Goal: Task Accomplishment & Management: Use online tool/utility

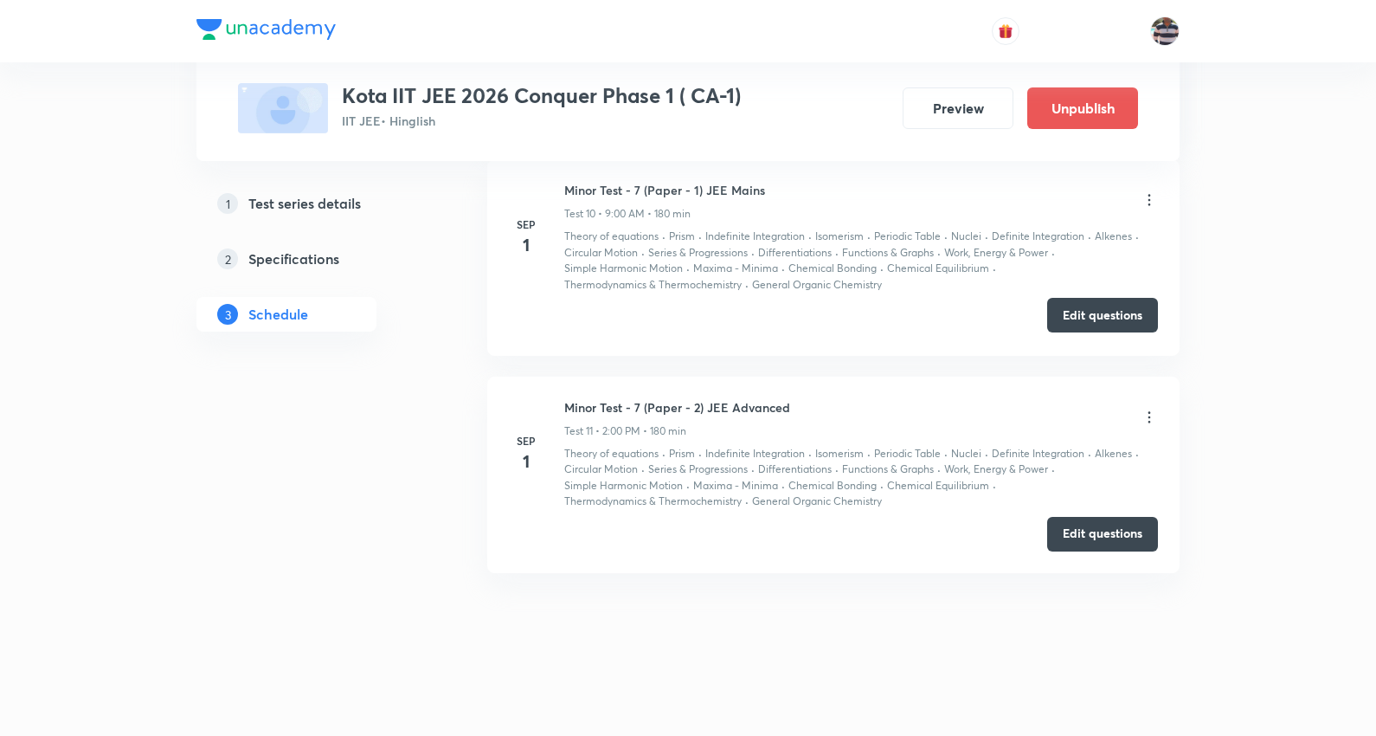
drag, startPoint x: 1128, startPoint y: 315, endPoint x: 1120, endPoint y: 297, distance: 19.8
click at [1128, 314] on button "Edit questions" at bounding box center [1102, 316] width 111 height 35
click at [1120, 523] on button "Edit questions" at bounding box center [1102, 532] width 111 height 35
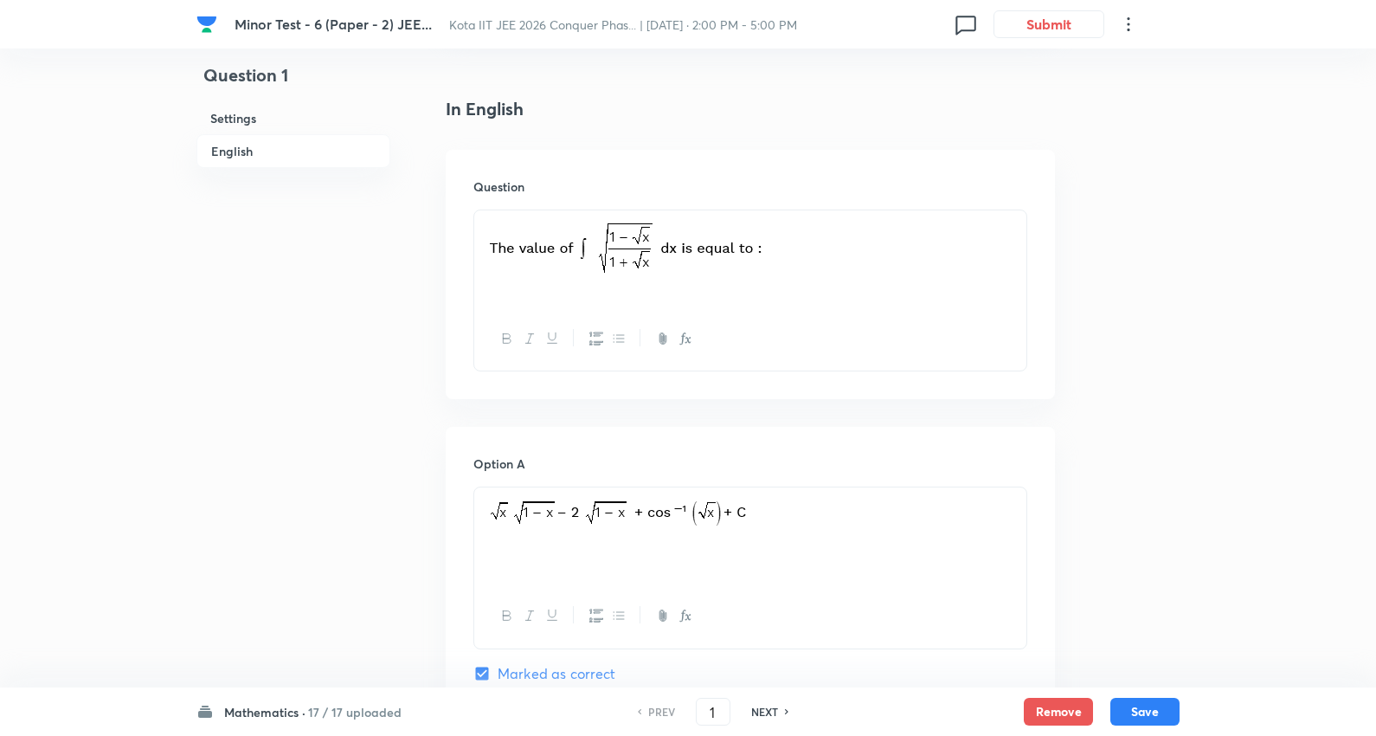
scroll to position [413, 0]
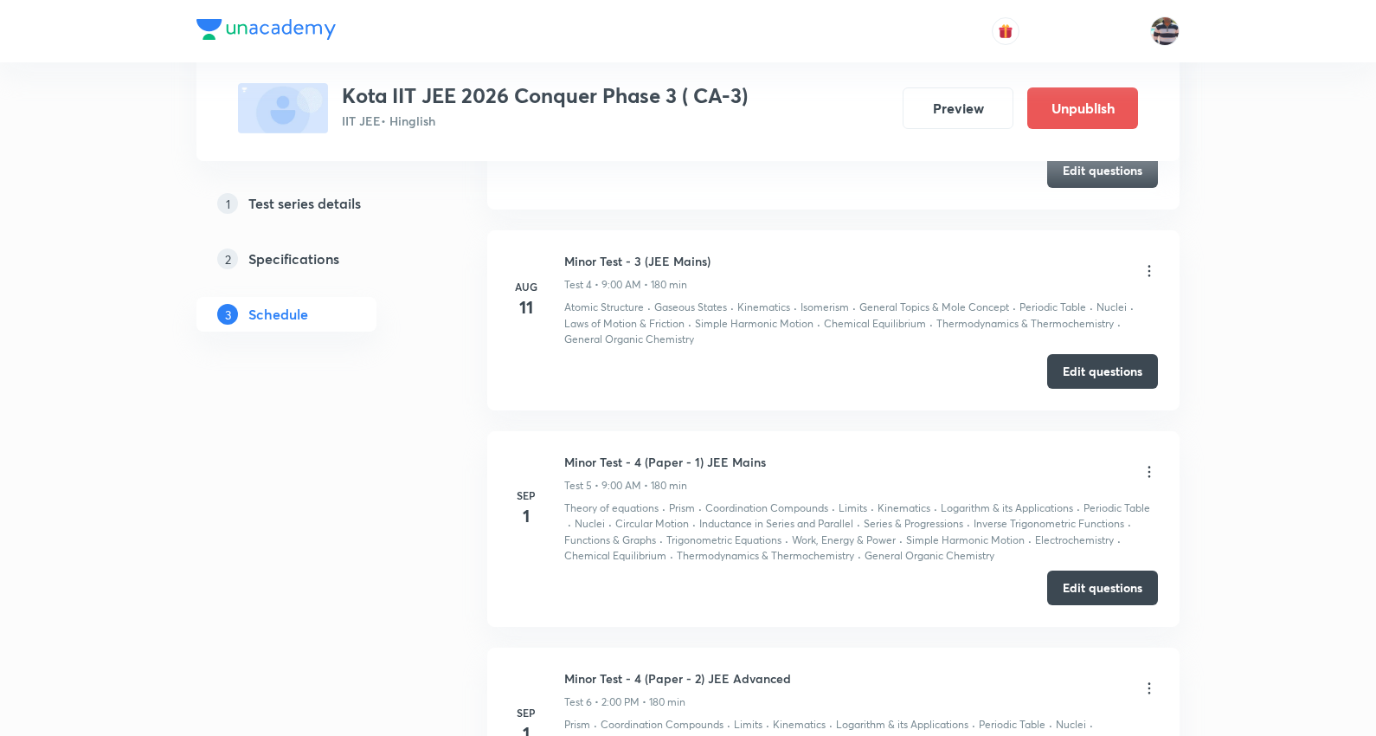
scroll to position [2094, 0]
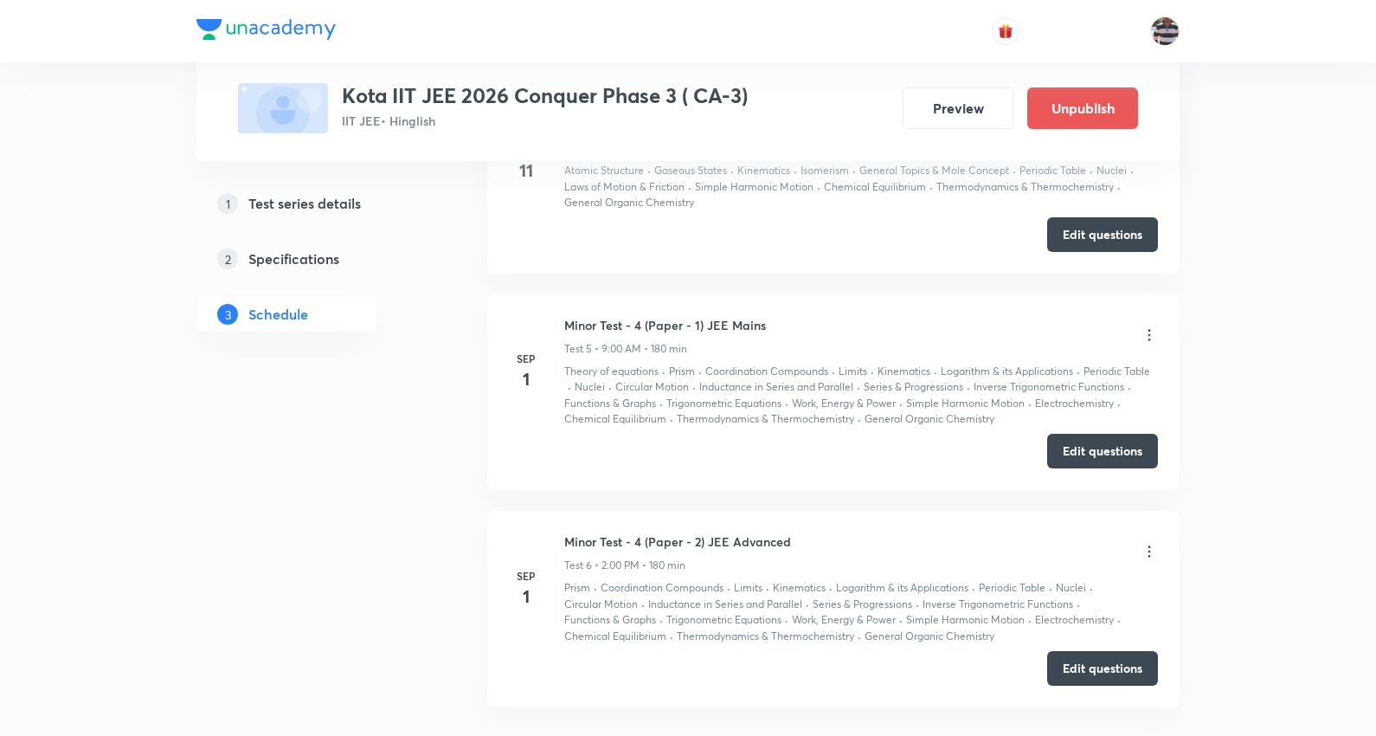
scroll to position [2094, 0]
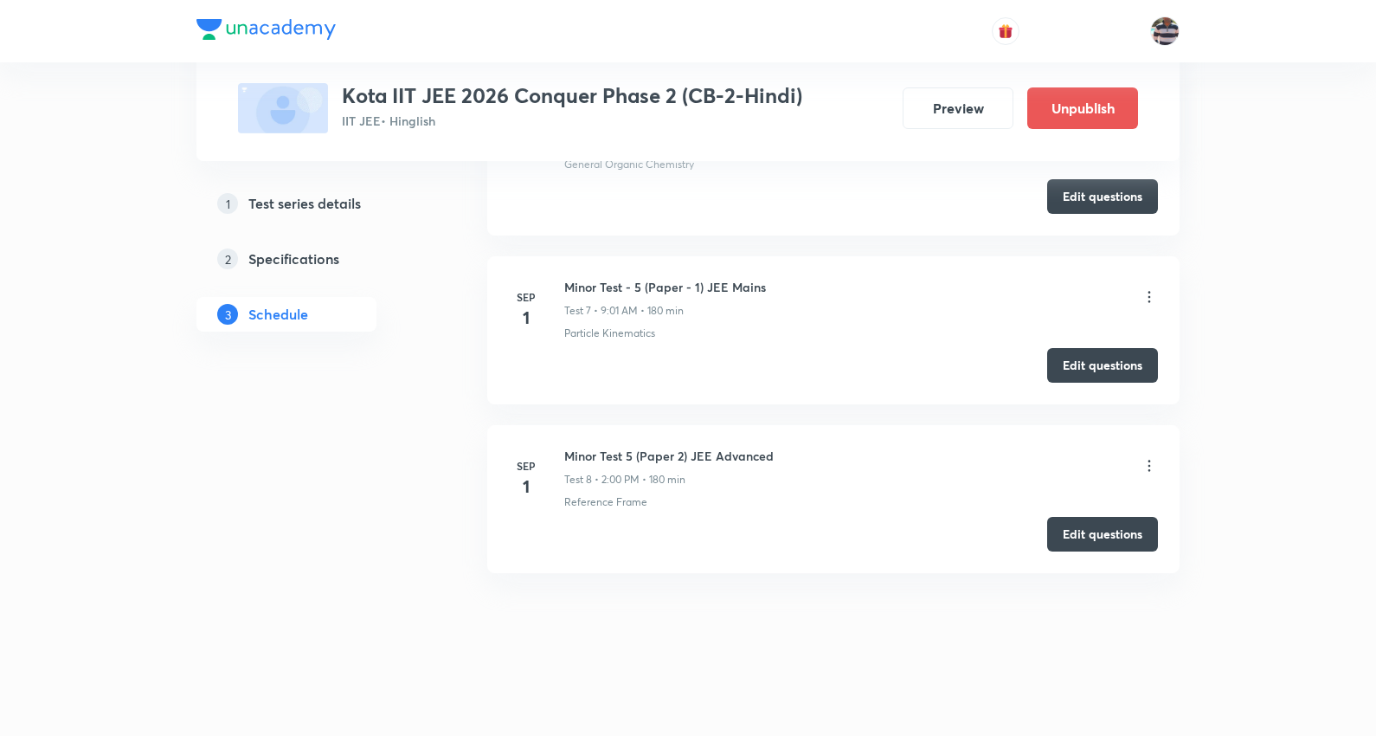
click at [1146, 297] on icon at bounding box center [1149, 296] width 17 height 17
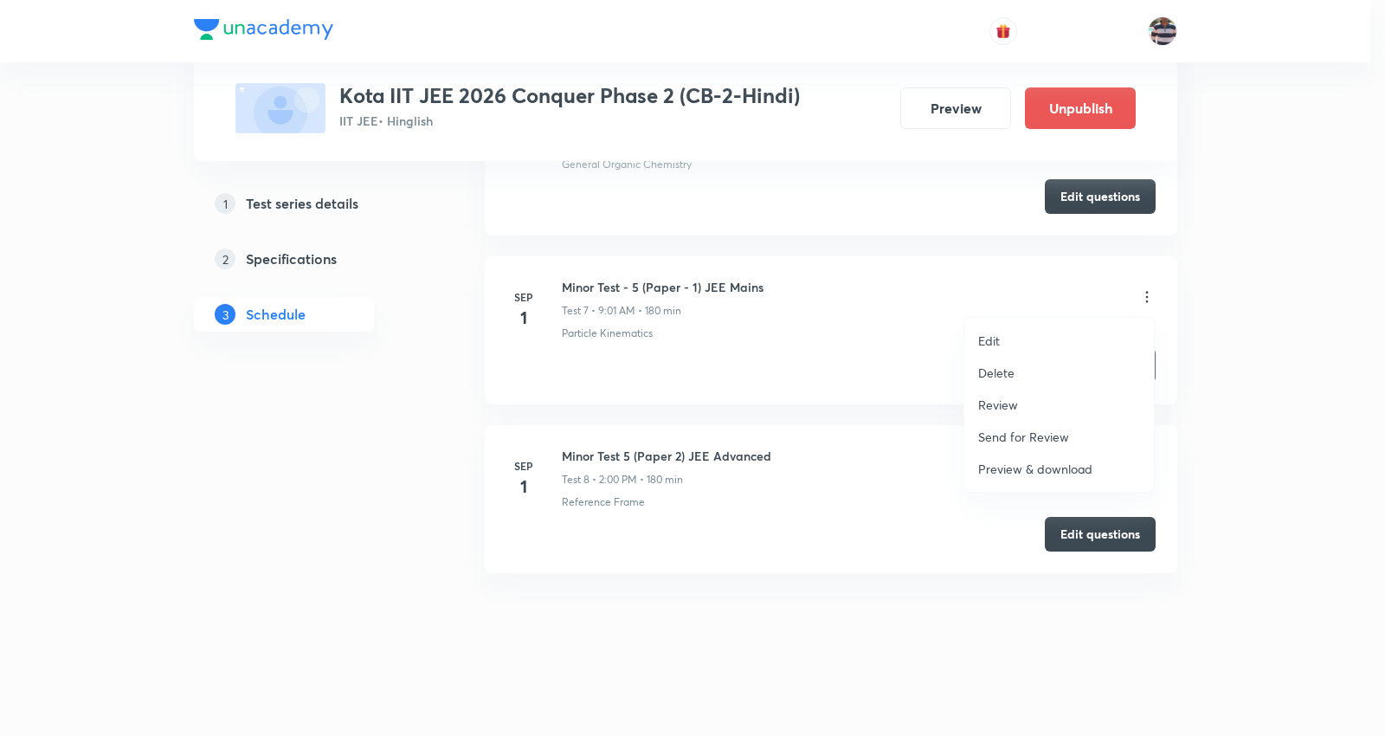
click at [987, 339] on p "Edit" at bounding box center [989, 340] width 22 height 18
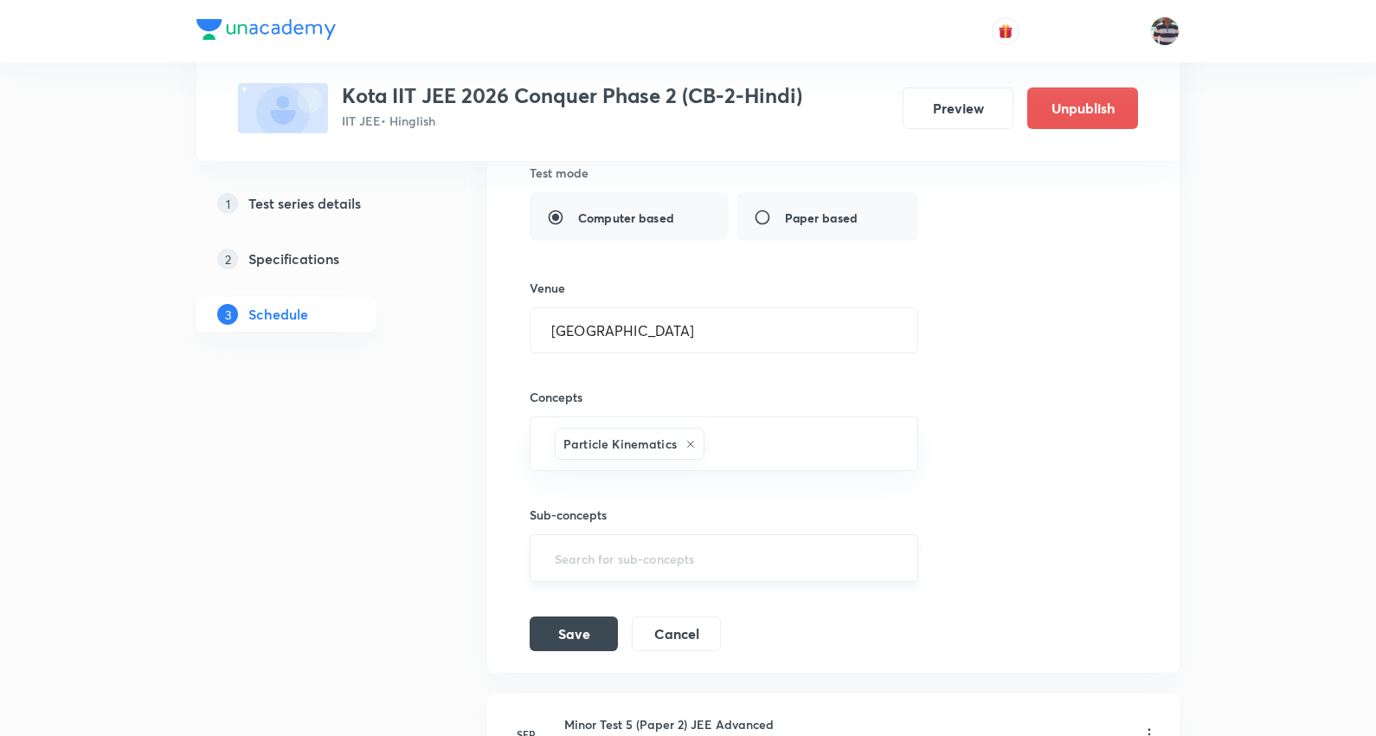
scroll to position [2131, 0]
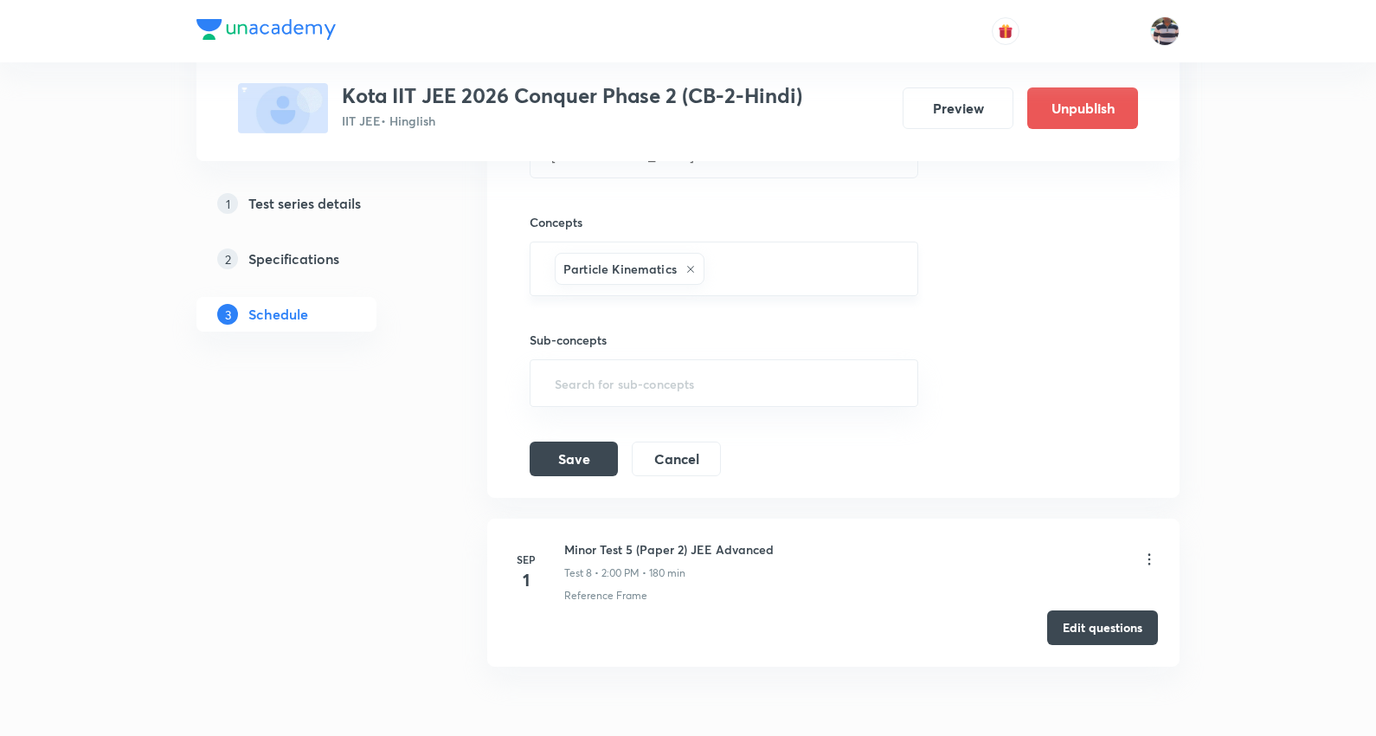
click at [687, 270] on icon at bounding box center [690, 269] width 10 height 10
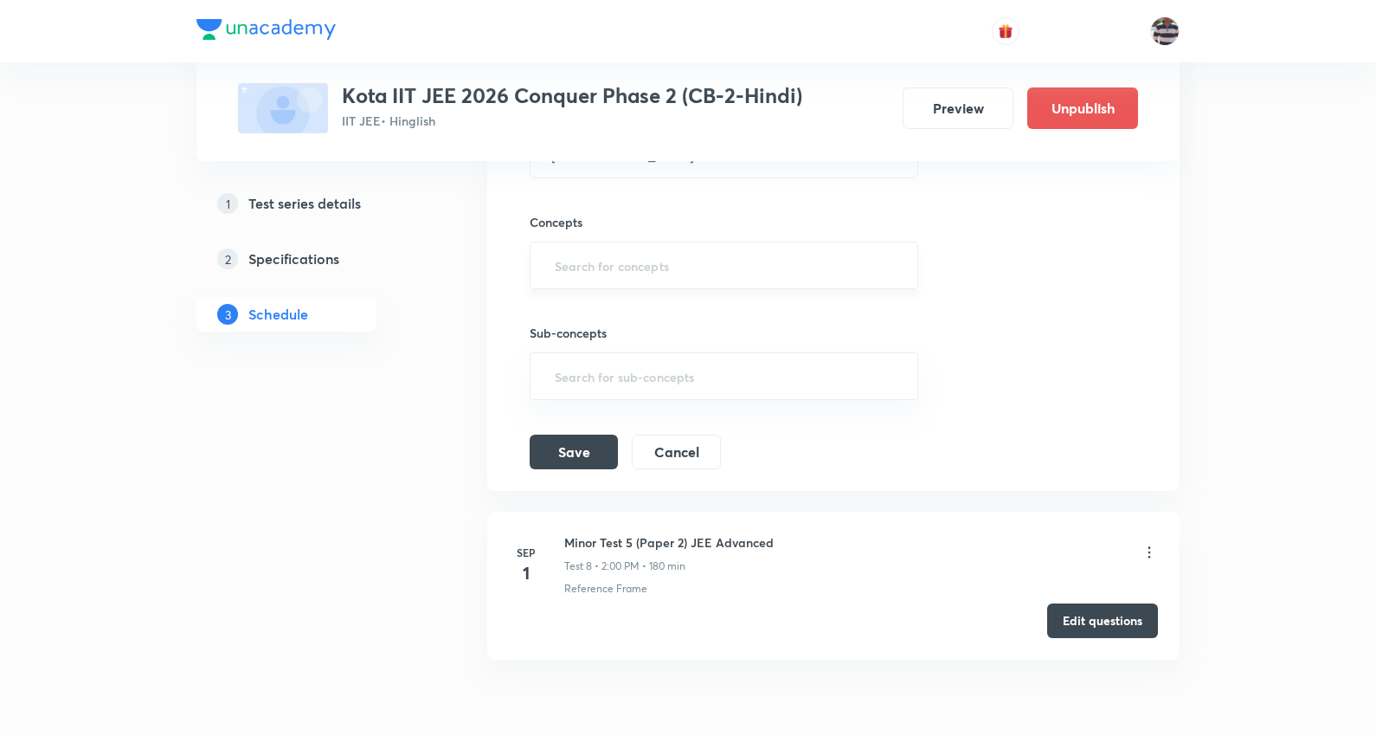
click at [684, 271] on input "text" at bounding box center [723, 265] width 345 height 32
paste input "Differentiability"
type input "Differentiability"
click at [602, 317] on li "Differentiability" at bounding box center [723, 317] width 386 height 31
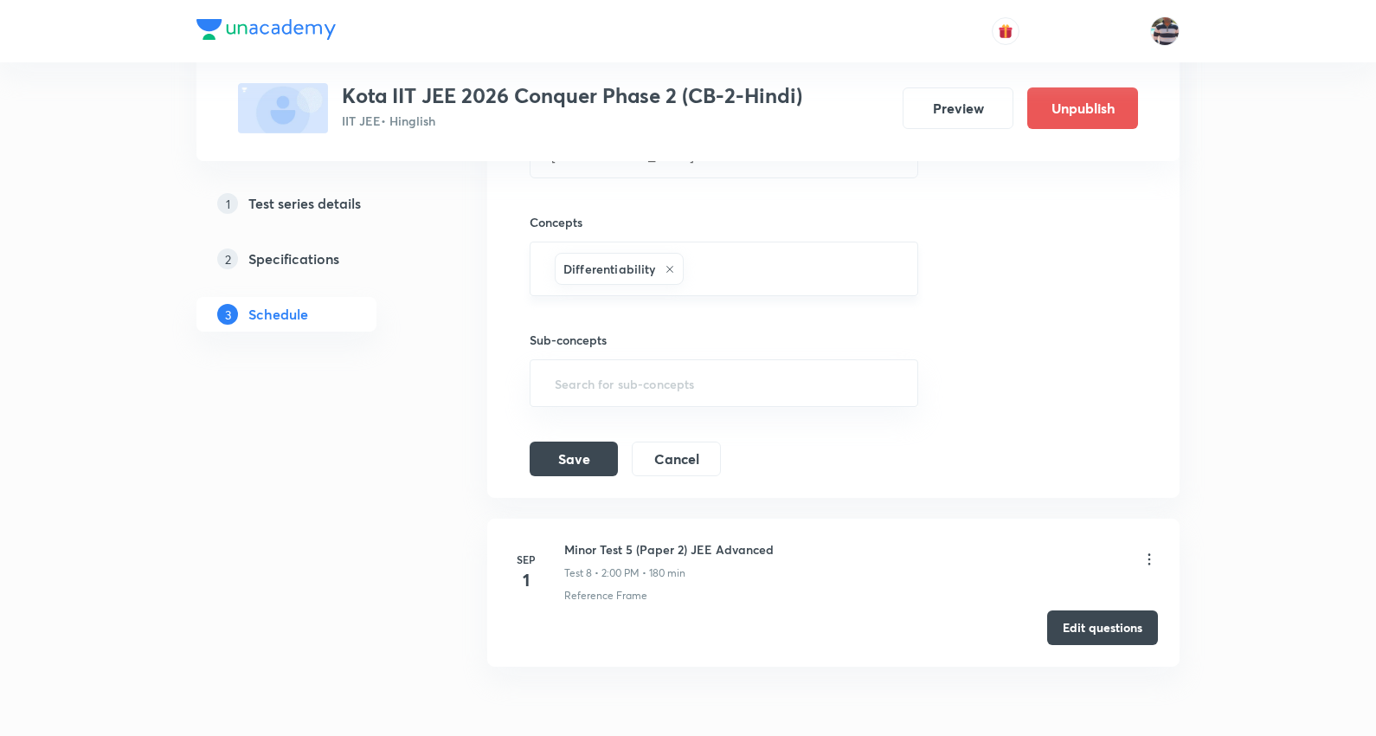
click at [729, 277] on input "text" at bounding box center [791, 269] width 209 height 32
type input "limit"
click at [602, 322] on li "Limits" at bounding box center [723, 324] width 386 height 31
click at [826, 260] on input "text" at bounding box center [830, 269] width 131 height 32
paste input "Functions & Graphs"
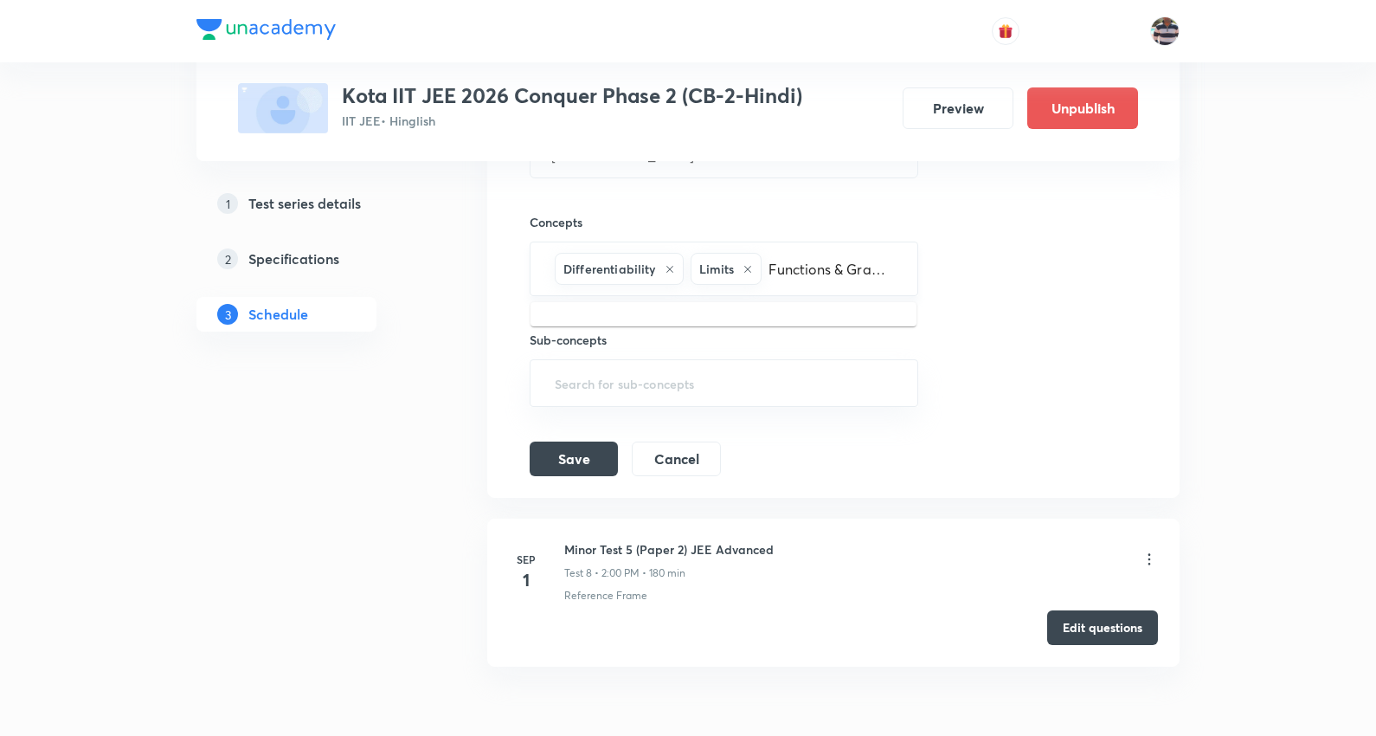
scroll to position [0, 1]
type input "Functions & Graphs"
paste input "Kinematics"
type input "Kinematics"
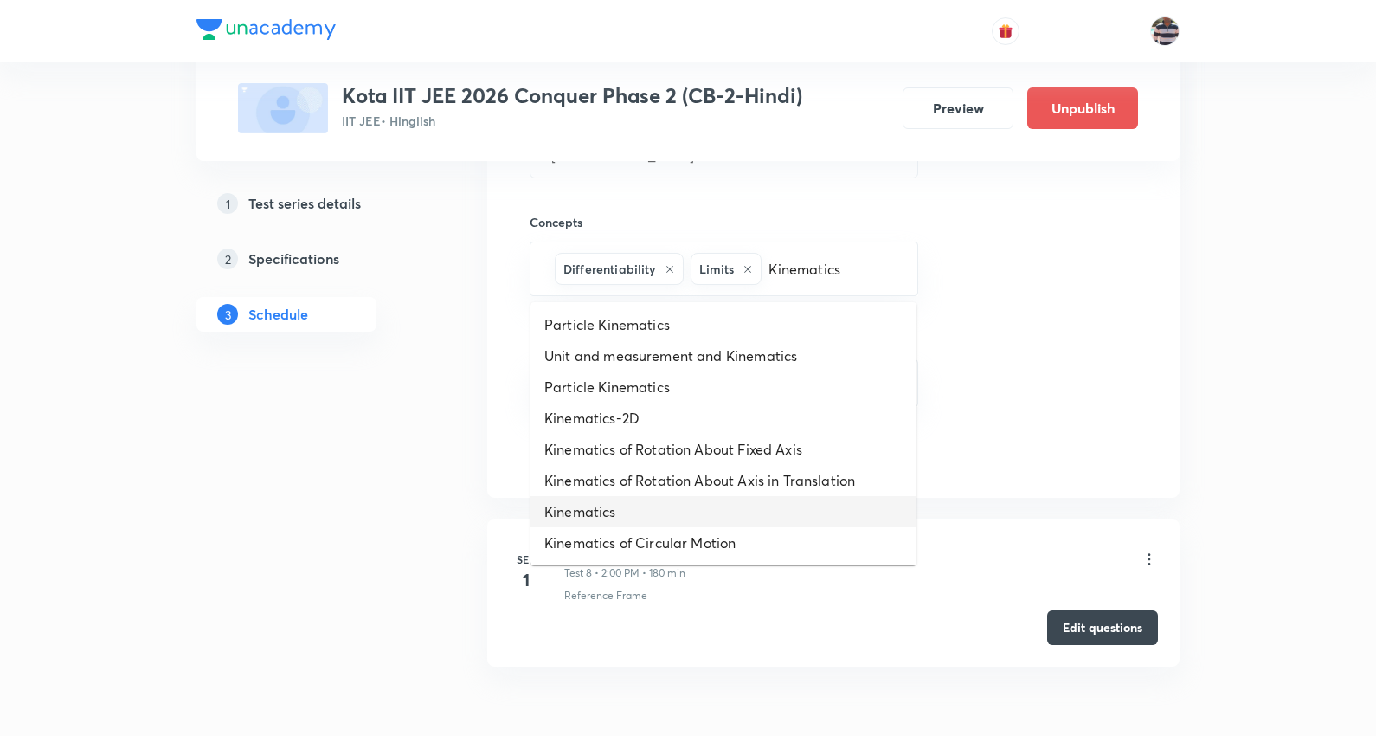
click at [615, 505] on li "Kinematics" at bounding box center [723, 511] width 386 height 31
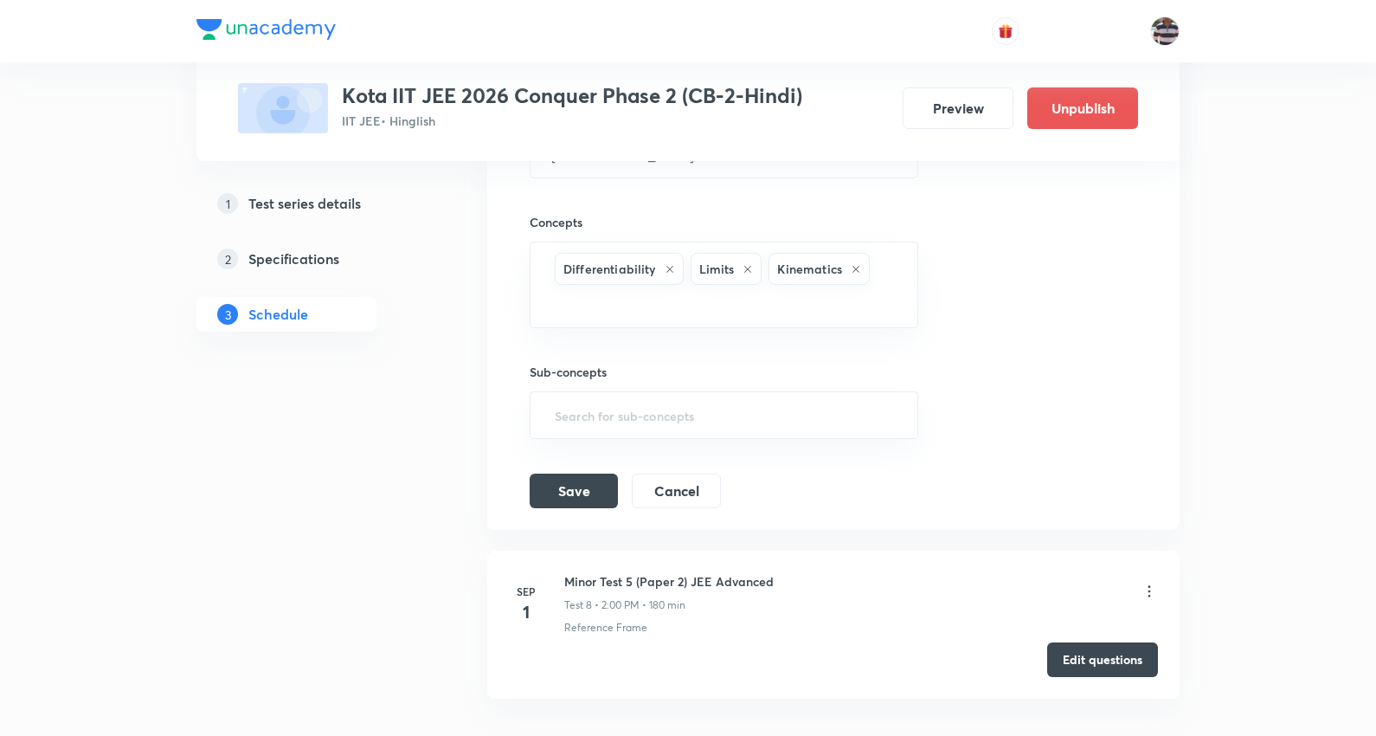
click at [926, 257] on div "Test title 36/99 Minor Test - 5 (Paper - 1) JEE Mains ​ Schedule for Sep 1, 202…" at bounding box center [834, 10] width 608 height 996
click at [730, 331] on div "Sub-concepts ​" at bounding box center [724, 383] width 389 height 111
click at [904, 278] on div "Differentiability Limits Kinematics ​" at bounding box center [724, 284] width 389 height 87
paste input "Laws of Motion & Friction"
type input "Laws of Motion & Friction"
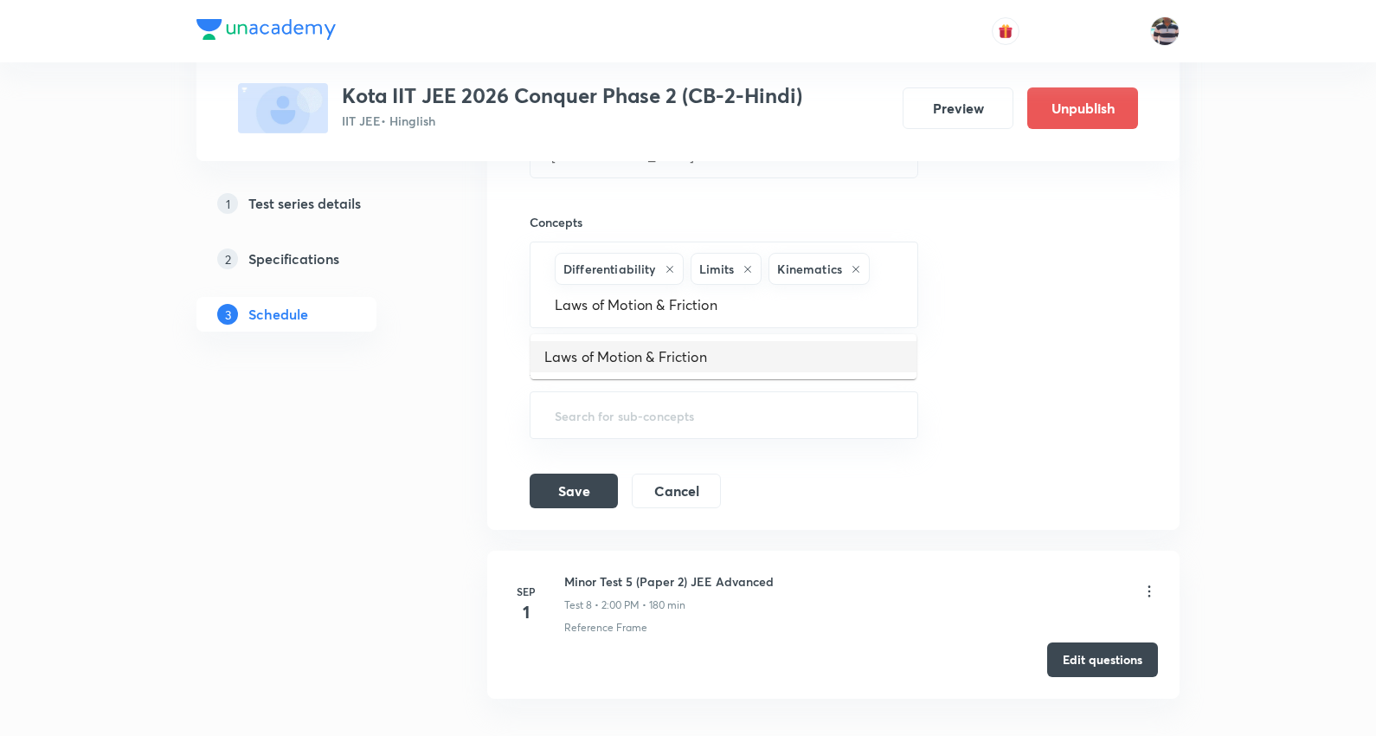
click at [601, 361] on li "Laws of Motion & Friction" at bounding box center [723, 356] width 386 height 31
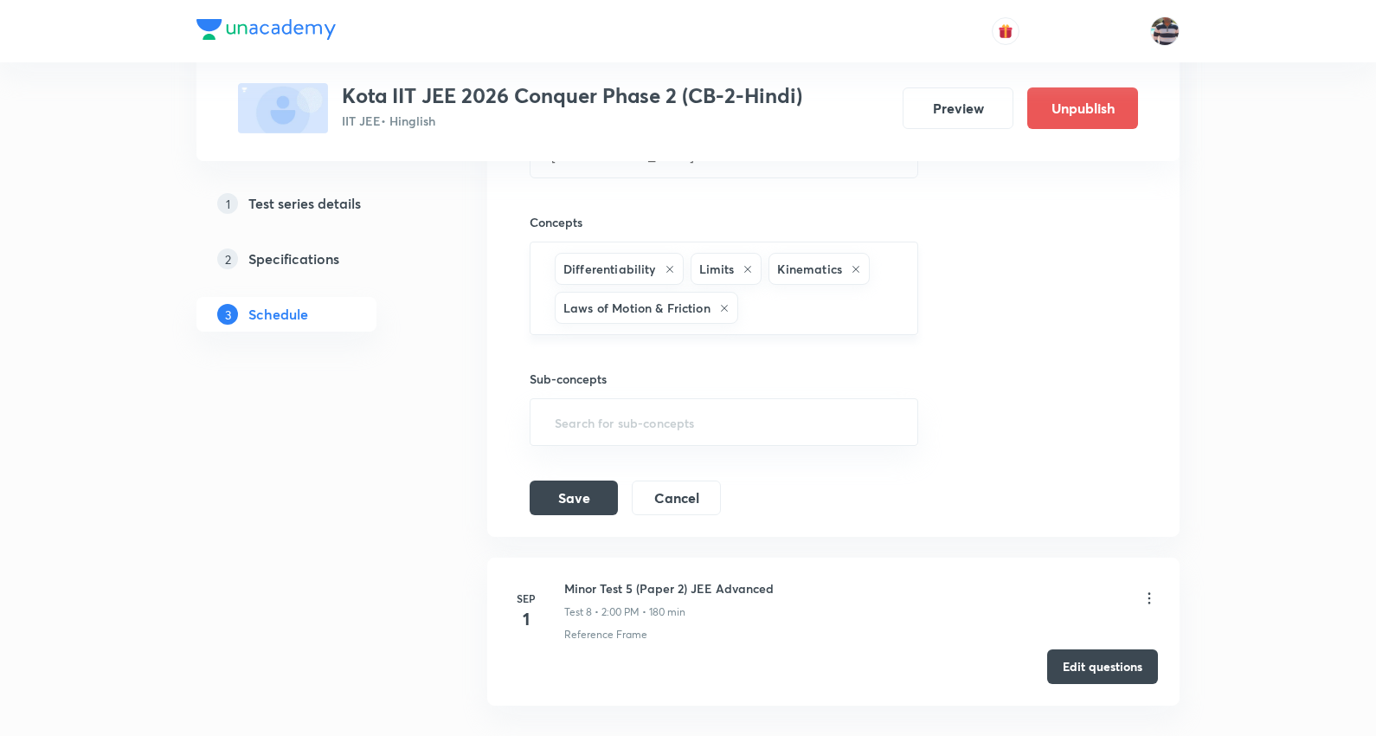
click at [788, 307] on input "text" at bounding box center [819, 308] width 155 height 32
paste input "Solutions"
type input "Solutions"
click at [594, 361] on li "Solutions" at bounding box center [723, 362] width 386 height 31
click at [886, 296] on input "text" at bounding box center [866, 308] width 59 height 32
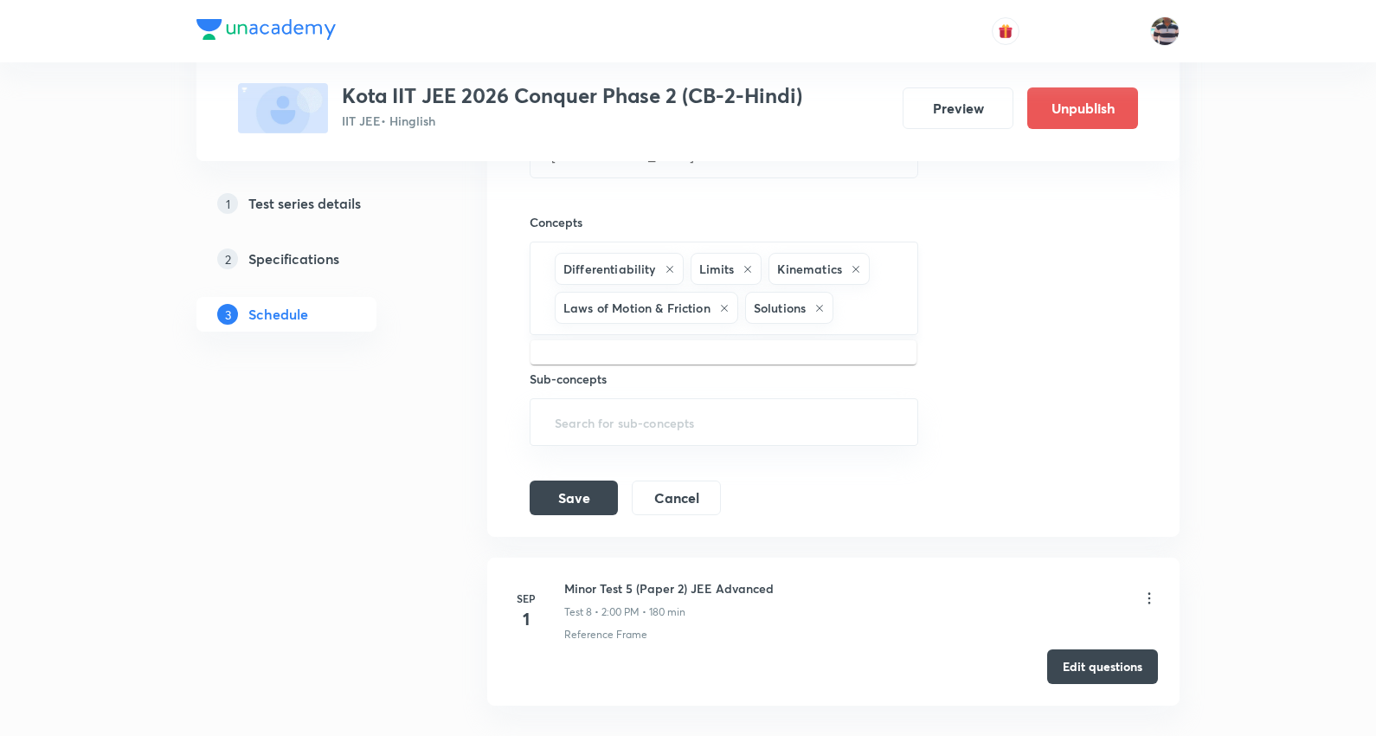
paste input "Chemical Kinetics and Radioactivity"
type input "Chemical Kinetics and Radioactivity"
click at [679, 365] on li "Chemical Kinetics and Radioactivity" at bounding box center [723, 362] width 386 height 31
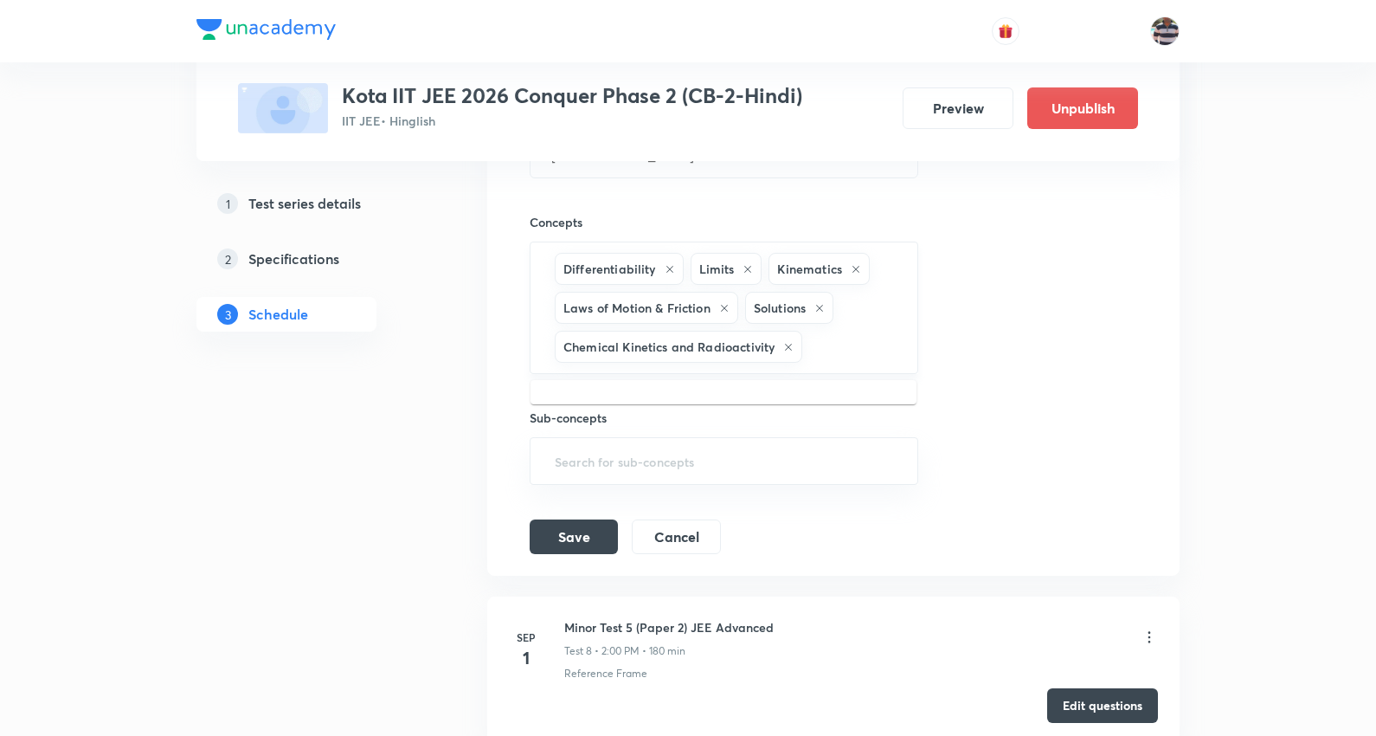
drag, startPoint x: 845, startPoint y: 351, endPoint x: 845, endPoint y: 343, distance: 8.7
click at [845, 349] on input "text" at bounding box center [851, 347] width 90 height 32
paste input "Alkyl Halides and Aryl Halides"
type input "Alkyl Halides and Aryl Halides"
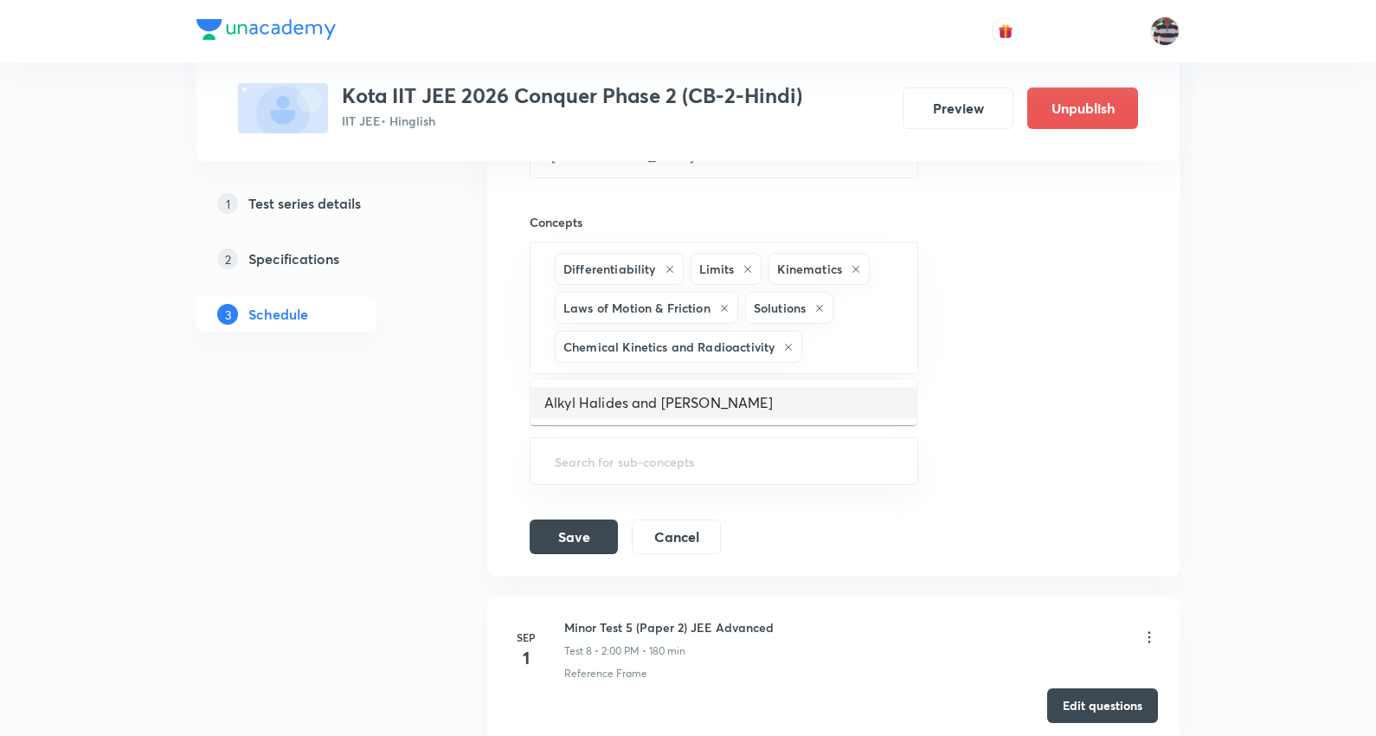
click at [654, 402] on li "Alkyl Halides and Aryl Halides" at bounding box center [723, 402] width 386 height 31
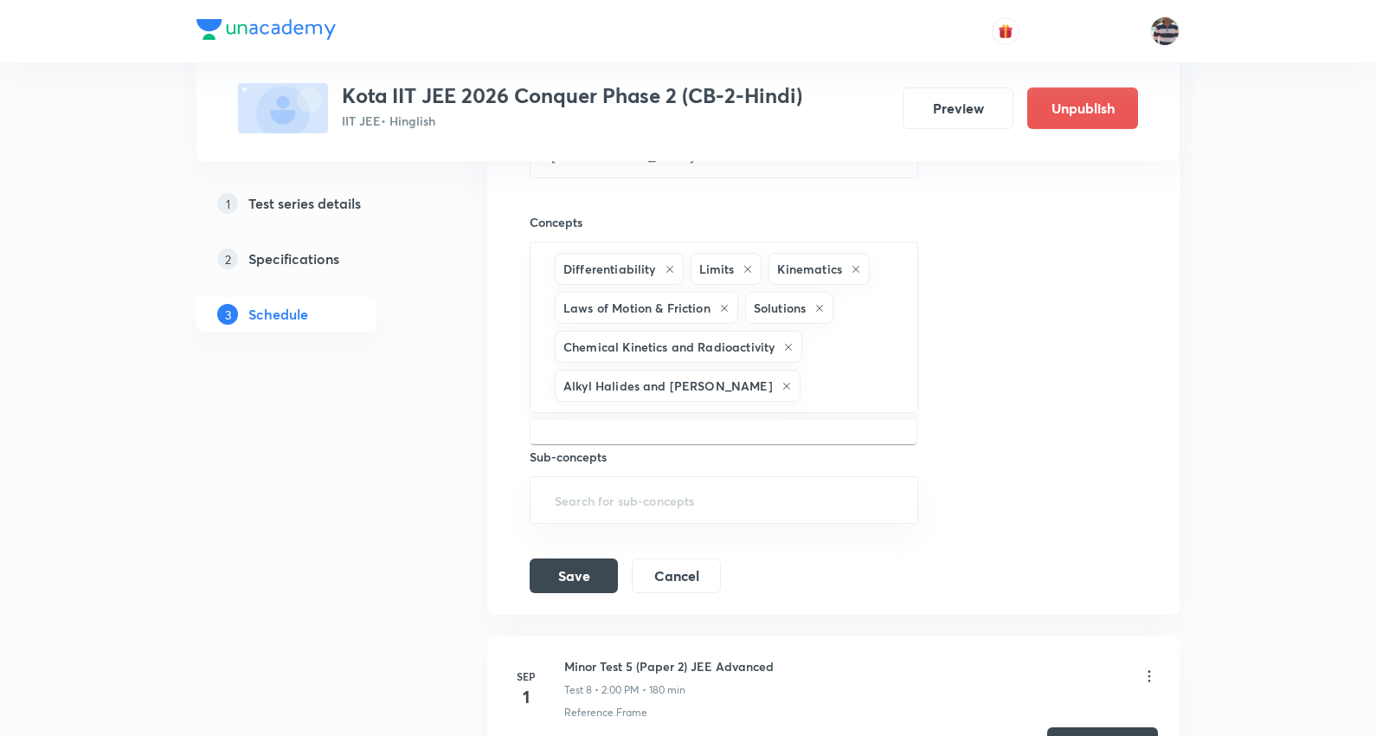
click at [827, 385] on input "text" at bounding box center [850, 386] width 93 height 32
paste input "Alcohols"
type input "Alcohols"
click at [558, 438] on li "Alcohols" at bounding box center [723, 442] width 386 height 31
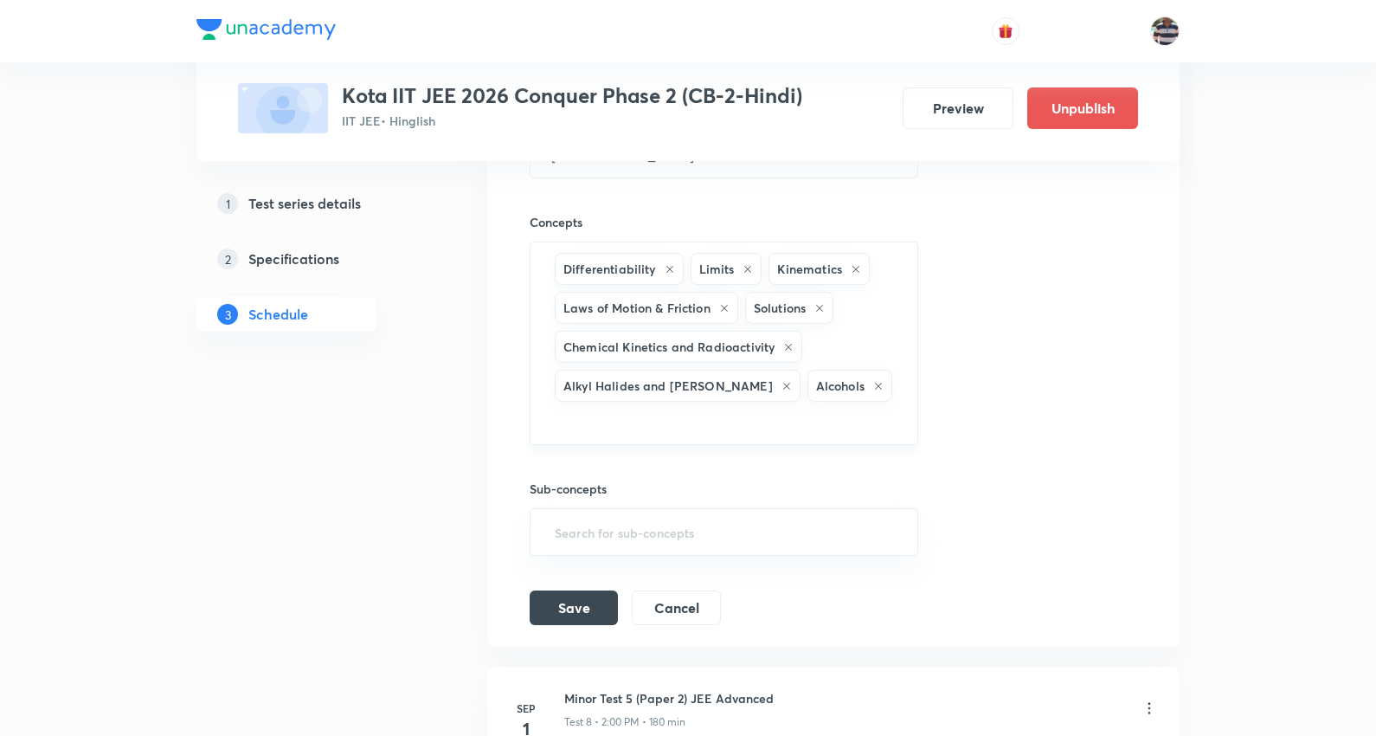
click at [871, 405] on input "text" at bounding box center [723, 421] width 345 height 32
paste input "Atomic Structure"
type input "Atomic Structure"
click at [604, 441] on li "Atomic Structure" at bounding box center [723, 442] width 386 height 31
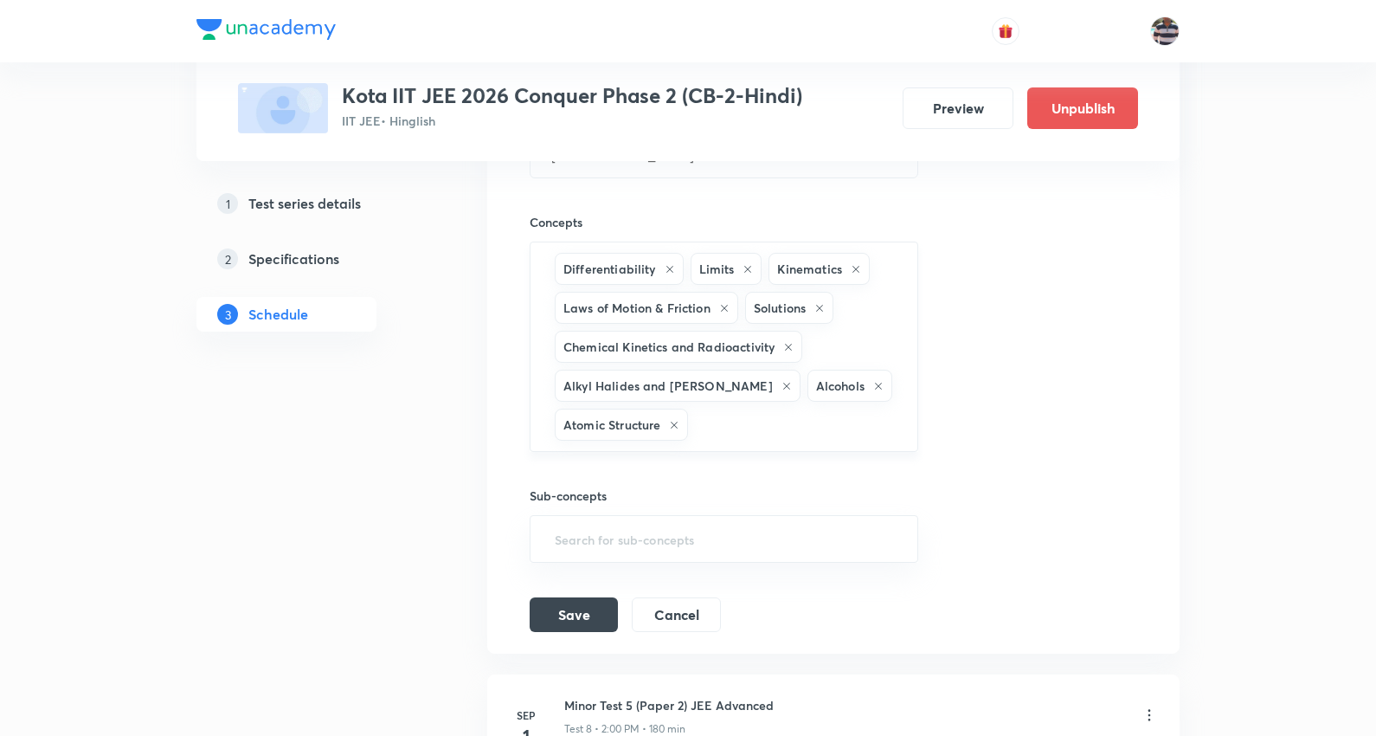
click at [770, 426] on input "text" at bounding box center [793, 424] width 204 height 32
paste input "Periodic Table"
type input "Periodic Table"
click at [638, 486] on li "Periodic Table" at bounding box center [723, 481] width 386 height 31
drag, startPoint x: 842, startPoint y: 421, endPoint x: 831, endPoint y: 400, distance: 24.4
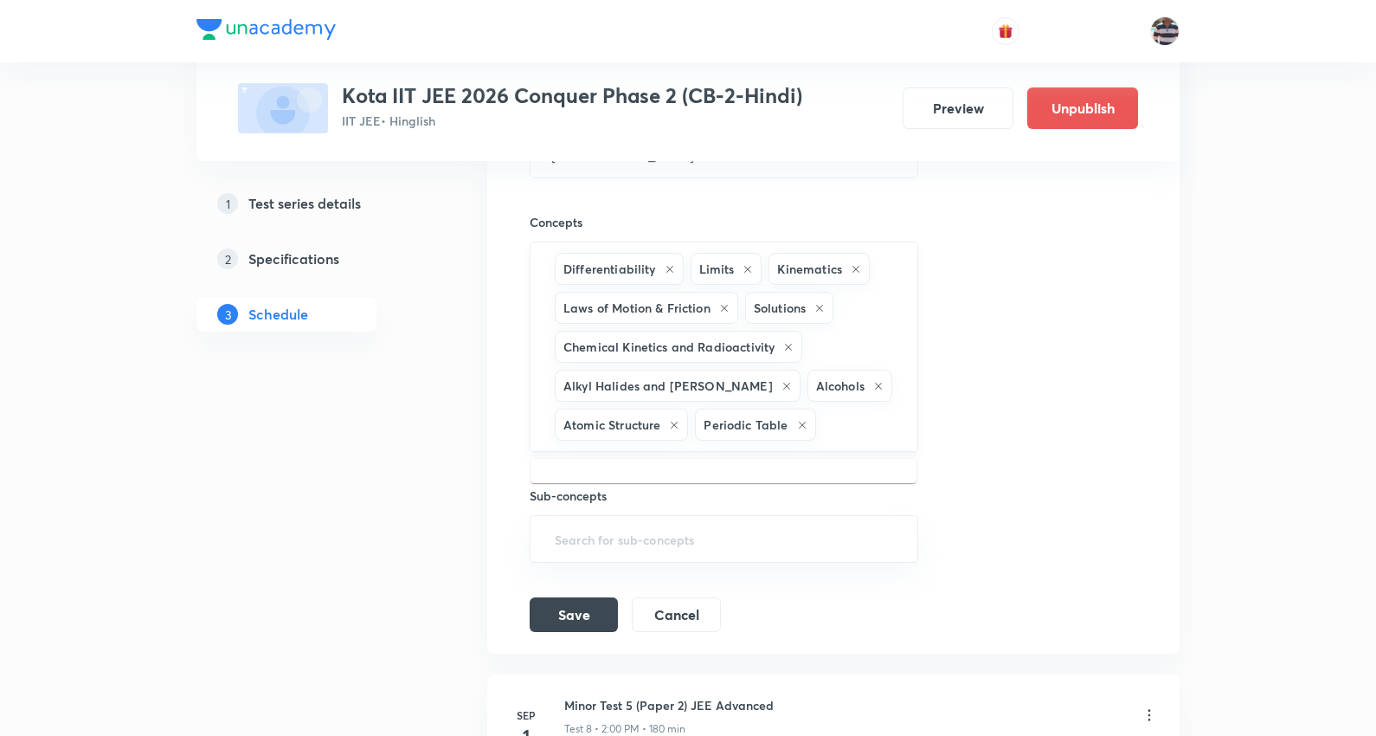
click at [844, 421] on input "text" at bounding box center [858, 424] width 77 height 32
paste input "Coordination Compounds"
type input "Coordination Compounds"
click at [658, 491] on li "Coordination Compounds" at bounding box center [723, 481] width 386 height 31
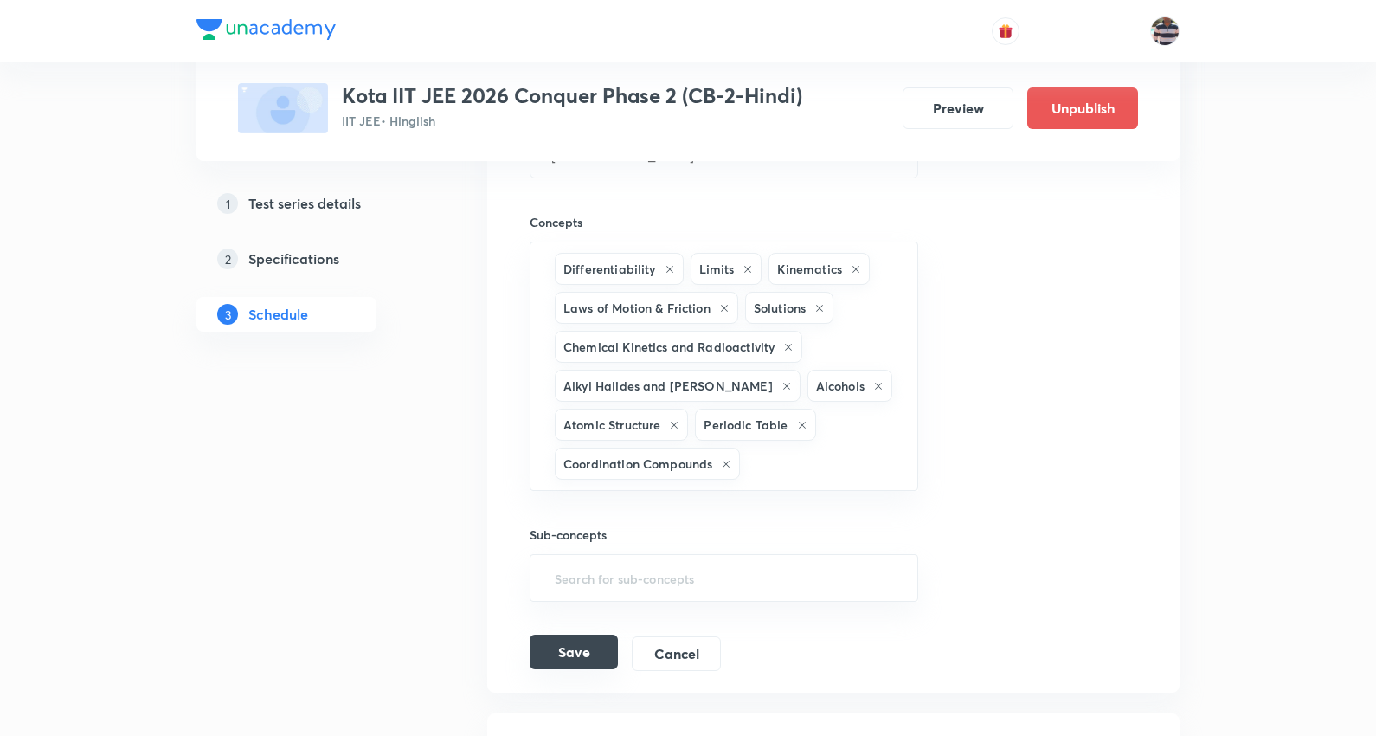
click at [603, 663] on button "Save" at bounding box center [574, 651] width 88 height 35
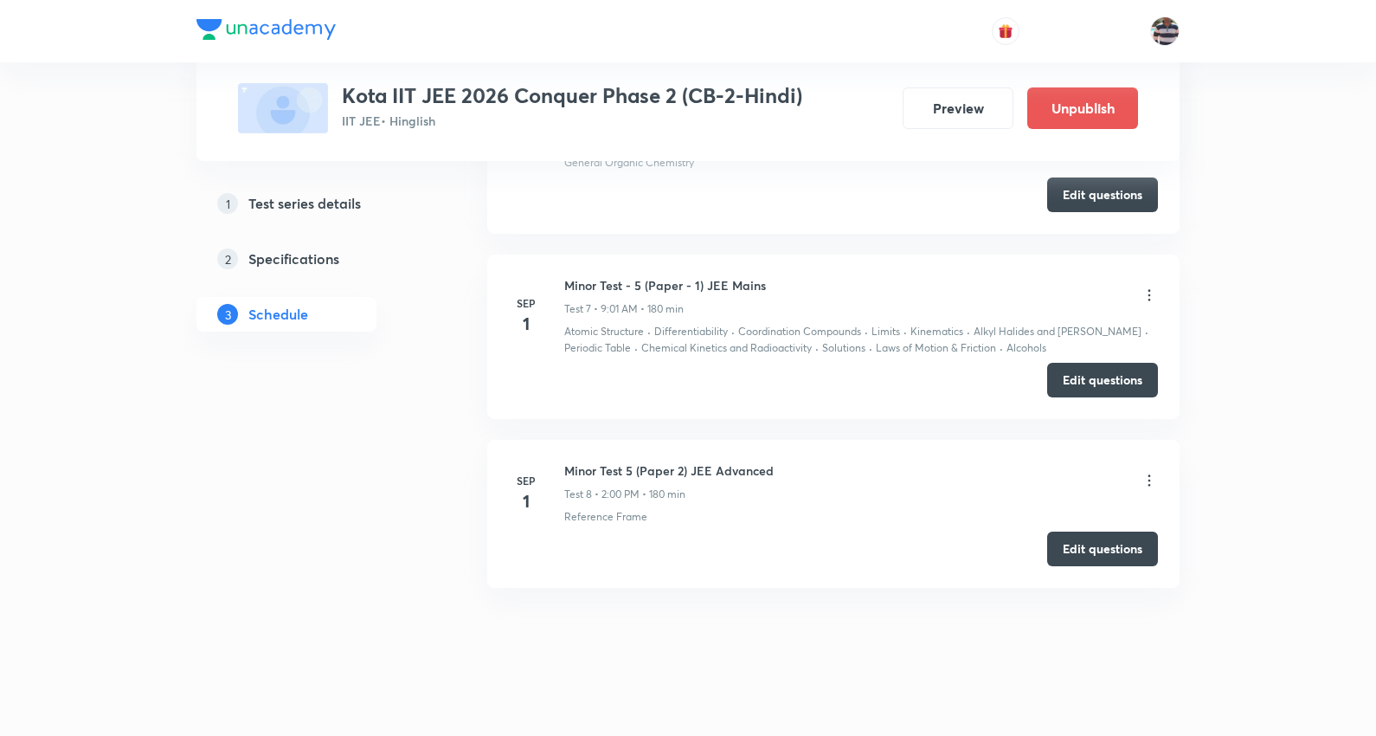
scroll to position [1400, 0]
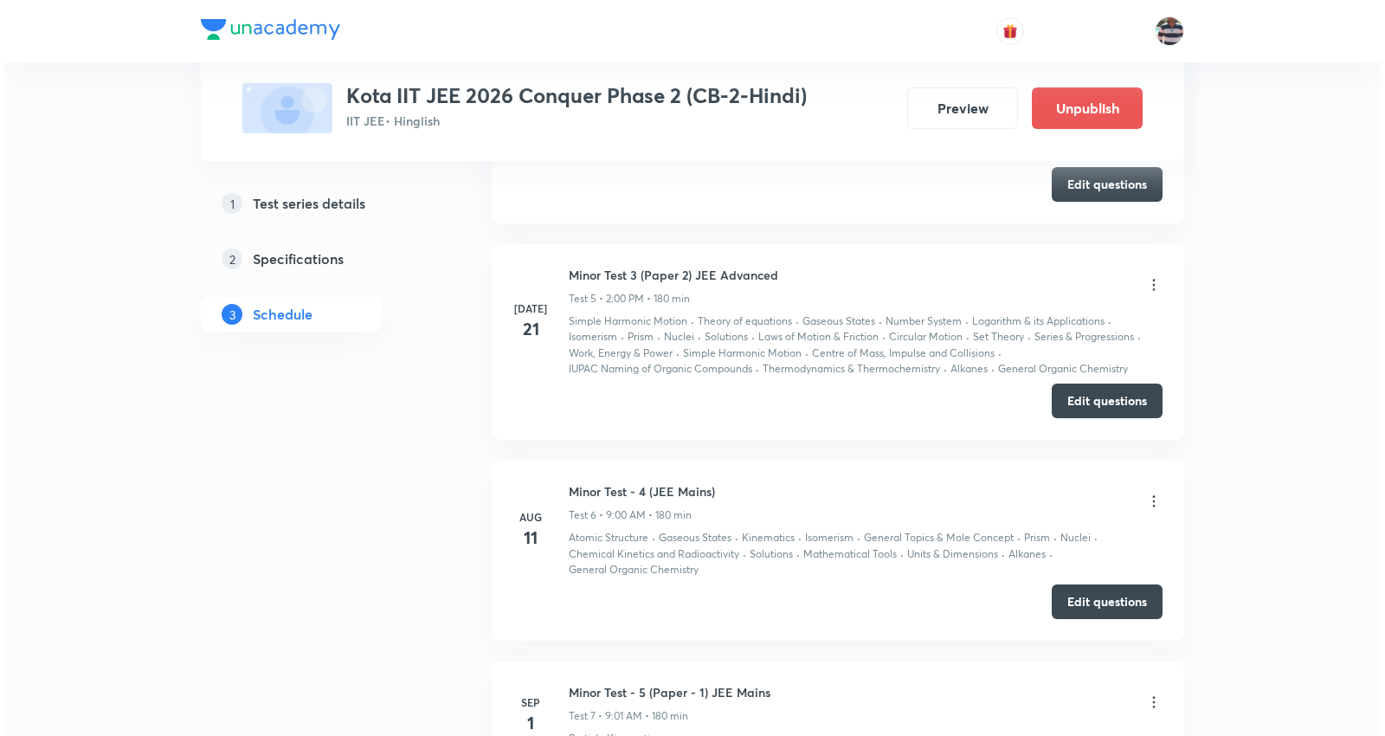
scroll to position [2401, 0]
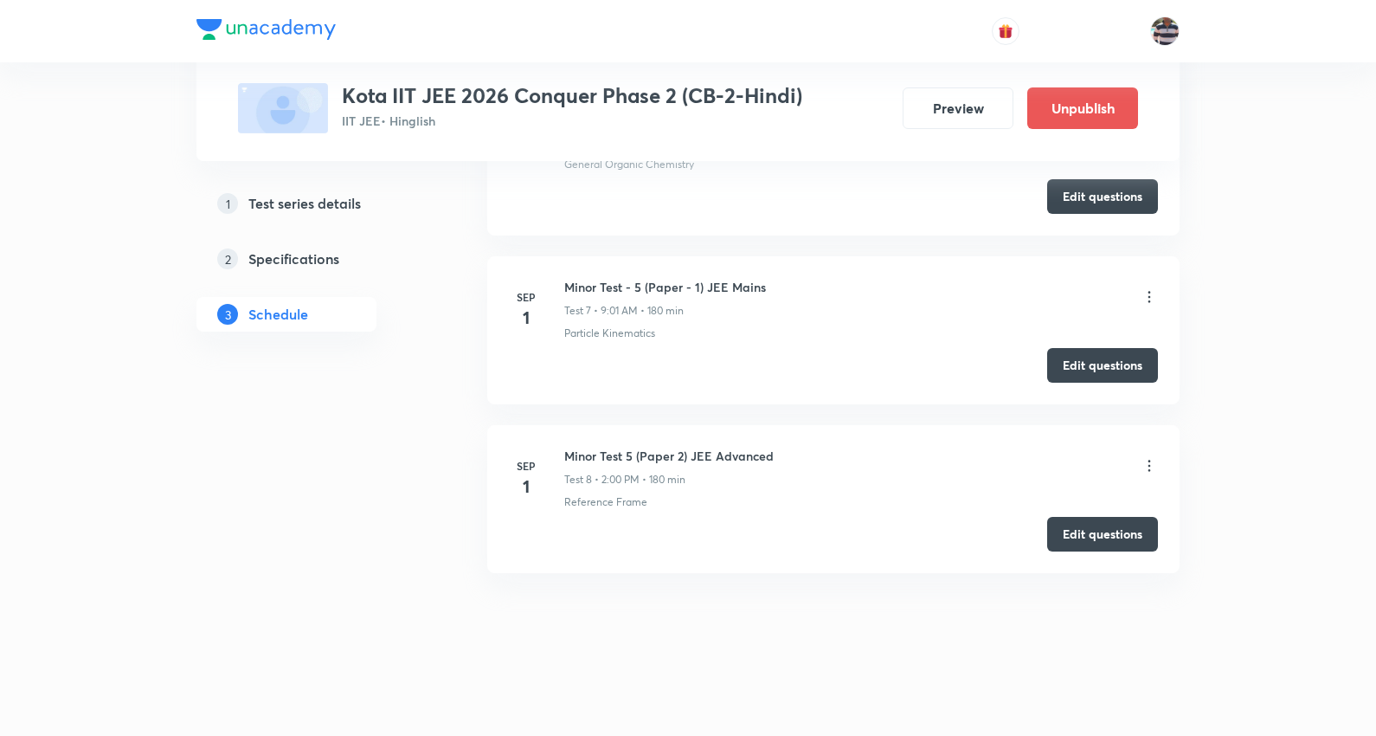
click at [1147, 464] on icon at bounding box center [1149, 465] width 17 height 17
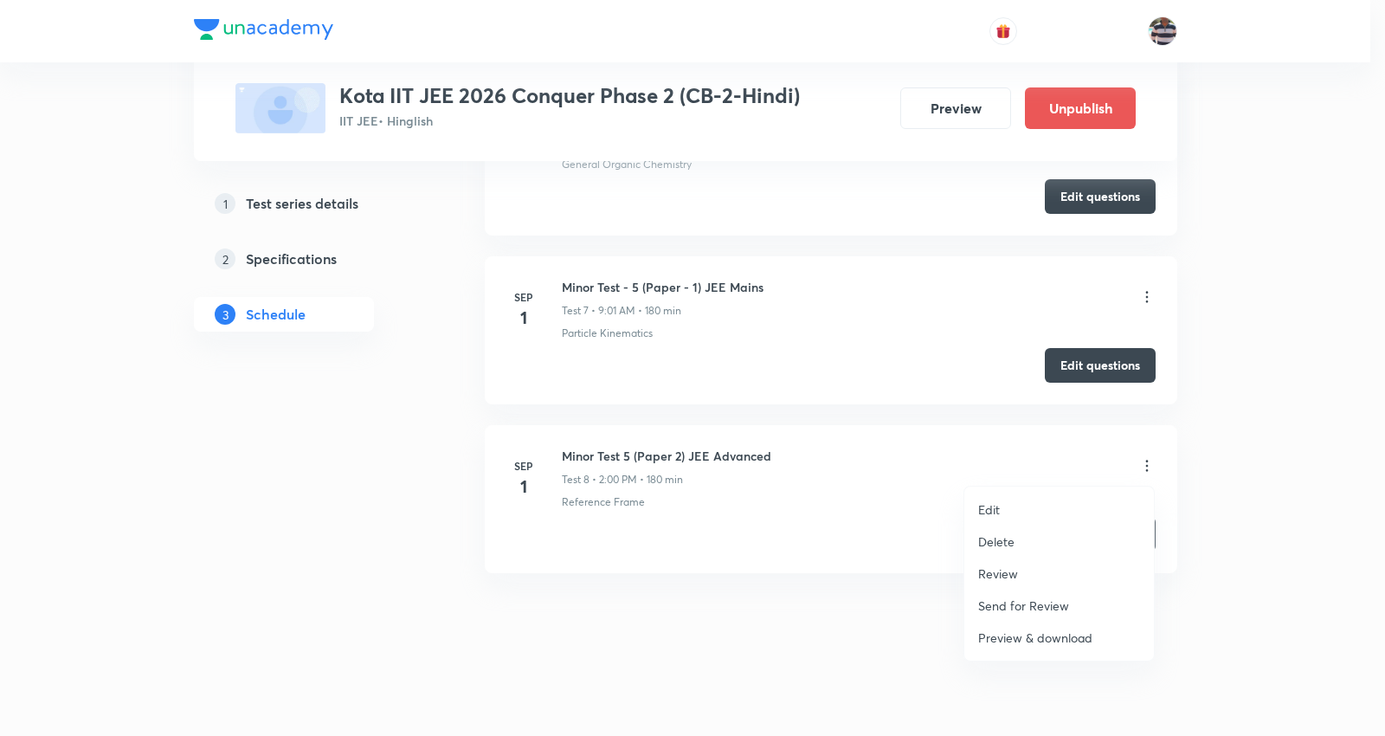
click at [1000, 505] on li "Edit" at bounding box center [1059, 509] width 190 height 32
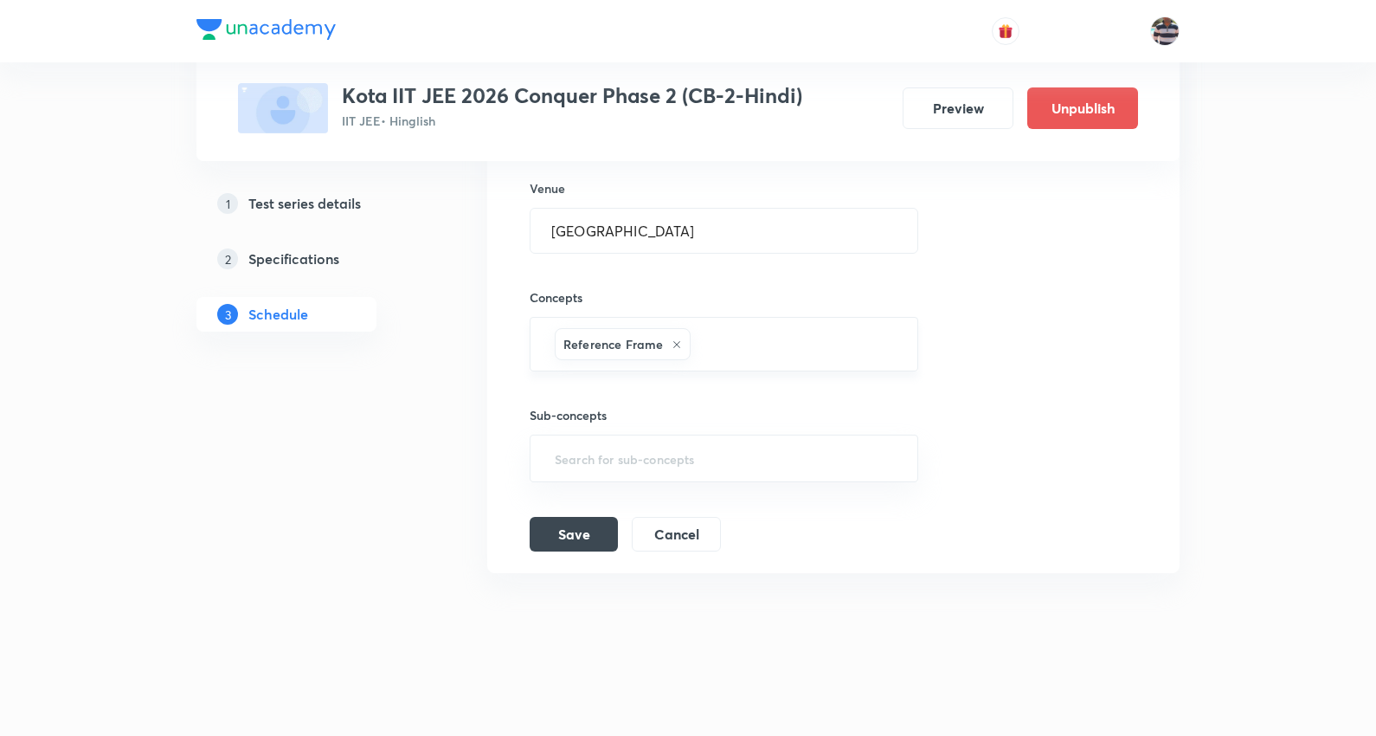
click at [669, 338] on div "Reference Frame" at bounding box center [623, 344] width 136 height 32
click at [677, 347] on icon at bounding box center [677, 344] width 10 height 10
click at [678, 342] on input "text" at bounding box center [723, 347] width 345 height 32
paste input "Limits"
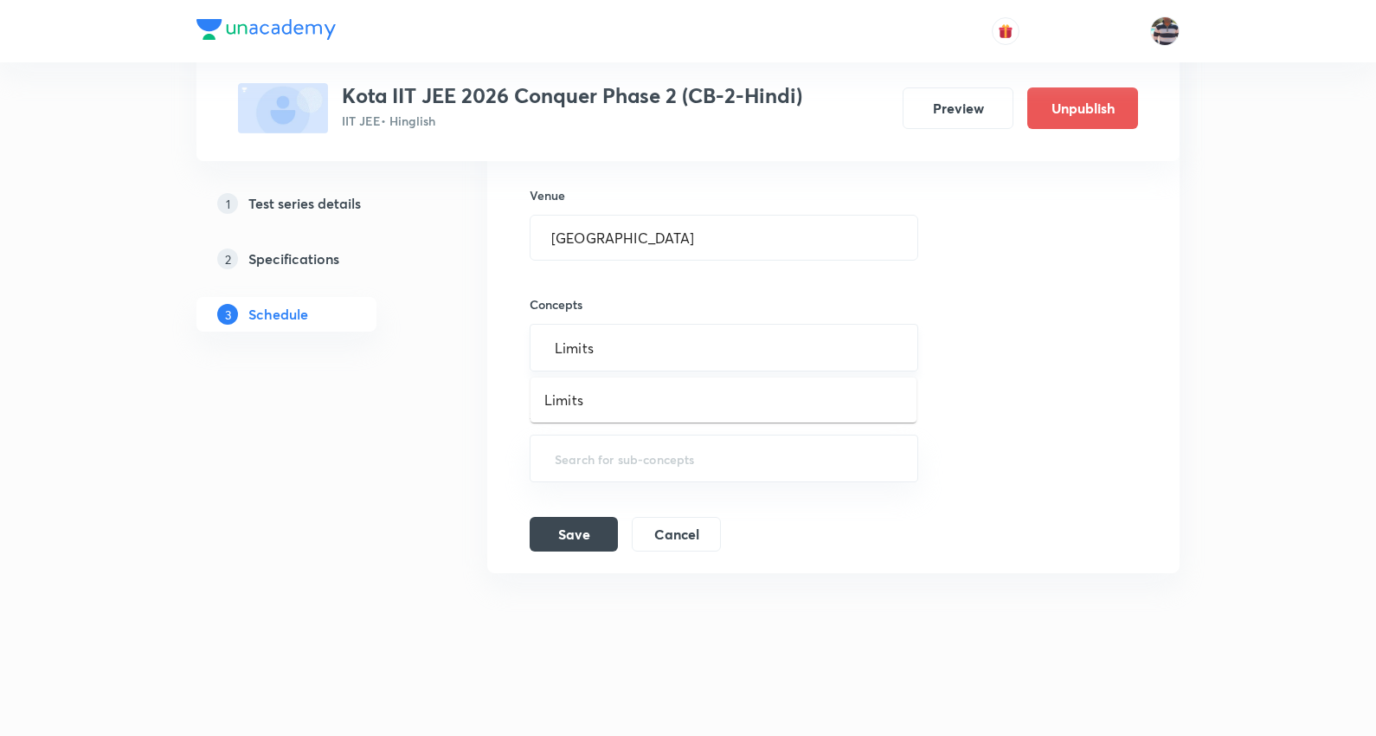
type input "Limits"
click at [588, 342] on input "text" at bounding box center [723, 347] width 345 height 32
paste input "Limits"
type input "Limits"
click at [597, 386] on li "Limits" at bounding box center [723, 399] width 386 height 31
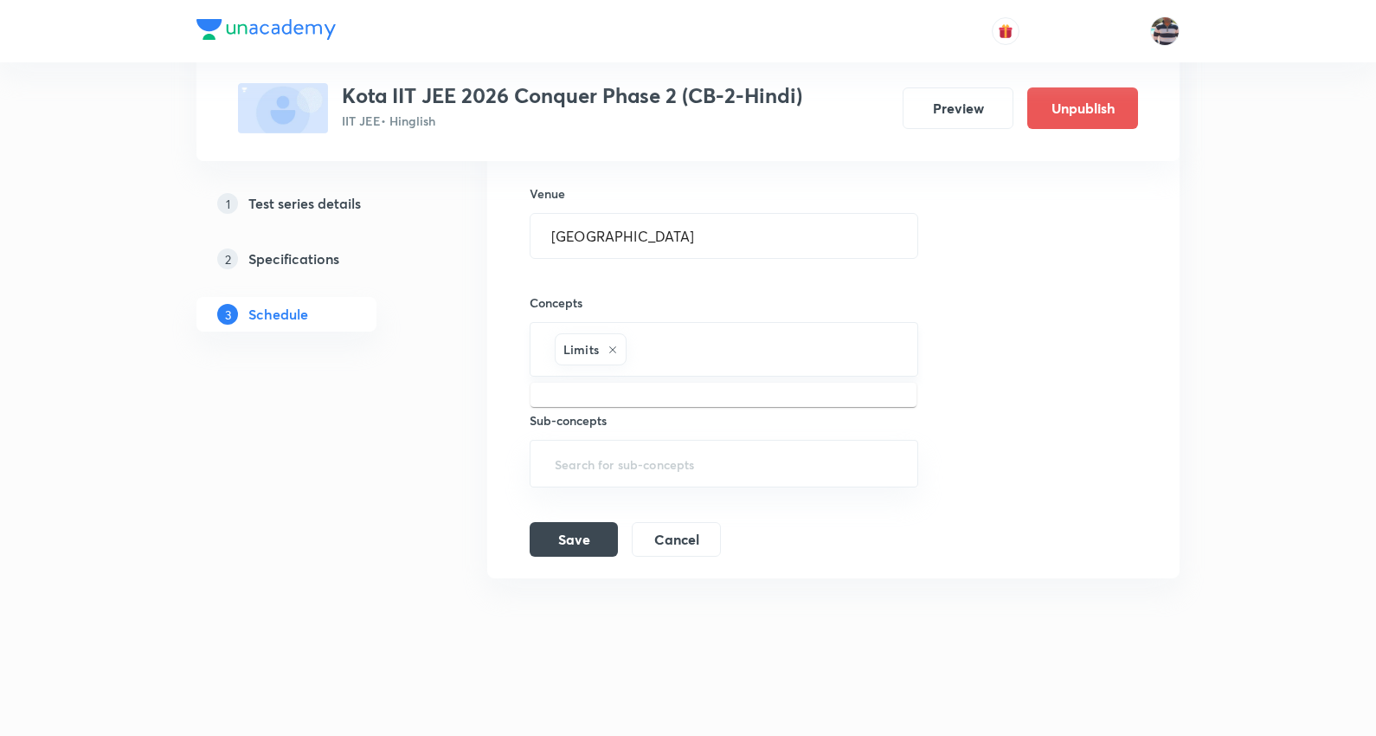
click at [692, 338] on input "text" at bounding box center [763, 349] width 267 height 32
paste input "Inverse Trigonometric Functions"
type input "Inverse Trigonometric Functions"
paste input "Differentiability"
type input "Differentiability"
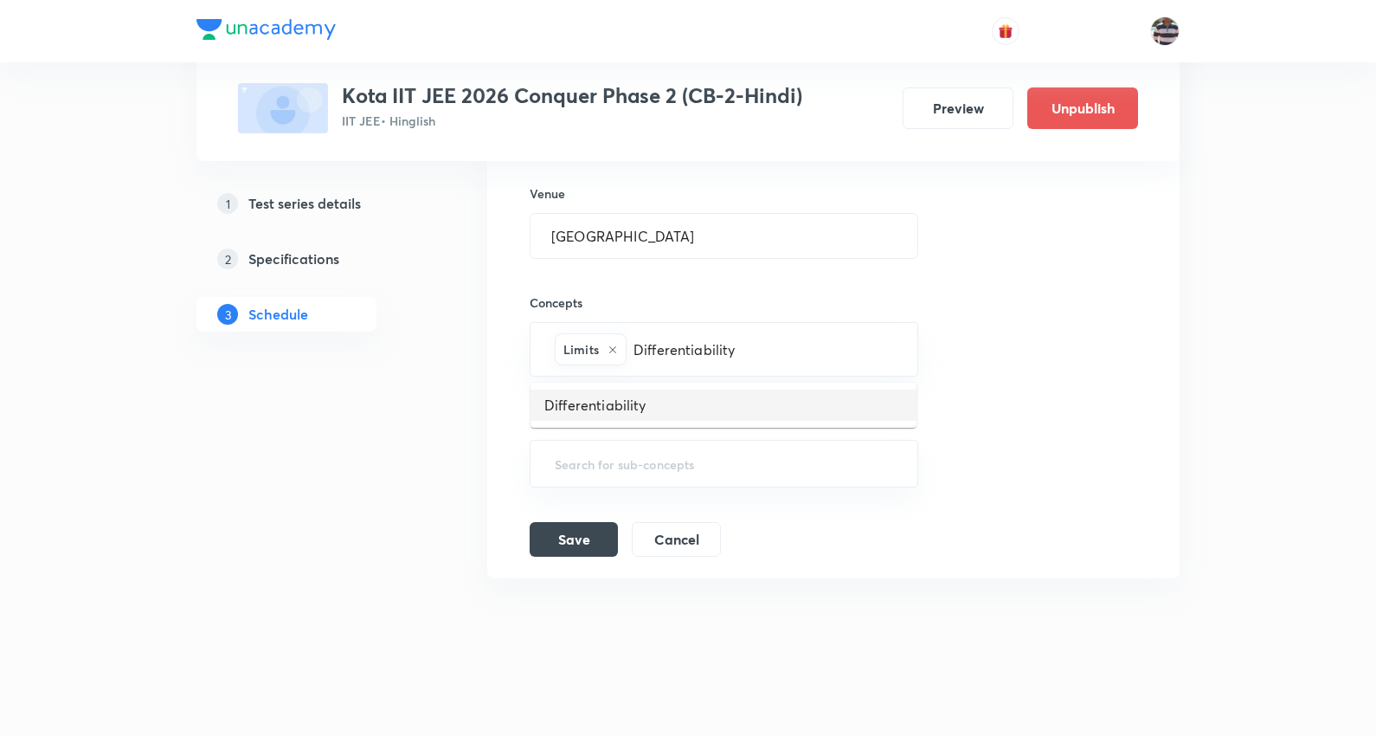
click at [619, 394] on li "Differentiability" at bounding box center [723, 404] width 386 height 31
click at [811, 348] on input "text" at bounding box center [830, 349] width 131 height 32
paste input "Functions & Graphs"
type input "Functions & Graphs"
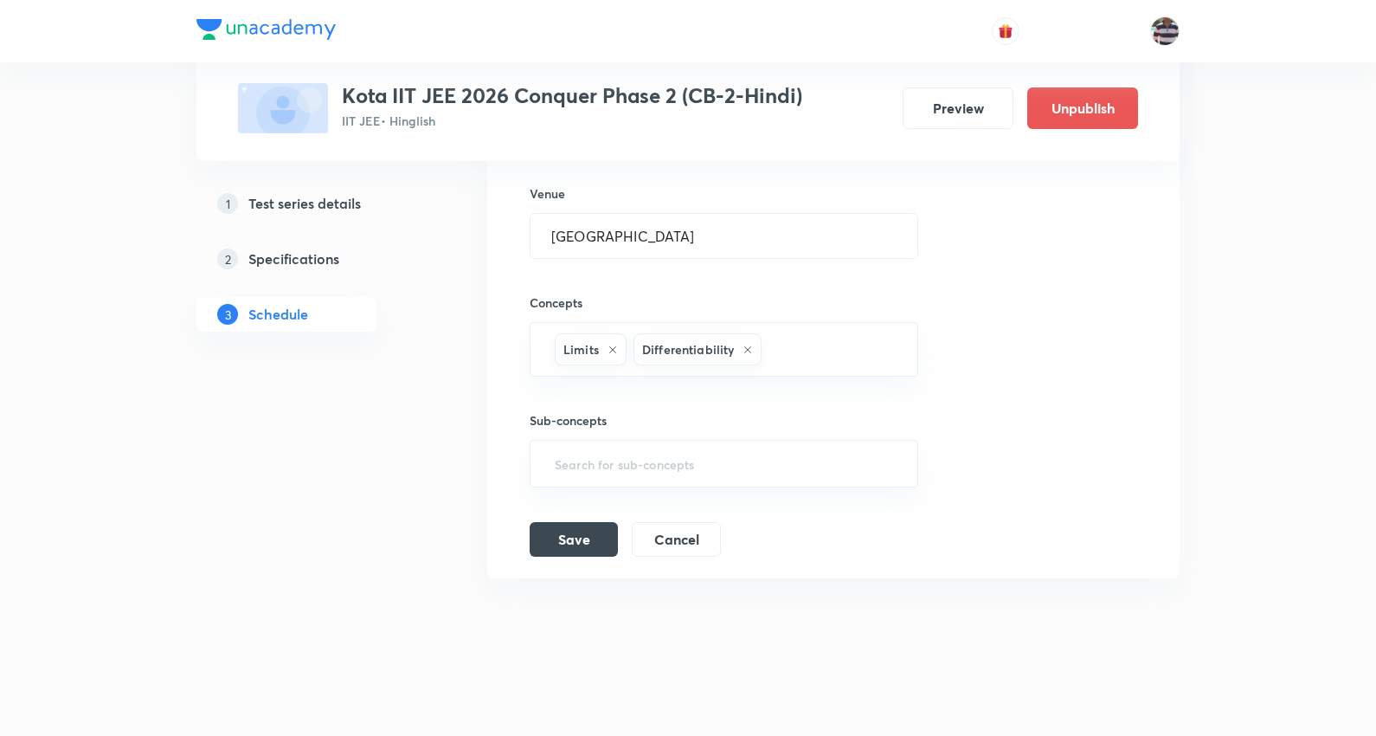
scroll to position [0, 0]
type input "l"
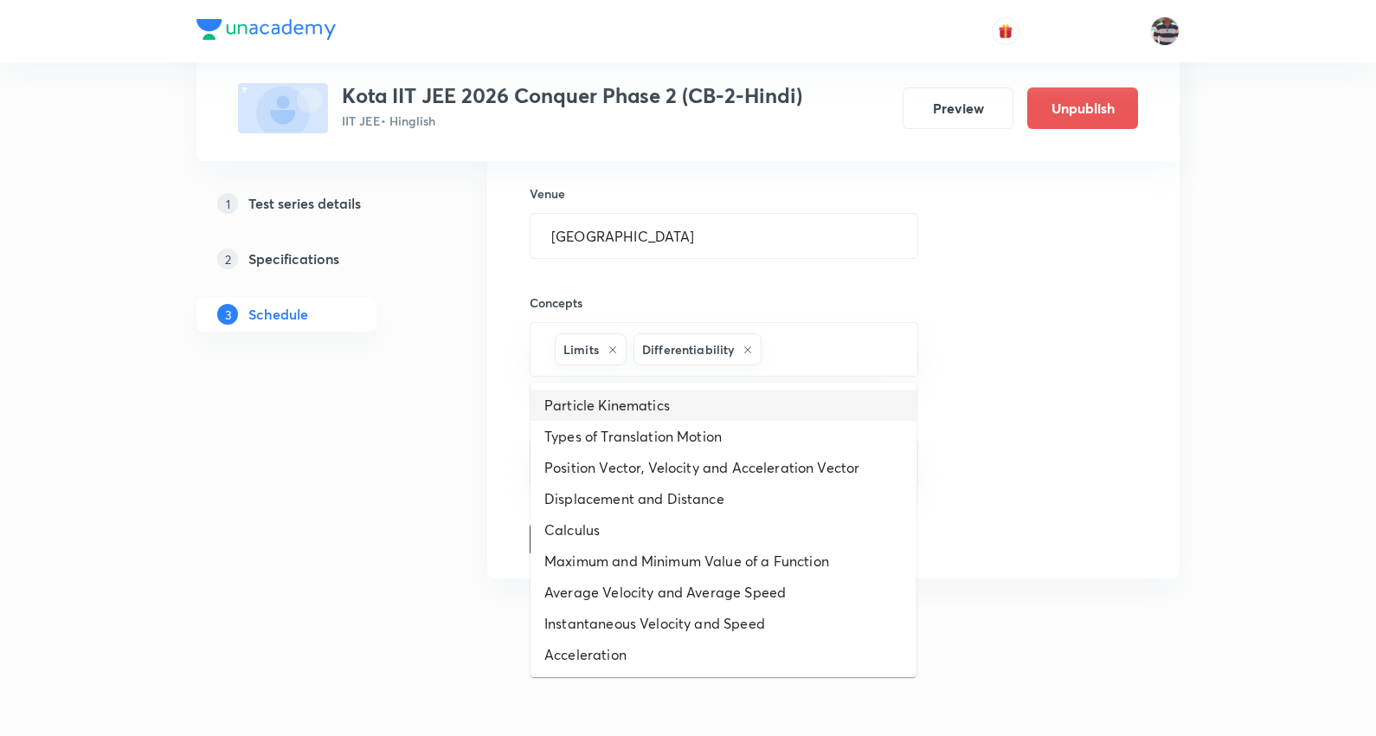
drag, startPoint x: 819, startPoint y: 357, endPoint x: 834, endPoint y: 339, distance: 23.9
click at [820, 357] on input "text" at bounding box center [830, 349] width 131 height 32
paste input "Kinematics"
type input "Kinematics"
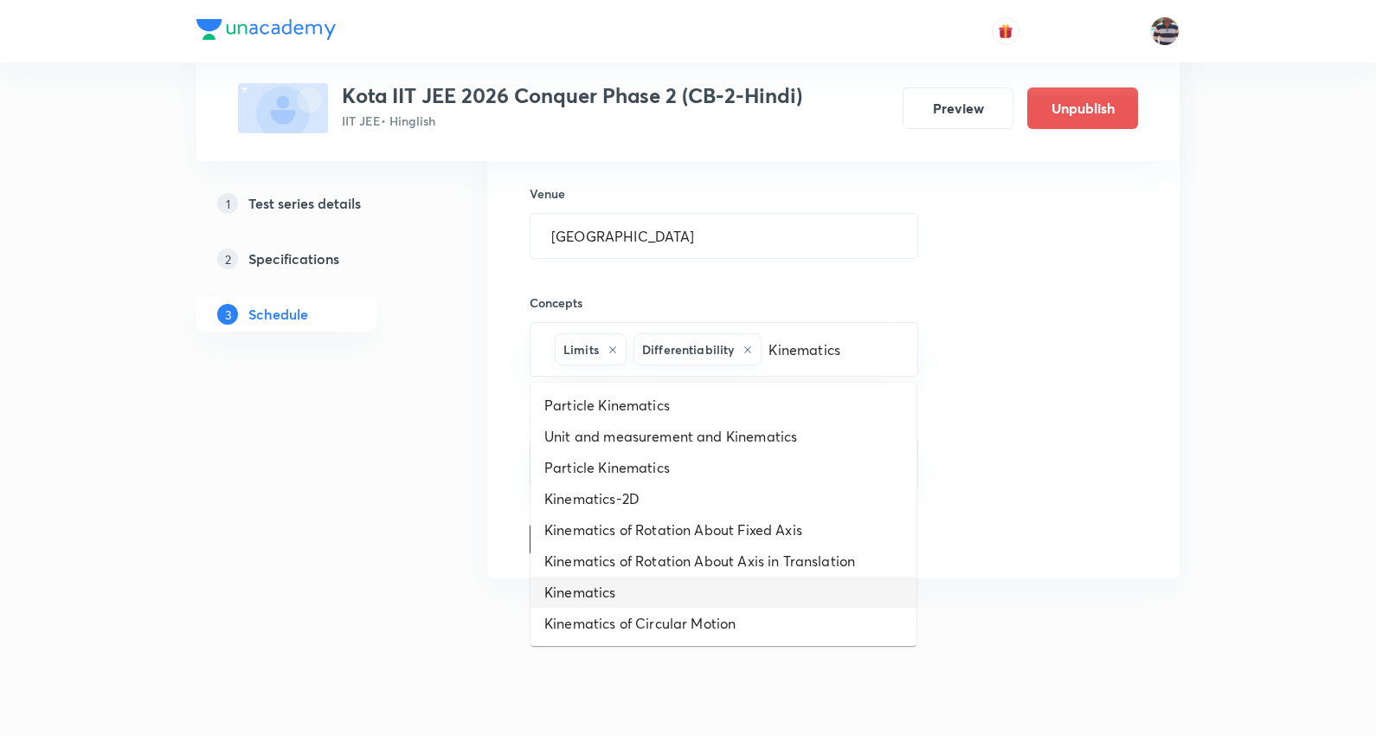
click at [615, 587] on li "Kinematics" at bounding box center [723, 591] width 386 height 31
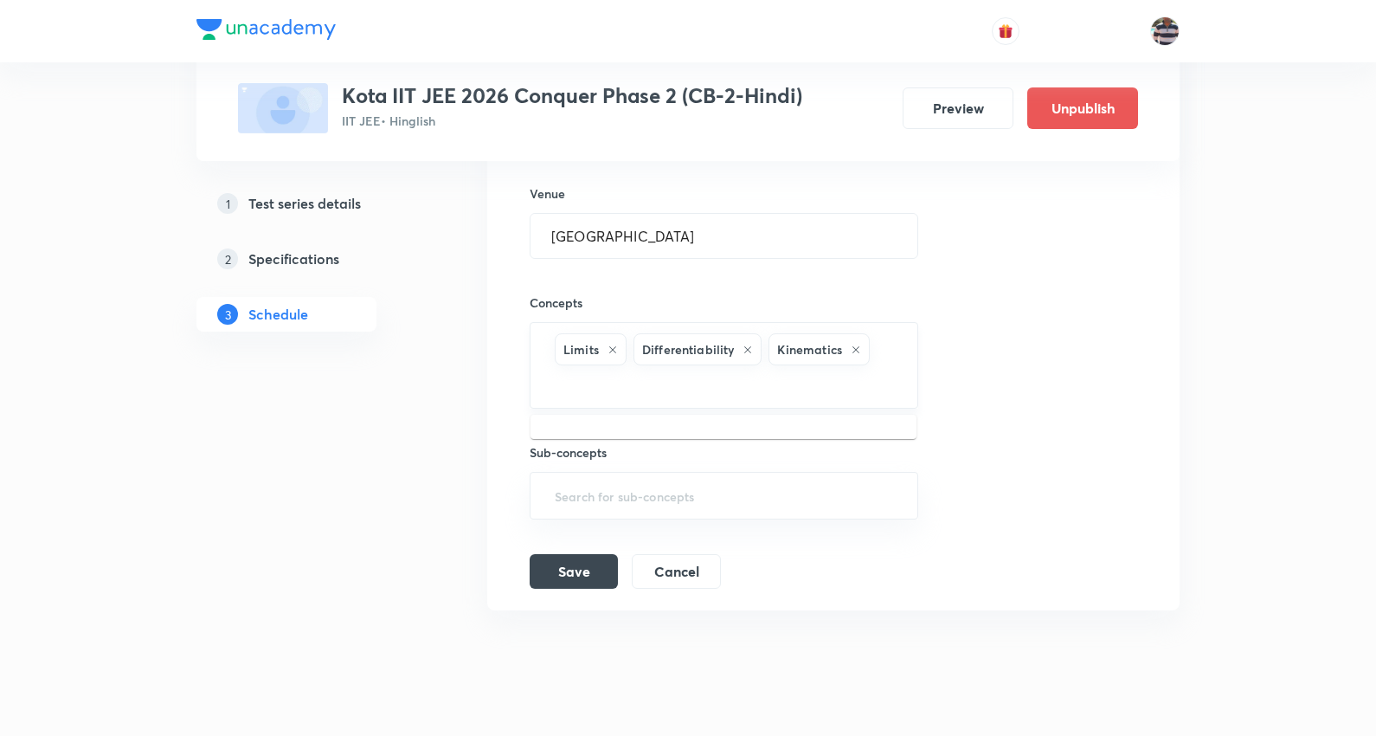
click at [765, 376] on input "text" at bounding box center [723, 385] width 345 height 32
paste input "Laws of Motion & Friction"
type input "Laws of Motion & Friction"
click at [632, 441] on li "Laws of Motion & Friction" at bounding box center [723, 436] width 386 height 31
click at [779, 390] on input "text" at bounding box center [819, 388] width 155 height 32
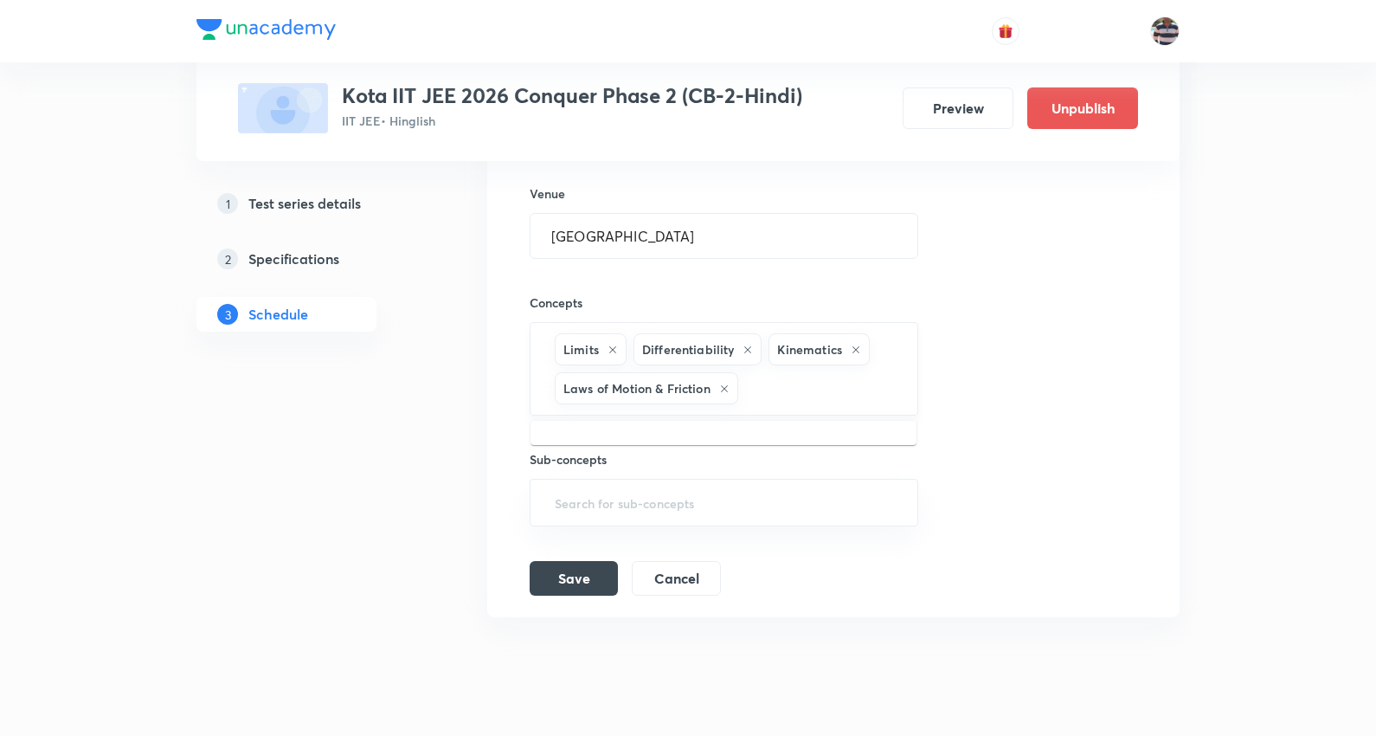
paste input "Solutions"
type input "Solutions"
click at [567, 450] on li "Solutions" at bounding box center [723, 443] width 386 height 31
drag, startPoint x: 877, startPoint y: 367, endPoint x: 871, endPoint y: 376, distance: 10.1
click at [877, 369] on div "Limits Differentiability Kinematics Laws of Motion & Friction Solutions ​" at bounding box center [724, 368] width 389 height 93
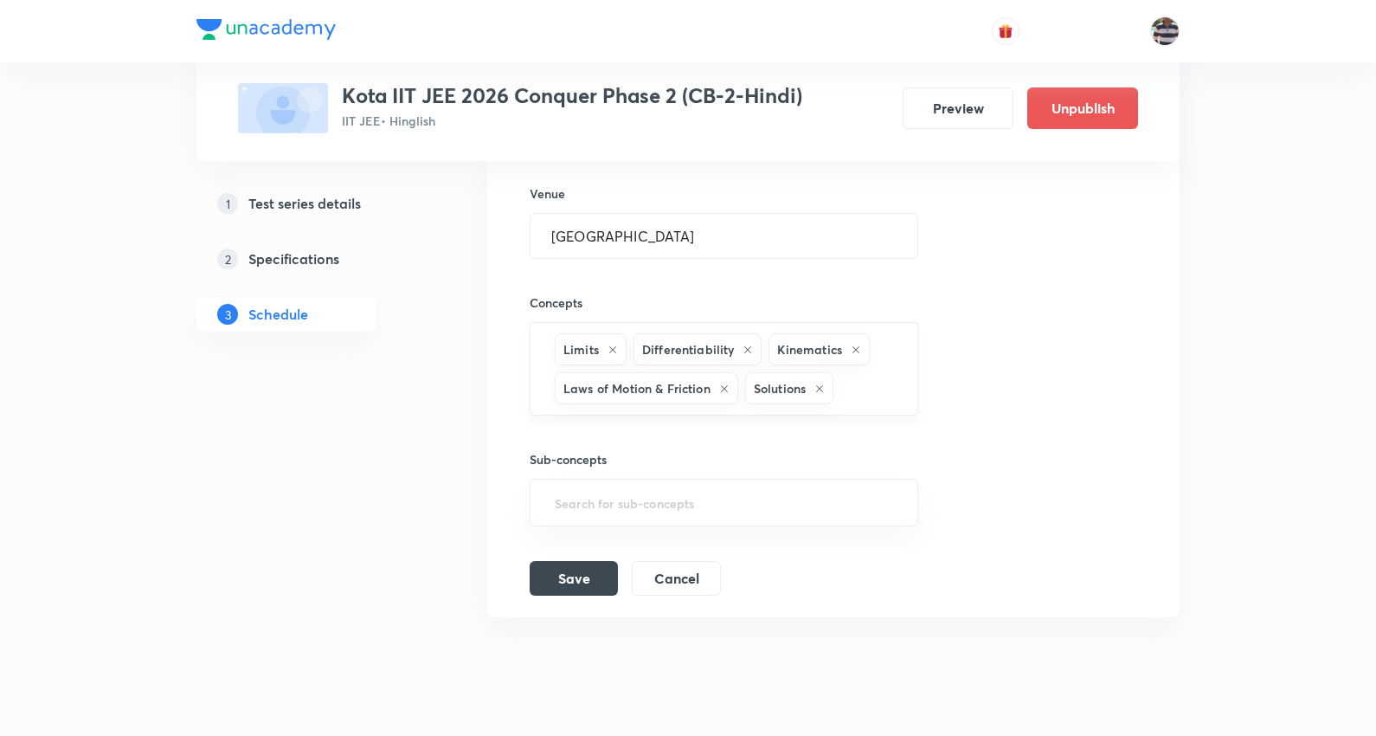
paste input "Chemical Kinetics and Radioactivity"
type input "Chemical Kinetics and Radioactivity"
click at [635, 442] on li "Chemical Kinetics and Radioactivity" at bounding box center [723, 443] width 386 height 31
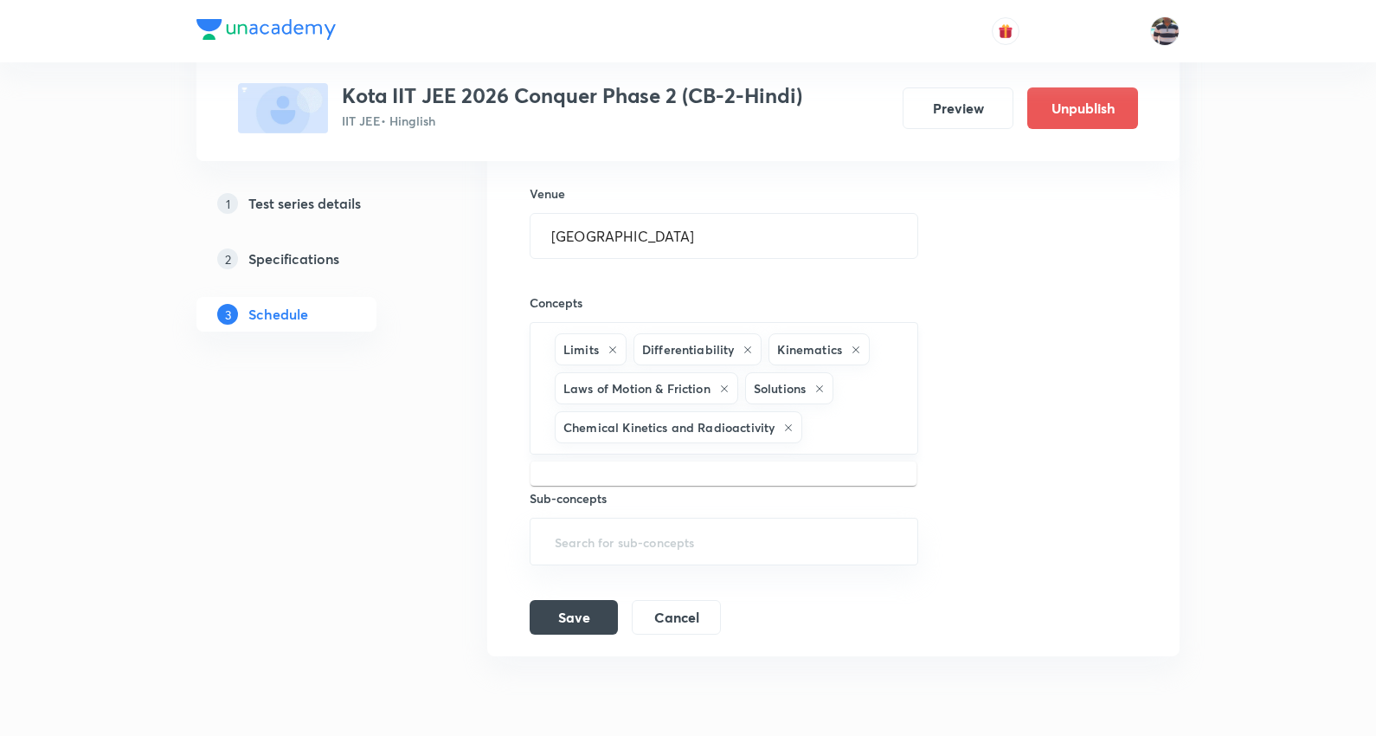
click at [852, 434] on input "text" at bounding box center [851, 427] width 90 height 32
paste input "Alkyl Halides and Aryl Halides"
type input "Alkyl Halides and Aryl Halides"
click at [685, 477] on li "Alkyl Halides and Aryl Halides" at bounding box center [723, 483] width 386 height 31
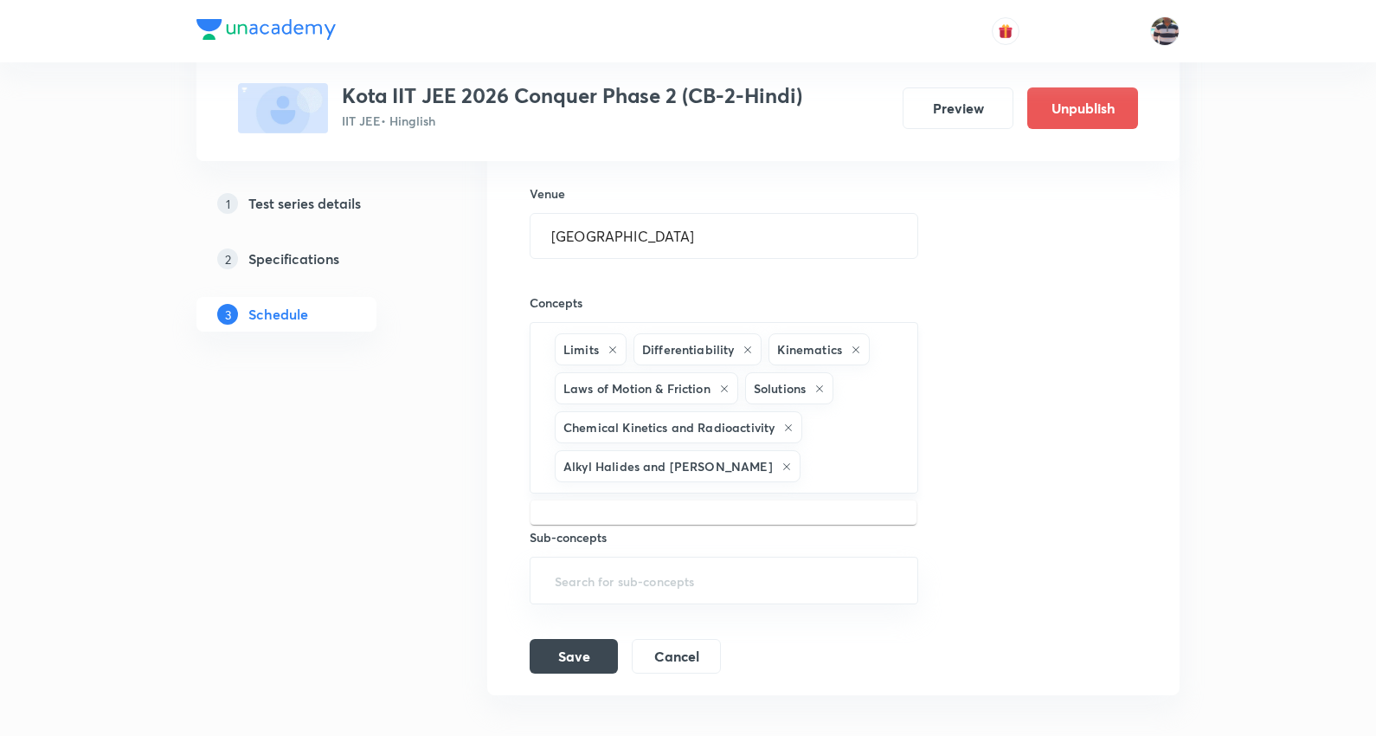
click at [813, 466] on input "text" at bounding box center [850, 466] width 93 height 32
paste input "Alcohols"
type input "Alcohols"
click at [599, 513] on li "Alcohols" at bounding box center [723, 522] width 386 height 31
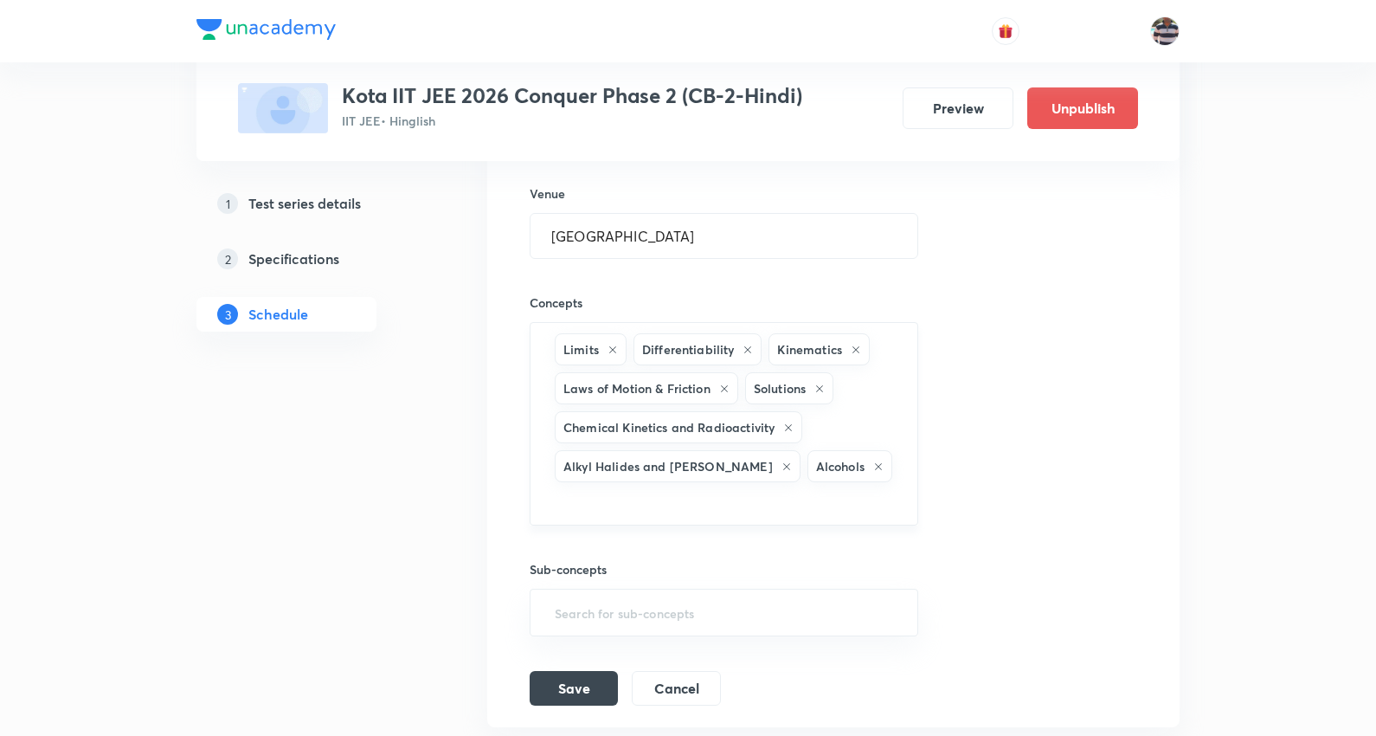
click at [894, 485] on input "text" at bounding box center [723, 501] width 345 height 32
paste input "Atomic Structure"
type input "Atomic Structure"
click at [608, 512] on li "Atomic Structure" at bounding box center [723, 522] width 386 height 31
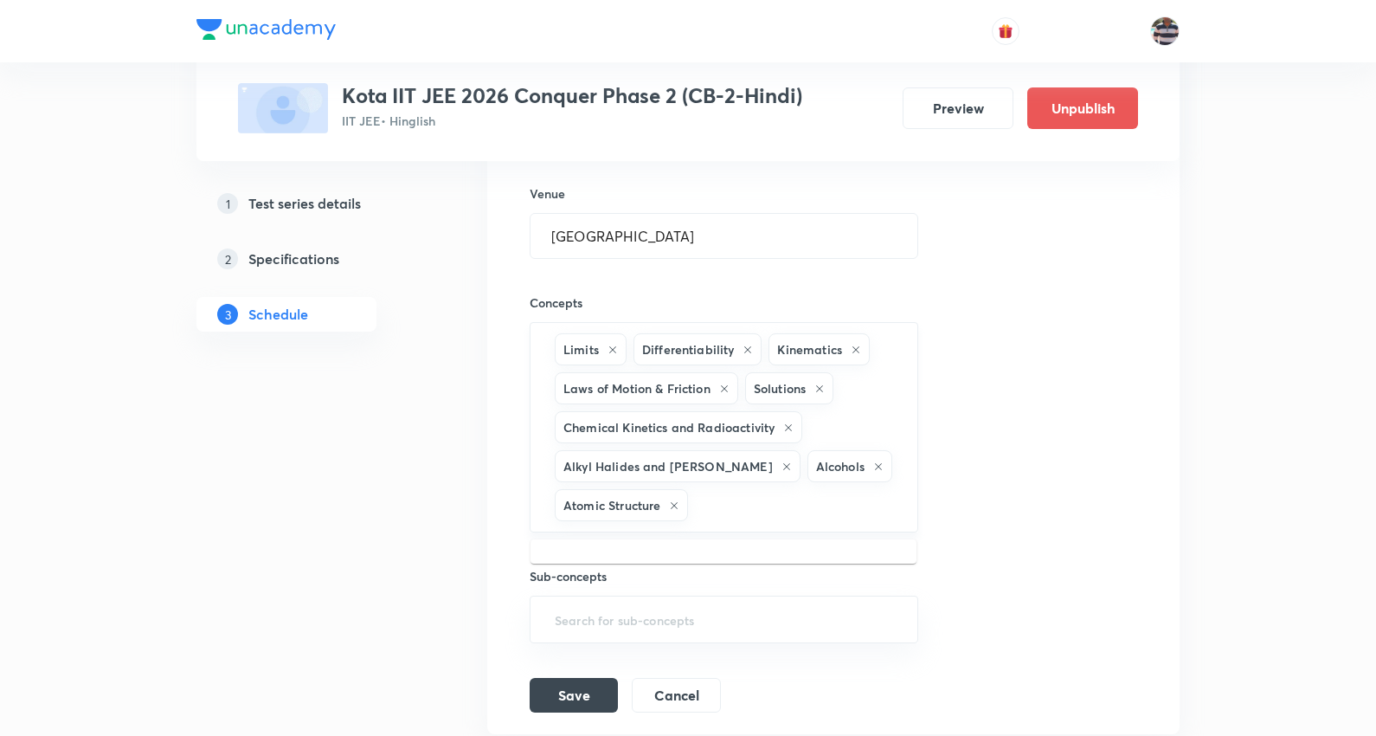
click at [740, 507] on input "text" at bounding box center [793, 505] width 204 height 32
paste input "Periodic Table"
type input "Periodic Table"
click at [601, 561] on li "Periodic Table" at bounding box center [723, 561] width 386 height 31
click at [849, 492] on input "text" at bounding box center [858, 505] width 77 height 32
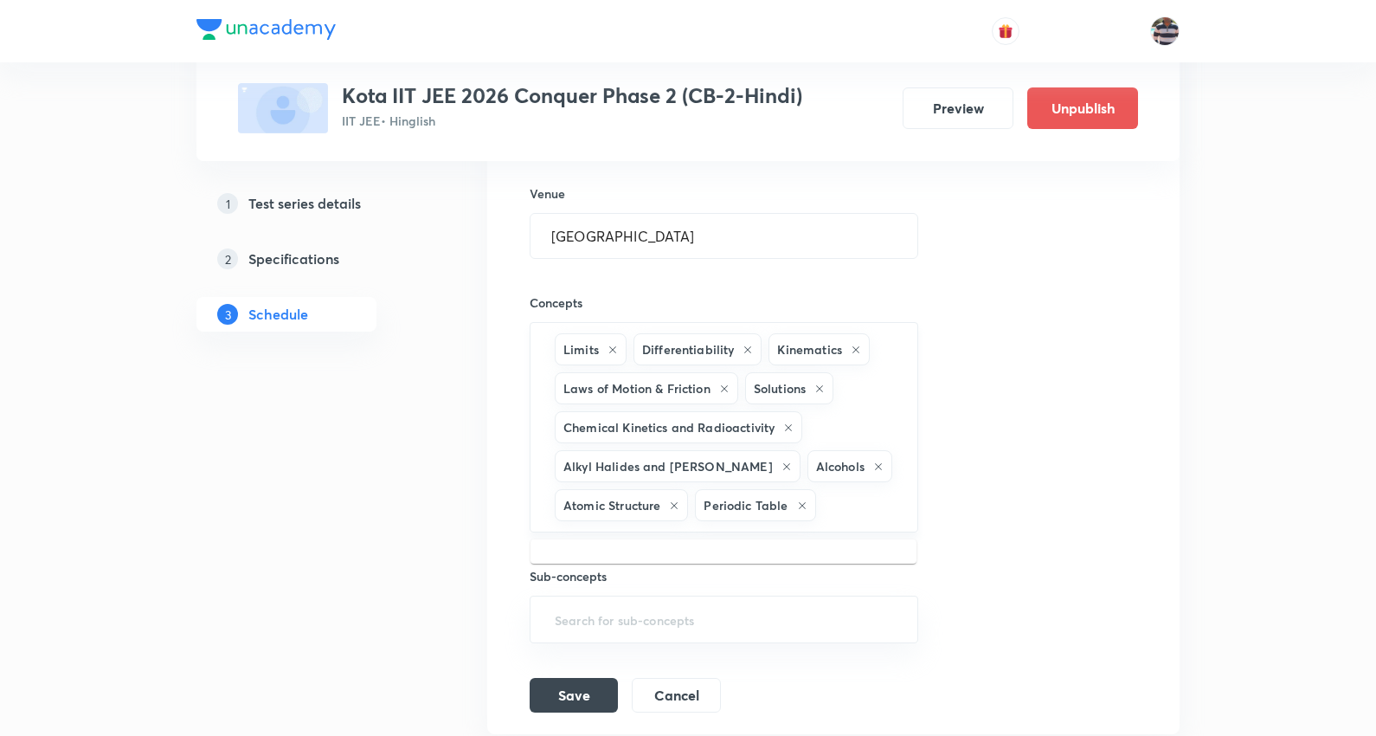
paste input "Coordination Compounds"
type input "Coordination Compounds"
click at [588, 567] on li "Coordination Compounds" at bounding box center [723, 561] width 386 height 31
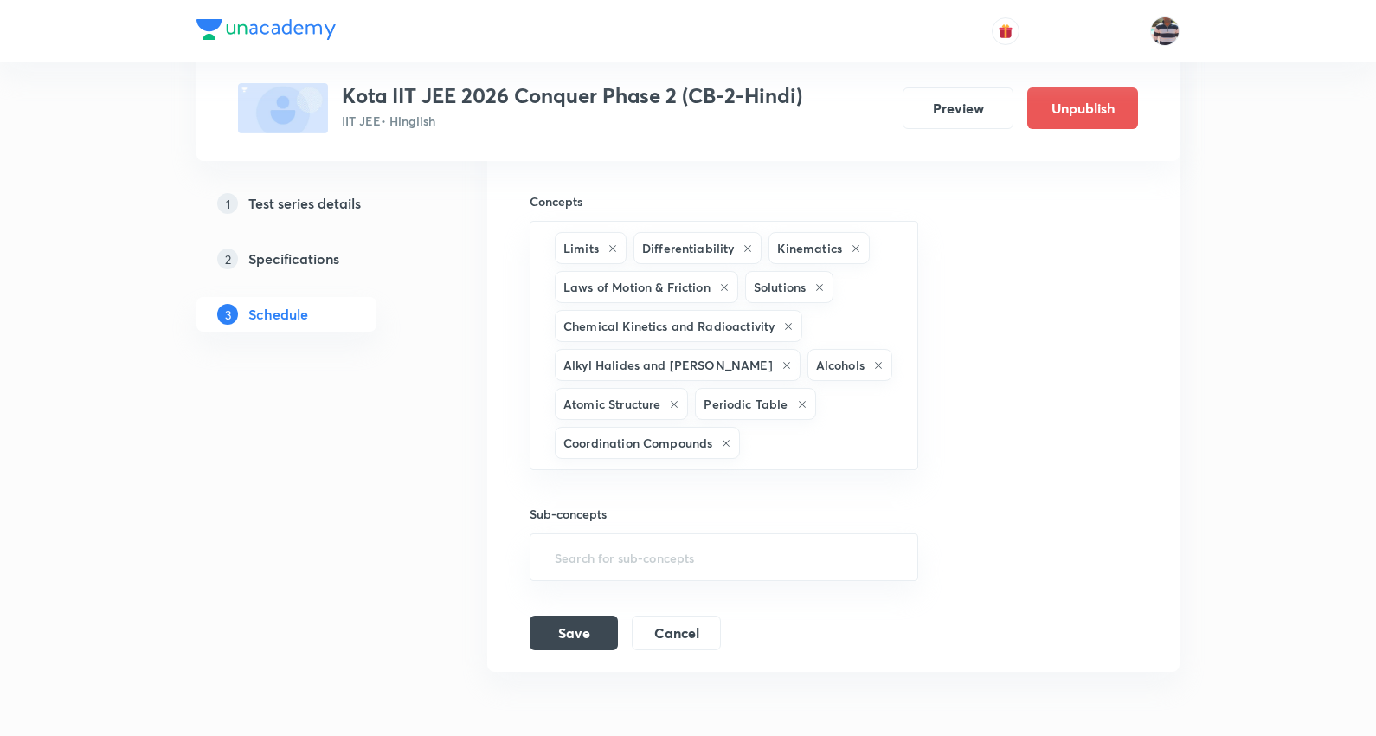
scroll to position [2411, 0]
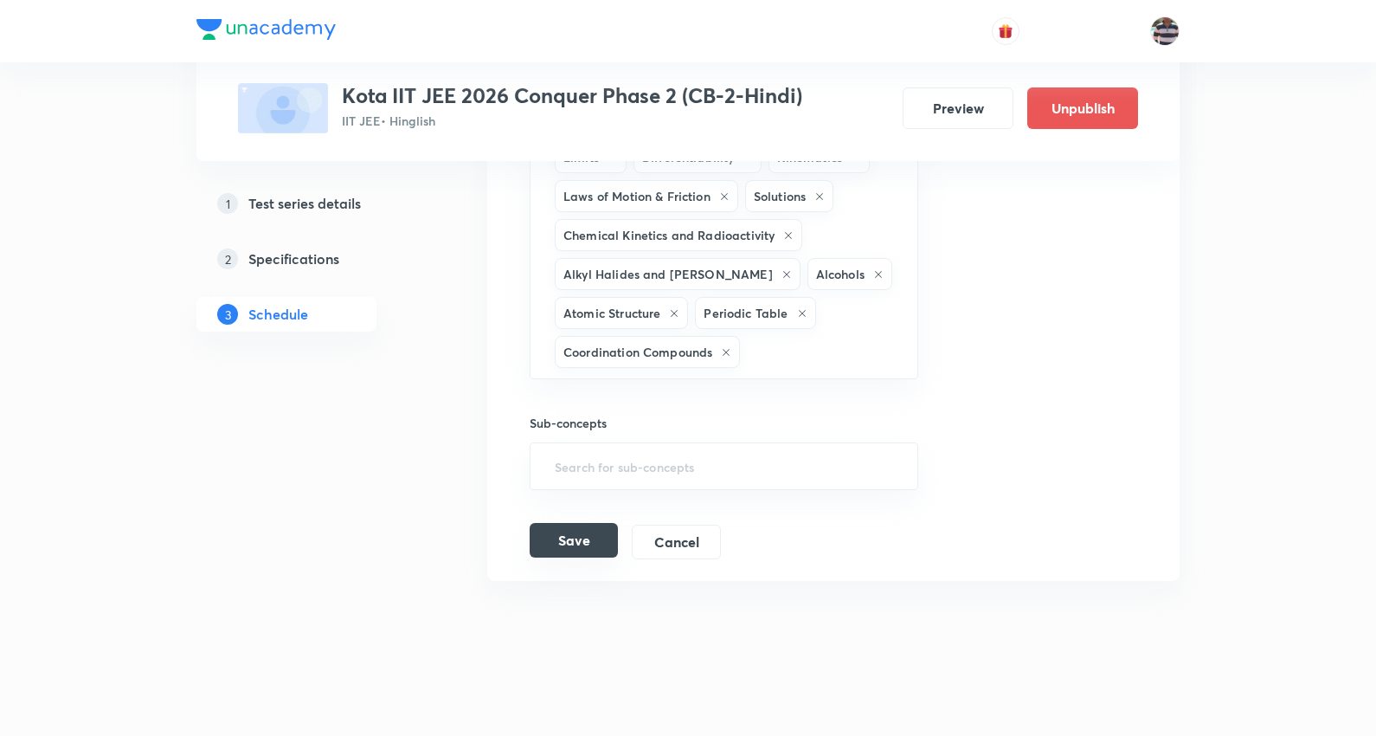
click at [601, 545] on button "Save" at bounding box center [574, 540] width 88 height 35
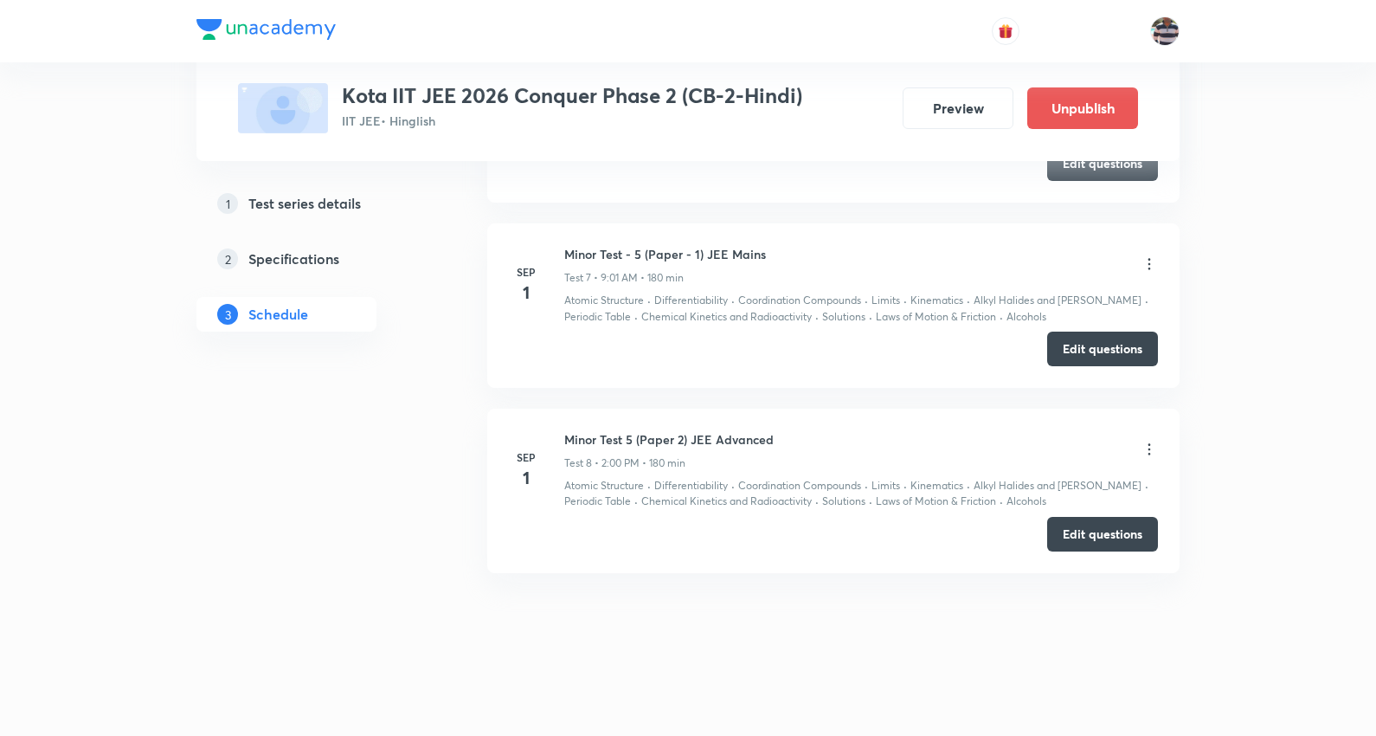
scroll to position [1417, 0]
click at [1152, 260] on icon at bounding box center [1149, 263] width 17 height 17
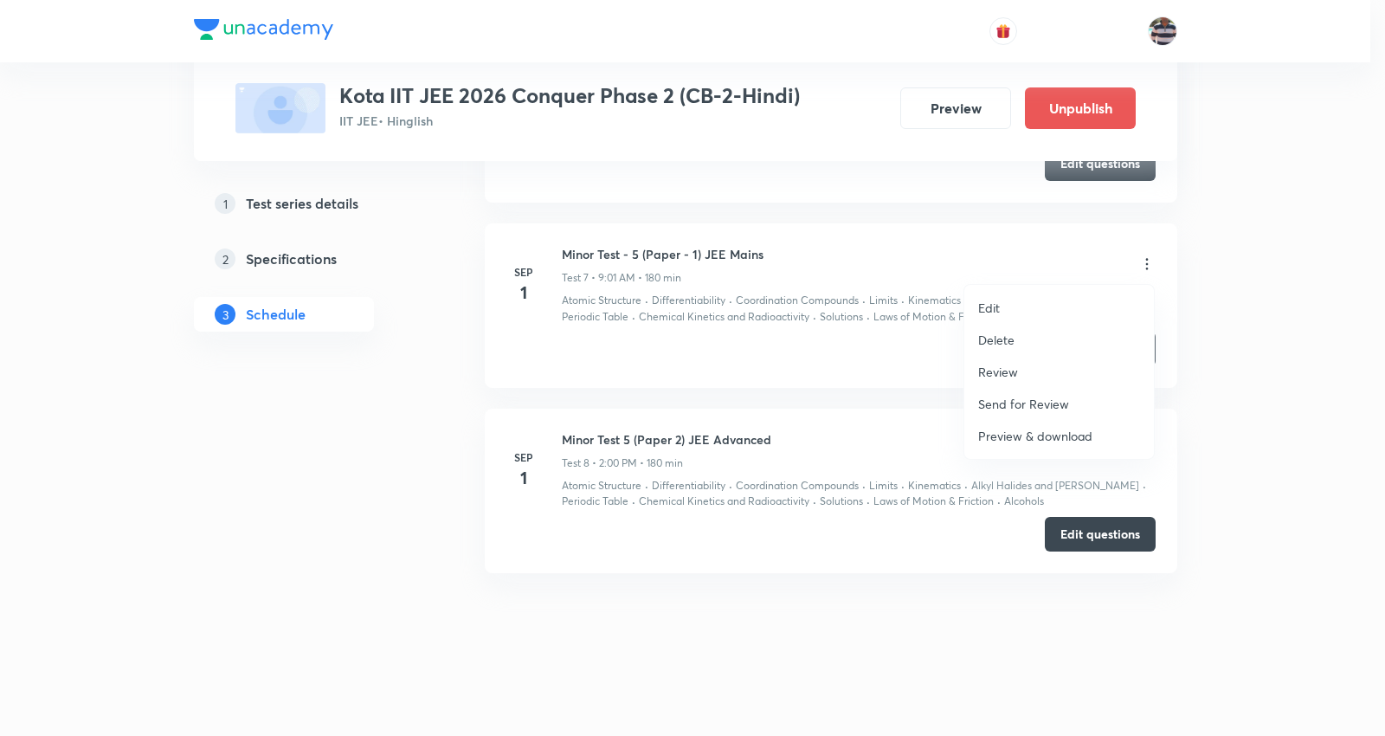
click at [1004, 303] on li "Edit" at bounding box center [1059, 308] width 190 height 32
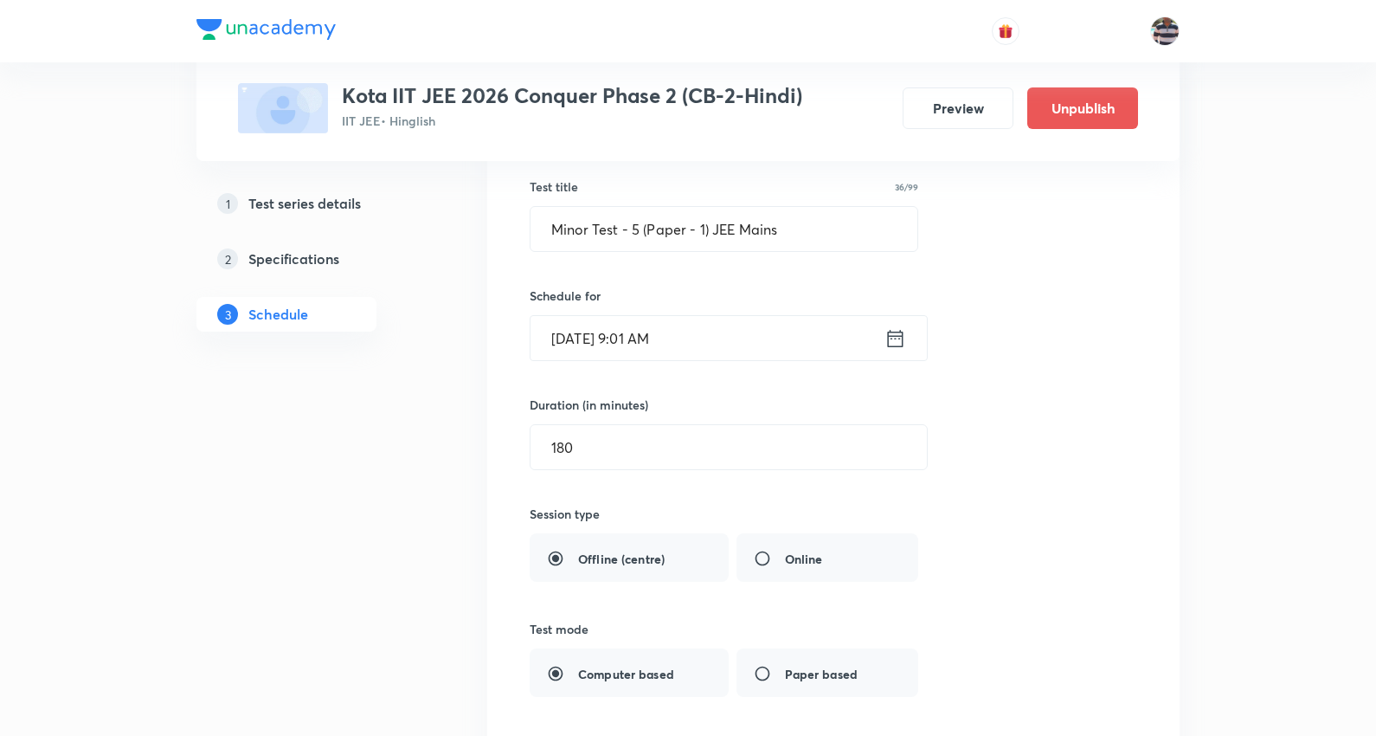
scroll to position [1610, 0]
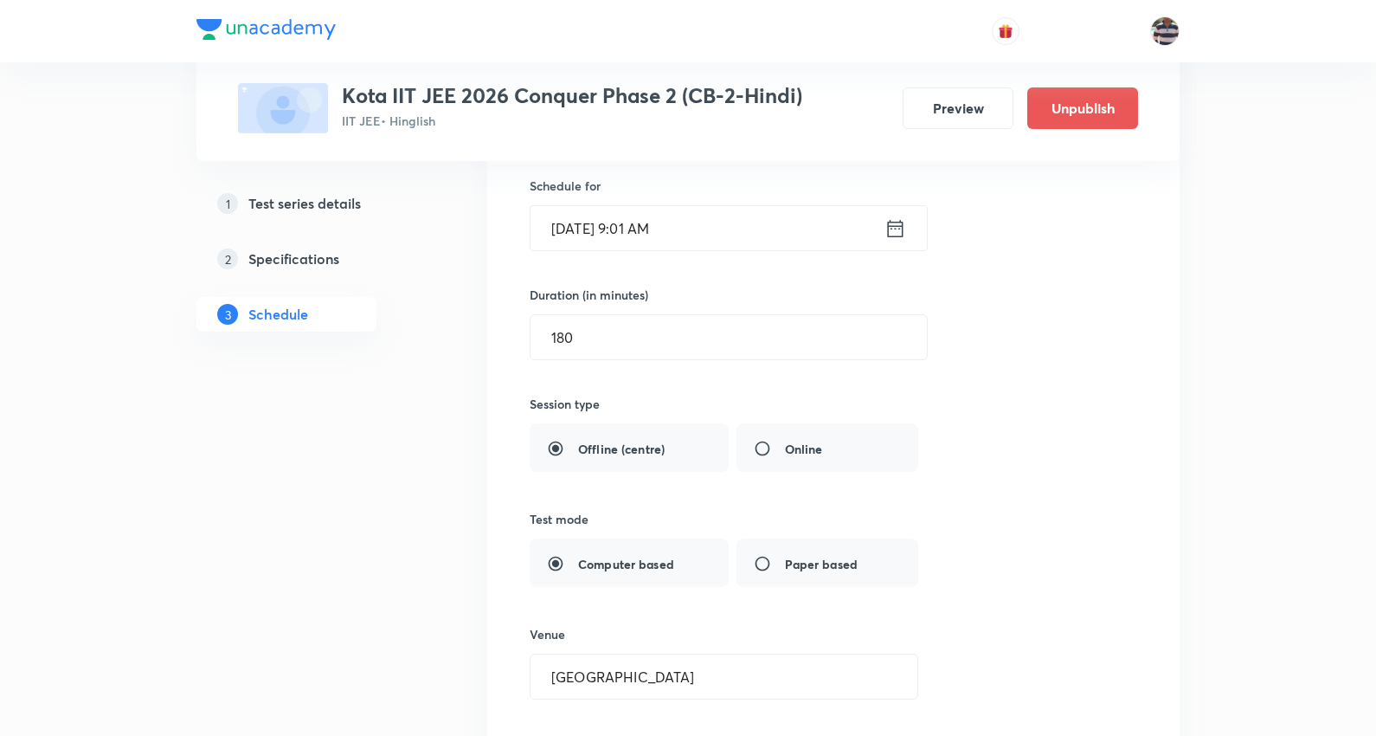
click at [649, 235] on input "Sep 1, 2025, 9:01 AM" at bounding box center [707, 228] width 354 height 44
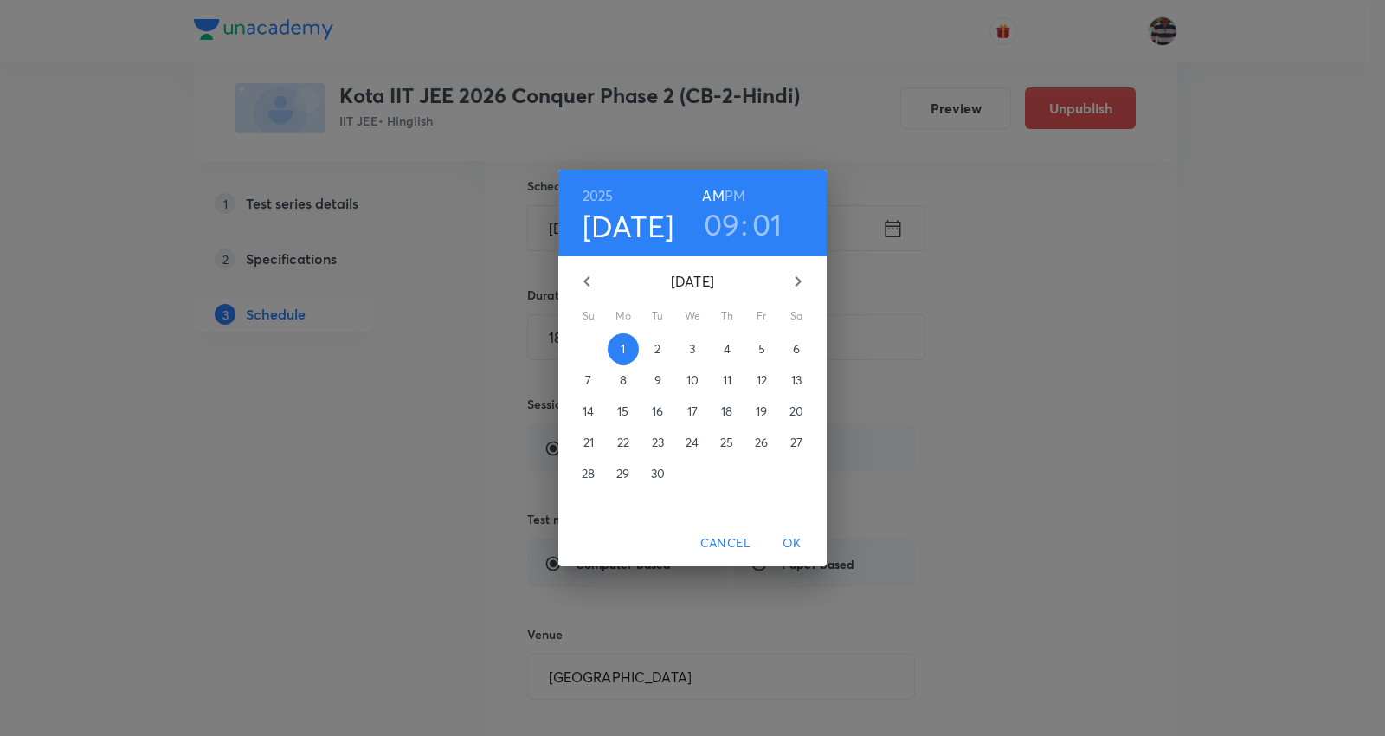
click at [765, 222] on h3 "01" at bounding box center [767, 224] width 30 height 36
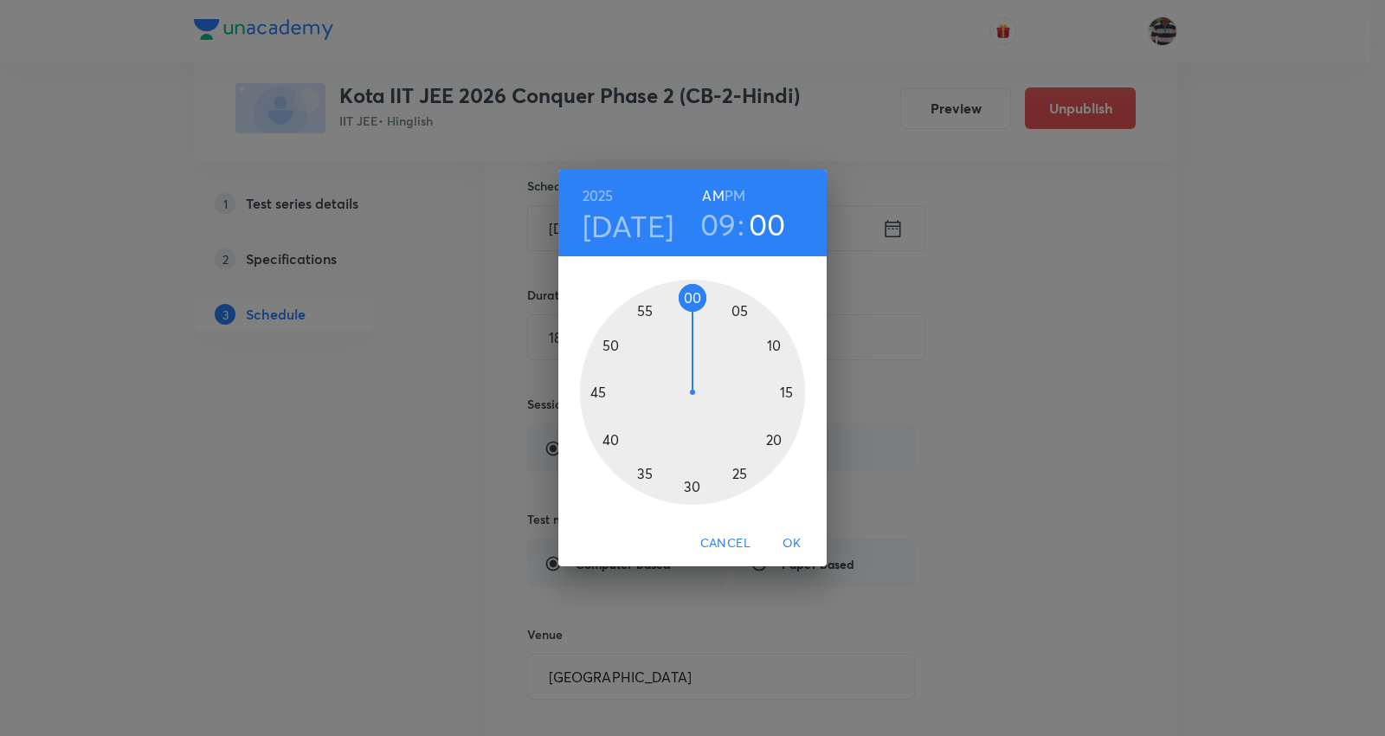
click at [690, 299] on div at bounding box center [692, 392] width 225 height 225
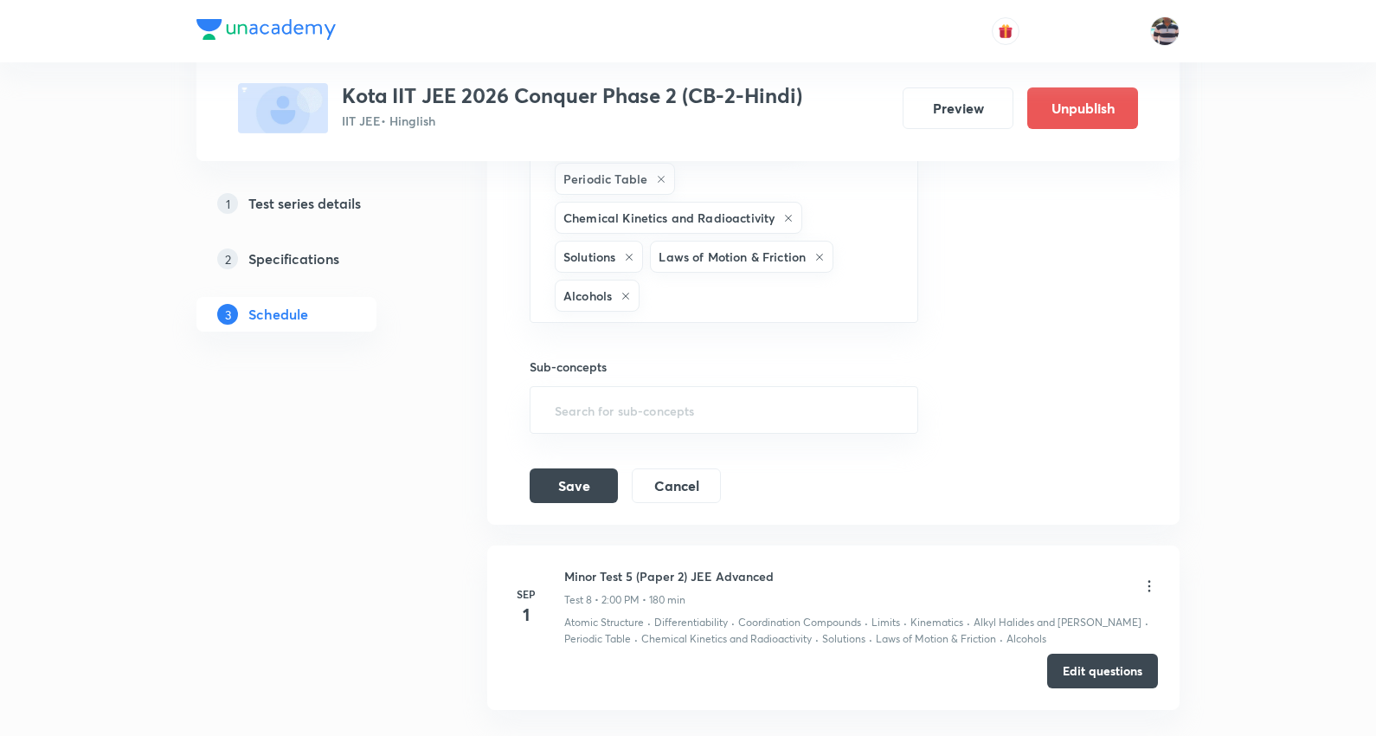
scroll to position [2378, 0]
click at [586, 465] on button "Save" at bounding box center [574, 482] width 88 height 35
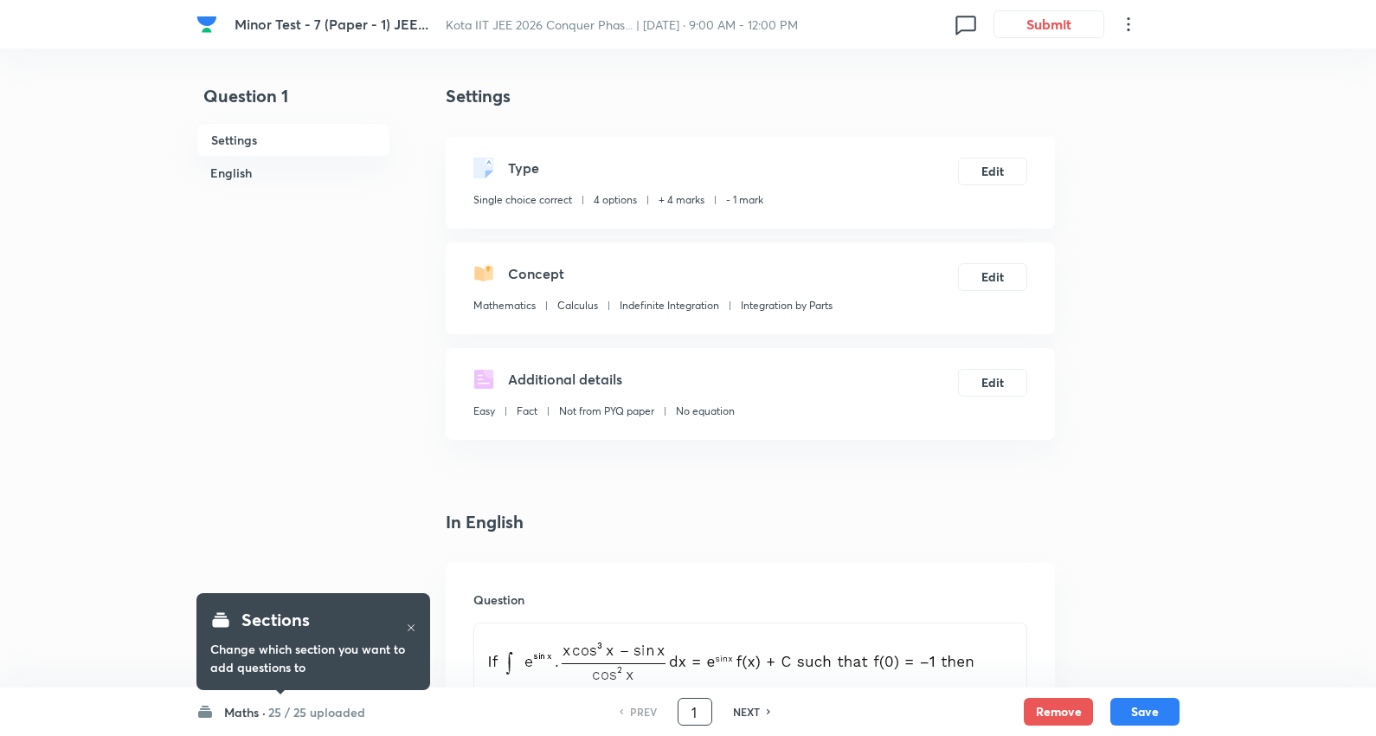
click at [710, 710] on div "1 ​" at bounding box center [695, 712] width 35 height 28
type input "75"
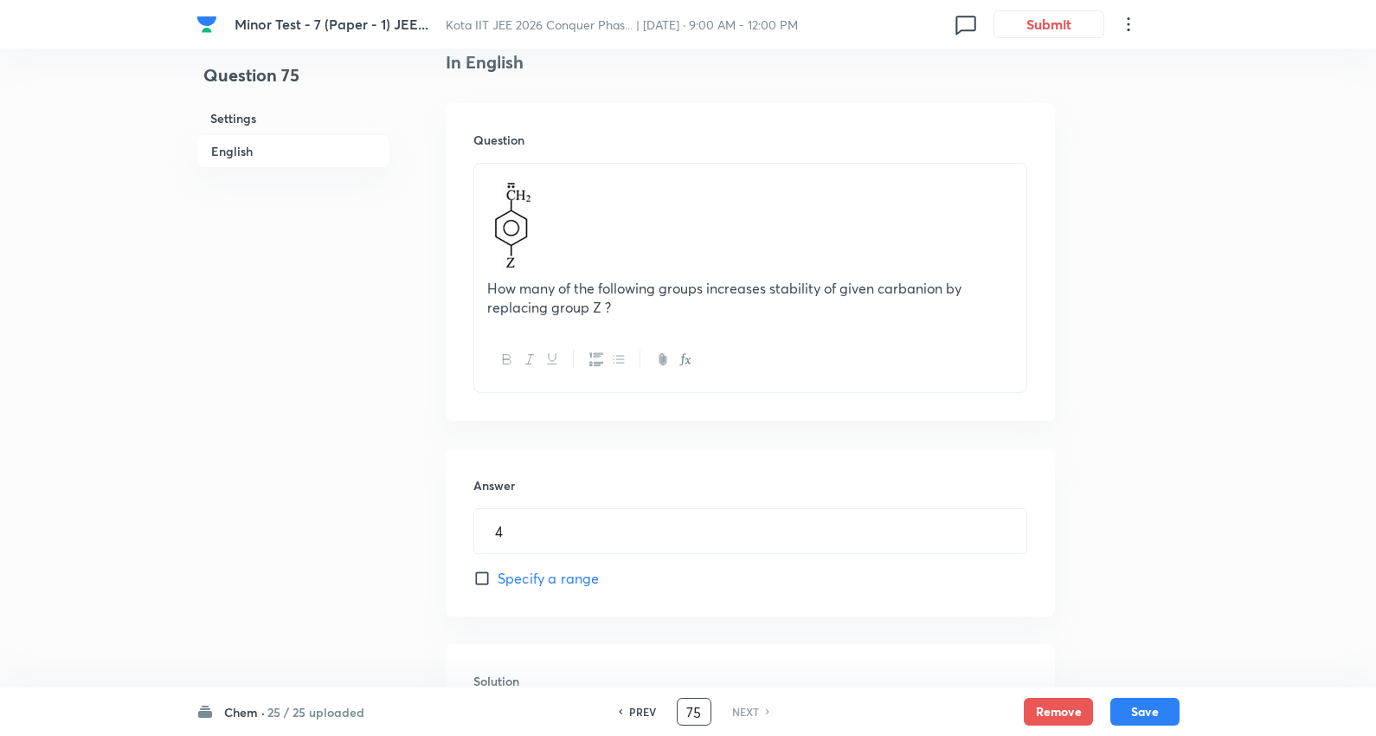
scroll to position [480, 0]
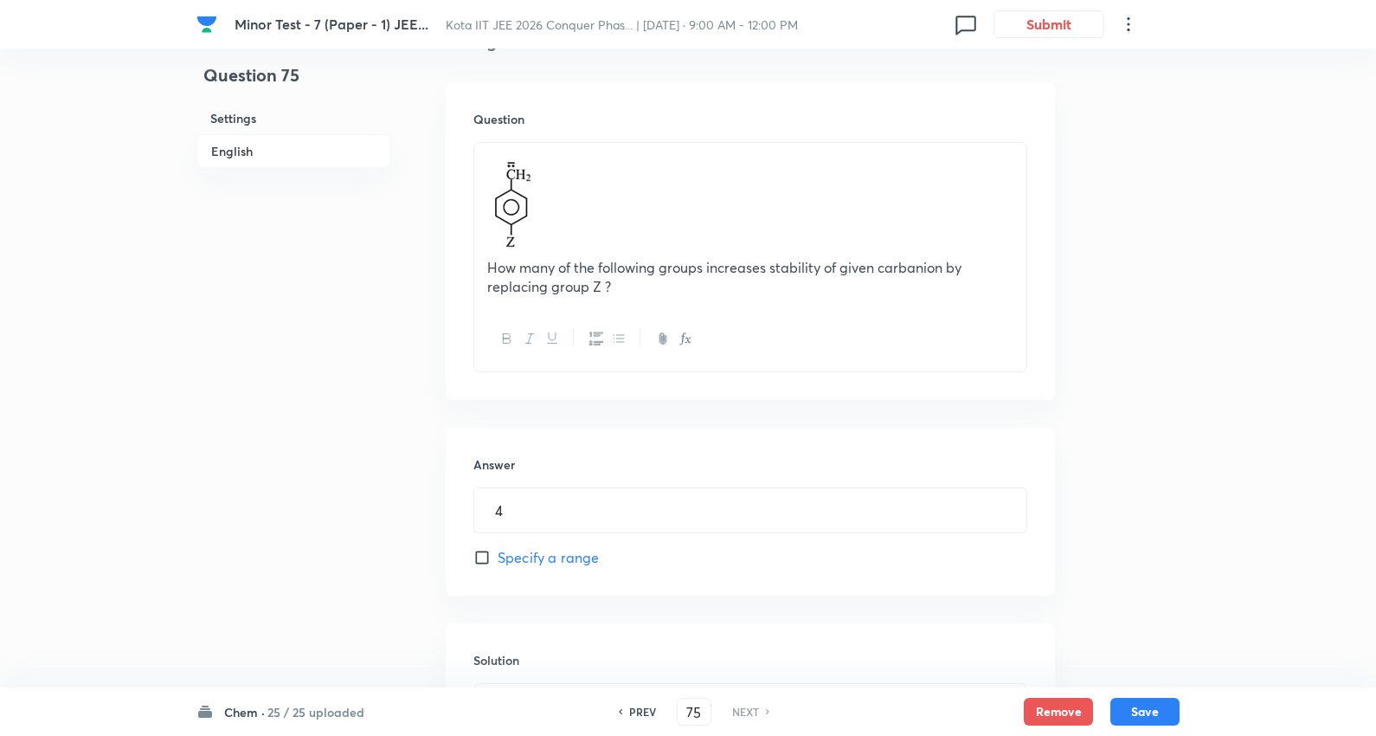
click at [653, 286] on p "How many of the following groups increases stability of given carbanion by repl…" at bounding box center [750, 277] width 526 height 39
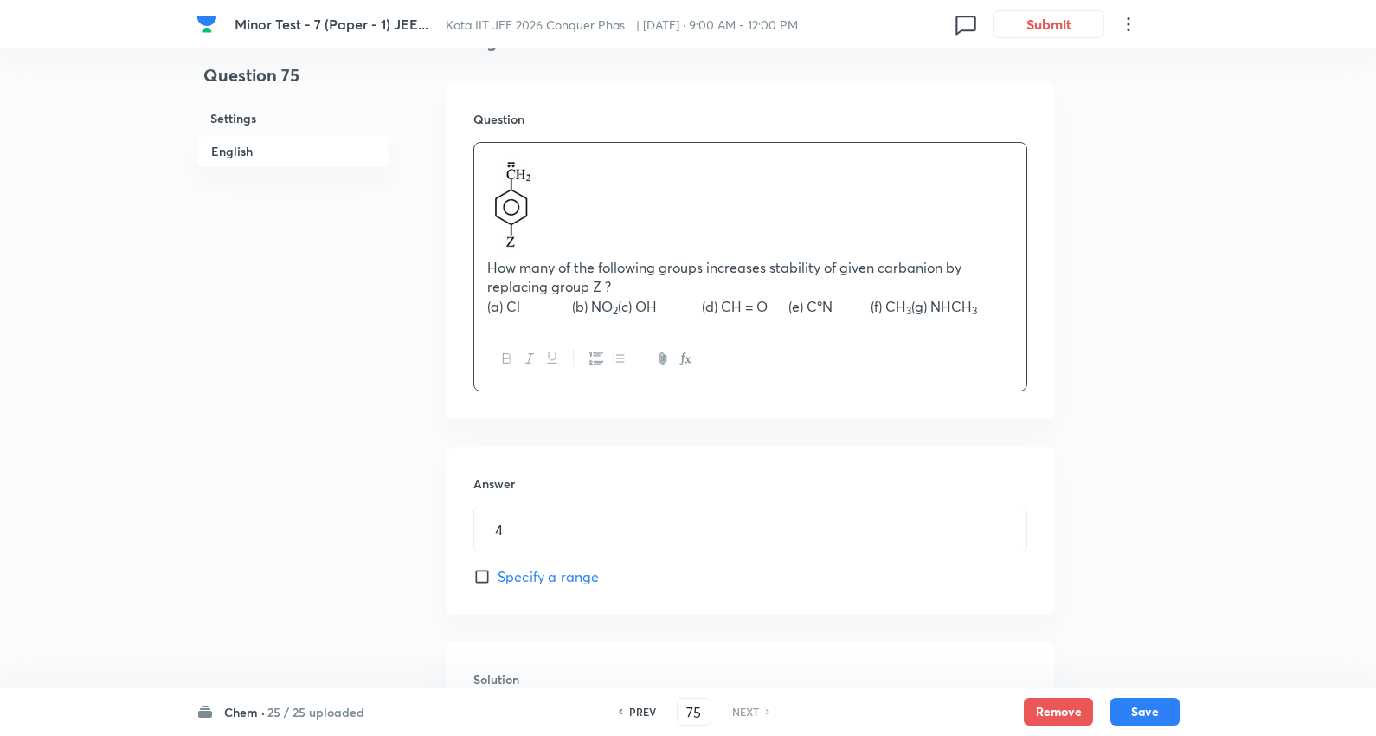
click at [878, 304] on p "(a) Cl (b) NO 2 (c) OH (d) CH = O (e) CºN (f) CH 3 (g) NHCH 3" at bounding box center [750, 307] width 526 height 20
drag, startPoint x: 607, startPoint y: 344, endPoint x: 473, endPoint y: 310, distance: 137.5
click at [474, 310] on div "How many of the following groups increases stability of given carbanion by repl…" at bounding box center [750, 235] width 552 height 184
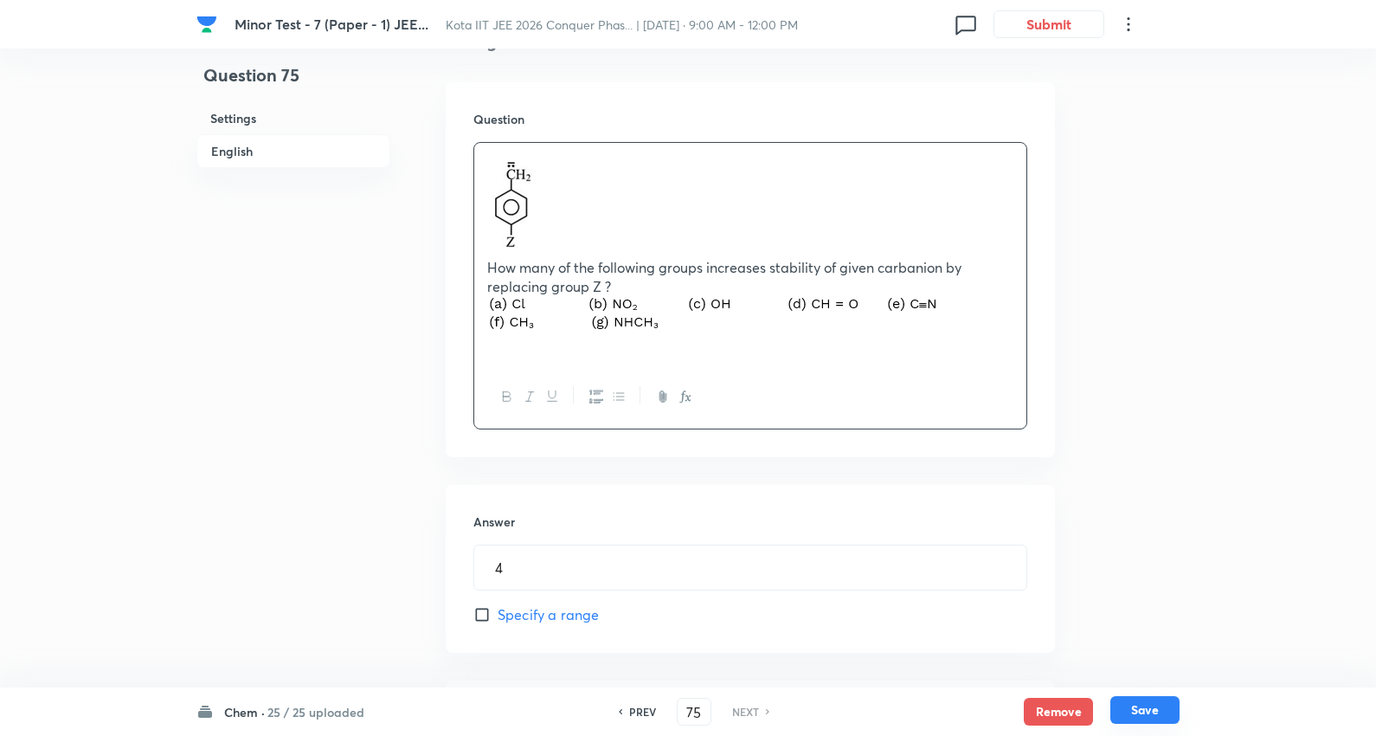
click at [1154, 699] on button "Save" at bounding box center [1144, 710] width 69 height 28
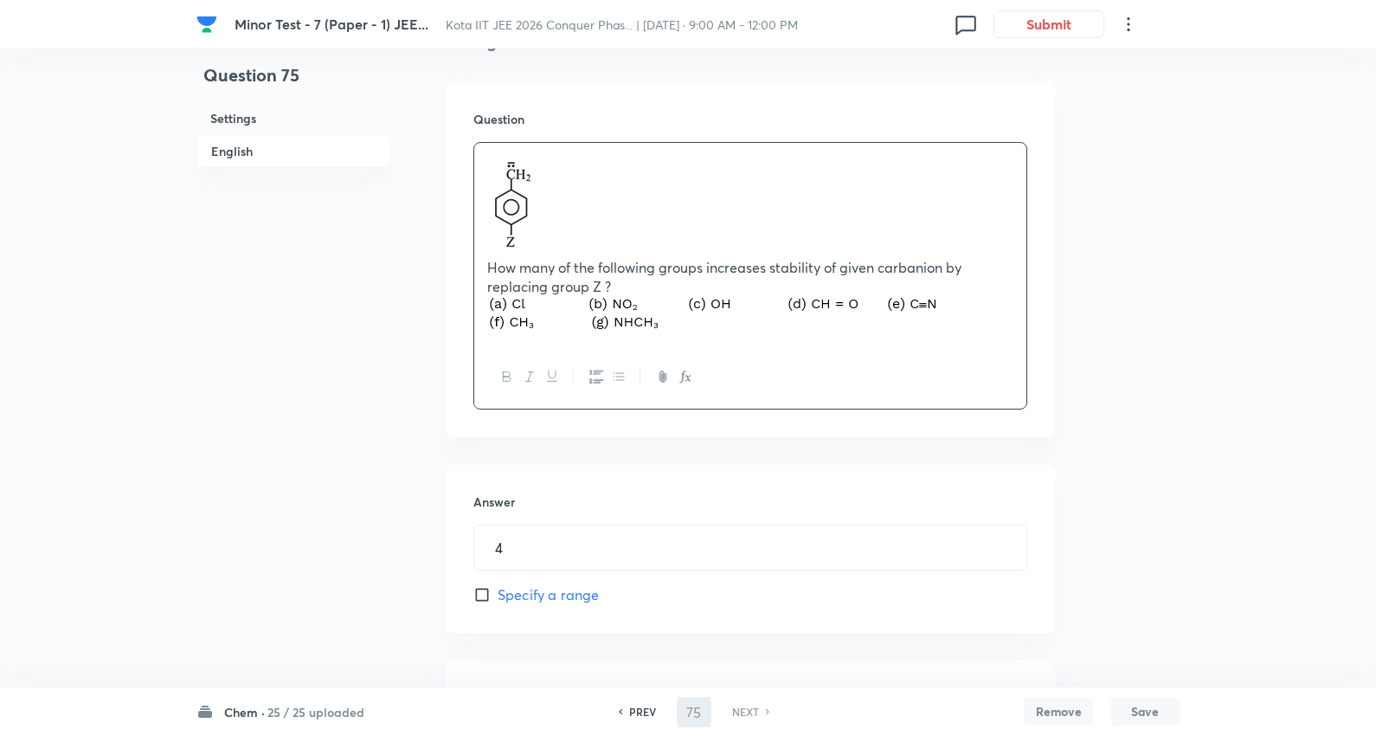
type input "4"
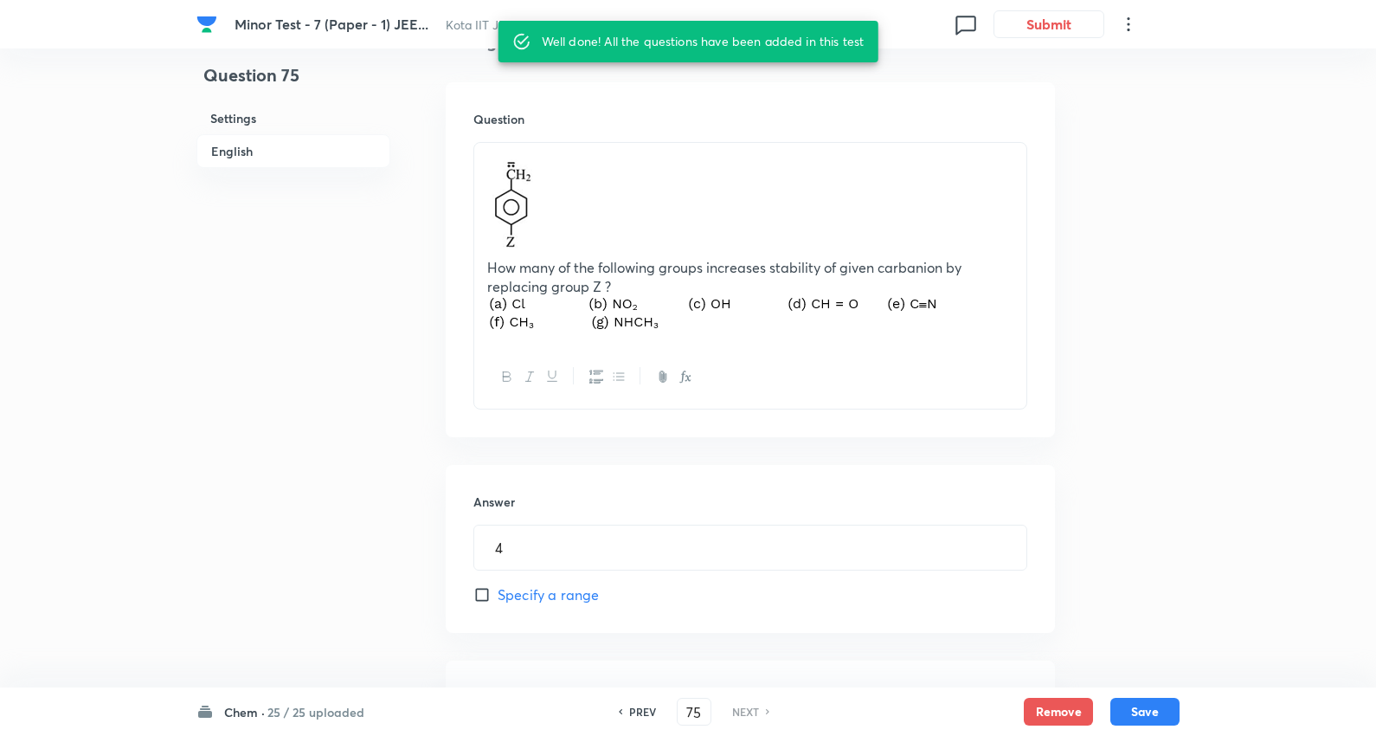
click at [637, 706] on h6 "PREV" at bounding box center [642, 712] width 27 height 16
type input "74"
type input "2"
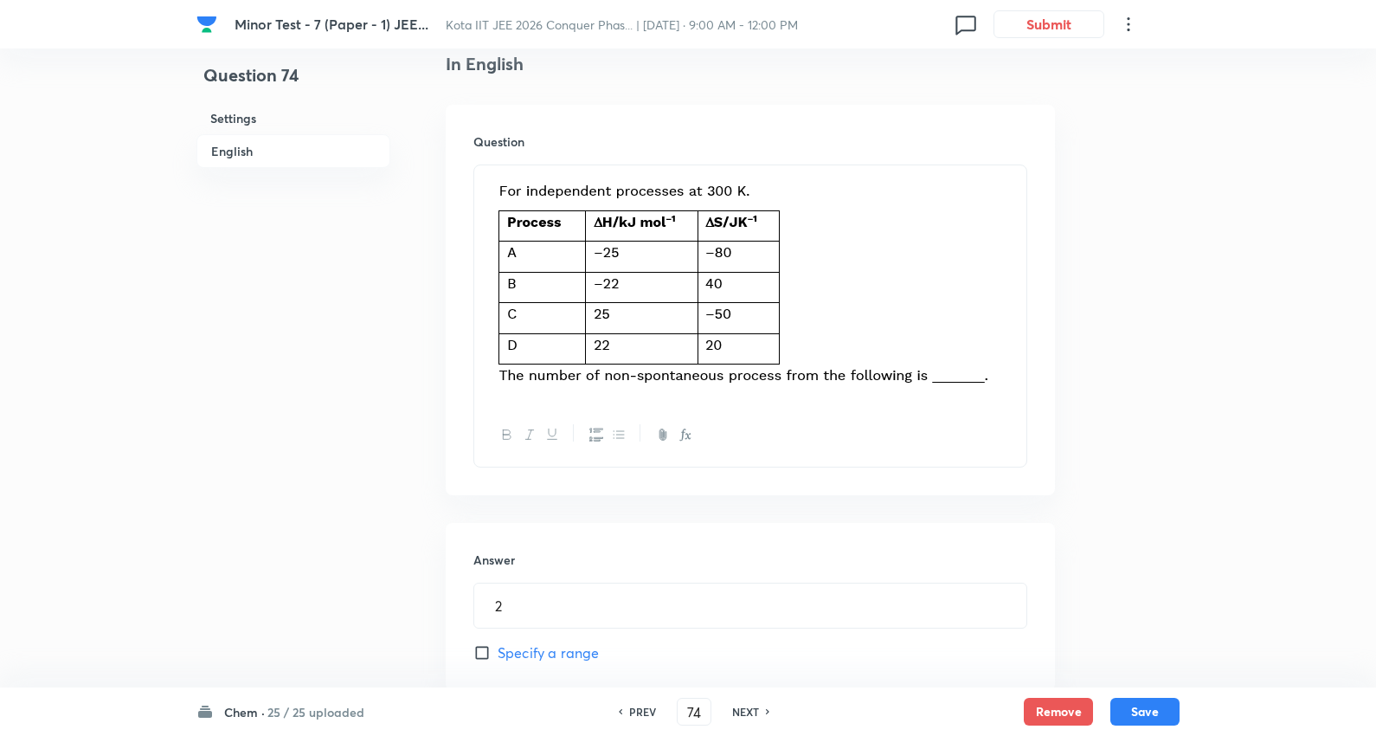
click at [755, 707] on h6 "NEXT" at bounding box center [745, 712] width 27 height 16
type input "75"
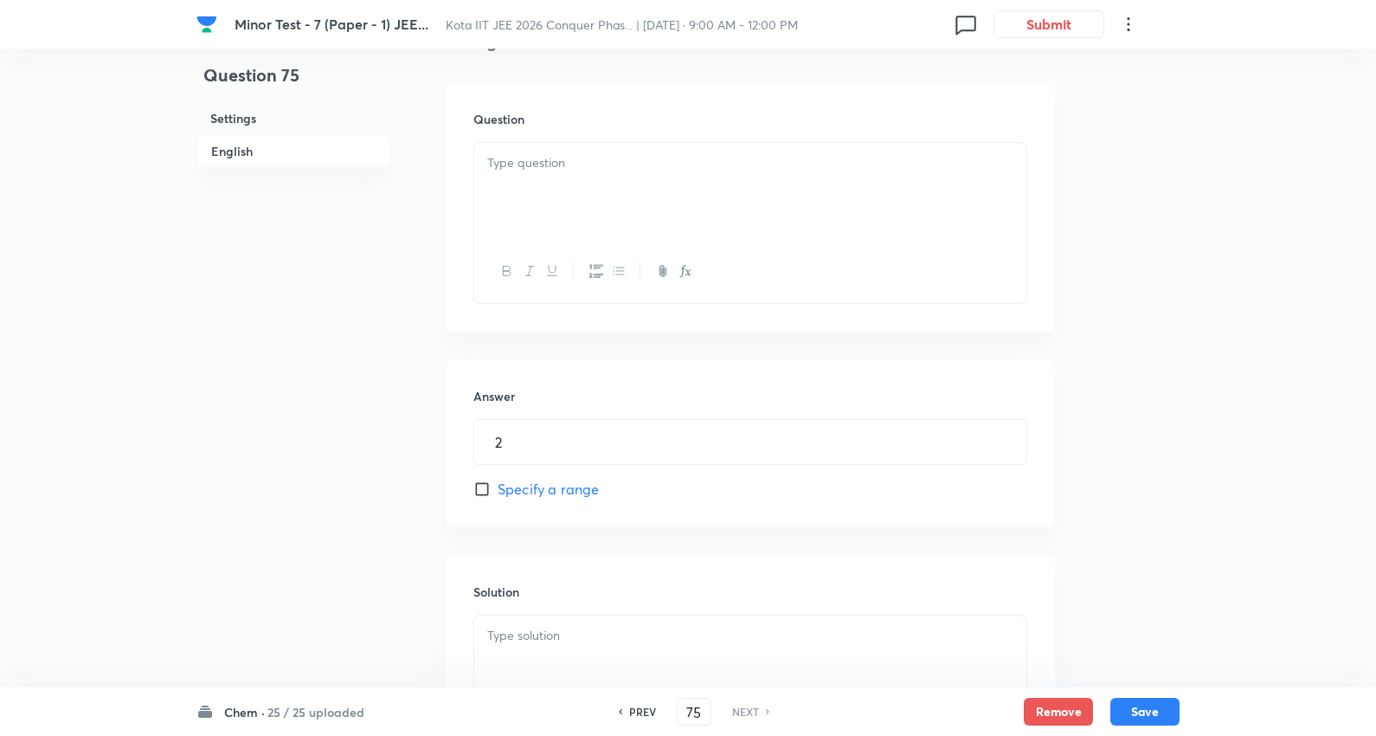
type input "4"
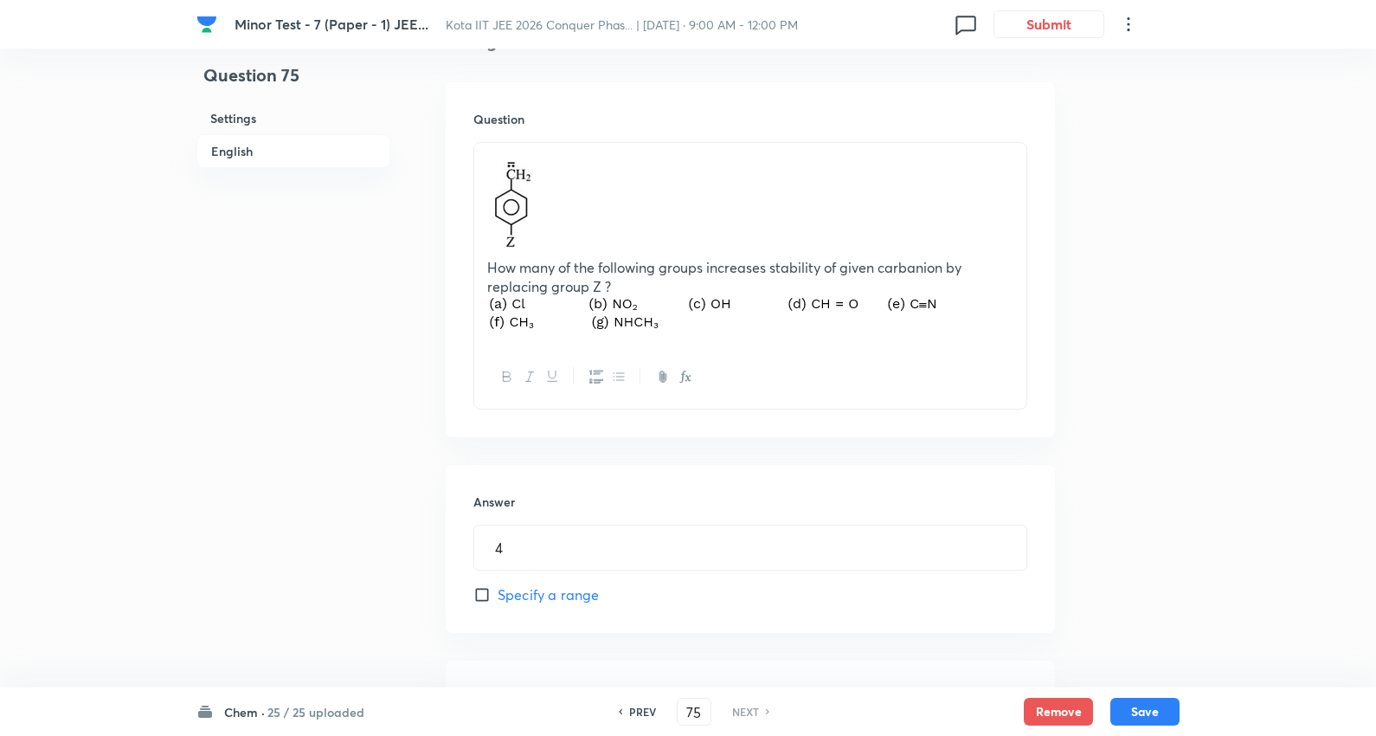
click at [755, 707] on h6 "NEXT" at bounding box center [745, 712] width 27 height 16
click at [643, 715] on h6 "PREV" at bounding box center [642, 712] width 27 height 16
type input "74"
type input "2"
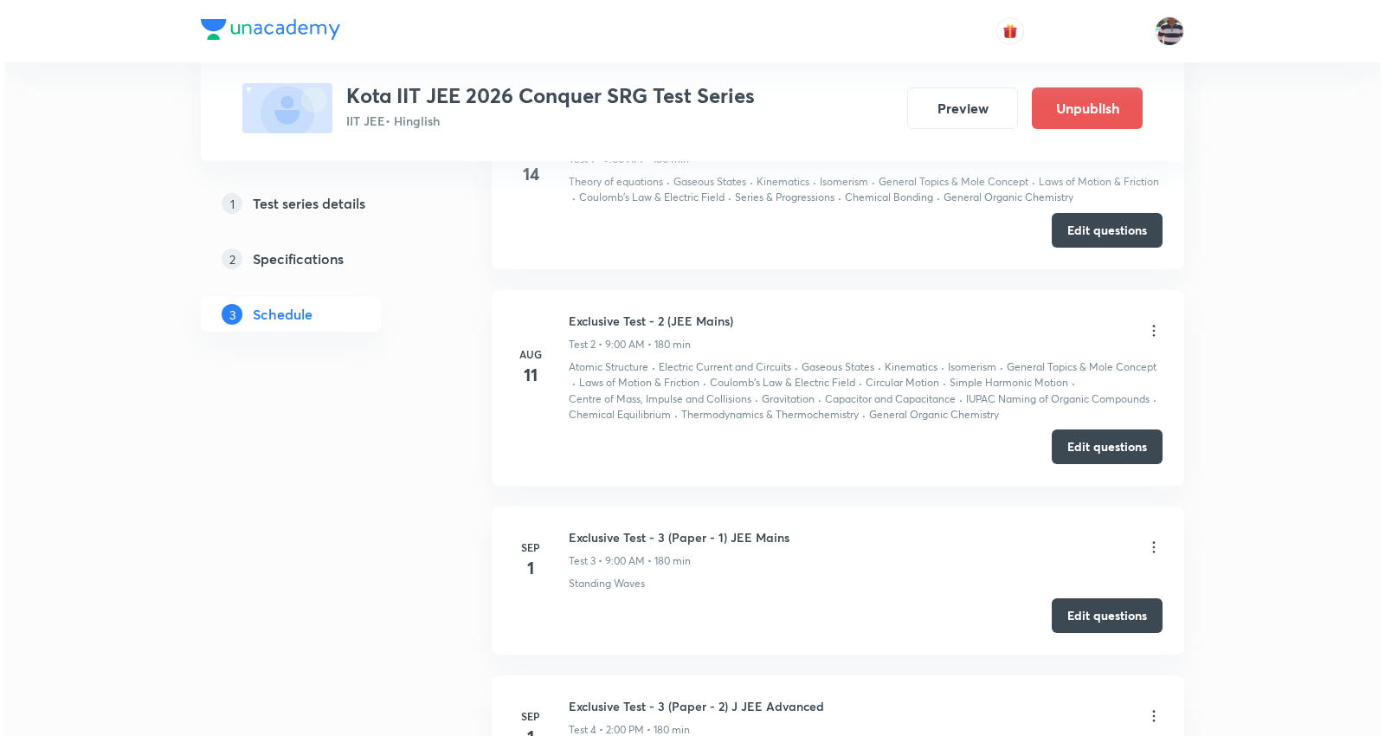
scroll to position [1612, 0]
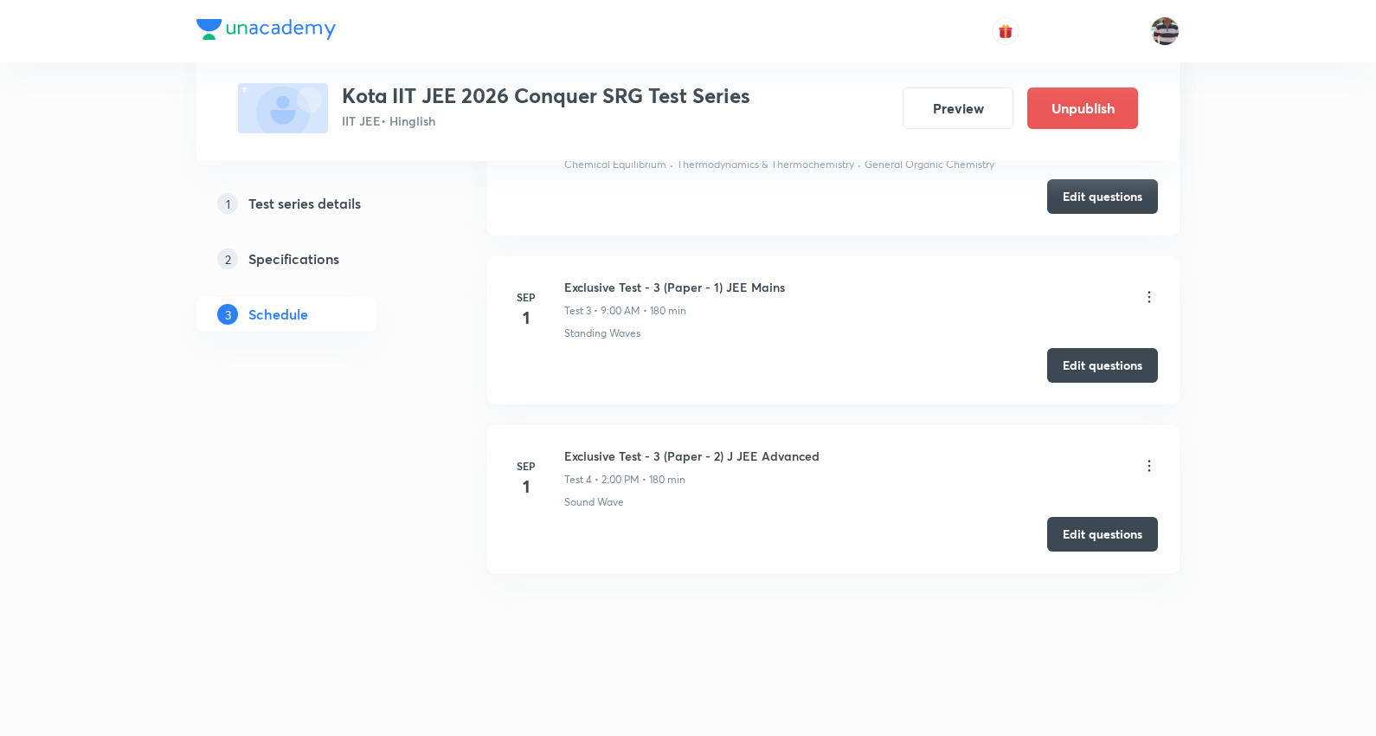
drag, startPoint x: 1126, startPoint y: 350, endPoint x: 1121, endPoint y: 341, distance: 10.8
click at [1125, 348] on button "Edit questions" at bounding box center [1102, 365] width 111 height 35
click at [1152, 464] on icon at bounding box center [1149, 465] width 17 height 17
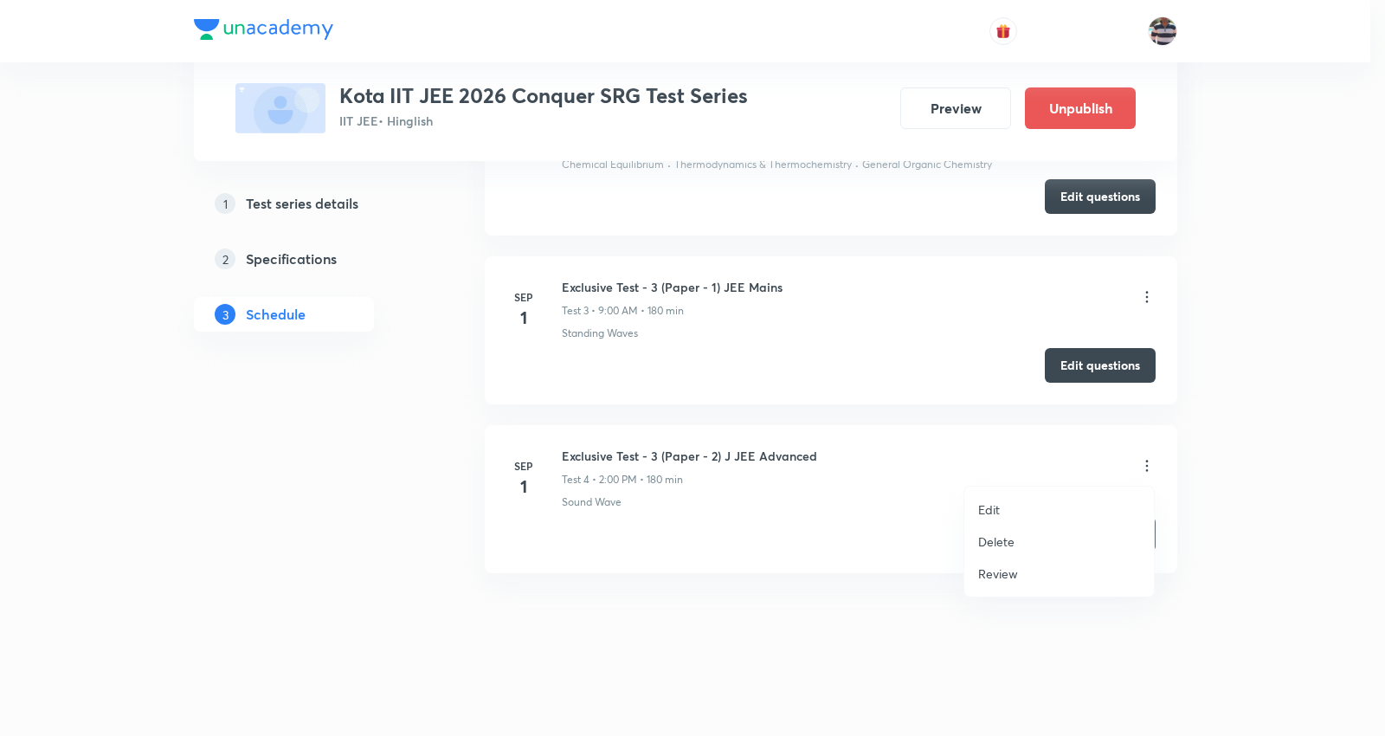
click at [993, 500] on p "Edit" at bounding box center [989, 509] width 22 height 18
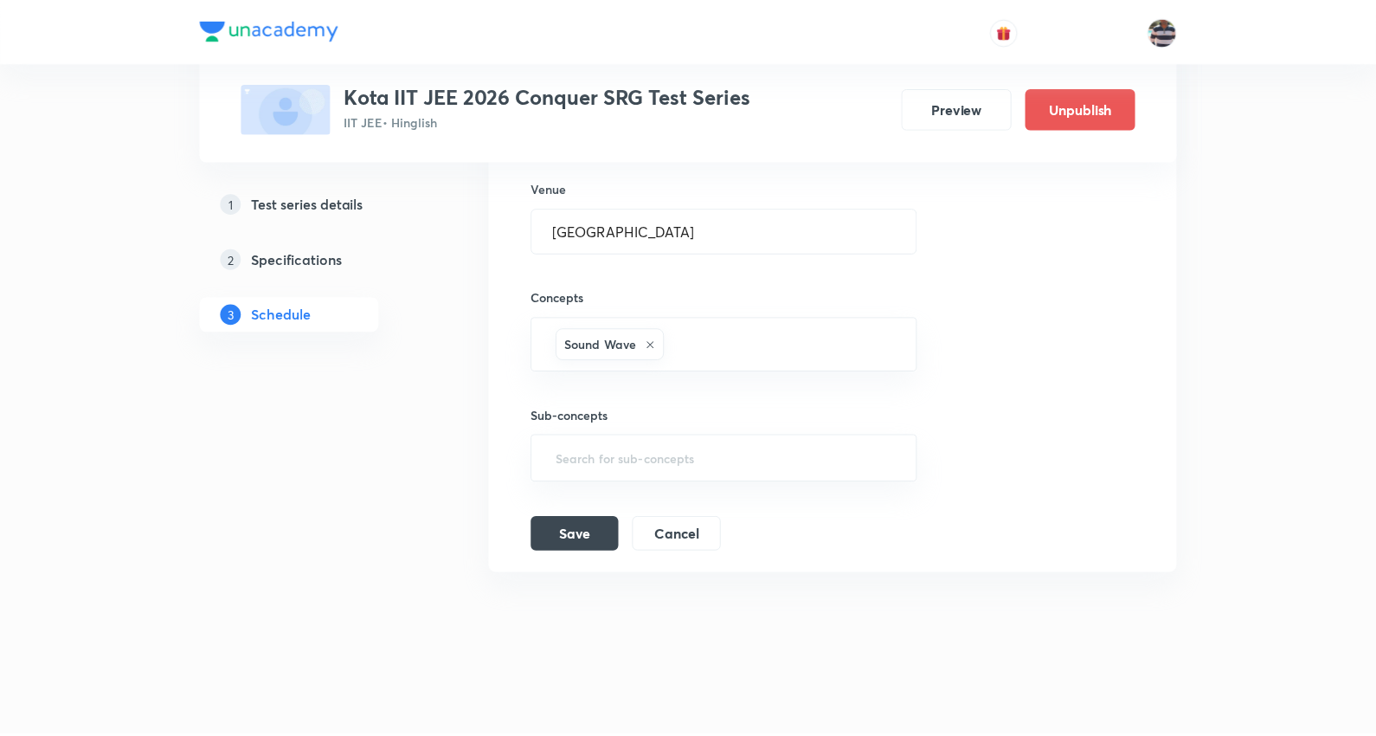
scroll to position [1438, 0]
click at [653, 339] on icon at bounding box center [650, 344] width 10 height 10
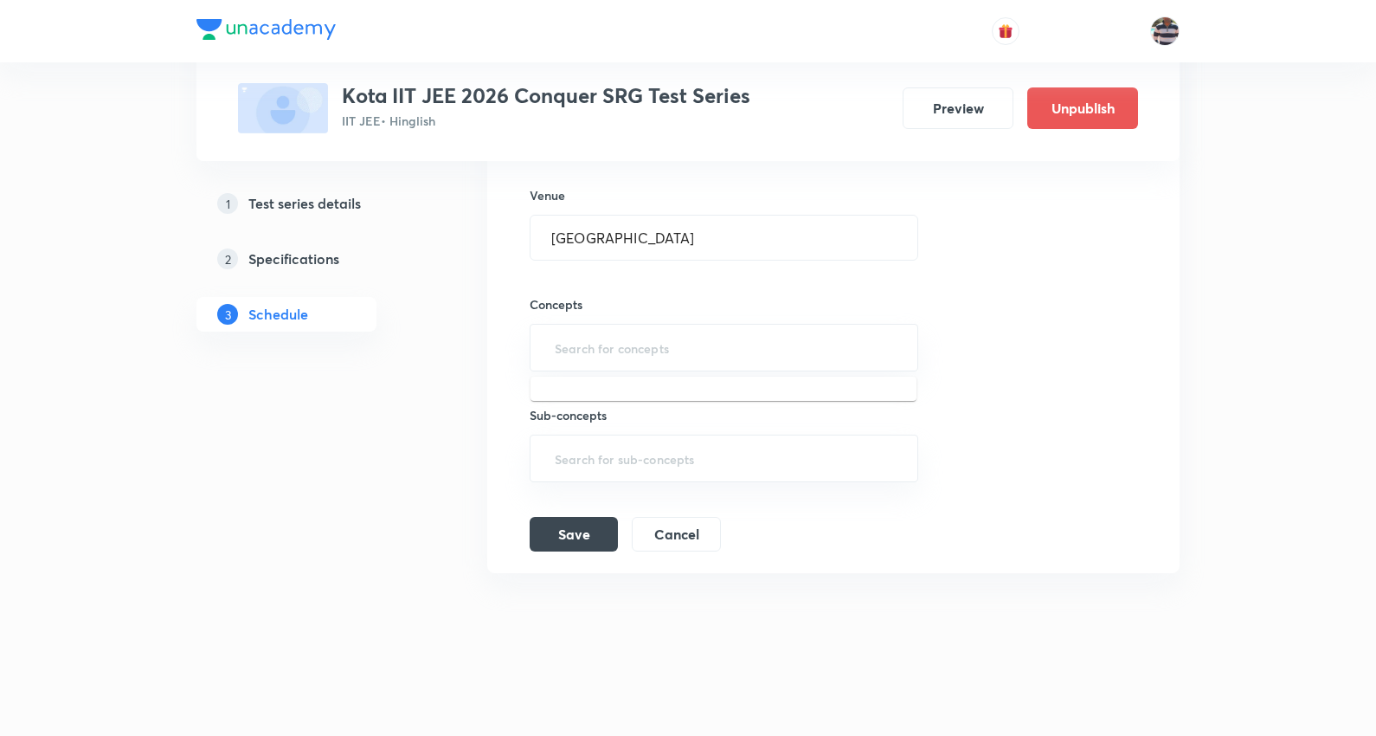
click at [651, 343] on input "text" at bounding box center [723, 347] width 345 height 32
type input "Inverse Trigonometric Functions"
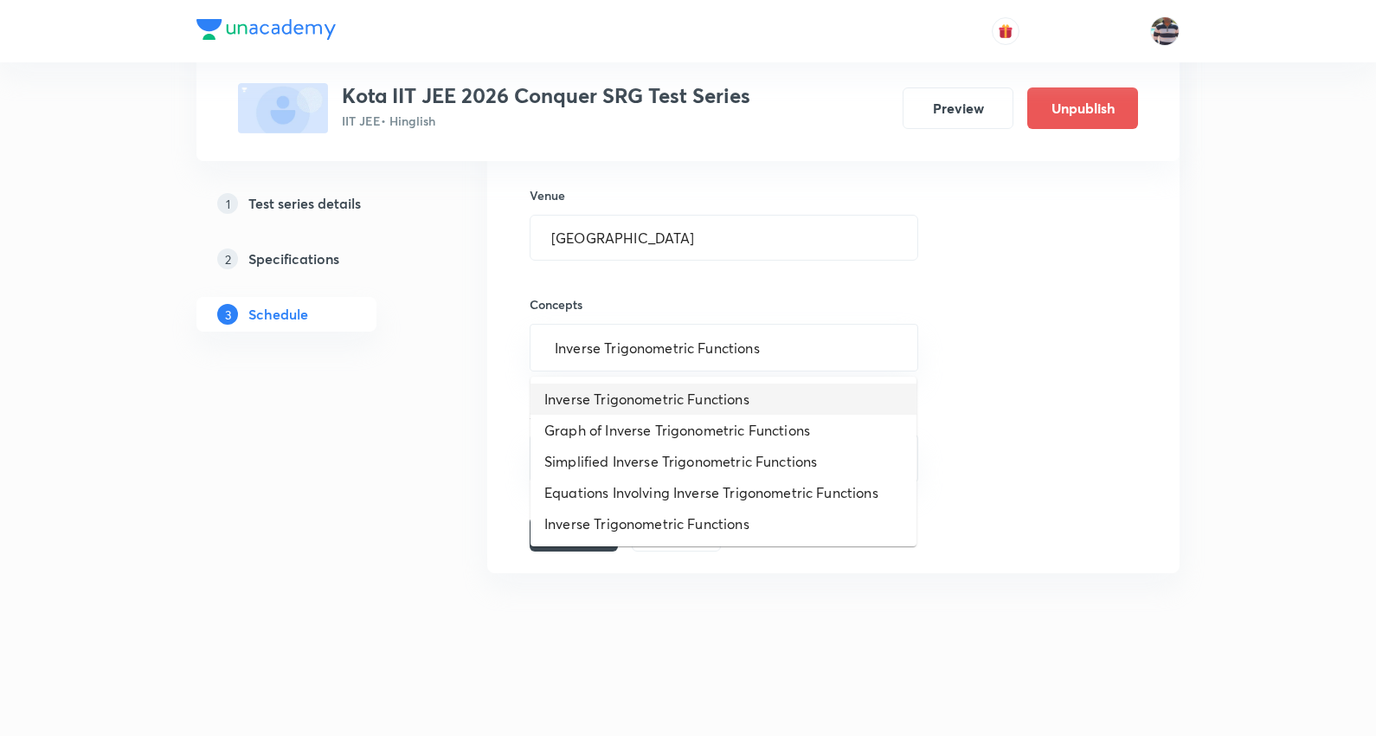
drag, startPoint x: 615, startPoint y: 399, endPoint x: 487, endPoint y: 23, distance: 397.6
click at [615, 393] on li "Inverse Trigonometric Functions" at bounding box center [723, 398] width 386 height 31
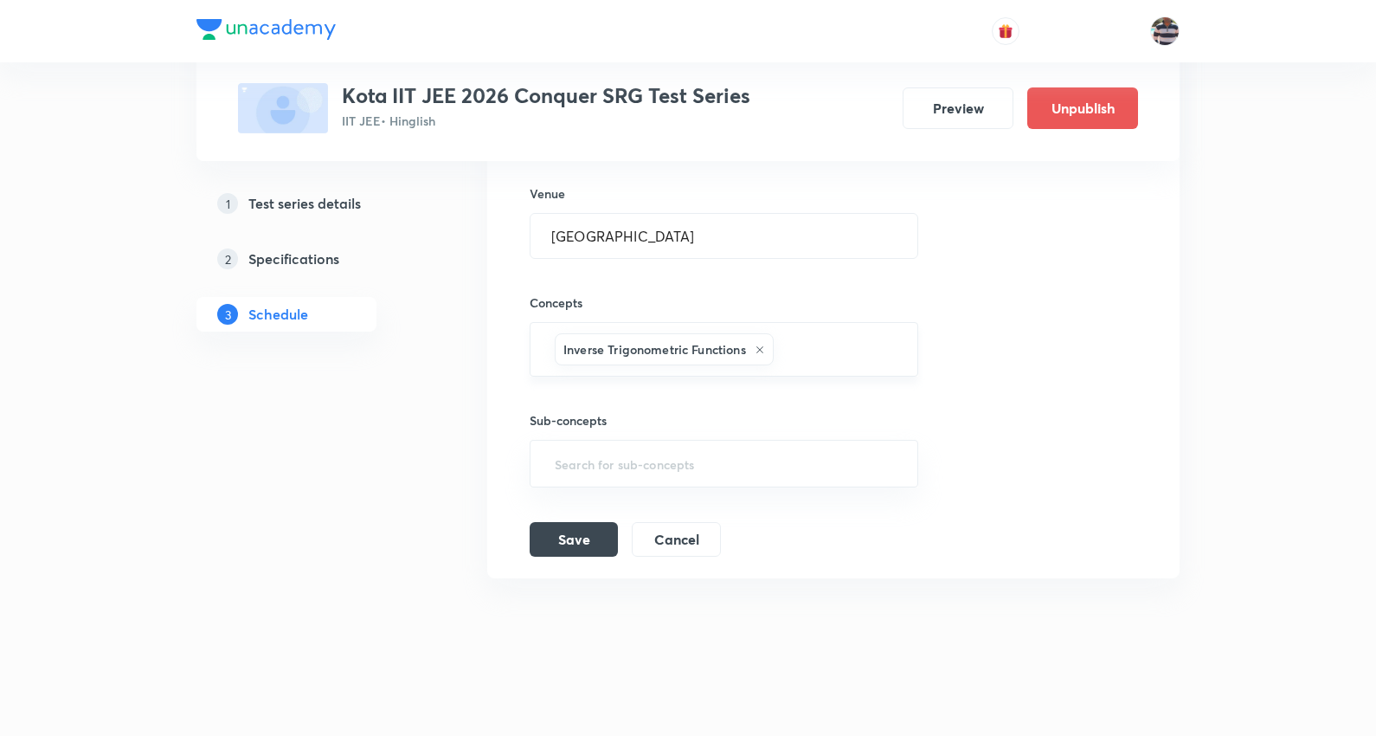
click at [825, 347] on input "text" at bounding box center [836, 349] width 119 height 32
paste input "Series & Progressions"
type input "Series & Progressions"
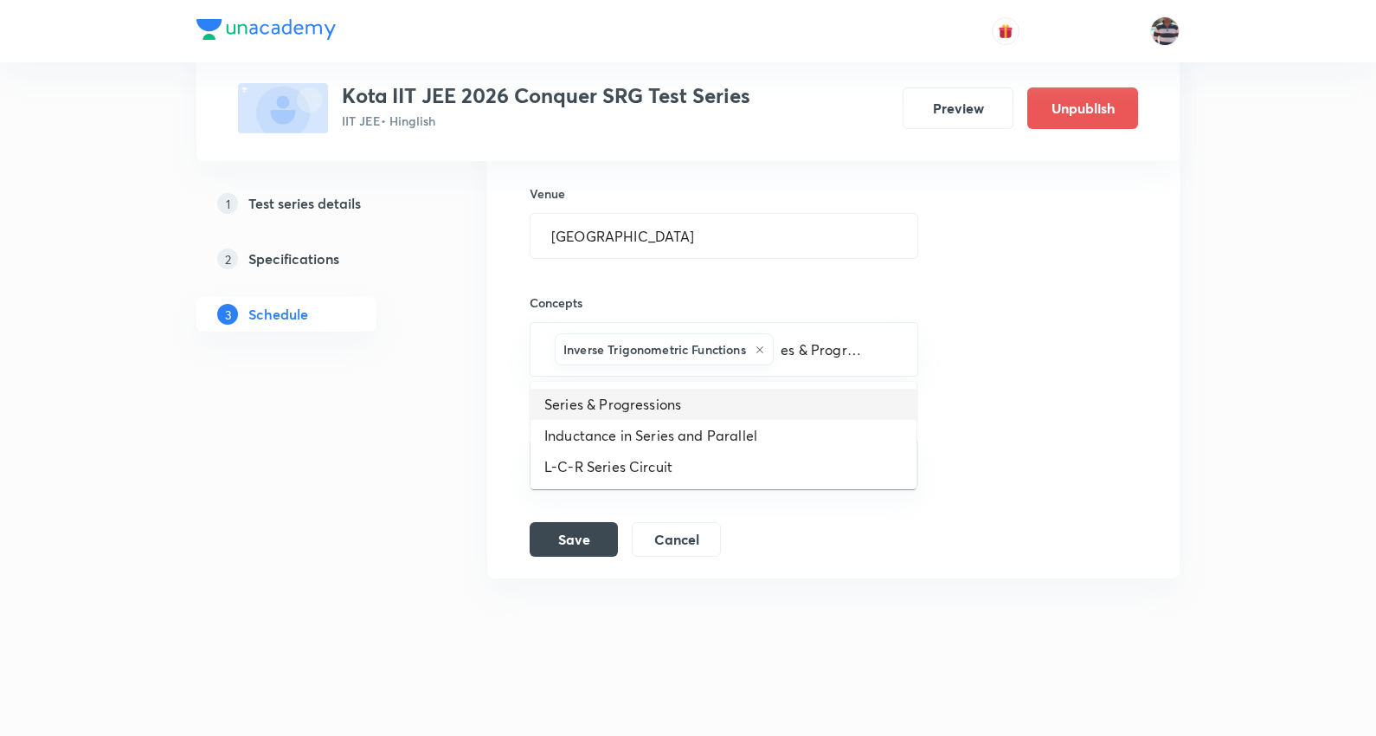
click at [591, 407] on li "Series & Progressions" at bounding box center [723, 404] width 386 height 31
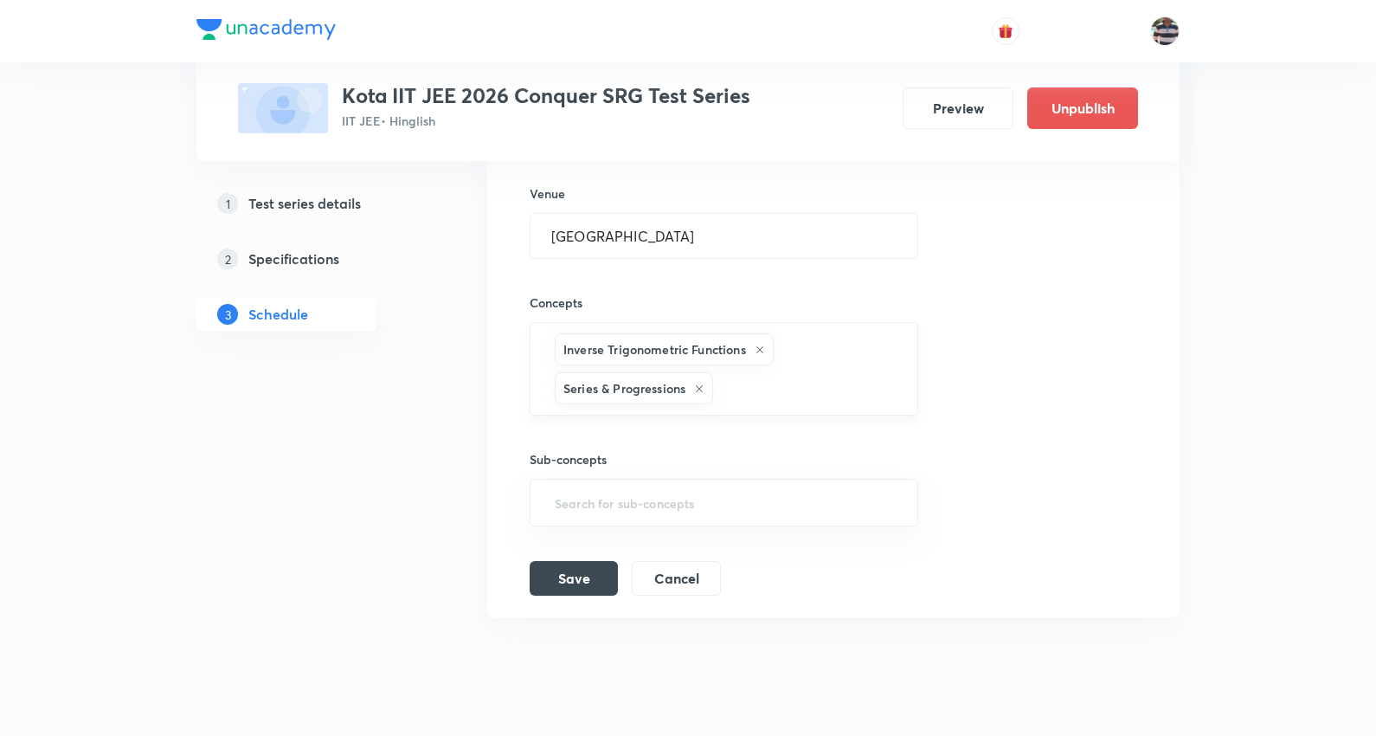
click at [788, 383] on input "text" at bounding box center [806, 388] width 179 height 32
paste input "Trigonometric Ratios and Identities"
type input "Trigonometric Ratios and Identities"
click at [676, 433] on li "Trigonometric Ratios and Identities" at bounding box center [723, 443] width 386 height 31
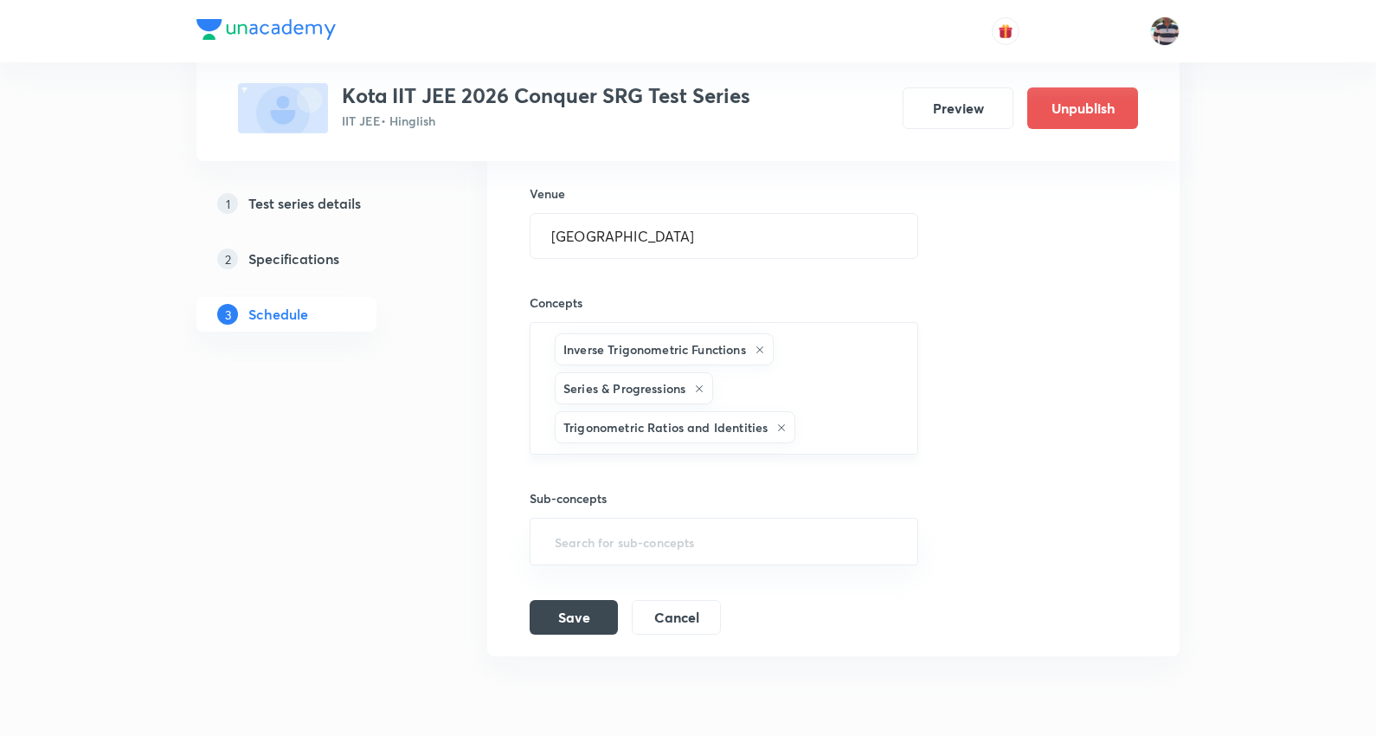
click at [820, 421] on input "text" at bounding box center [847, 427] width 97 height 32
paste input "Theory of equations"
type input "Theory of equations"
click at [668, 473] on li "Theory of equations" at bounding box center [723, 482] width 386 height 31
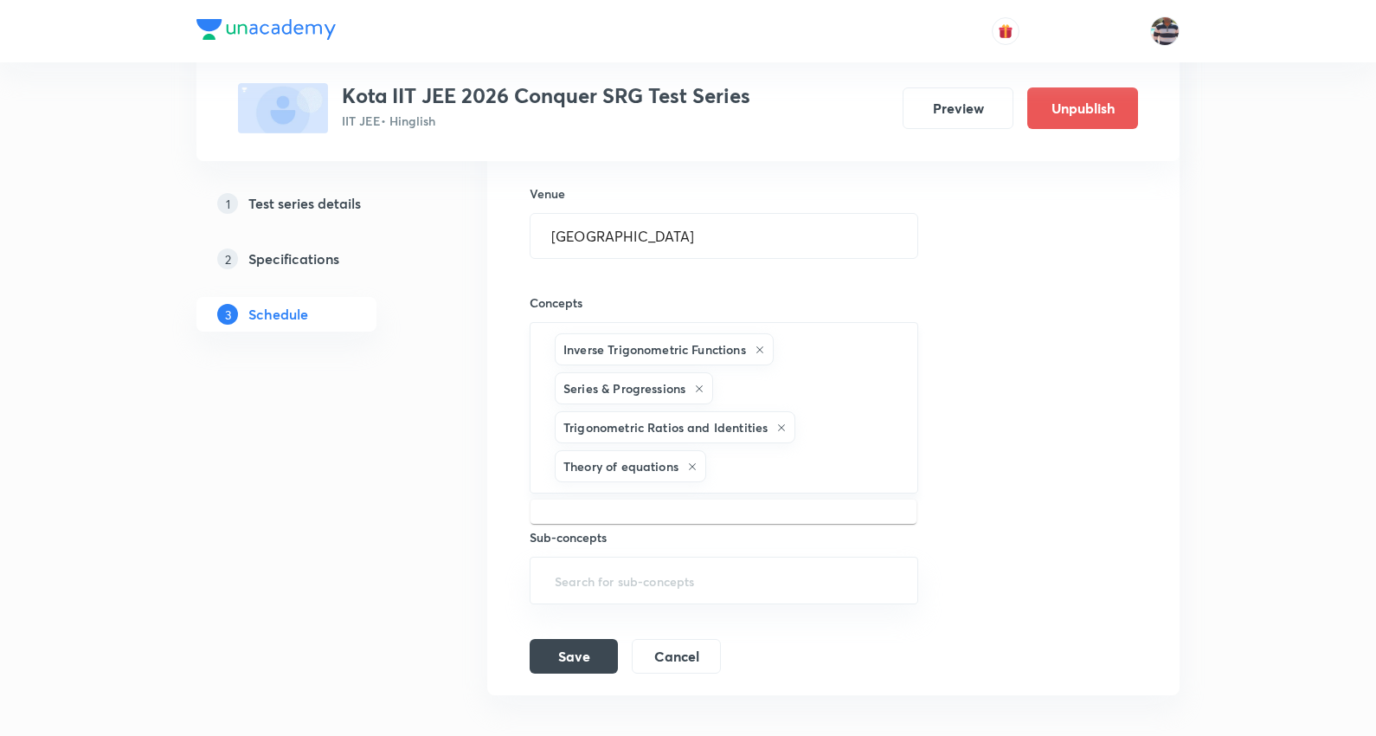
click at [779, 472] on input "text" at bounding box center [803, 466] width 187 height 32
paste input "Trigonometric Equations"
type input "Trigonometric Equations"
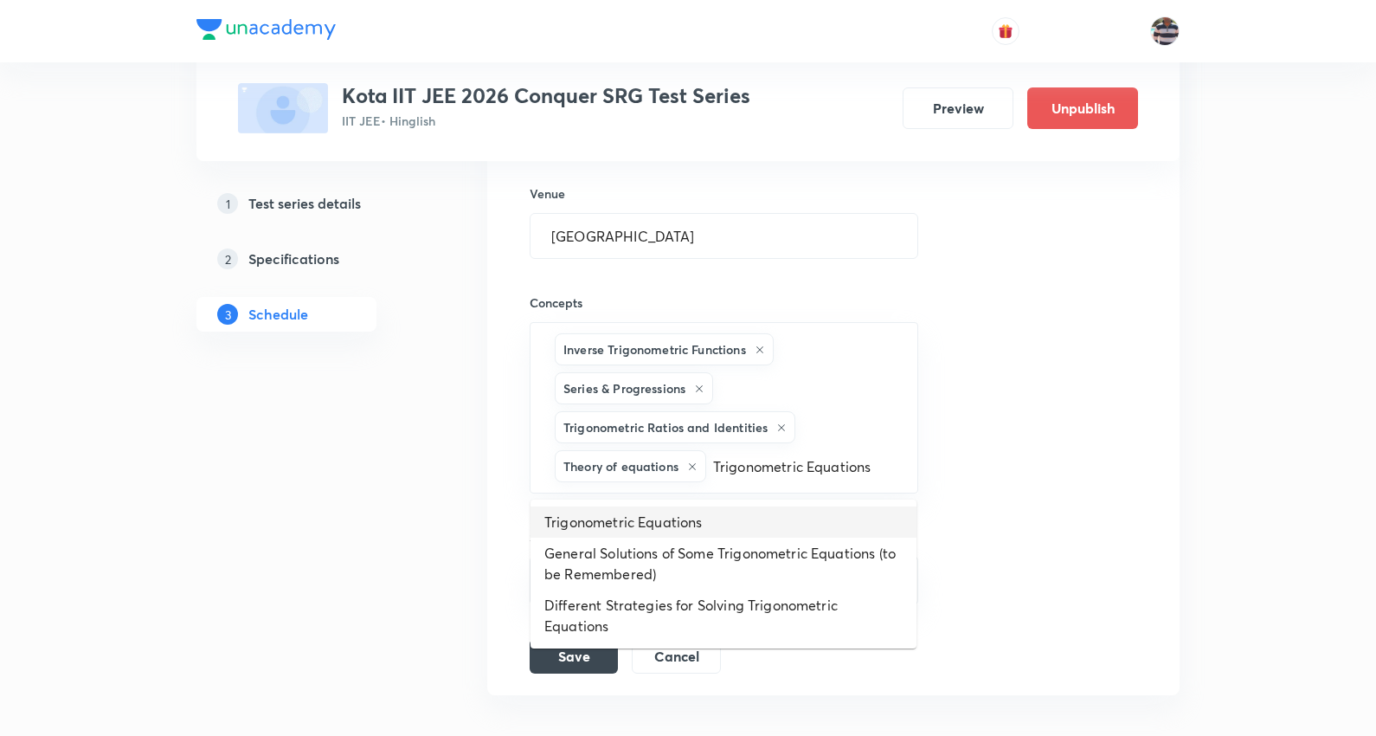
click at [606, 519] on li "Trigonometric Equations" at bounding box center [723, 521] width 386 height 31
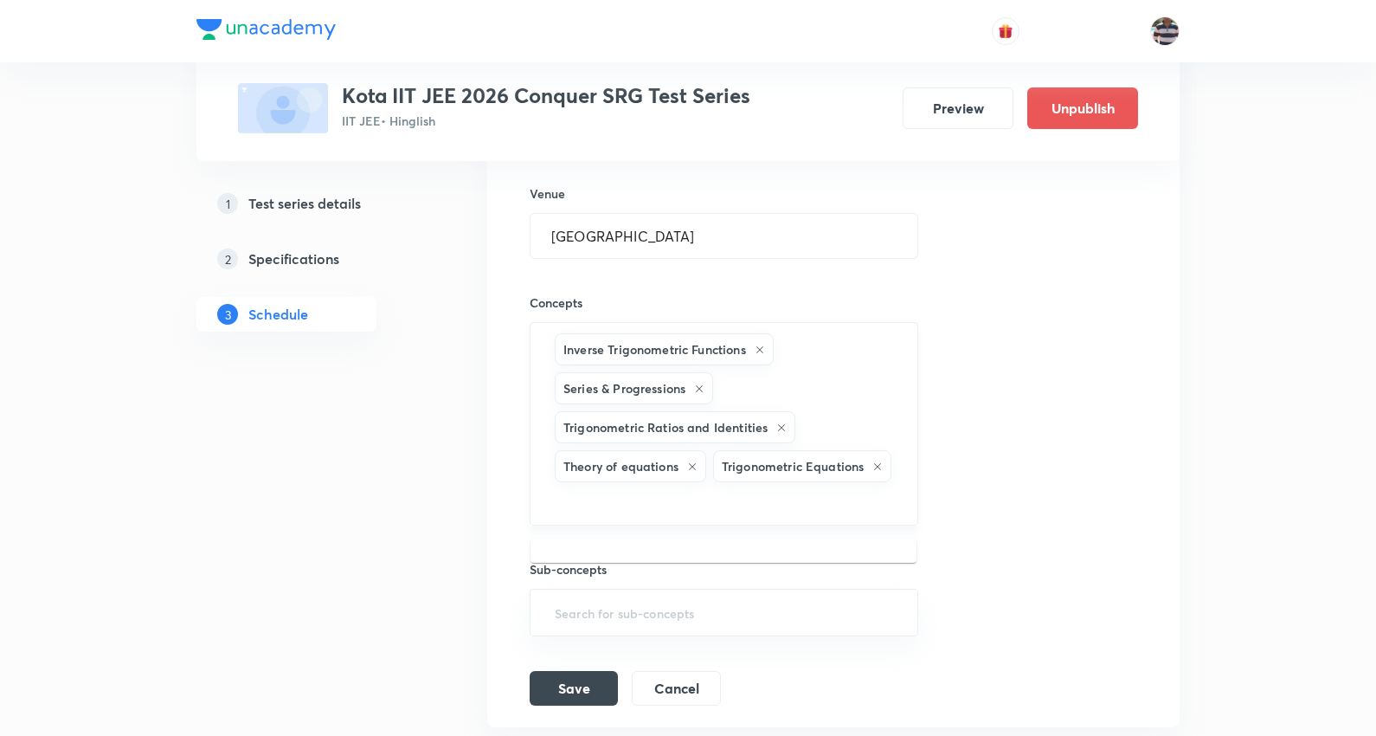
click at [789, 508] on input "text" at bounding box center [723, 501] width 345 height 32
paste input "Limits"
type input "Limits"
click at [586, 558] on li "Limits" at bounding box center [723, 560] width 386 height 31
click at [842, 477] on div "Inverse Trigonometric Functions Series & Progressions Trigonometric Ratios and …" at bounding box center [724, 427] width 389 height 210
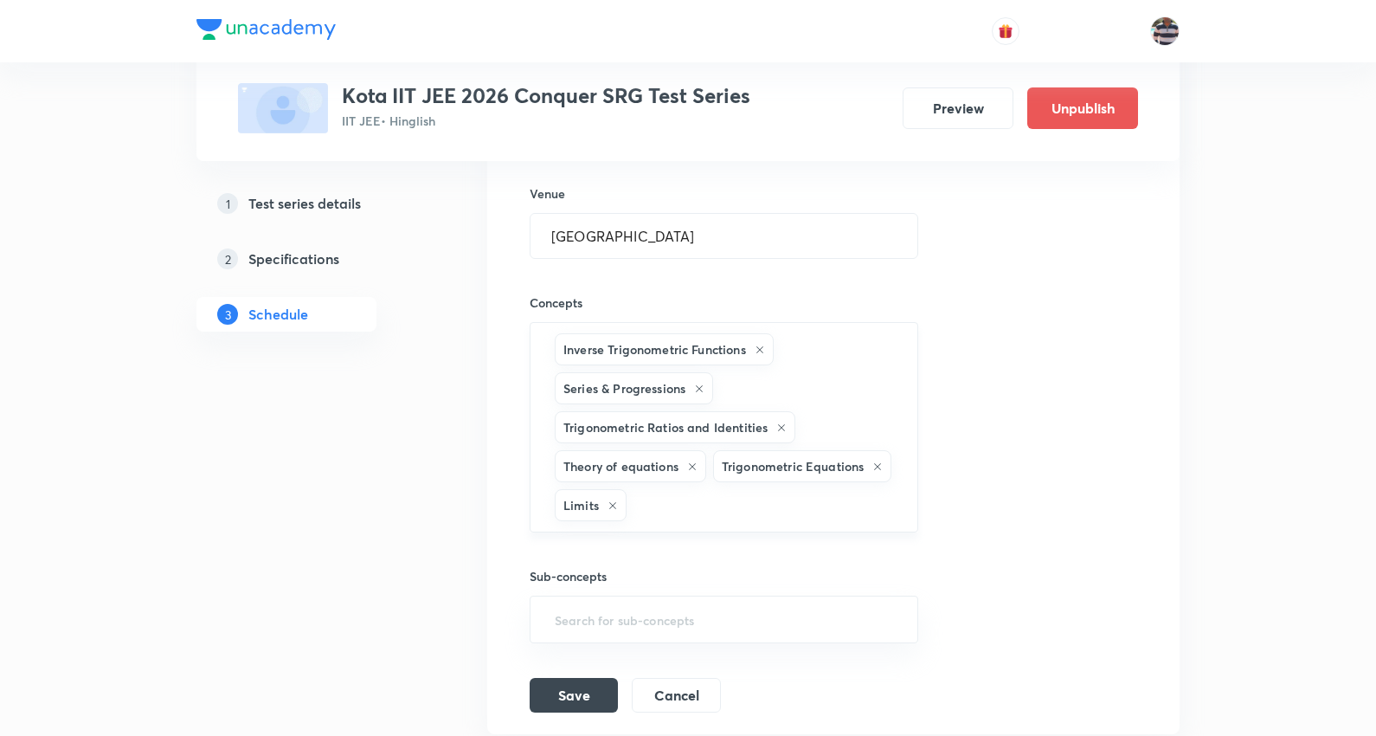
click at [845, 516] on input "text" at bounding box center [763, 505] width 267 height 32
paste input "Electric Current and Circuits"
type input "Electric Current and Circuits"
click at [632, 564] on li "Electric Current and Circuits" at bounding box center [723, 560] width 386 height 31
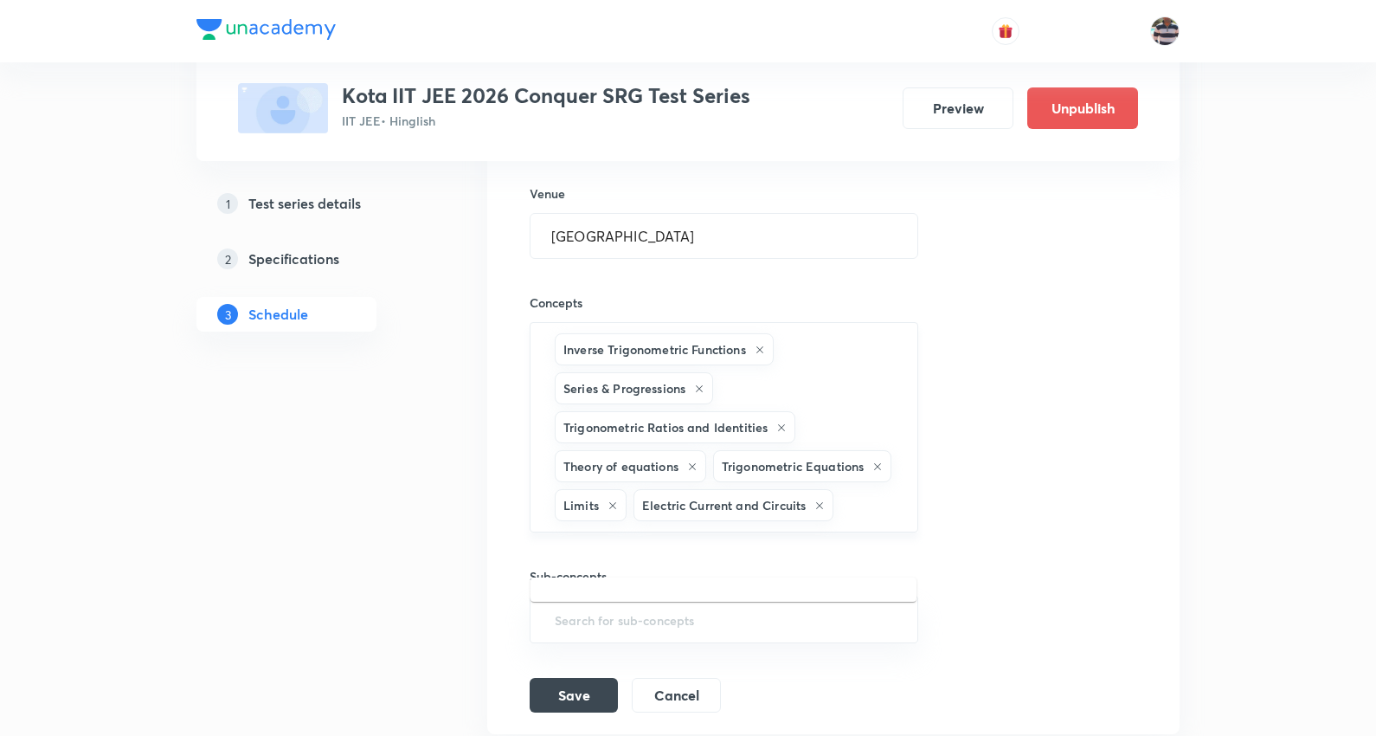
click at [837, 521] on input "text" at bounding box center [866, 505] width 59 height 32
paste input "Coulomb's Law & Electric Field"
type input "Coulomb's Law & Electric Field"
click at [619, 595] on li "Coulomb's Law & Electric Field" at bounding box center [723, 599] width 386 height 31
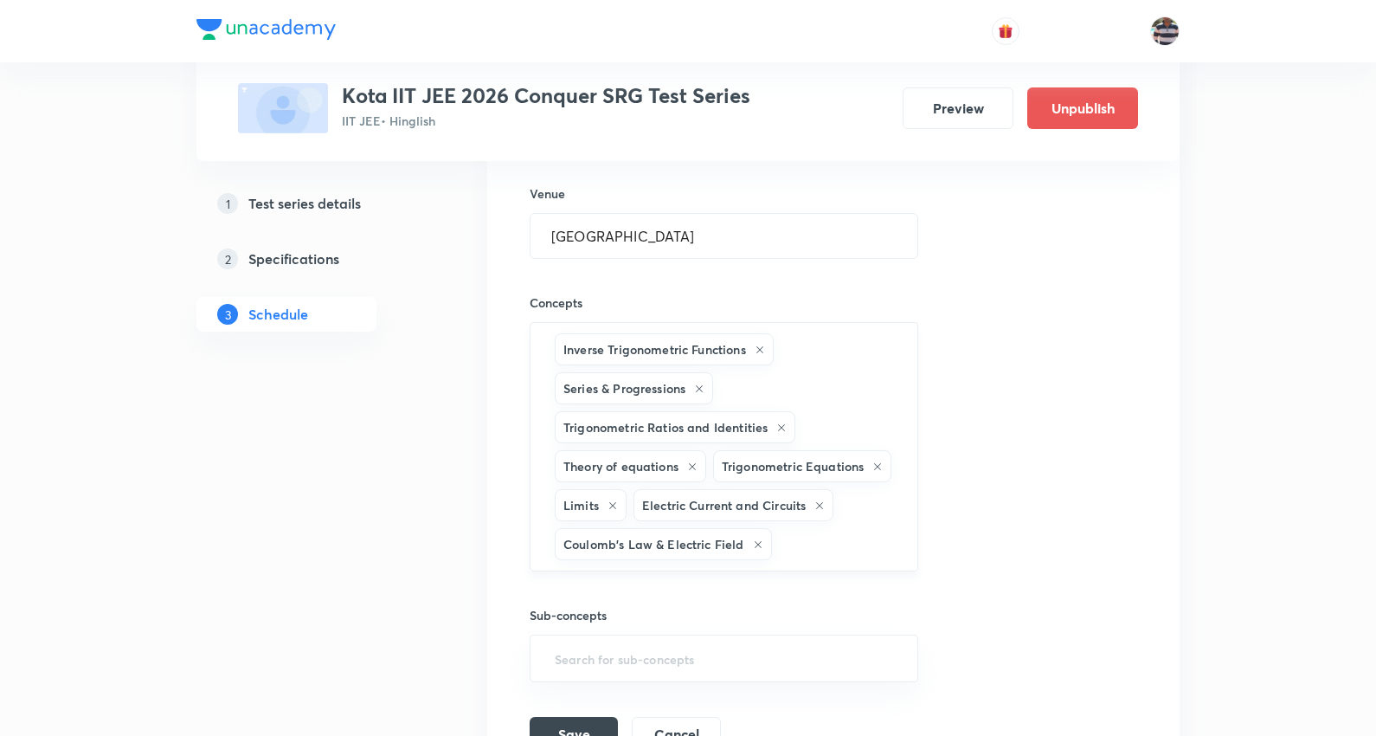
click at [794, 560] on input "text" at bounding box center [835, 544] width 121 height 32
paste input "Kinematics"
type input "Kinematics"
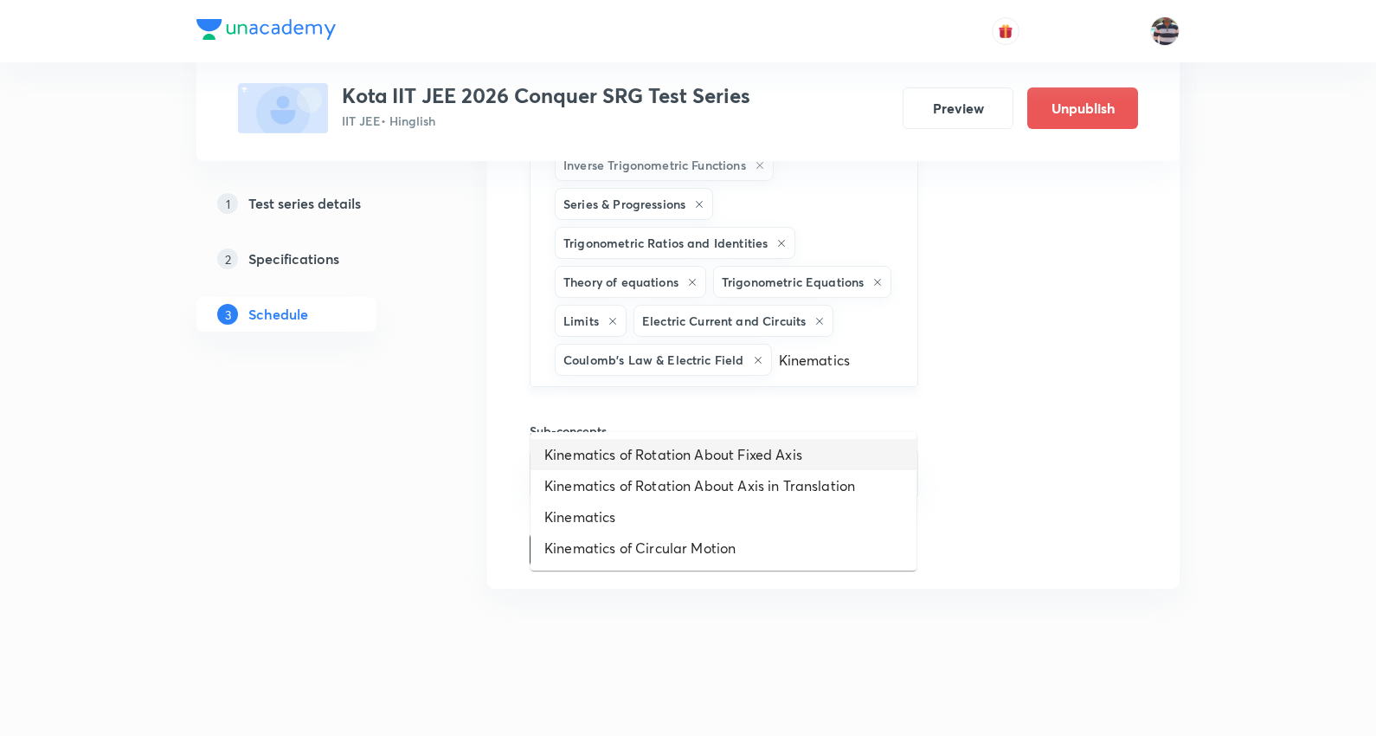
scroll to position [1623, 0]
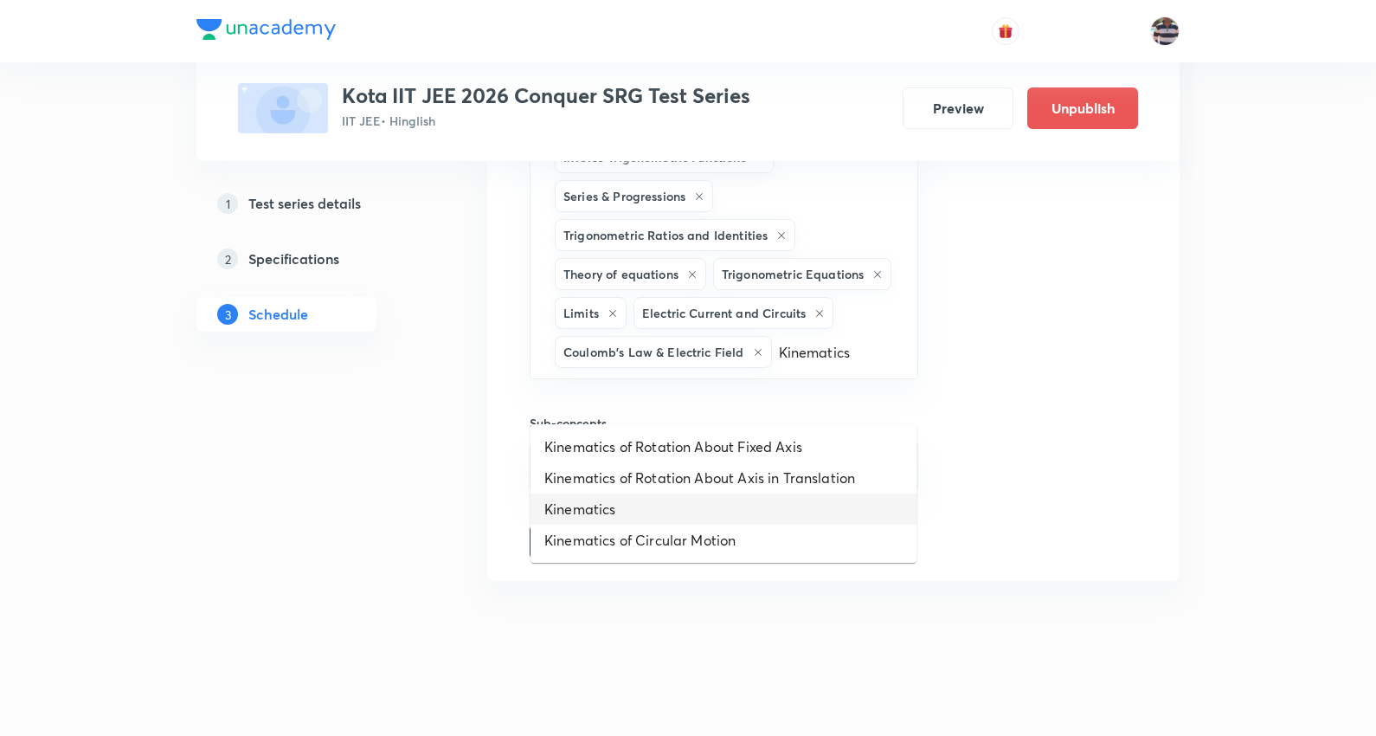
click at [626, 505] on li "Kinematics" at bounding box center [723, 508] width 386 height 31
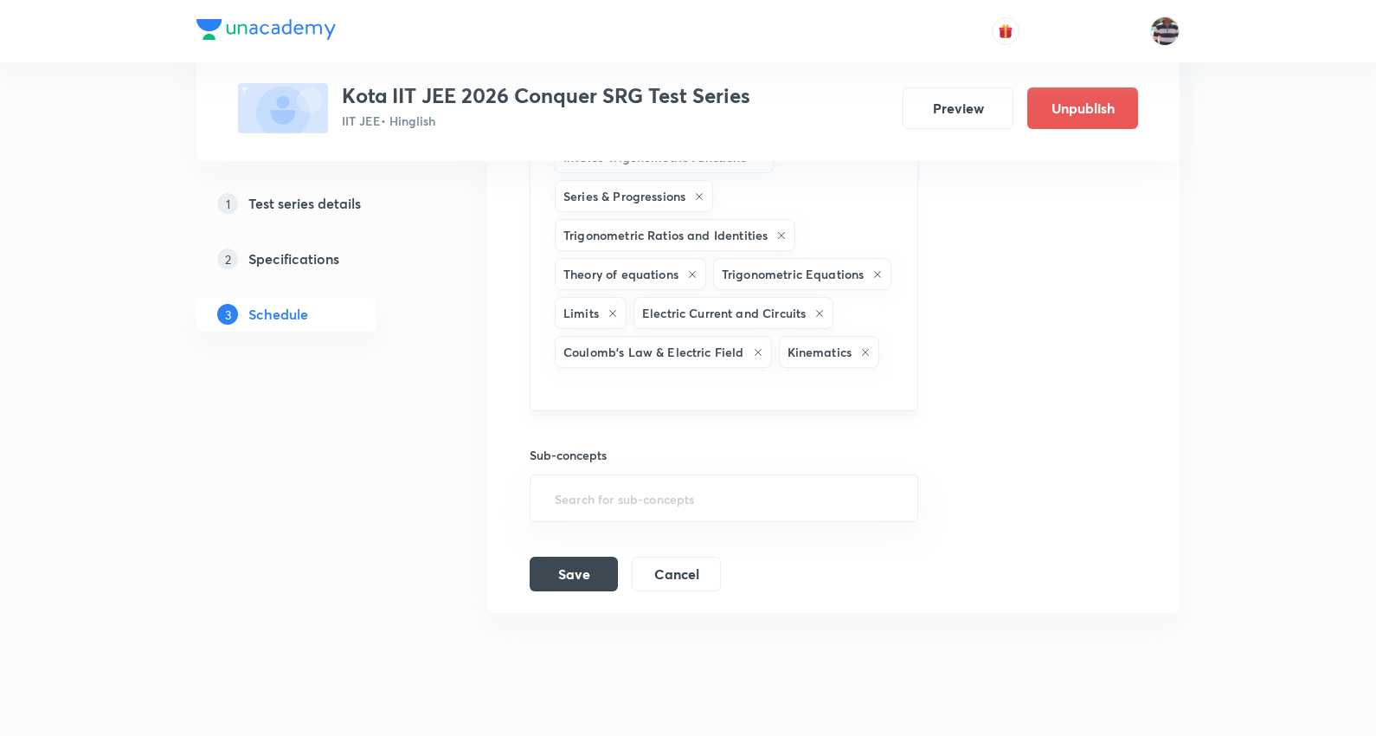
click at [917, 396] on div "Inverse Trigonometric Functions Series & Progressions Trigonometric Ratios and …" at bounding box center [724, 270] width 389 height 281
paste input "Work, Energy & Power"
type input "Work, Energy & Power"
click at [606, 476] on li "Work, Energy & Power" at bounding box center [723, 478] width 386 height 31
drag, startPoint x: 739, startPoint y: 434, endPoint x: 739, endPoint y: 414, distance: 20.8
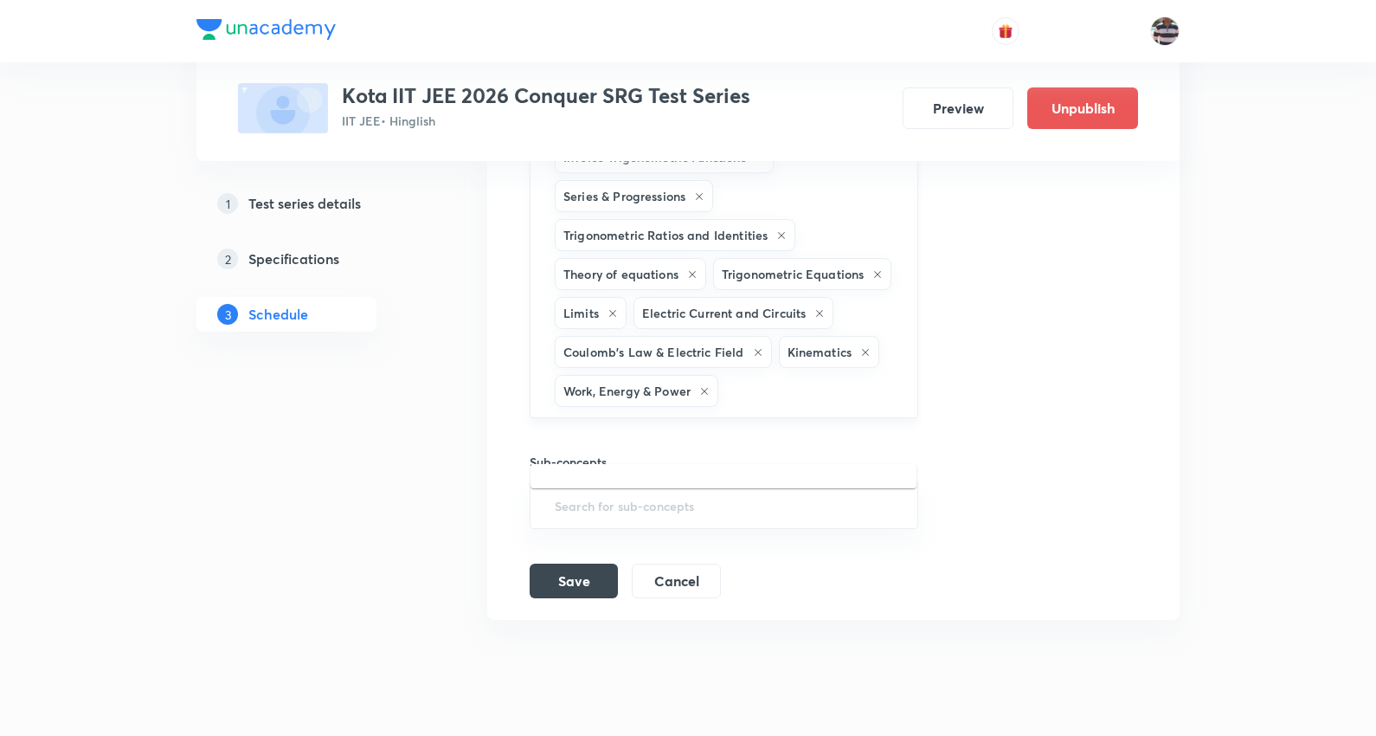
click at [739, 407] on input "text" at bounding box center [809, 391] width 175 height 32
paste input "Laws of Motion & Friction"
type input "Laws of Motion & Friction"
click at [585, 483] on li "Laws of Motion & Friction" at bounding box center [723, 486] width 386 height 31
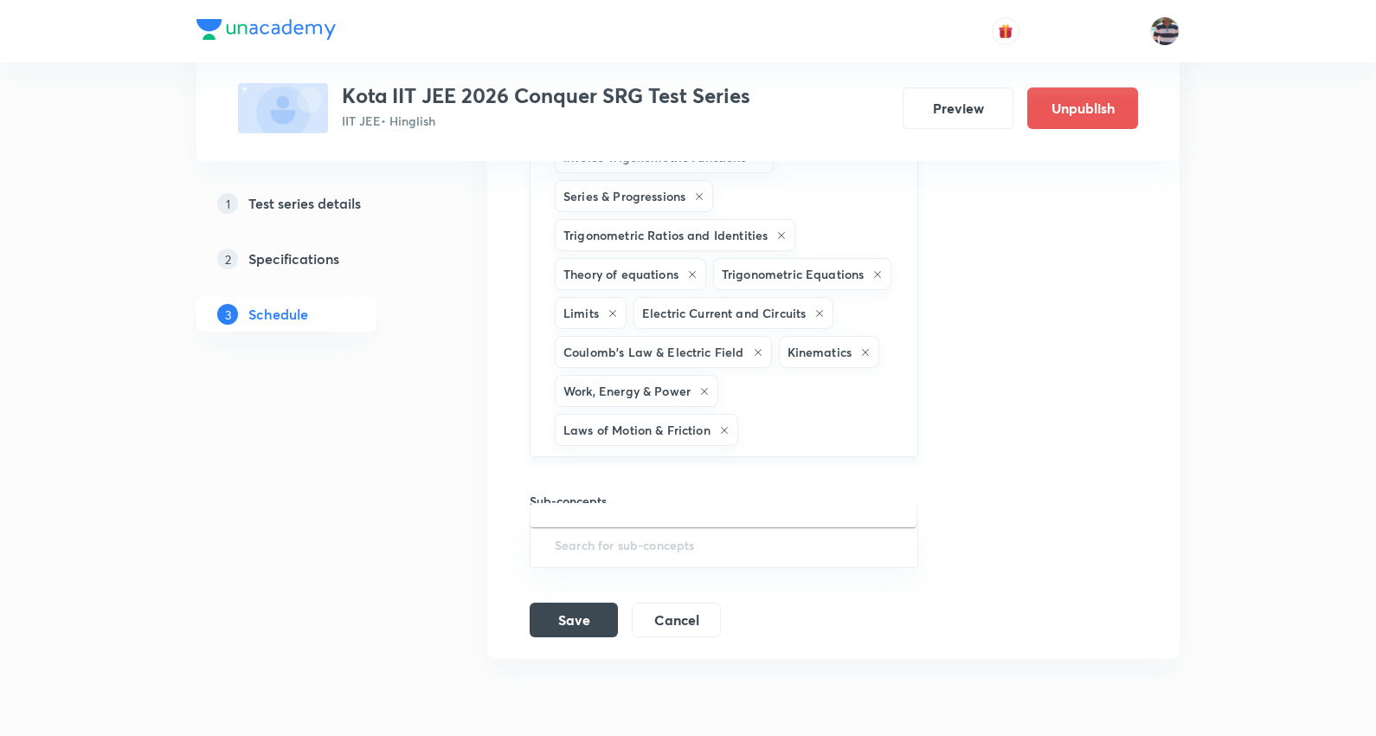
click at [751, 446] on input "text" at bounding box center [819, 430] width 155 height 32
click at [753, 446] on input "text" at bounding box center [819, 430] width 155 height 32
paste input "Thermodynamics & Thermochemistry"
type input "Thermodynamics & Thermochemistry"
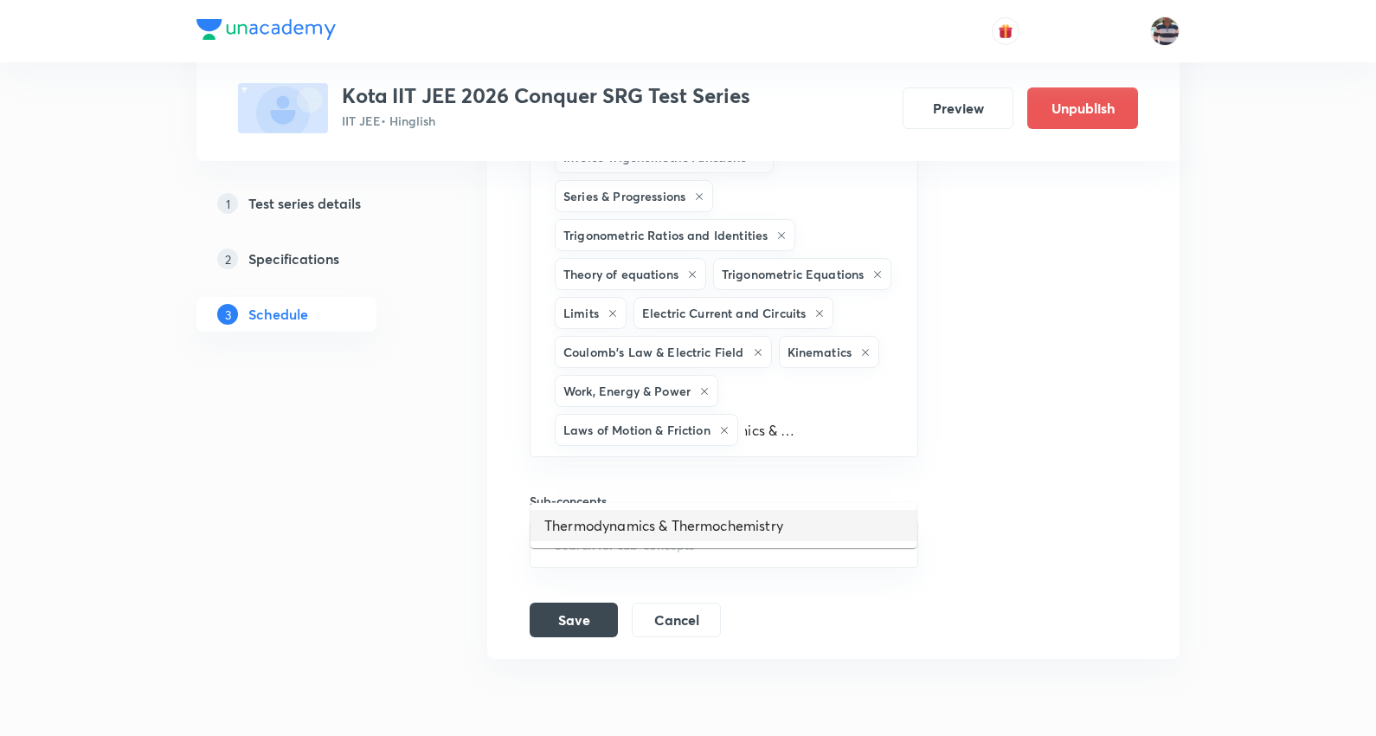
click at [629, 524] on li "Thermodynamics & Thermochemistry" at bounding box center [723, 525] width 386 height 31
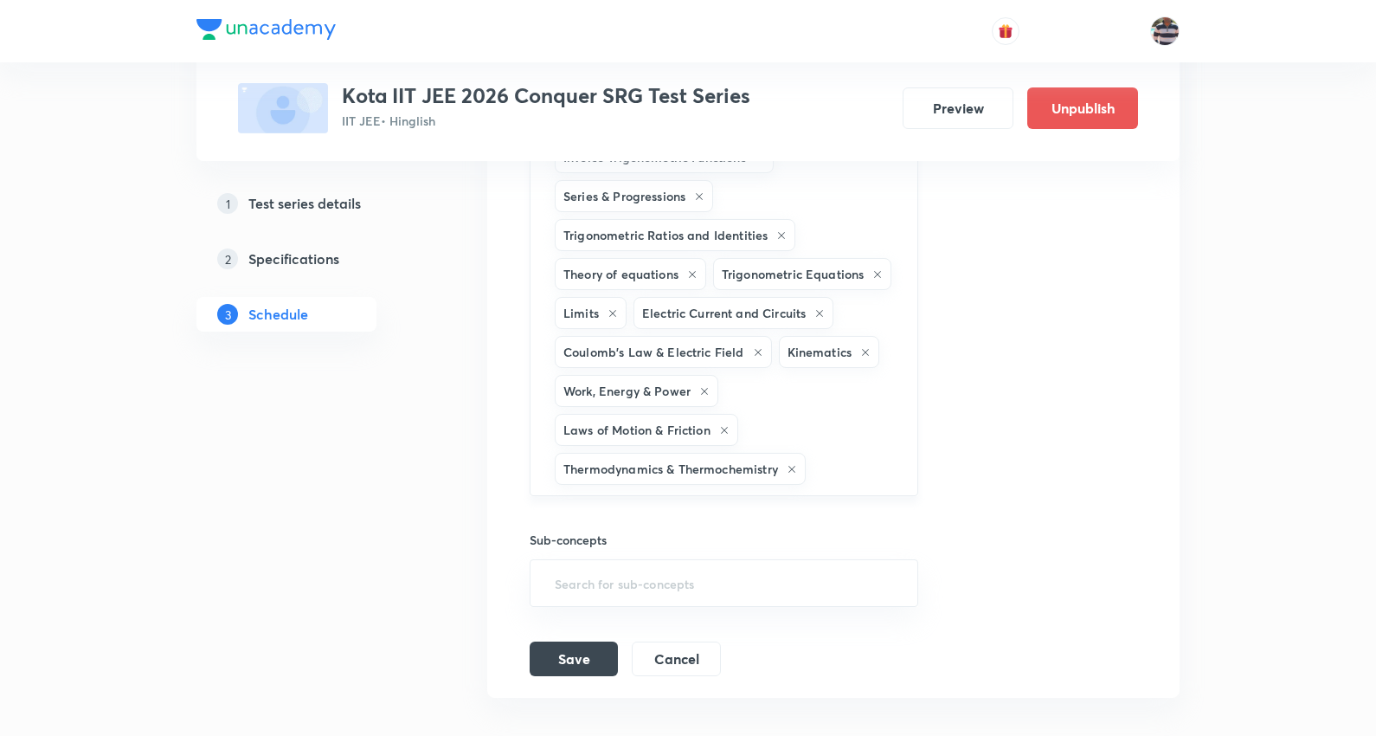
click at [841, 485] on input "text" at bounding box center [852, 469] width 87 height 32
paste input "General Organic Chemistry"
type input "General Organic Chemistry"
click at [671, 561] on li "General Organic Chemistry" at bounding box center [723, 564] width 386 height 31
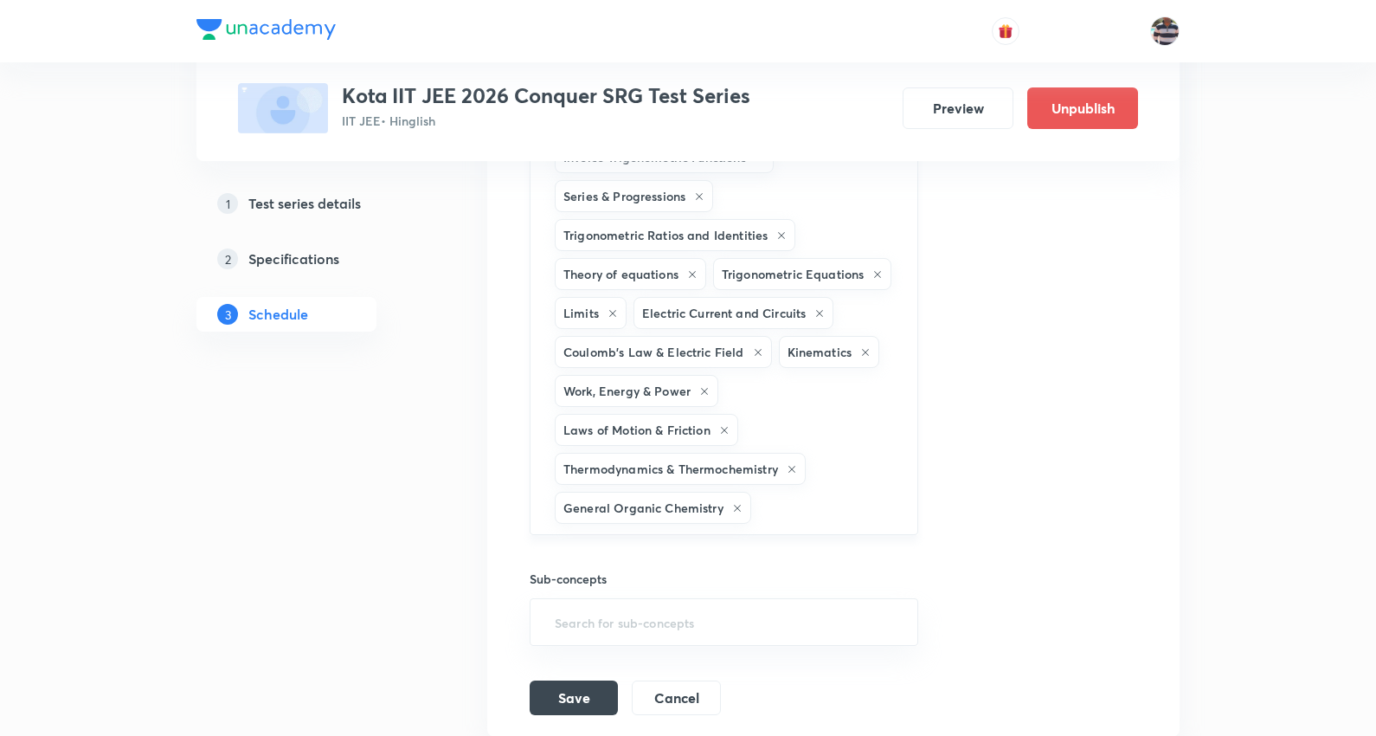
click at [786, 524] on input "text" at bounding box center [826, 508] width 142 height 32
paste input "Periodic Table"
type input "Periodic Table"
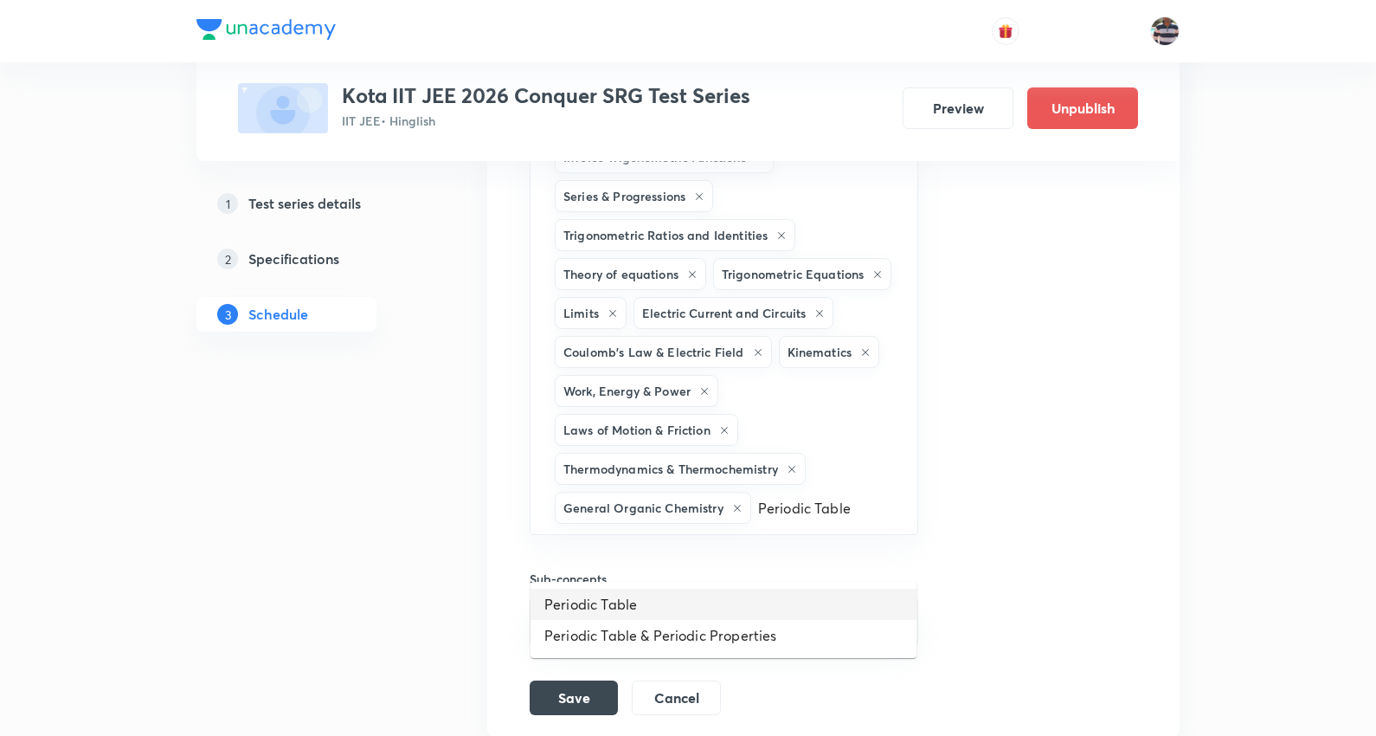
click at [646, 612] on li "Periodic Table" at bounding box center [723, 603] width 386 height 31
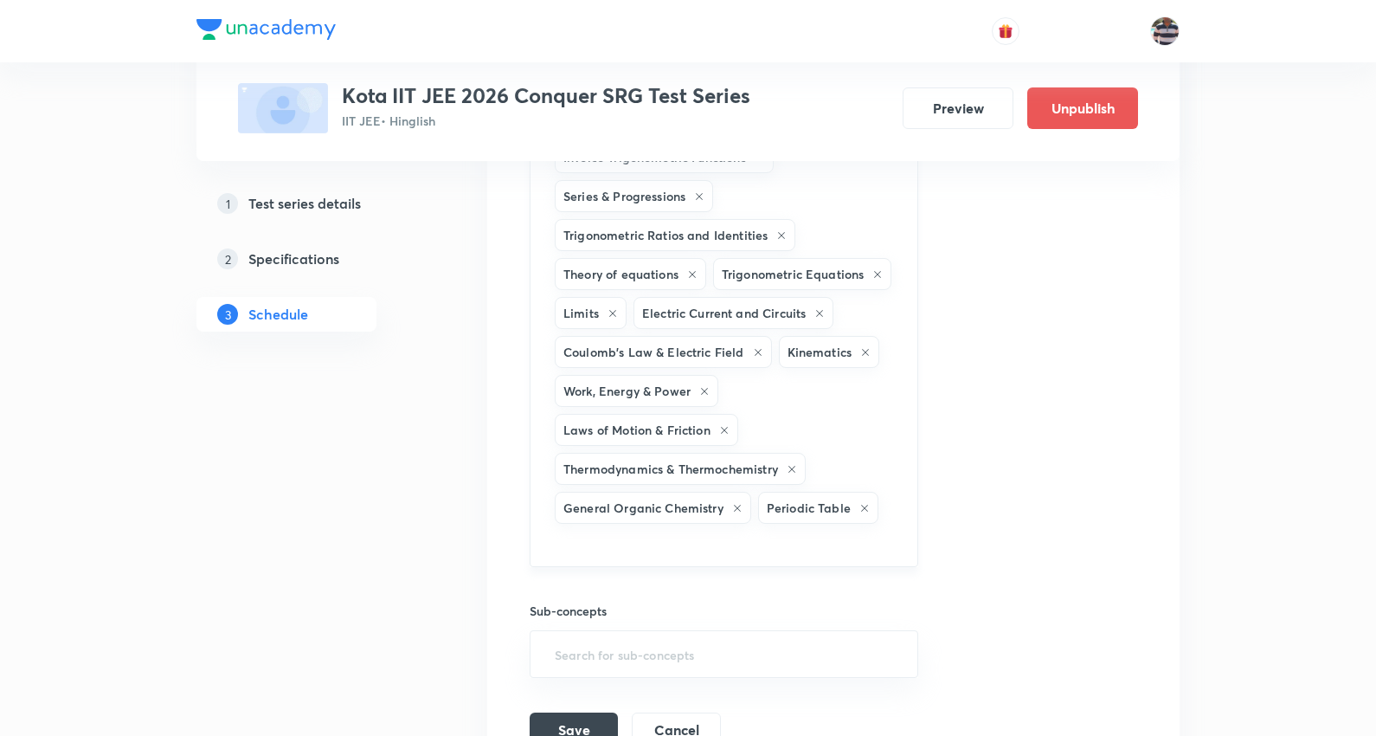
click at [917, 550] on div "Inverse Trigonometric Functions Series & Progressions Trigonometric Ratios and …" at bounding box center [724, 348] width 389 height 437
paste input "Alkanes"
type input "Alkanes"
click at [590, 636] on li "Alkanes" at bounding box center [723, 635] width 386 height 31
click at [720, 563] on input "text" at bounding box center [768, 546] width 256 height 32
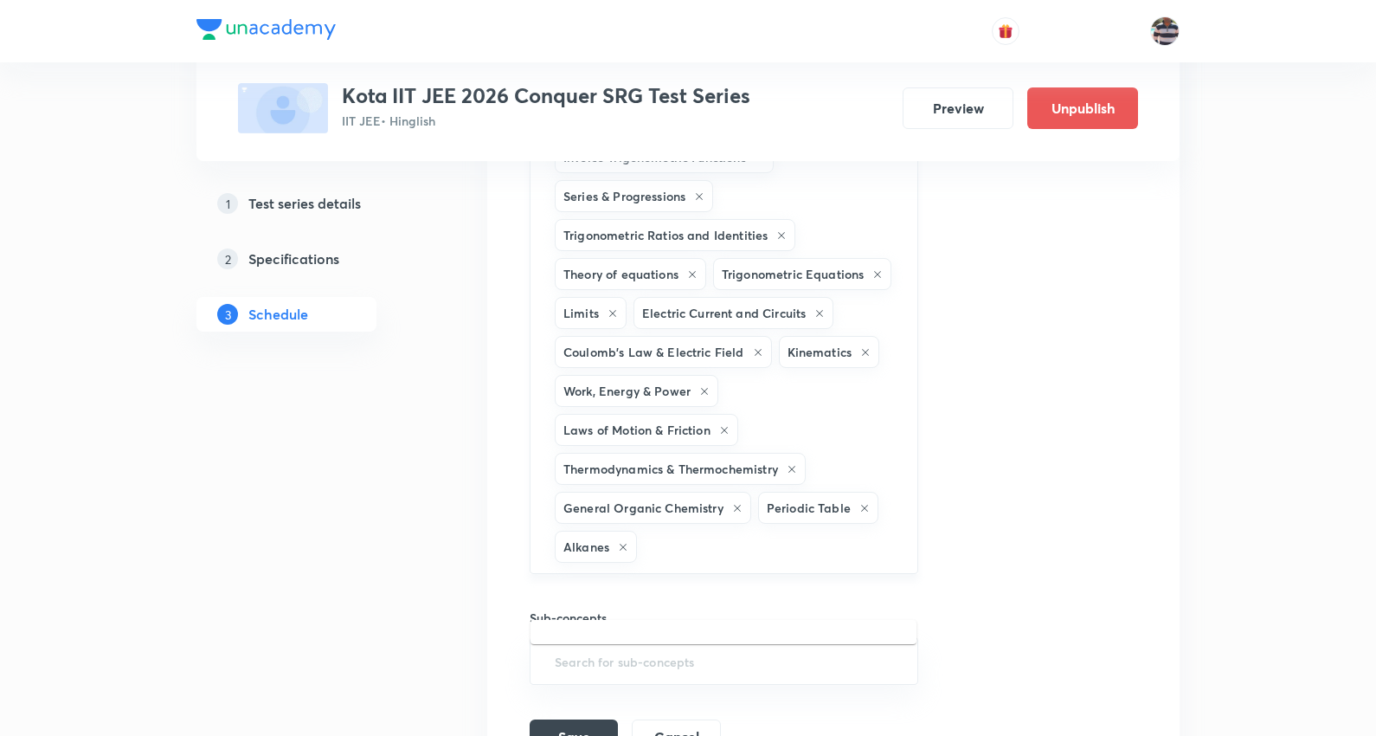
paste input "Isomerism"
type input "Isomerism"
click at [612, 637] on li "Isomerism" at bounding box center [723, 642] width 386 height 31
click at [783, 563] on input "text" at bounding box center [819, 546] width 153 height 32
paste input "Chemical Kinetics and Radioactivity"
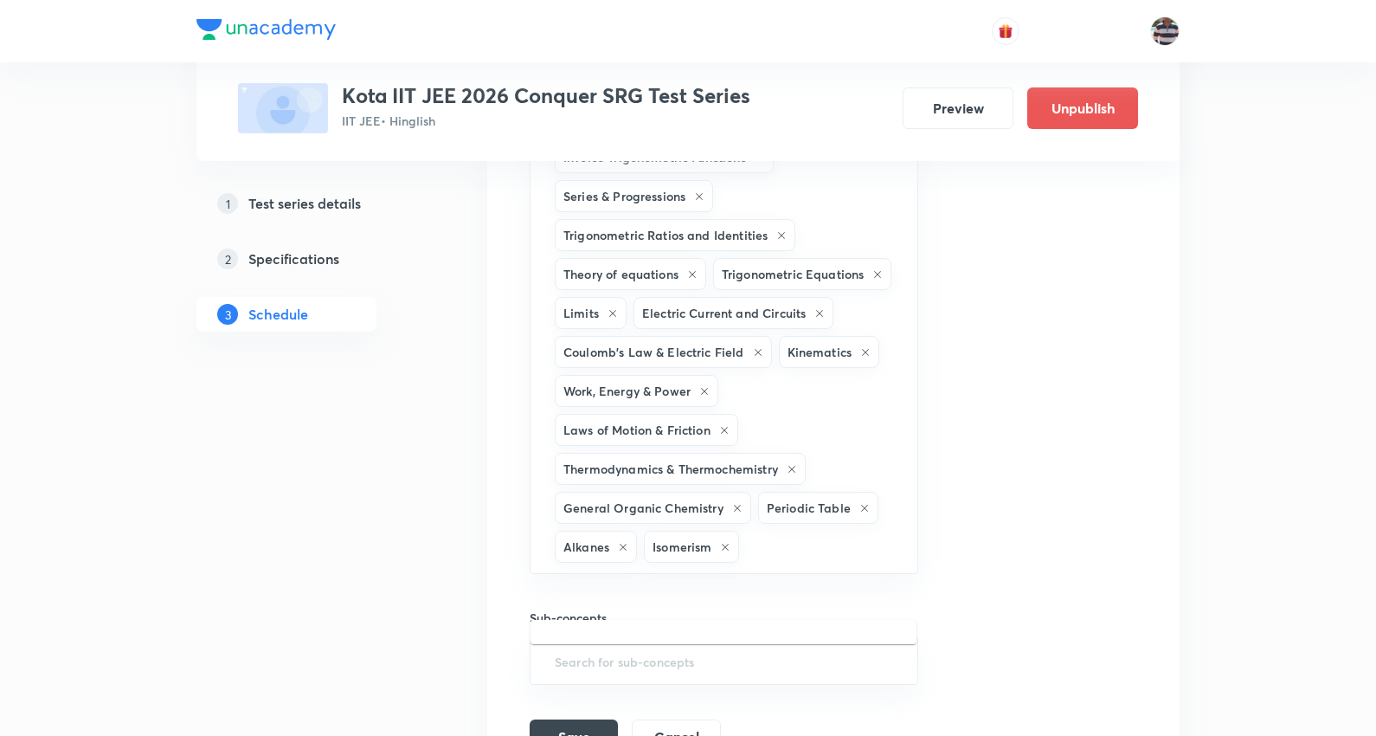
type input "Chemical Kinetics and Radioactivity"
click at [706, 649] on li "Chemical Kinetics and Radioactivity" at bounding box center [723, 642] width 386 height 31
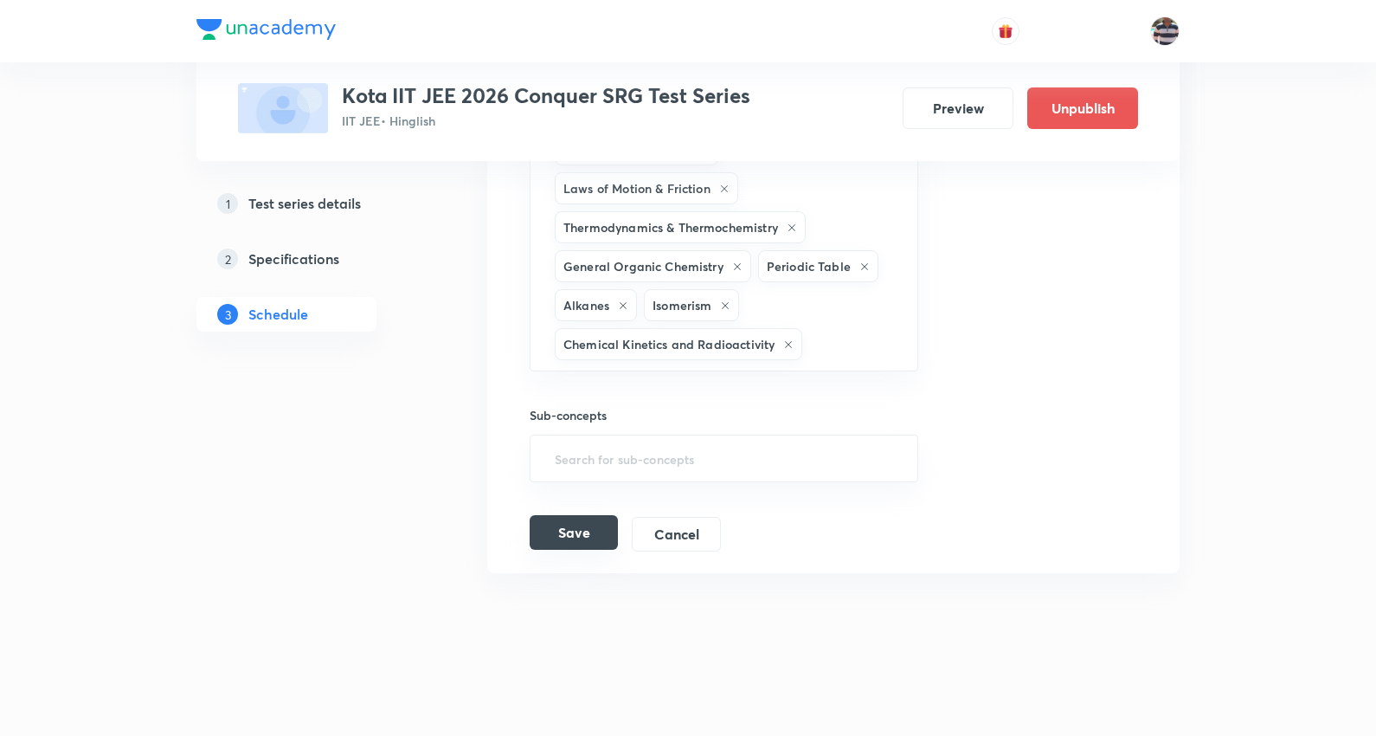
scroll to position [1907, 0]
click at [582, 518] on button "Save" at bounding box center [574, 532] width 88 height 35
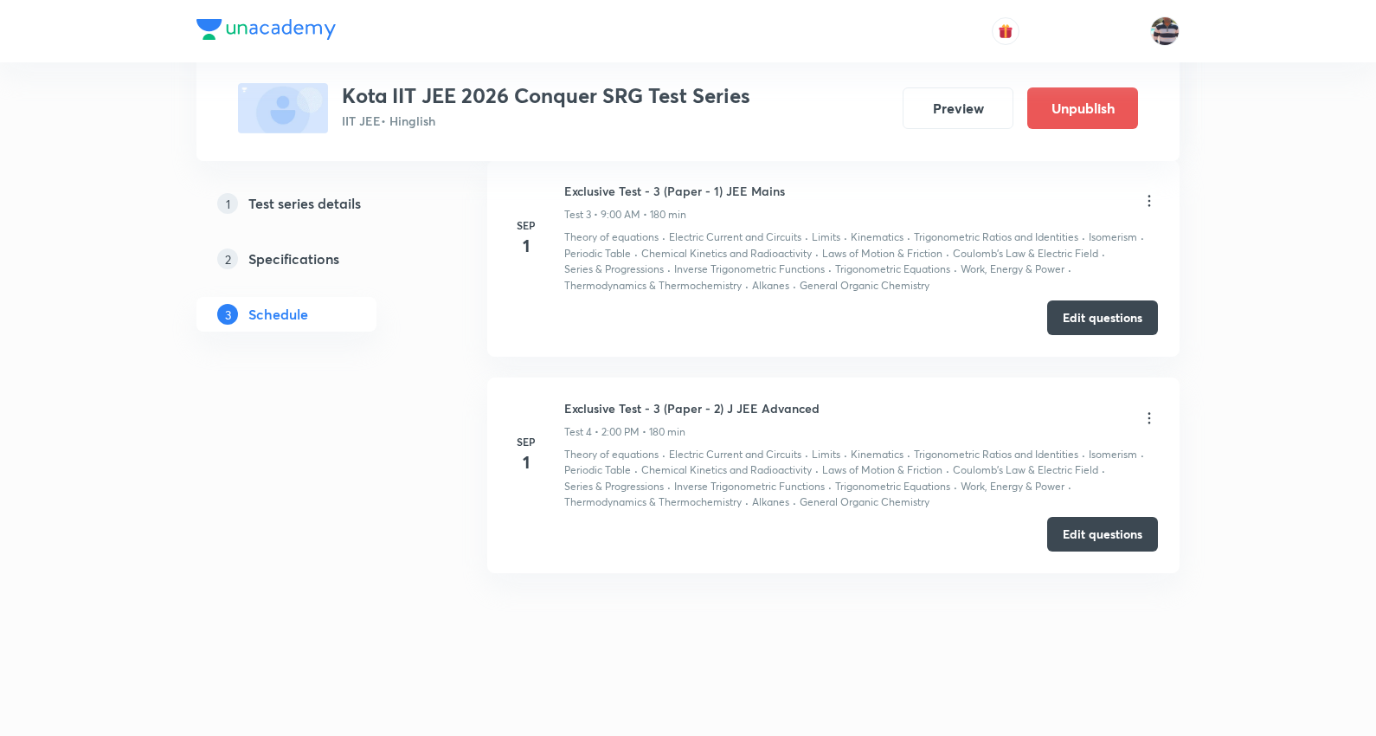
scroll to position [692, 0]
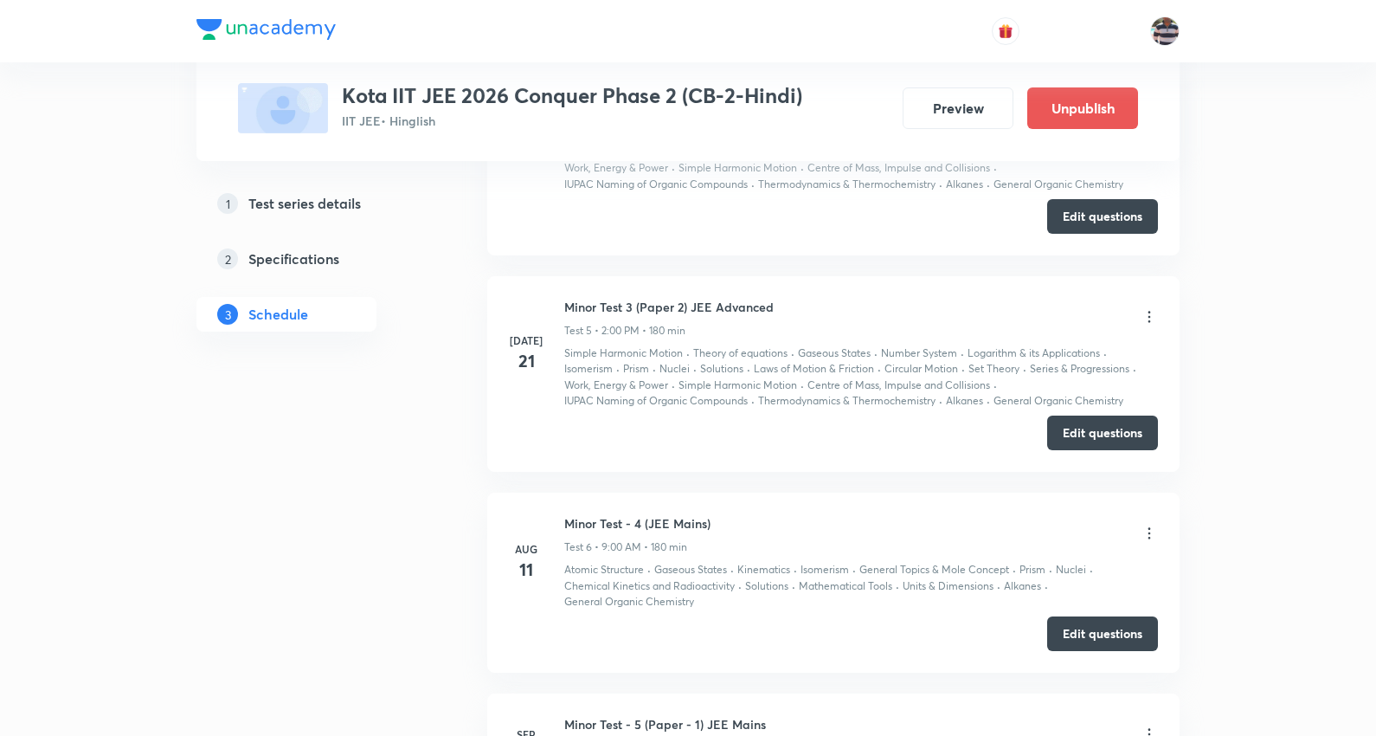
scroll to position [2401, 0]
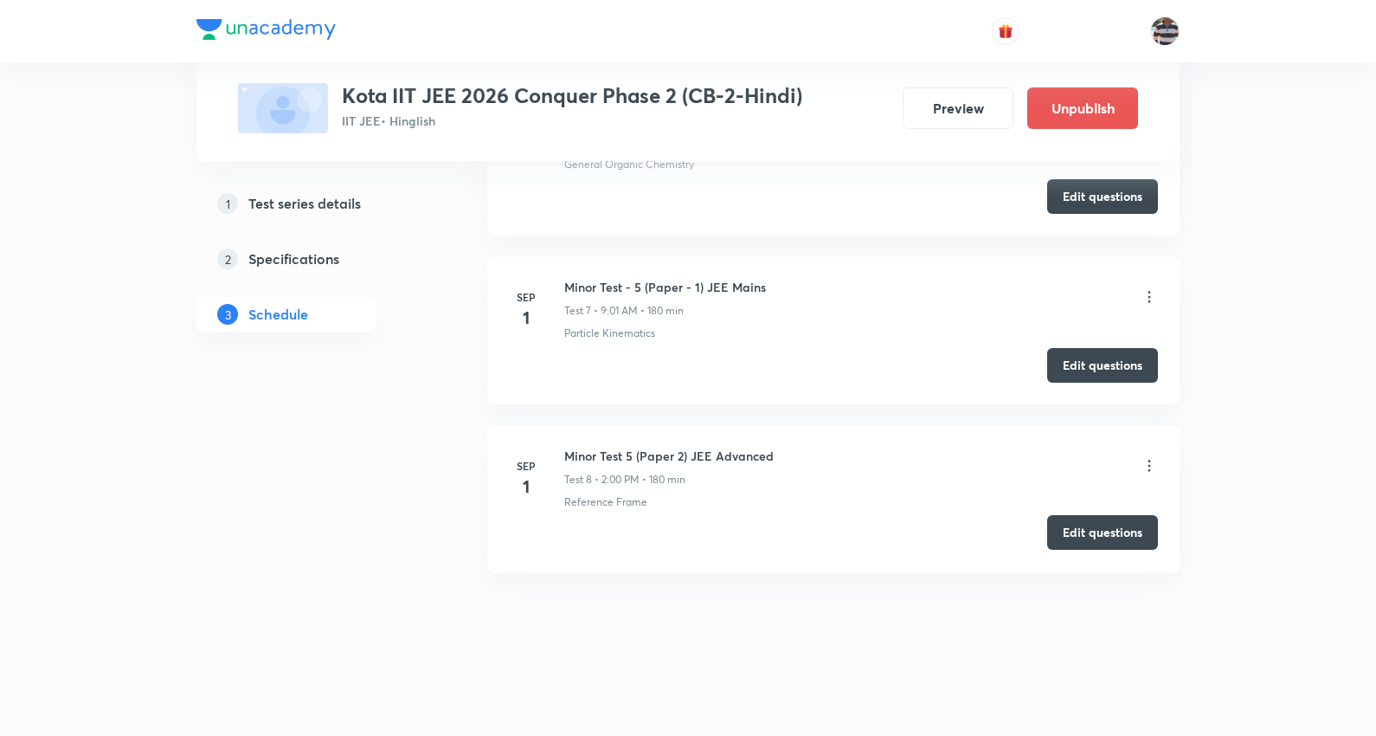
click at [1136, 522] on button "Edit questions" at bounding box center [1102, 532] width 111 height 35
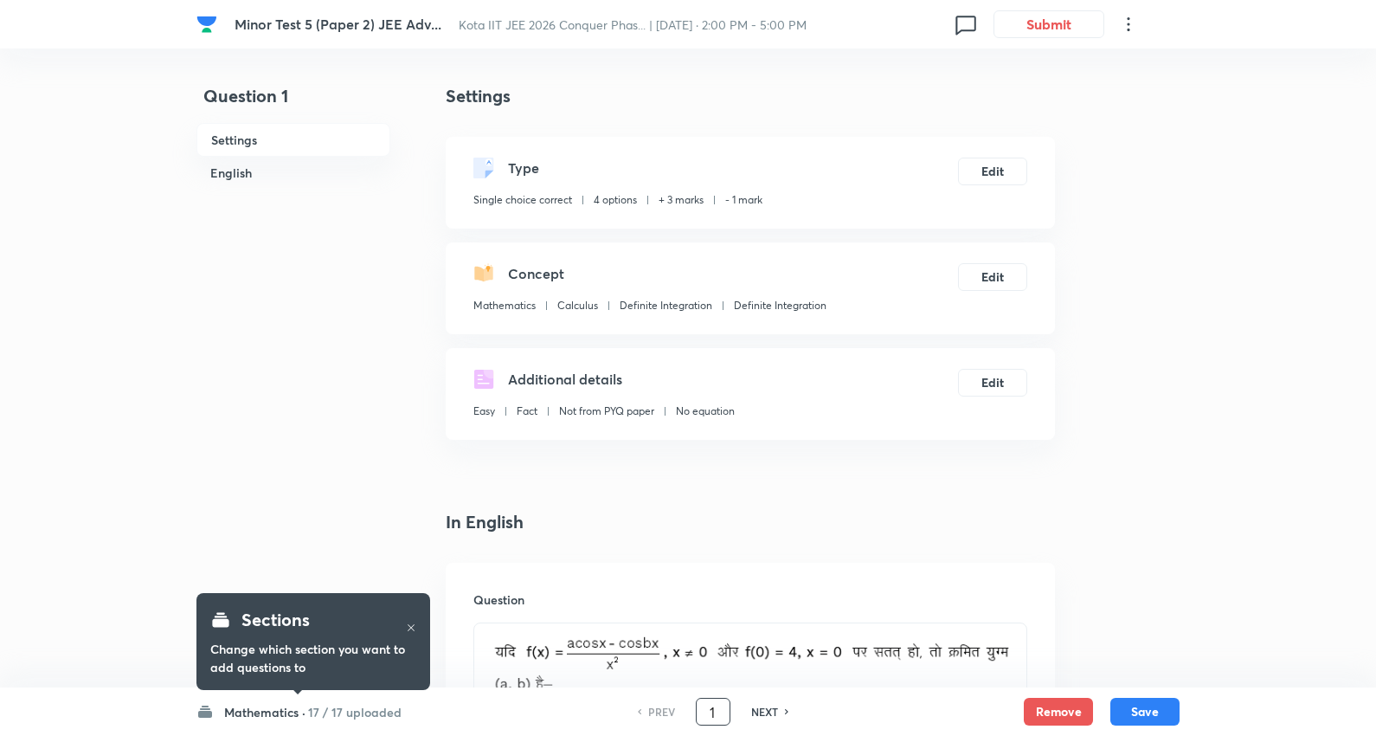
drag, startPoint x: 718, startPoint y: 707, endPoint x: 678, endPoint y: 690, distance: 43.4
click at [685, 698] on div "PREV 1 ​ NEXT" at bounding box center [712, 712] width 223 height 28
type input "4"
checkbox input "false"
checkbox input "true"
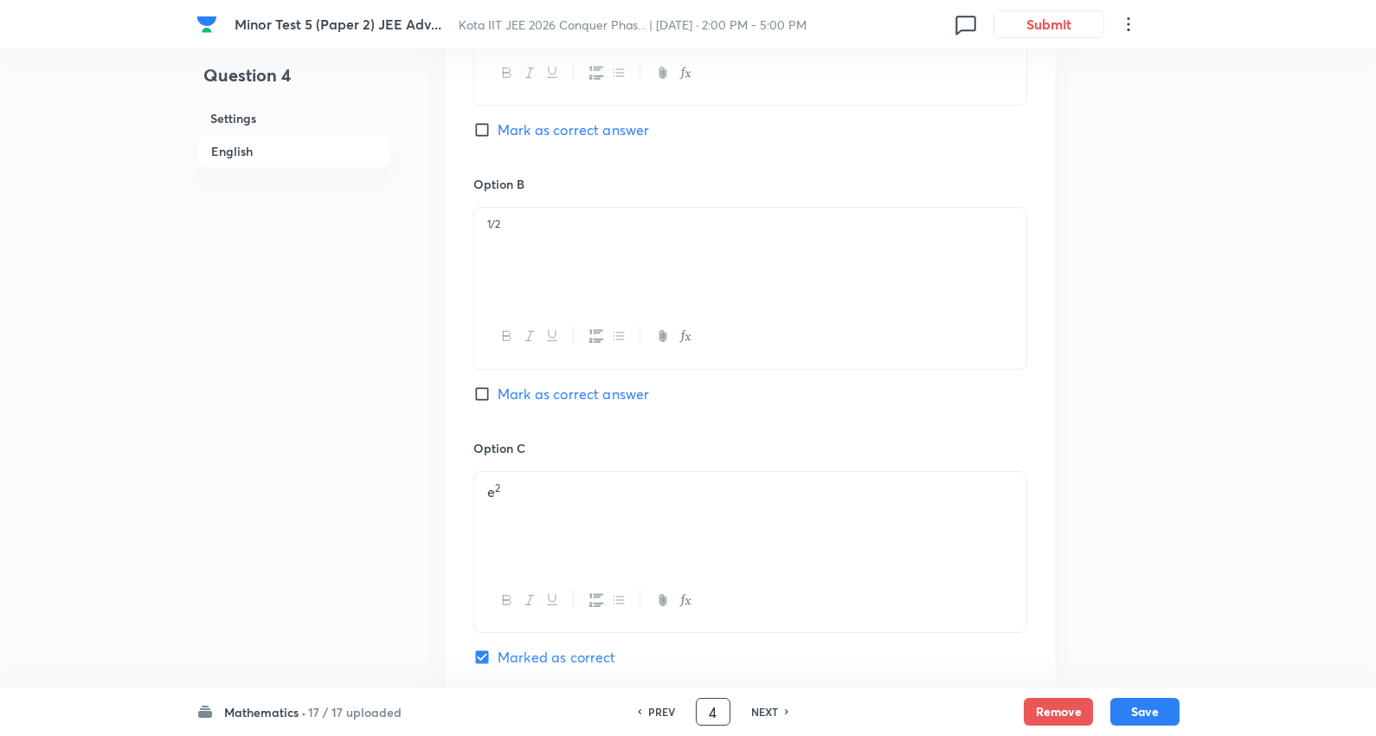
scroll to position [961, 0]
click at [518, 480] on p "e 2" at bounding box center [750, 487] width 526 height 20
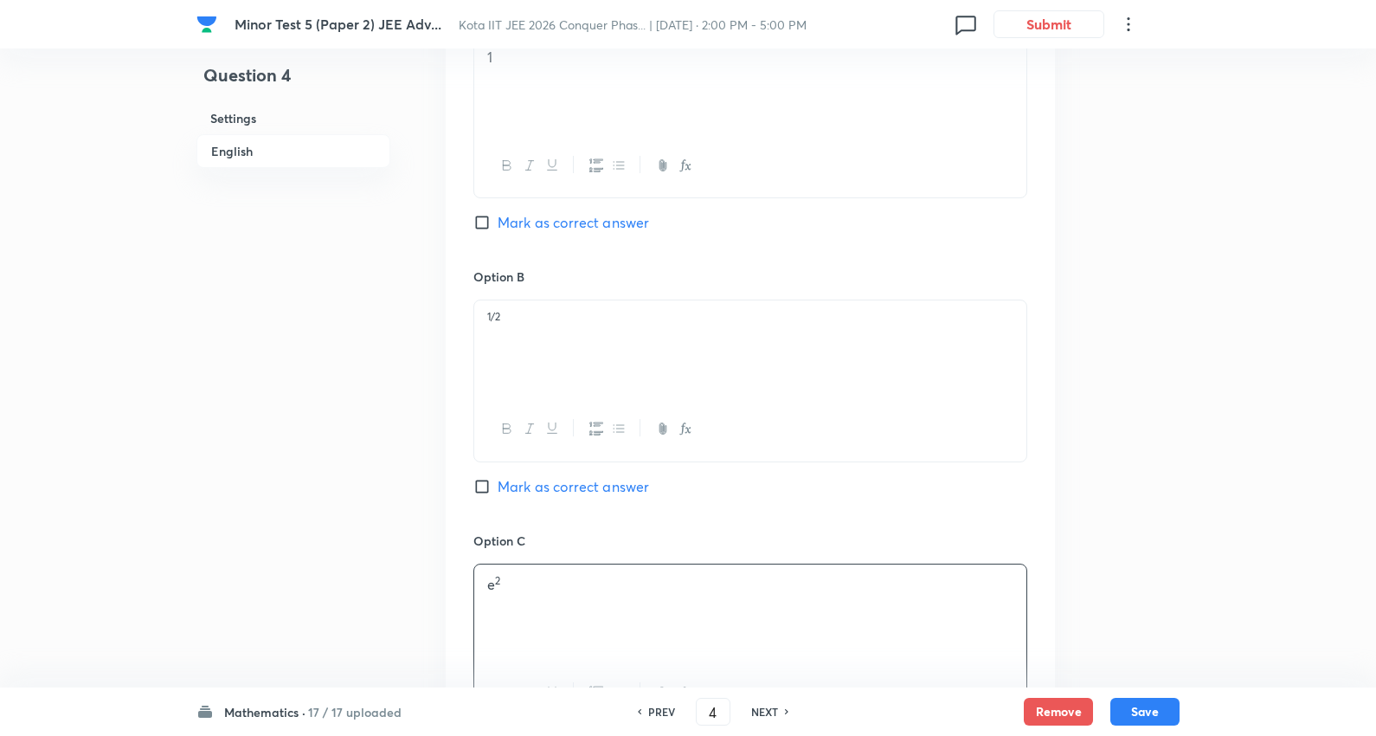
scroll to position [865, 0]
click at [546, 305] on div "1/2" at bounding box center [750, 347] width 552 height 97
drag, startPoint x: 502, startPoint y: 576, endPoint x: 399, endPoint y: 577, distance: 103.0
click at [399, 577] on div "Question 4 Settings English Settings Type Single choice correct 4 options + 3 m…" at bounding box center [687, 388] width 983 height 2340
copy p "e 2"
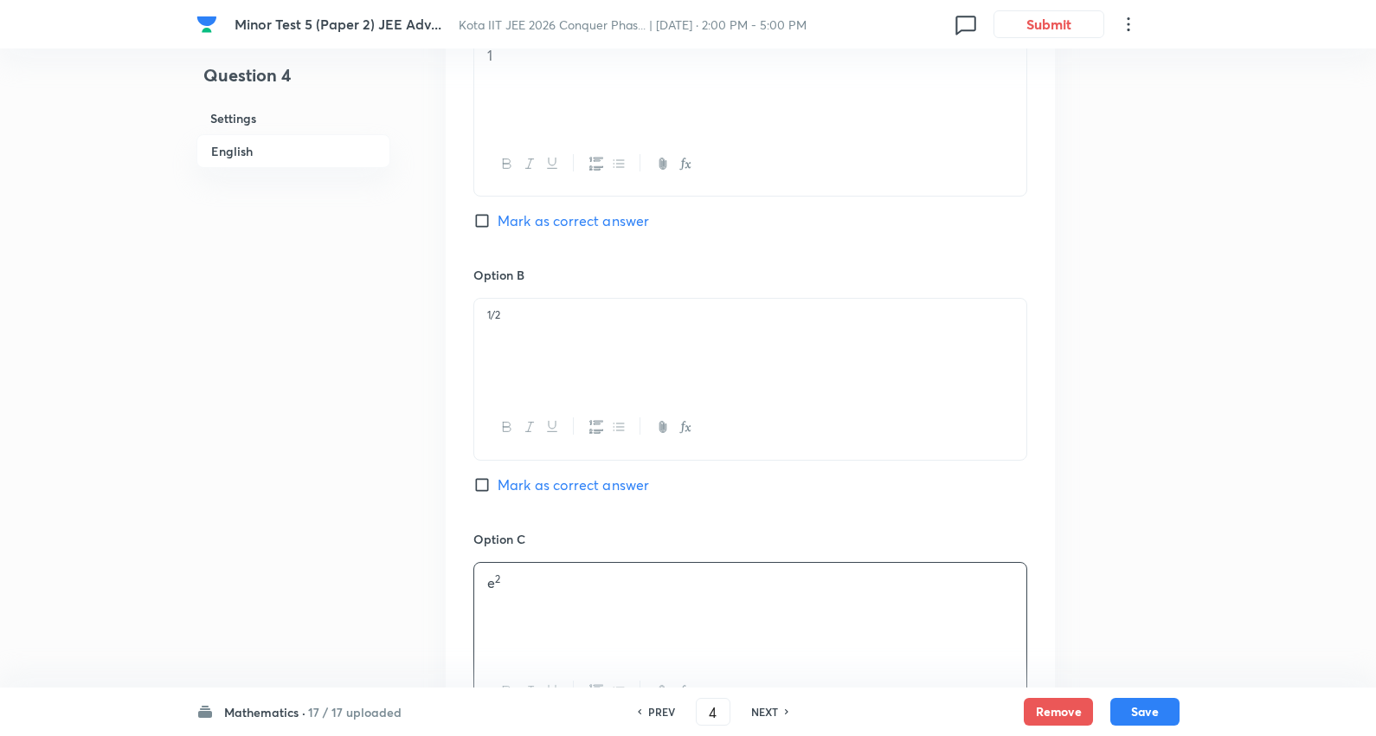
click at [581, 323] on p "1/2" at bounding box center [750, 319] width 526 height 20
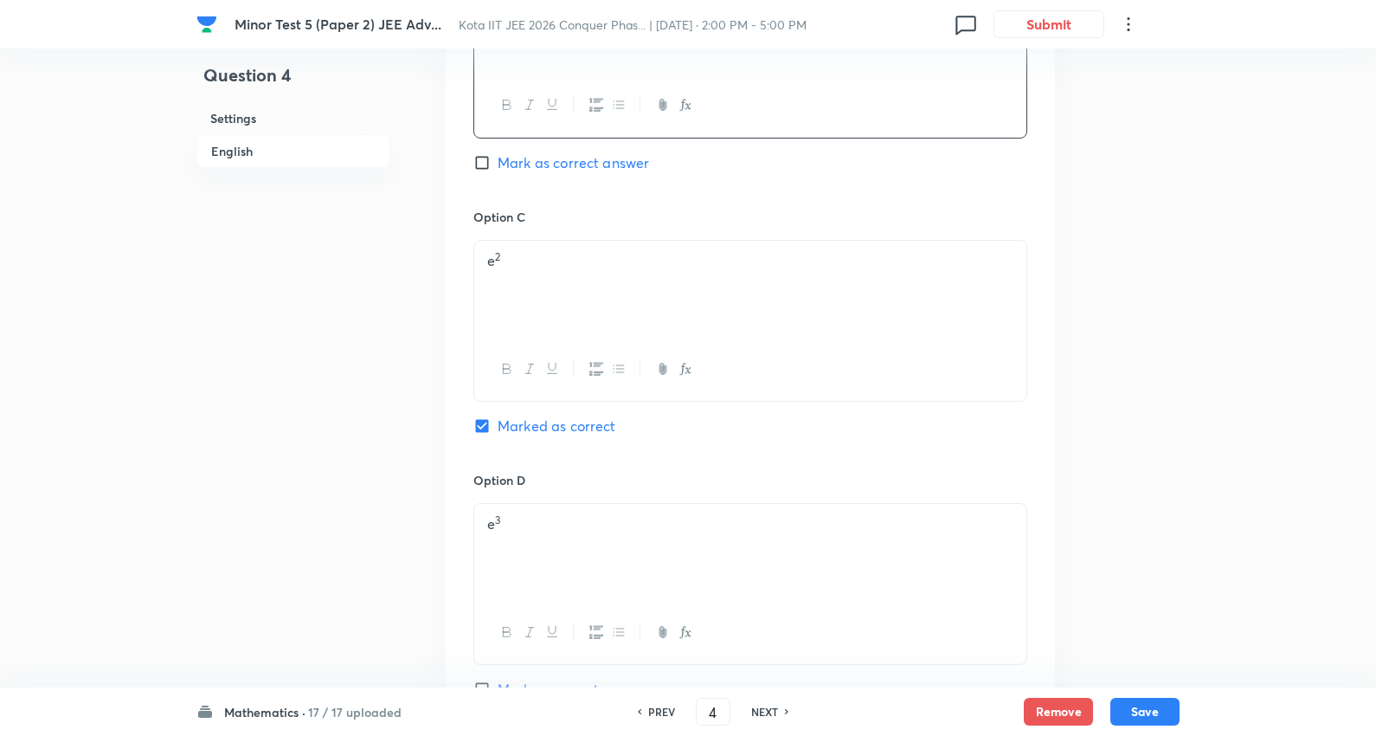
scroll to position [1154, 0]
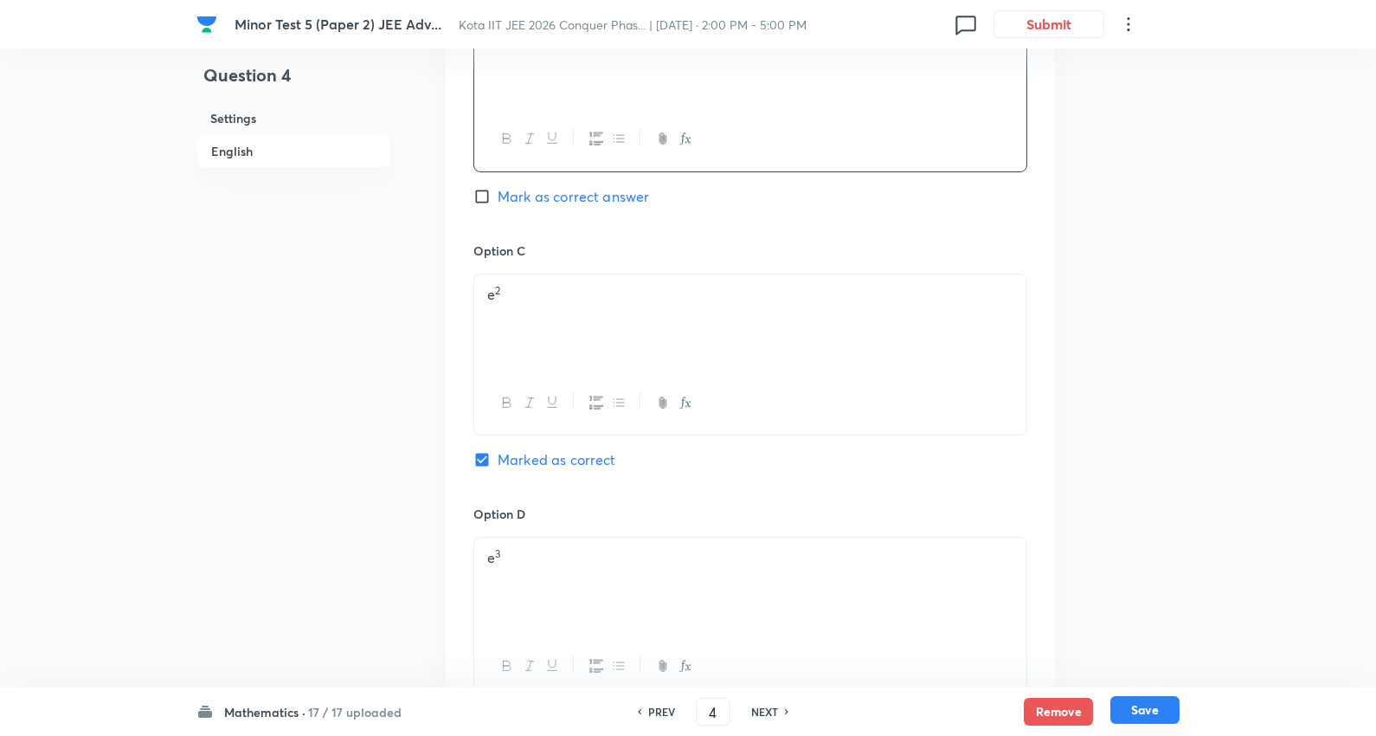
click at [1144, 701] on button "Save" at bounding box center [1144, 710] width 69 height 28
checkbox input "true"
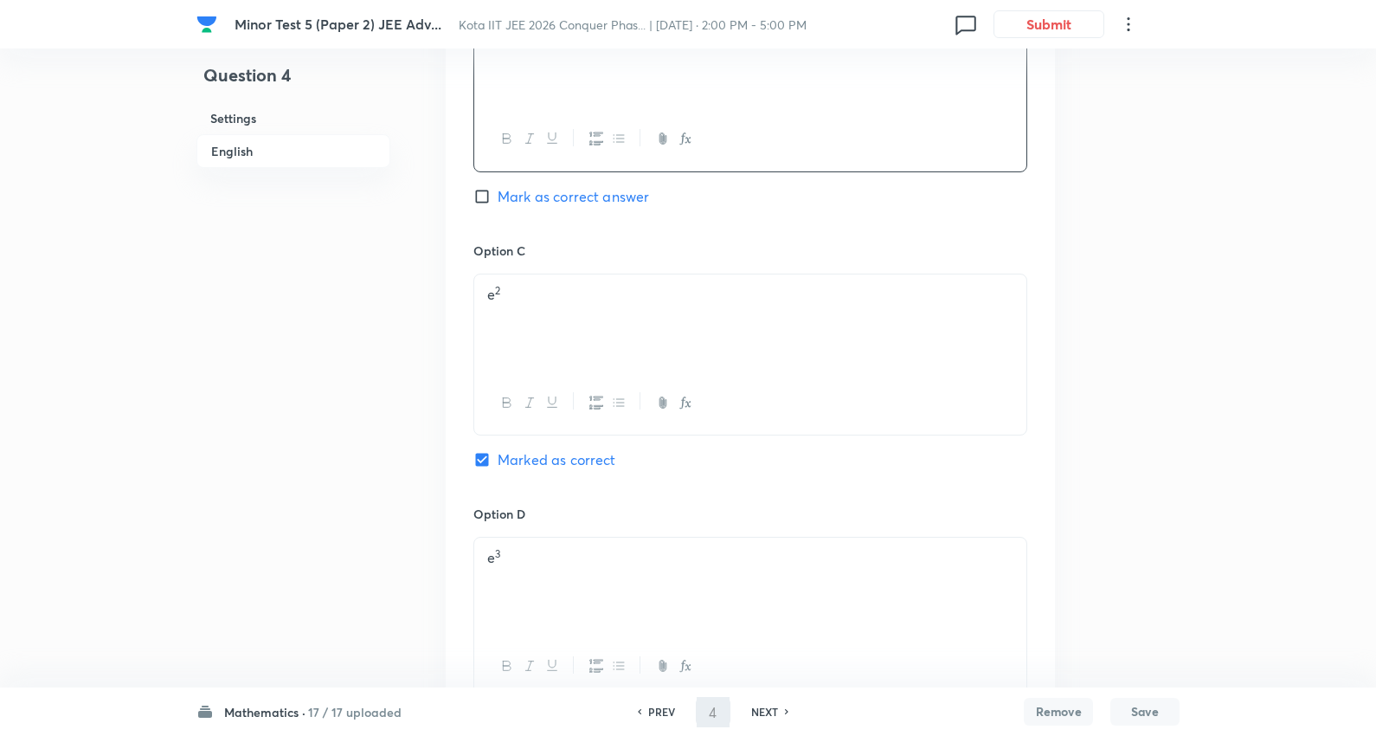
type input "5"
checkbox input "false"
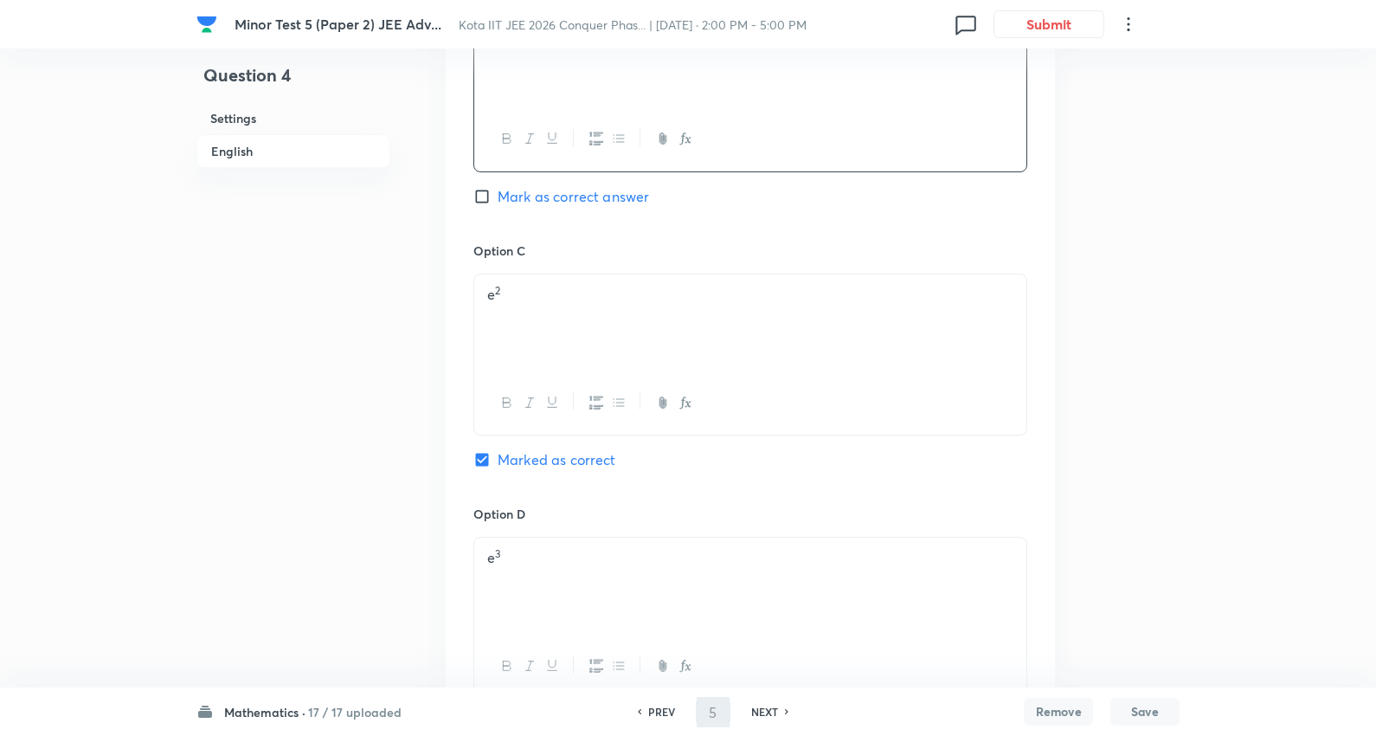
checkbox input "true"
drag, startPoint x: 720, startPoint y: 710, endPoint x: 636, endPoint y: 677, distance: 90.2
click at [636, 677] on div "Minor Test 5 (Paper 2) JEE Adv... Kota [GEOGRAPHIC_DATA] JEE 2026 Conquer Phas.…" at bounding box center [688, 98] width 1376 height 2339
type input "7"
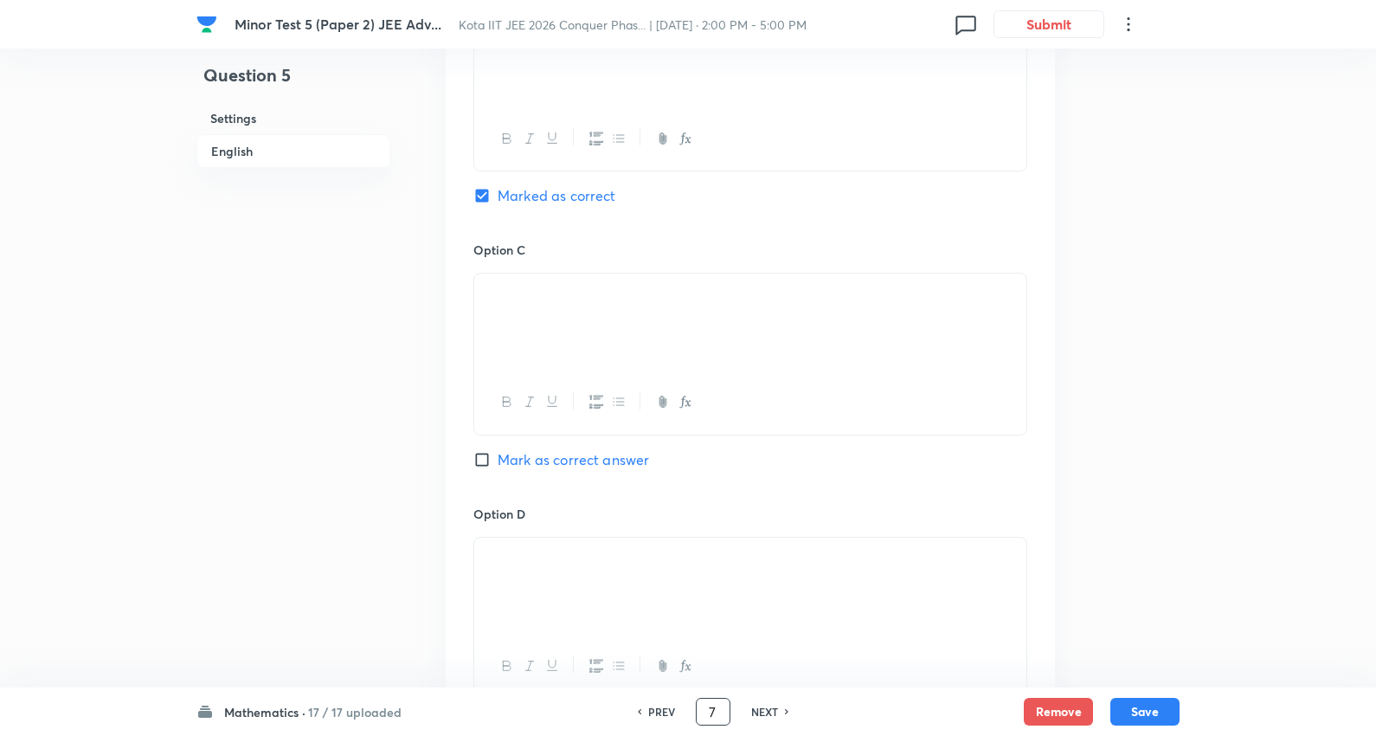
checkbox input "false"
checkbox input "true"
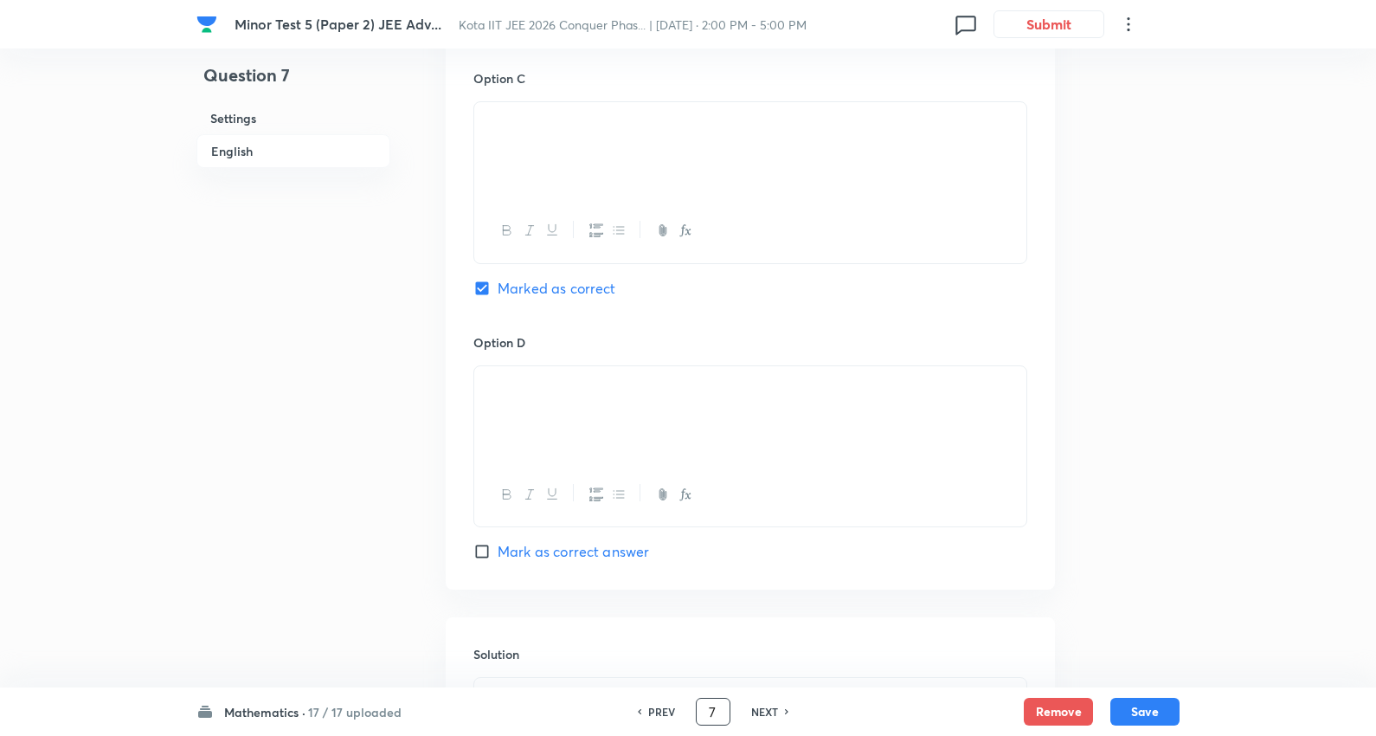
scroll to position [1346, 0]
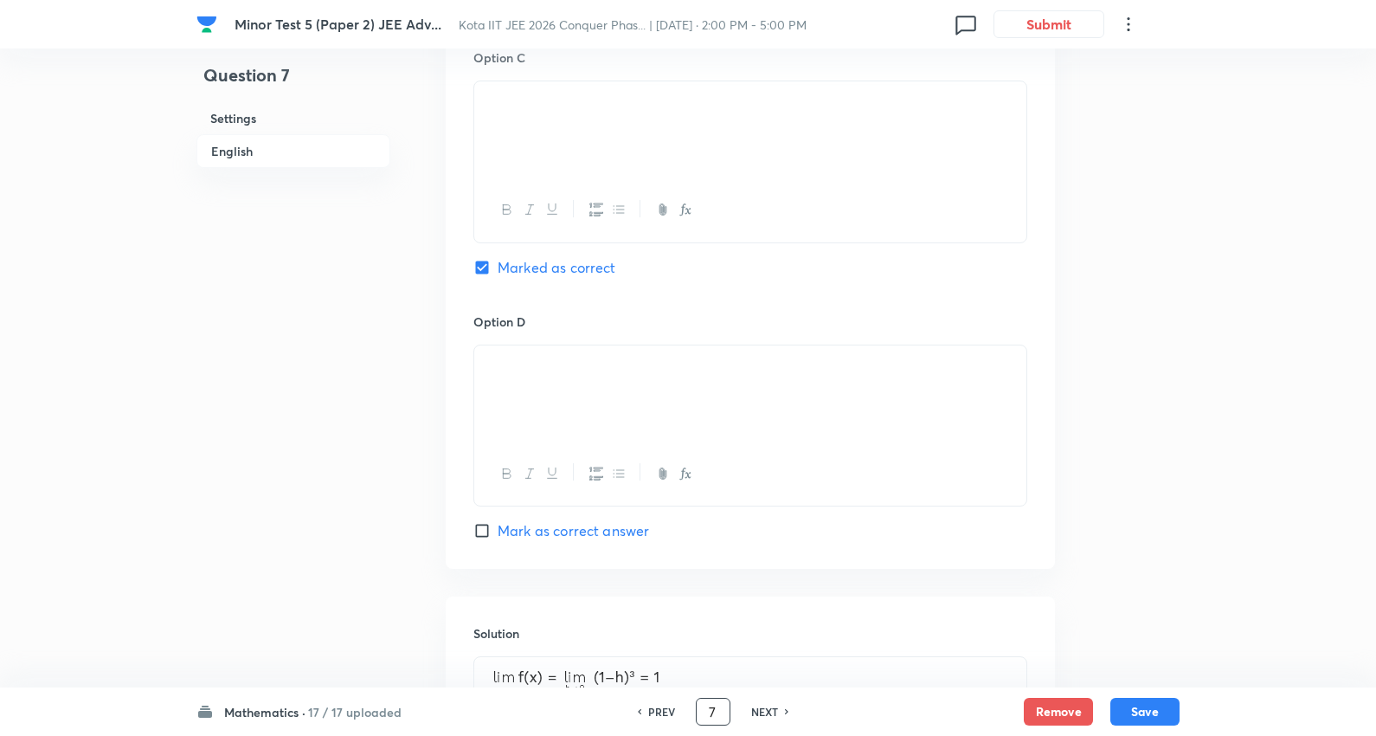
click at [582, 530] on span "Mark as correct answer" at bounding box center [573, 530] width 151 height 21
click at [498, 530] on input "Mark as correct answer" at bounding box center [485, 530] width 24 height 17
checkbox input "true"
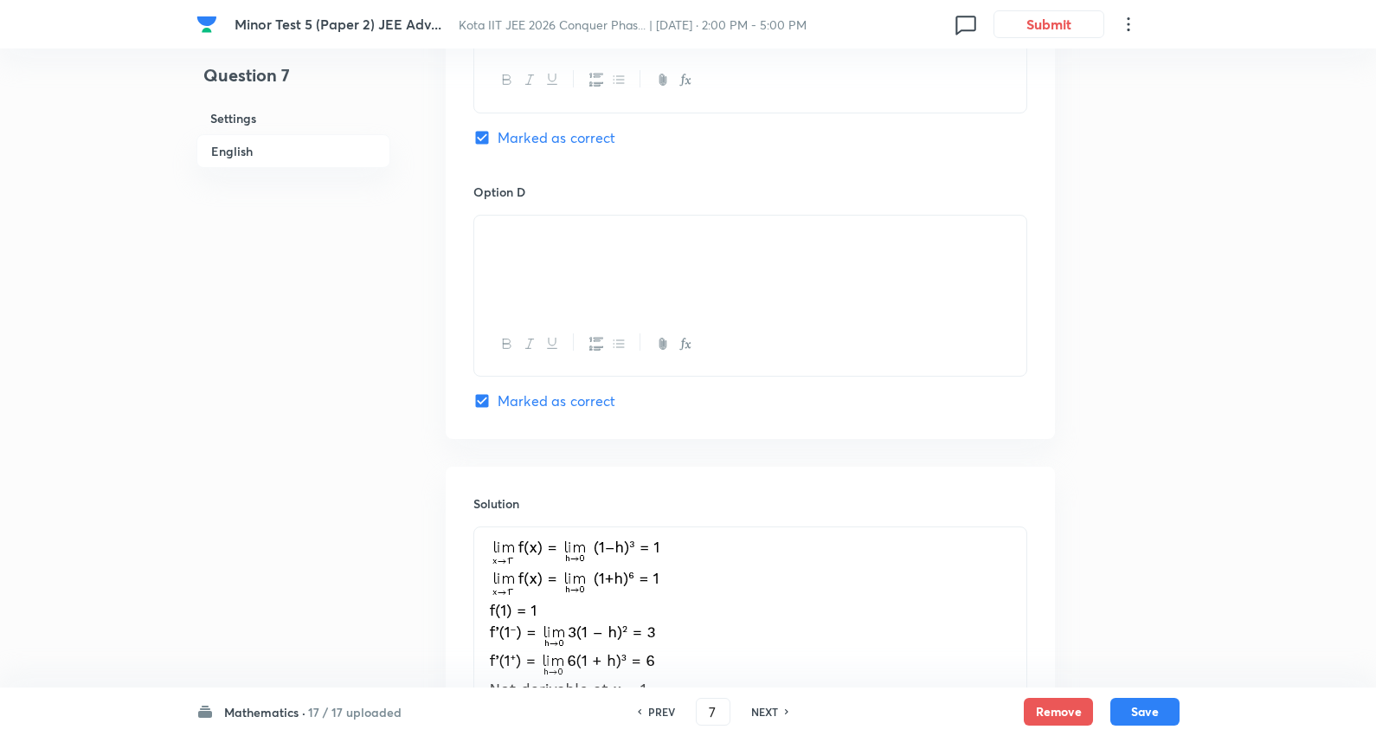
scroll to position [1442, 0]
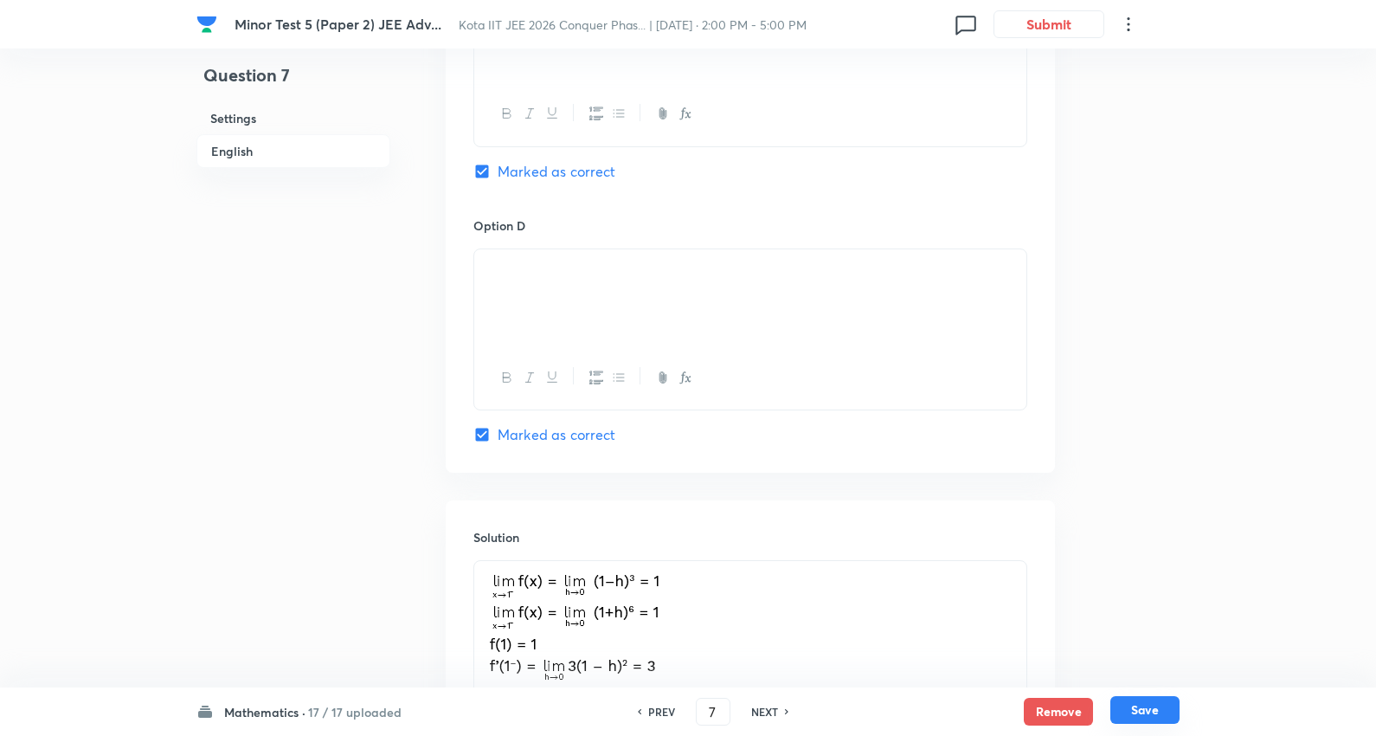
click at [1142, 704] on button "Save" at bounding box center [1144, 710] width 69 height 28
type input "8"
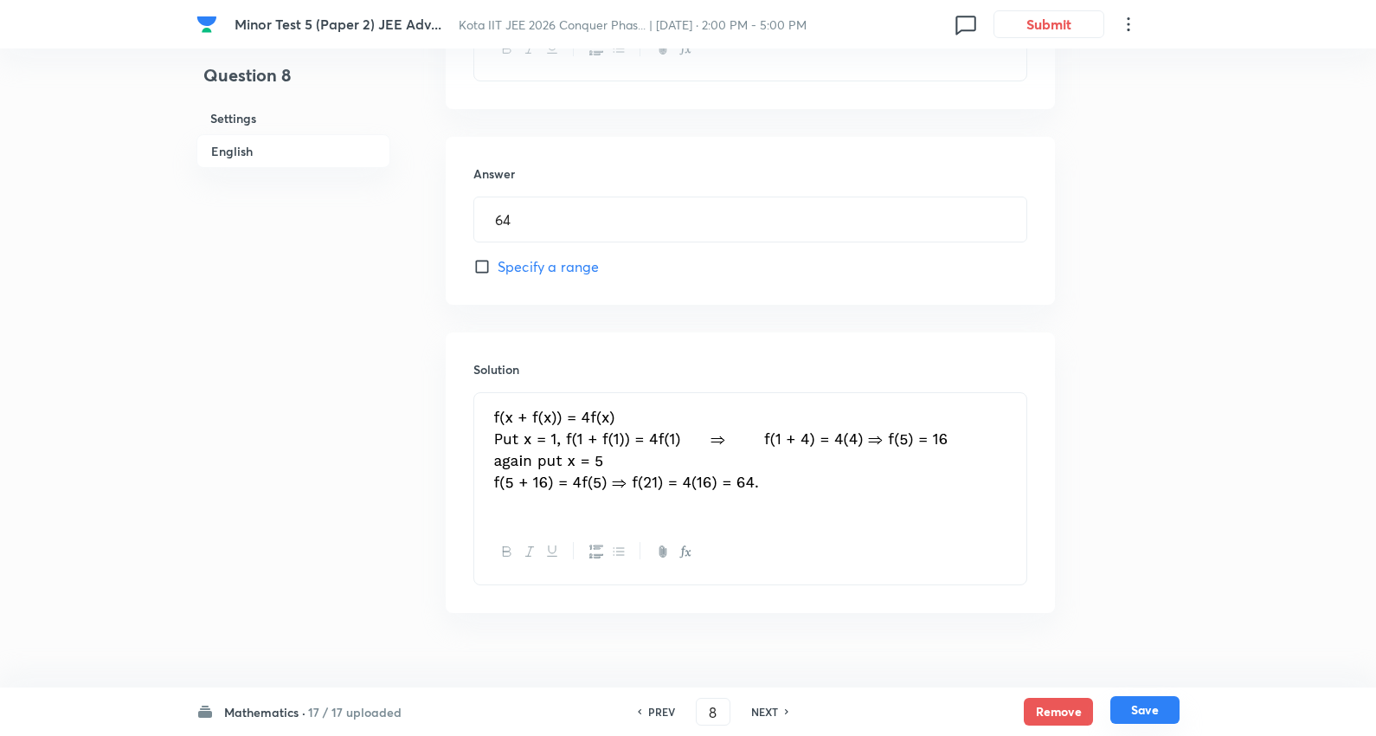
scroll to position [733, 0]
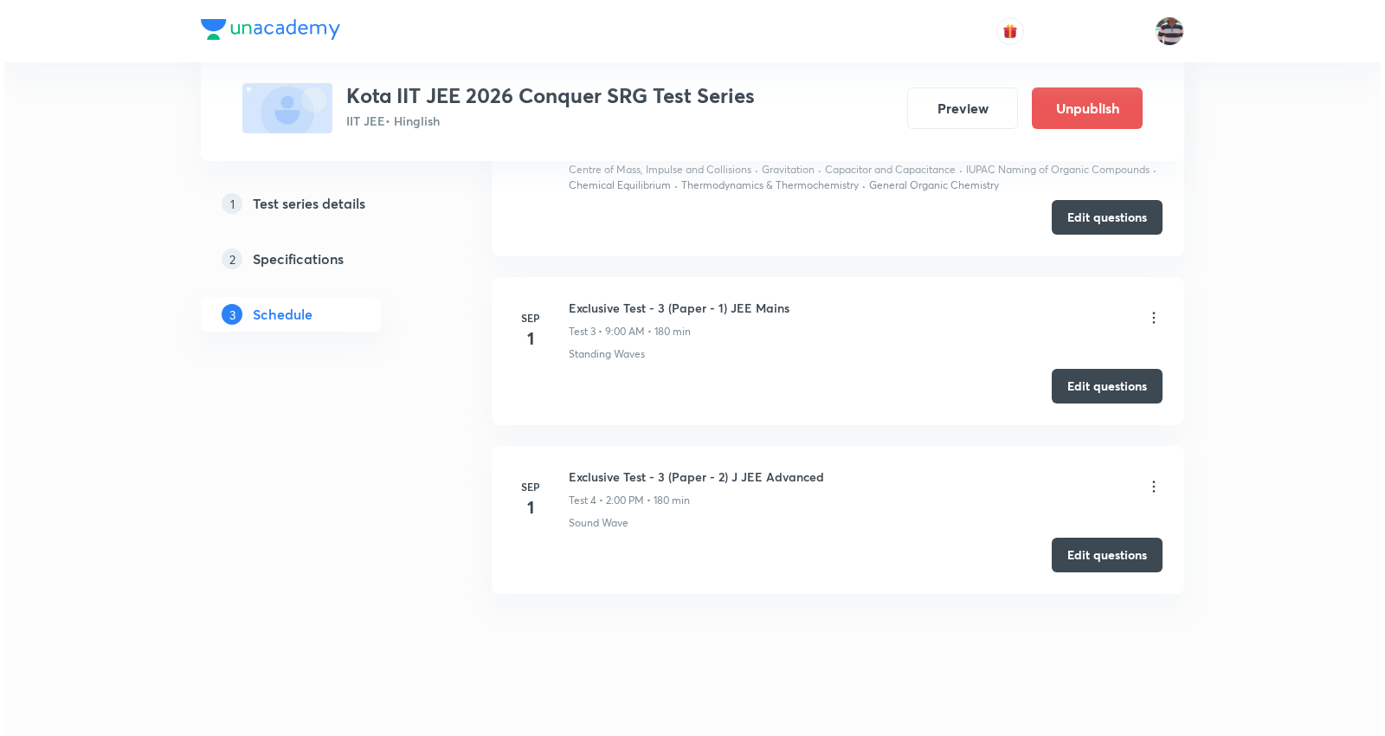
scroll to position [1612, 0]
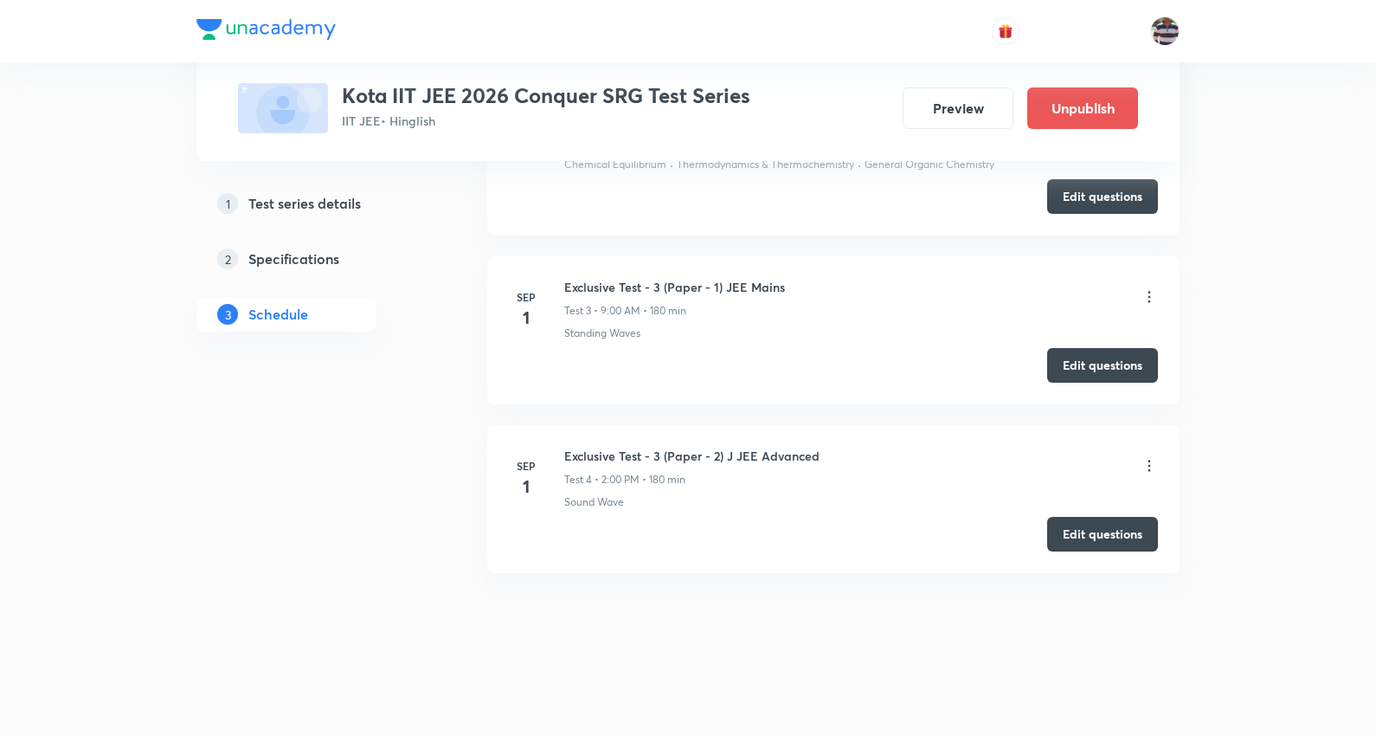
click at [1144, 297] on icon at bounding box center [1149, 296] width 17 height 17
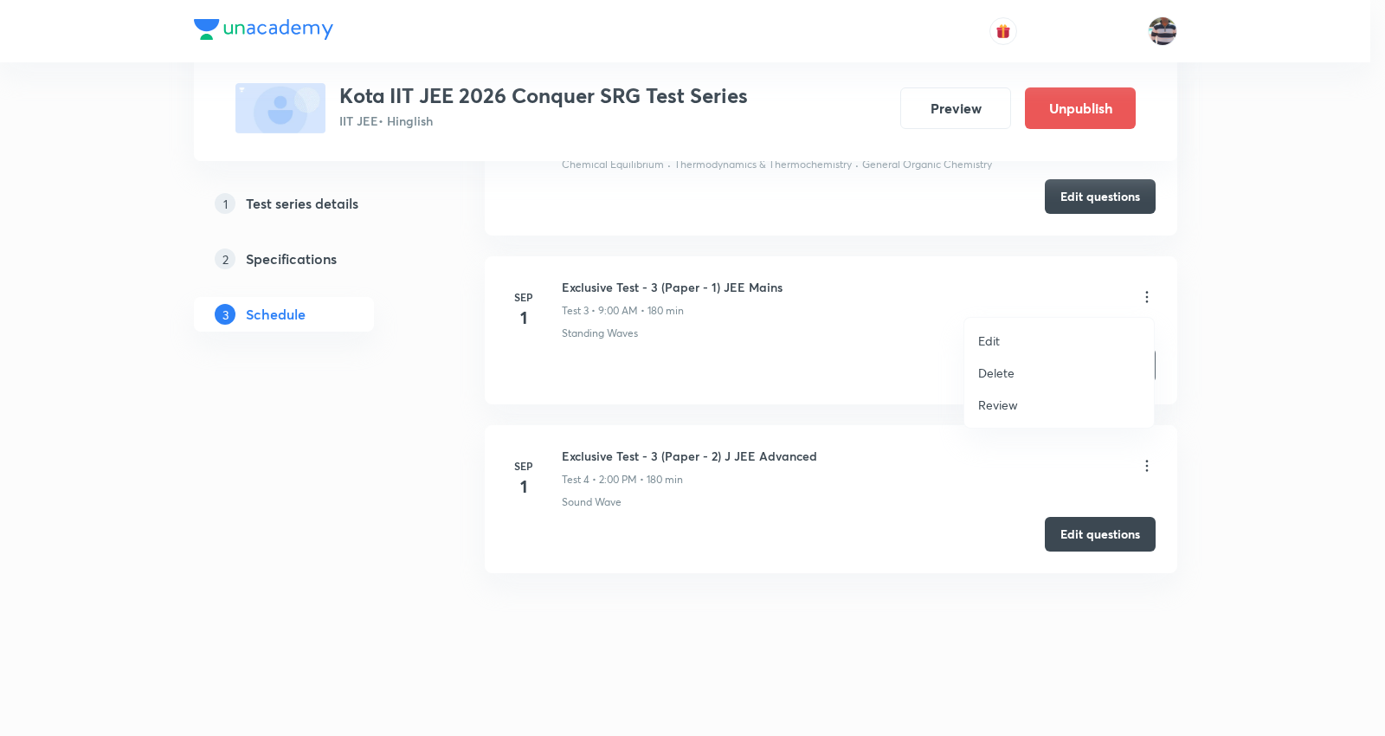
click at [1030, 335] on li "Edit" at bounding box center [1059, 341] width 190 height 32
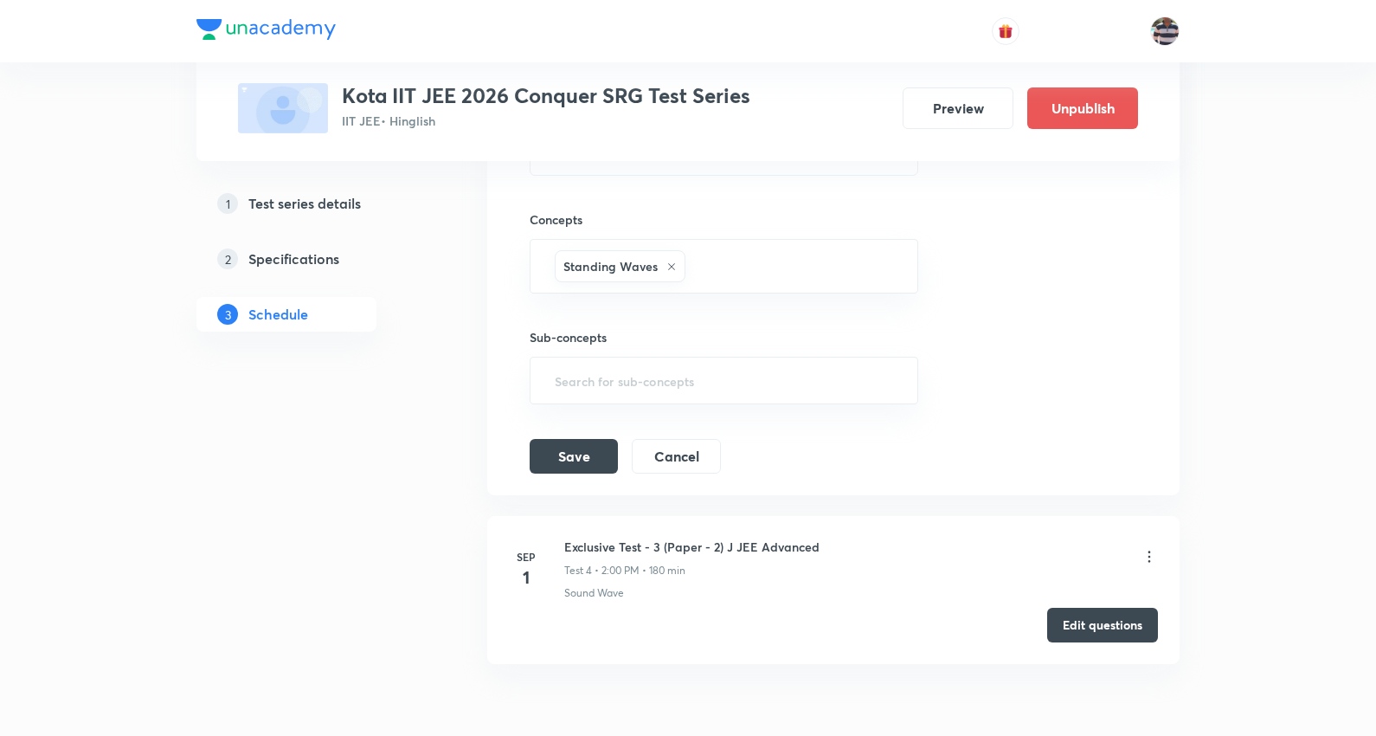
scroll to position [1149, 0]
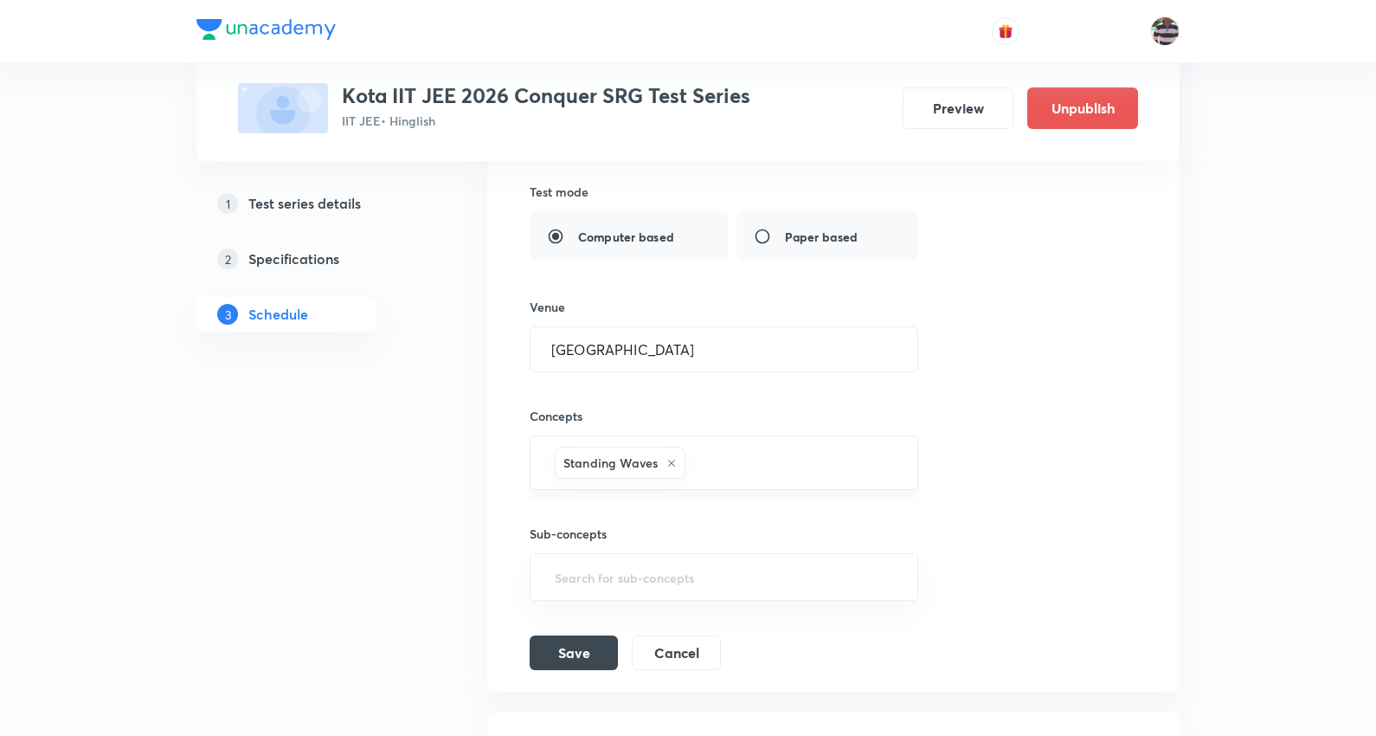
click at [670, 460] on icon at bounding box center [671, 463] width 10 height 10
click at [664, 460] on input "text" at bounding box center [723, 459] width 345 height 32
type input "Inverse Trigonometric Functions"
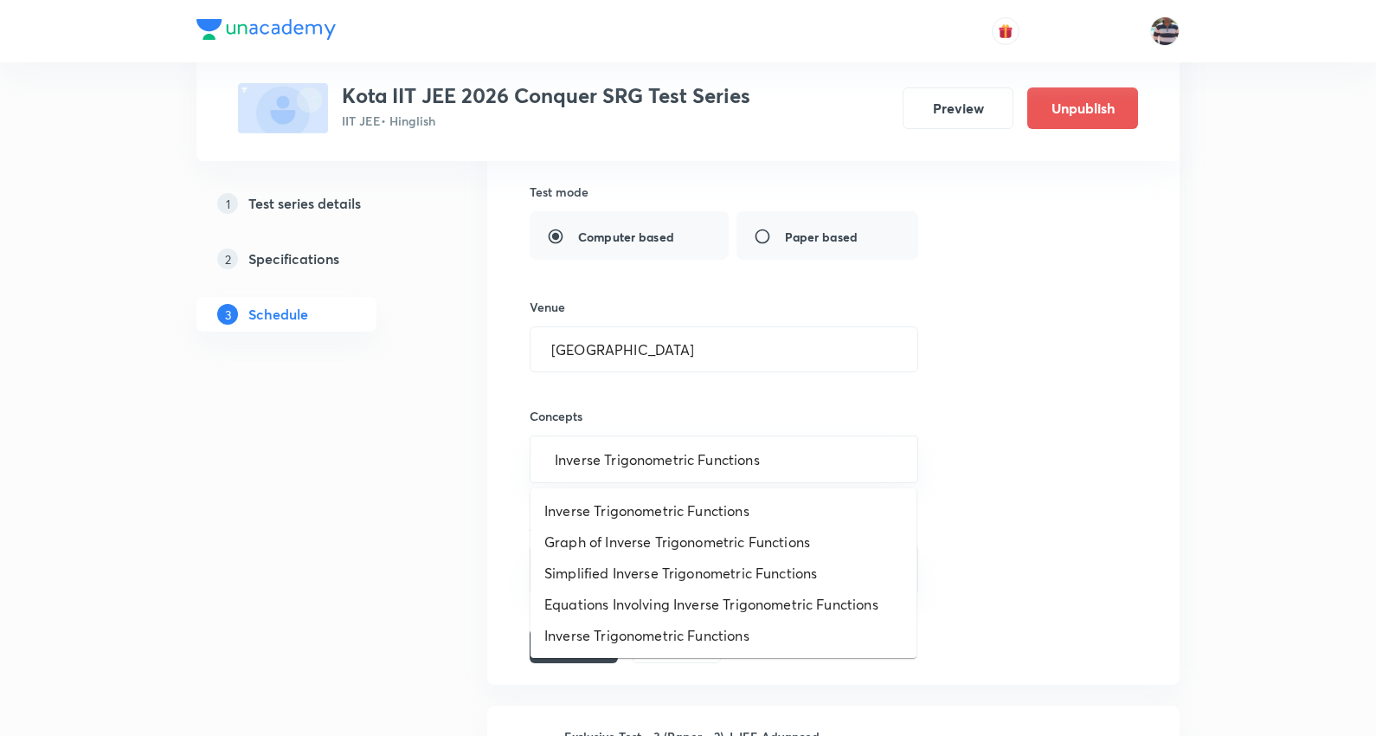
click at [671, 498] on li "Inverse Trigonometric Functions" at bounding box center [723, 510] width 386 height 31
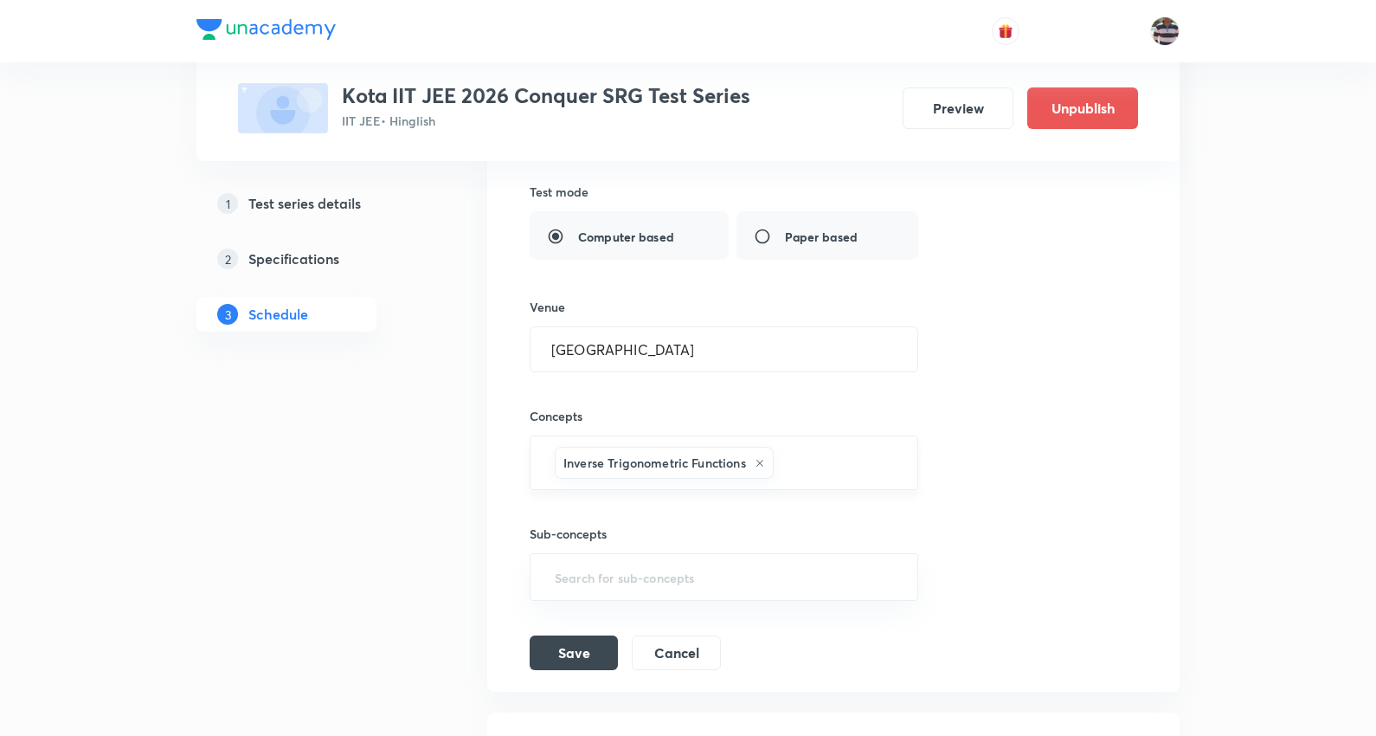
click at [794, 444] on div "Inverse Trigonometric Functions ​" at bounding box center [724, 462] width 389 height 55
paste input "Functions & Graphs"
type input "Functions & Graphs"
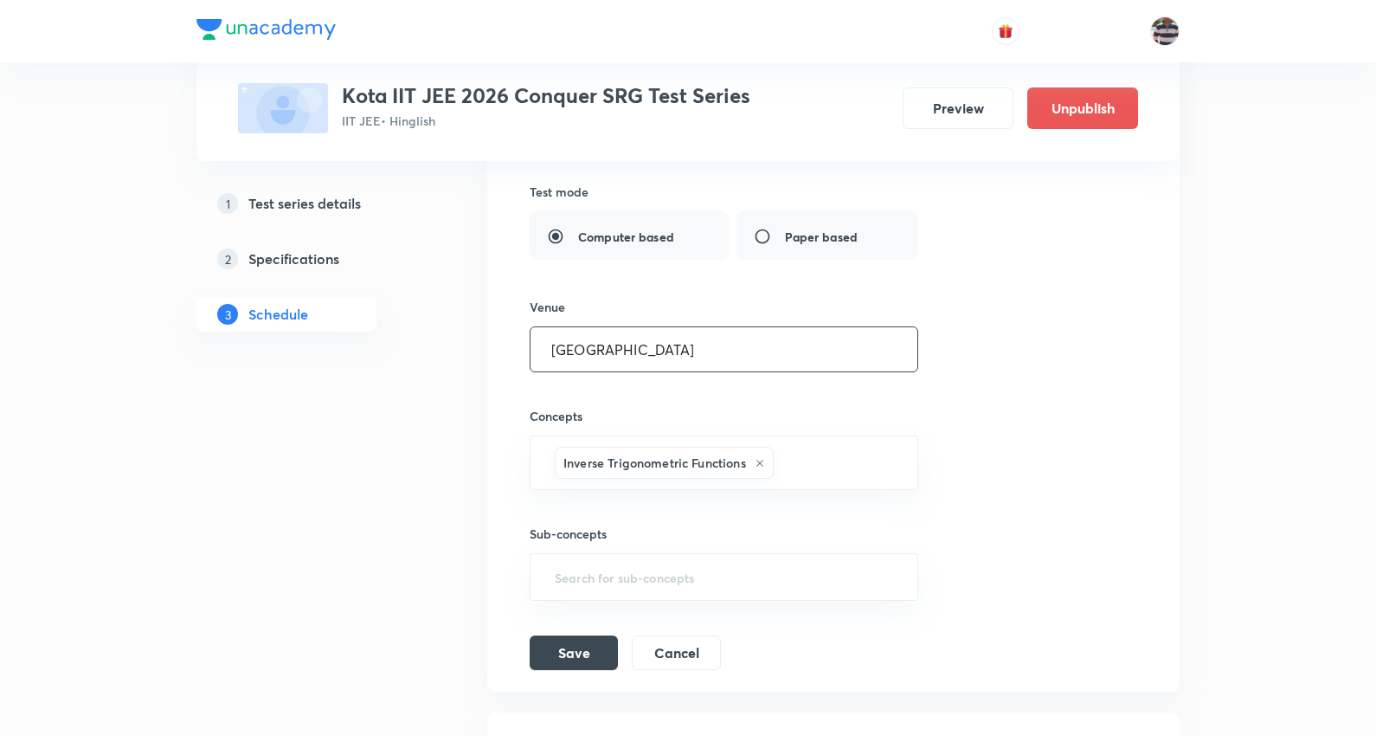
paste input "Series & Progressions"
type input "Series & Progressions"
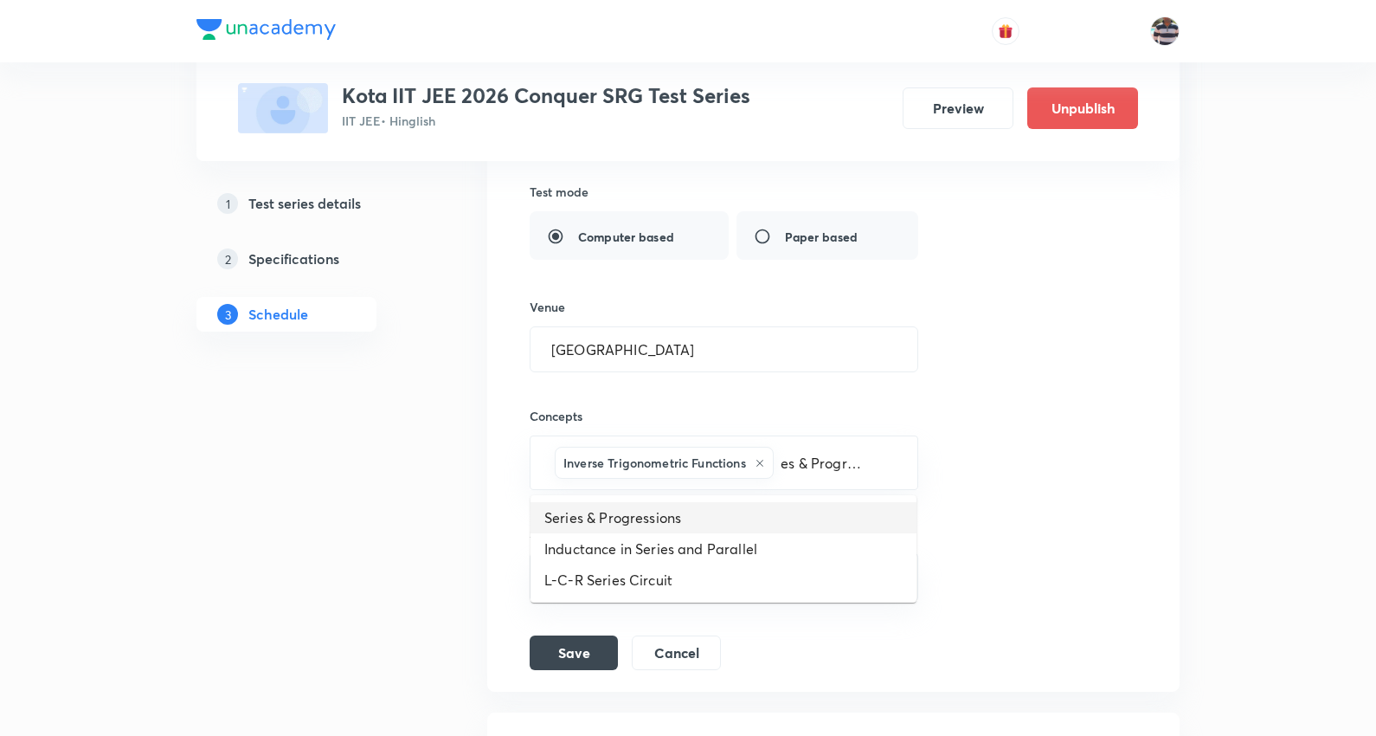
click at [599, 523] on li "Series & Progressions" at bounding box center [723, 517] width 386 height 31
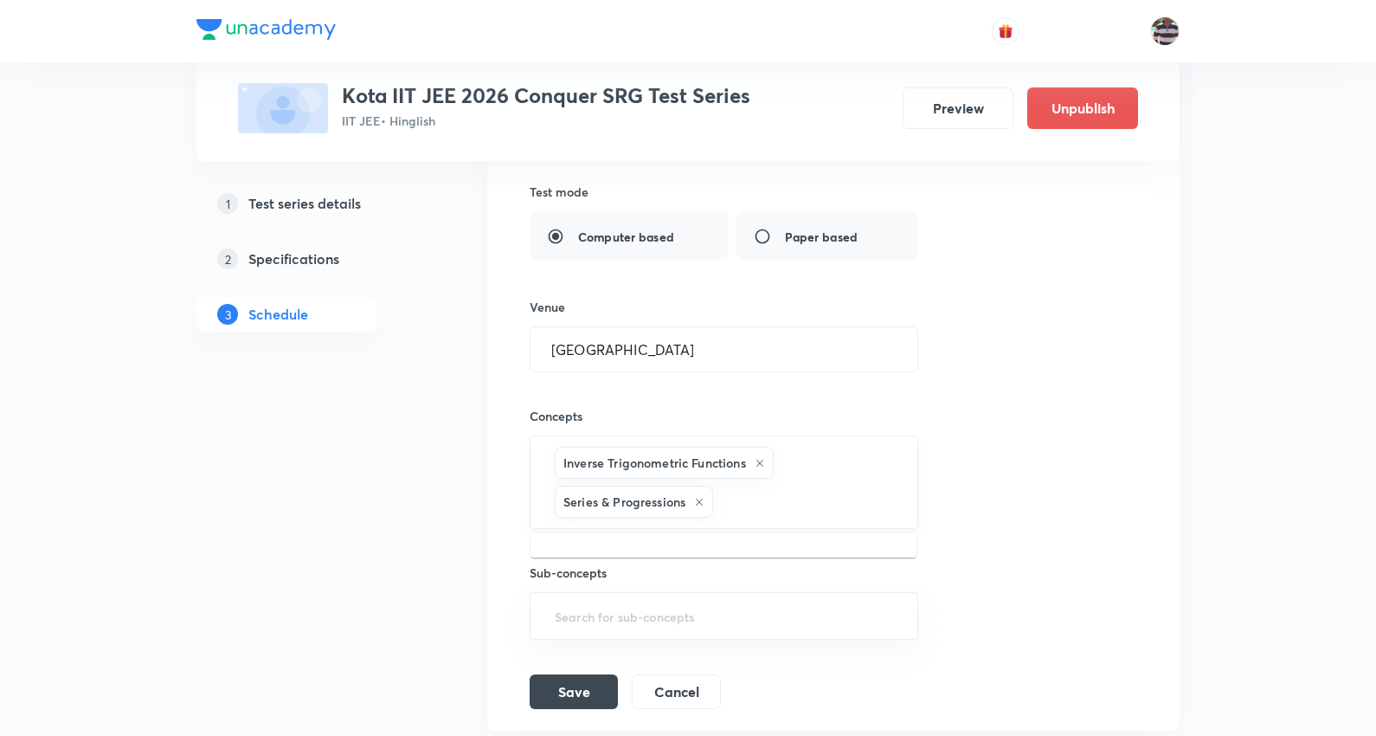
drag, startPoint x: 767, startPoint y: 502, endPoint x: 790, endPoint y: 474, distance: 36.2
click at [768, 502] on input "text" at bounding box center [806, 501] width 179 height 32
paste input "Trigonometric Ratios and Identities"
type input "Trigonometric Ratios and Identities"
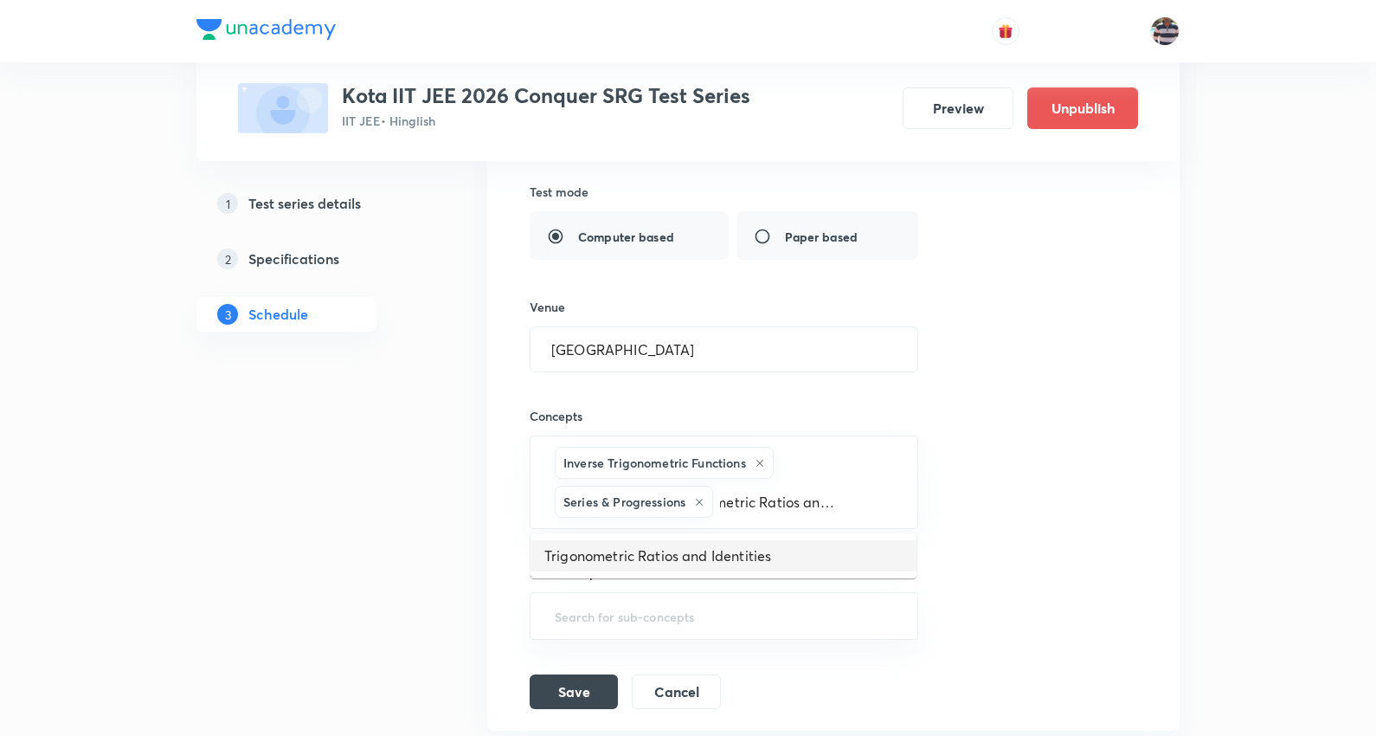
click at [686, 564] on li "Trigonometric Ratios and Identities" at bounding box center [723, 555] width 386 height 31
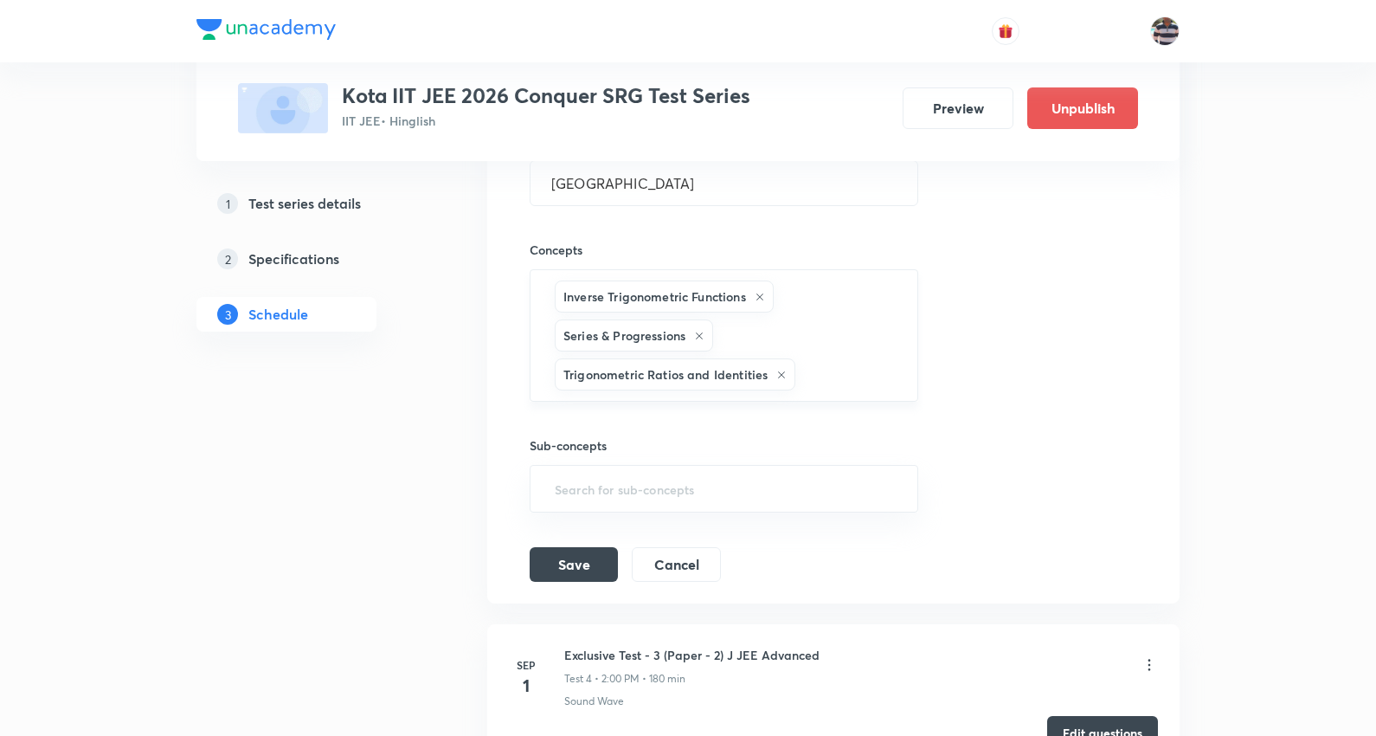
scroll to position [1342, 0]
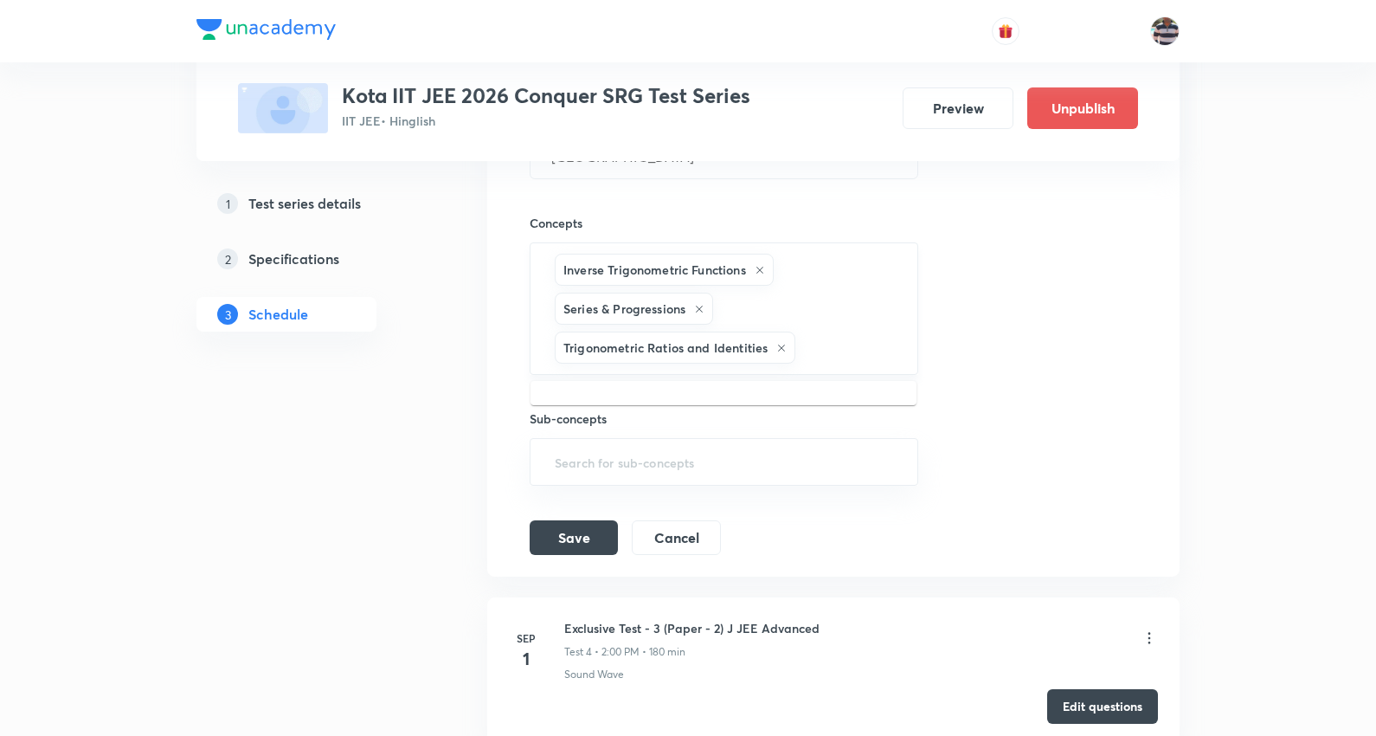
click at [829, 343] on input "text" at bounding box center [847, 347] width 97 height 32
paste input "Theory of equations"
type input "Theory of equations"
click at [652, 396] on li "Theory of equations" at bounding box center [723, 403] width 386 height 31
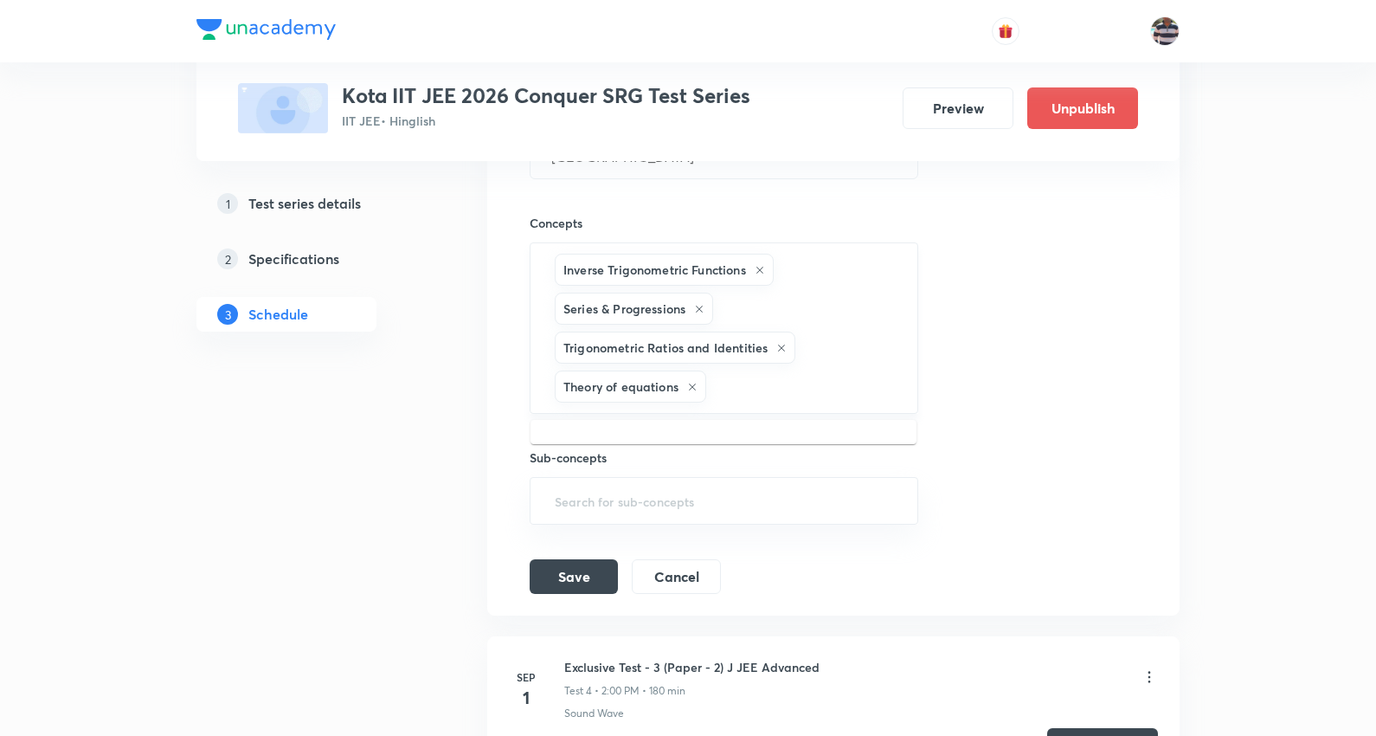
click at [738, 396] on input "text" at bounding box center [803, 386] width 187 height 32
paste input "Trigonometric Equations"
type input "Trigonometric Equations"
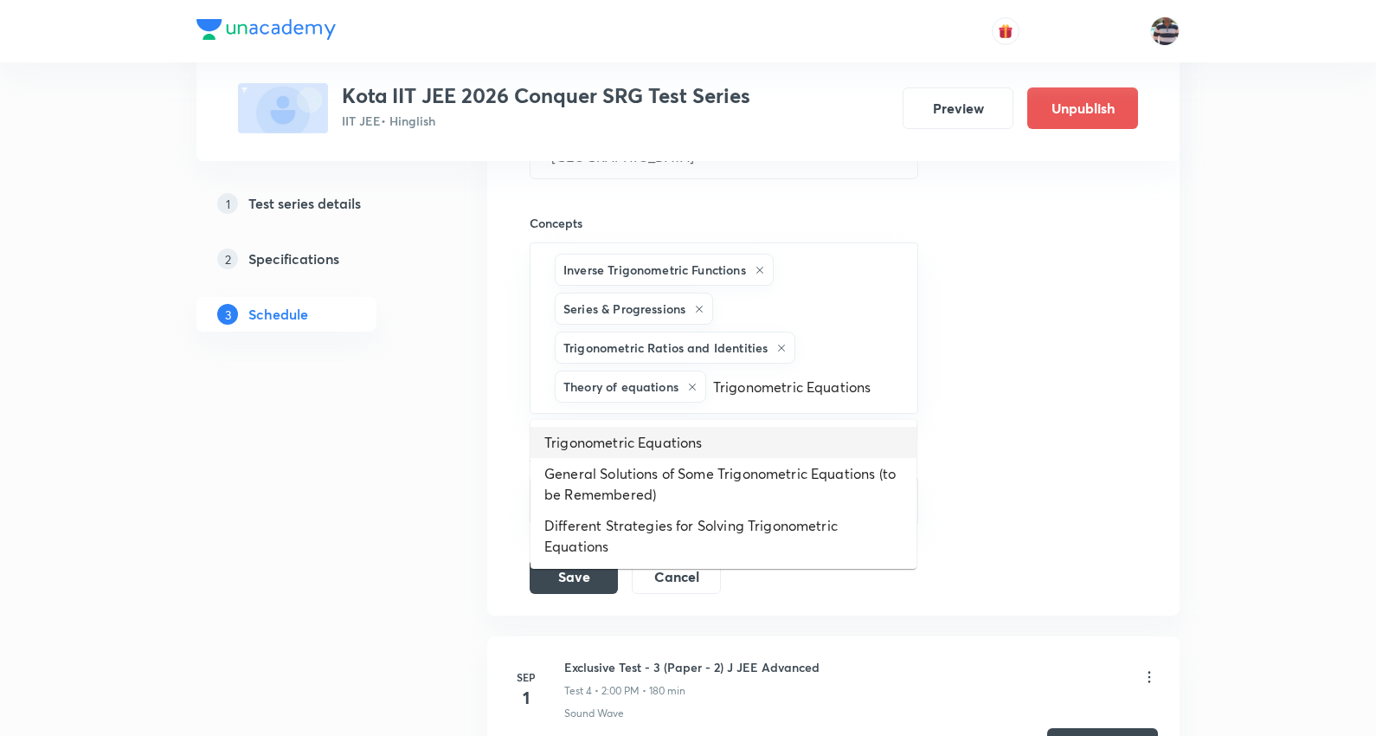
click at [624, 445] on li "Trigonometric Equations" at bounding box center [723, 442] width 386 height 31
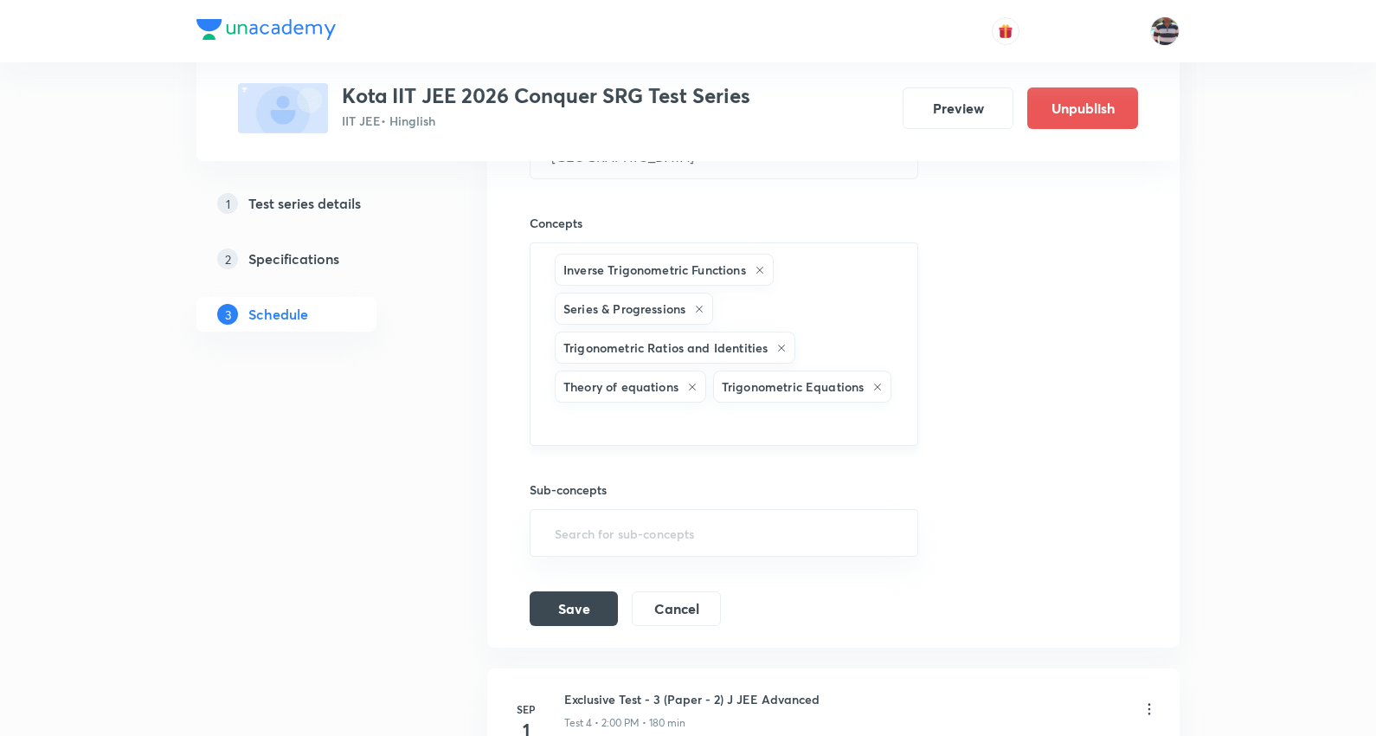
click at [797, 400] on div "Inverse Trigonometric Functions Series & Progressions Trigonometric Ratios and …" at bounding box center [724, 343] width 389 height 203
paste input "Limits"
type input "Limits"
drag, startPoint x: 567, startPoint y: 483, endPoint x: 618, endPoint y: 23, distance: 463.2
click at [568, 480] on li "Limits" at bounding box center [723, 481] width 386 height 31
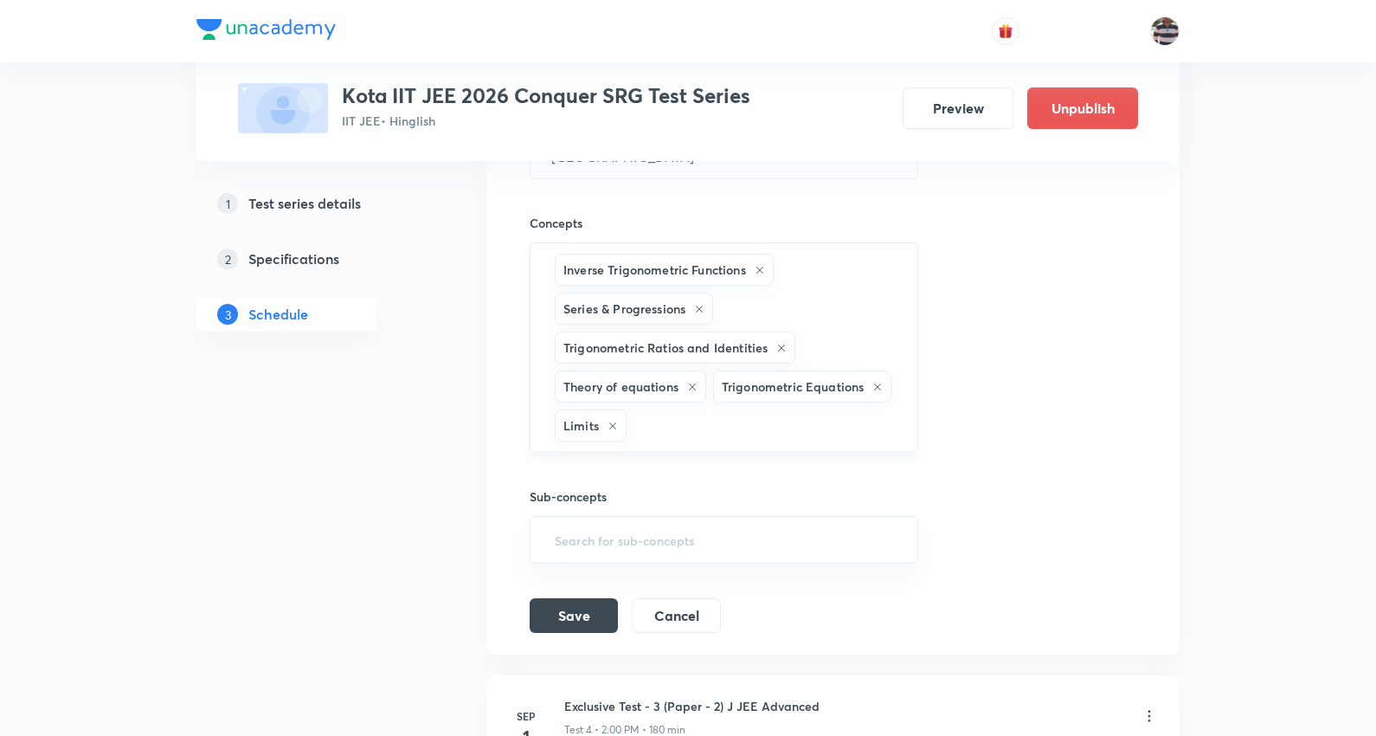
click at [812, 429] on div "Inverse Trigonometric Functions Series & Progressions Trigonometric Ratios and …" at bounding box center [724, 347] width 389 height 210
paste input "Electric Current and Circuits"
type input "Electric Current and Circuits"
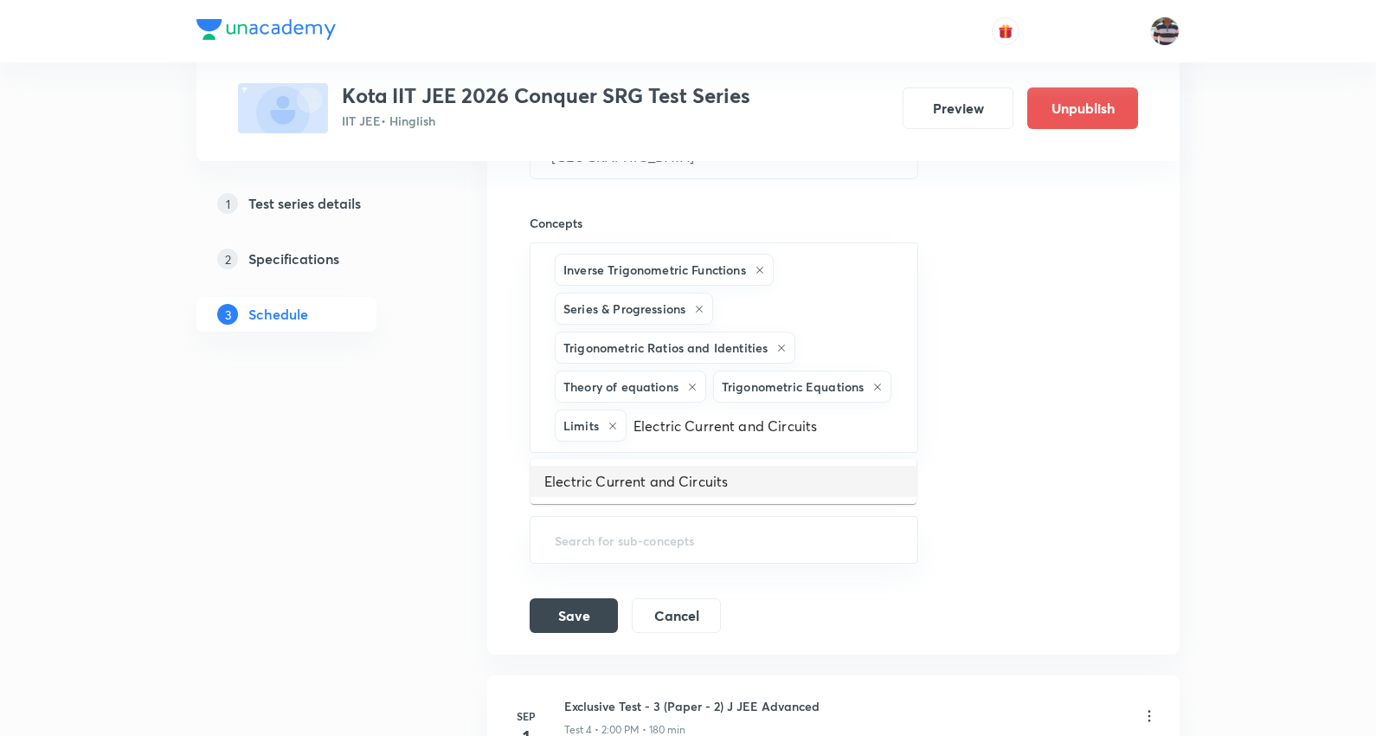
click at [612, 480] on li "Electric Current and Circuits" at bounding box center [723, 481] width 386 height 31
click at [837, 441] on input "text" at bounding box center [866, 425] width 59 height 32
paste input "Coulomb's Law & Electric Field"
type input "Coulomb's Law & Electric Field"
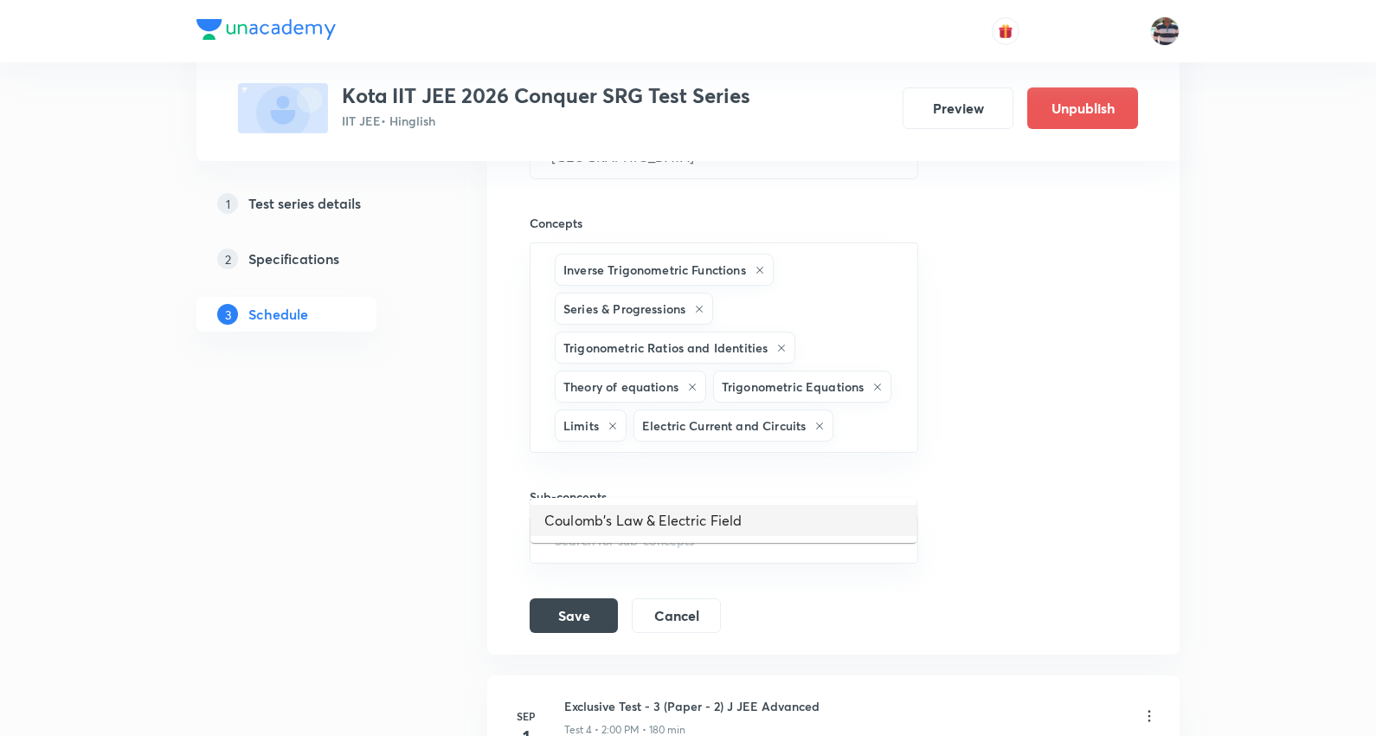
drag, startPoint x: 646, startPoint y: 520, endPoint x: 602, endPoint y: 4, distance: 517.7
click at [645, 521] on li "Coulomb's Law & Electric Field" at bounding box center [723, 520] width 386 height 31
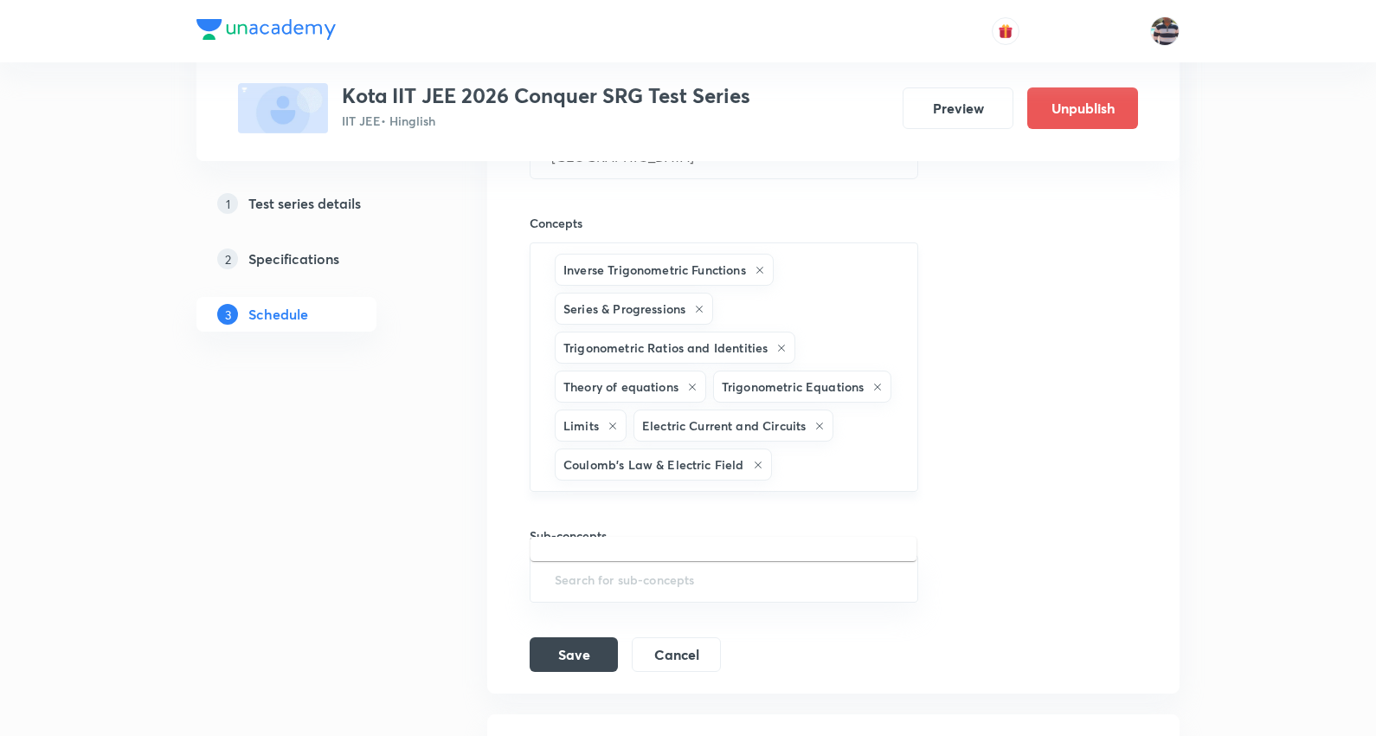
click at [786, 480] on input "text" at bounding box center [835, 464] width 121 height 32
paste input "Kinematics"
type input "Kinematics"
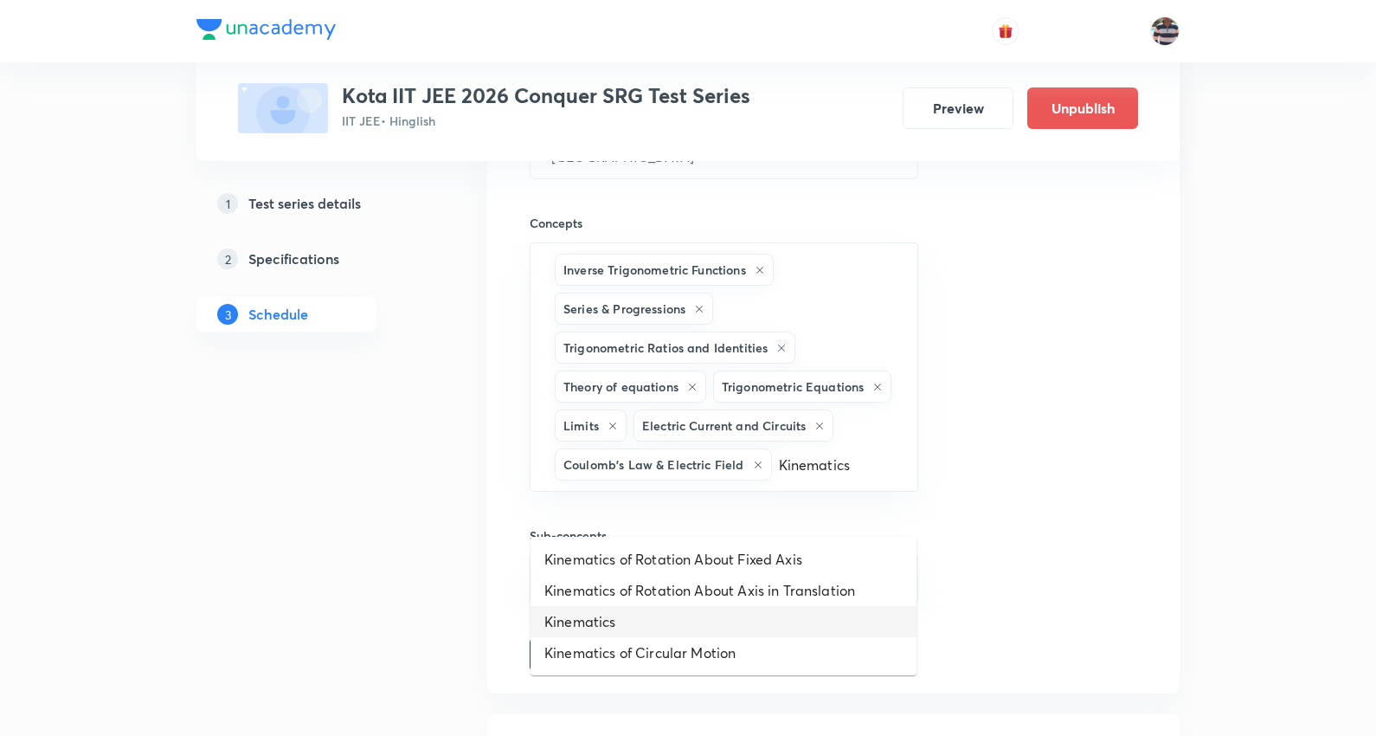
click at [625, 615] on li "Kinematics" at bounding box center [723, 621] width 386 height 31
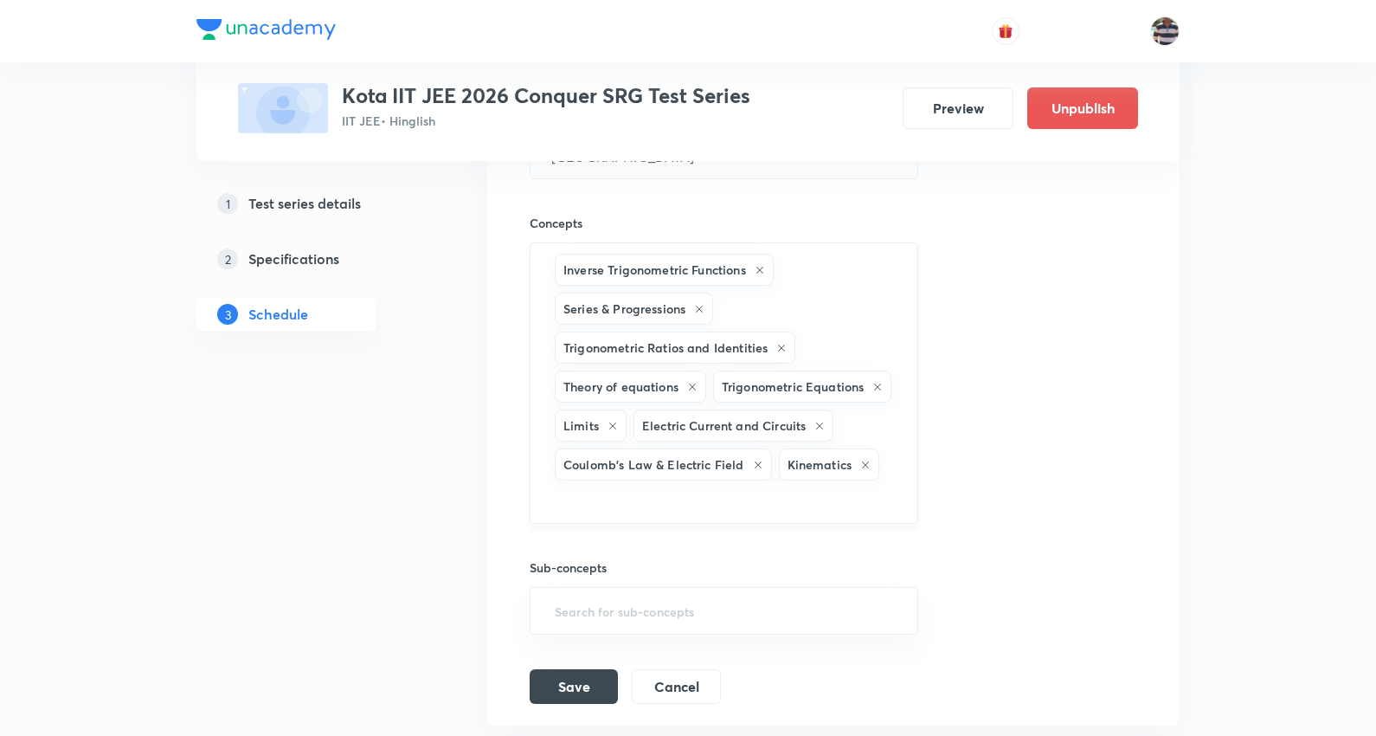
click at [600, 516] on input "text" at bounding box center [723, 500] width 345 height 32
paste input "Work, Energy & Power"
type input "Work, Energy & Power"
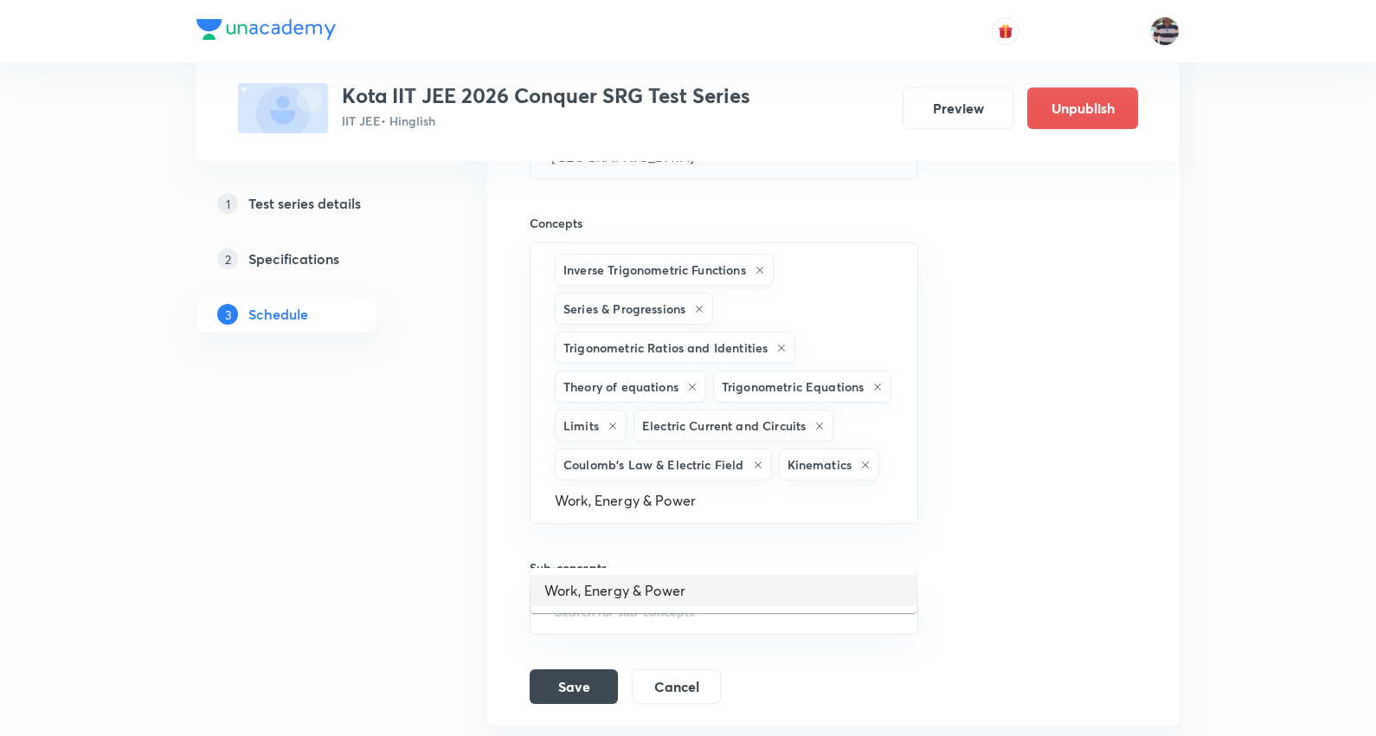
click at [618, 590] on li "Work, Energy & Power" at bounding box center [723, 590] width 386 height 31
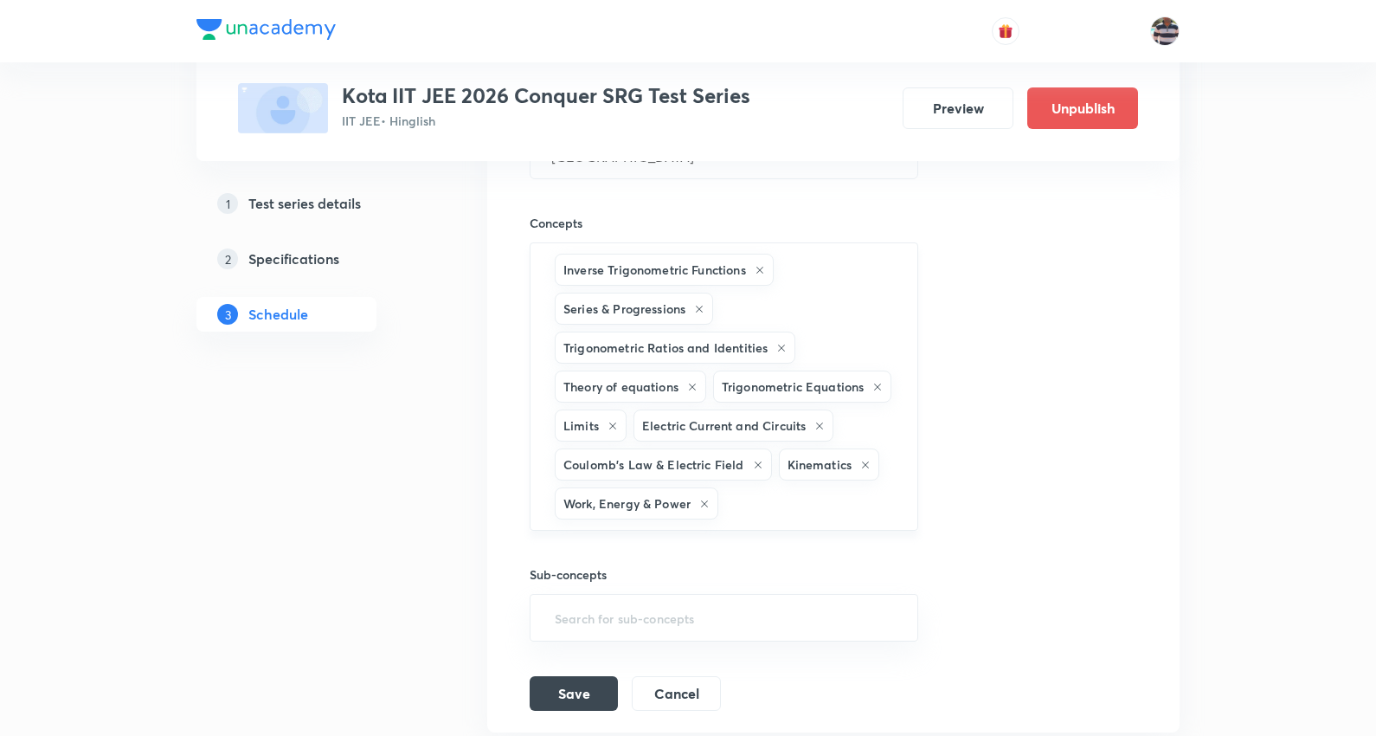
click at [786, 519] on input "text" at bounding box center [809, 503] width 175 height 32
paste input "Laws of Motion & Friction"
type input "Laws of Motion & Friction"
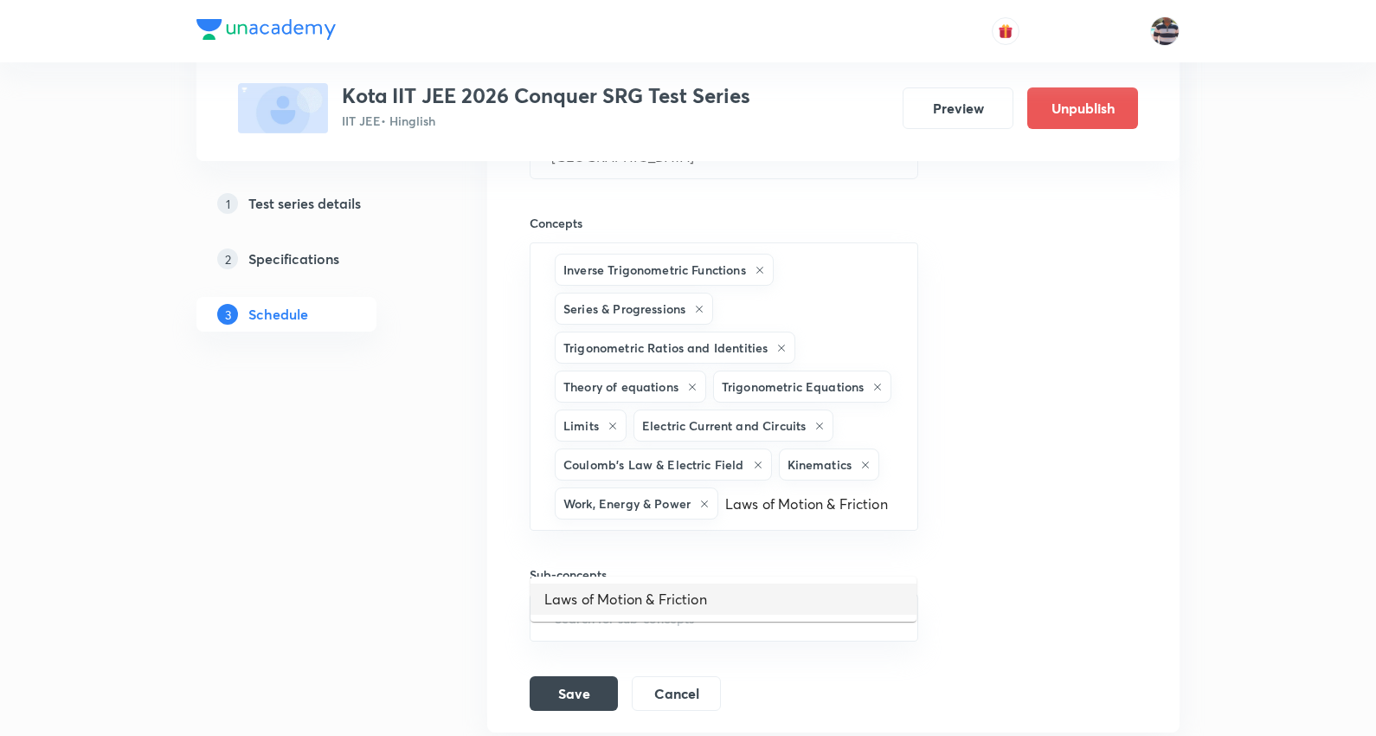
click at [684, 592] on li "Laws of Motion & Friction" at bounding box center [723, 598] width 386 height 31
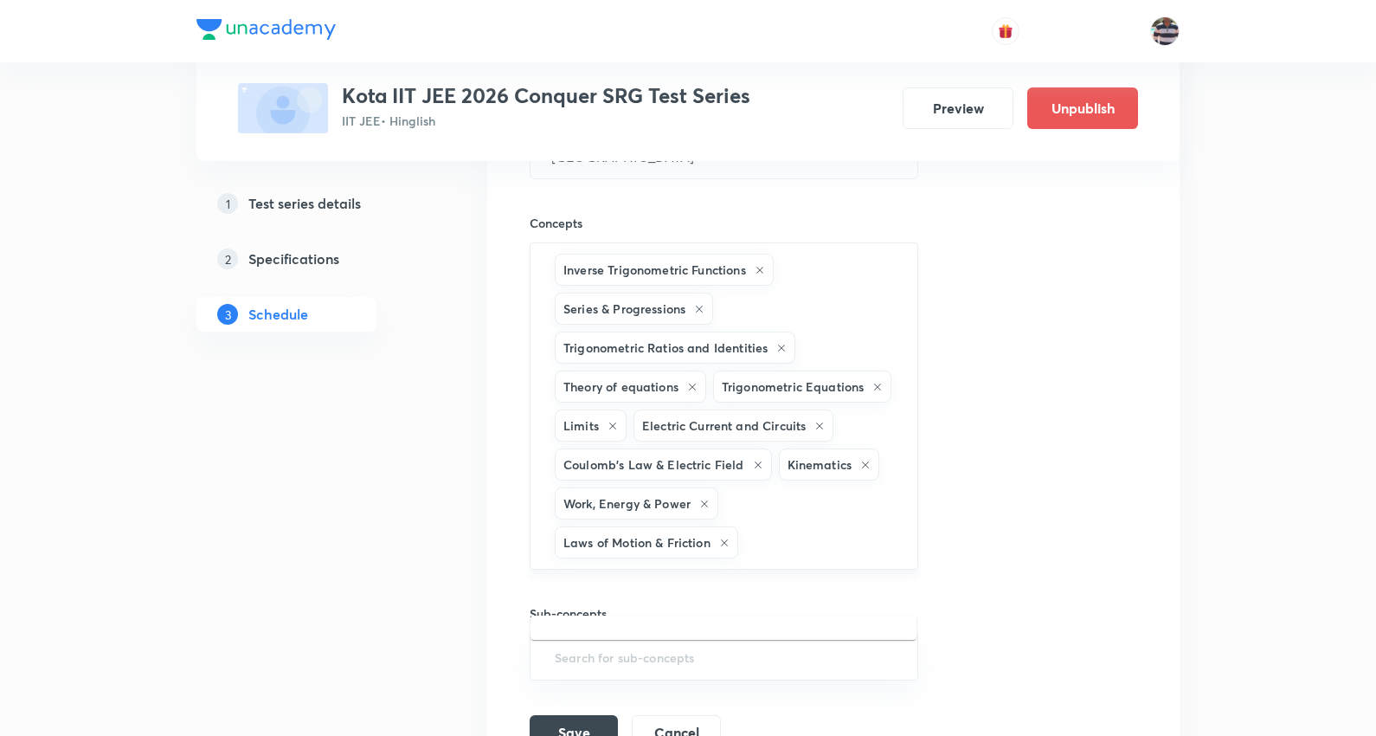
click at [782, 558] on input "text" at bounding box center [819, 542] width 155 height 32
paste input "Thermodynamics & Thermochemistry"
type input "Thermodynamics & Thermochemistry"
click at [632, 635] on li "Thermodynamics & Thermochemistry" at bounding box center [723, 637] width 386 height 31
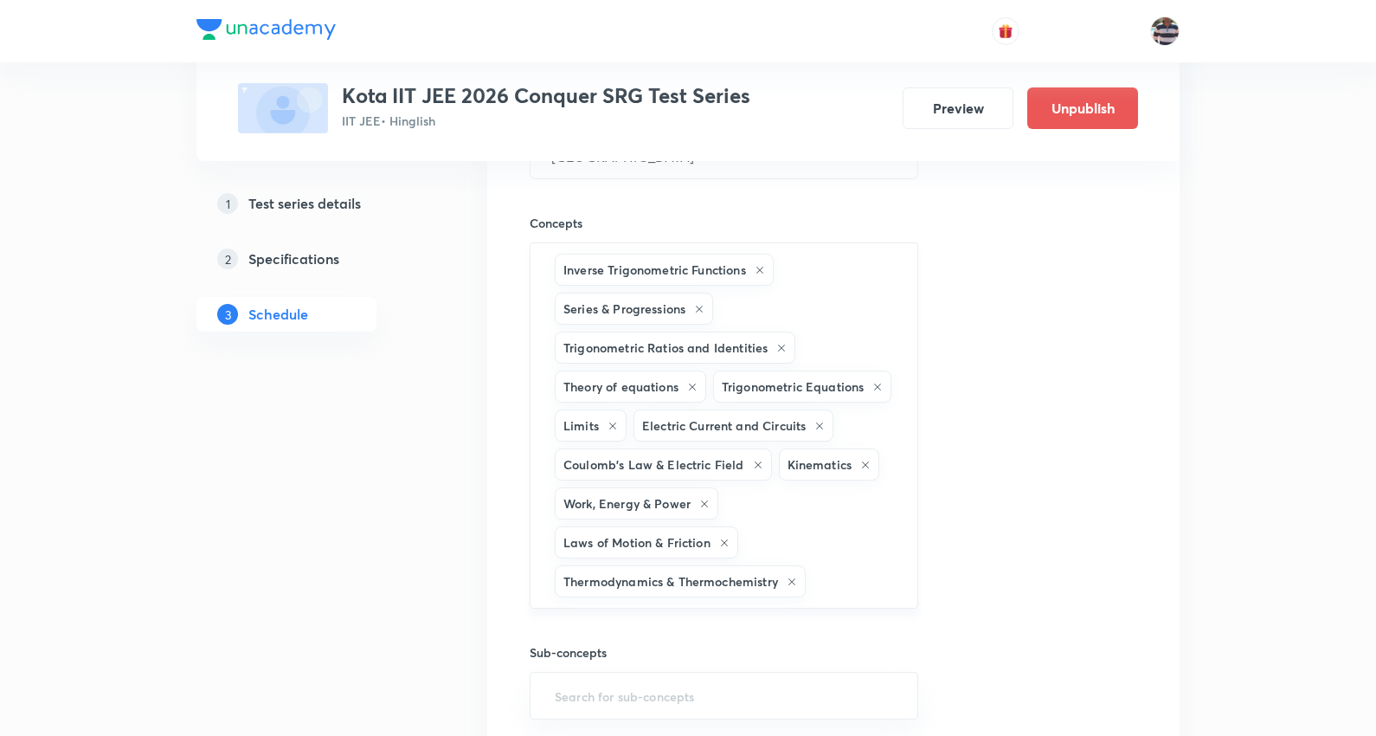
click at [833, 597] on input "text" at bounding box center [852, 581] width 87 height 32
paste input "General Organic Chemistry"
type input "General Organic Chemistry"
click at [681, 678] on li "General Organic Chemistry" at bounding box center [723, 676] width 386 height 31
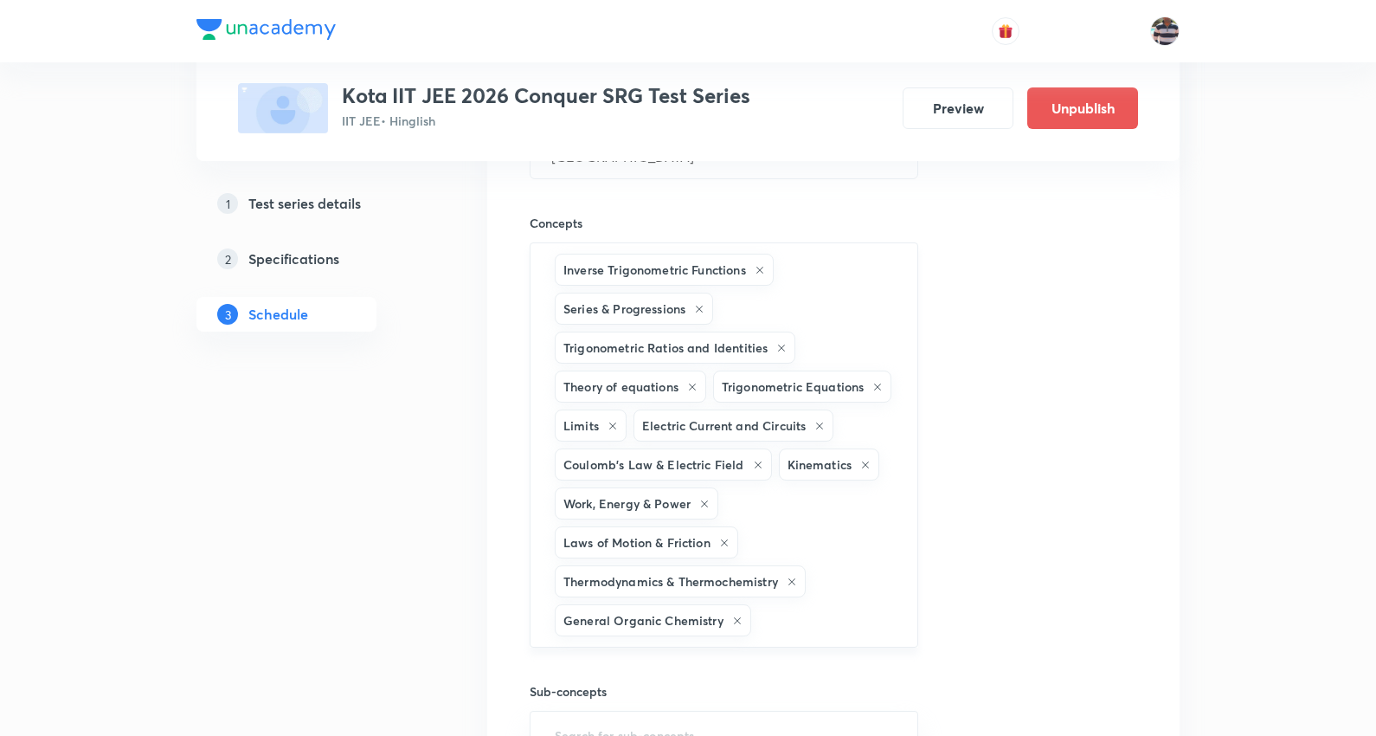
click at [789, 636] on input "text" at bounding box center [826, 620] width 142 height 32
paste input "Periodic Table"
type input "Periodic Table"
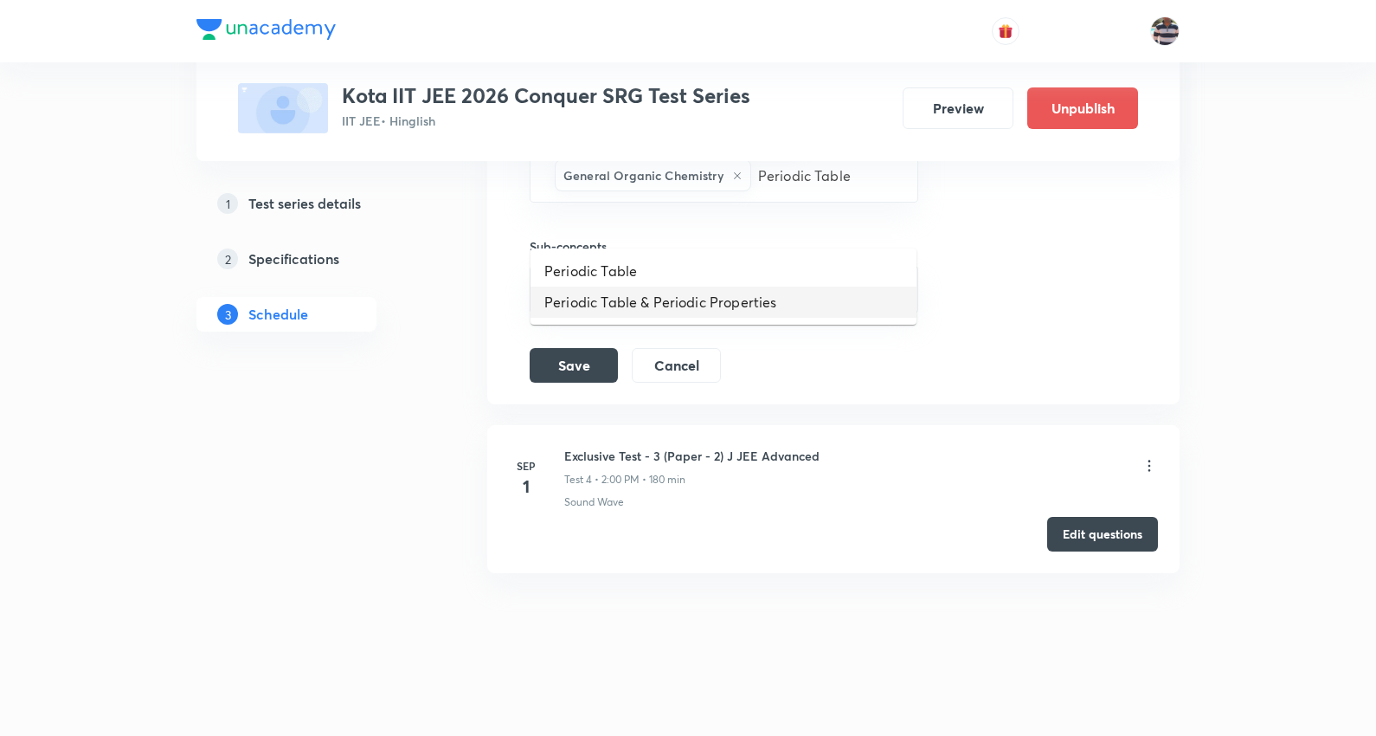
scroll to position [1823, 0]
click at [617, 255] on li "Periodic Table" at bounding box center [723, 270] width 386 height 31
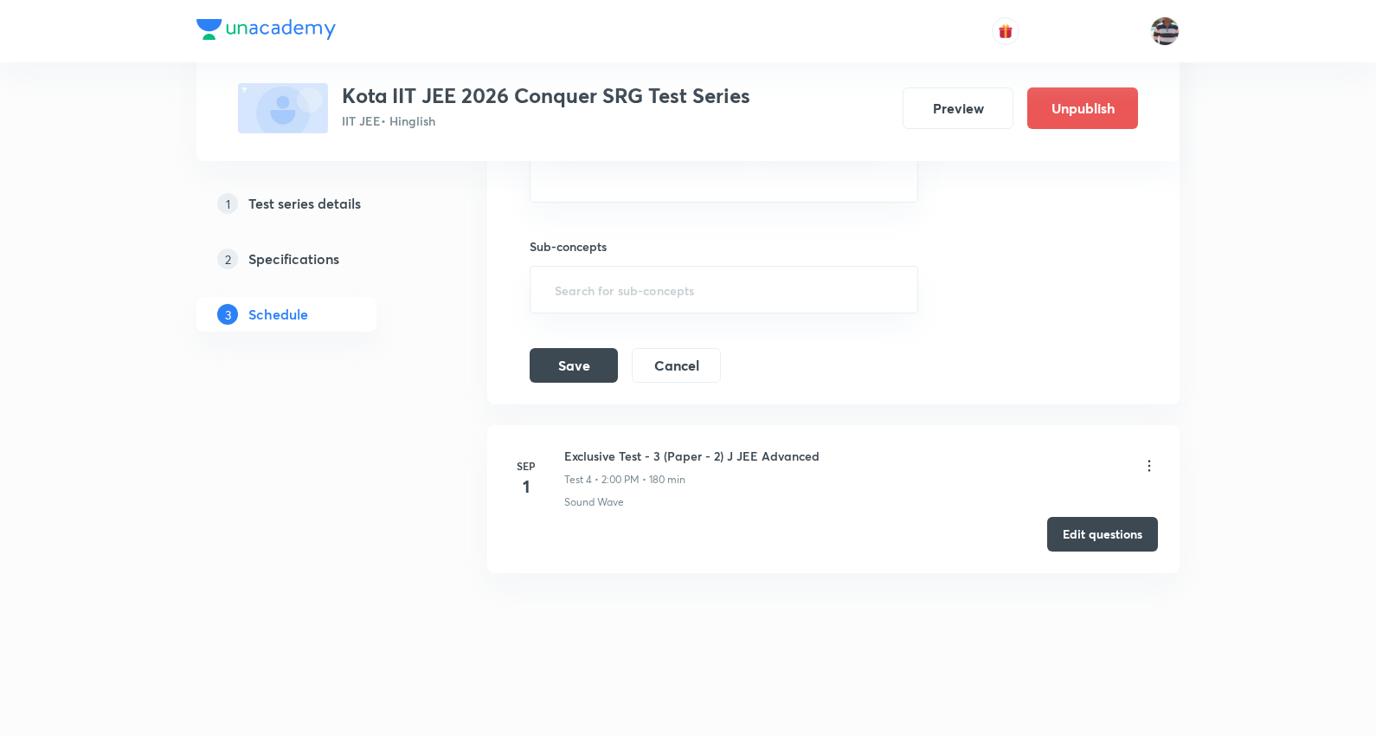
click at [692, 195] on input "text" at bounding box center [723, 179] width 345 height 32
paste input "Alkanes"
type input "Alkanes"
click at [586, 260] on li "Alkanes" at bounding box center [723, 270] width 386 height 31
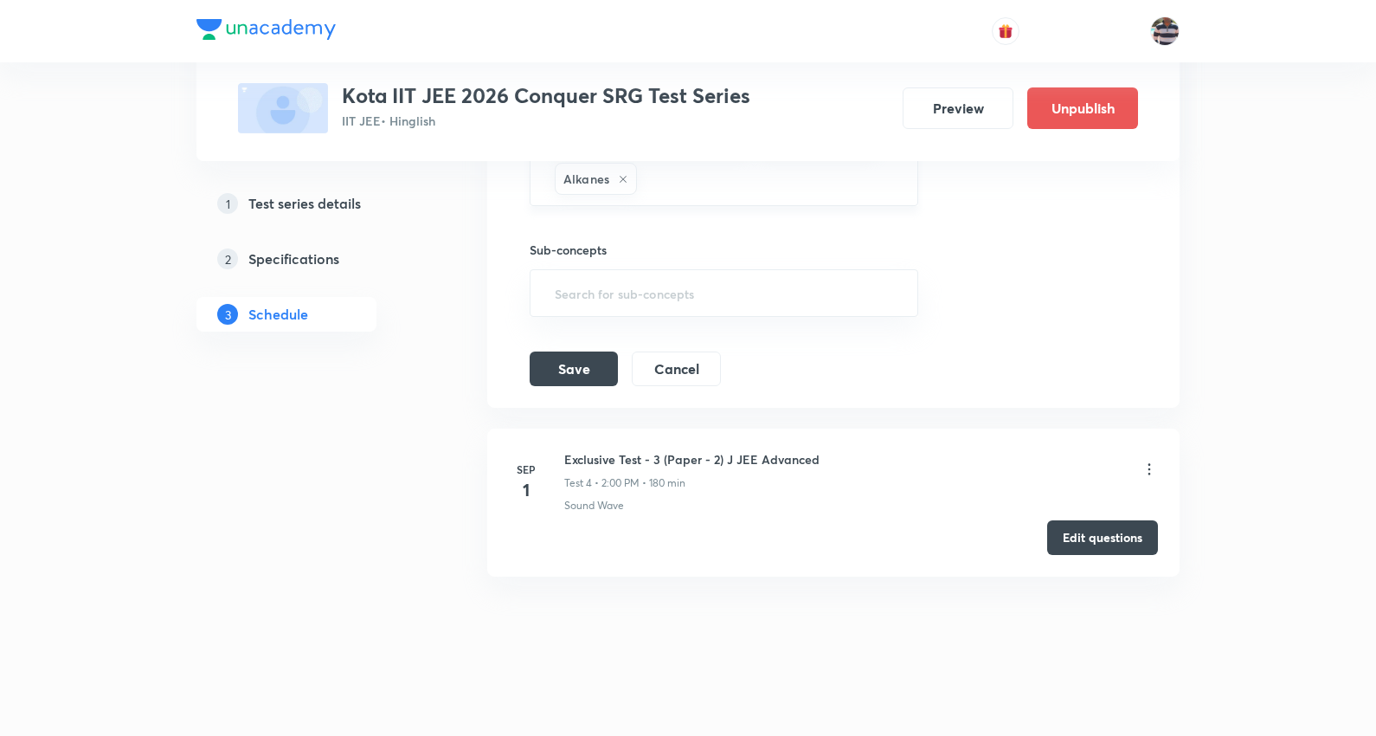
click at [705, 195] on input "text" at bounding box center [768, 179] width 256 height 32
paste input "Isomerism"
type input "Isomerism"
click at [618, 268] on li "Isomerism" at bounding box center [723, 274] width 386 height 31
click at [770, 195] on input "text" at bounding box center [819, 179] width 153 height 32
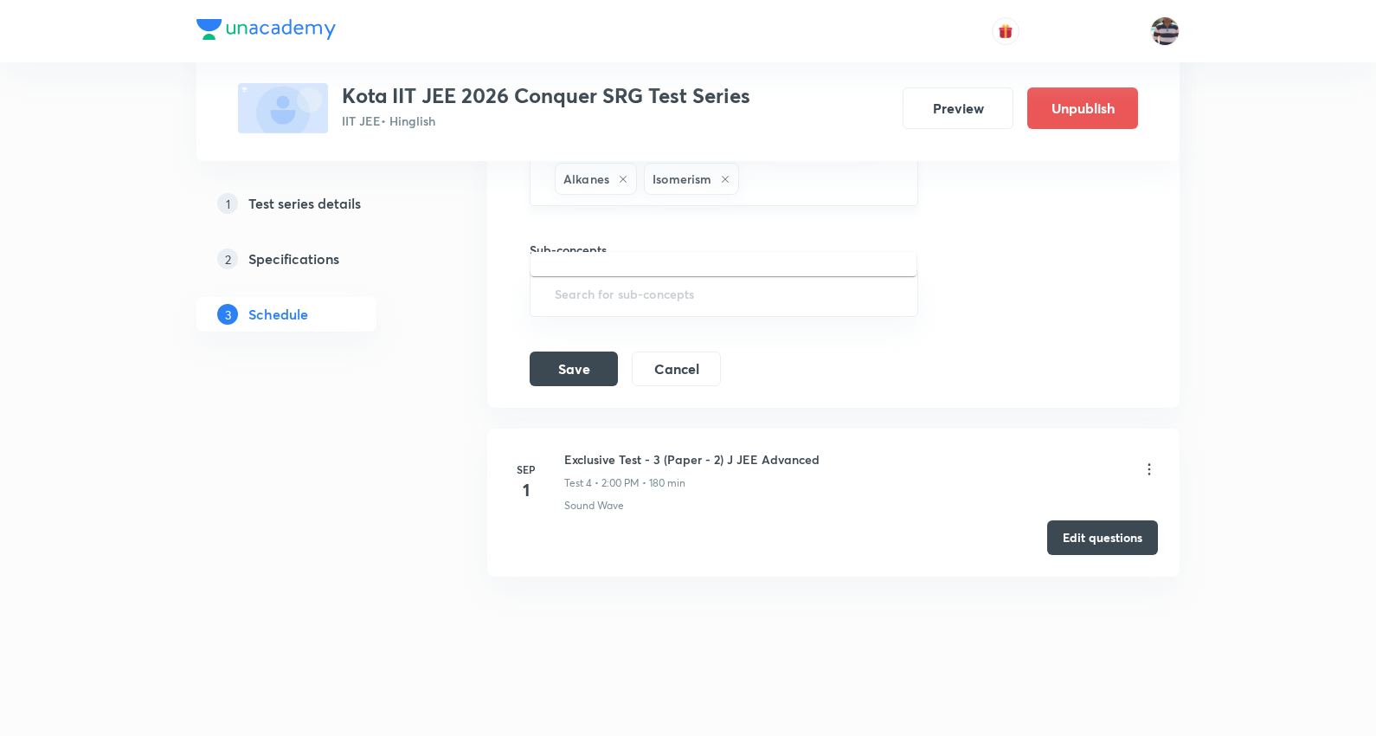
paste input "Chemical Kinetics and Radioactivity"
type input "Chemical Kinetics and Radioactivity"
drag, startPoint x: 632, startPoint y: 280, endPoint x: 522, endPoint y: 19, distance: 283.5
click at [633, 275] on li "Chemical Kinetics and Radioactivity" at bounding box center [723, 274] width 386 height 31
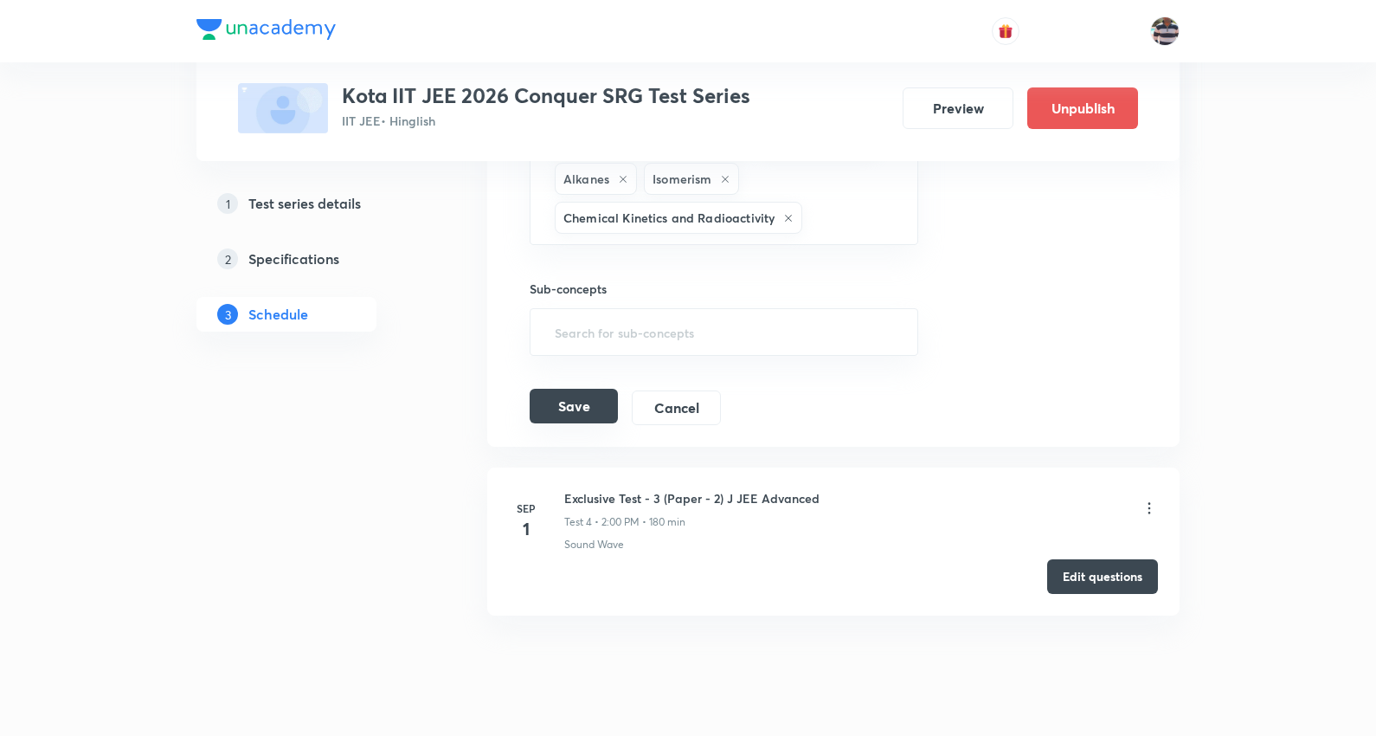
click at [588, 423] on button "Save" at bounding box center [574, 406] width 88 height 35
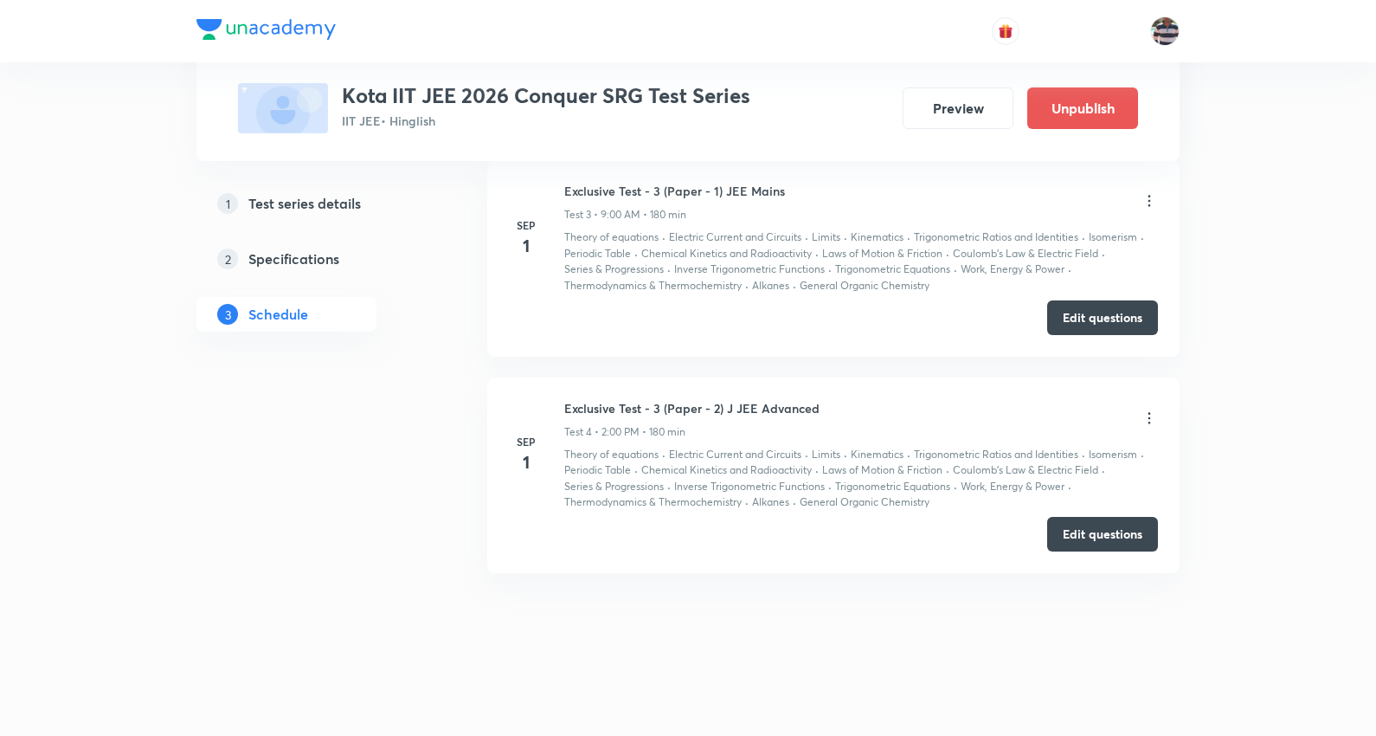
scroll to position [692, 0]
click at [1101, 314] on button "Edit questions" at bounding box center [1102, 316] width 111 height 35
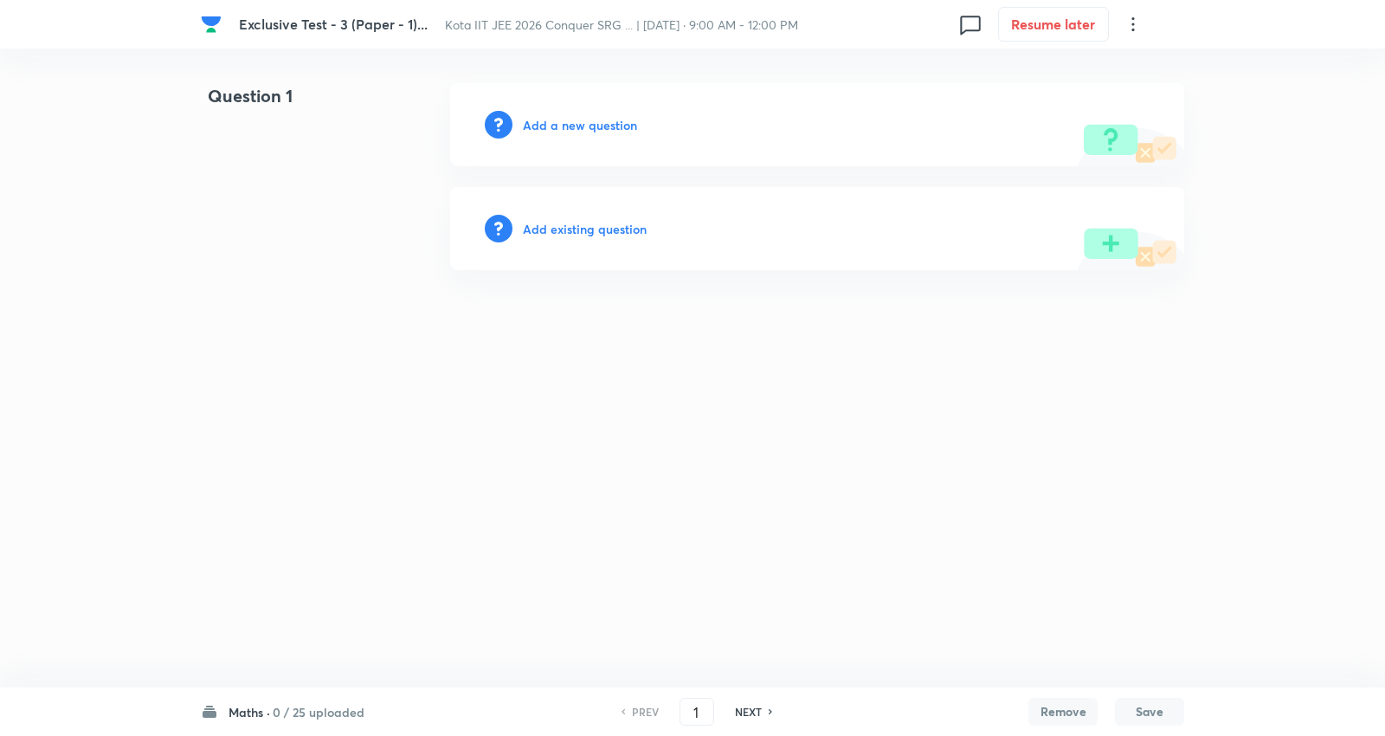
click at [291, 710] on h6 "0 / 25 uploaded" at bounding box center [319, 712] width 92 height 18
click at [293, 710] on h6 "0 / 25 uploaded" at bounding box center [319, 712] width 92 height 18
click at [306, 717] on h6 "0 / 25 uploaded" at bounding box center [319, 712] width 92 height 18
click at [590, 235] on h6 "Add existing question" at bounding box center [585, 229] width 124 height 18
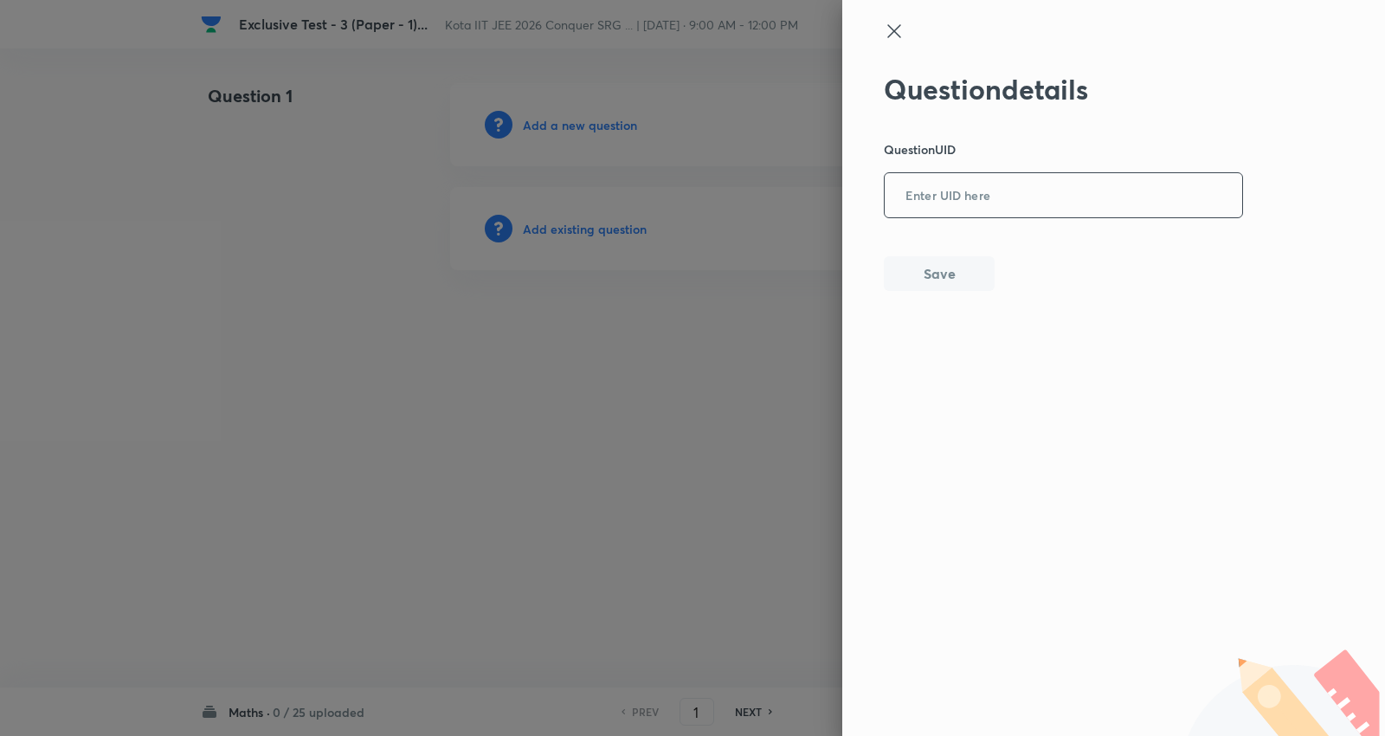
drag, startPoint x: 948, startPoint y: 204, endPoint x: 962, endPoint y: 199, distance: 14.8
click at [948, 205] on input "text" at bounding box center [1062, 196] width 357 height 42
paste input "U9D77"
type input "U9D77"
click at [956, 265] on button "Save" at bounding box center [939, 271] width 111 height 35
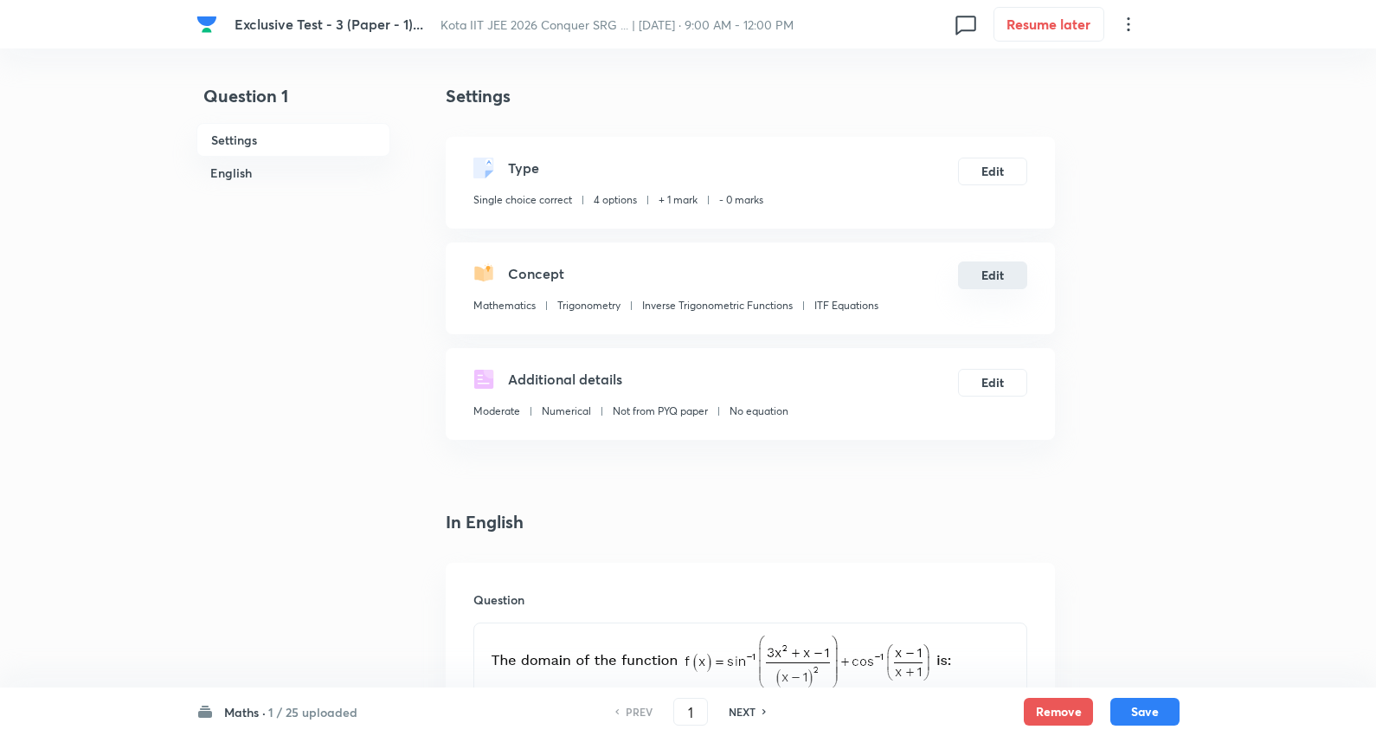
click at [1010, 284] on button "Edit" at bounding box center [992, 275] width 69 height 28
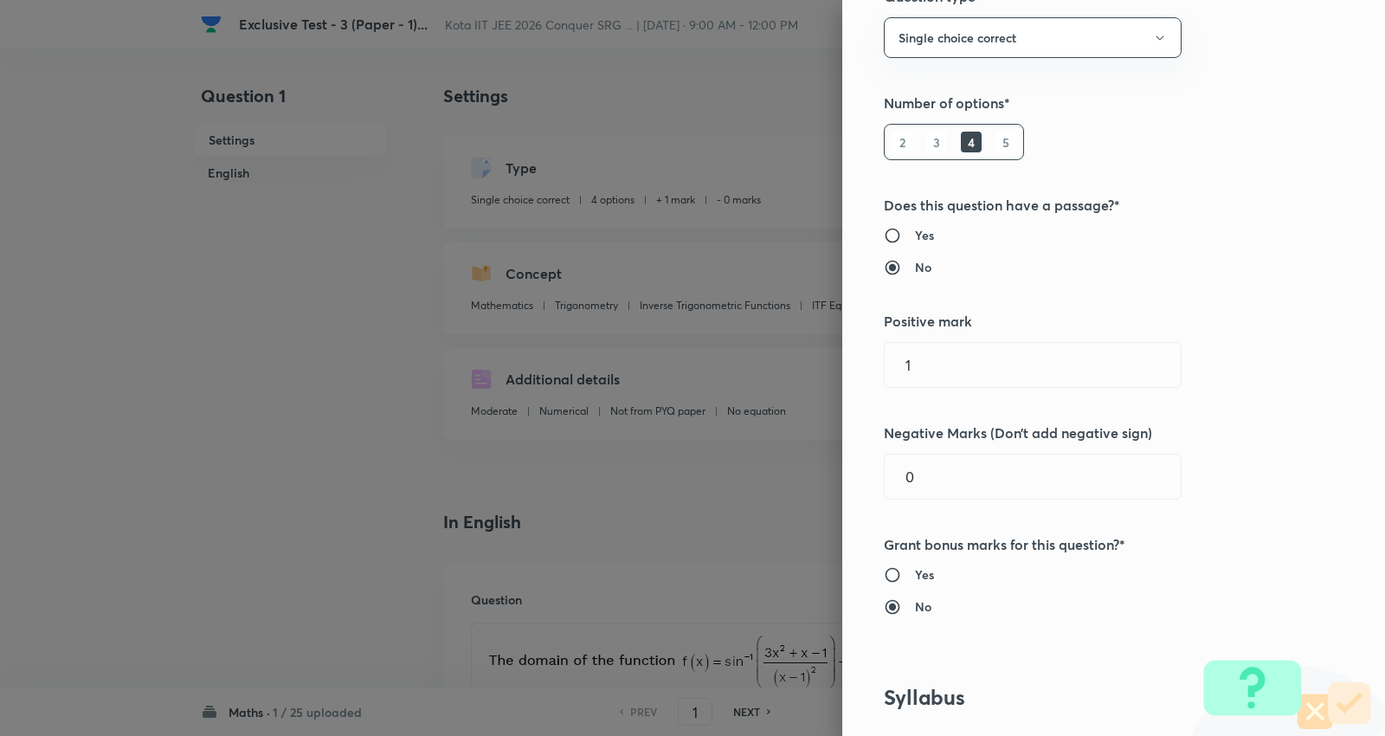
scroll to position [384, 0]
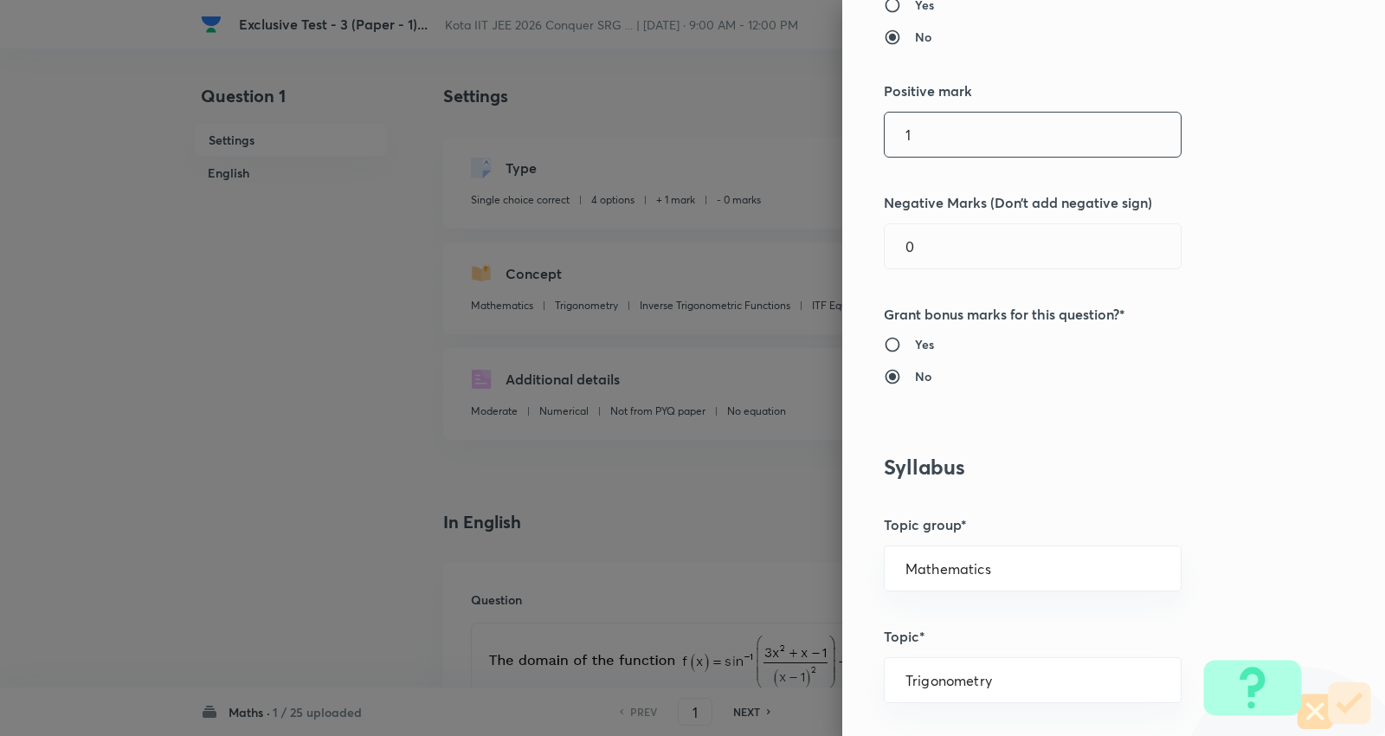
drag, startPoint x: 955, startPoint y: 150, endPoint x: 751, endPoint y: 80, distance: 215.6
click at [751, 93] on div "Question settings Question type* Single choice correct Number of options* 2 3 4…" at bounding box center [692, 368] width 1385 height 736
type input "4"
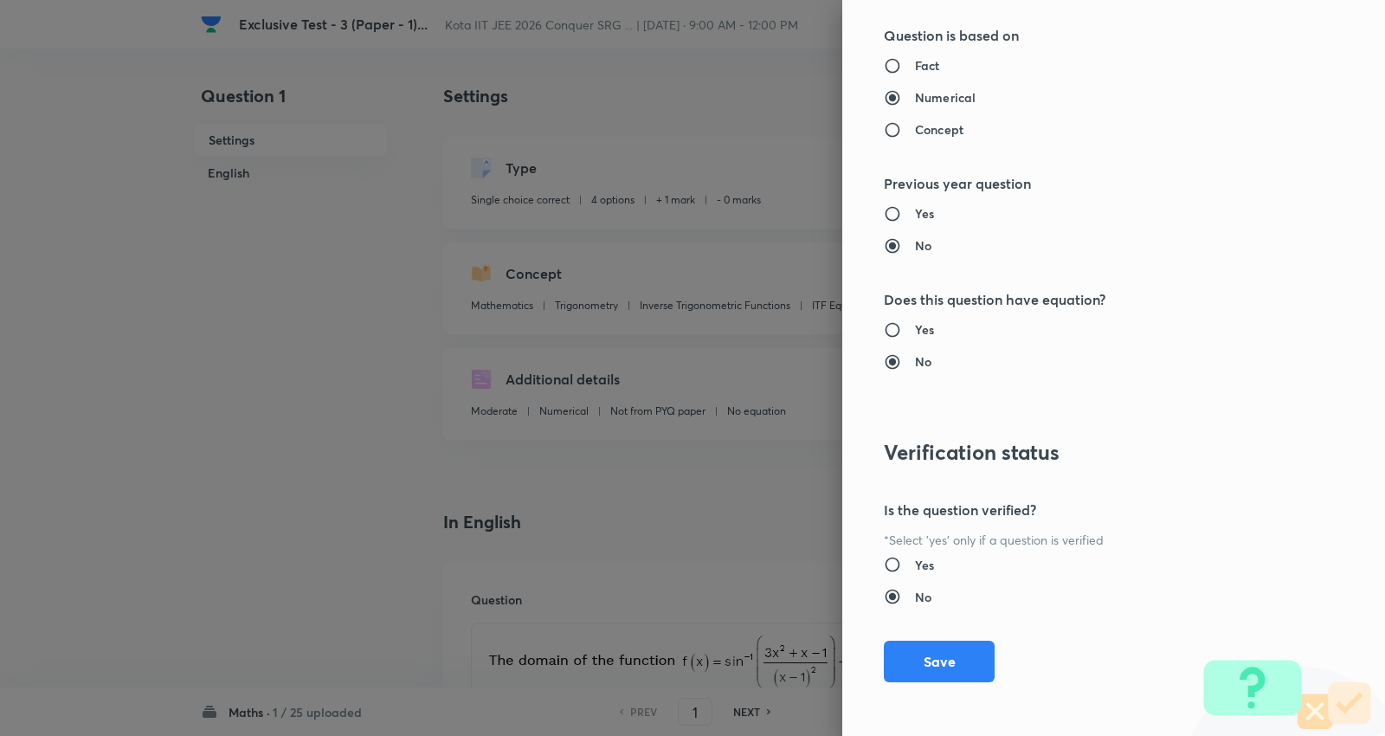
scroll to position [1740, 0]
type input "1"
click at [931, 659] on button "Save" at bounding box center [939, 658] width 111 height 42
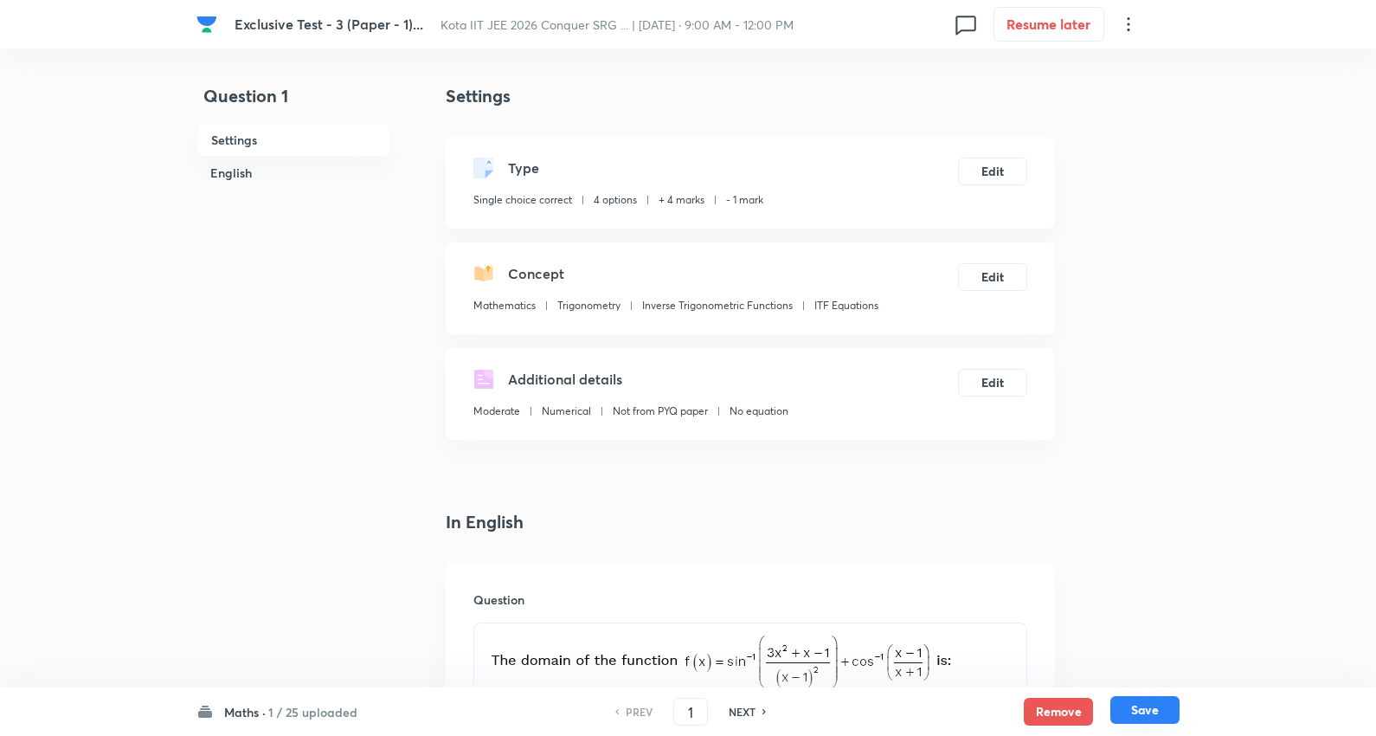
drag, startPoint x: 1161, startPoint y: 710, endPoint x: 1161, endPoint y: 686, distance: 24.2
click at [1161, 710] on button "Save" at bounding box center [1144, 710] width 69 height 28
type input "2"
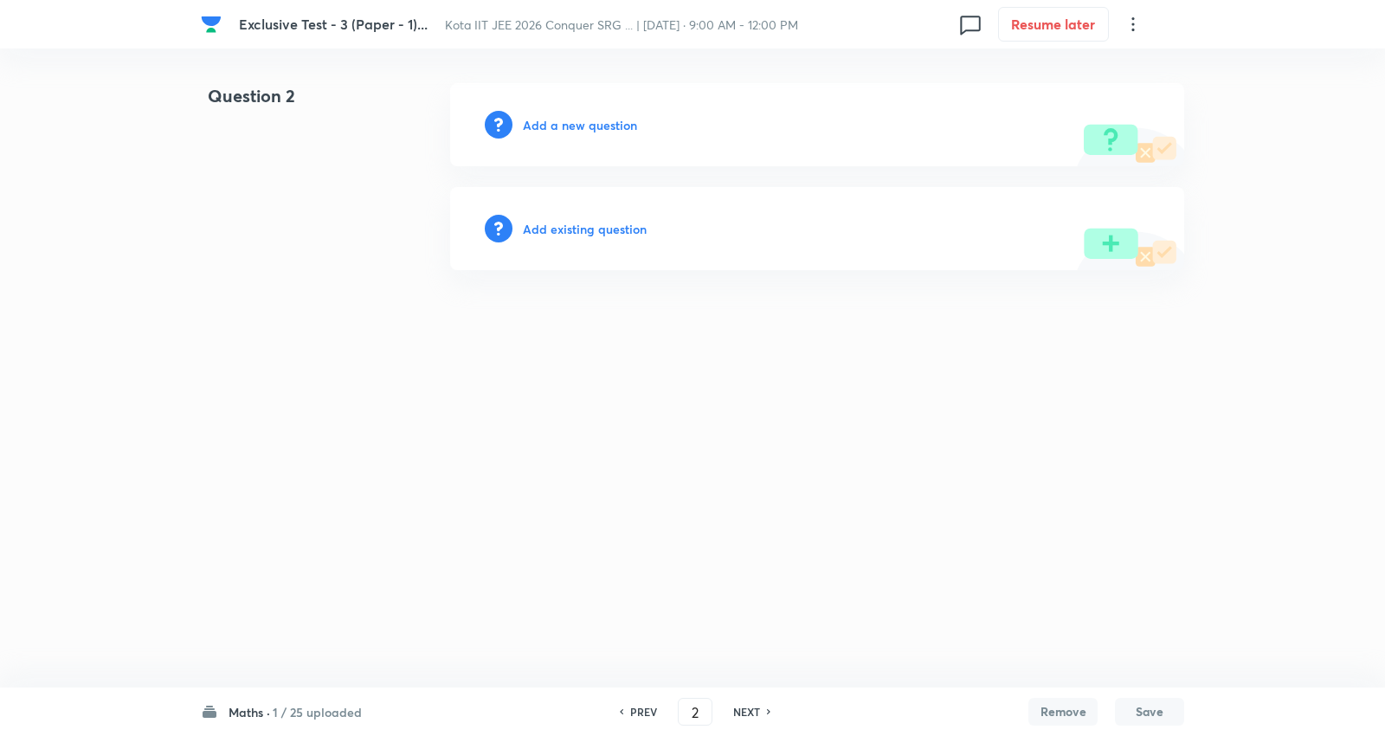
click at [614, 222] on h6 "Add existing question" at bounding box center [585, 229] width 124 height 18
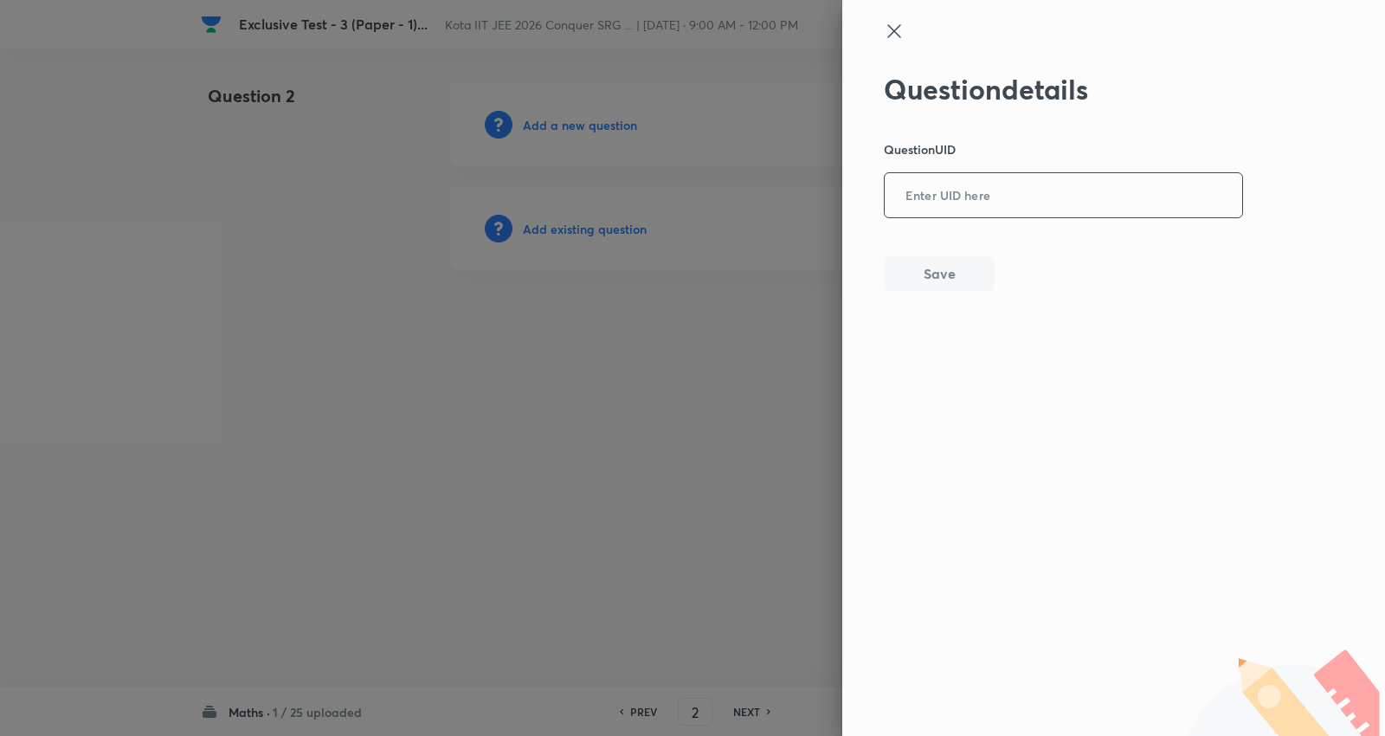
click at [947, 175] on input "text" at bounding box center [1062, 196] width 357 height 42
paste input "DDS6H"
type input "DDS6H"
click at [970, 254] on button "Save" at bounding box center [939, 271] width 111 height 35
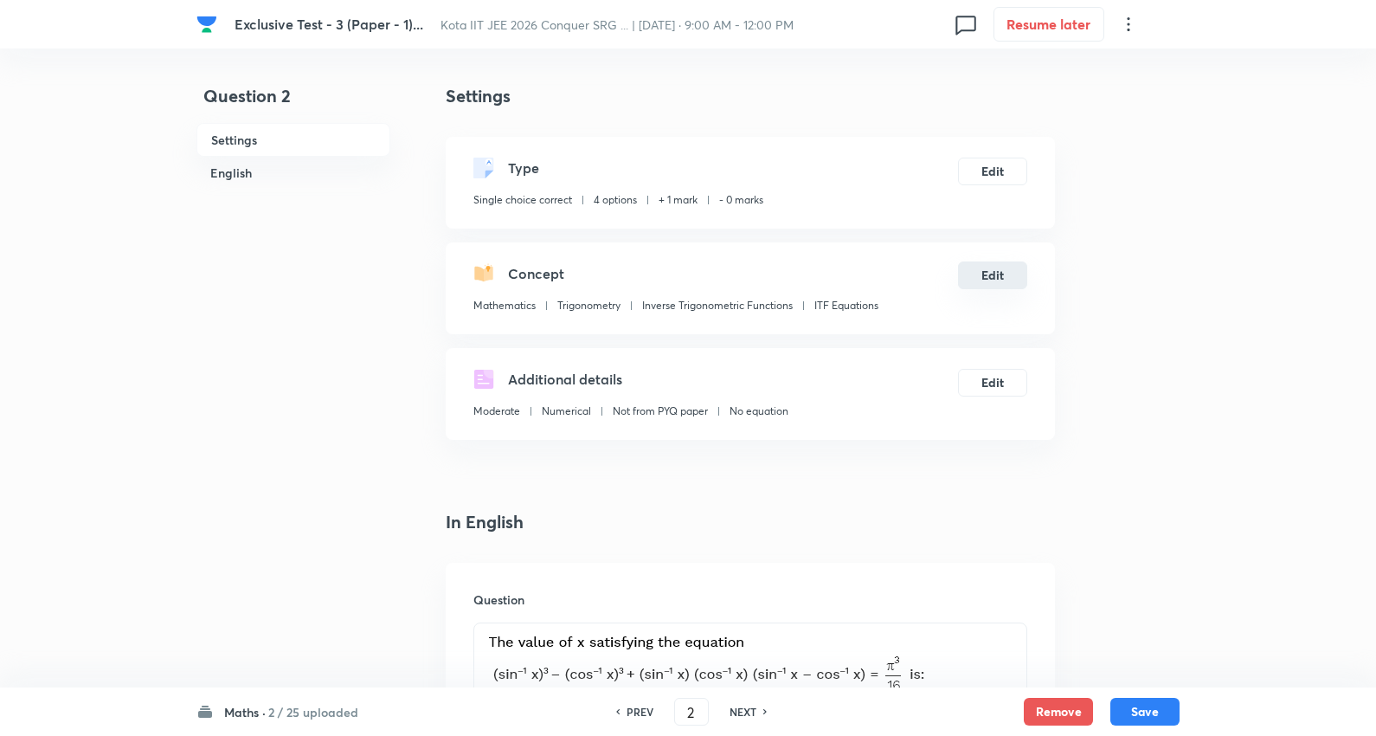
click at [996, 280] on button "Edit" at bounding box center [992, 275] width 69 height 28
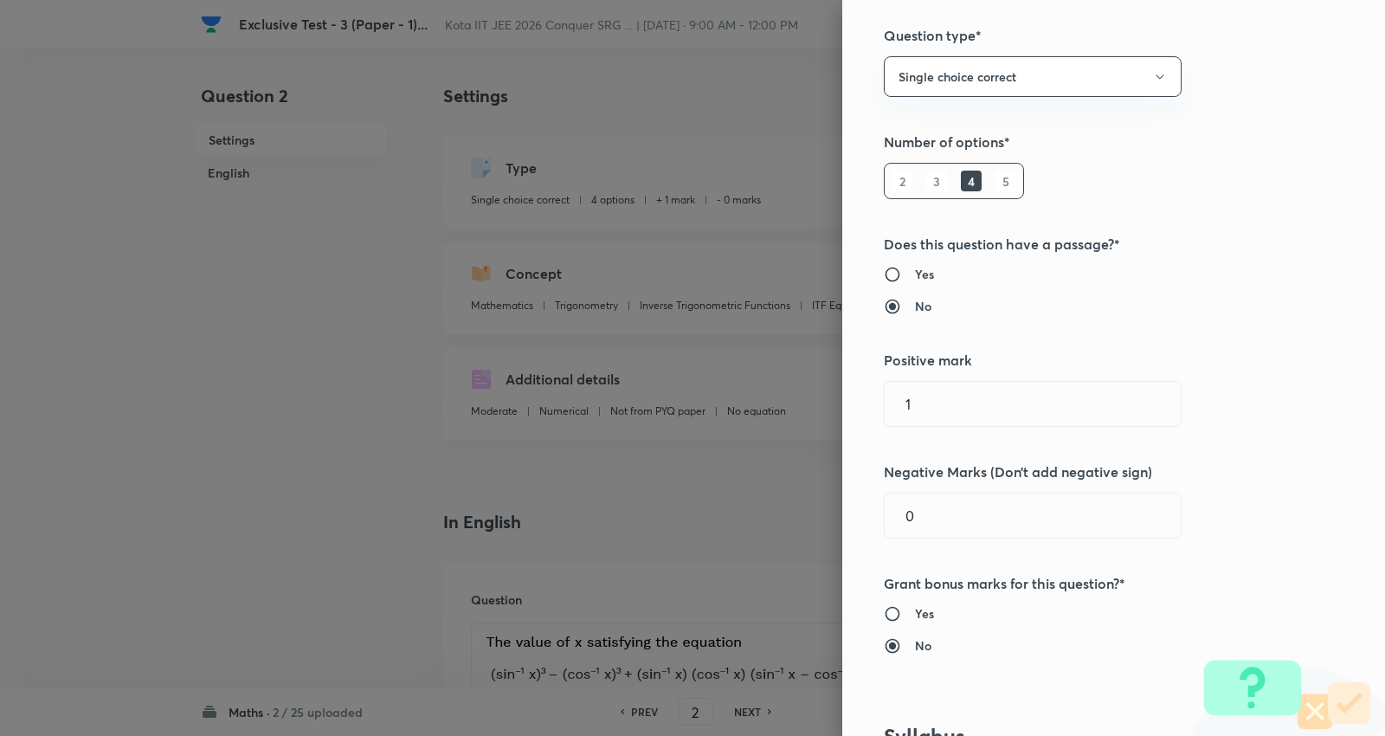
scroll to position [288, 0]
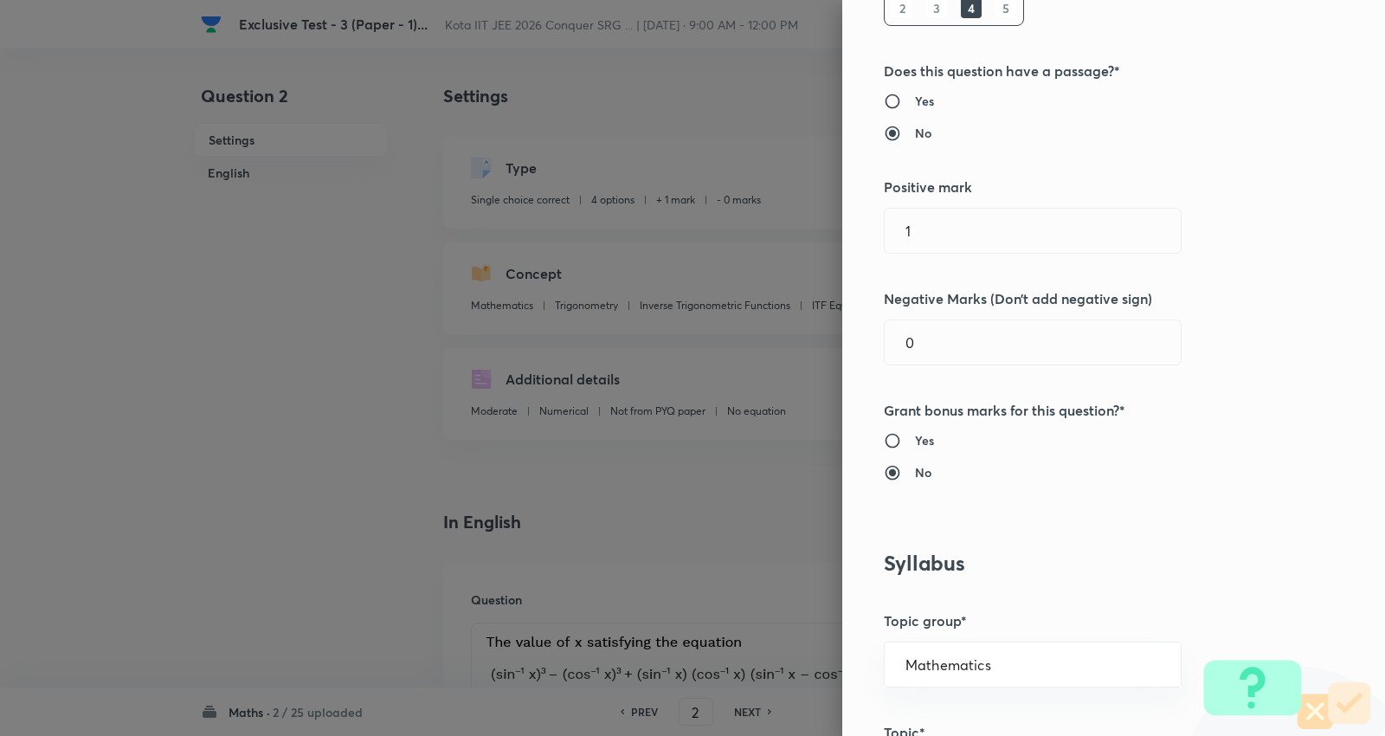
click at [511, 169] on div "Question settings Question type* Single choice correct Number of options* 2 3 4…" at bounding box center [692, 368] width 1385 height 736
type input "4"
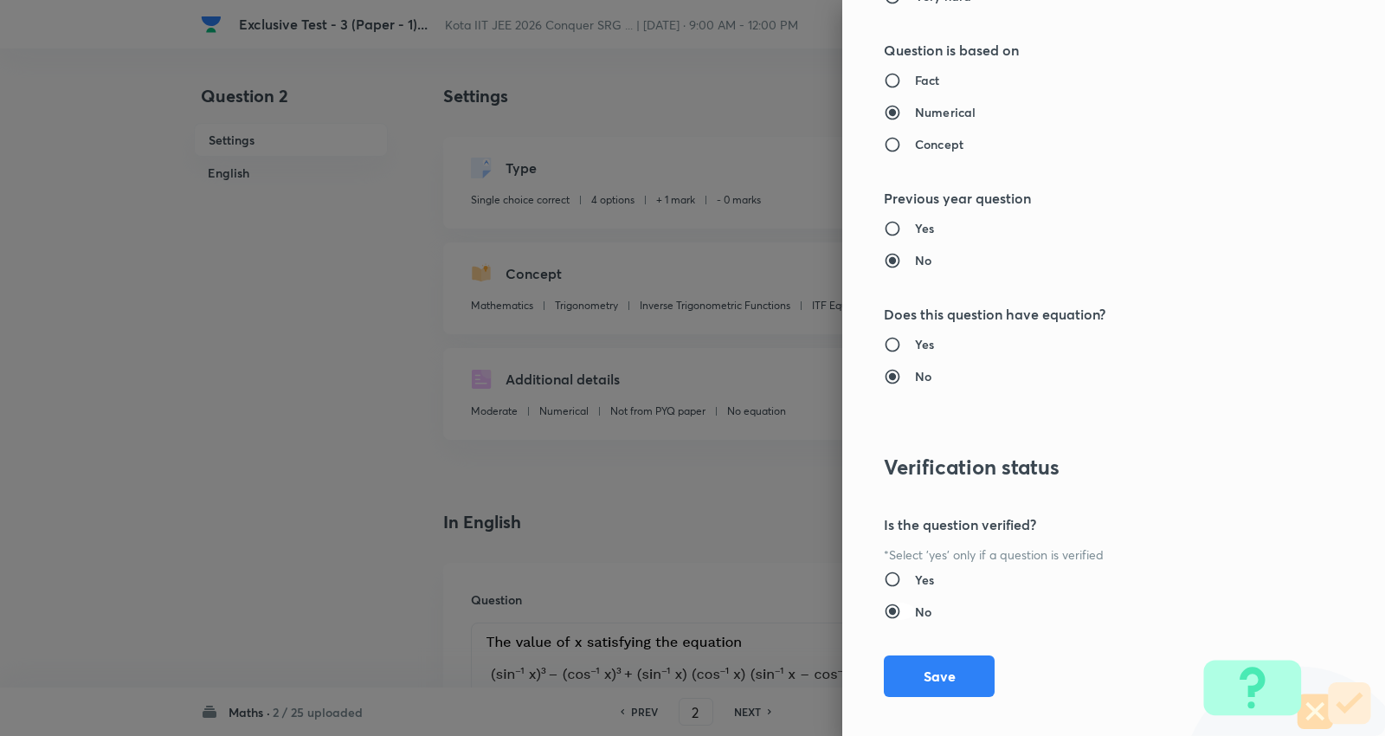
scroll to position [1740, 0]
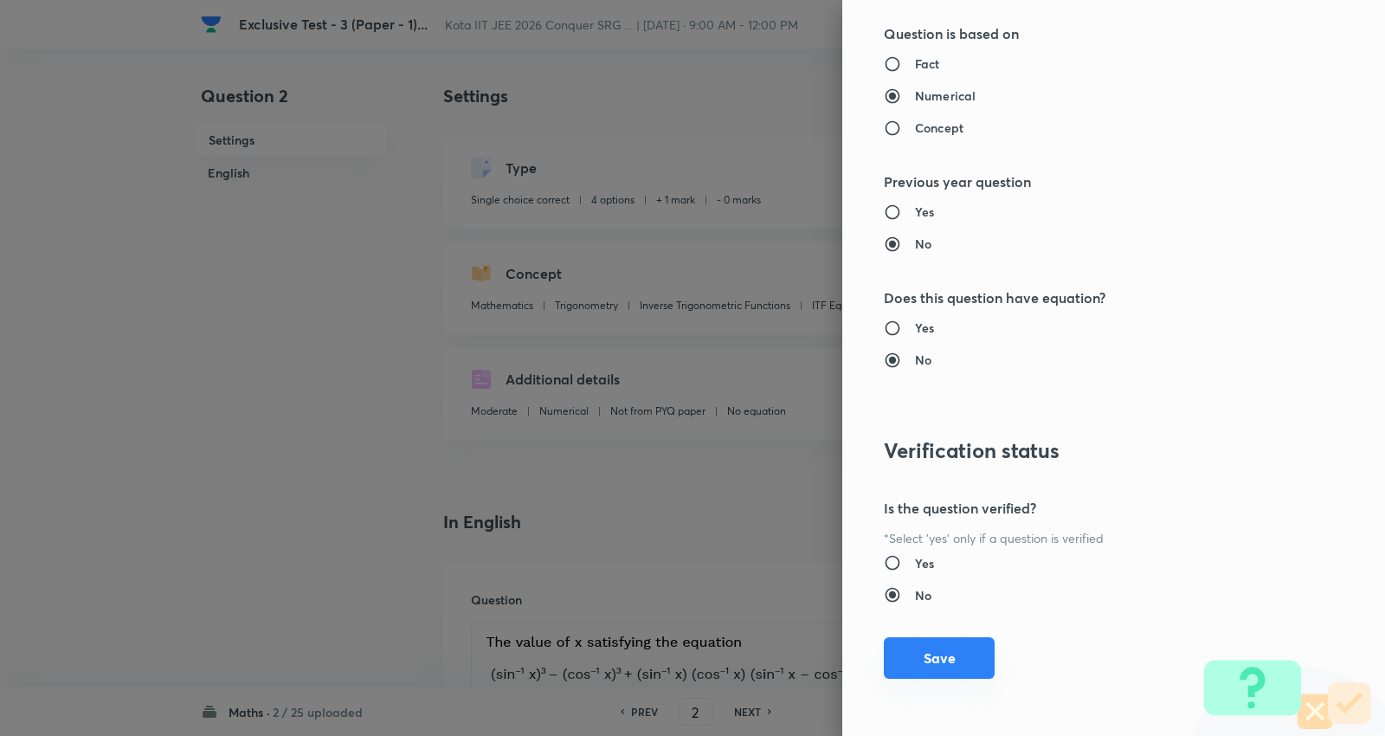
type input "1"
click at [930, 658] on button "Save" at bounding box center [939, 658] width 111 height 42
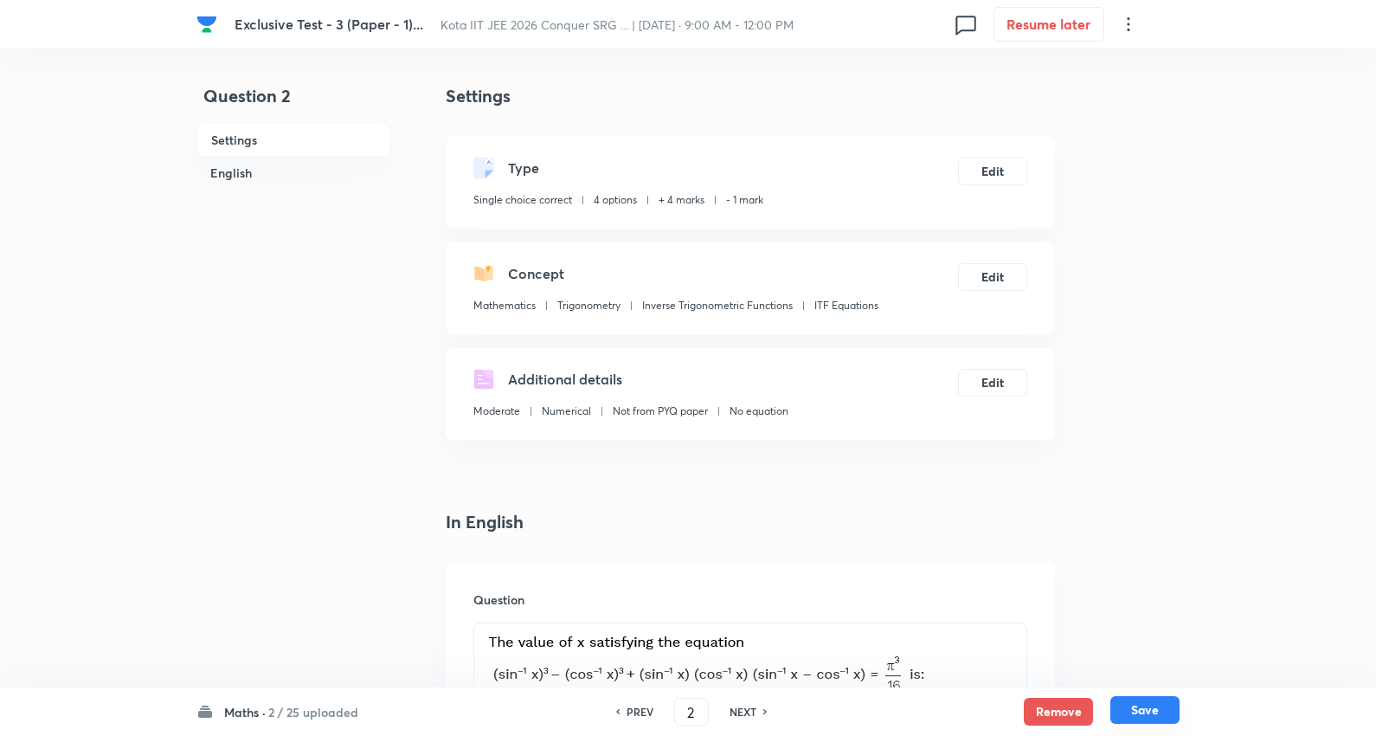
click at [1153, 710] on button "Save" at bounding box center [1144, 710] width 69 height 28
type input "3"
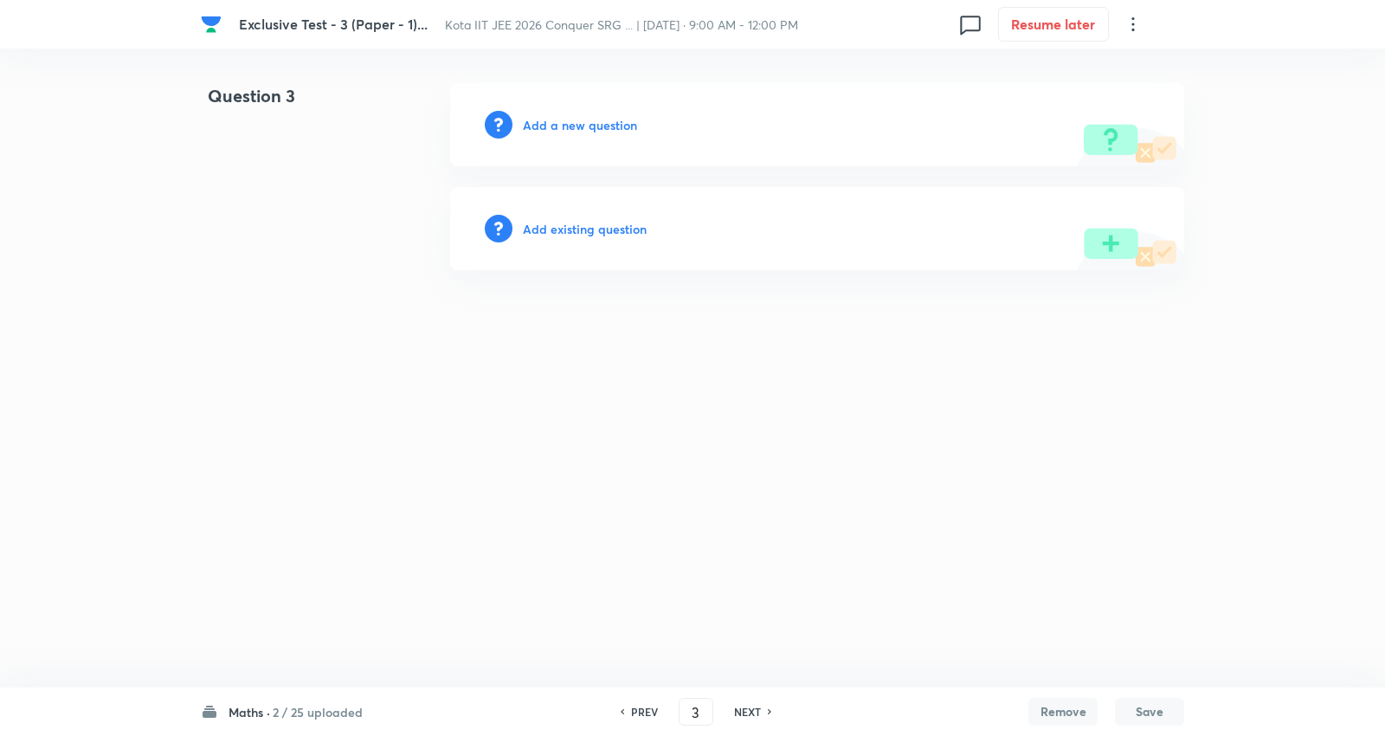
click at [563, 234] on h6 "Add existing question" at bounding box center [585, 229] width 124 height 18
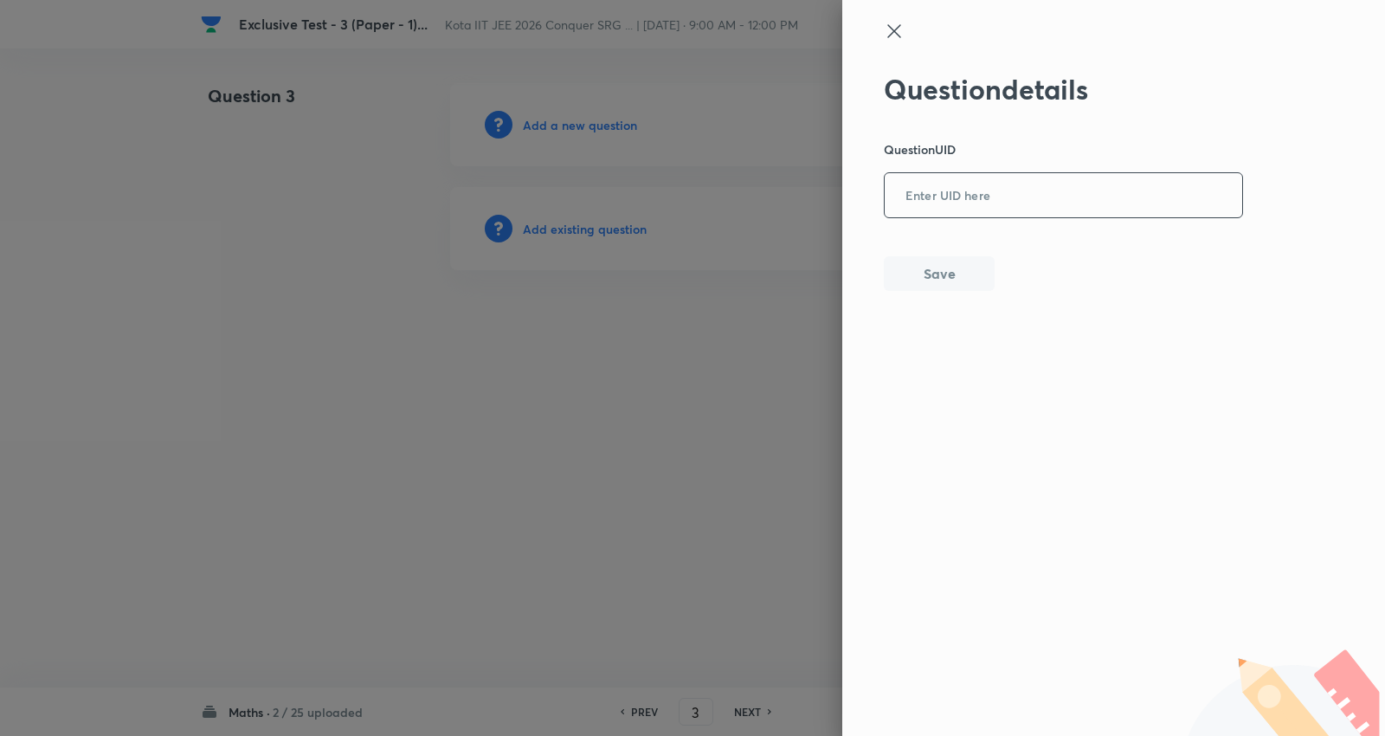
click at [953, 204] on input "text" at bounding box center [1062, 196] width 357 height 42
paste input "OUIJD"
type input "OUIJD"
click at [939, 263] on button "Save" at bounding box center [939, 271] width 111 height 35
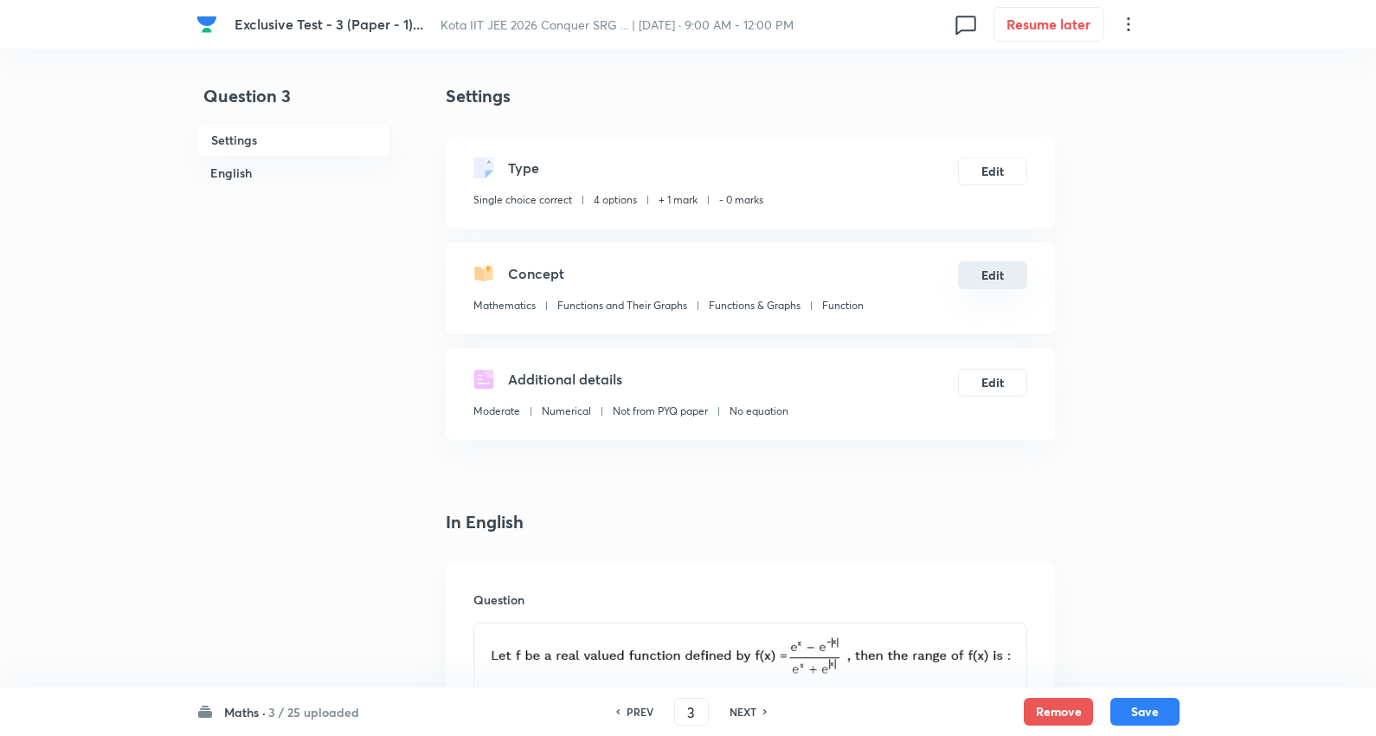
click at [997, 290] on div "Concept Mathematics Functions and Their Graphs Functions & Graphs Function Edit" at bounding box center [750, 288] width 609 height 92
click at [993, 273] on button "Edit" at bounding box center [992, 275] width 69 height 28
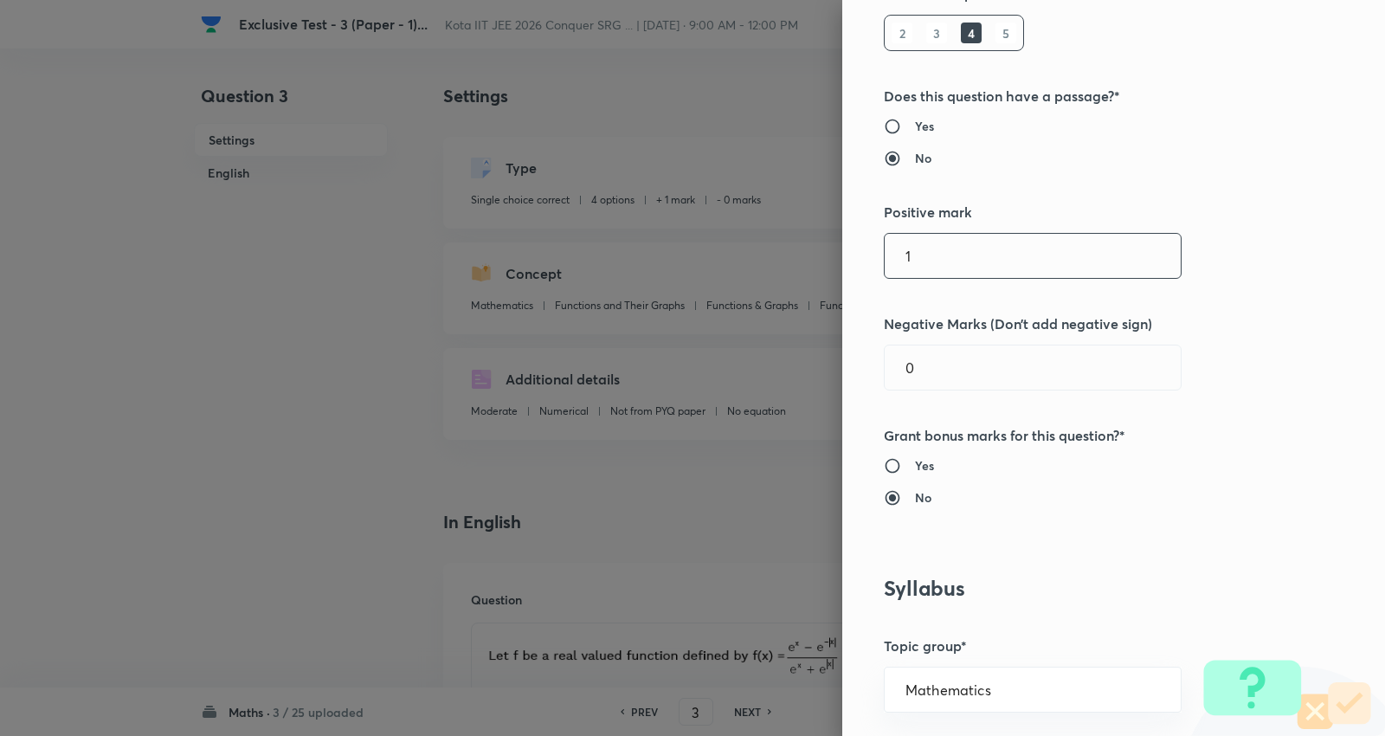
scroll to position [288, 0]
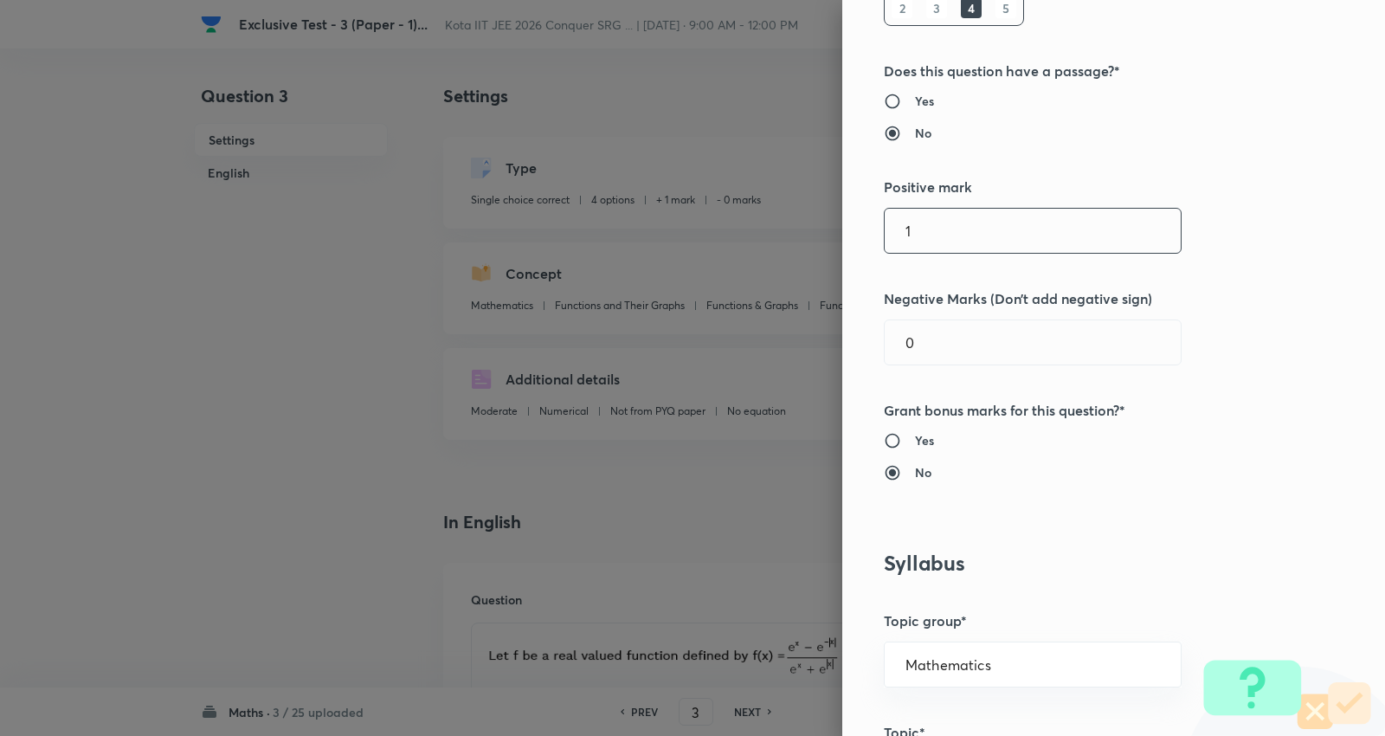
drag, startPoint x: 933, startPoint y: 240, endPoint x: 796, endPoint y: 232, distance: 137.0
click at [796, 232] on div "Question settings Question type* Single choice correct Number of options* 2 3 4…" at bounding box center [692, 368] width 1385 height 736
type input "4"
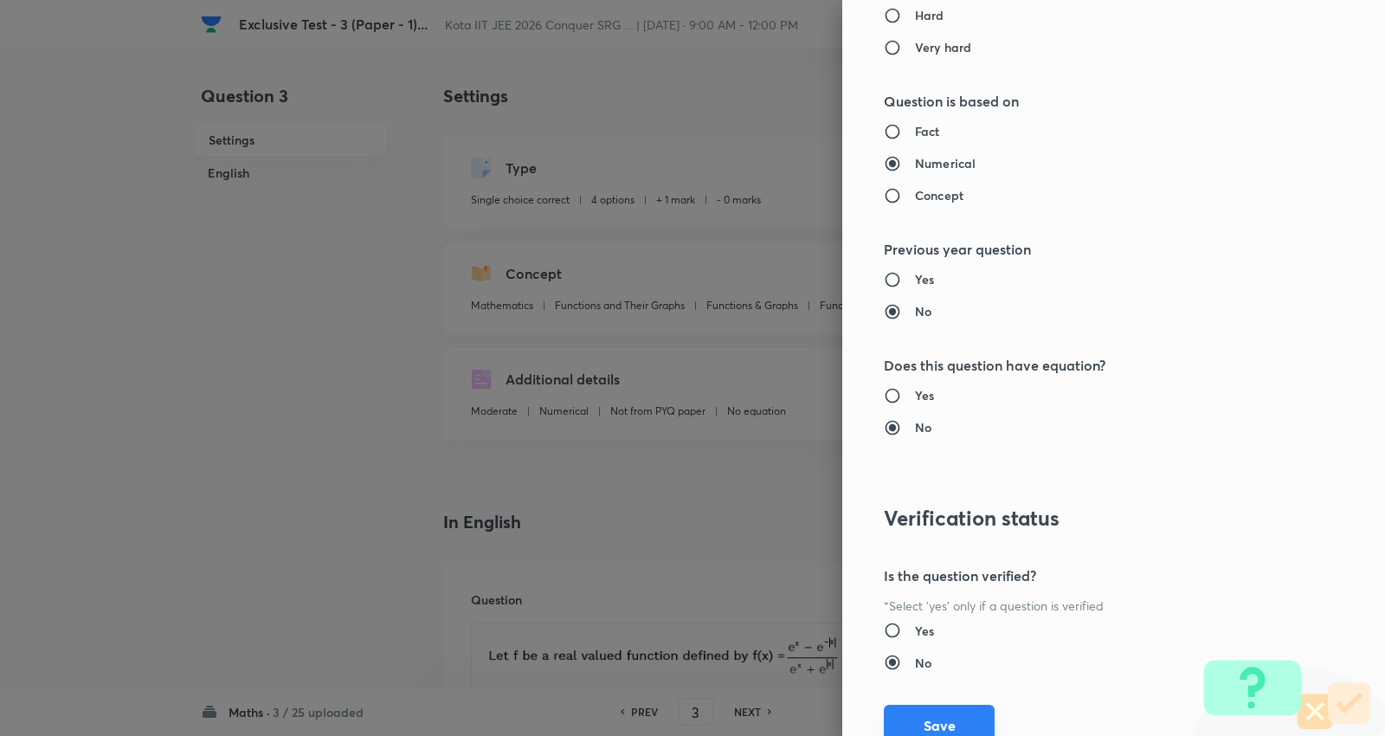
scroll to position [1740, 0]
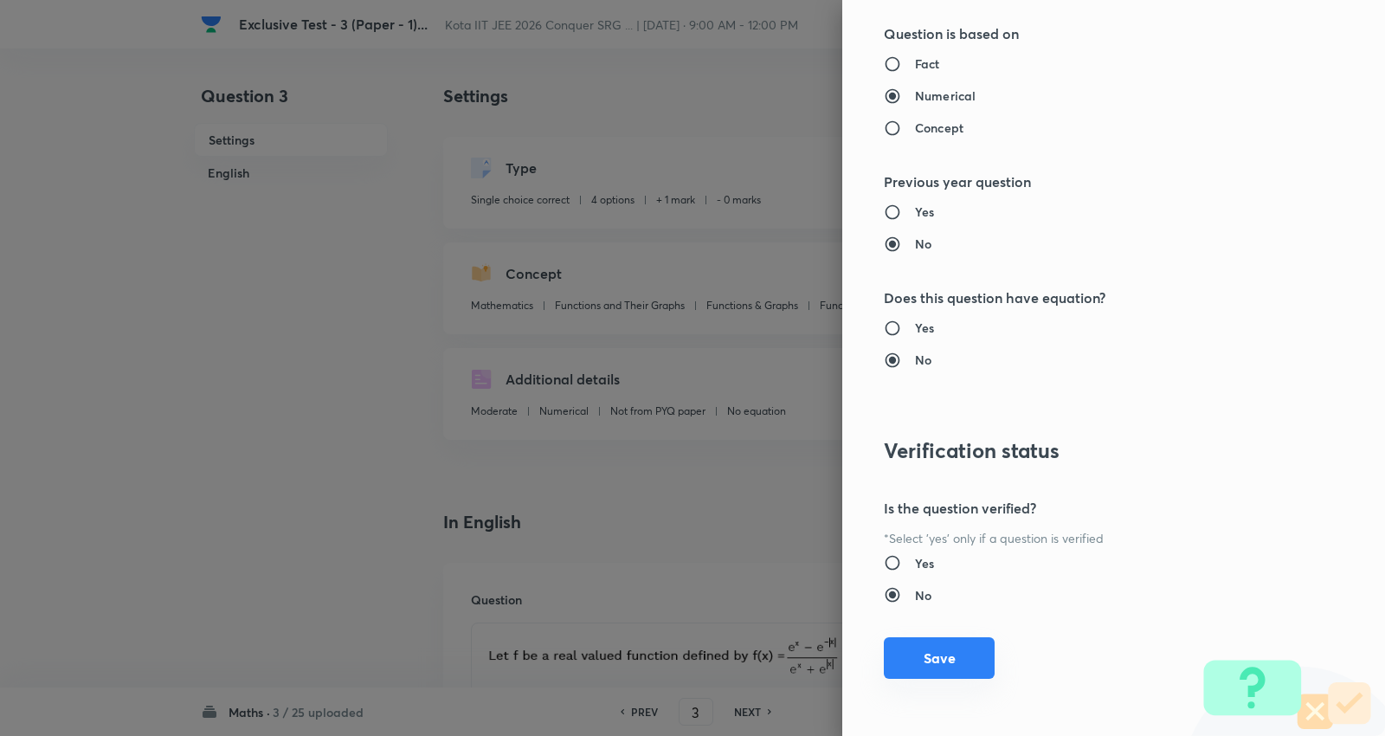
type input "1"
click at [915, 646] on button "Save" at bounding box center [939, 658] width 111 height 42
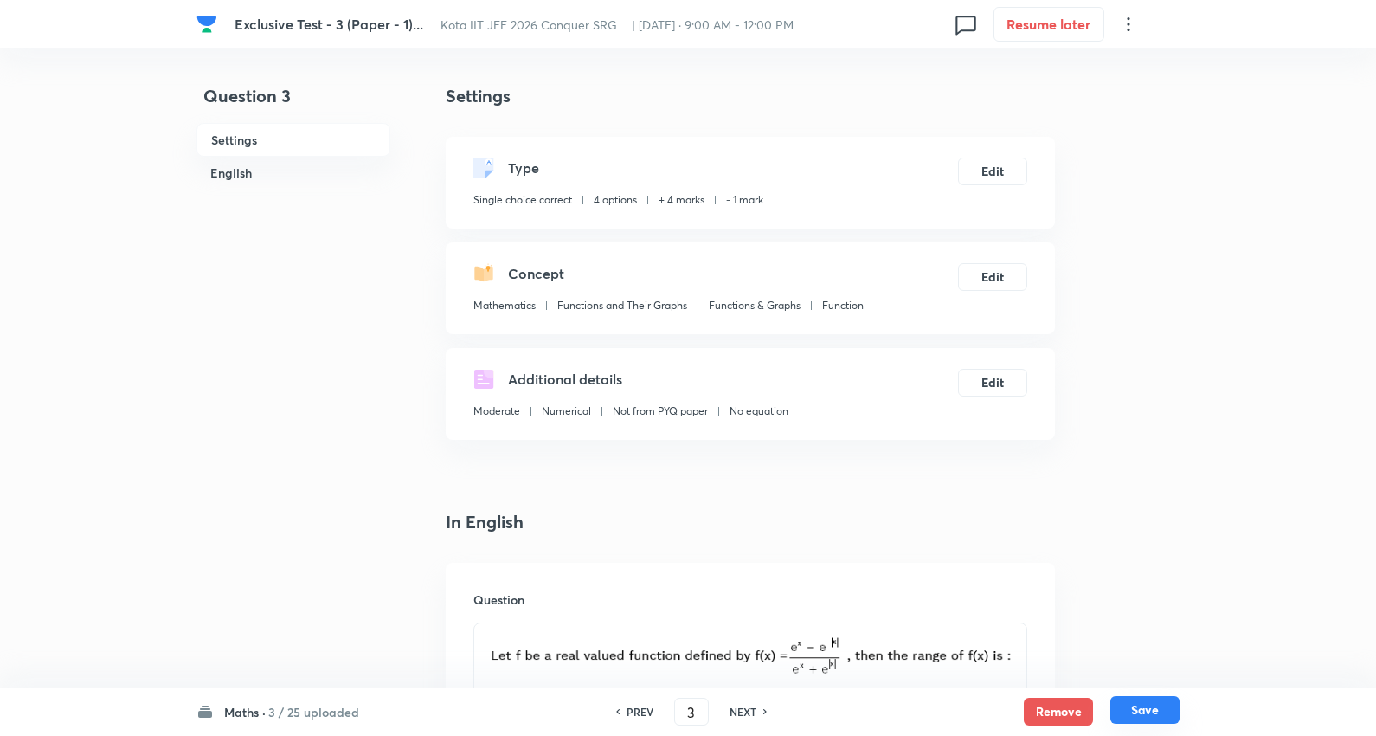
click at [1148, 698] on button "Save" at bounding box center [1144, 710] width 69 height 28
type input "4"
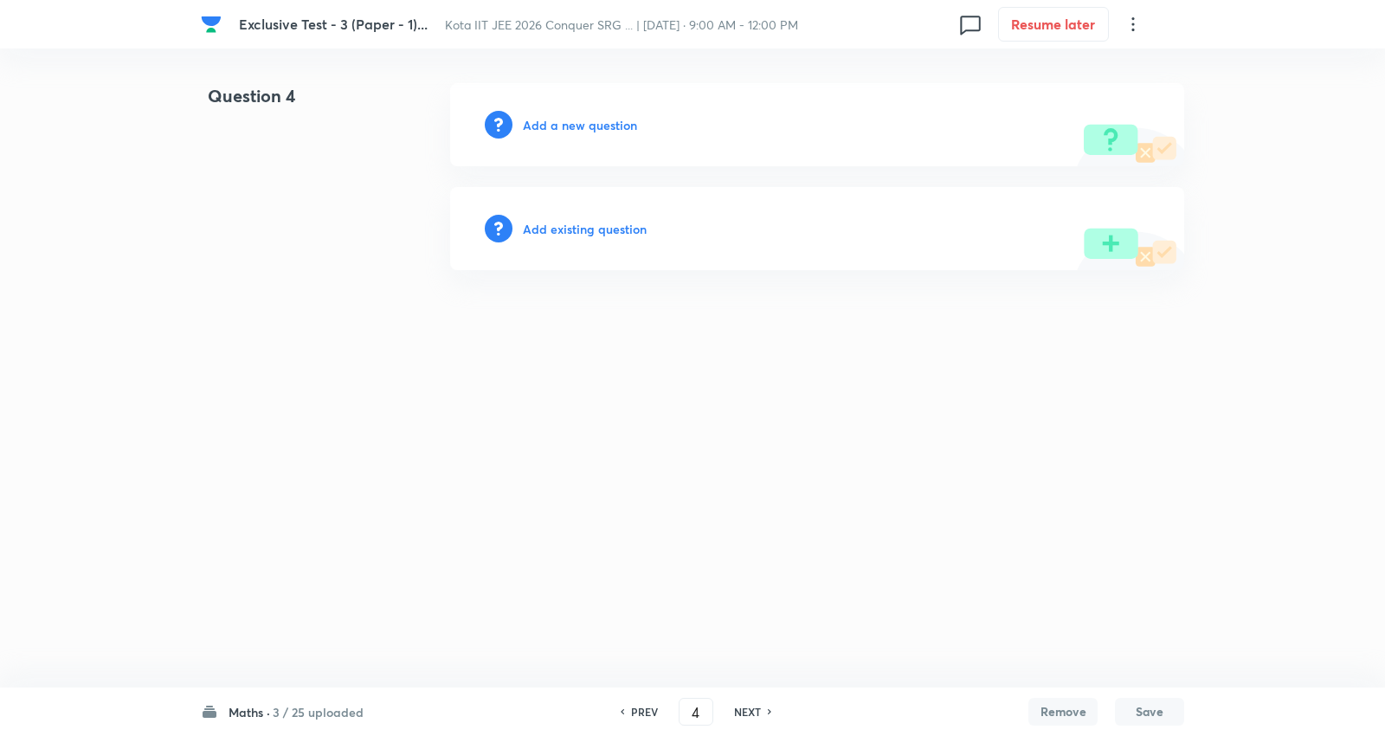
click at [607, 226] on h6 "Add existing question" at bounding box center [585, 229] width 124 height 18
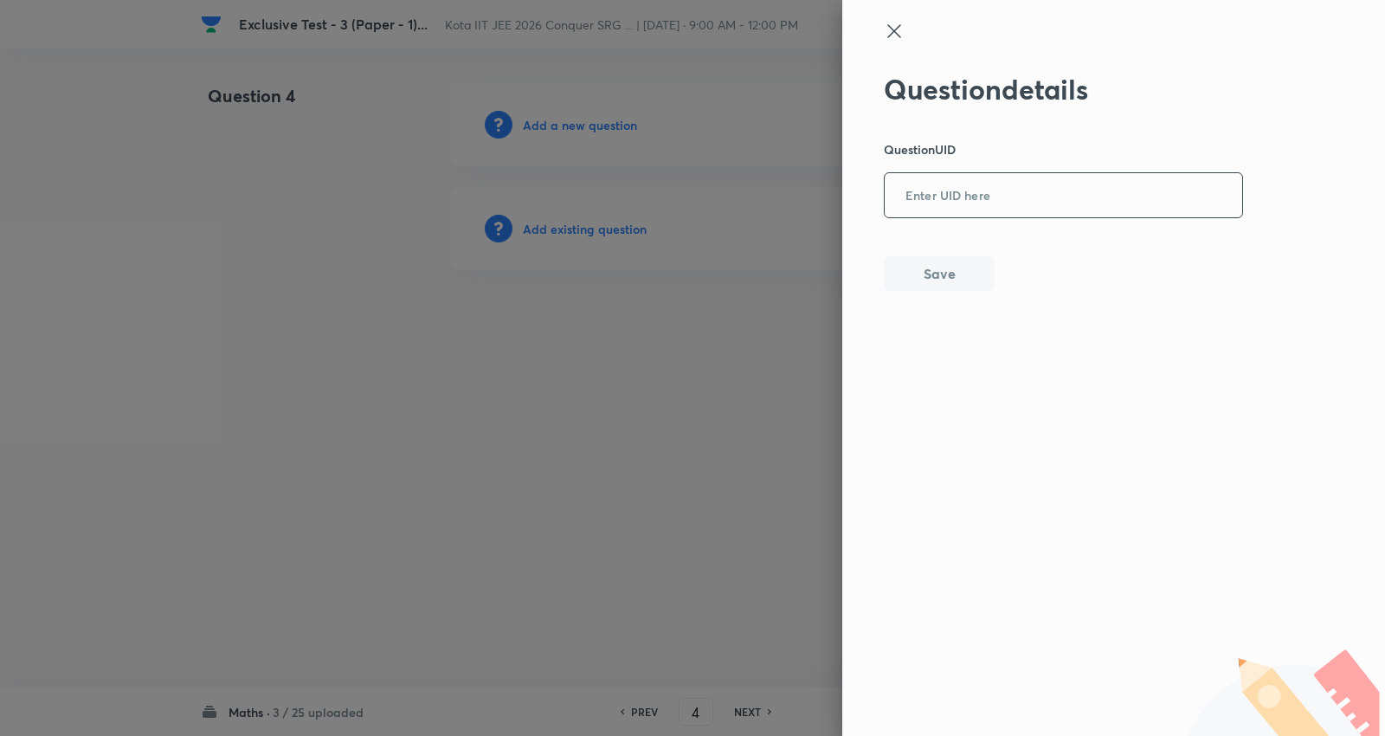
click at [1027, 190] on input "text" at bounding box center [1062, 196] width 357 height 42
paste input "F2KR9"
type input "F2KR9"
click at [955, 270] on button "Save" at bounding box center [939, 271] width 111 height 35
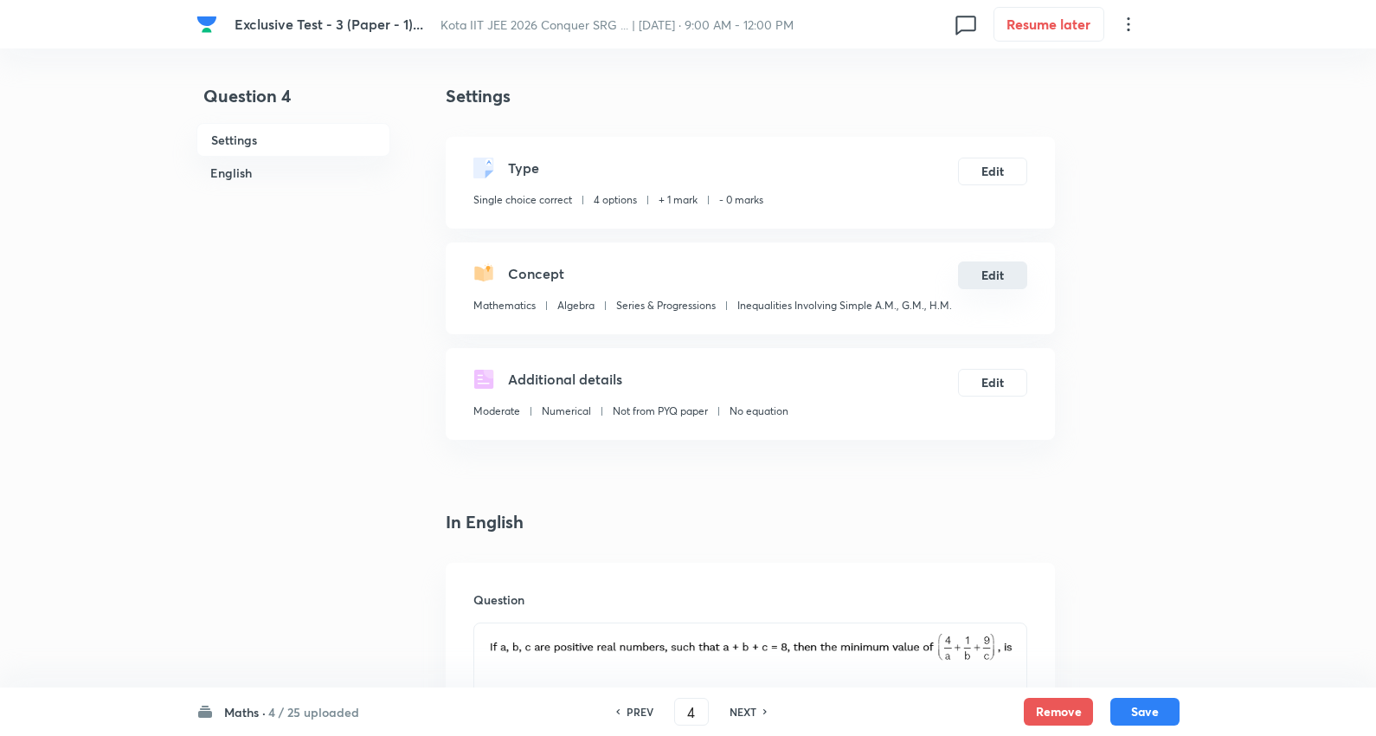
click at [995, 275] on button "Edit" at bounding box center [992, 275] width 69 height 28
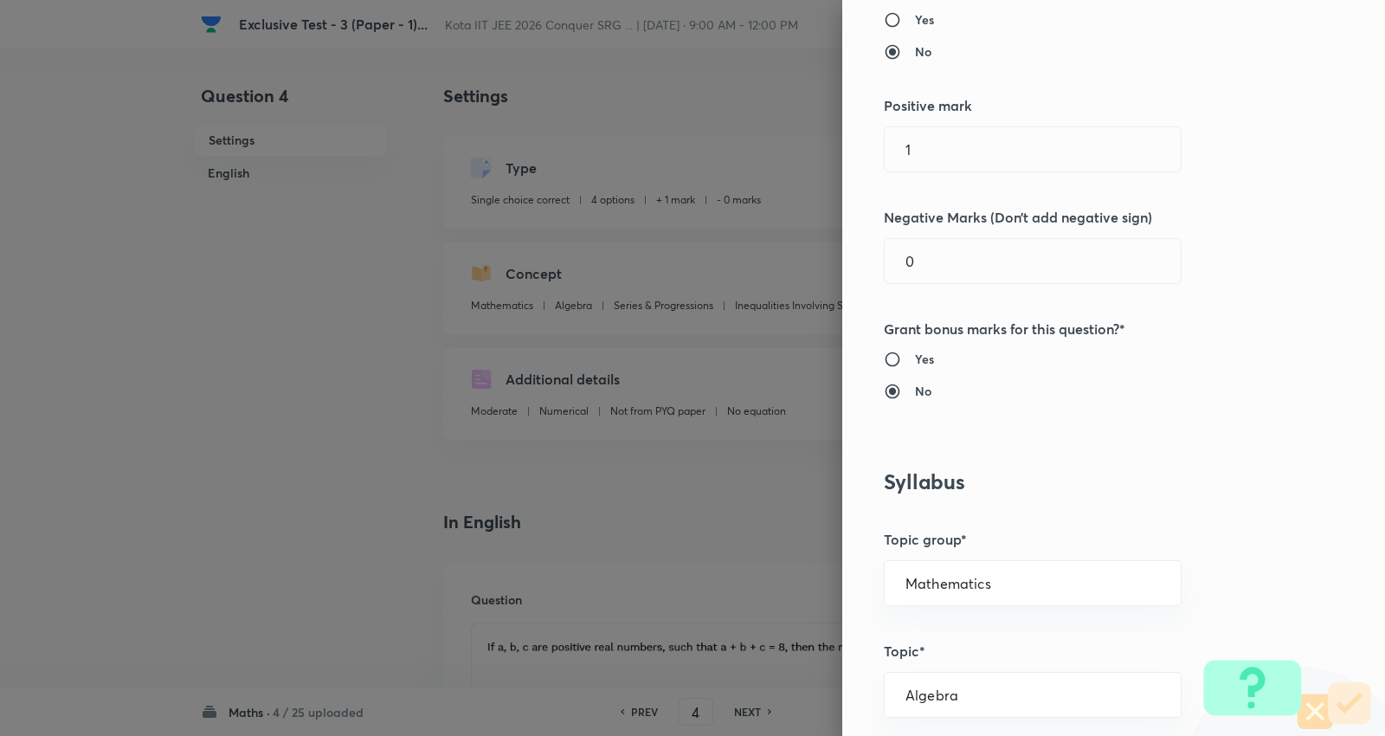
scroll to position [384, 0]
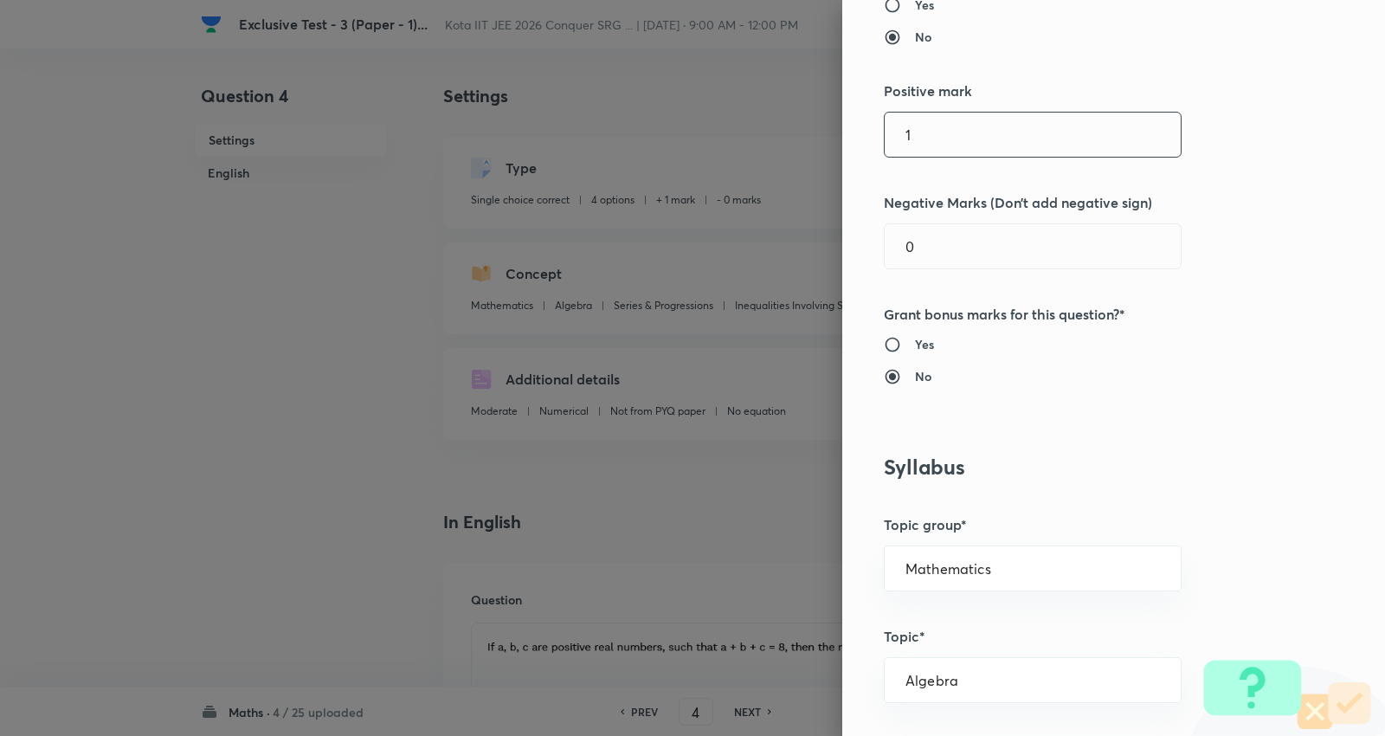
drag, startPoint x: 1002, startPoint y: 127, endPoint x: 719, endPoint y: 125, distance: 283.0
click at [686, 133] on div "Question settings Question type* Single choice correct Number of options* 2 3 4…" at bounding box center [692, 368] width 1385 height 736
type input "4"
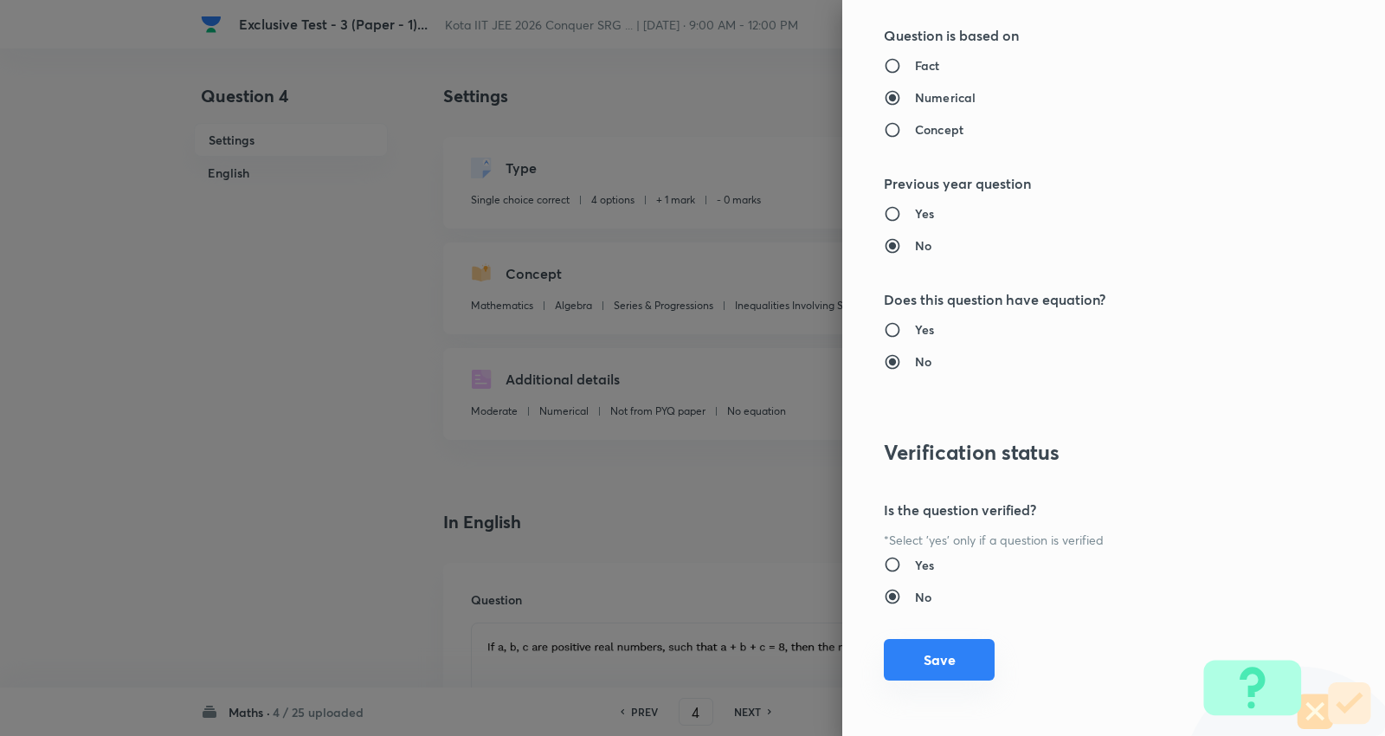
scroll to position [1740, 0]
type input "1"
click at [916, 649] on button "Save" at bounding box center [939, 658] width 111 height 42
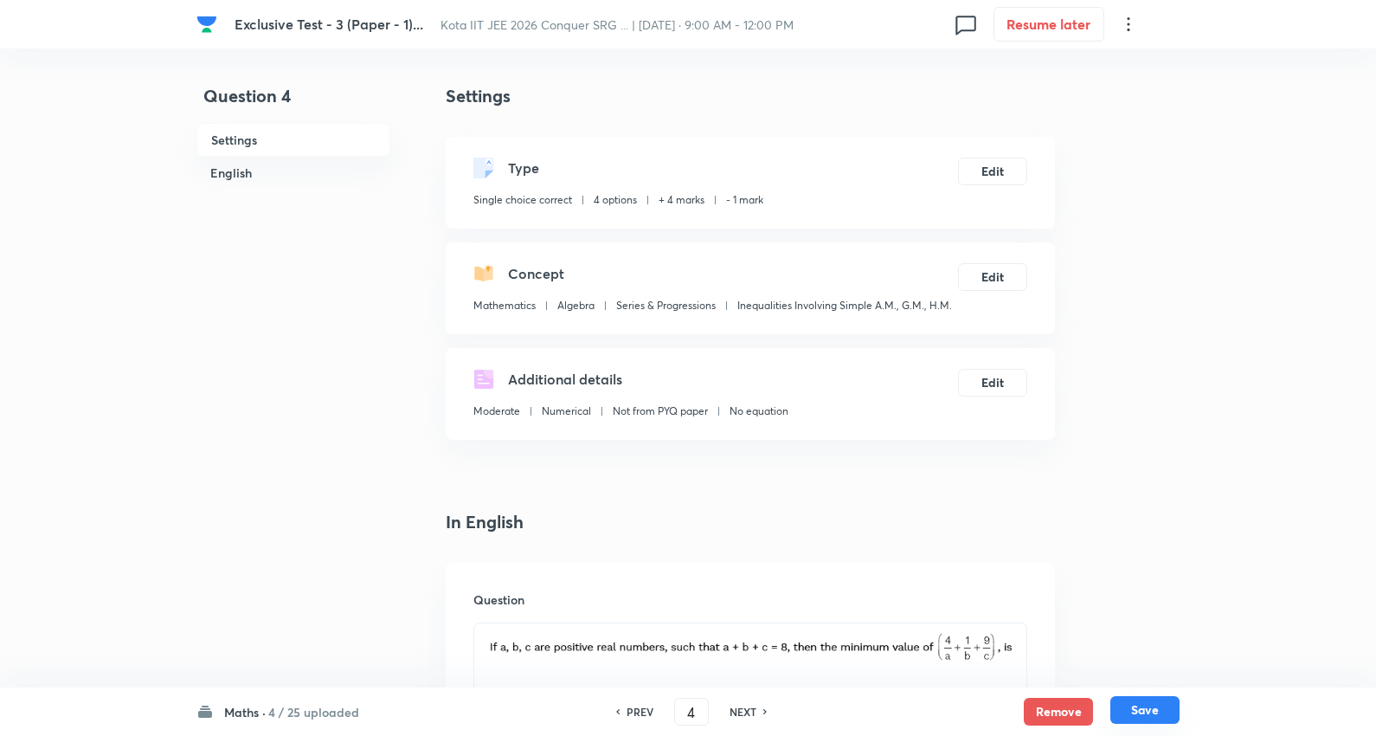
click at [1144, 706] on button "Save" at bounding box center [1144, 710] width 69 height 28
type input "5"
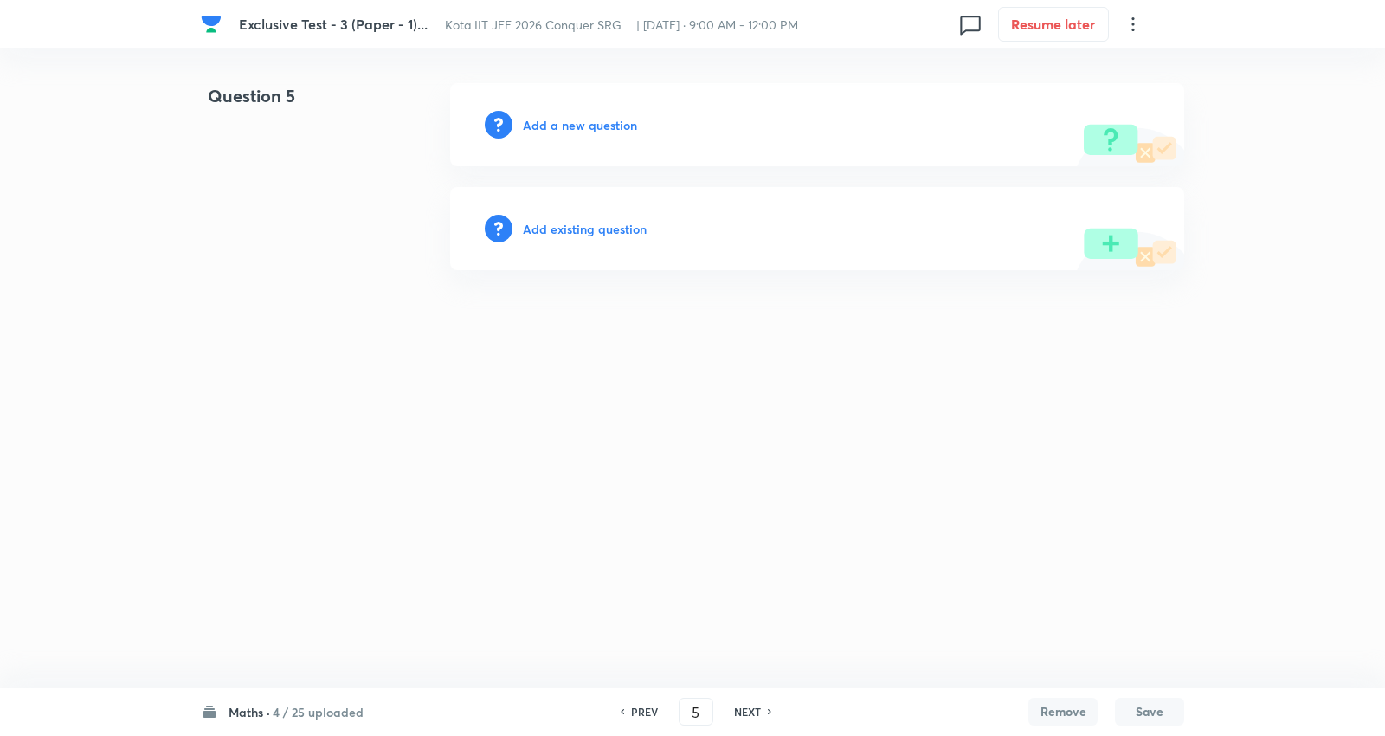
click at [586, 231] on h6 "Add existing question" at bounding box center [585, 229] width 124 height 18
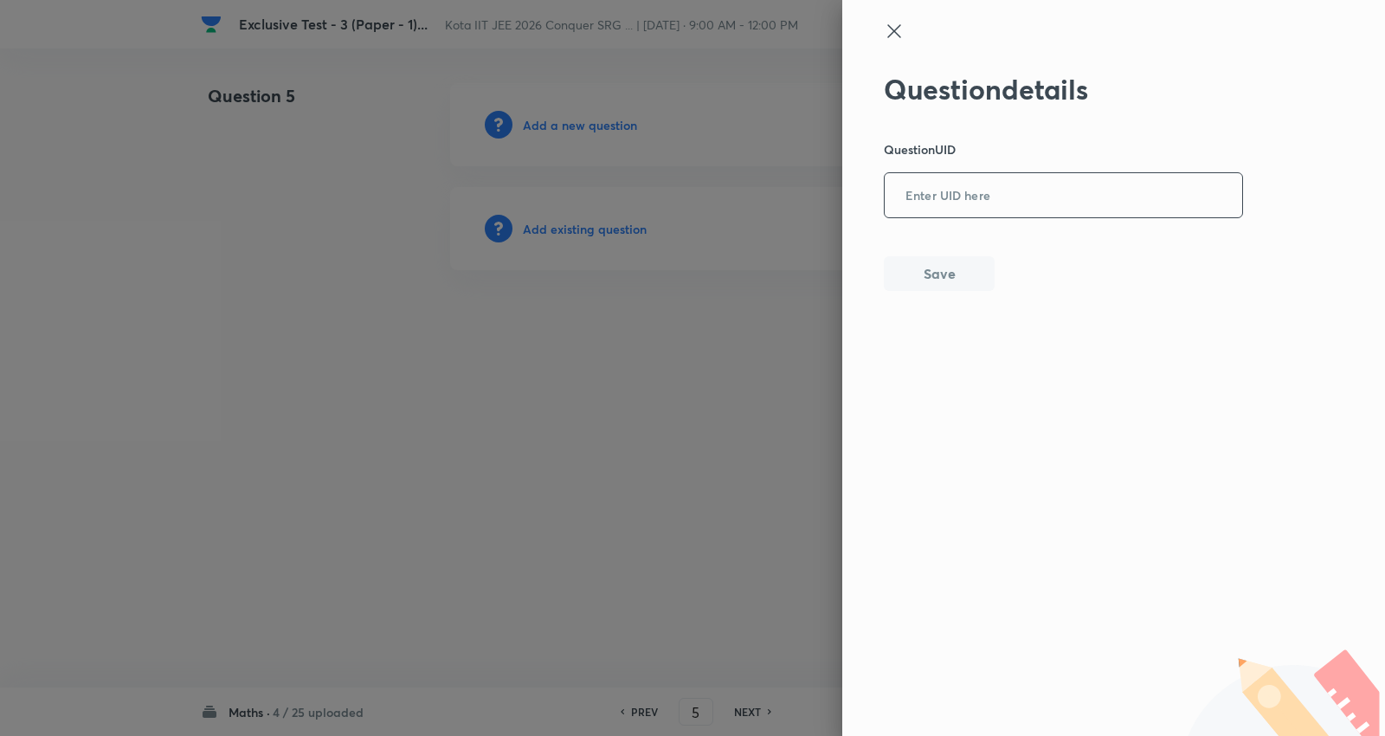
click at [1016, 190] on input "text" at bounding box center [1062, 196] width 357 height 42
paste input "LDGOZ"
type input "LDGOZ"
click at [933, 275] on button "Save" at bounding box center [939, 271] width 111 height 35
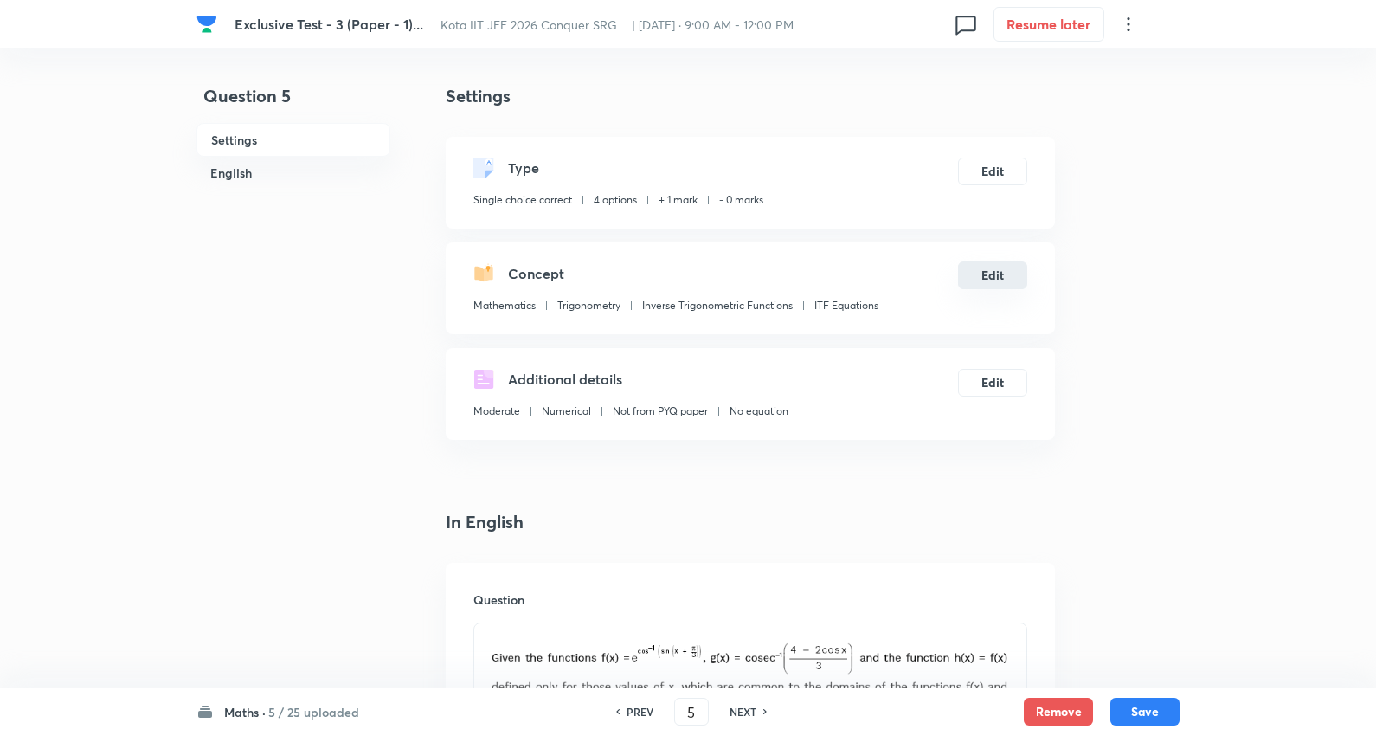
click at [988, 272] on button "Edit" at bounding box center [992, 275] width 69 height 28
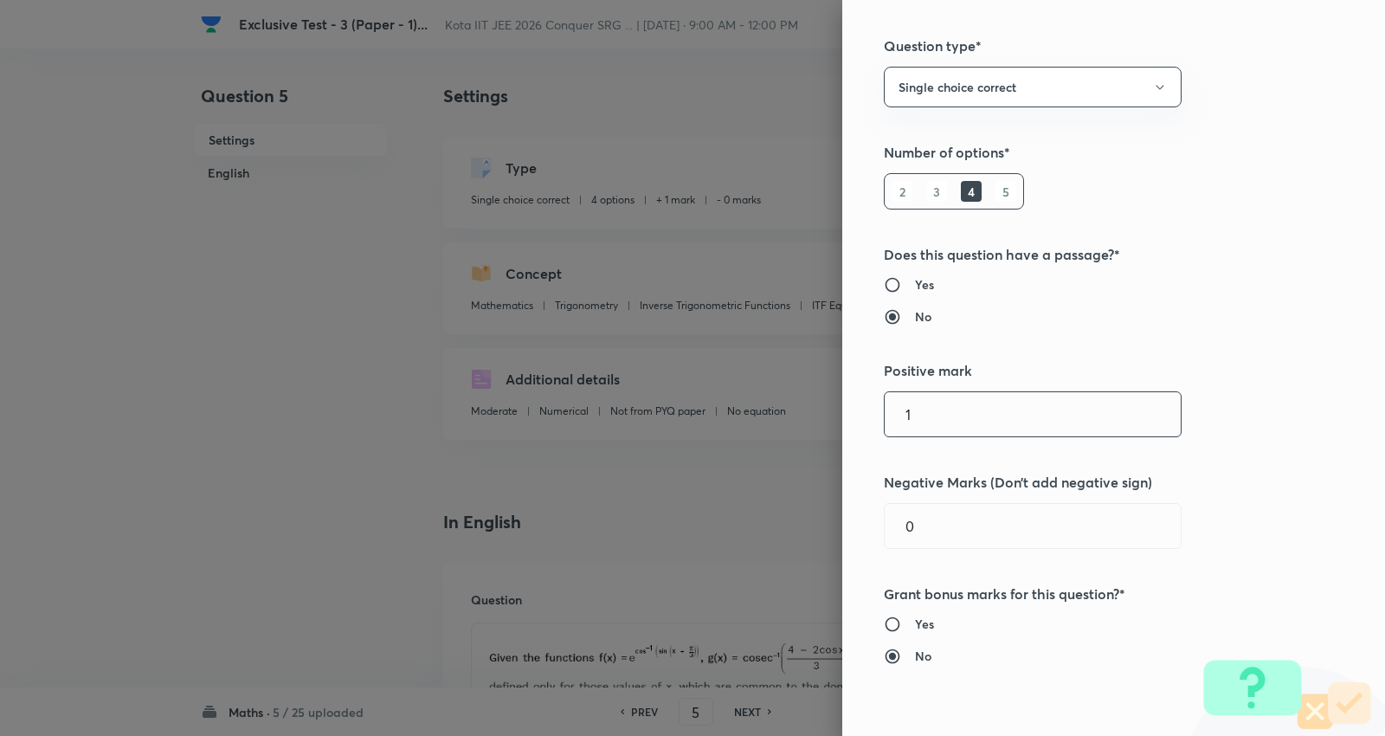
scroll to position [288, 0]
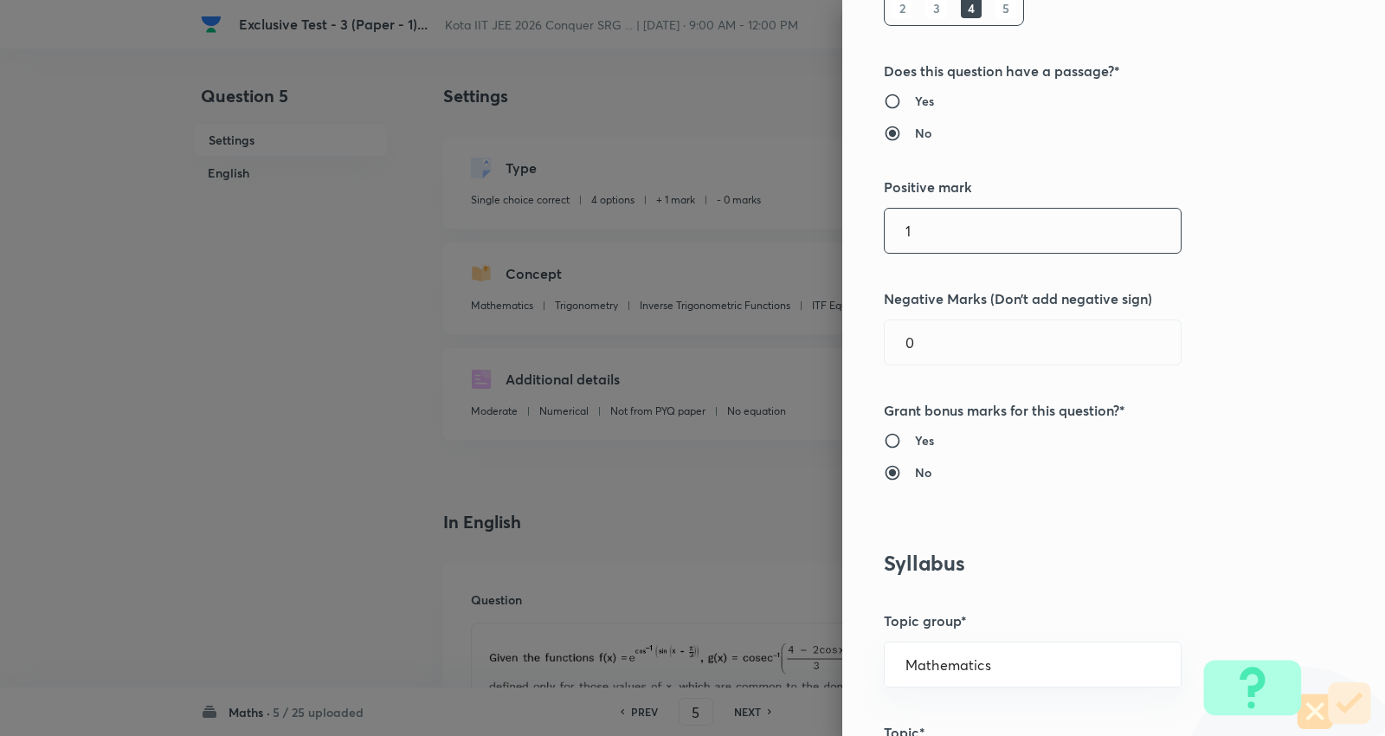
drag, startPoint x: 678, startPoint y: 241, endPoint x: 698, endPoint y: 237, distance: 21.1
click at [668, 241] on div "Question settings Question type* Single choice correct Number of options* 2 3 4…" at bounding box center [692, 368] width 1385 height 736
type input "4"
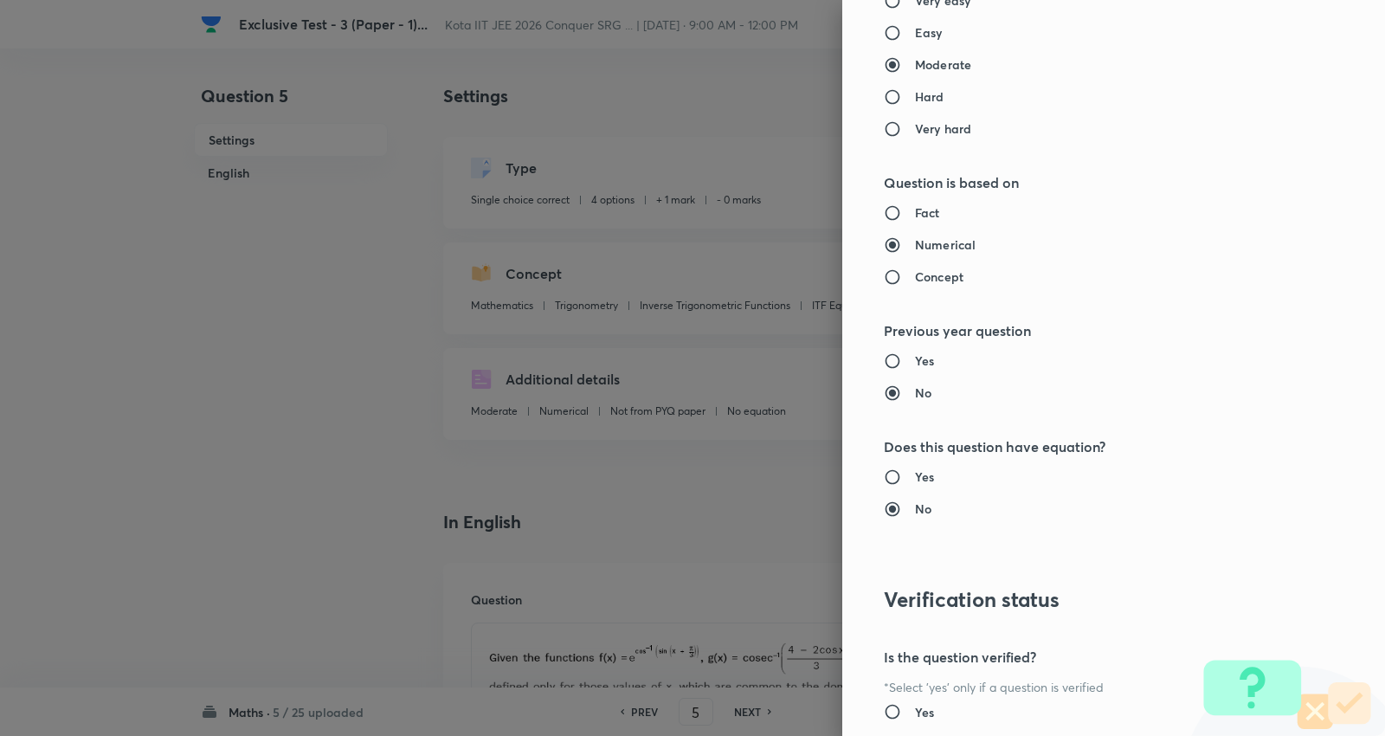
scroll to position [1740, 0]
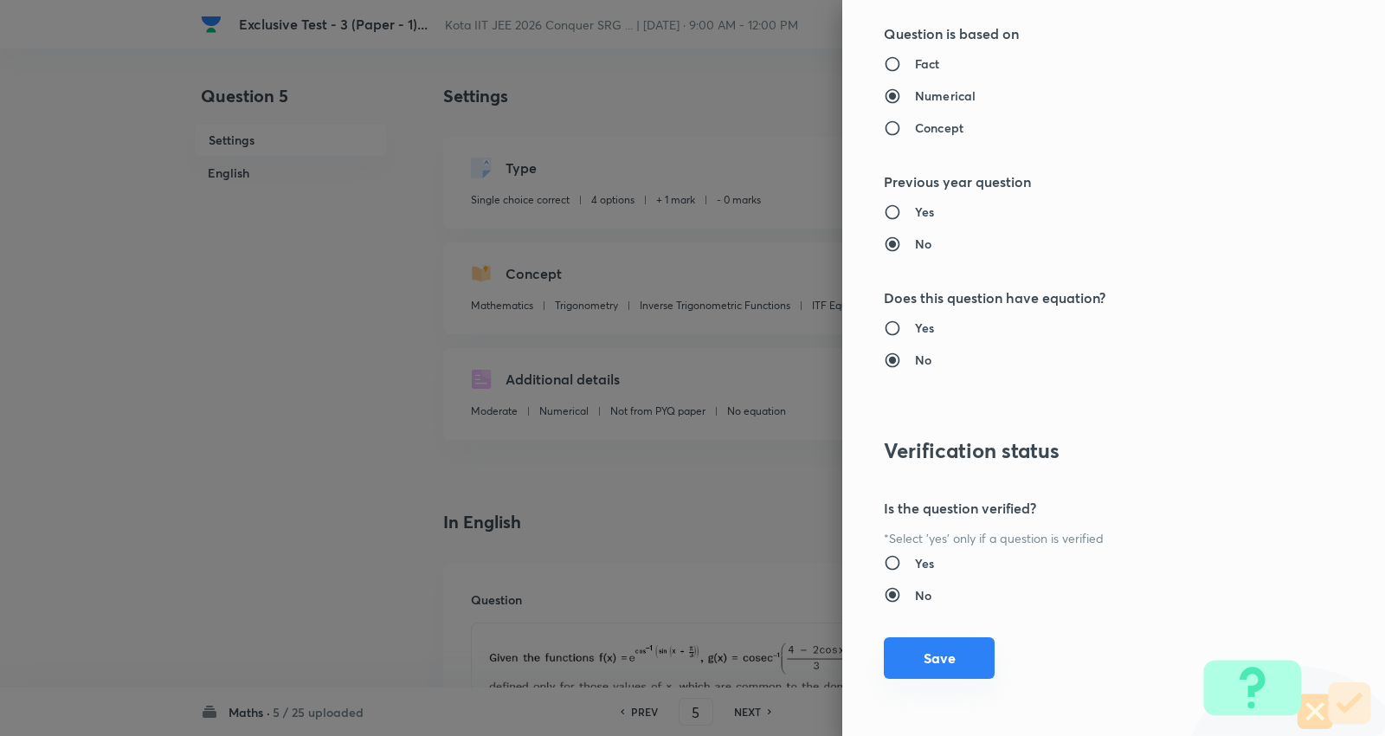
type input "1"
click at [943, 676] on button "Save" at bounding box center [939, 660] width 111 height 42
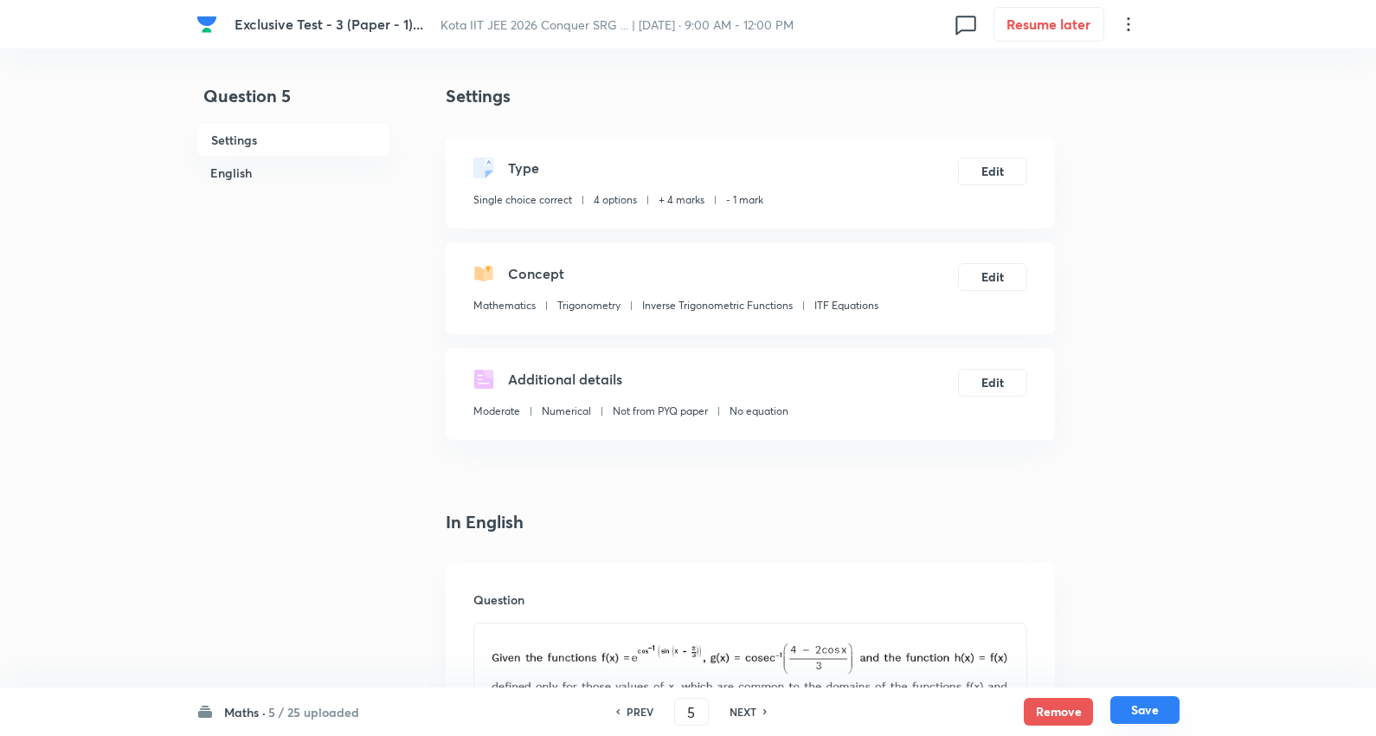
click at [1144, 708] on button "Save" at bounding box center [1144, 710] width 69 height 28
type input "6"
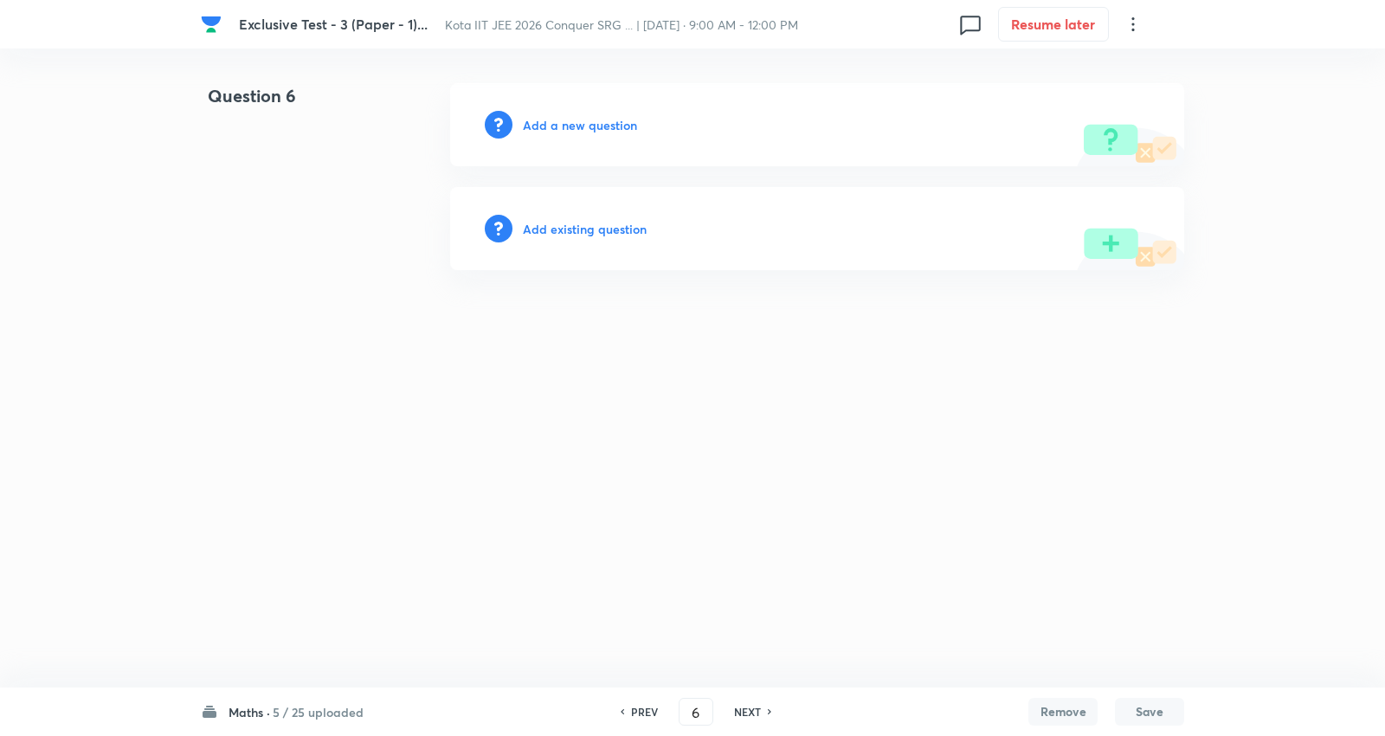
click at [554, 223] on h6 "Add existing question" at bounding box center [585, 229] width 124 height 18
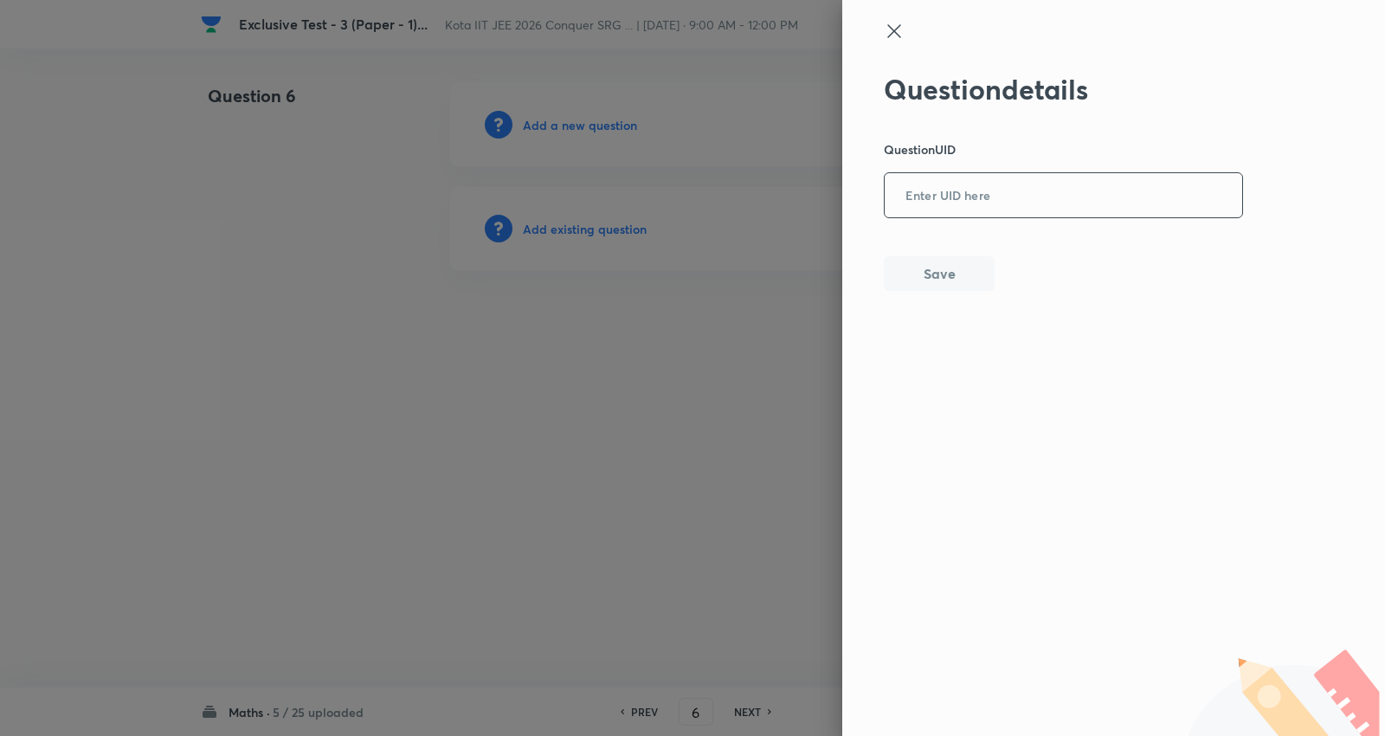
click at [1011, 190] on input "text" at bounding box center [1062, 196] width 357 height 42
paste input "0W1W0"
type input "0W1W0"
click at [926, 283] on button "Save" at bounding box center [939, 271] width 111 height 35
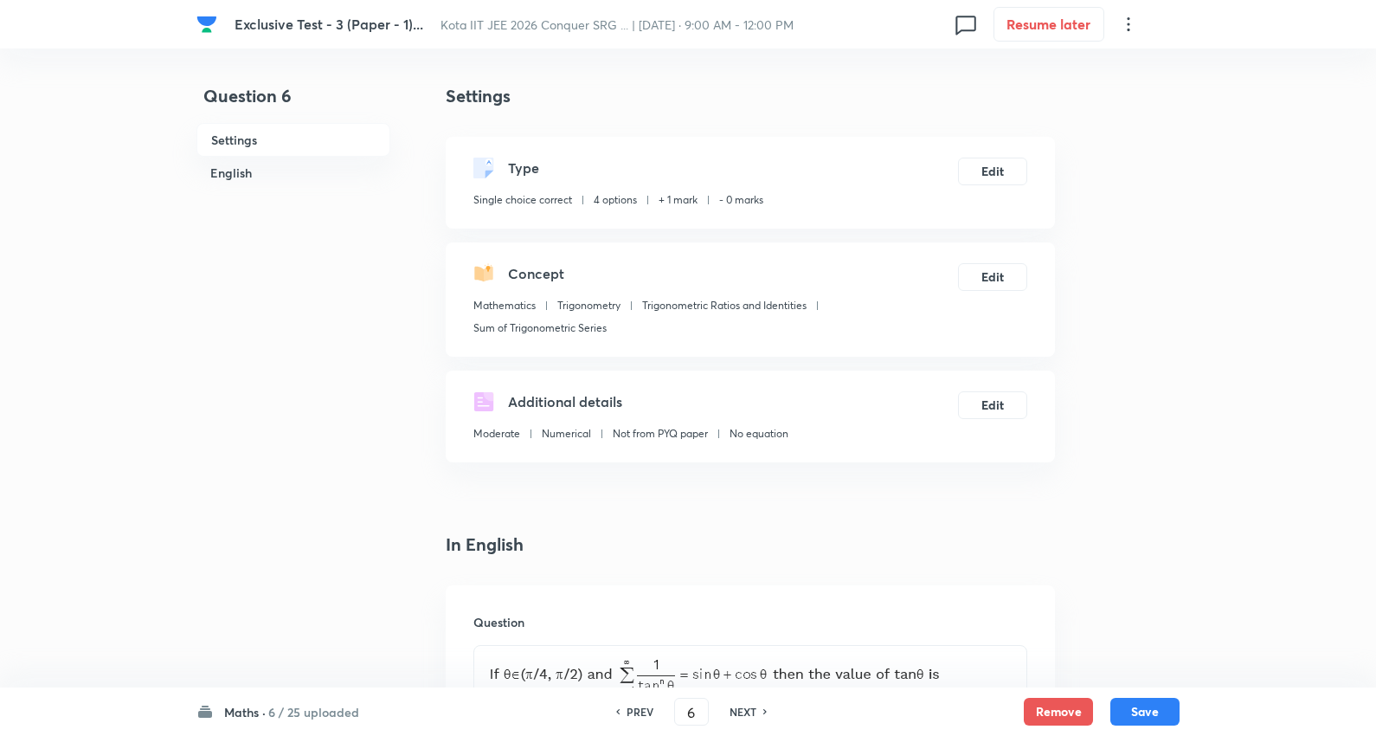
click at [981, 260] on div "Concept Mathematics Trigonometry Trigonometric Ratios and Identities Sum of Tri…" at bounding box center [750, 299] width 609 height 114
click at [987, 273] on button "Edit" at bounding box center [992, 275] width 69 height 28
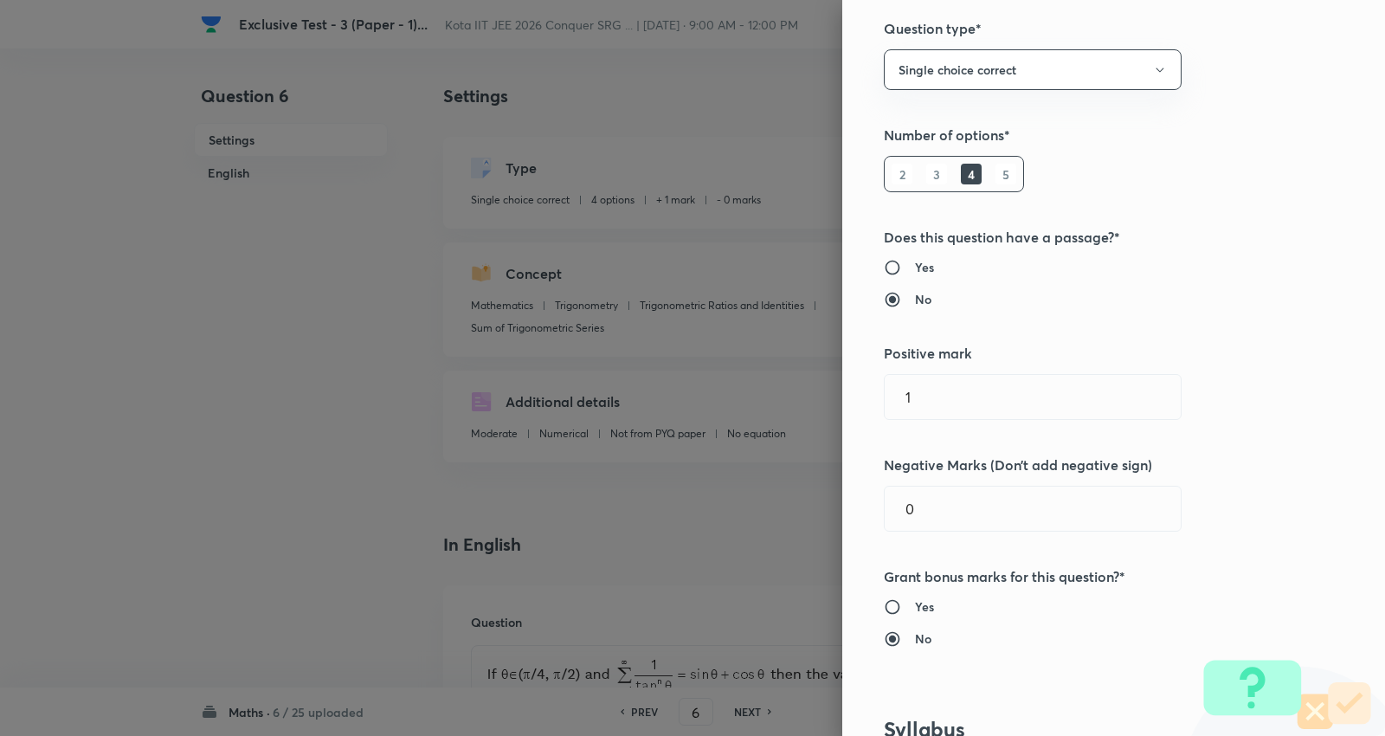
scroll to position [288, 0]
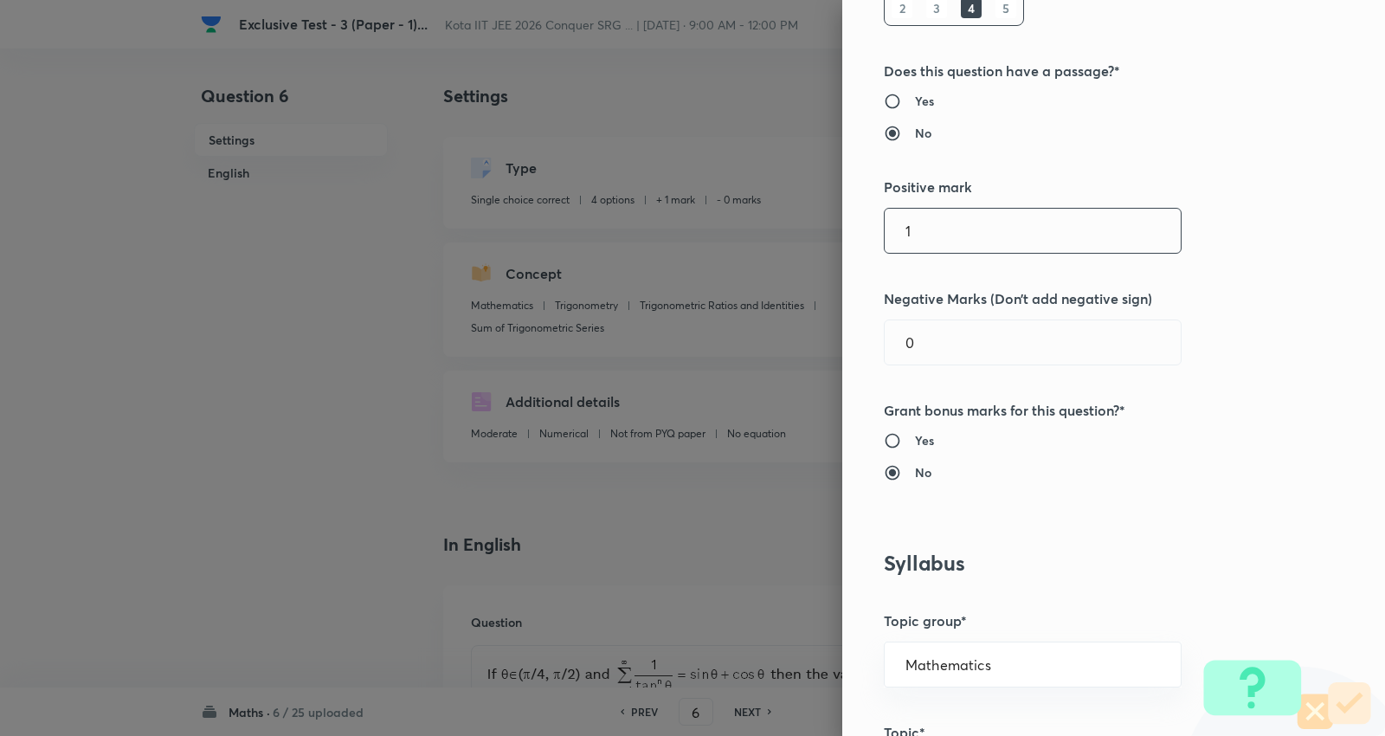
drag, startPoint x: 900, startPoint y: 228, endPoint x: 679, endPoint y: 216, distance: 221.0
click at [629, 222] on div "Question settings Question type* Single choice correct Number of options* 2 3 4…" at bounding box center [692, 368] width 1385 height 736
type input "4"
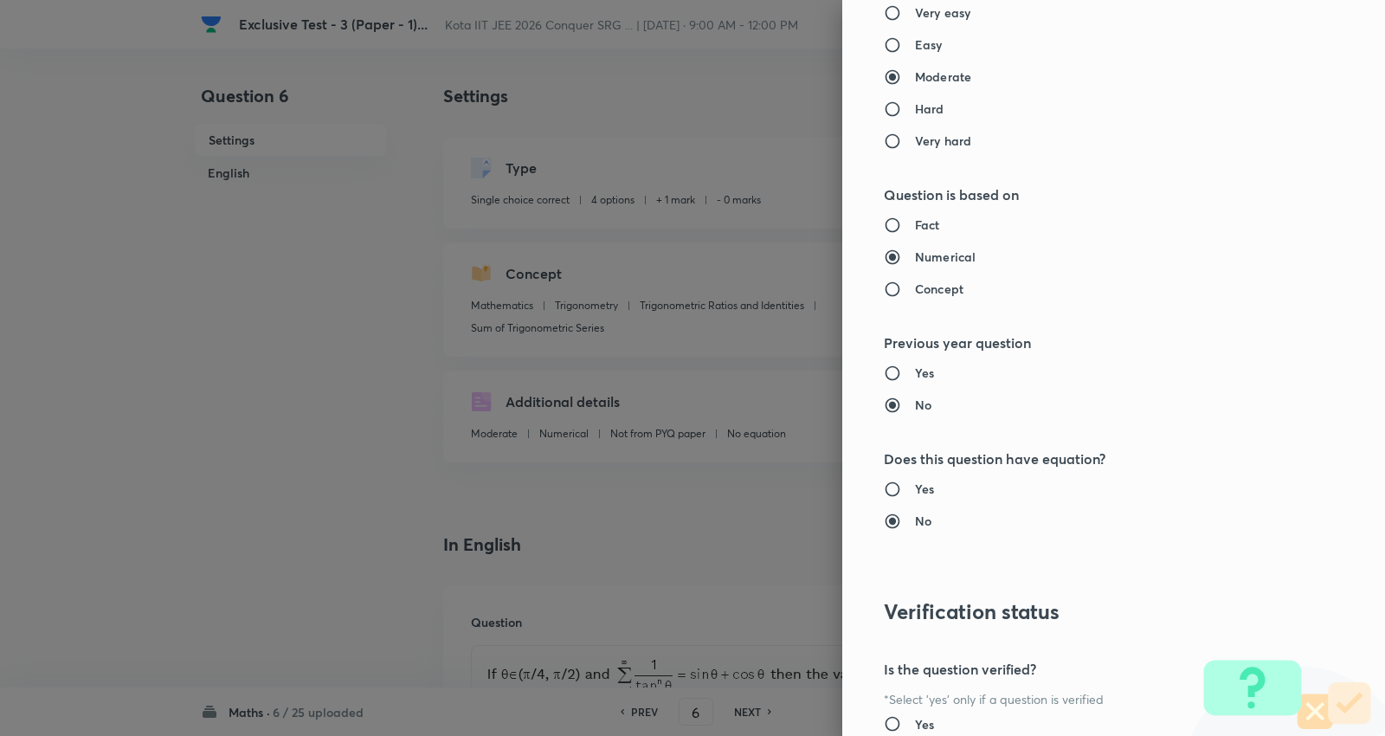
scroll to position [1740, 0]
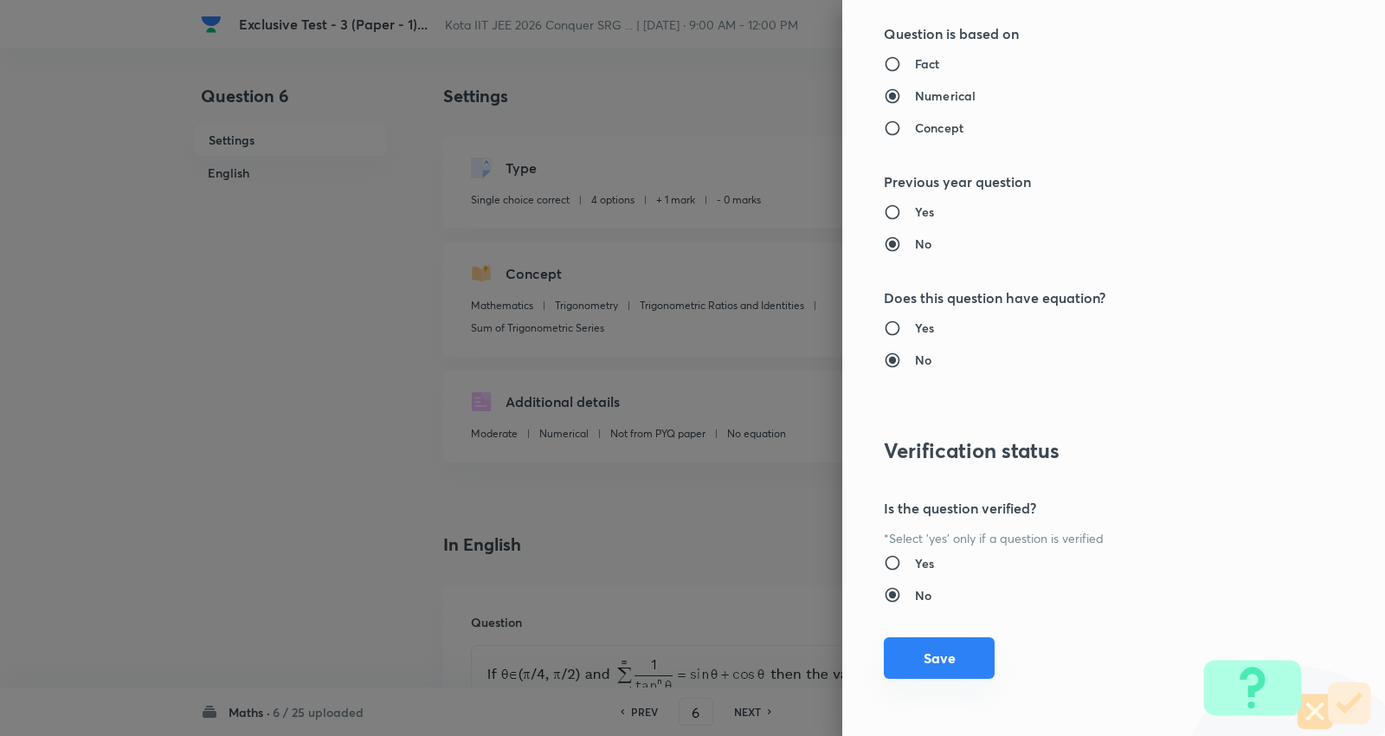
type input "1"
click at [942, 660] on button "Save" at bounding box center [939, 658] width 111 height 42
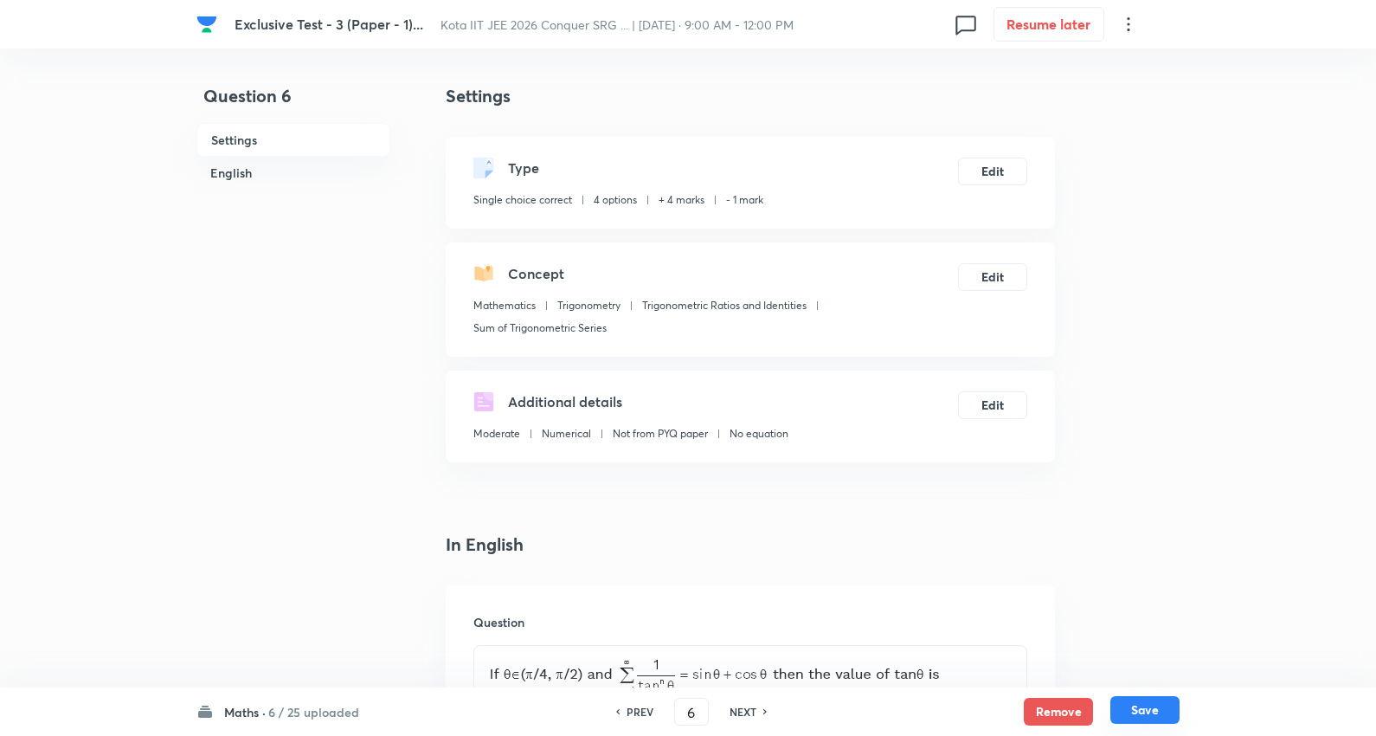
click at [1138, 703] on button "Save" at bounding box center [1144, 710] width 69 height 28
type input "7"
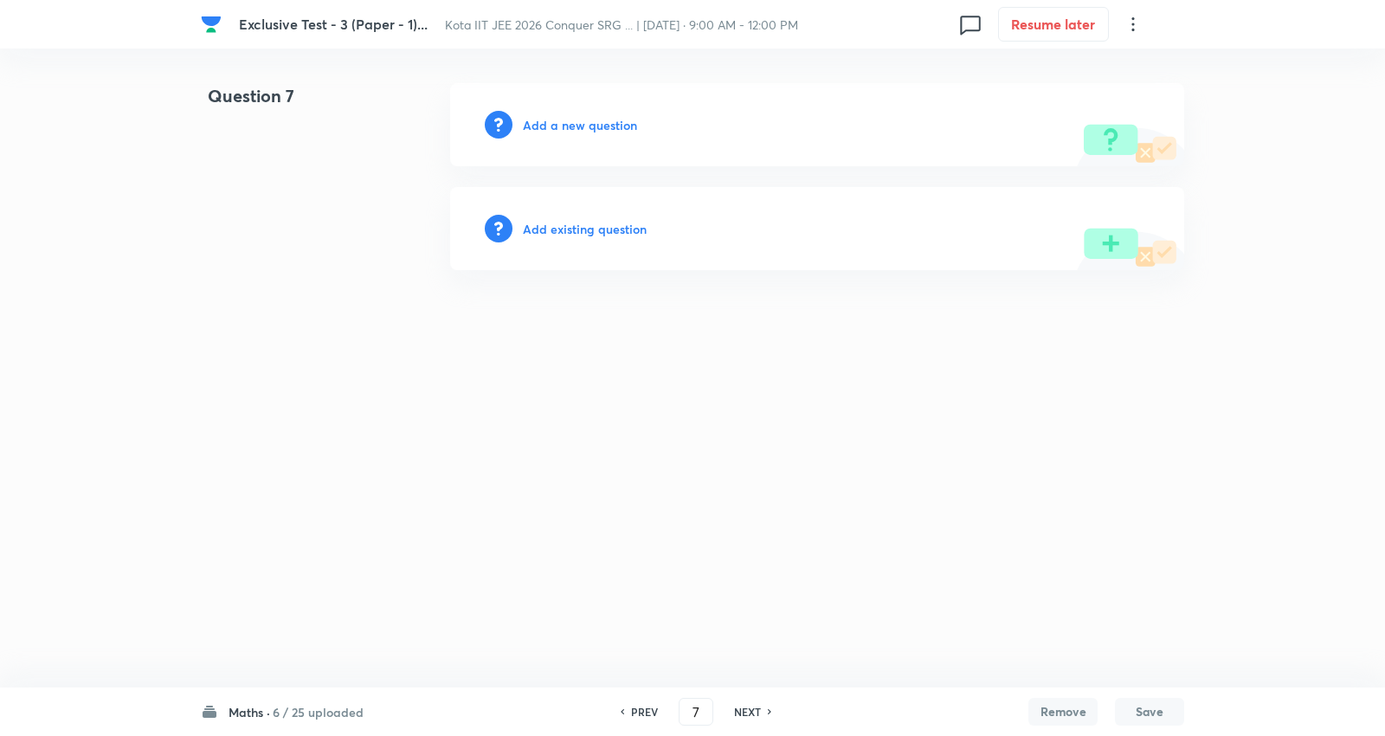
click at [615, 229] on h6 "Add existing question" at bounding box center [585, 229] width 124 height 18
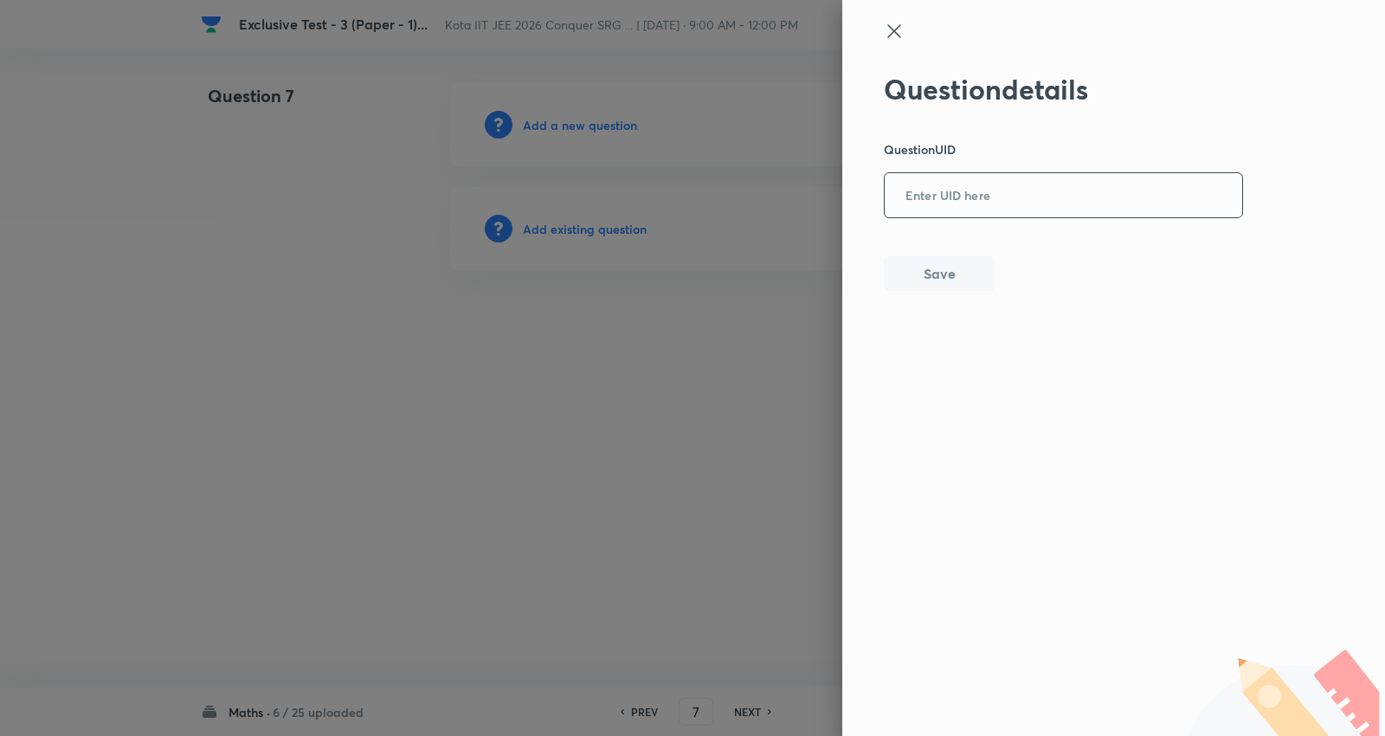
click at [1006, 196] on input "text" at bounding box center [1062, 196] width 357 height 42
paste input "3EC2V"
type input "3EC2V"
click at [962, 274] on button "Save" at bounding box center [939, 271] width 111 height 35
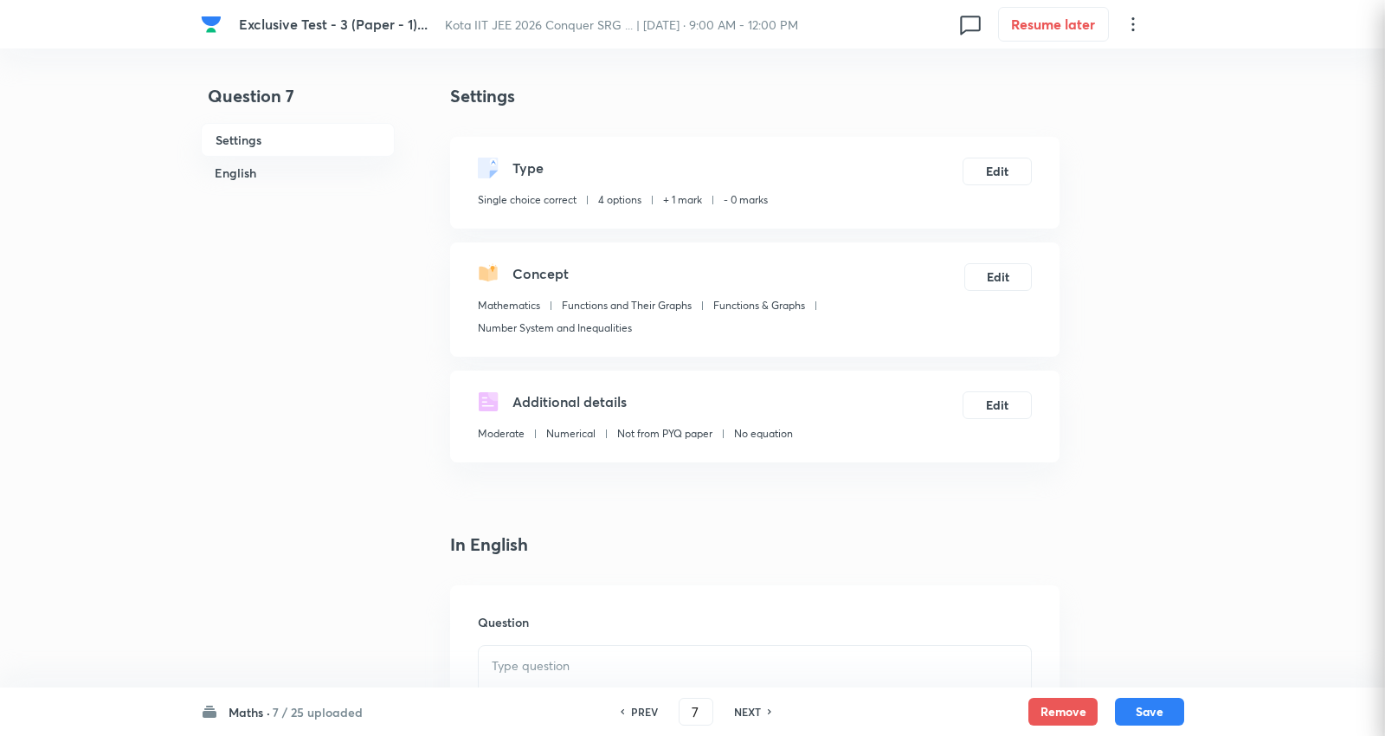
checkbox input "true"
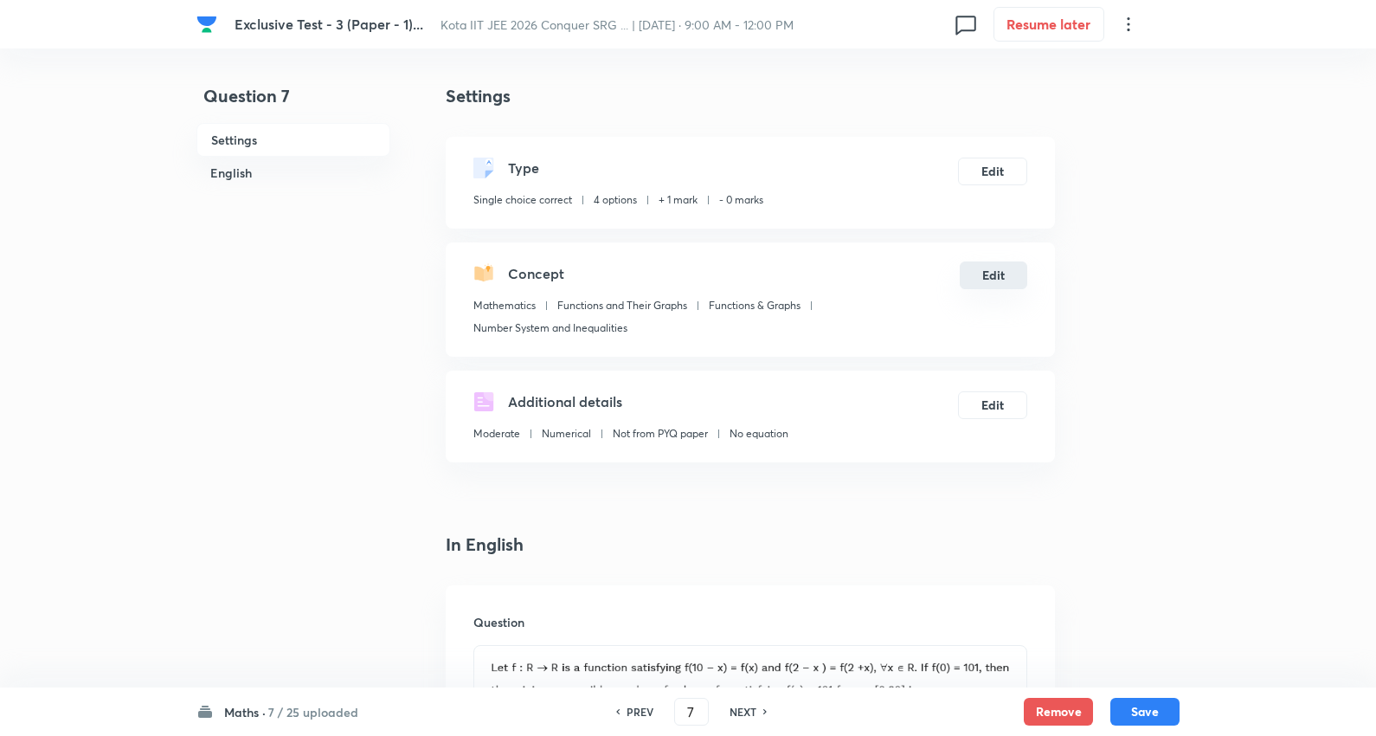
click at [998, 273] on button "Edit" at bounding box center [994, 275] width 68 height 28
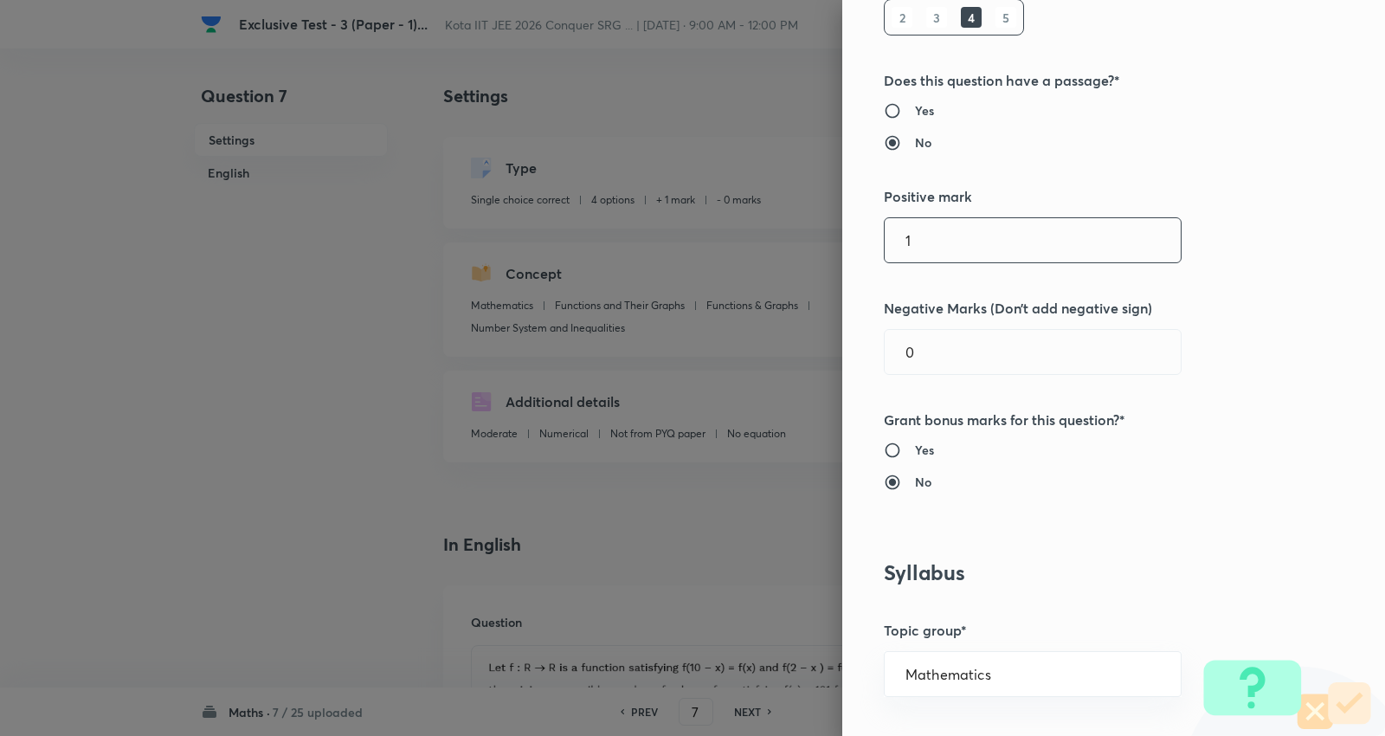
scroll to position [288, 0]
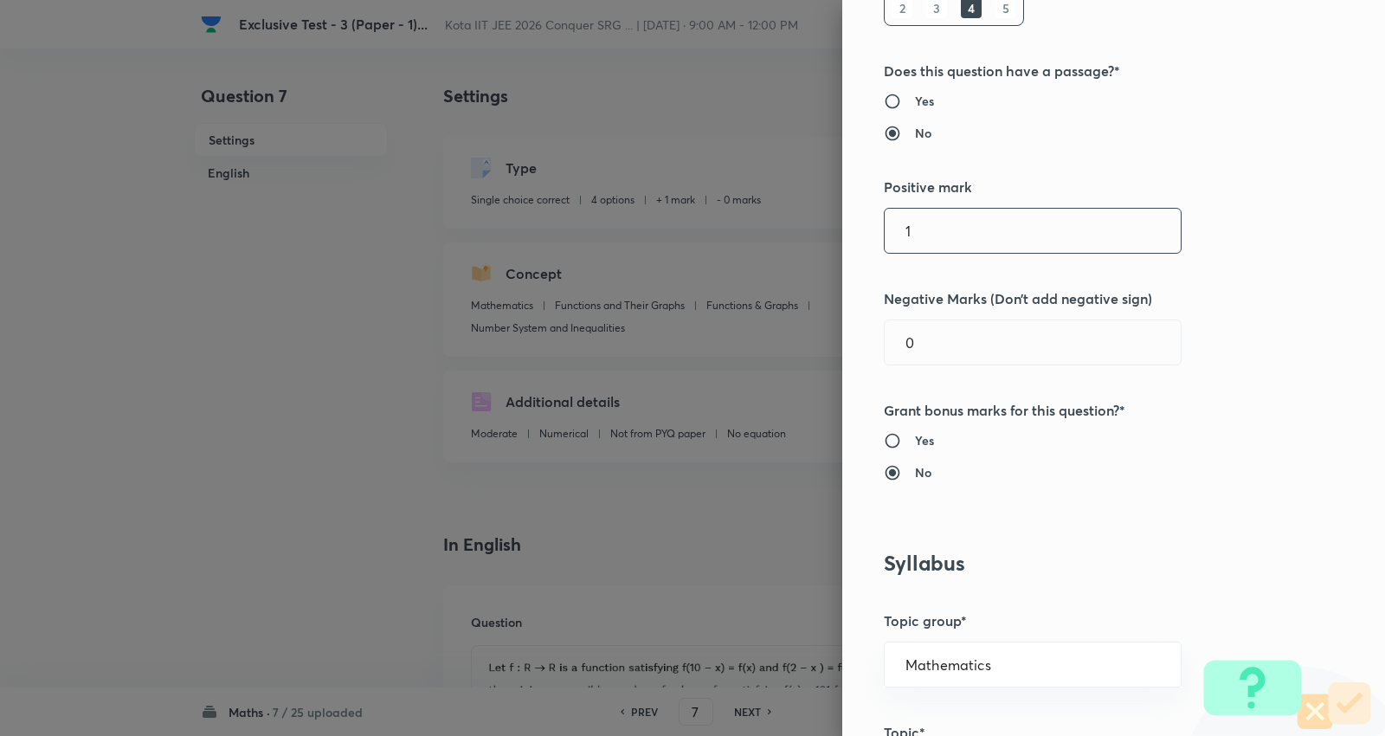
drag, startPoint x: 953, startPoint y: 226, endPoint x: 689, endPoint y: 200, distance: 265.2
click at [689, 201] on div "Question settings Question type* Single choice correct Number of options* 2 3 4…" at bounding box center [692, 368] width 1385 height 736
type input "4"
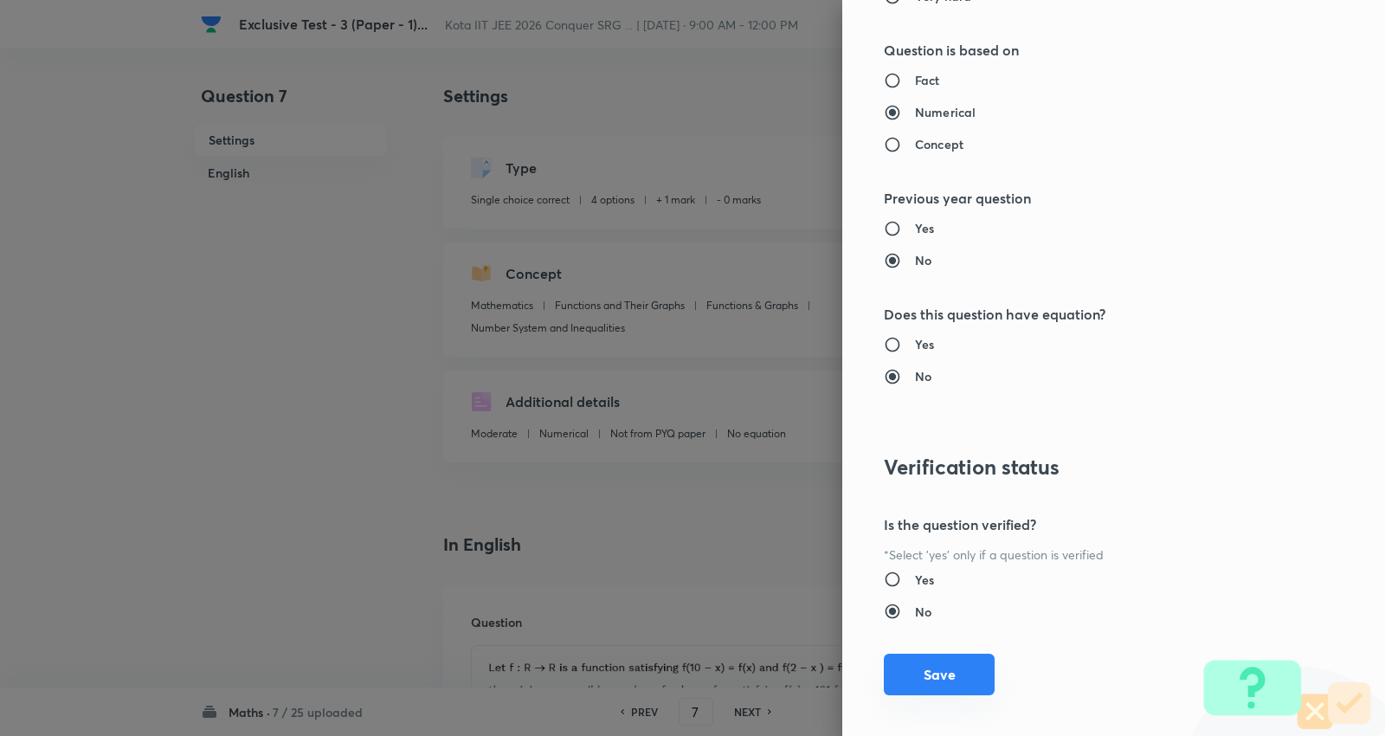
scroll to position [1740, 0]
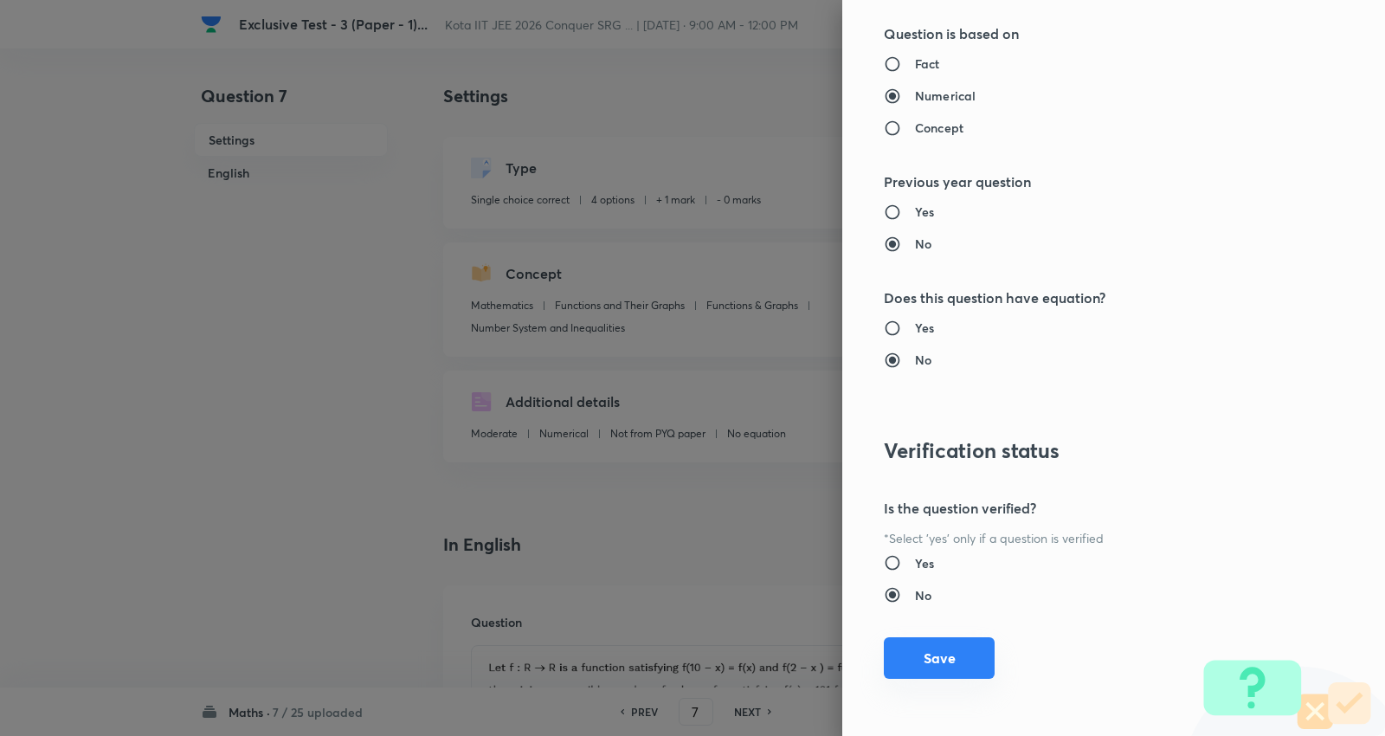
type input "1"
click at [926, 664] on button "Save" at bounding box center [939, 658] width 111 height 42
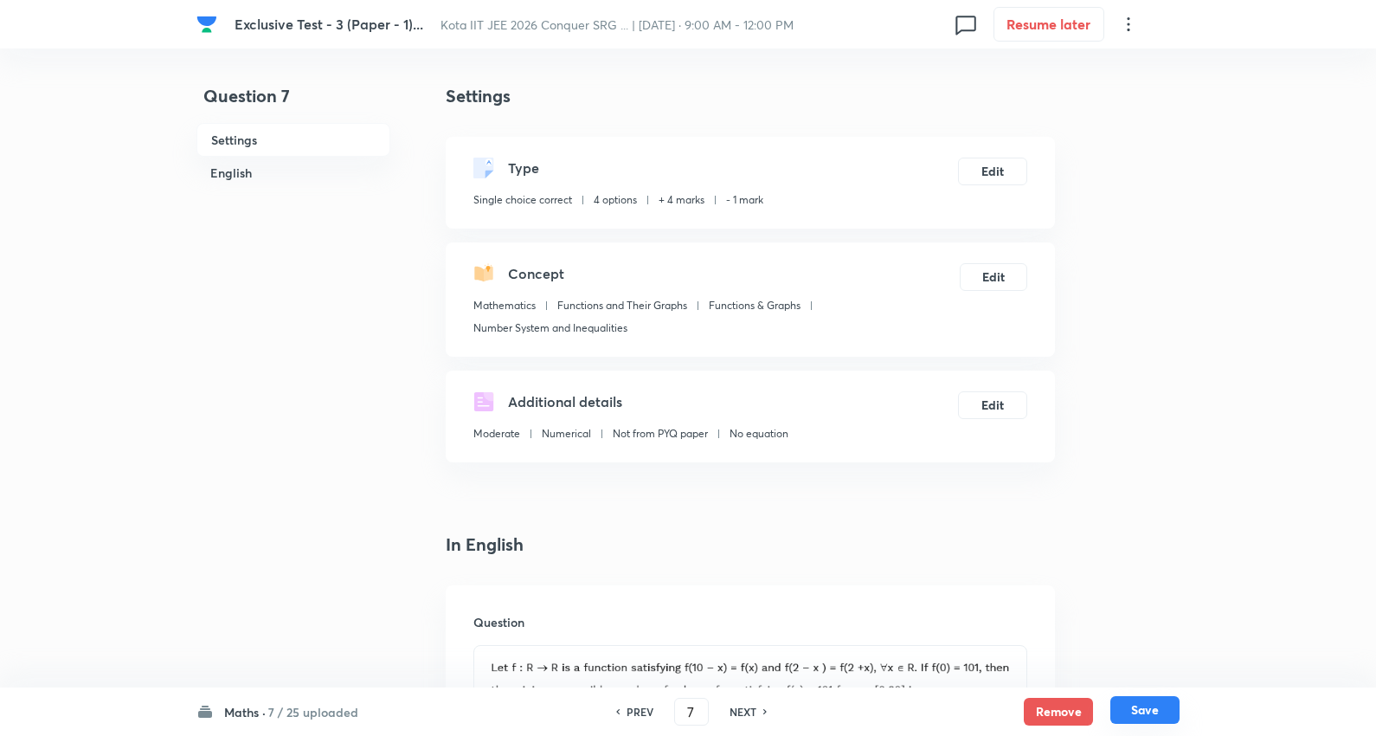
drag, startPoint x: 1165, startPoint y: 705, endPoint x: 1130, endPoint y: 704, distance: 34.6
click at [1166, 704] on button "Save" at bounding box center [1144, 710] width 69 height 28
type input "8"
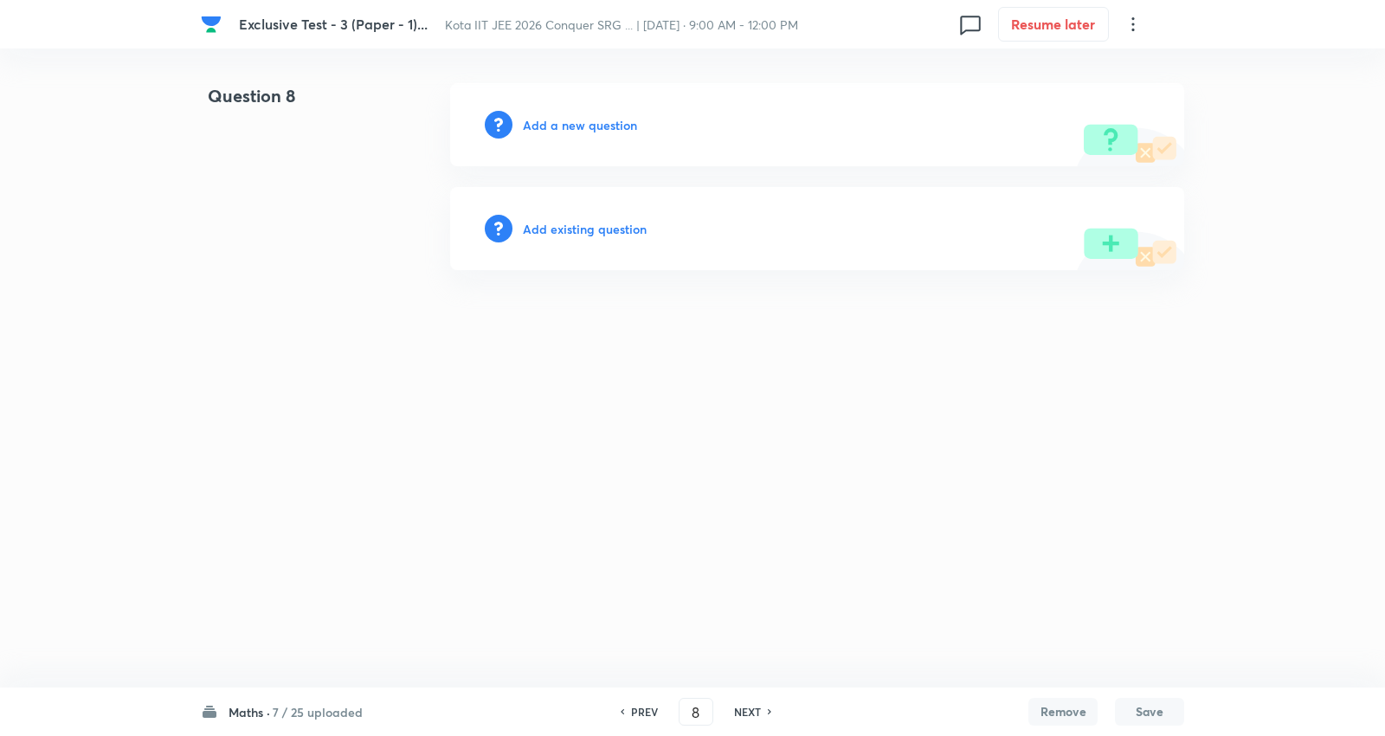
click at [583, 231] on h6 "Add existing question" at bounding box center [585, 229] width 124 height 18
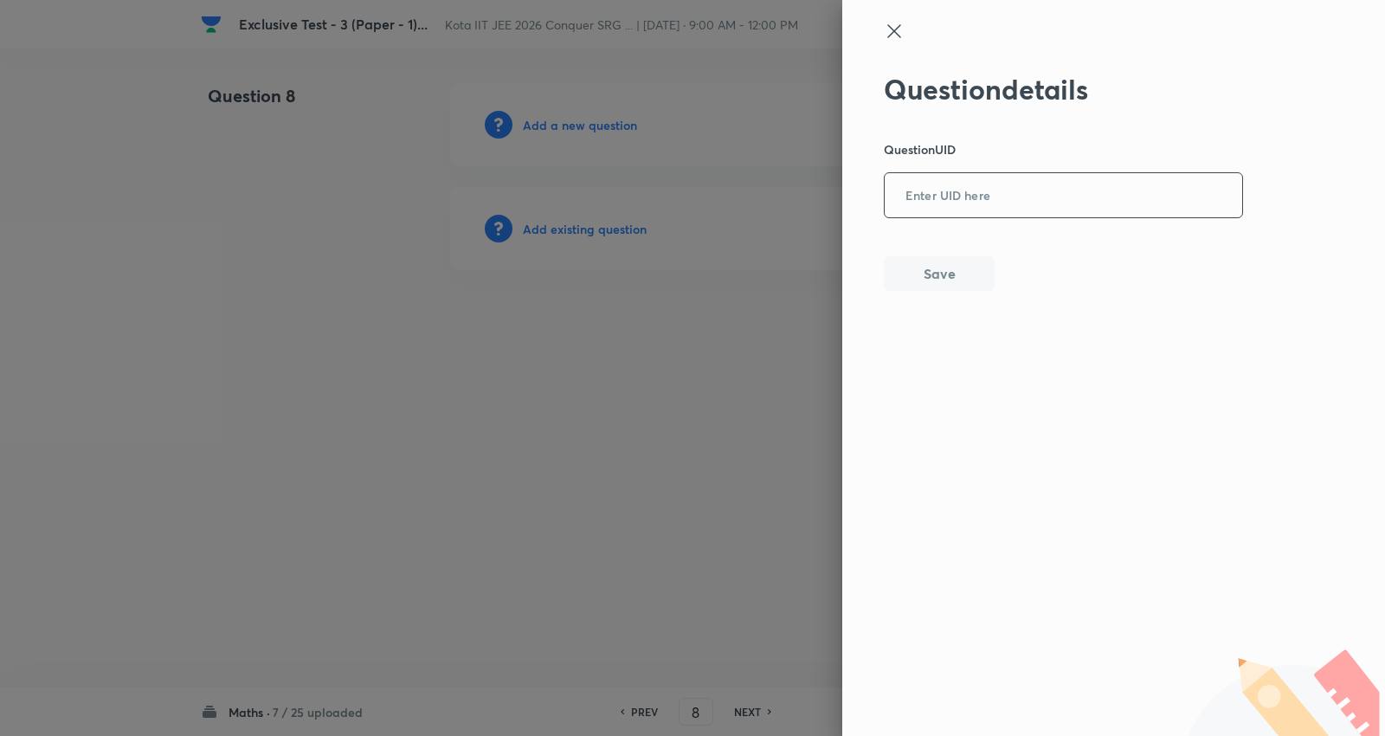
drag, startPoint x: 961, startPoint y: 189, endPoint x: 969, endPoint y: 200, distance: 14.2
click at [961, 189] on input "text" at bounding box center [1062, 196] width 357 height 42
paste input "GUVU6"
type input "GUVU6"
click at [959, 272] on button "Save" at bounding box center [939, 271] width 111 height 35
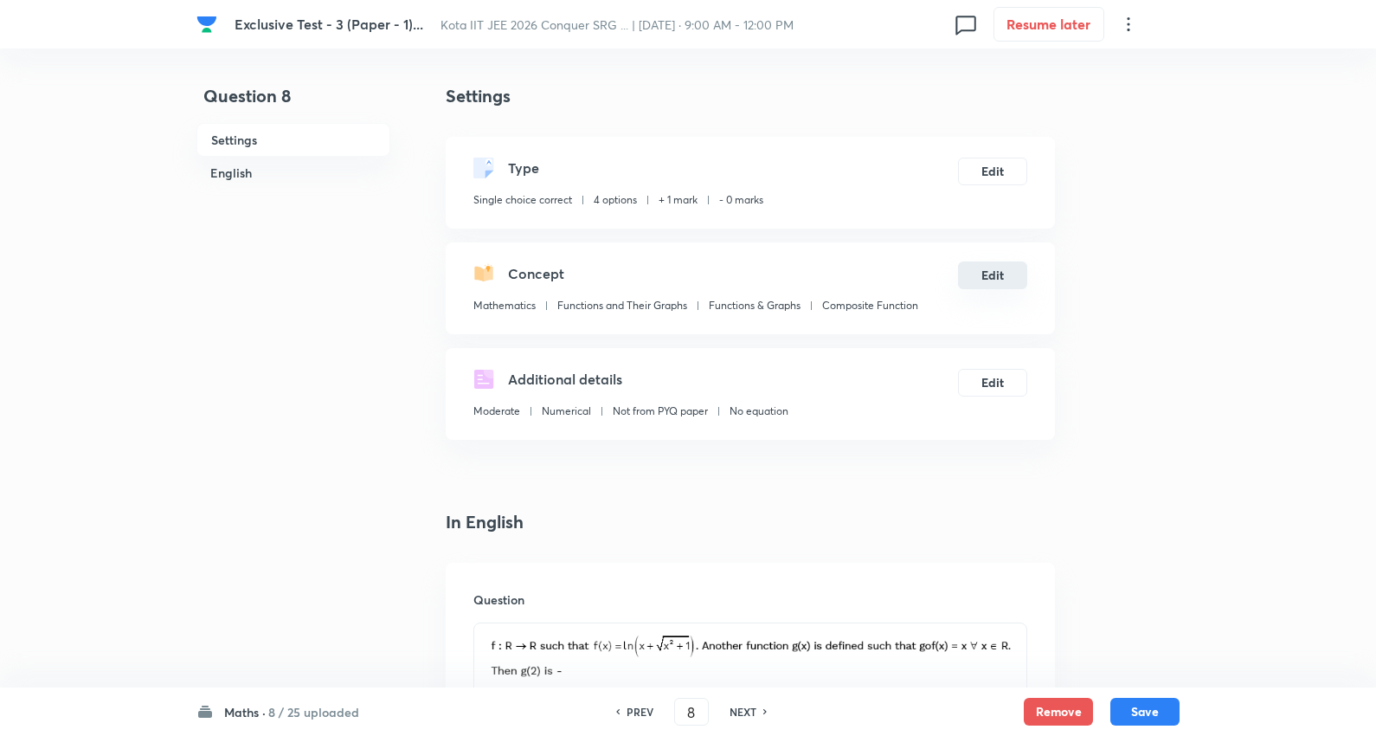
click at [1000, 283] on button "Edit" at bounding box center [992, 275] width 69 height 28
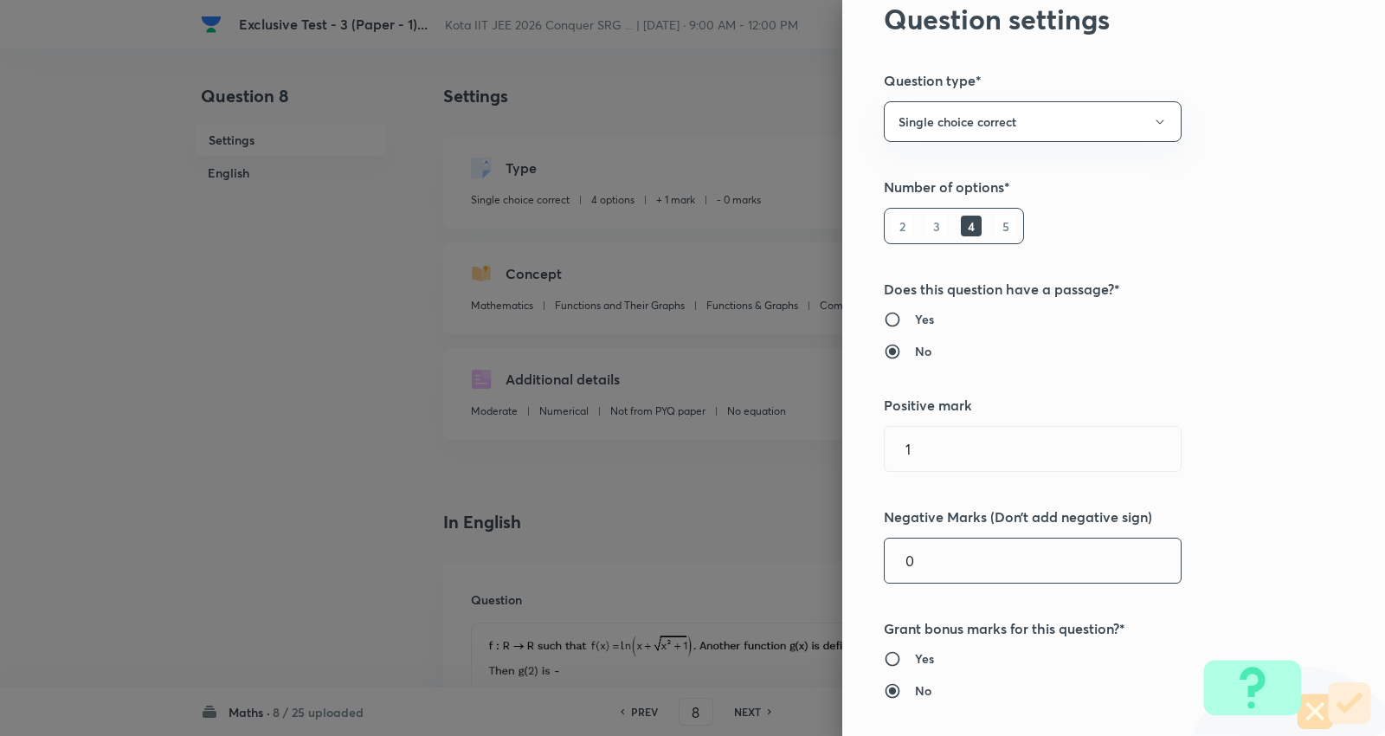
scroll to position [384, 0]
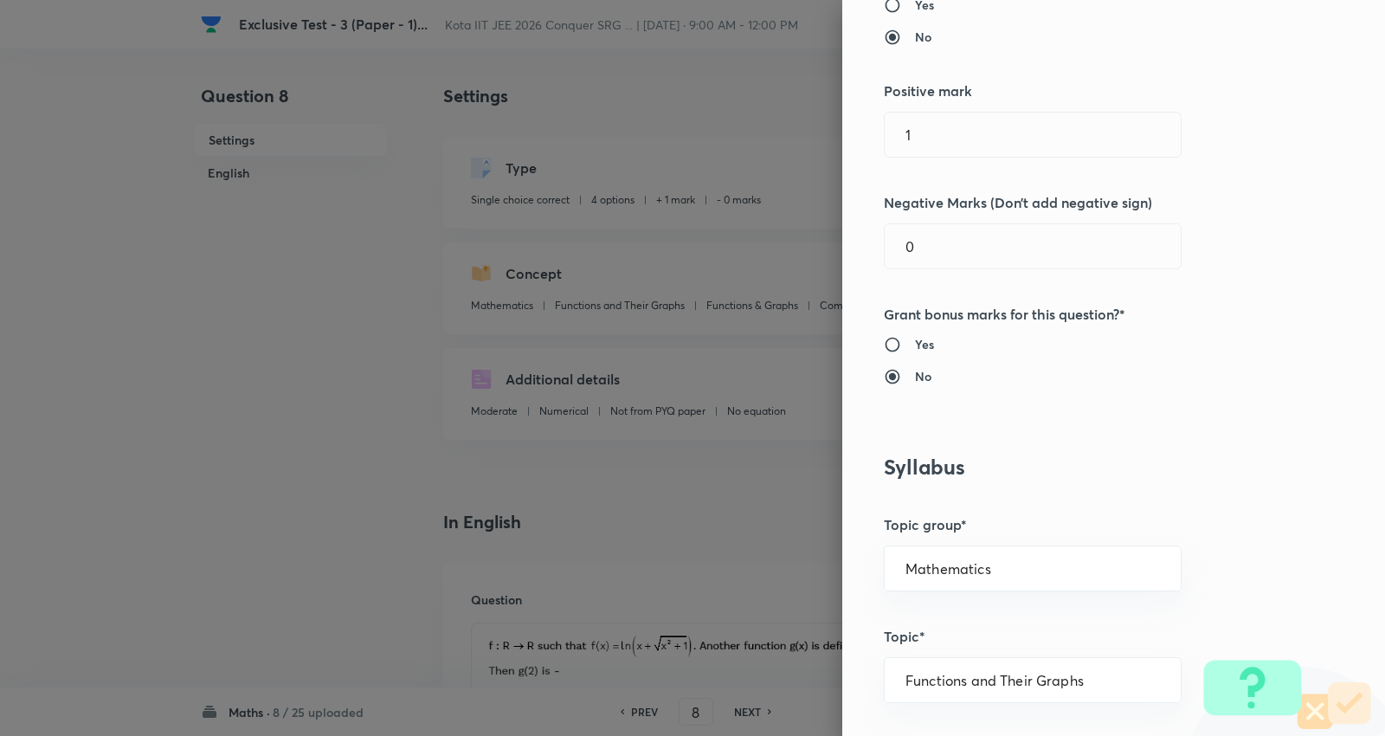
click at [689, 135] on div "Question settings Question type* Single choice correct Number of options* 2 3 4…" at bounding box center [692, 368] width 1385 height 736
type input "4"
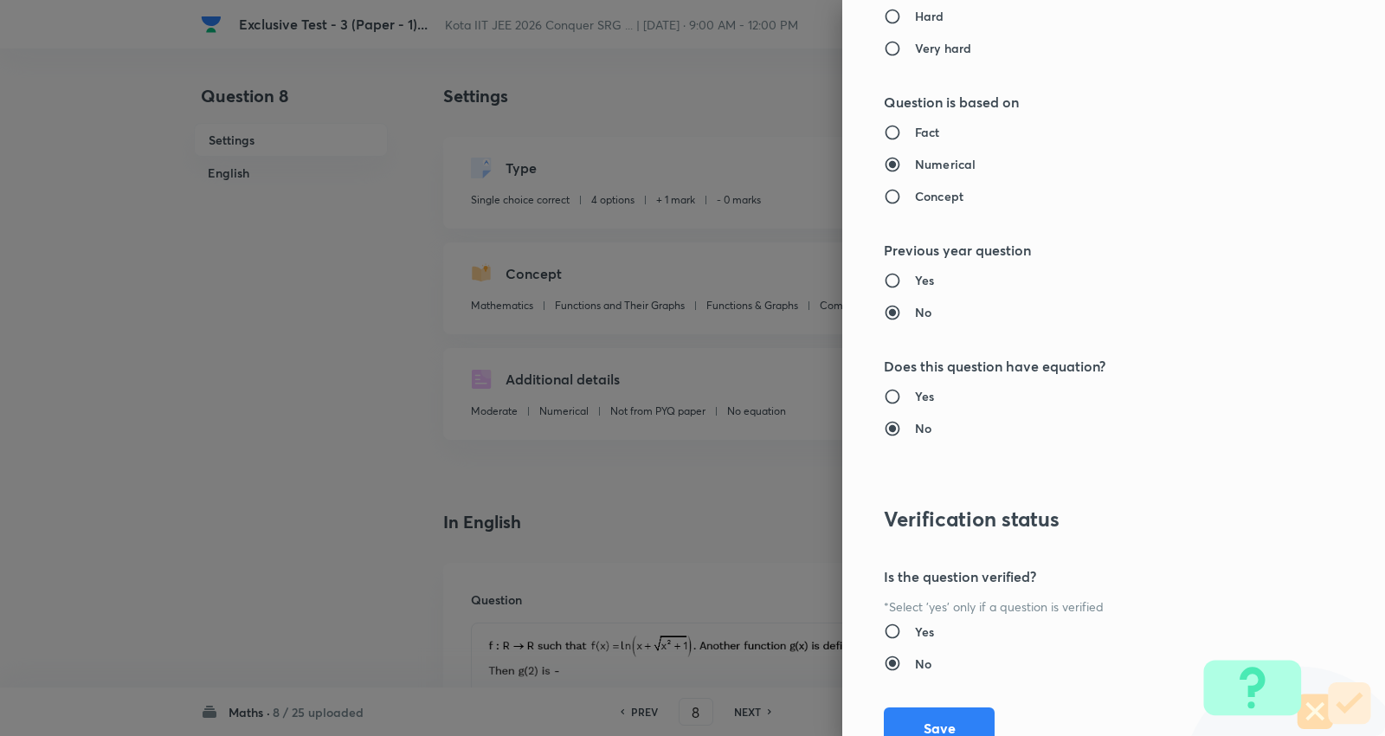
scroll to position [1740, 0]
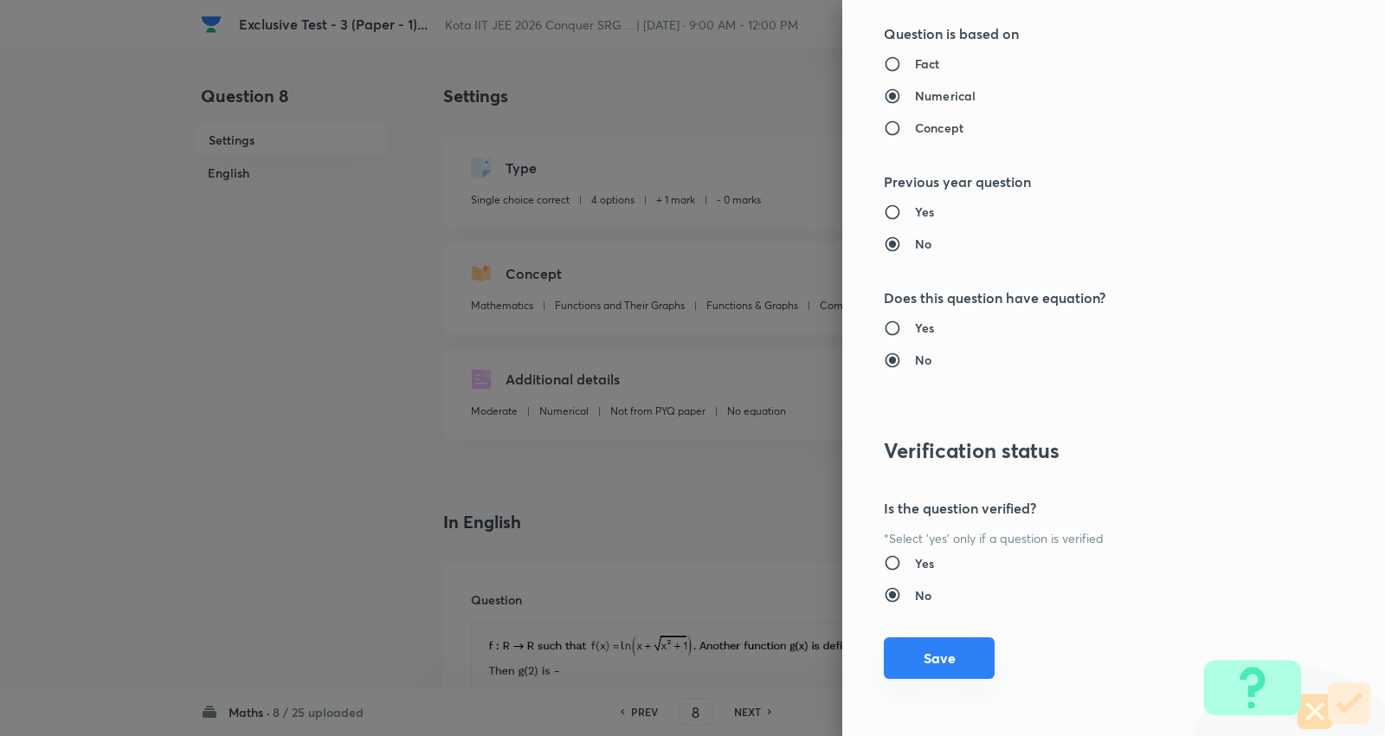
type input "1"
click at [935, 653] on button "Save" at bounding box center [939, 658] width 111 height 42
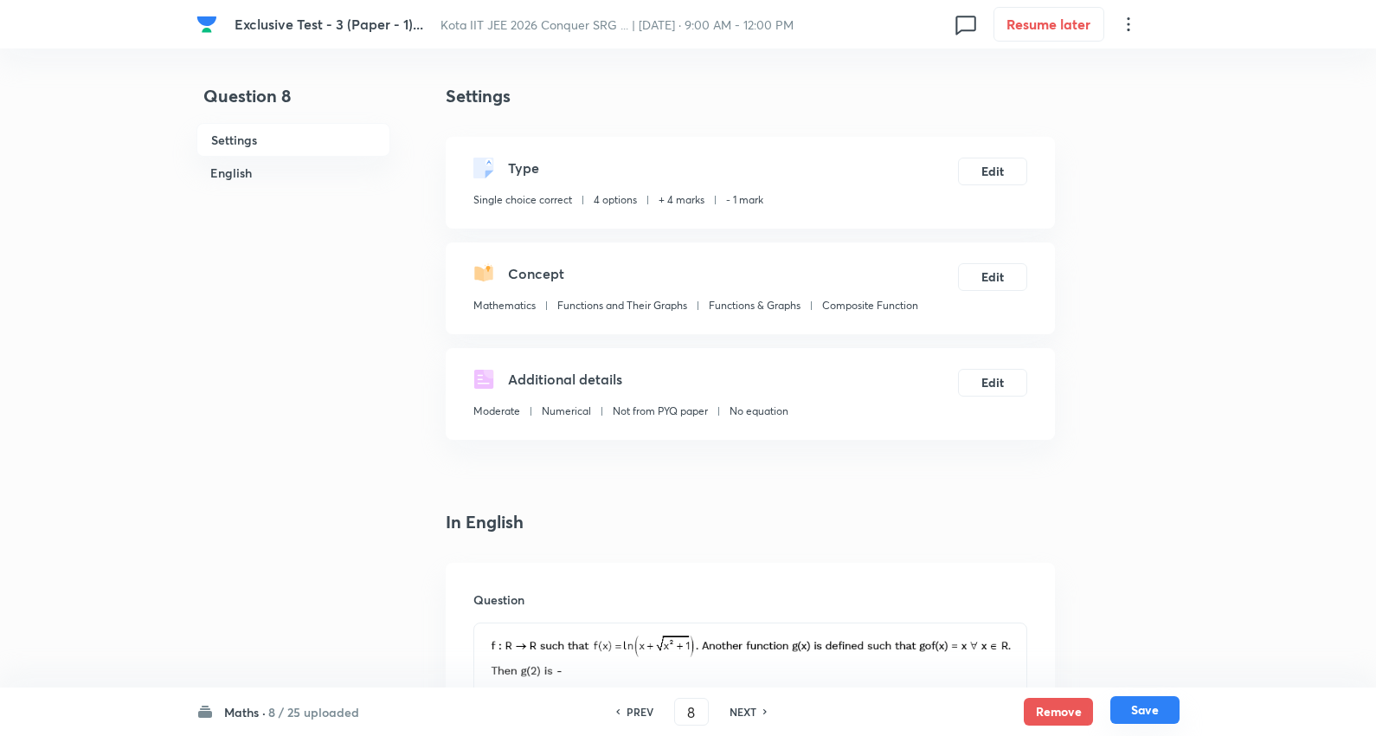
click at [1154, 706] on button "Save" at bounding box center [1144, 710] width 69 height 28
type input "9"
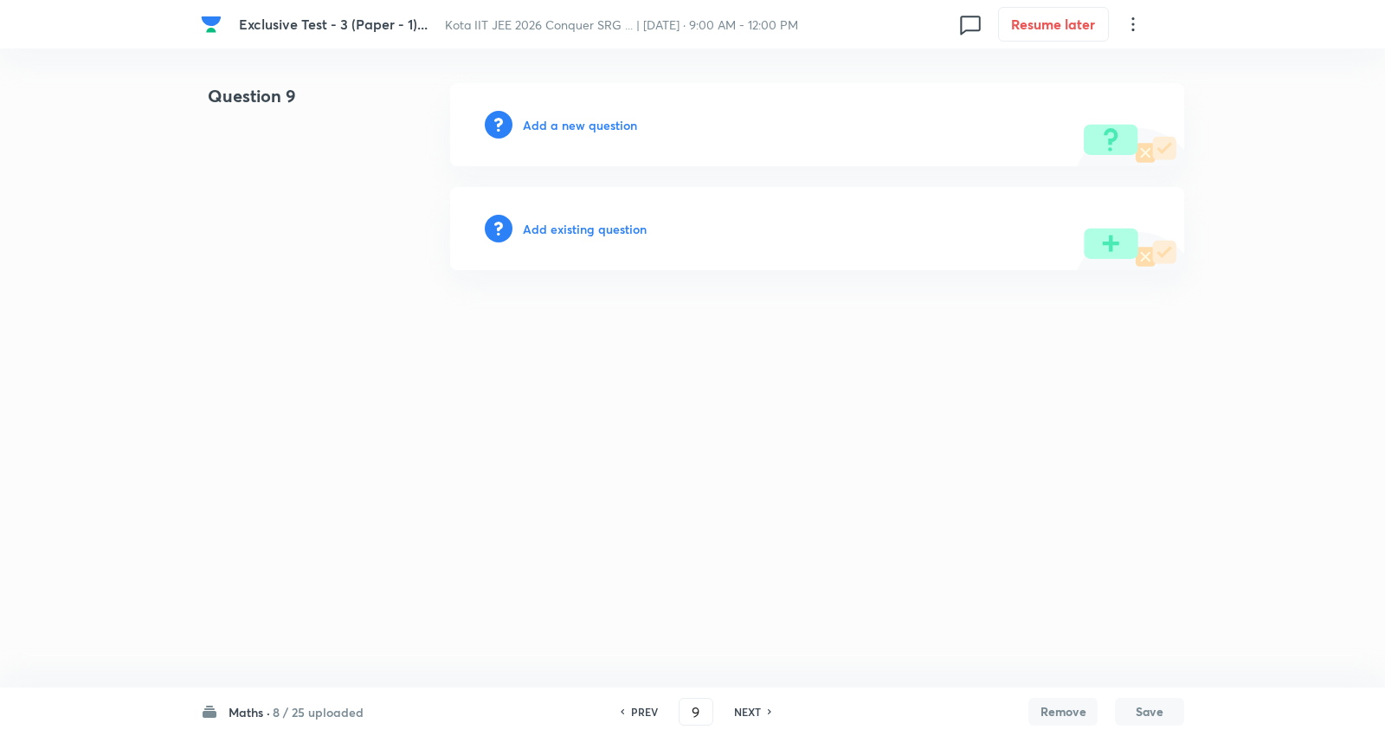
click at [584, 225] on h6 "Add existing question" at bounding box center [585, 229] width 124 height 18
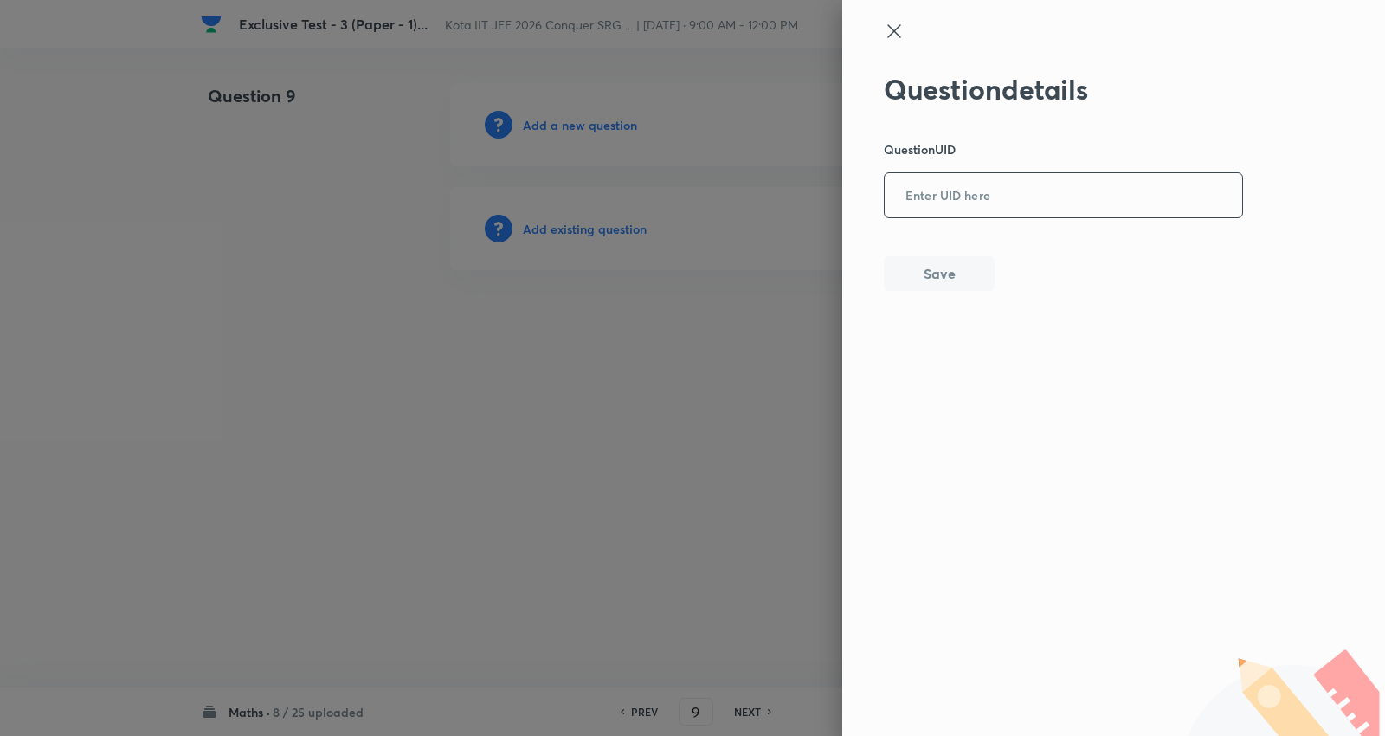
click at [988, 200] on input "text" at bounding box center [1062, 196] width 357 height 42
paste input "HX0XZ"
type input "HX0XZ"
click at [940, 279] on button "Save" at bounding box center [939, 271] width 111 height 35
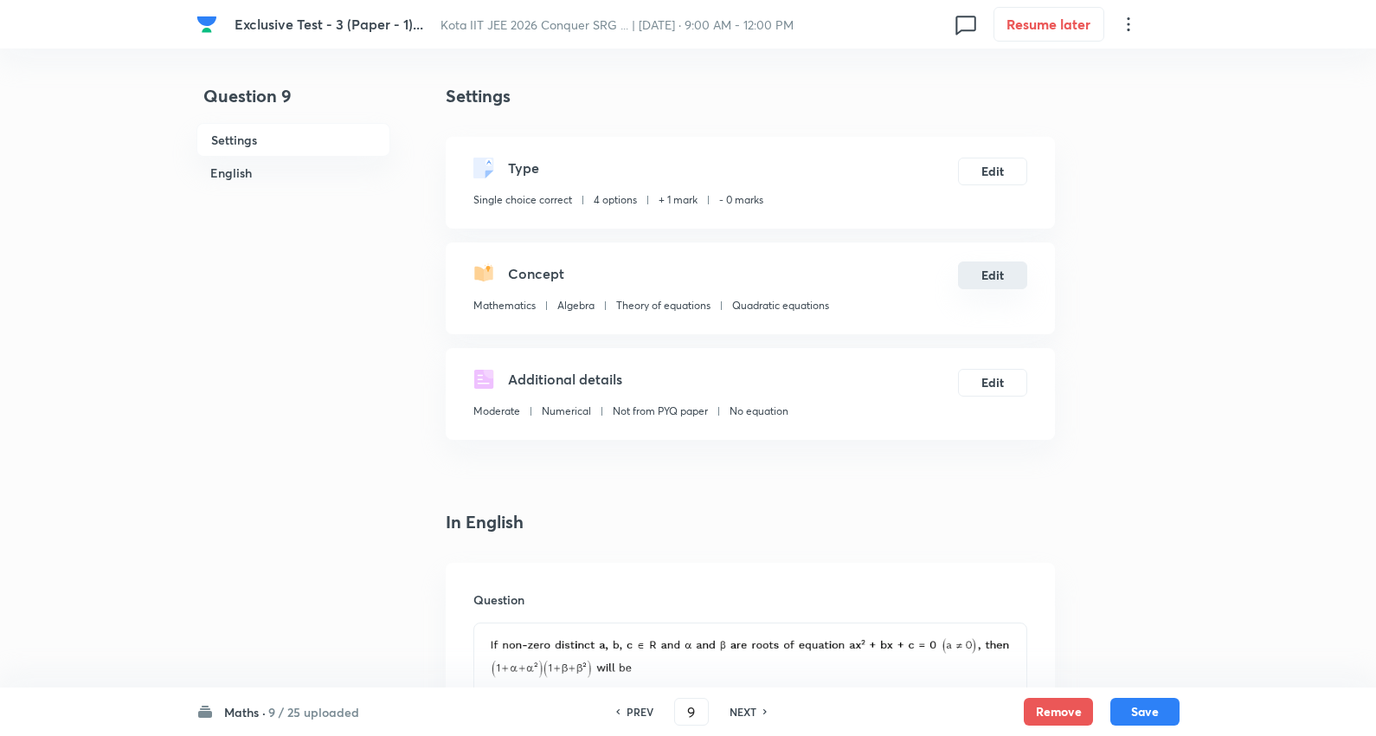
click at [998, 267] on button "Edit" at bounding box center [992, 275] width 69 height 28
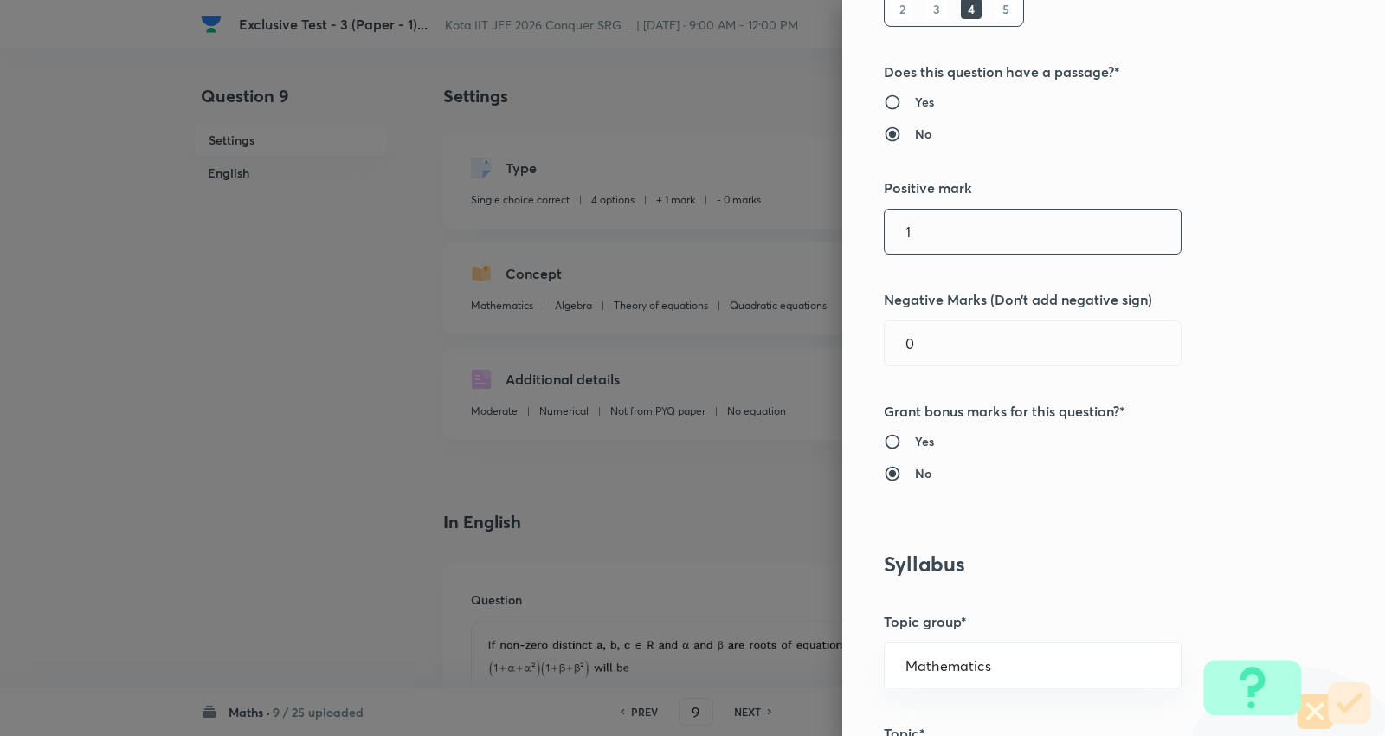
scroll to position [288, 0]
click at [593, 206] on div "Question settings Question type* Single choice correct Number of options* 2 3 4…" at bounding box center [692, 368] width 1385 height 736
type input "4"
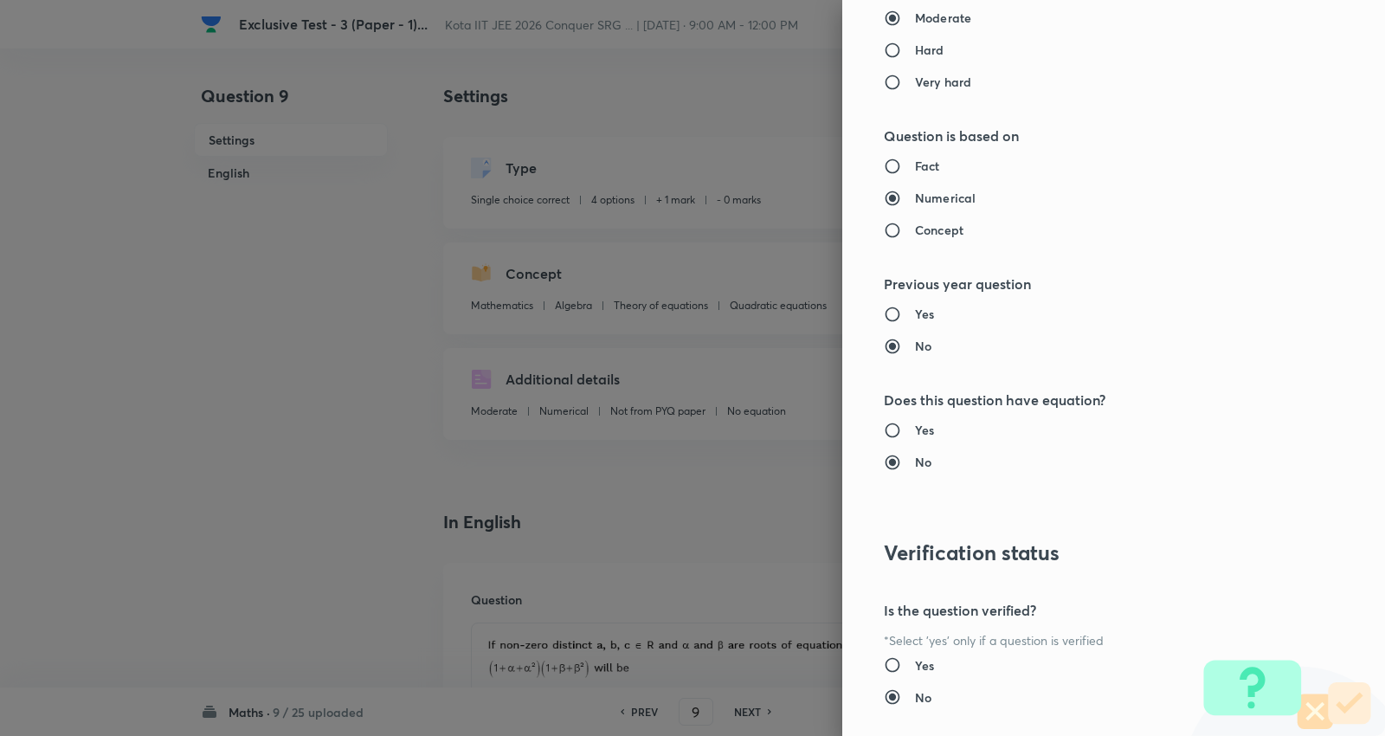
scroll to position [1740, 0]
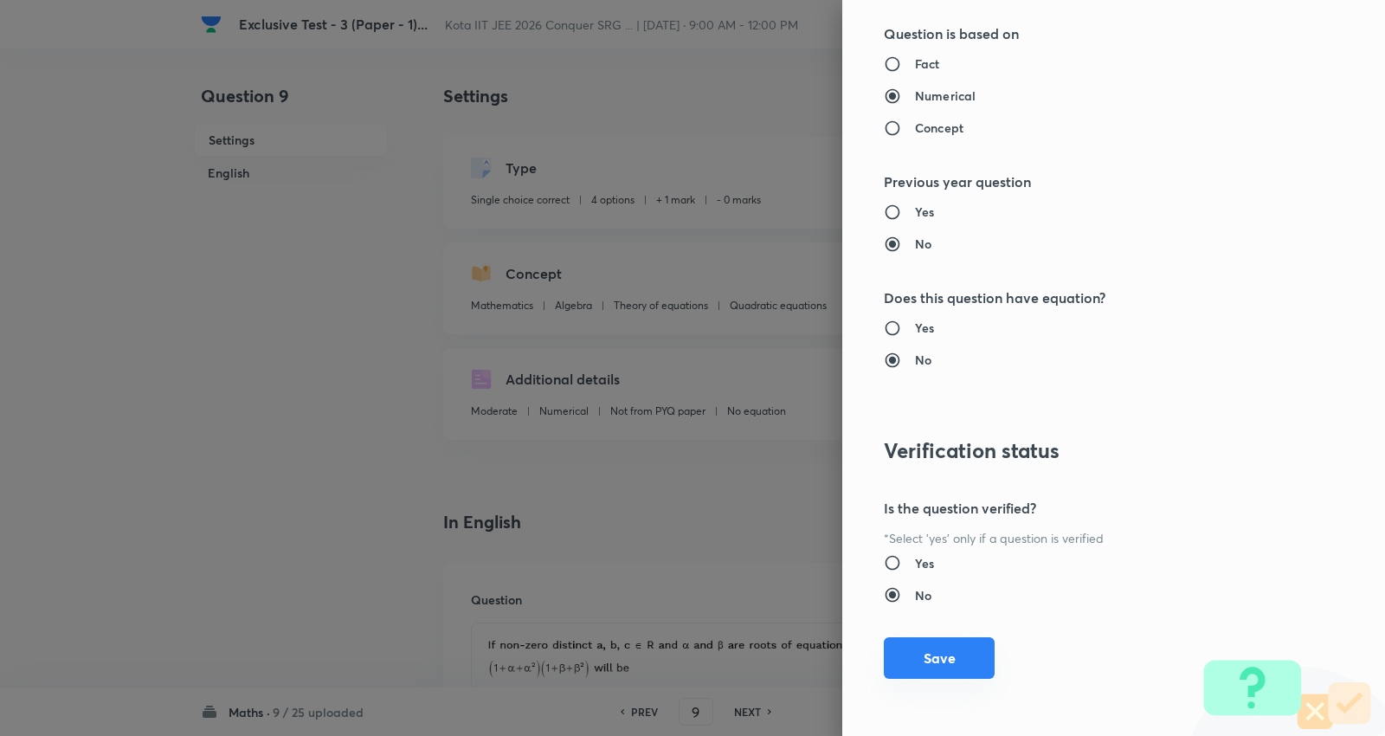
type input "1"
drag, startPoint x: 879, startPoint y: 647, endPoint x: 930, endPoint y: 662, distance: 53.1
click at [884, 647] on button "Save" at bounding box center [939, 658] width 111 height 42
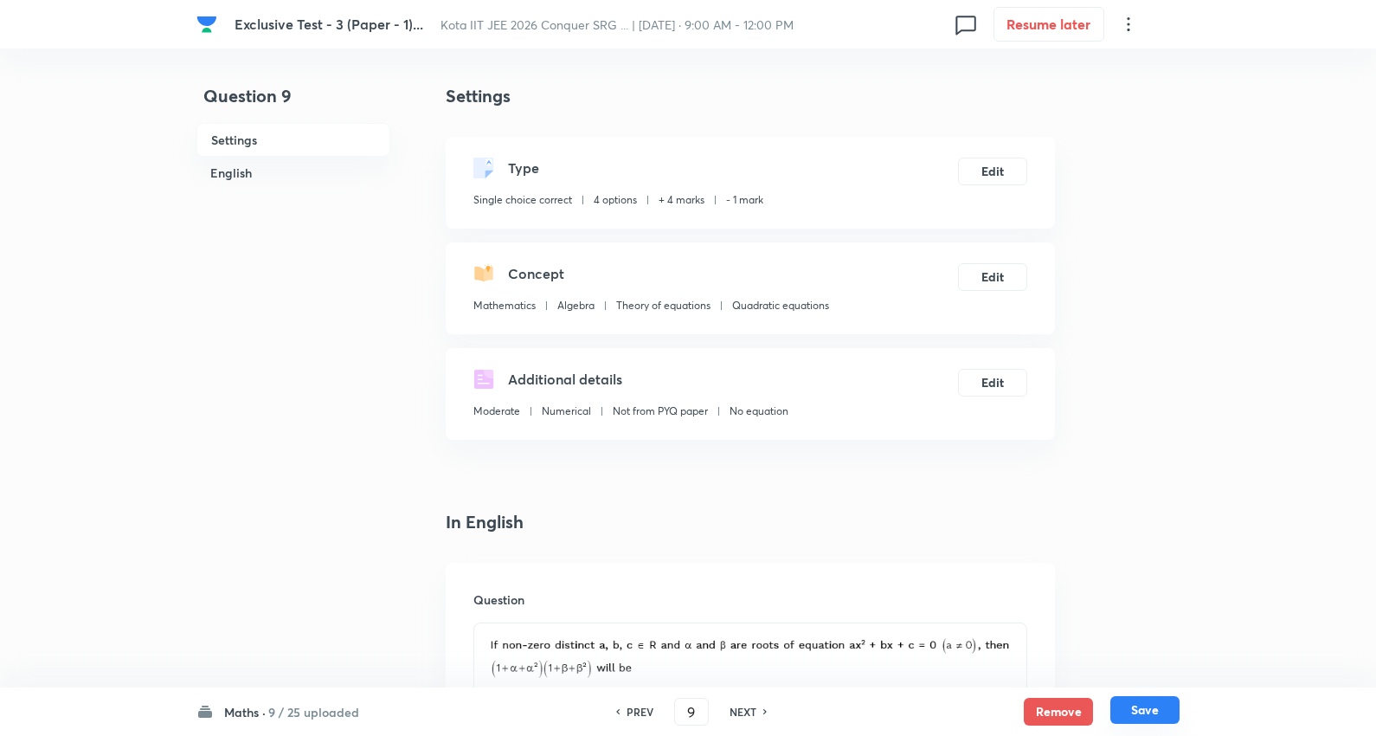
click at [1161, 703] on button "Save" at bounding box center [1144, 710] width 69 height 28
type input "10"
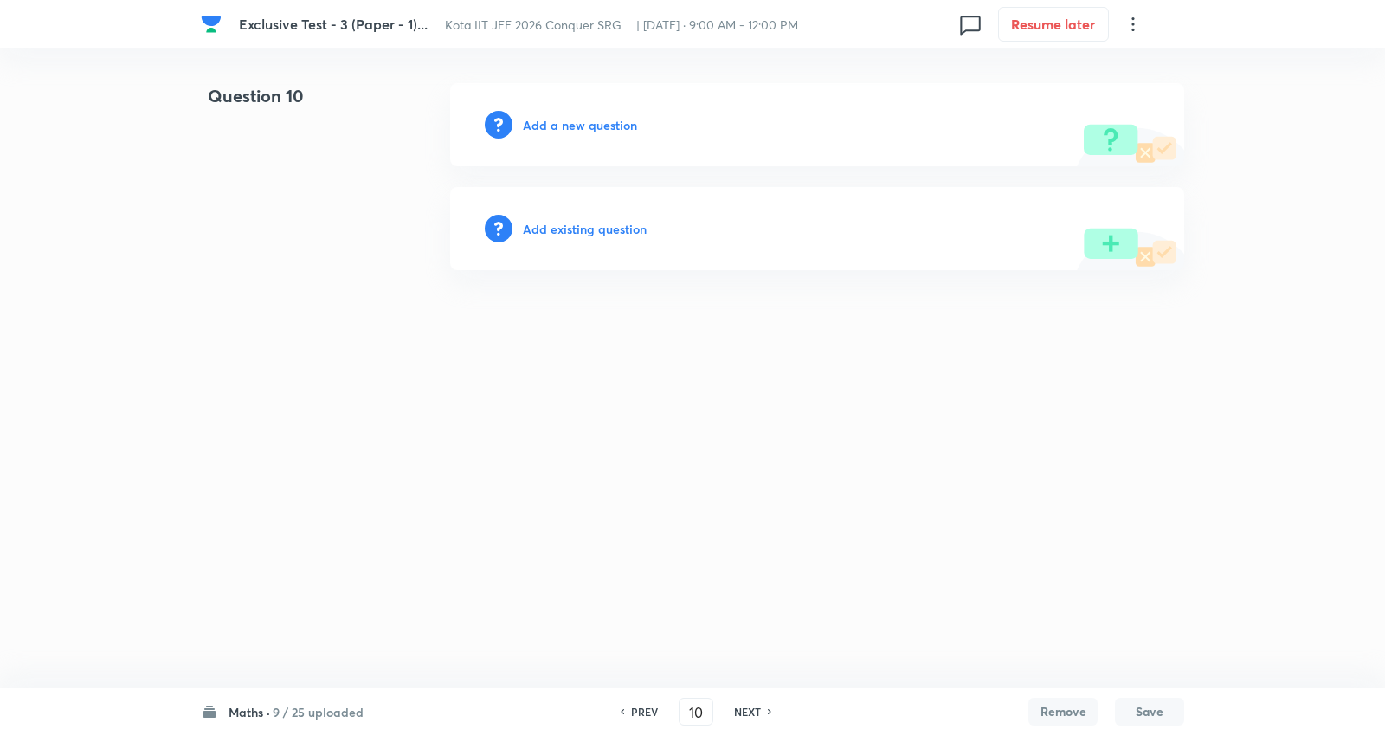
click at [608, 220] on h6 "Add existing question" at bounding box center [585, 229] width 124 height 18
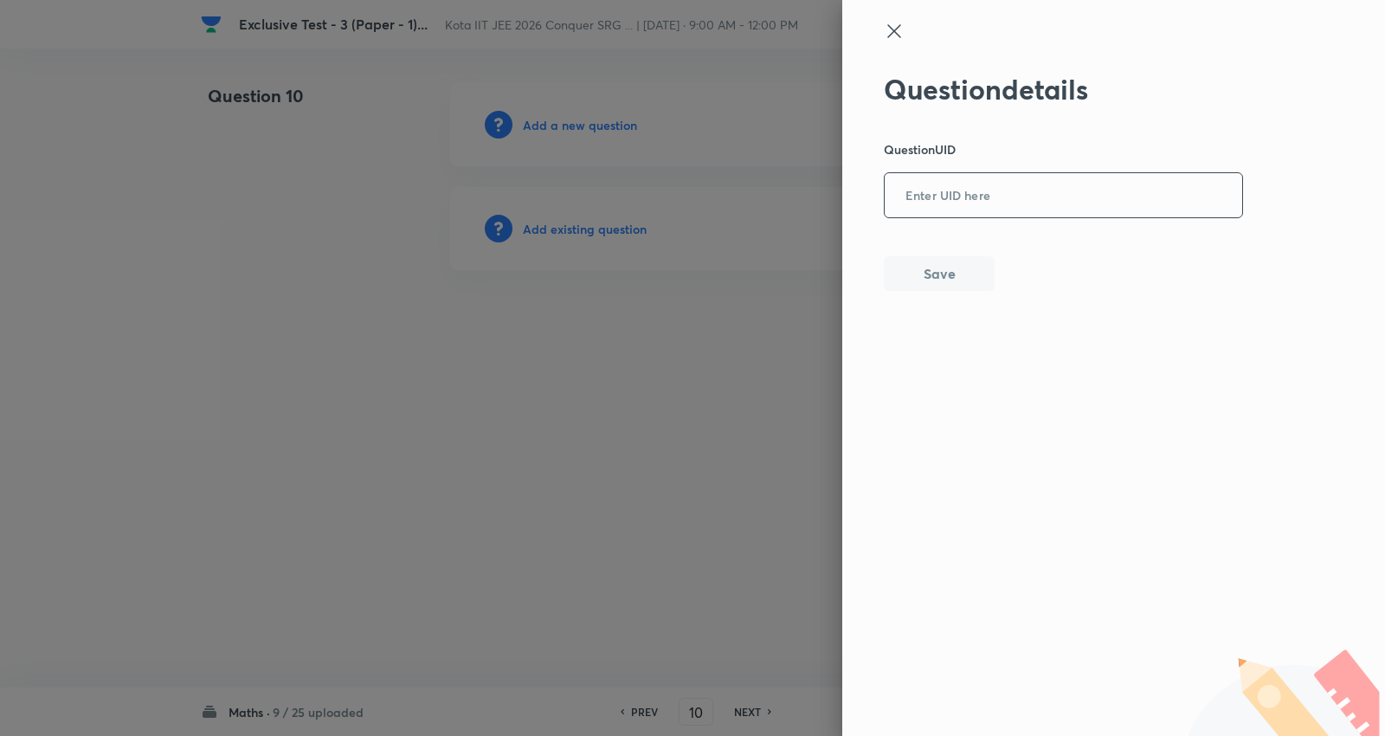
click at [975, 203] on input "text" at bounding box center [1062, 196] width 357 height 42
paste input "8K9JN"
type input "8K9JN"
click at [961, 263] on button "Save" at bounding box center [939, 271] width 111 height 35
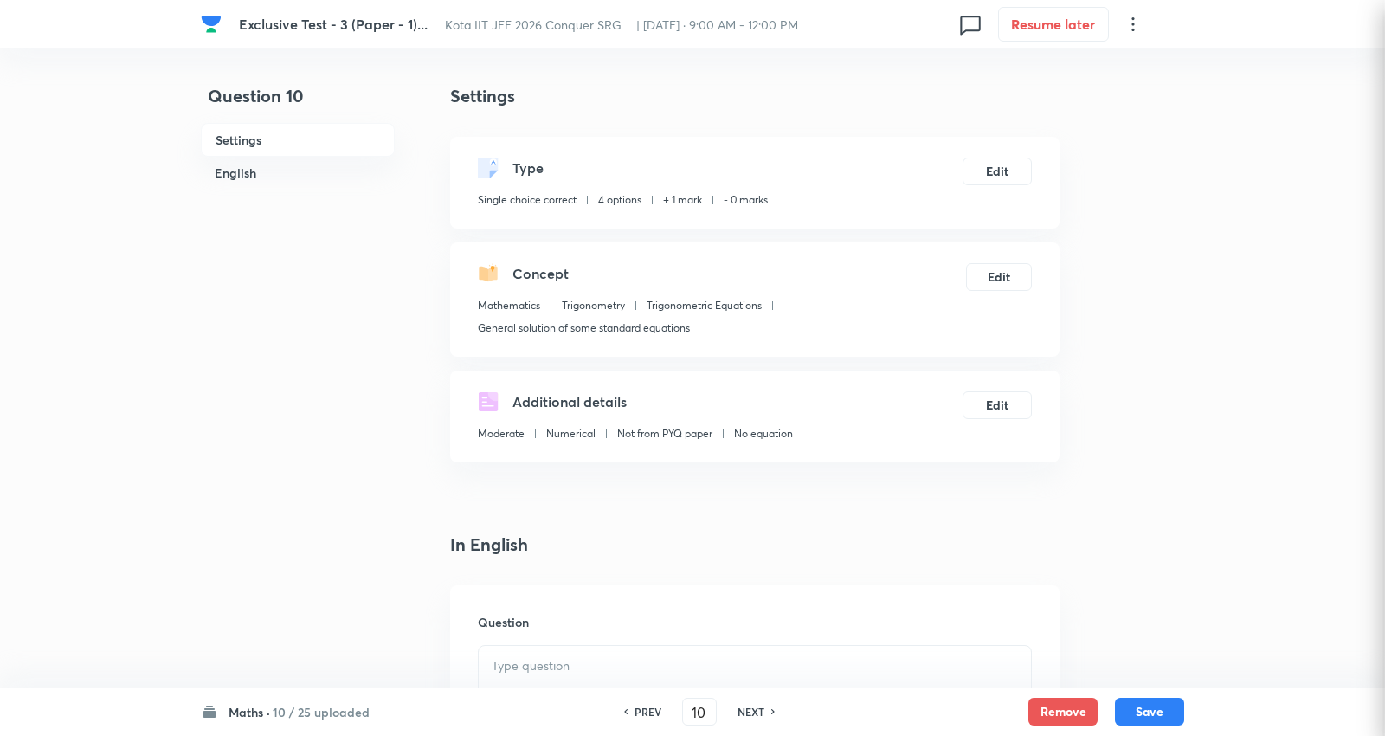
checkbox input "true"
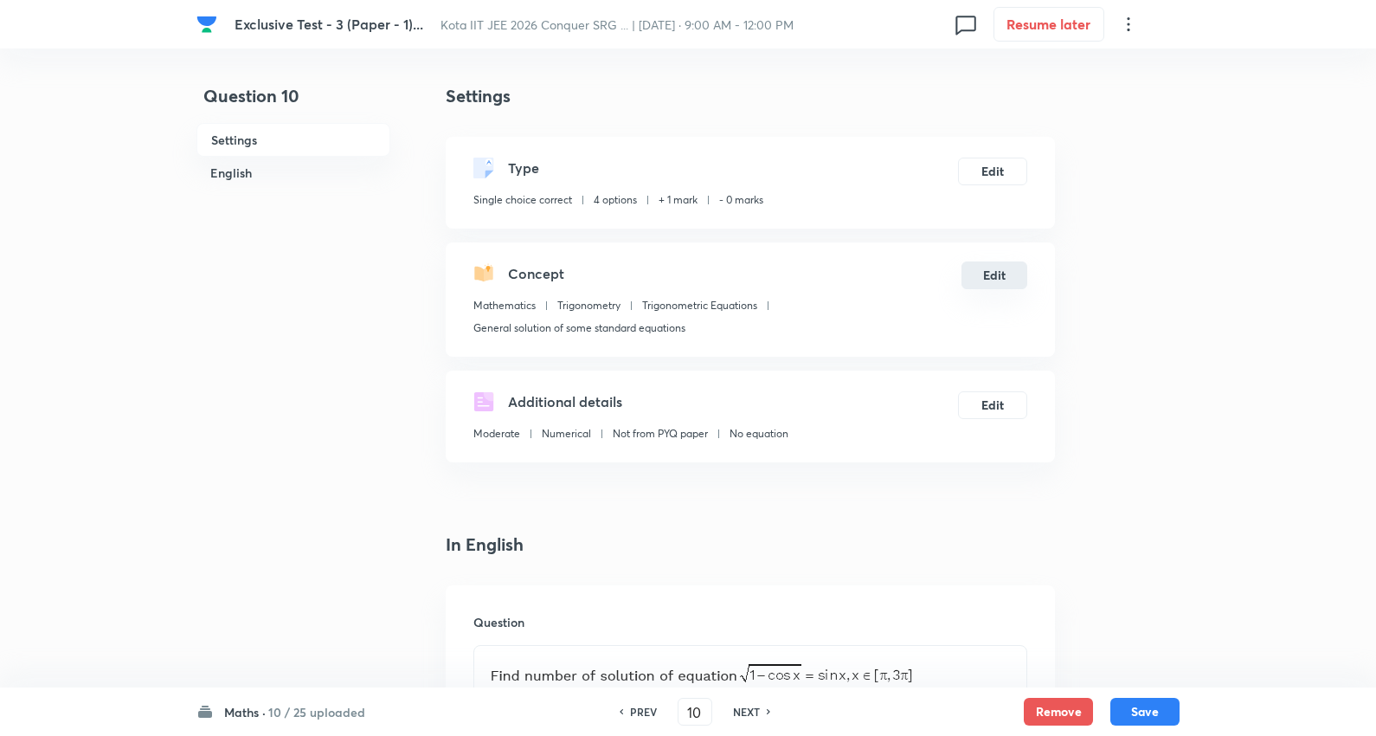
click at [1004, 271] on button "Edit" at bounding box center [994, 275] width 66 height 28
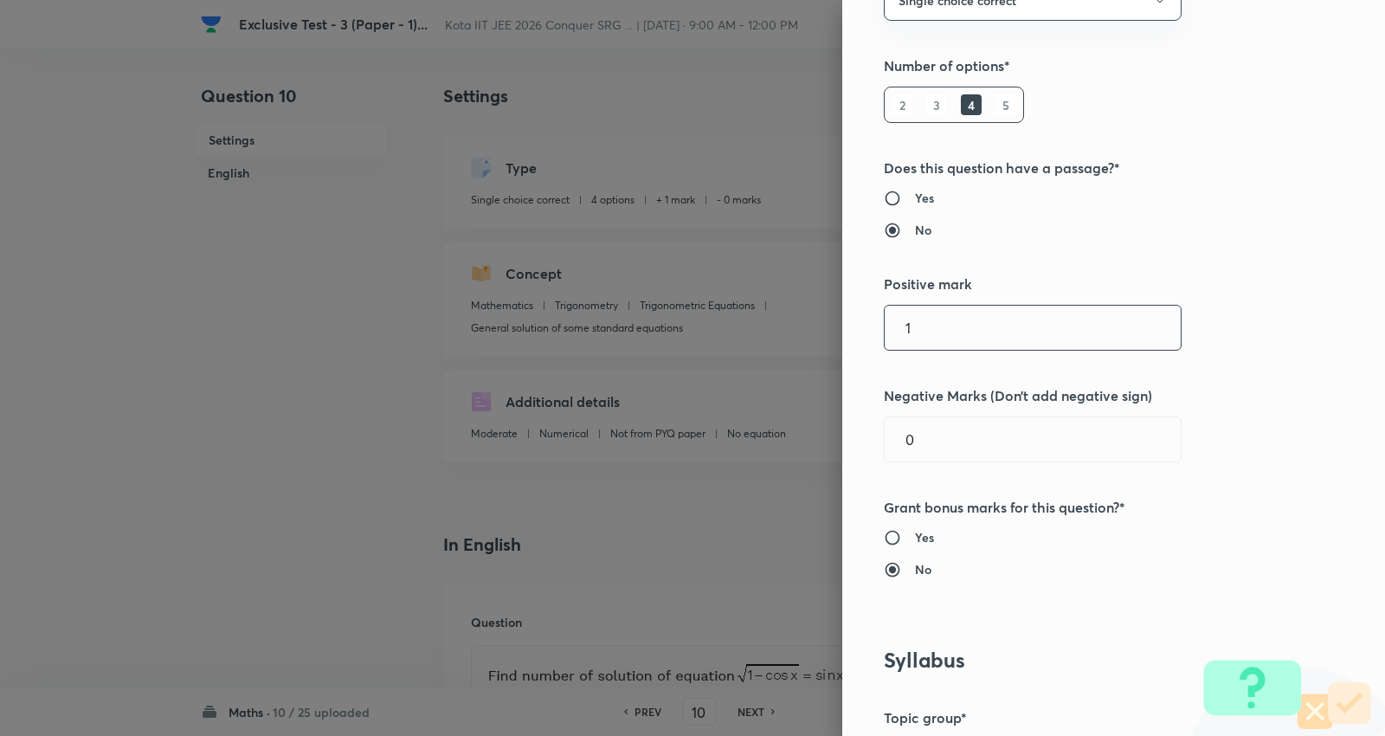
scroll to position [192, 0]
drag, startPoint x: 739, startPoint y: 332, endPoint x: 669, endPoint y: 331, distance: 70.1
click at [669, 331] on div "Question settings Question type* Single choice correct Number of options* 2 3 4…" at bounding box center [692, 368] width 1385 height 736
type input "4"
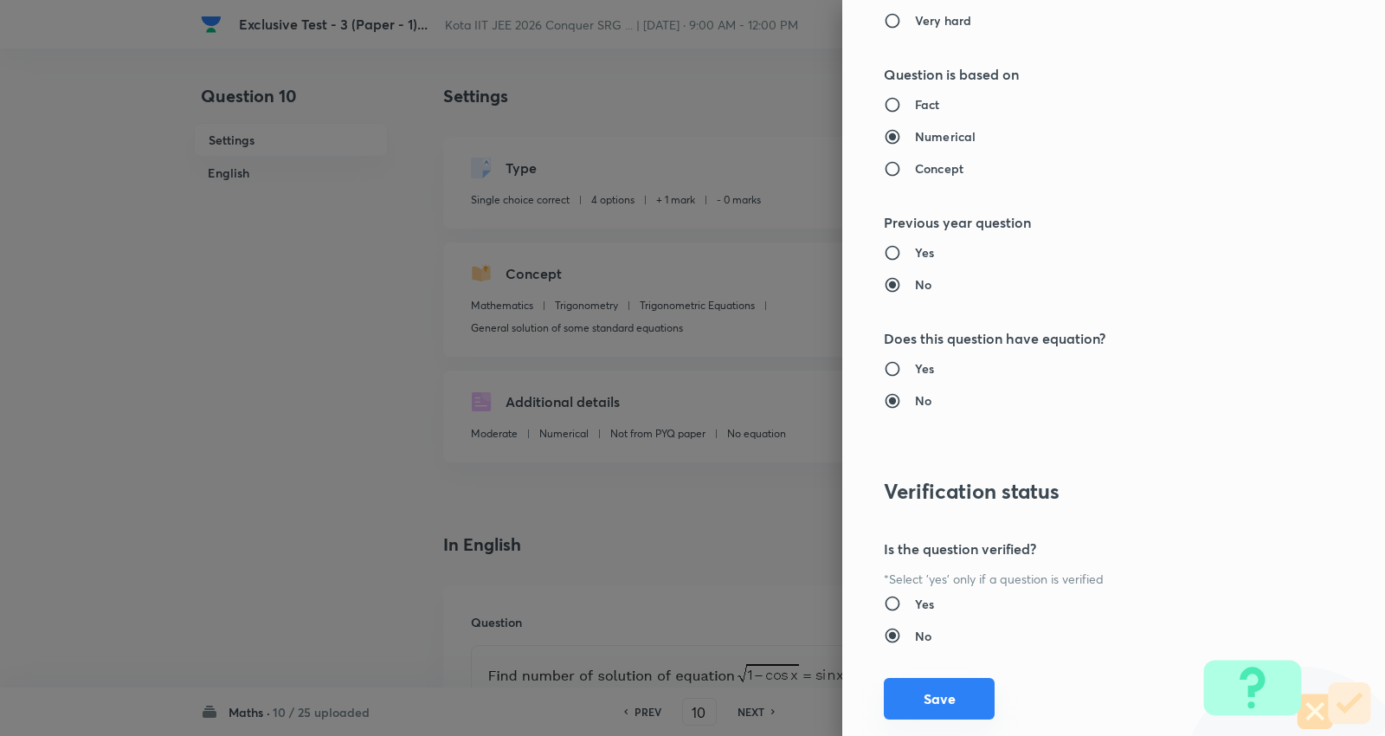
scroll to position [1740, 0]
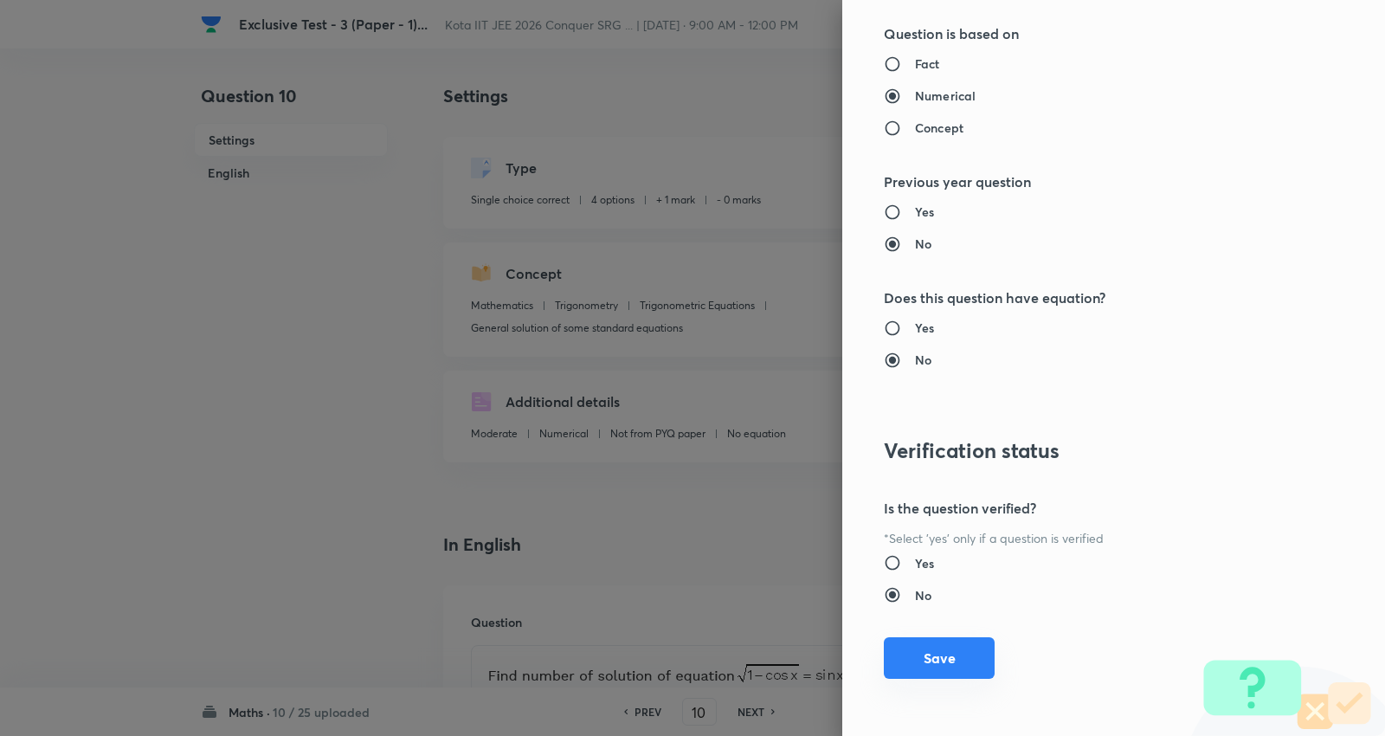
type input "1"
click at [953, 652] on button "Save" at bounding box center [939, 658] width 111 height 42
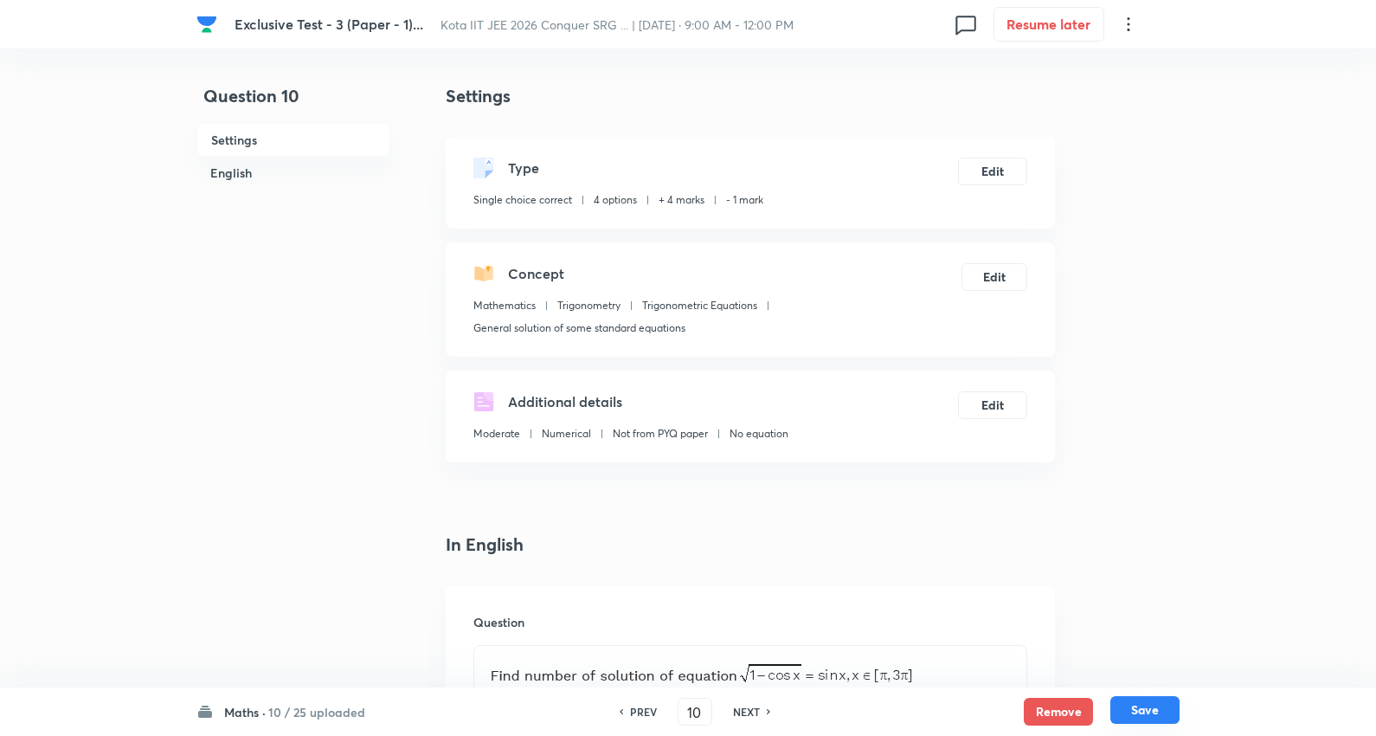
click at [1155, 702] on button "Save" at bounding box center [1144, 710] width 69 height 28
type input "11"
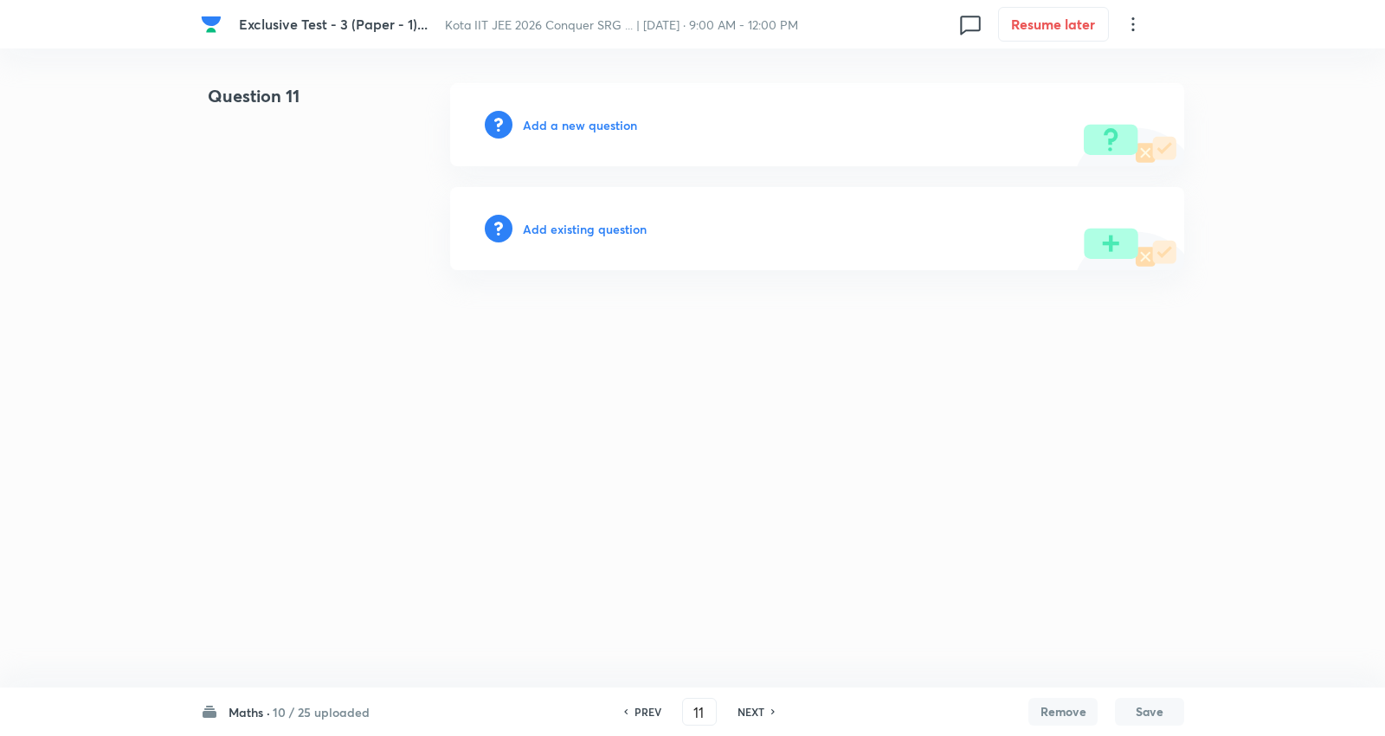
click at [591, 228] on h6 "Add existing question" at bounding box center [585, 229] width 124 height 18
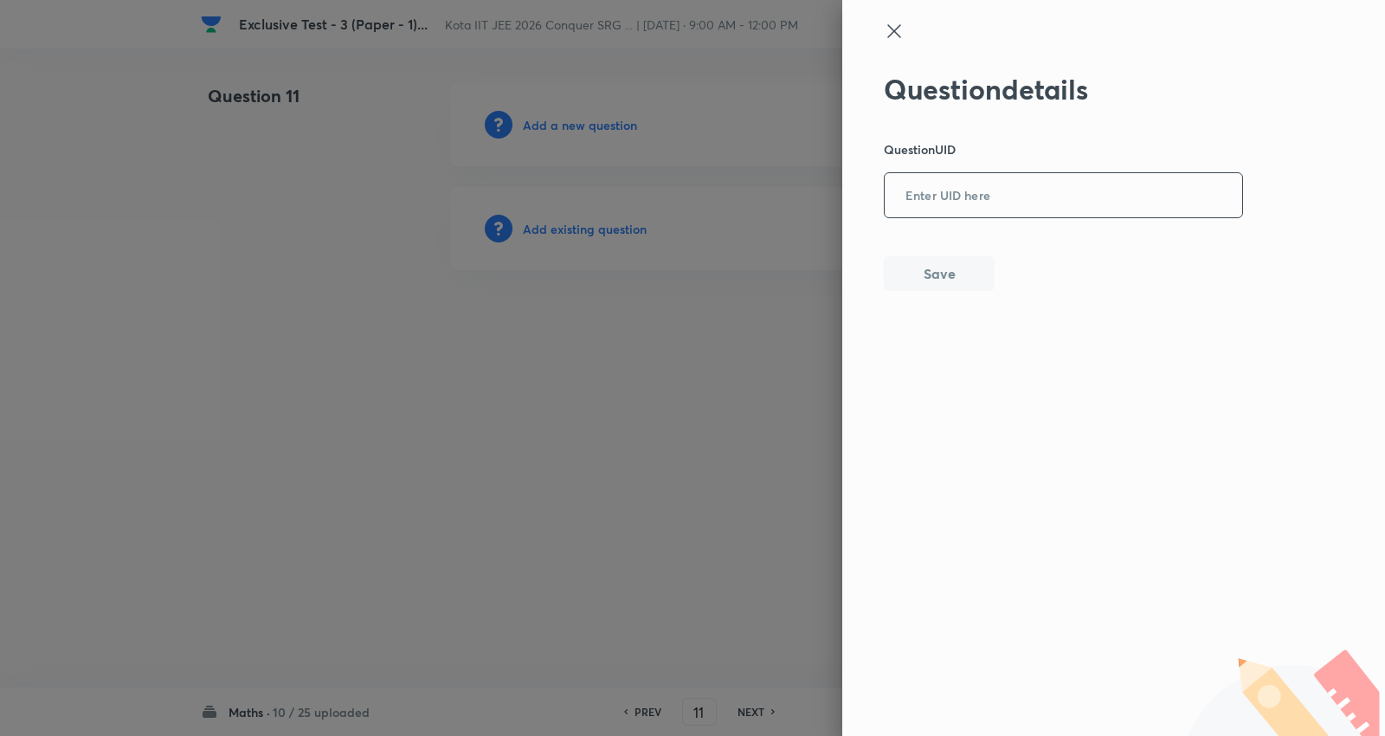
click at [948, 194] on input "text" at bounding box center [1062, 196] width 357 height 42
paste input "K0JVU"
type input "K0JVU"
click at [947, 264] on button "Save" at bounding box center [939, 271] width 111 height 35
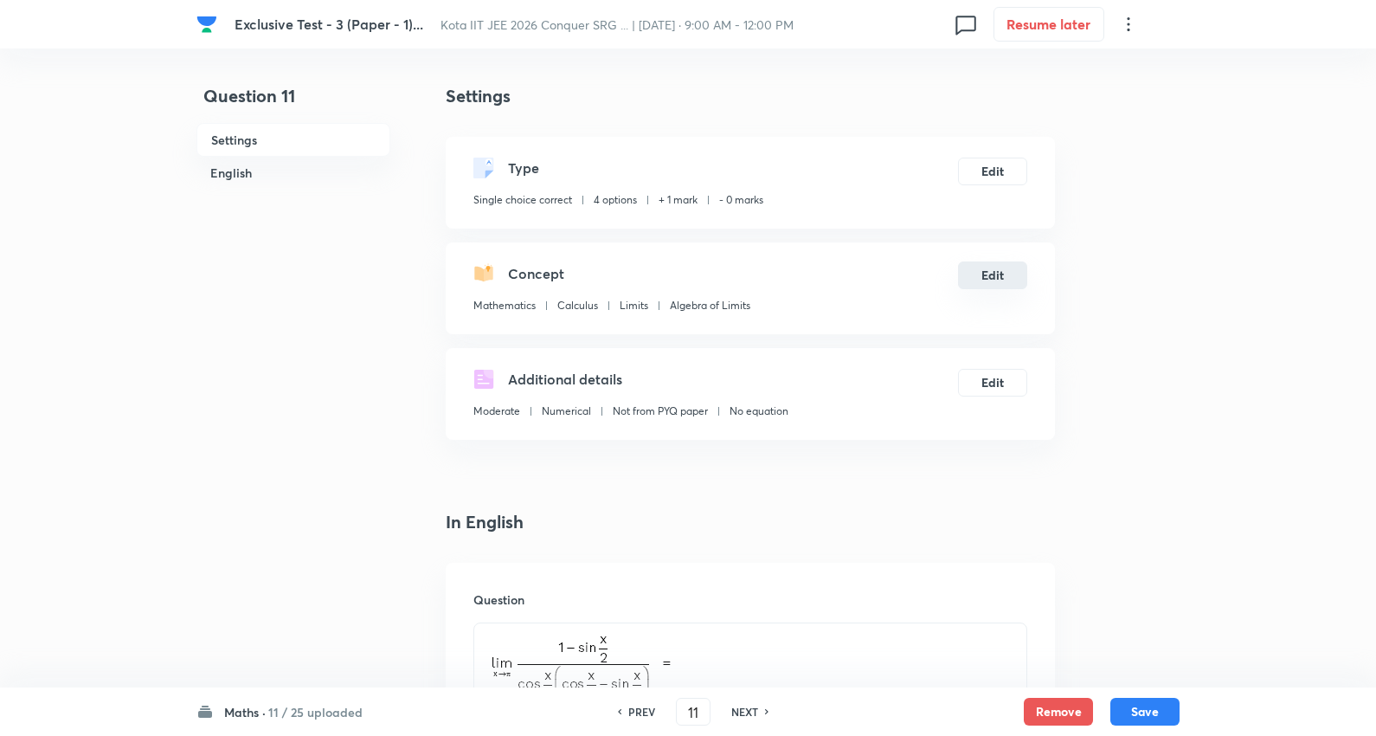
click at [985, 268] on button "Edit" at bounding box center [992, 275] width 69 height 28
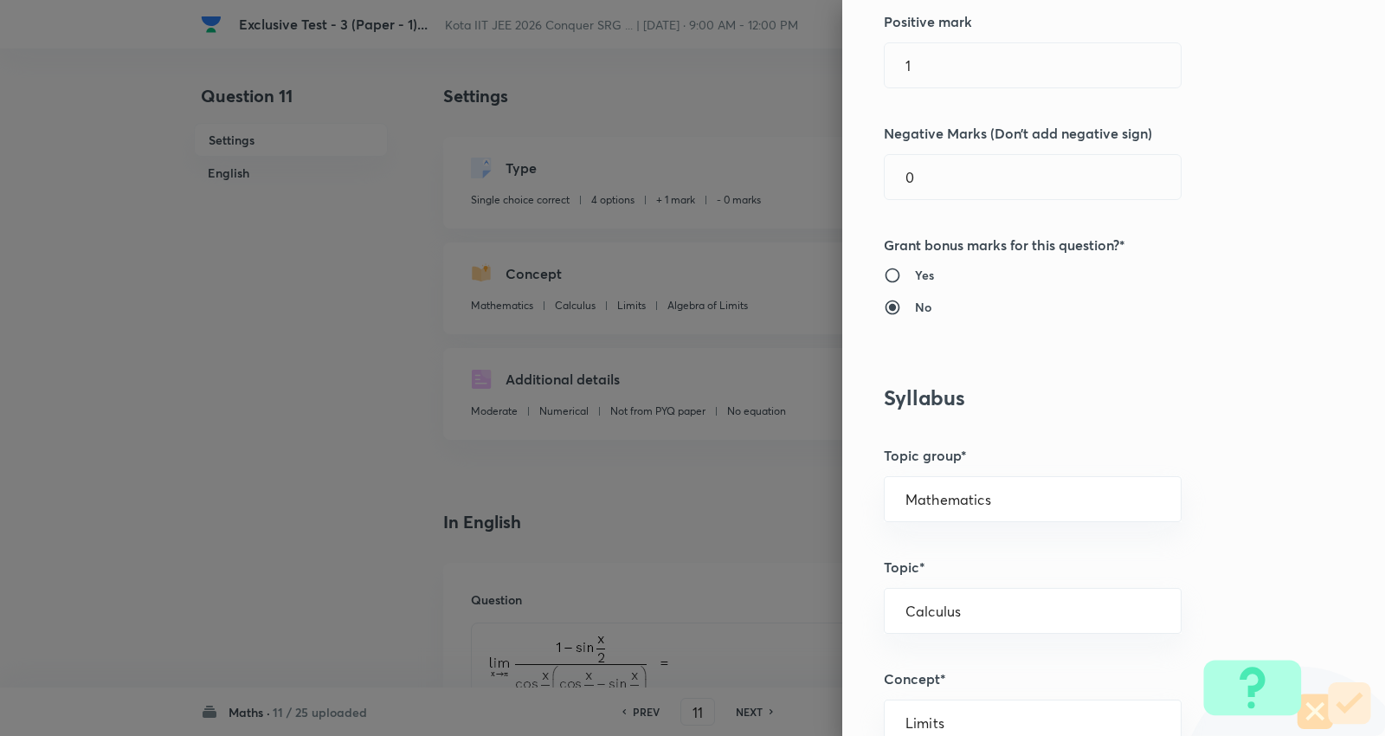
scroll to position [480, 0]
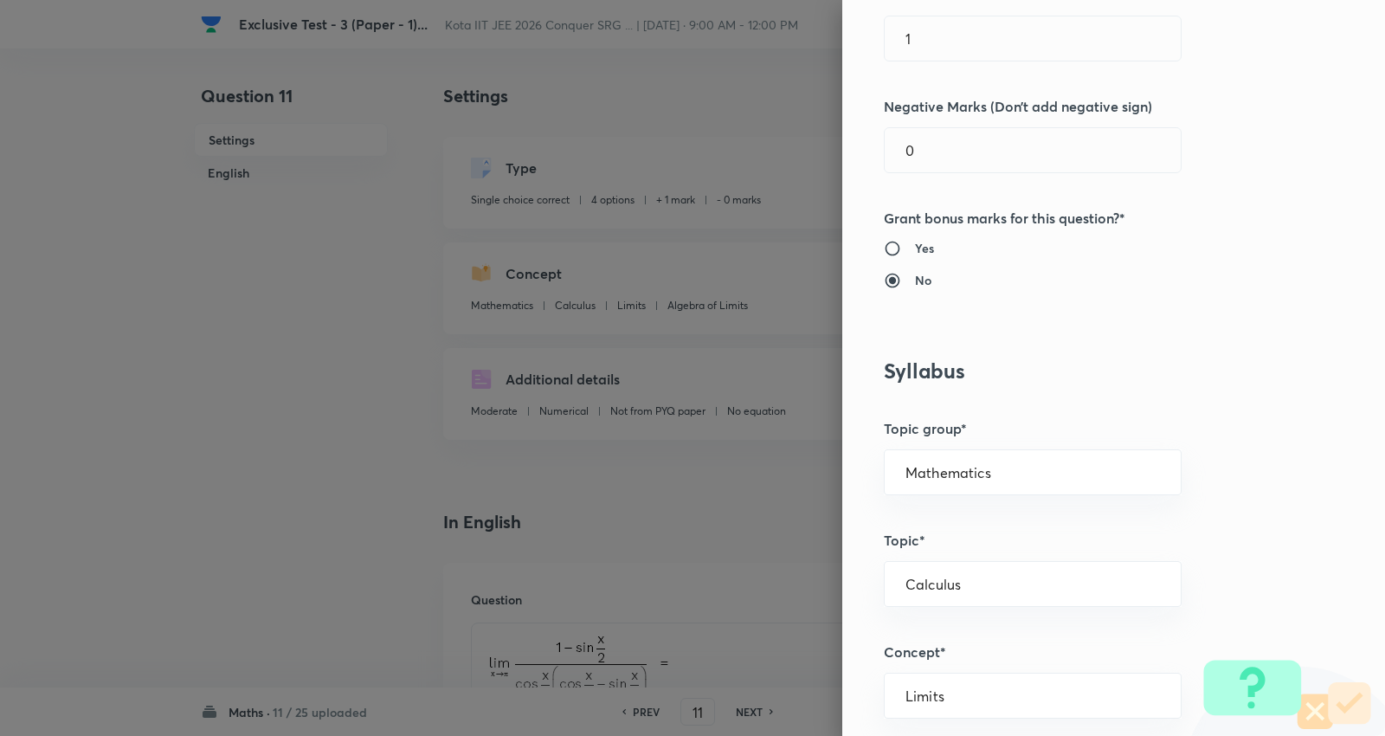
drag, startPoint x: 627, startPoint y: 31, endPoint x: 589, endPoint y: 10, distance: 43.8
click at [589, 18] on div "Question settings Question type* Single choice correct Number of options* 2 3 4…" at bounding box center [692, 368] width 1385 height 736
type input "4"
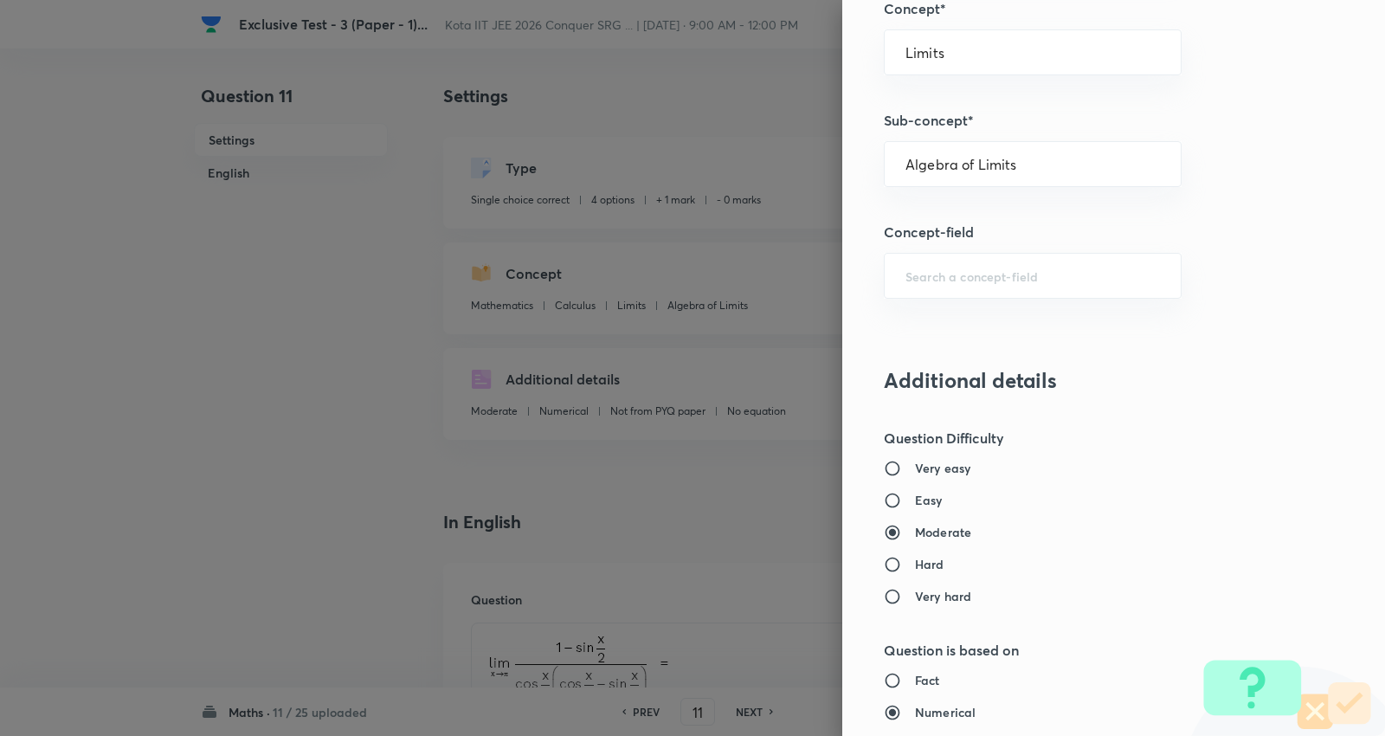
scroll to position [1740, 0]
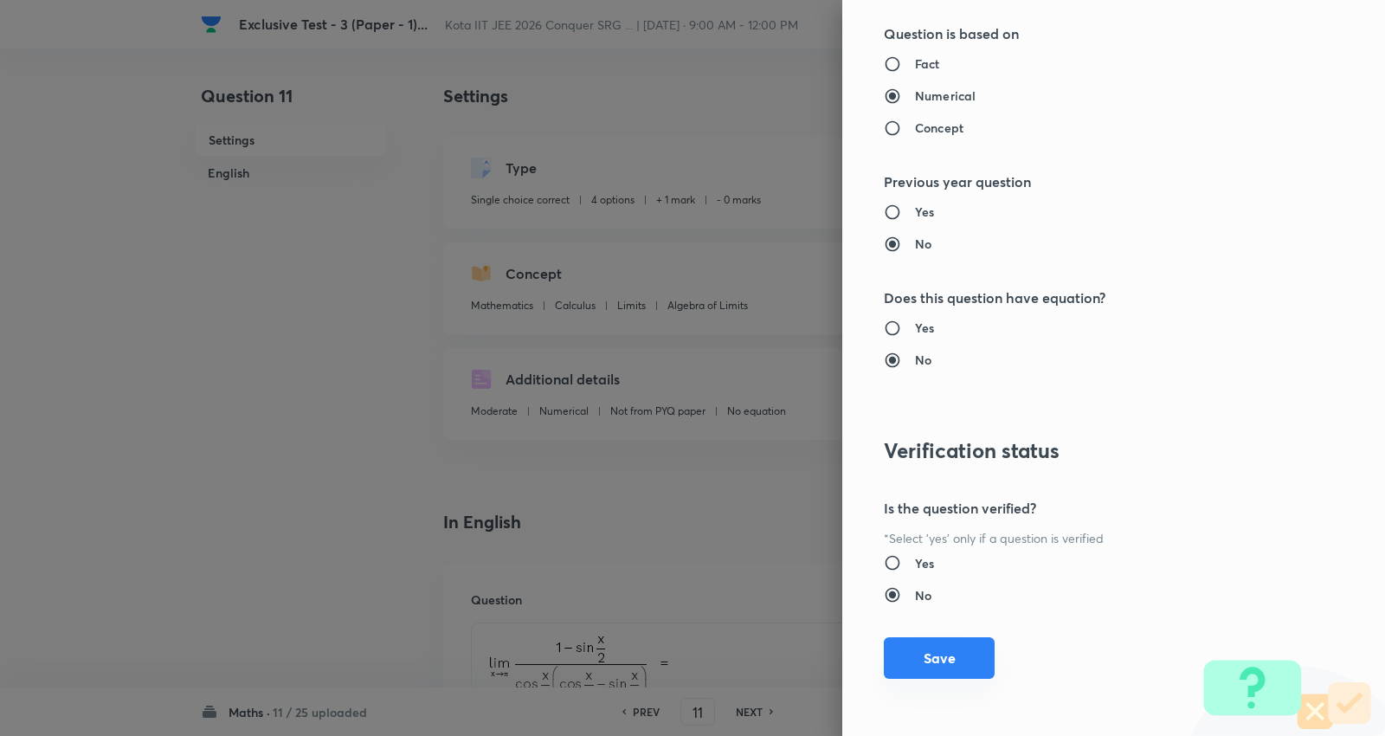
type input "1"
click at [897, 655] on button "Save" at bounding box center [939, 658] width 111 height 42
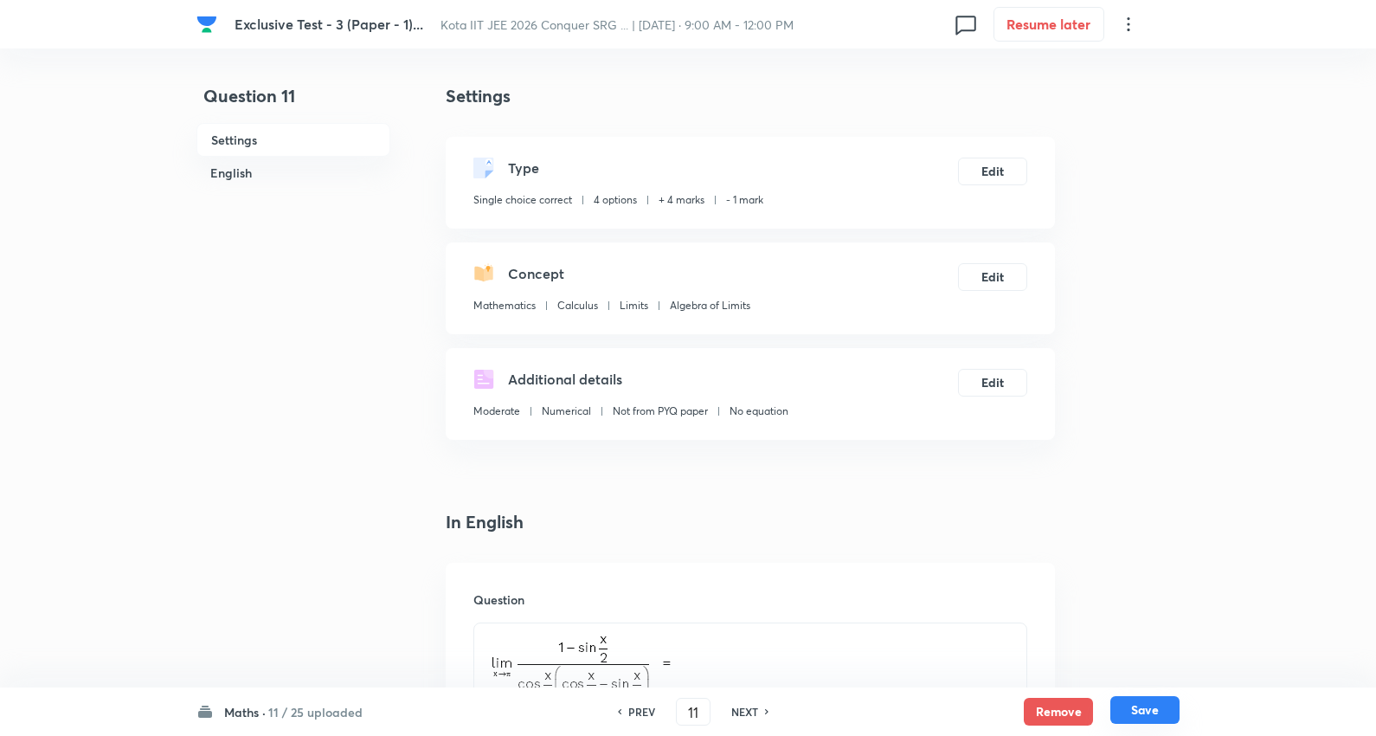
click at [1143, 710] on button "Save" at bounding box center [1144, 710] width 69 height 28
type input "12"
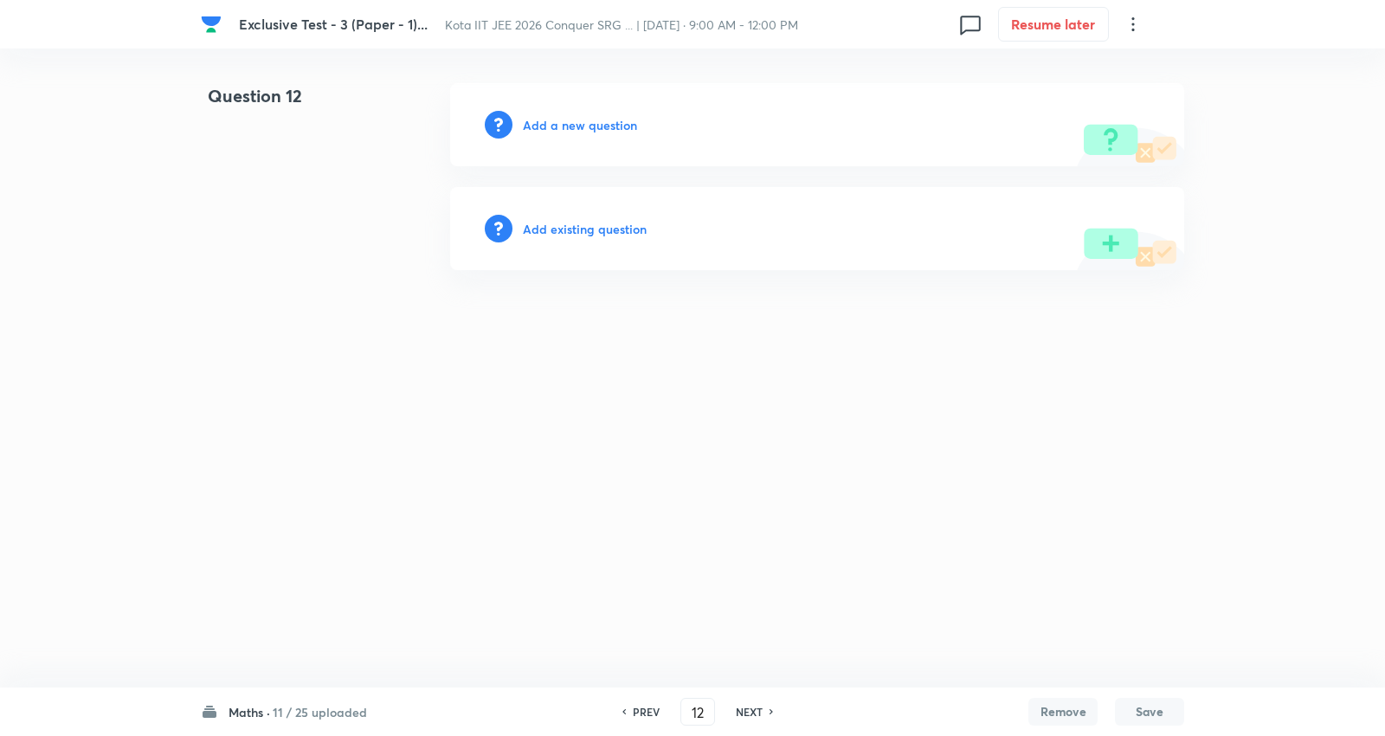
click at [599, 225] on h6 "Add existing question" at bounding box center [585, 229] width 124 height 18
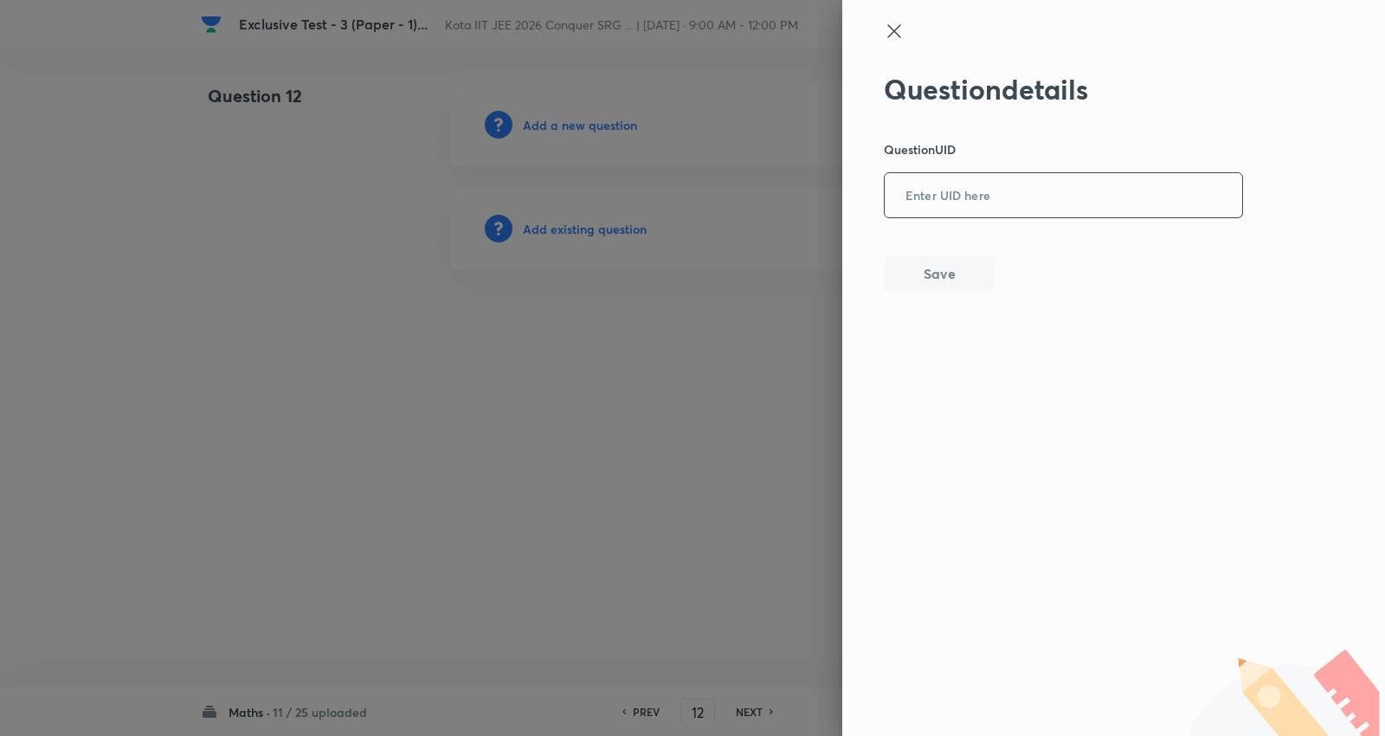
drag, startPoint x: 1026, startPoint y: 186, endPoint x: 1032, endPoint y: 179, distance: 9.2
click at [1023, 183] on input "text" at bounding box center [1062, 196] width 357 height 42
paste input "Q05ZT"
type input "Q05ZT"
click at [980, 269] on button "Save" at bounding box center [939, 271] width 111 height 35
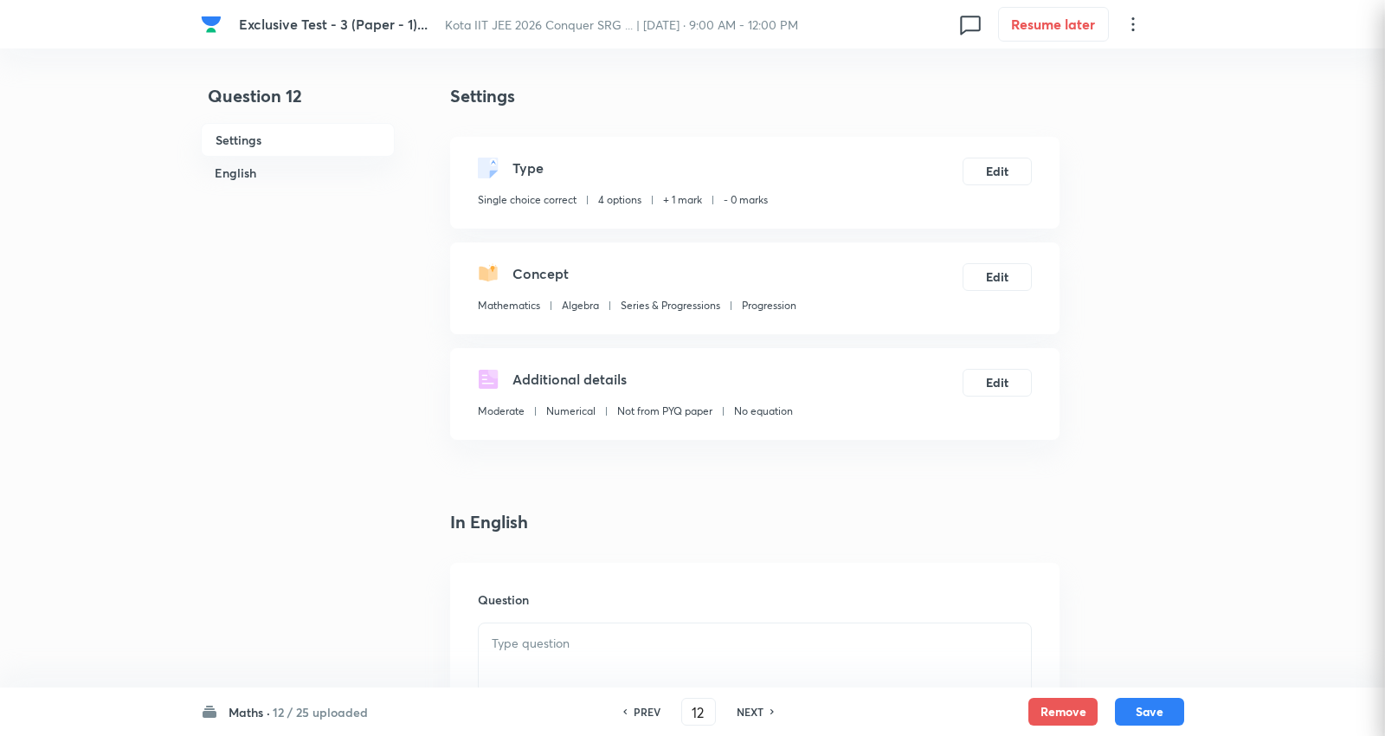
checkbox input "true"
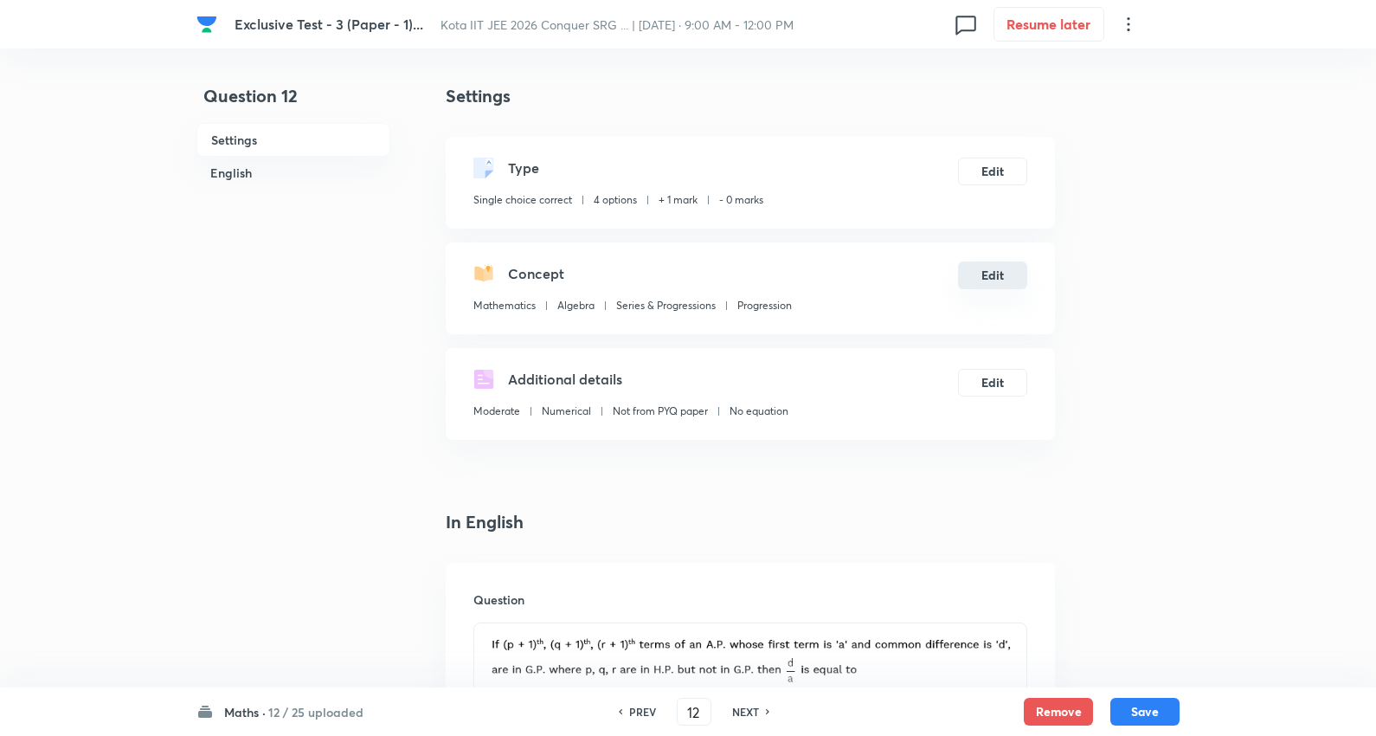
click at [985, 277] on button "Edit" at bounding box center [992, 275] width 69 height 28
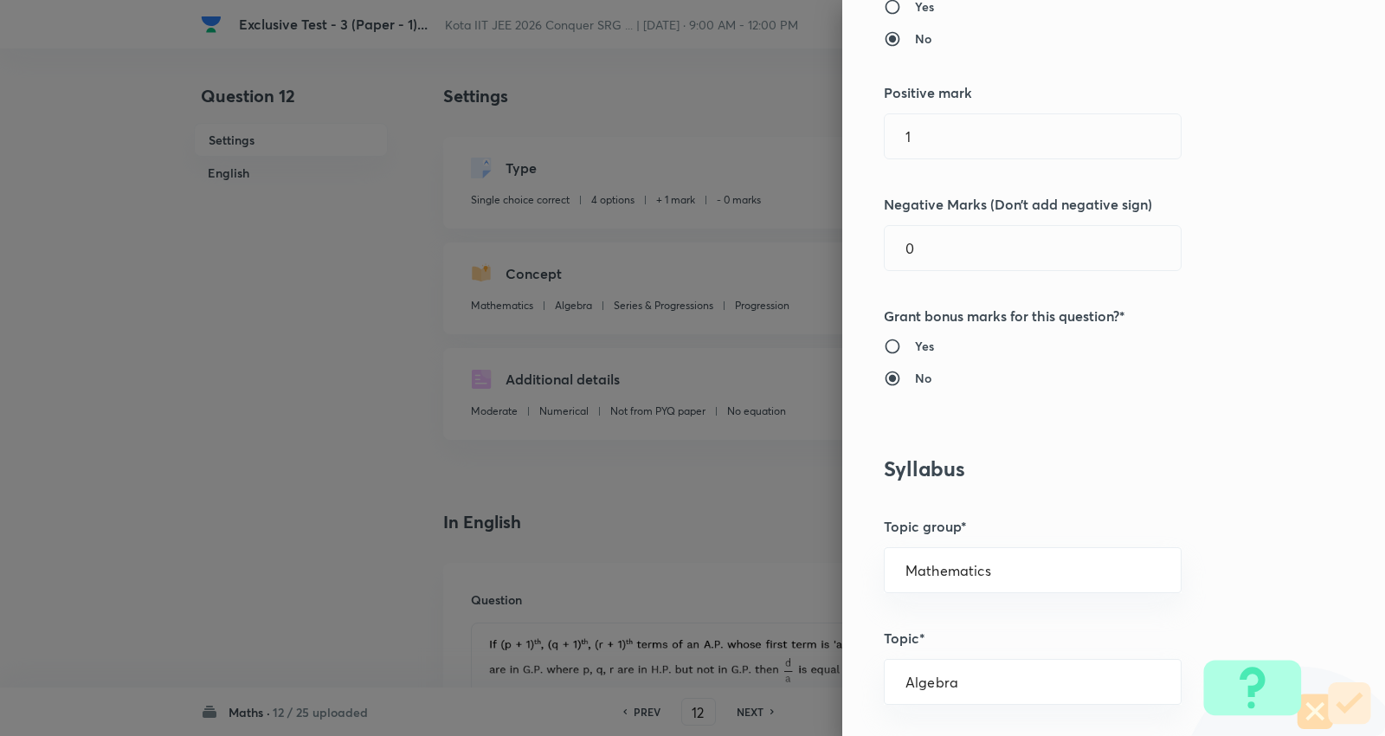
scroll to position [384, 0]
drag, startPoint x: 901, startPoint y: 131, endPoint x: 667, endPoint y: 101, distance: 235.5
click at [666, 104] on div "Question settings Question type* Single choice correct Number of options* 2 3 4…" at bounding box center [692, 368] width 1385 height 736
type input "4"
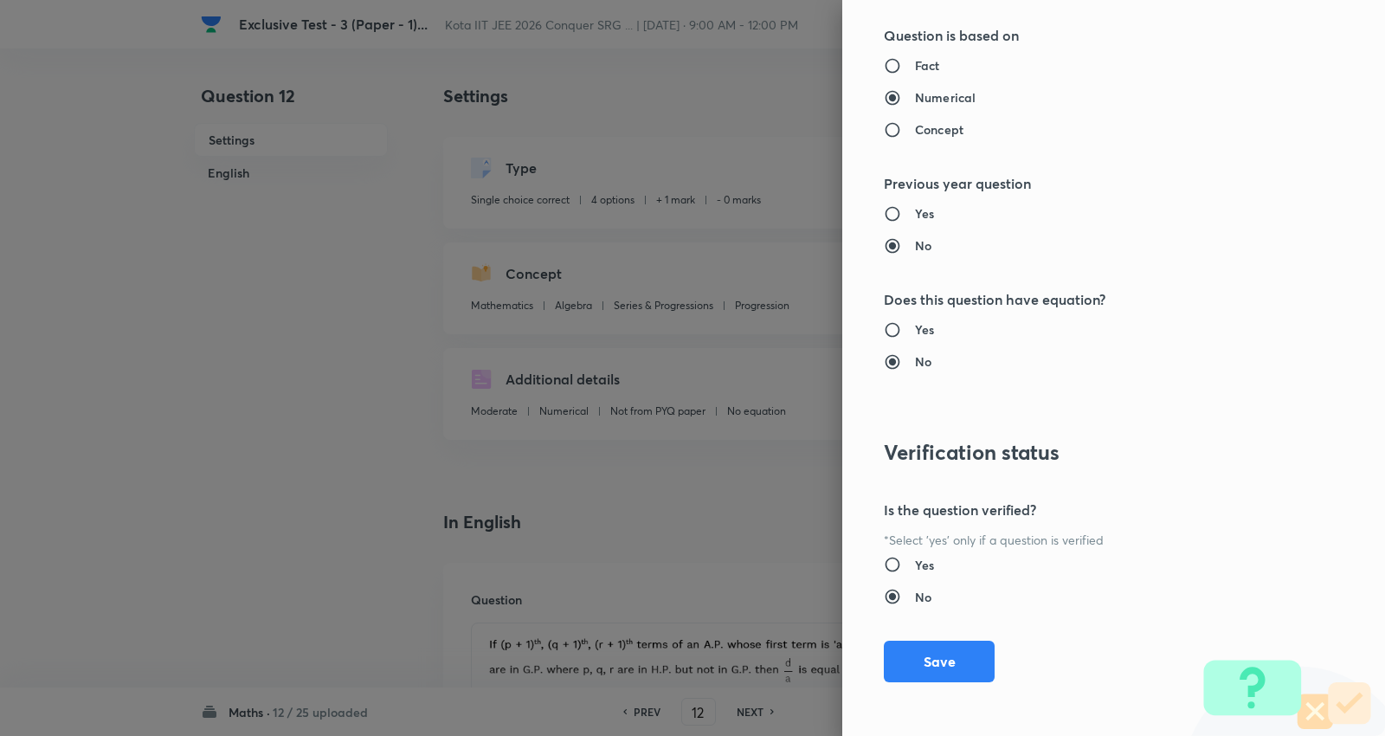
scroll to position [1740, 0]
type input "1"
click at [927, 651] on button "Save" at bounding box center [939, 658] width 111 height 42
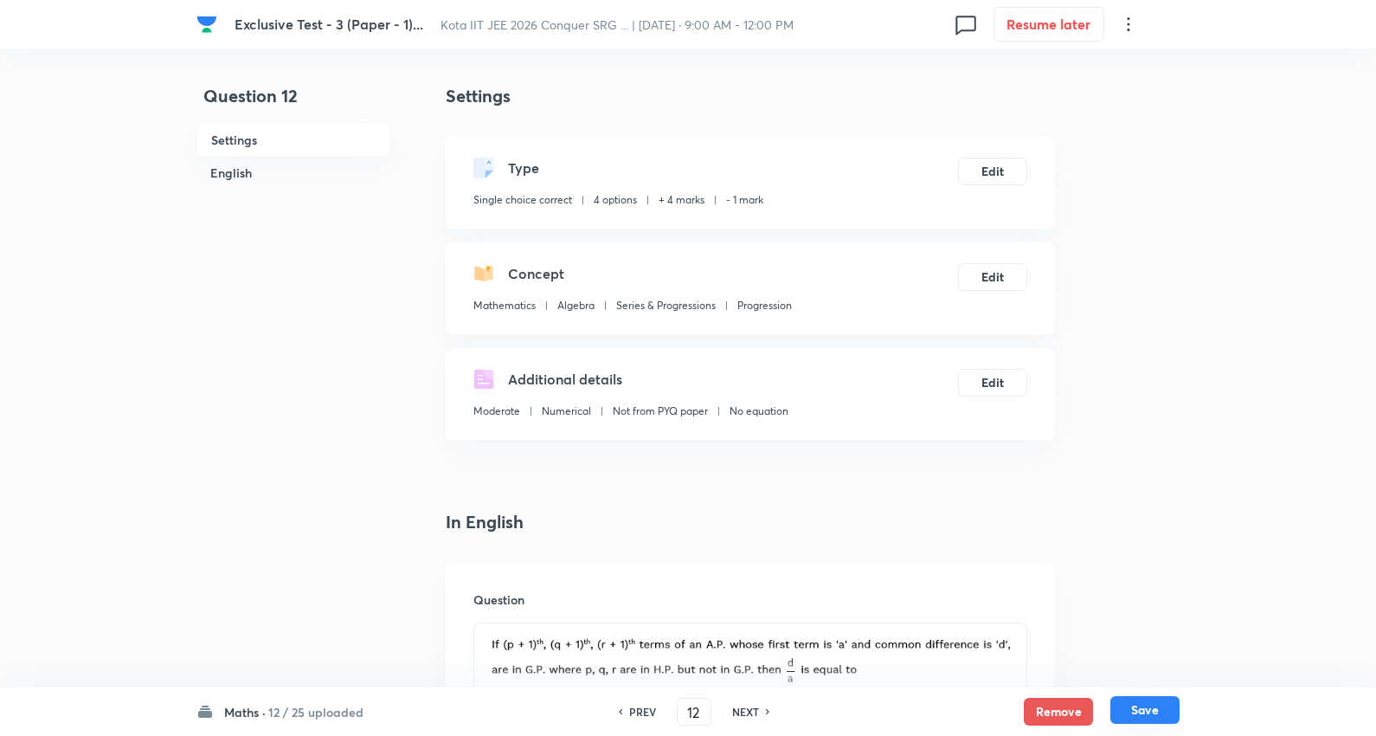
click at [1161, 710] on button "Save" at bounding box center [1144, 710] width 69 height 28
type input "13"
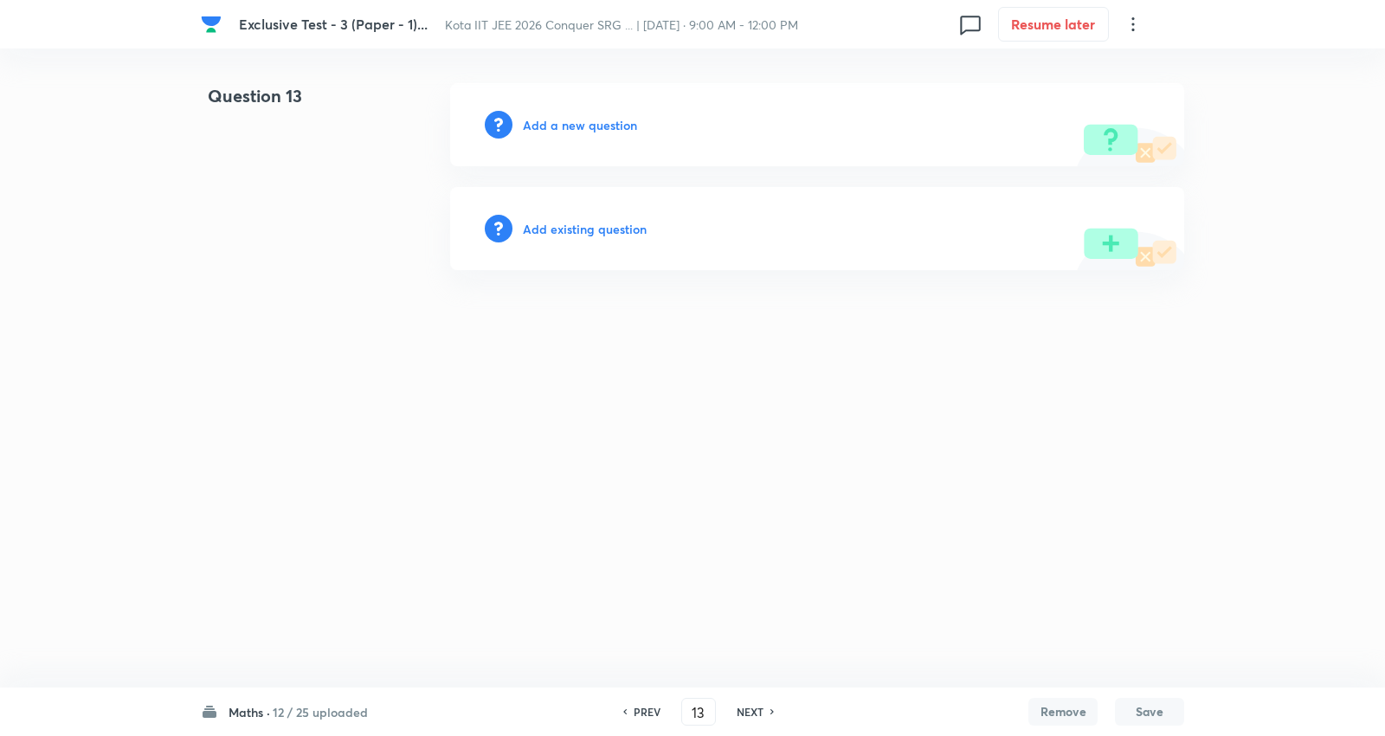
click at [564, 227] on h6 "Add existing question" at bounding box center [585, 229] width 124 height 18
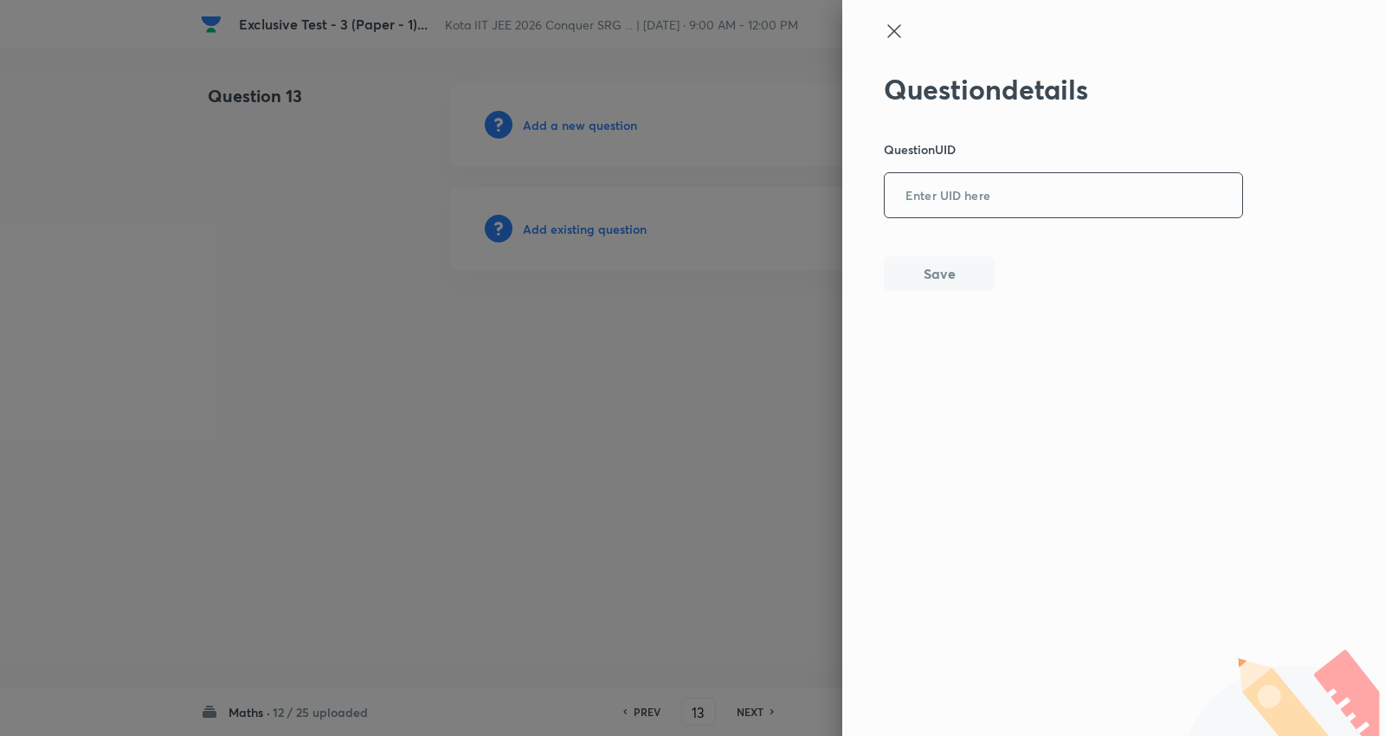
click at [963, 196] on input "text" at bounding box center [1062, 196] width 357 height 42
paste input "8EKIX"
type input "8EKIX"
click at [930, 264] on button "Save" at bounding box center [939, 271] width 111 height 35
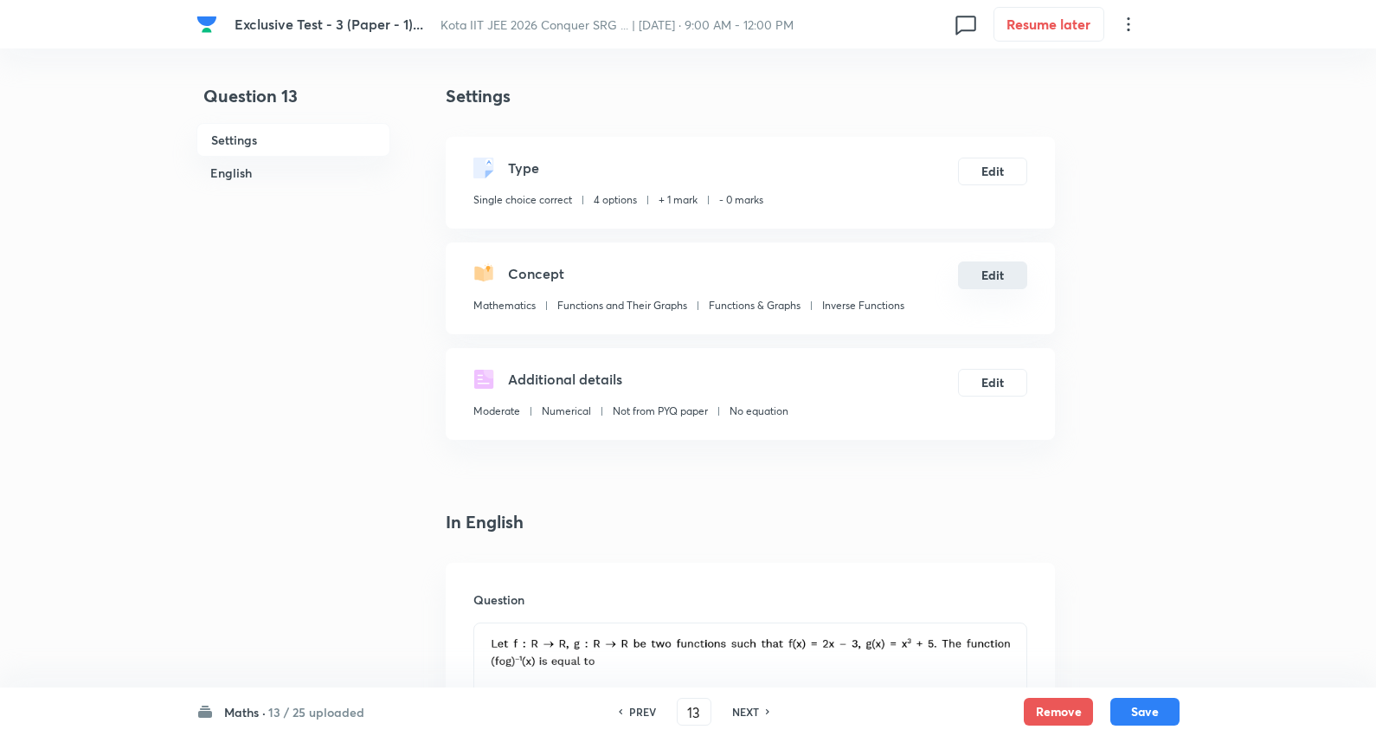
click at [992, 274] on button "Edit" at bounding box center [992, 275] width 69 height 28
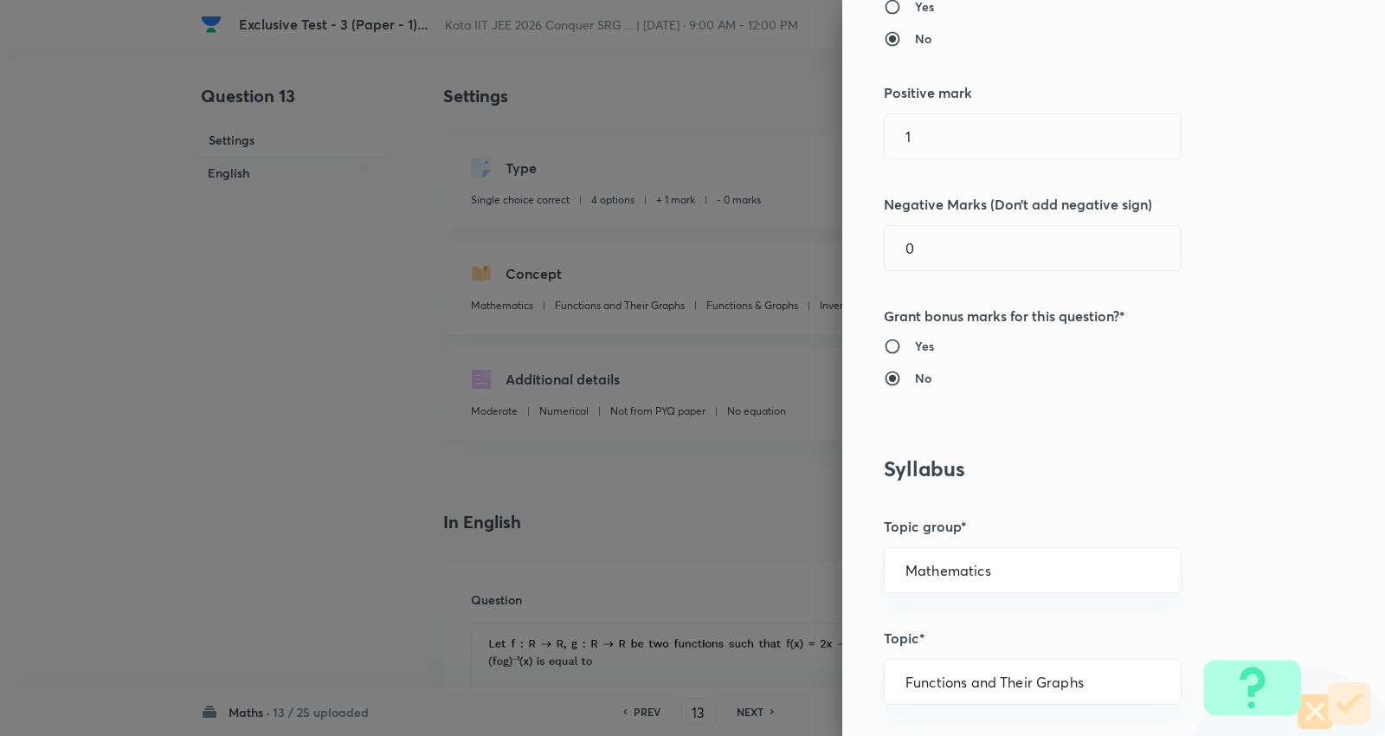
scroll to position [384, 0]
drag, startPoint x: 953, startPoint y: 123, endPoint x: 600, endPoint y: 80, distance: 355.6
click at [600, 80] on div "Question settings Question type* Single choice correct Number of options* 2 3 4…" at bounding box center [692, 368] width 1385 height 736
type input "4"
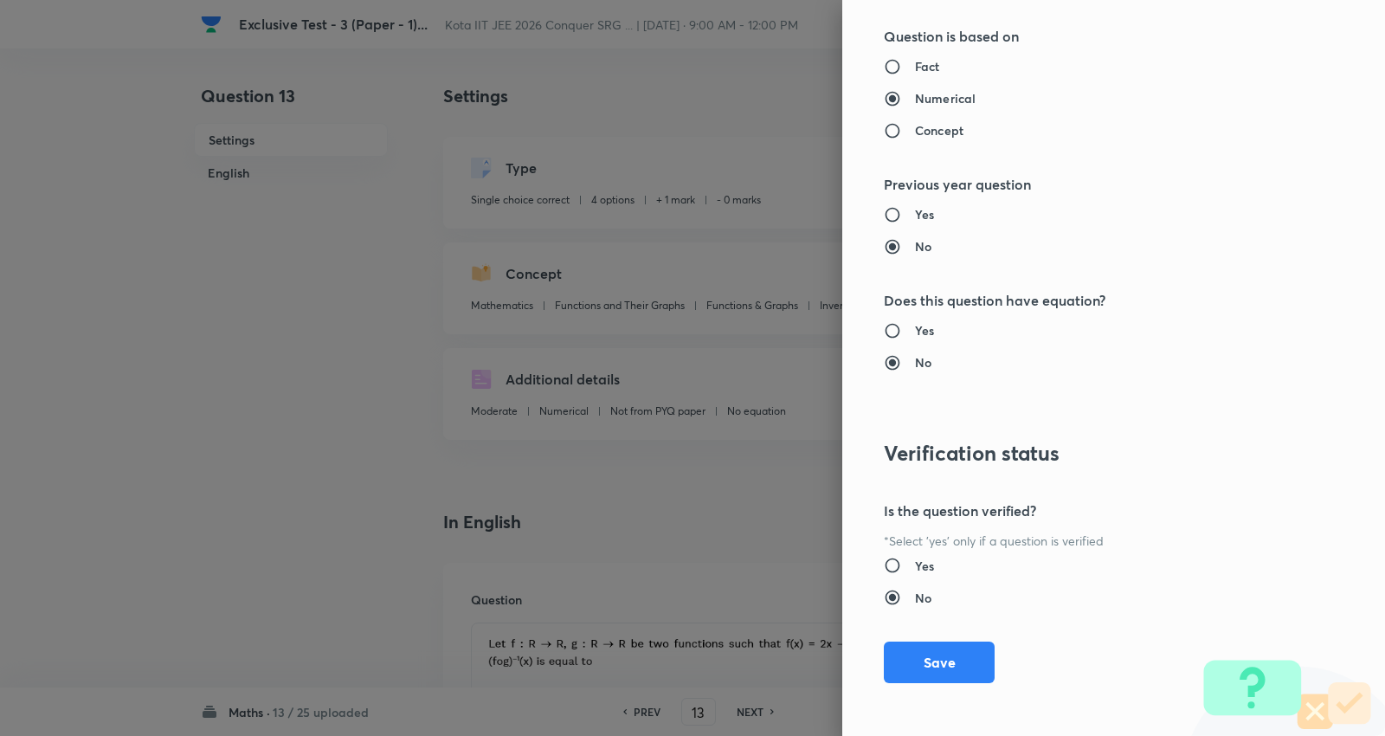
scroll to position [1740, 0]
type input "1"
click at [943, 654] on button "Save" at bounding box center [939, 658] width 111 height 42
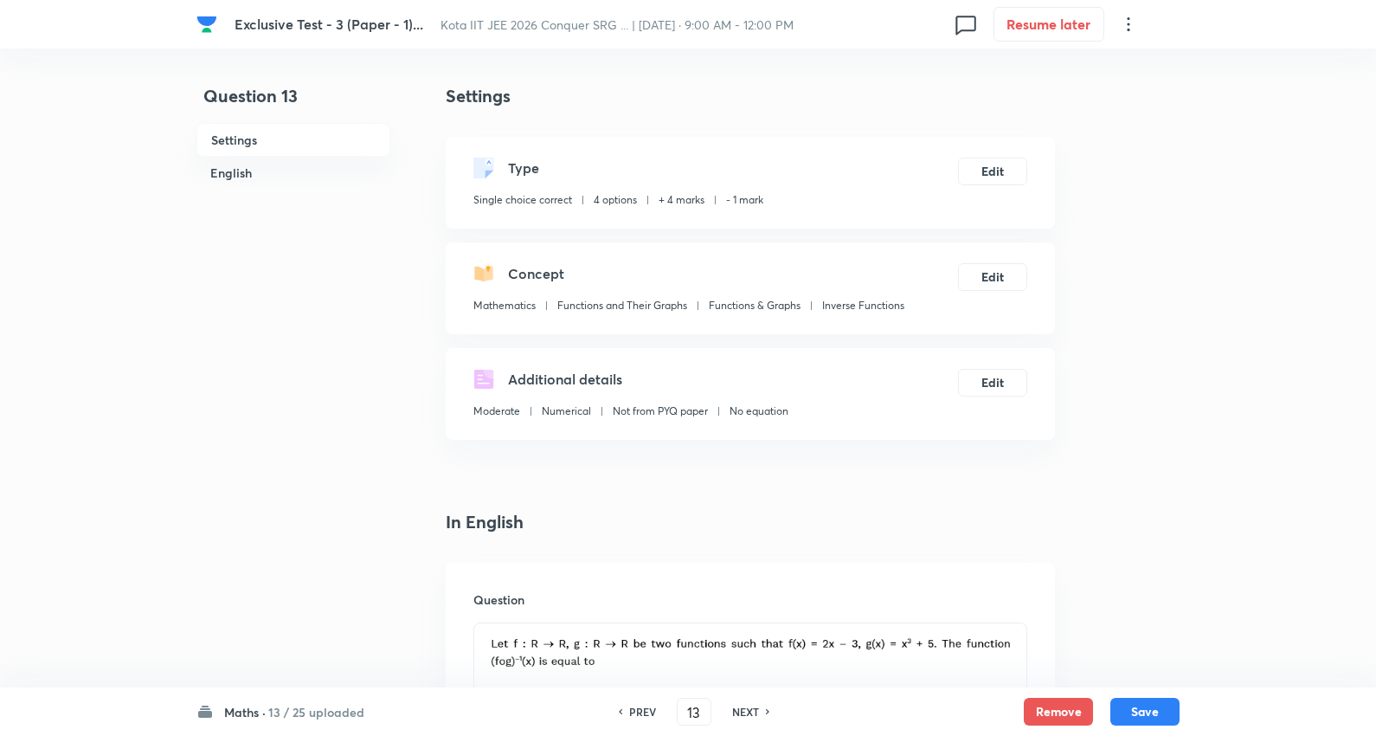
drag, startPoint x: 1138, startPoint y: 707, endPoint x: 1115, endPoint y: 641, distance: 69.8
click at [1140, 707] on button "Save" at bounding box center [1144, 712] width 69 height 28
type input "14"
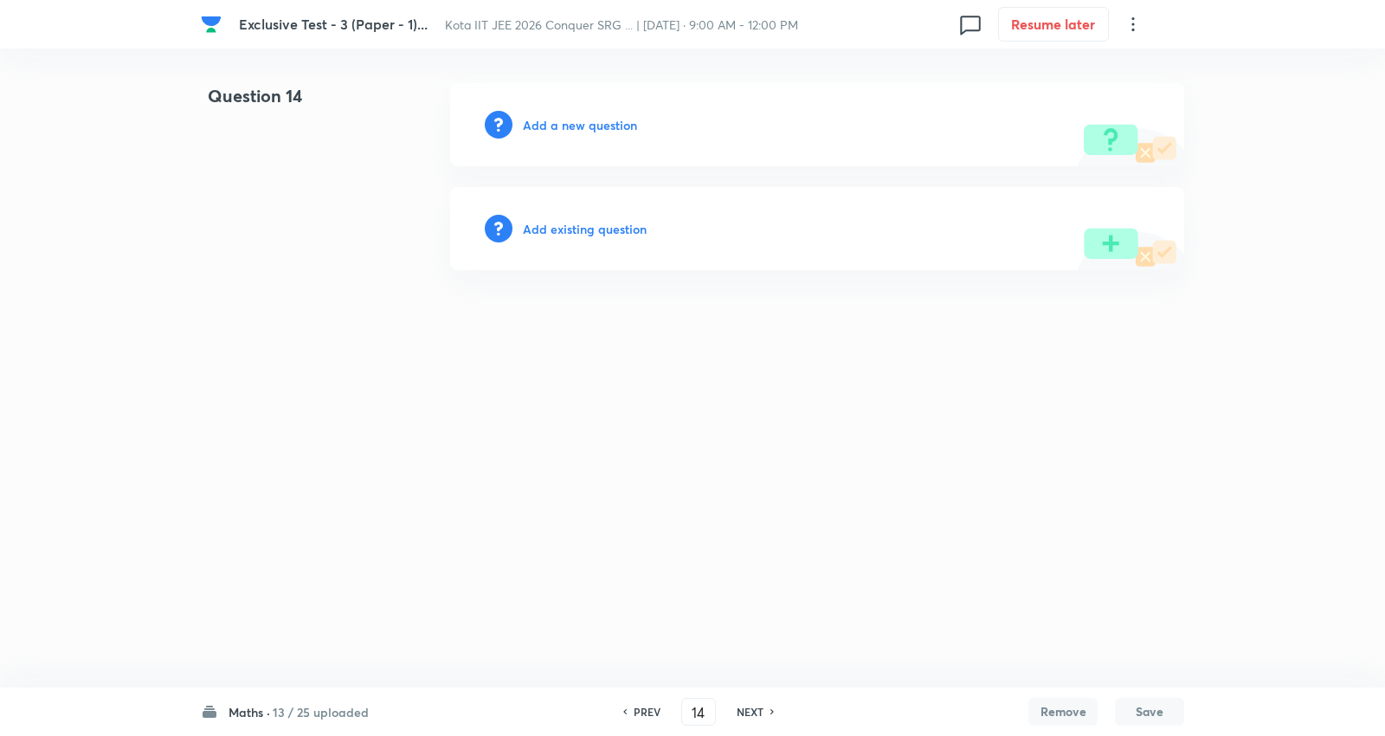
click at [547, 232] on h6 "Add existing question" at bounding box center [585, 229] width 124 height 18
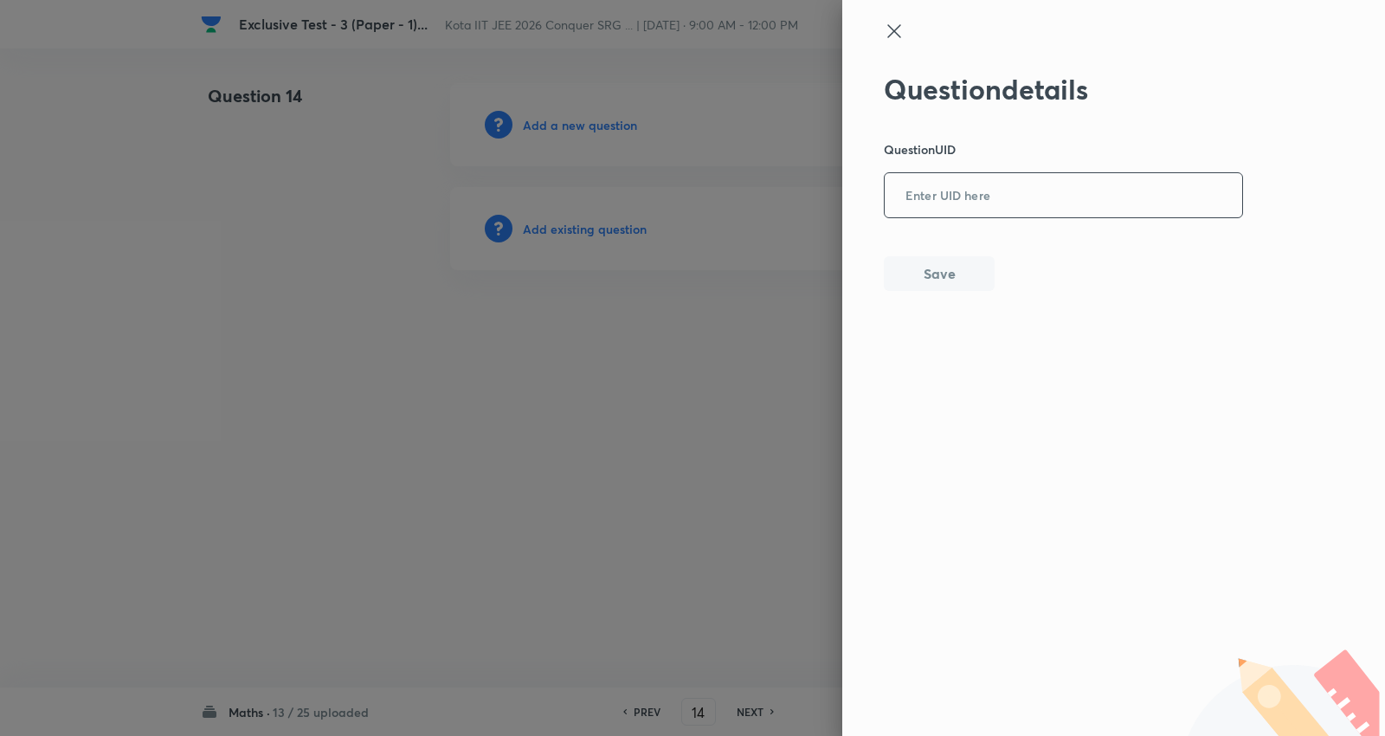
click at [961, 186] on input "text" at bounding box center [1062, 196] width 357 height 42
paste input "5NVTI"
type input "5NVTI"
click at [932, 277] on button "Save" at bounding box center [939, 271] width 111 height 35
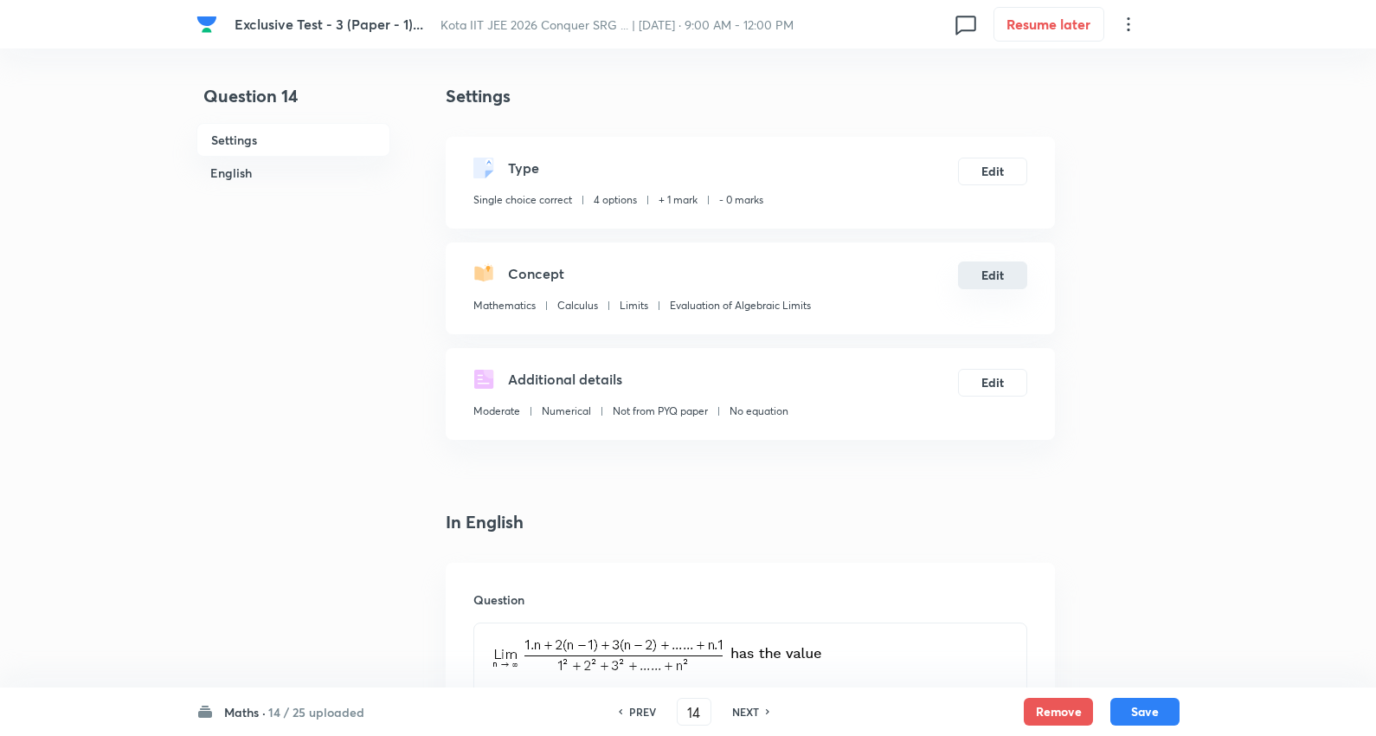
click at [999, 272] on button "Edit" at bounding box center [992, 275] width 69 height 28
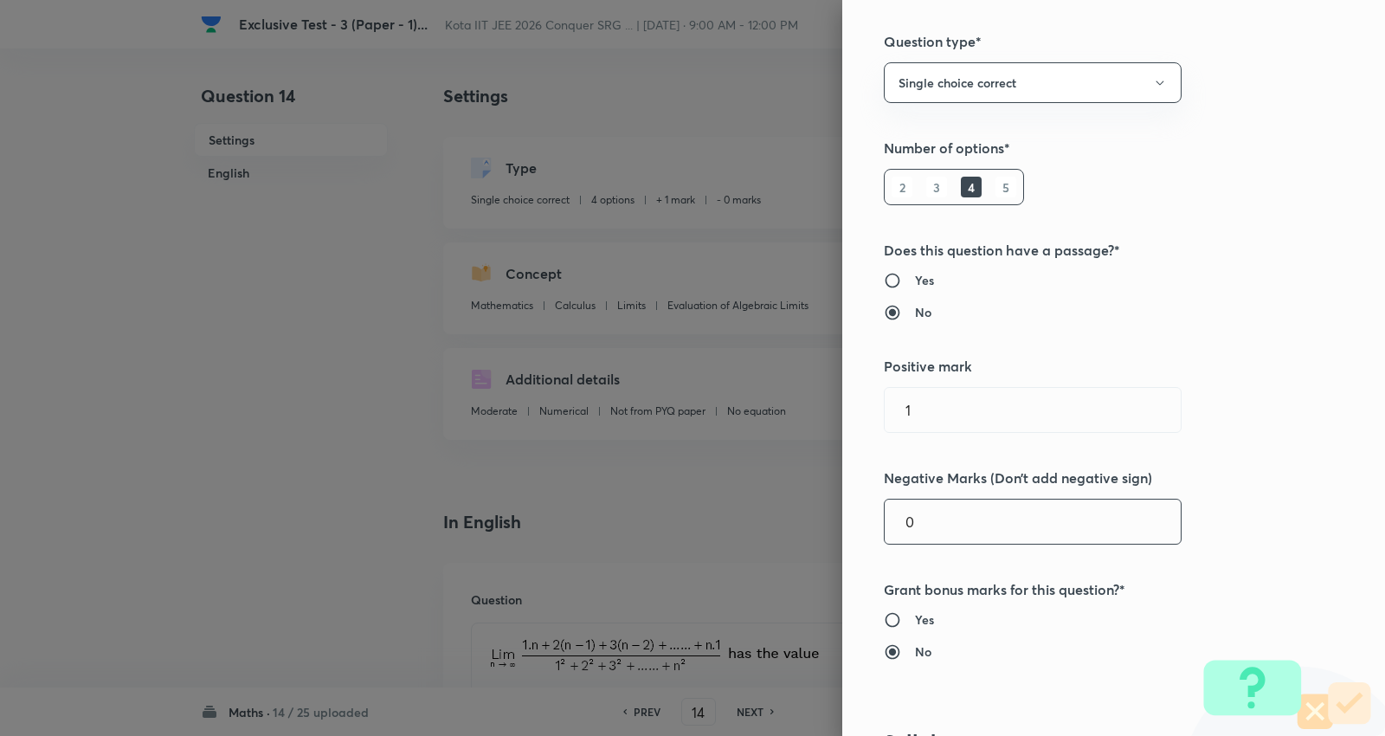
scroll to position [384, 0]
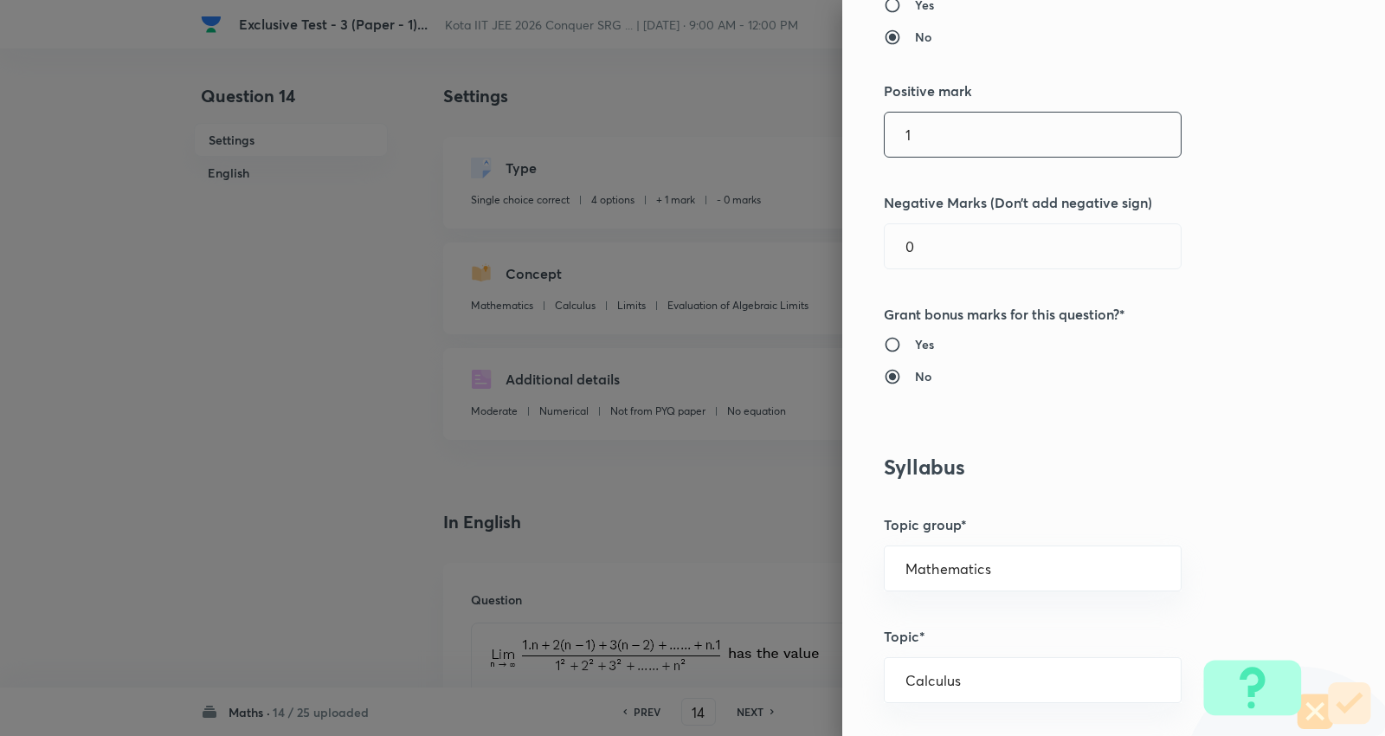
drag, startPoint x: 981, startPoint y: 126, endPoint x: 623, endPoint y: 113, distance: 358.5
click at [624, 117] on div "Question settings Question type* Single choice correct Number of options* 2 3 4…" at bounding box center [692, 368] width 1385 height 736
type input "4"
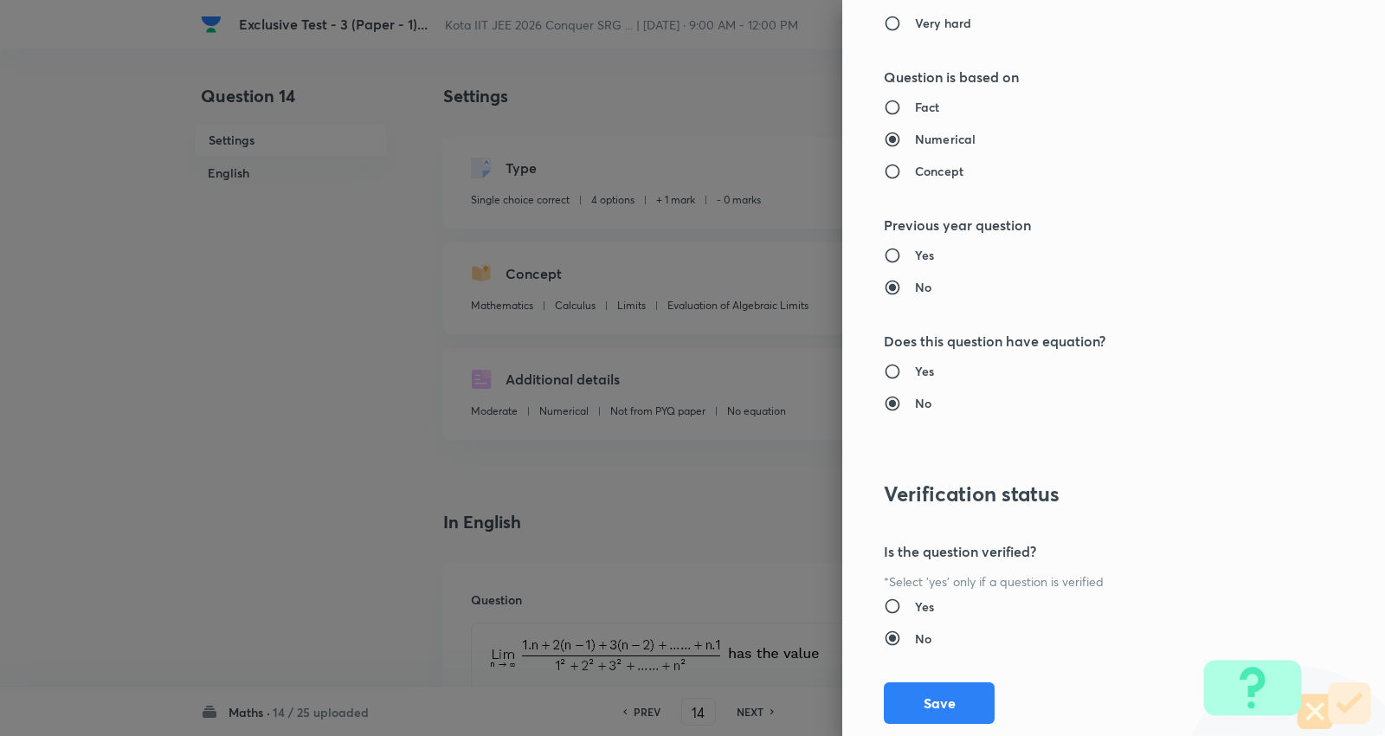
scroll to position [1740, 0]
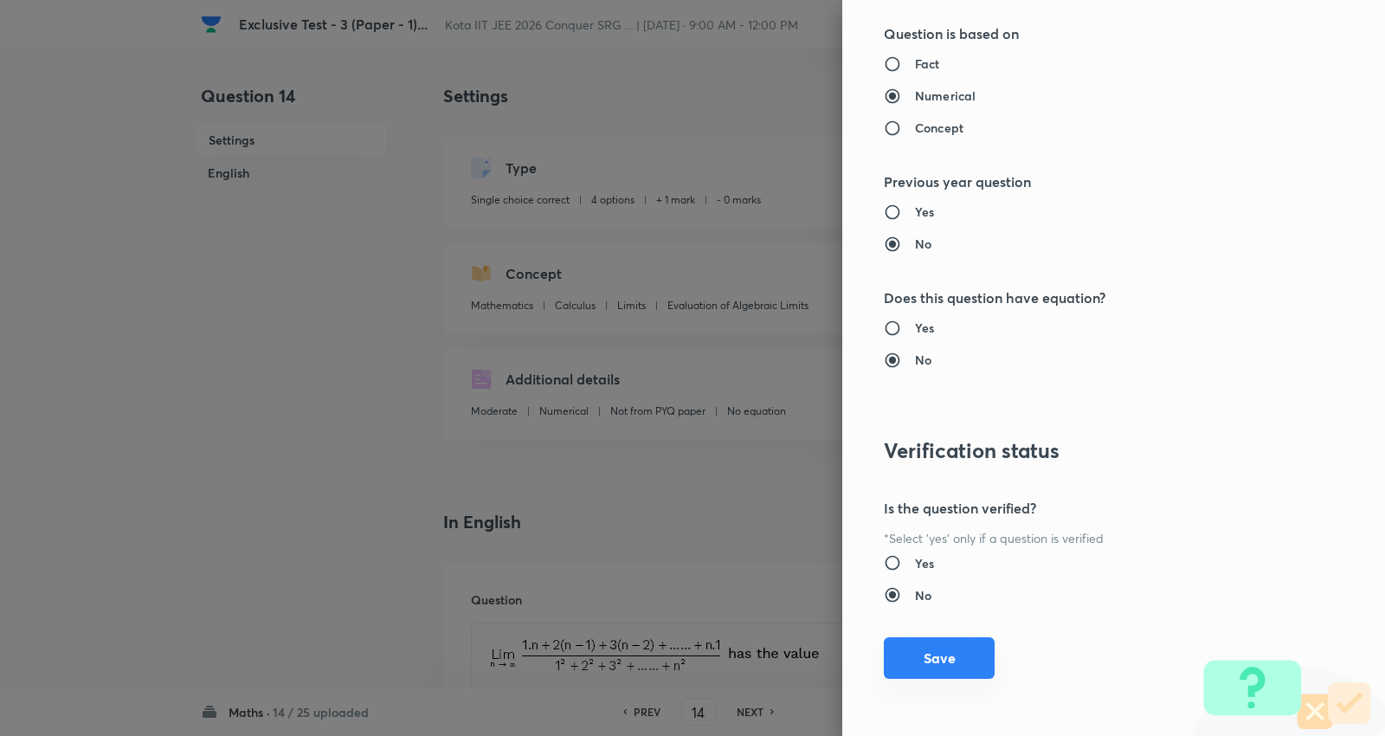
type input "1"
drag, startPoint x: 887, startPoint y: 658, endPoint x: 1045, endPoint y: 691, distance: 160.9
click at [892, 659] on button "Save" at bounding box center [939, 660] width 111 height 42
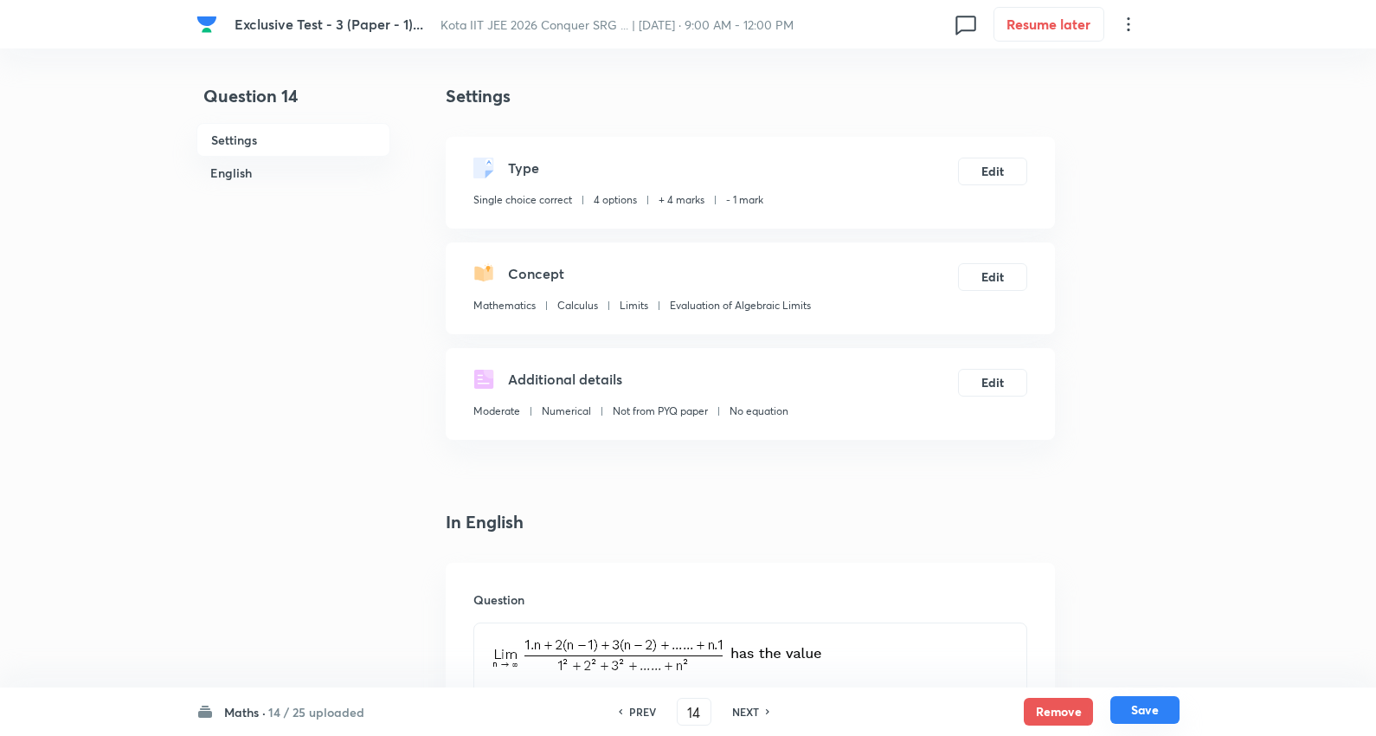
click at [1153, 713] on button "Save" at bounding box center [1144, 710] width 69 height 28
type input "15"
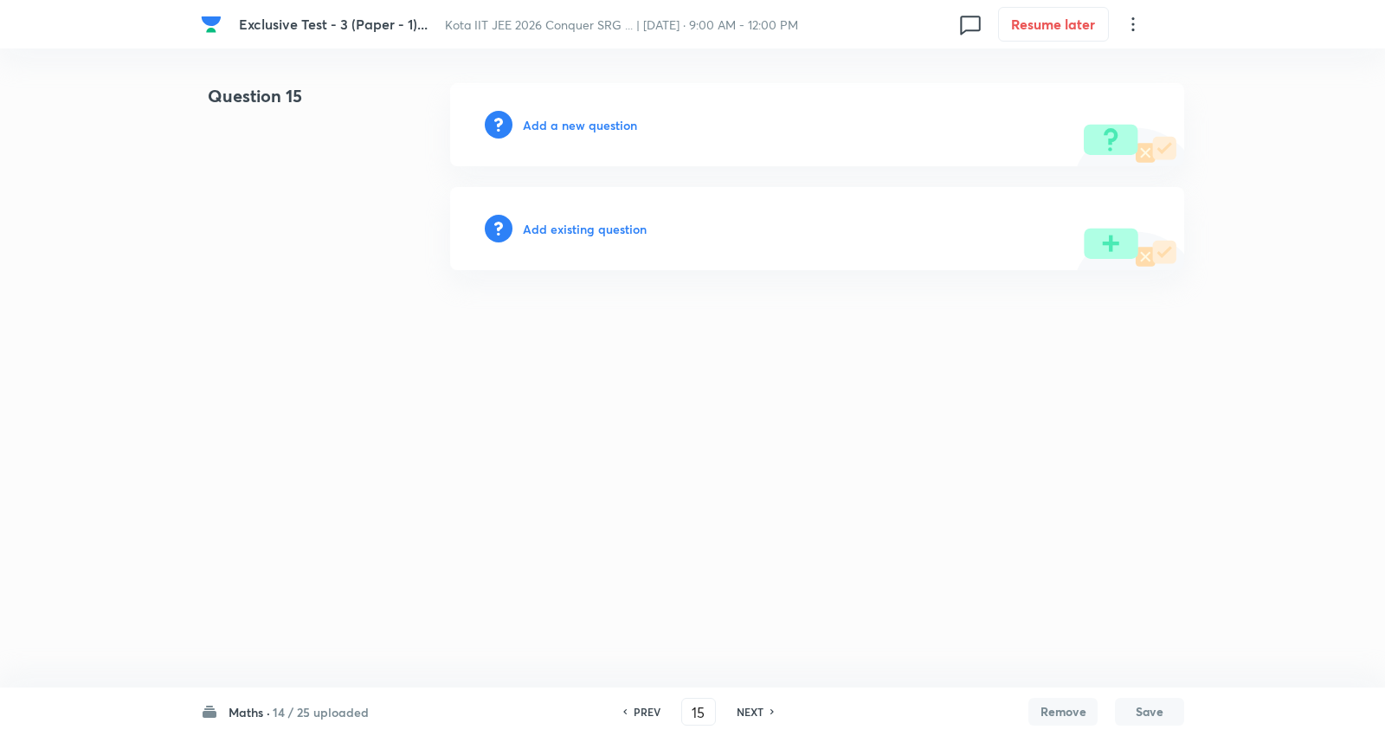
click at [620, 228] on h6 "Add existing question" at bounding box center [585, 229] width 124 height 18
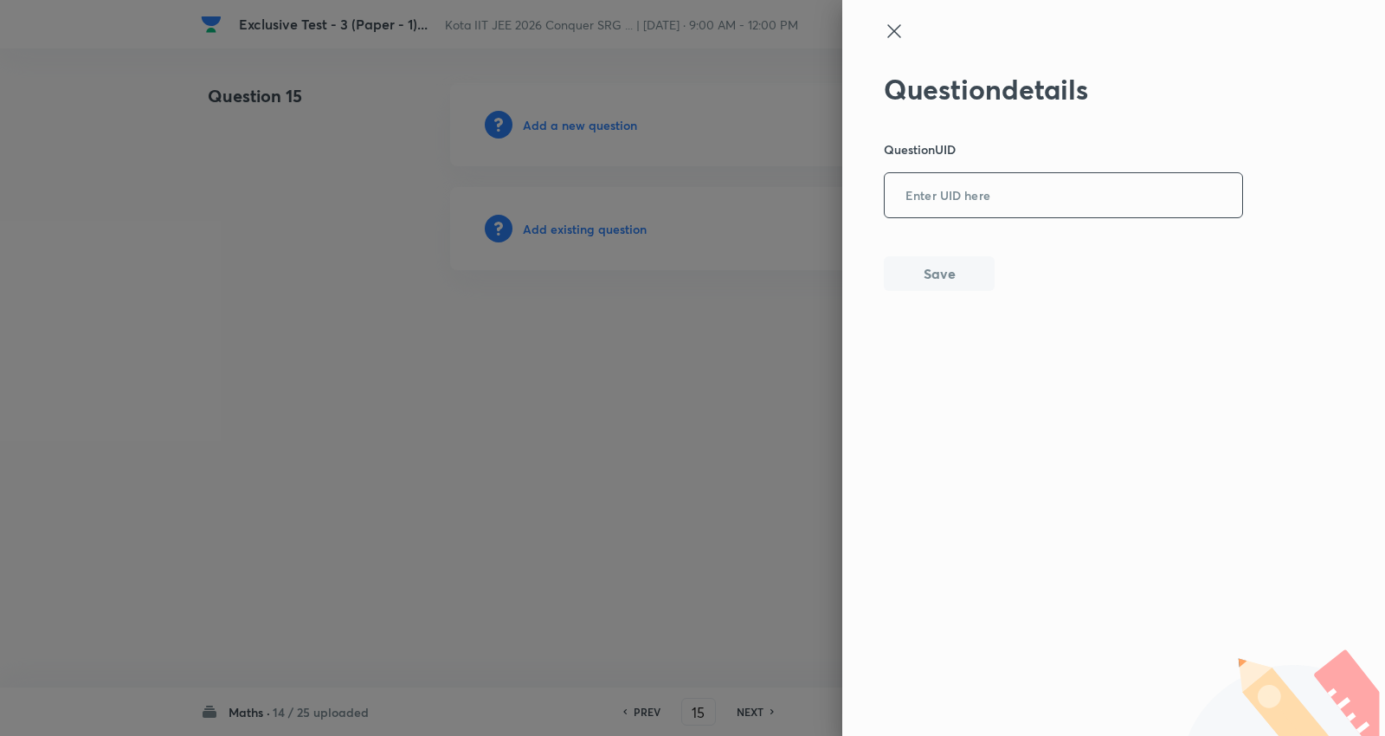
click at [1026, 183] on input "text" at bounding box center [1062, 196] width 357 height 42
paste input "1WTIL"
type input "1WTIL"
click at [935, 255] on button "Save" at bounding box center [939, 271] width 111 height 35
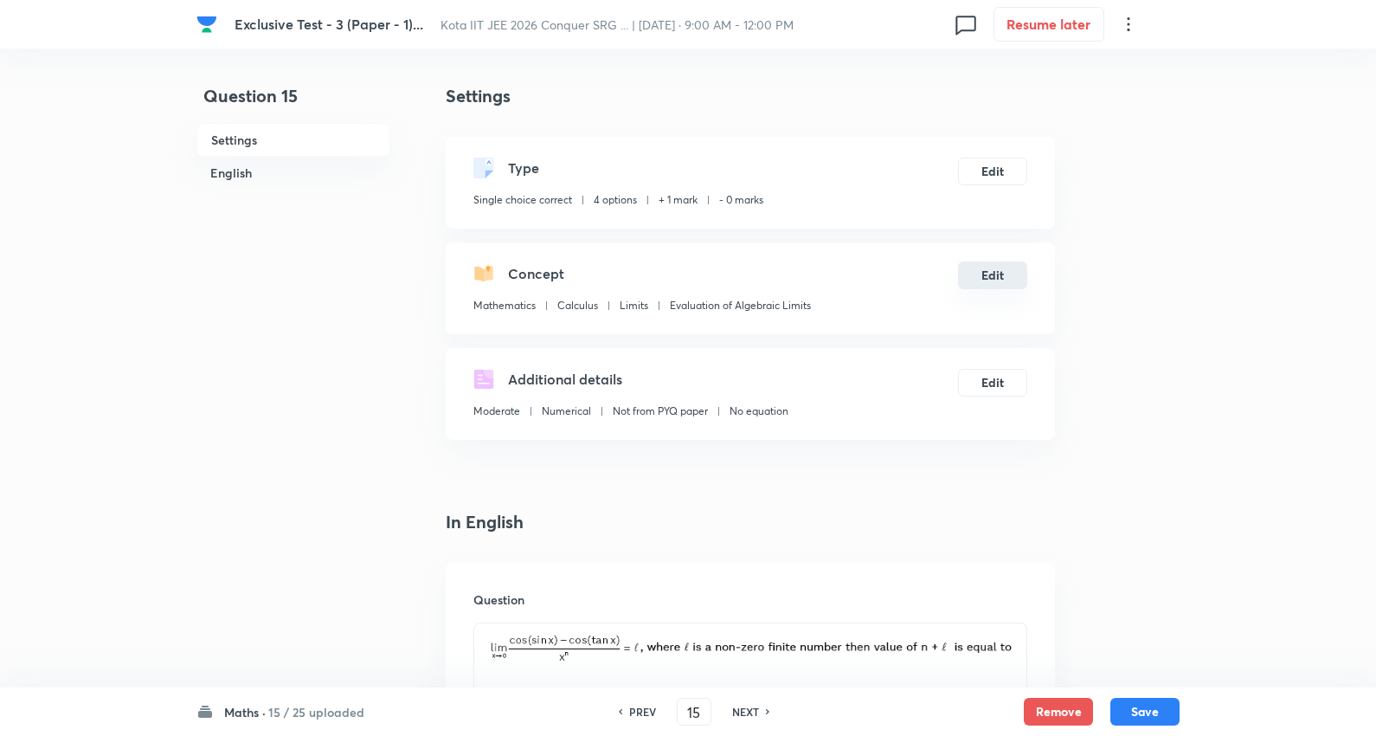
click at [992, 275] on button "Edit" at bounding box center [992, 275] width 69 height 28
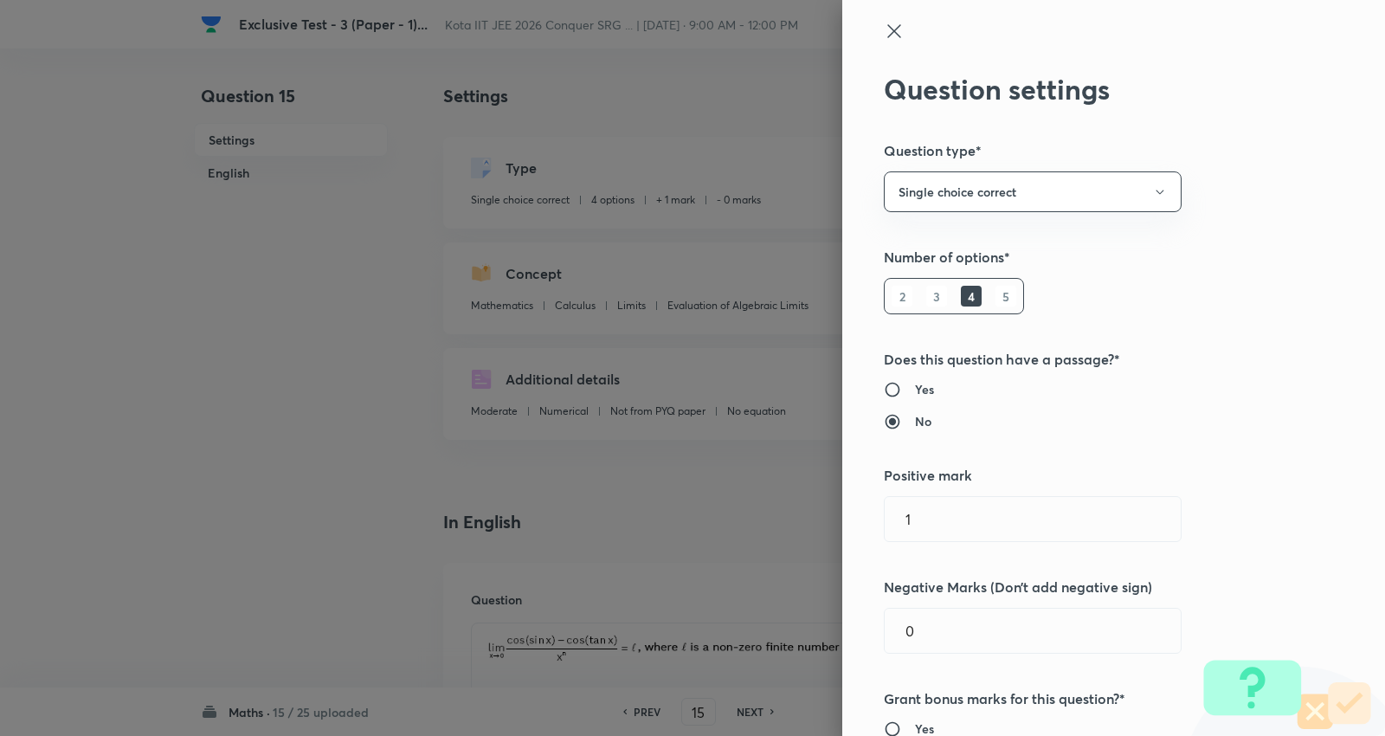
drag, startPoint x: 959, startPoint y: 541, endPoint x: 746, endPoint y: 546, distance: 213.0
click at [744, 546] on div "Question settings Question type* Single choice correct Number of options* 2 3 4…" at bounding box center [692, 368] width 1385 height 736
type input "4"
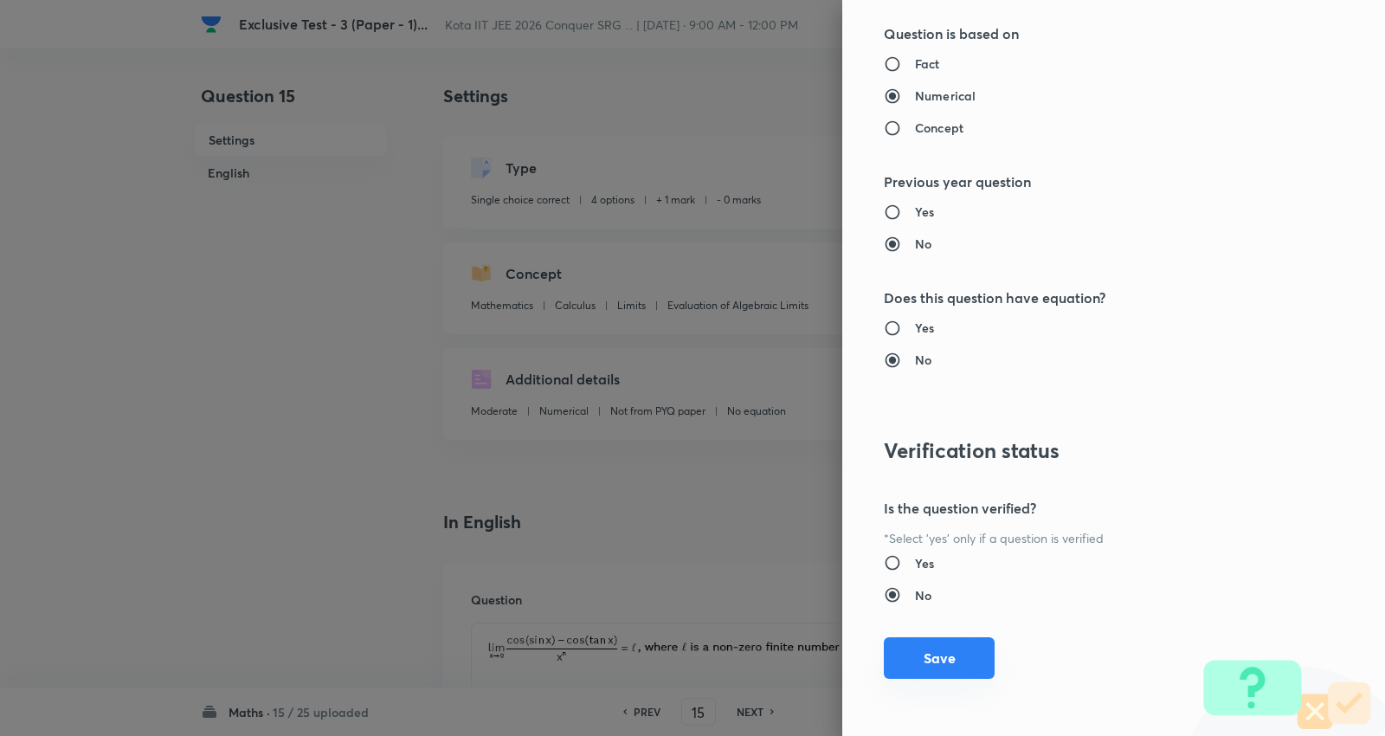
type input "1"
click at [949, 653] on button "Save" at bounding box center [939, 658] width 111 height 42
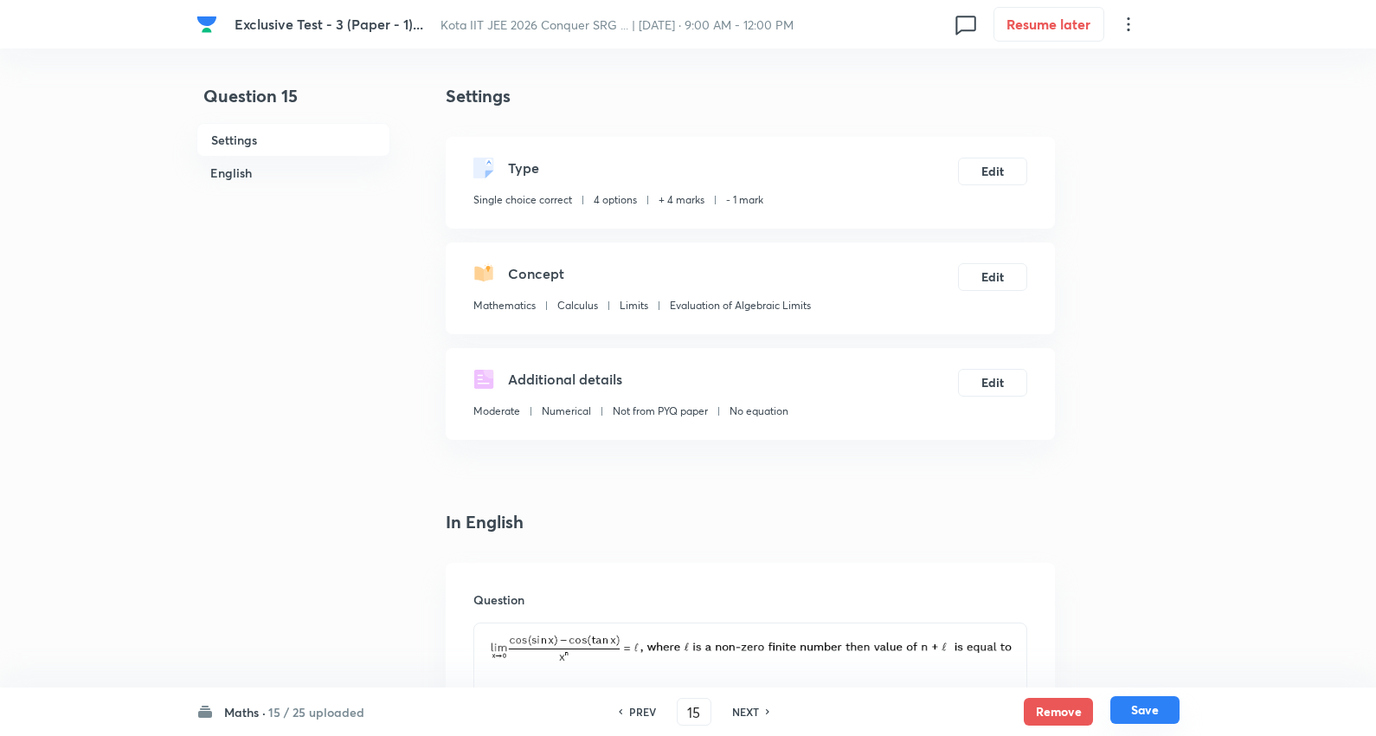
click at [1161, 697] on button "Save" at bounding box center [1144, 710] width 69 height 28
type input "16"
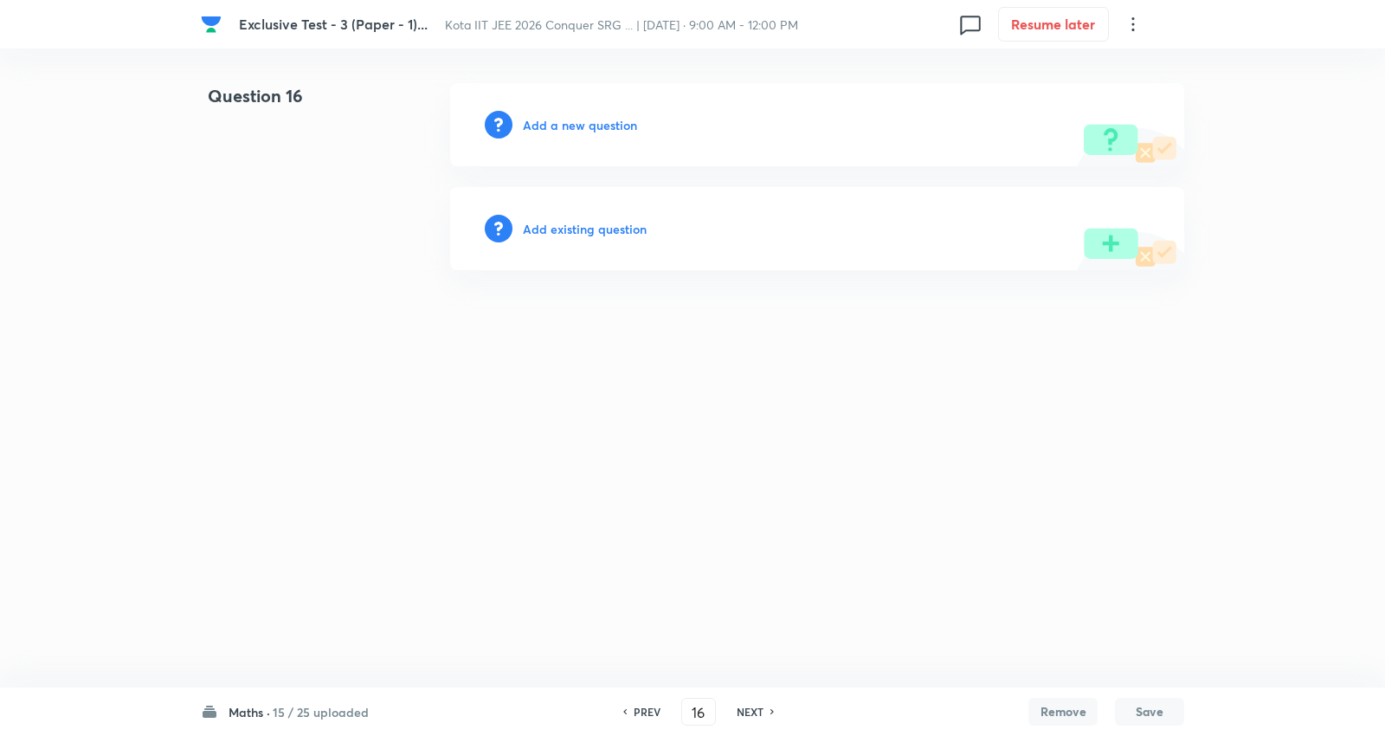
click at [625, 222] on h6 "Add existing question" at bounding box center [585, 229] width 124 height 18
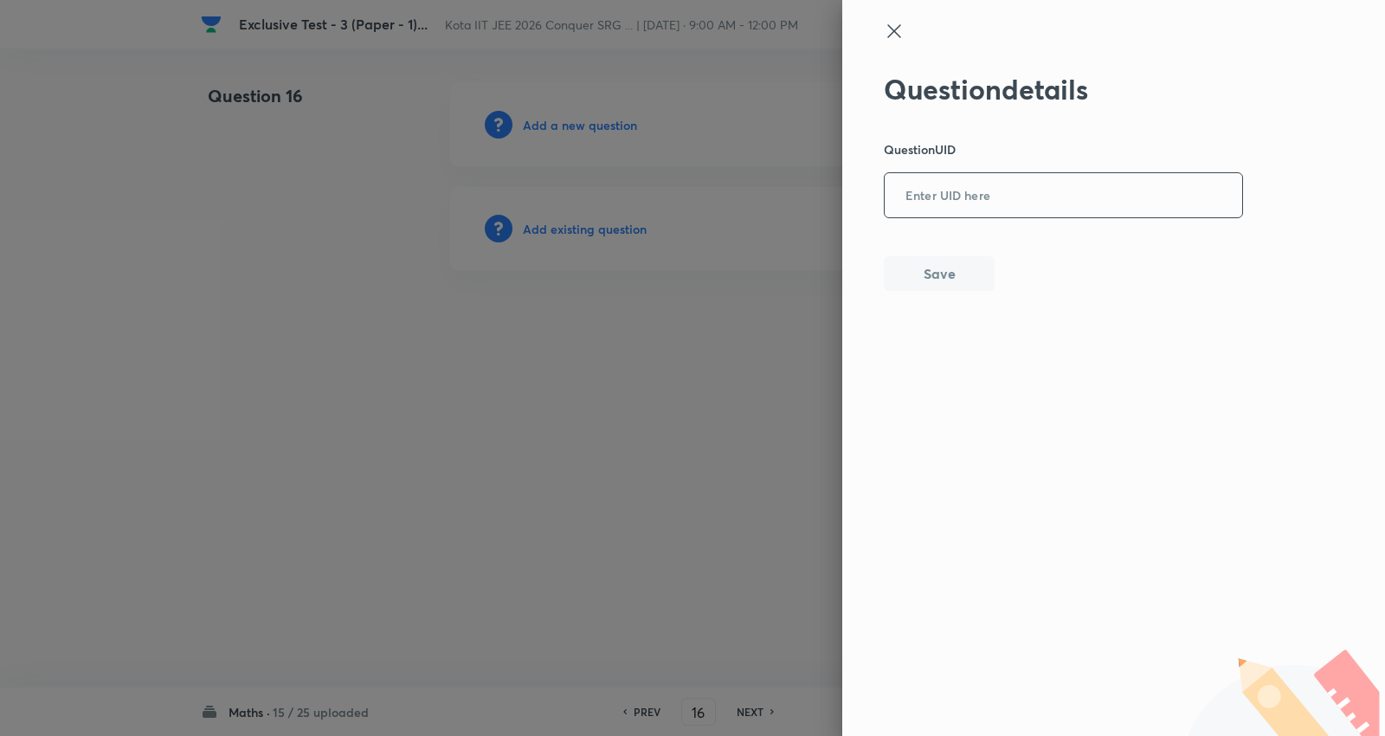
drag, startPoint x: 993, startPoint y: 185, endPoint x: 1006, endPoint y: 183, distance: 12.4
click at [1000, 184] on input "text" at bounding box center [1062, 196] width 357 height 42
paste input "LKP6V"
type input "LKP6V"
click at [933, 265] on button "Save" at bounding box center [939, 271] width 111 height 35
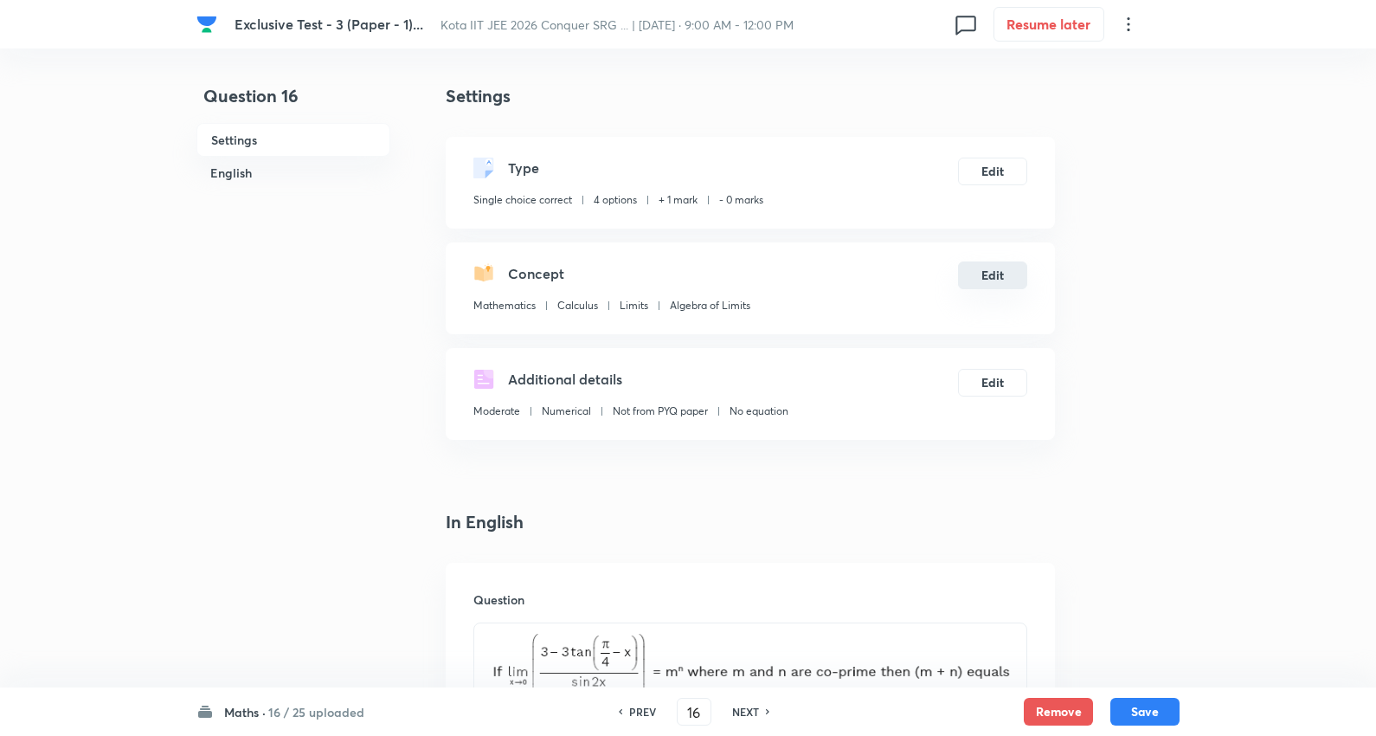
click at [996, 263] on button "Edit" at bounding box center [992, 275] width 69 height 28
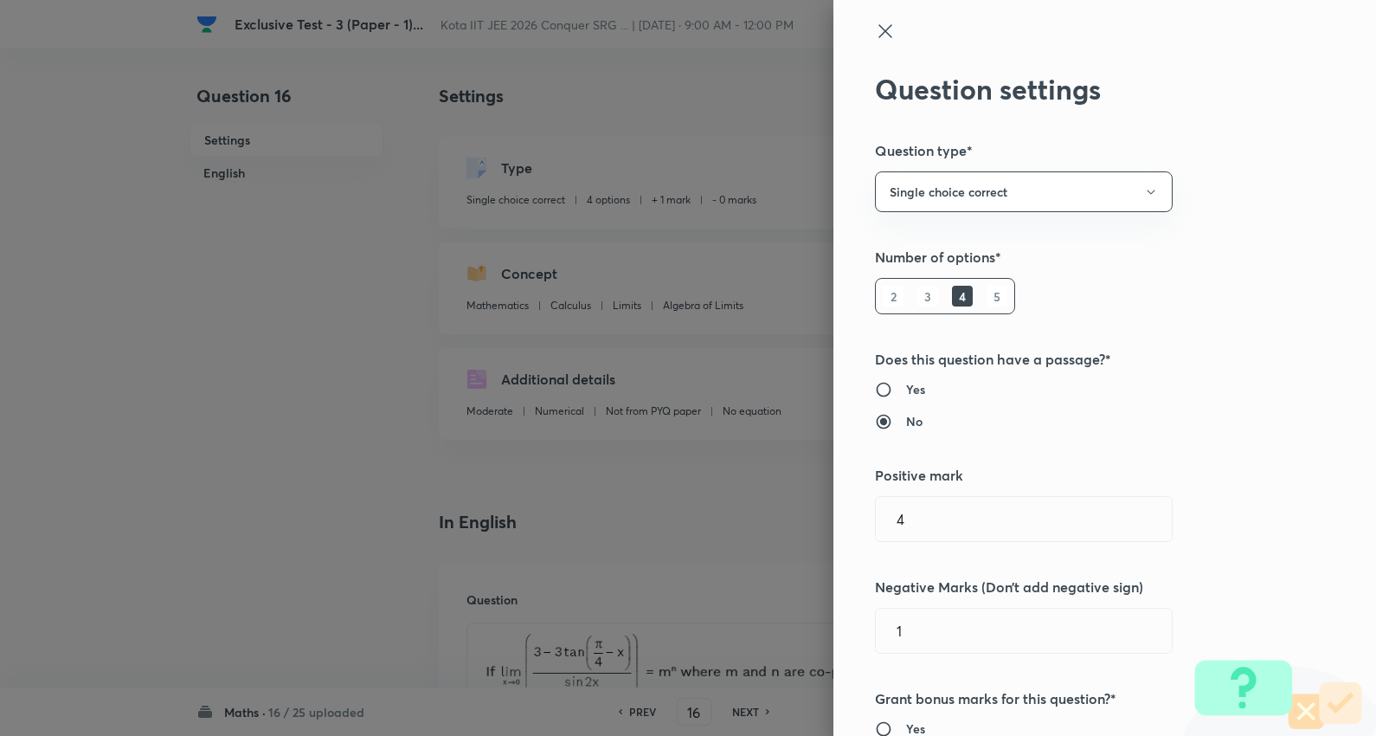
type input "1"
type input "0"
type input "Algebra of Limits"
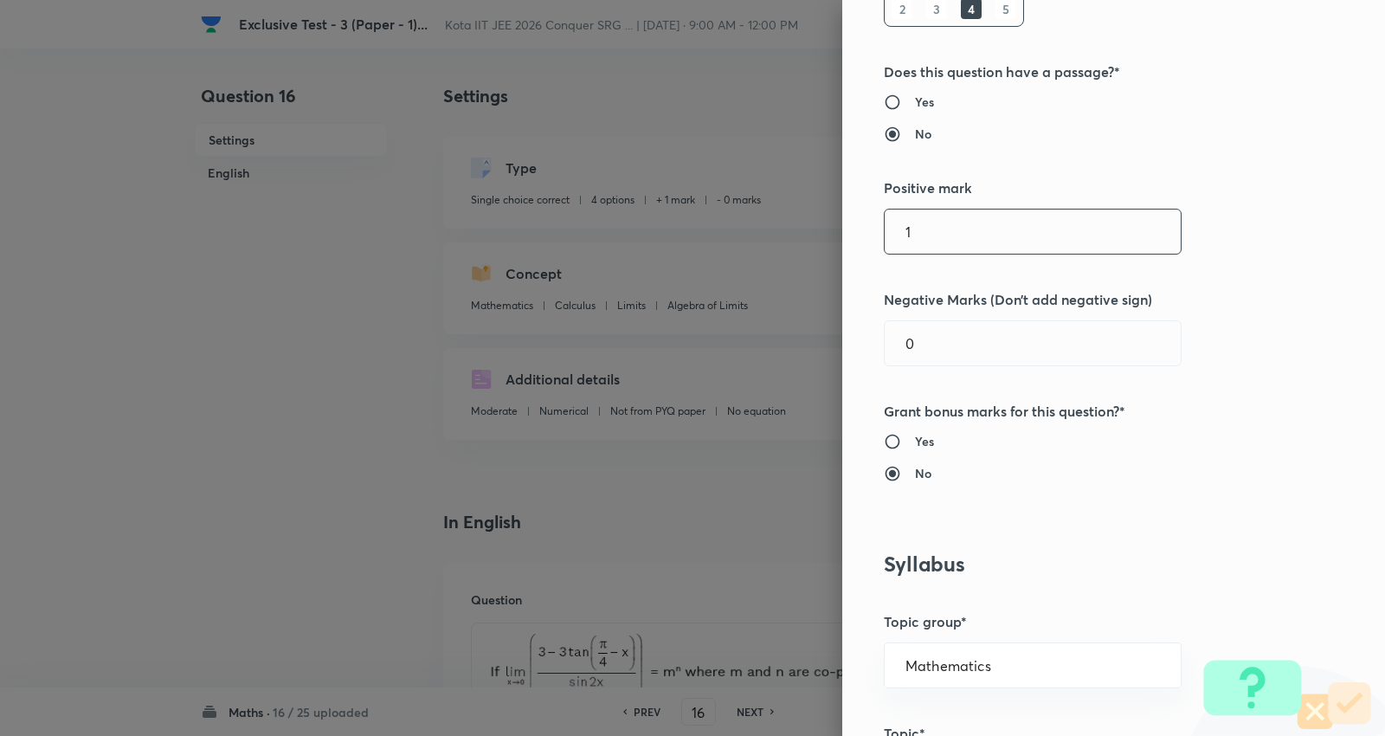
scroll to position [288, 0]
drag, startPoint x: 884, startPoint y: 223, endPoint x: 646, endPoint y: 194, distance: 239.8
click at [646, 195] on div "Question settings Question type* Single choice correct Number of options* 2 3 4…" at bounding box center [692, 368] width 1385 height 736
type input "4"
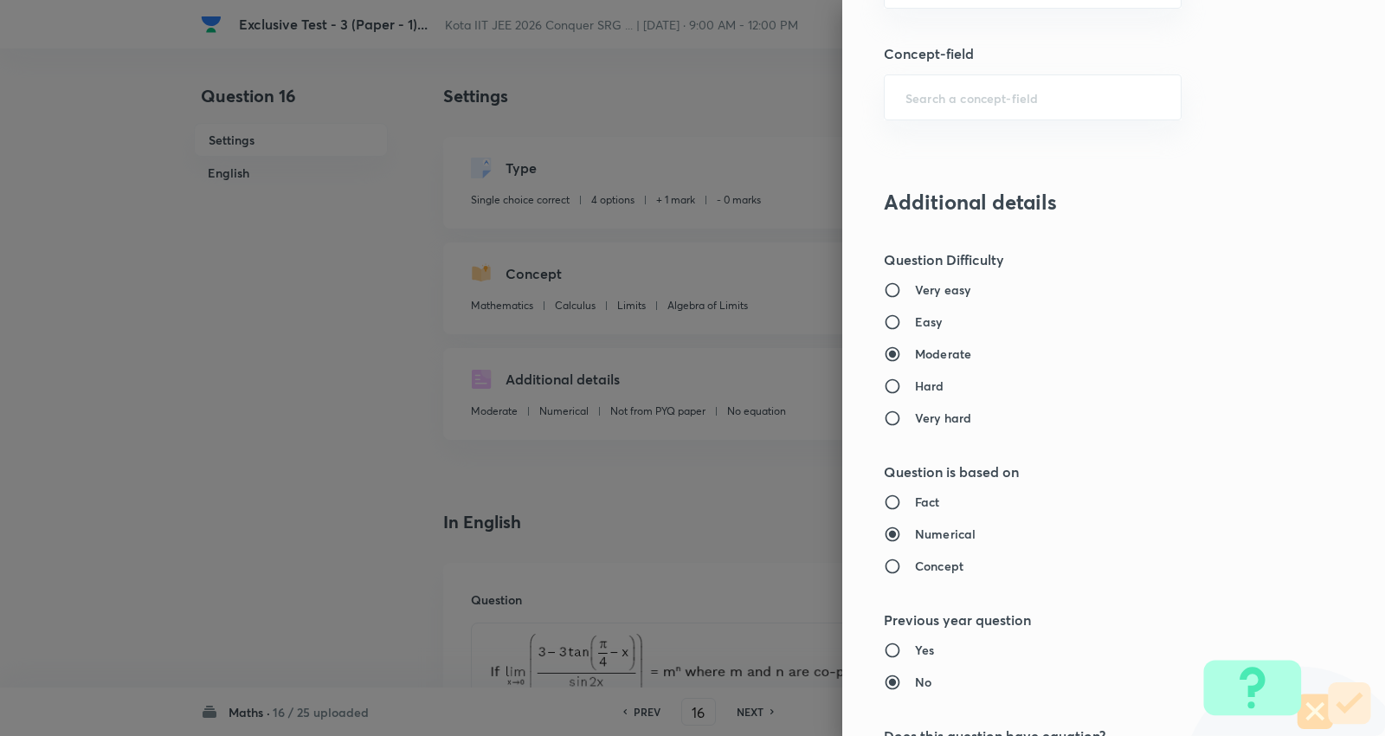
scroll to position [1740, 0]
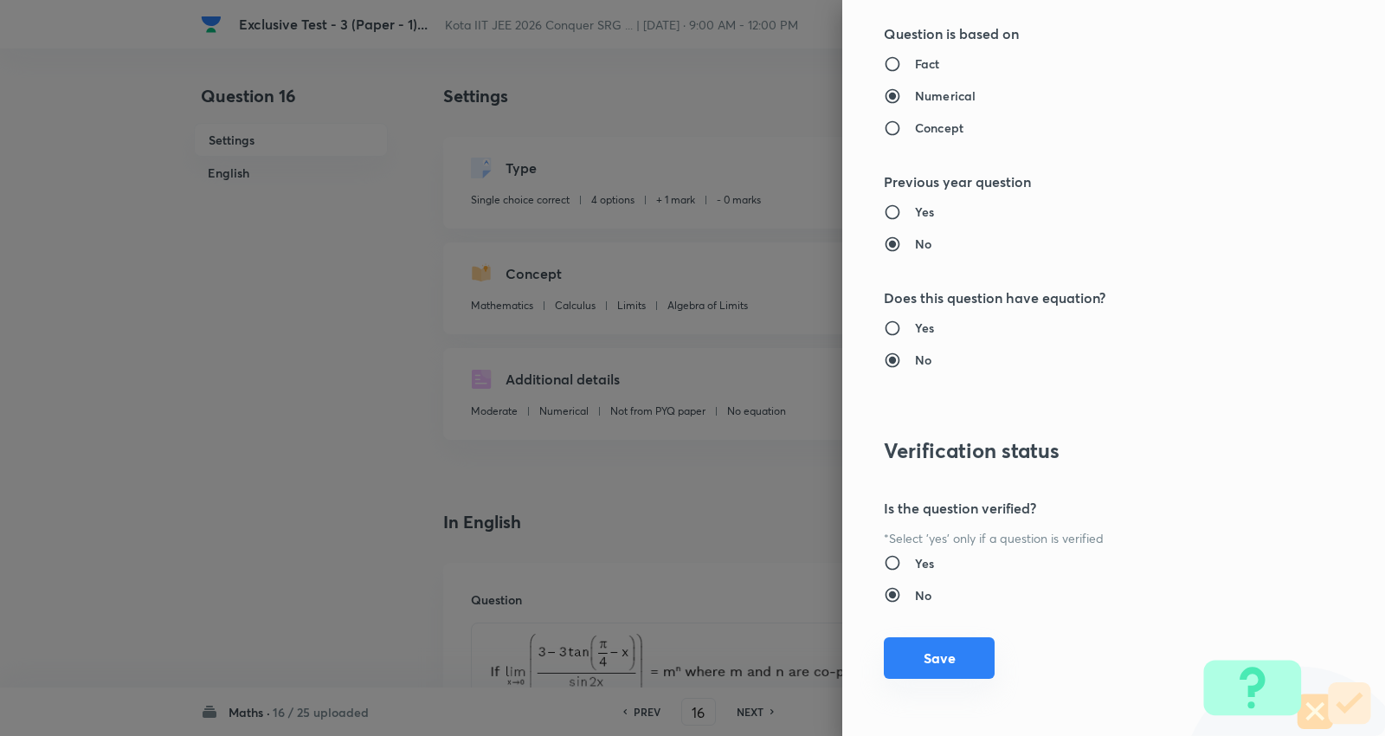
type input "1"
click at [943, 662] on button "Save" at bounding box center [939, 658] width 111 height 42
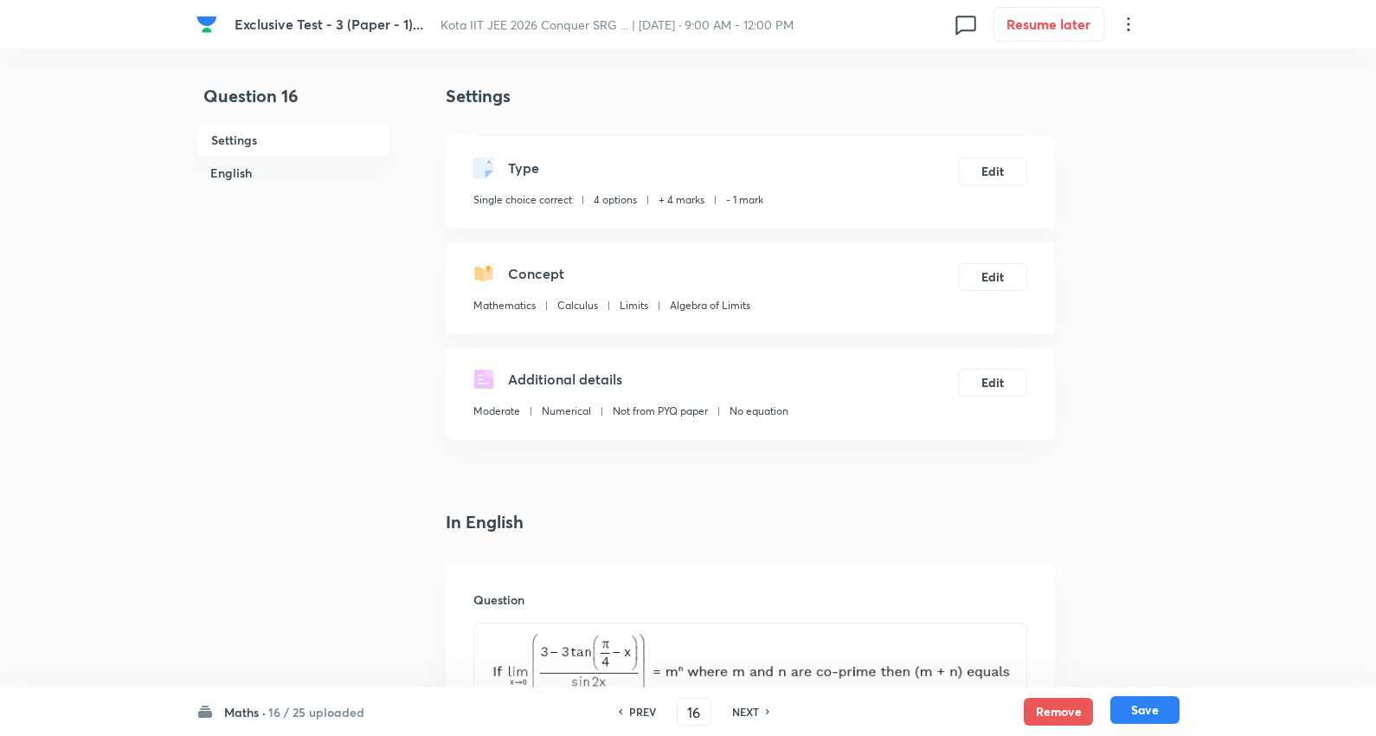
click at [1146, 703] on button "Save" at bounding box center [1144, 710] width 69 height 28
type input "17"
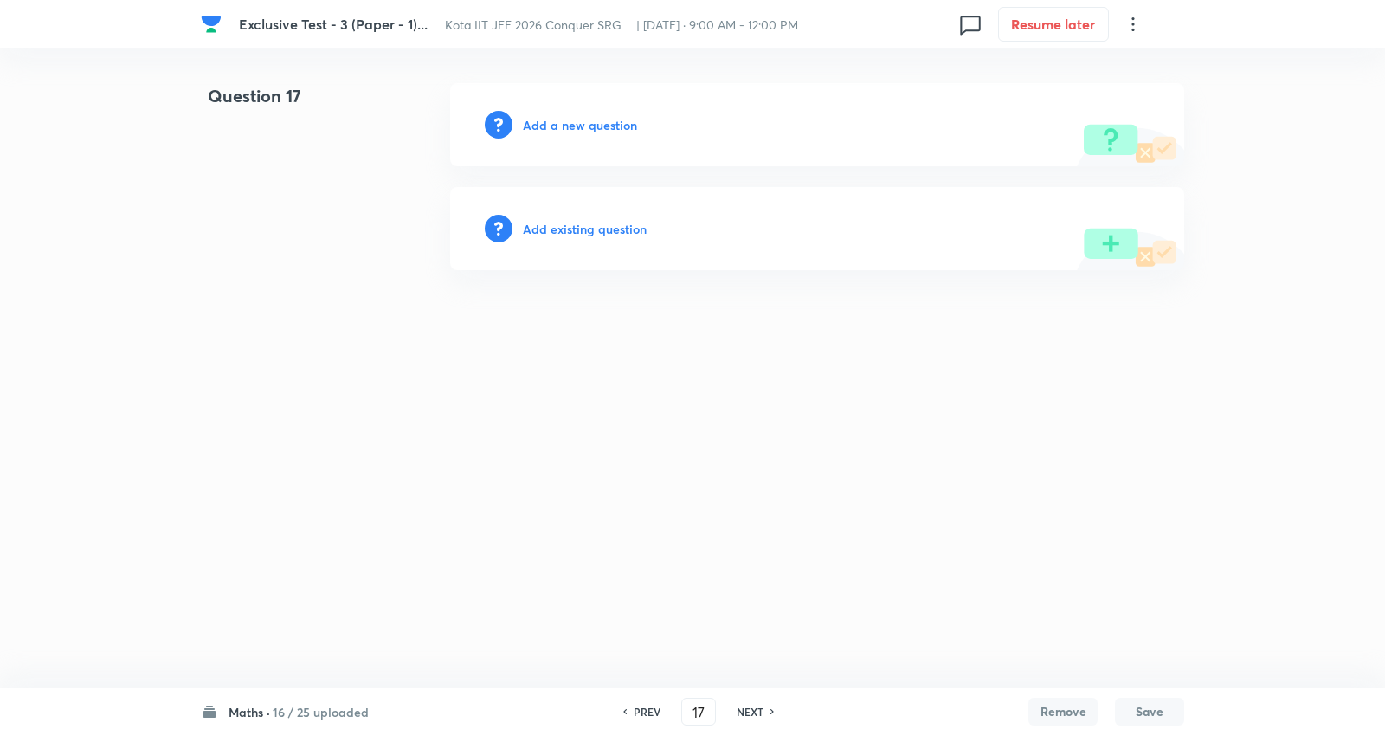
click at [586, 229] on h6 "Add existing question" at bounding box center [585, 229] width 124 height 18
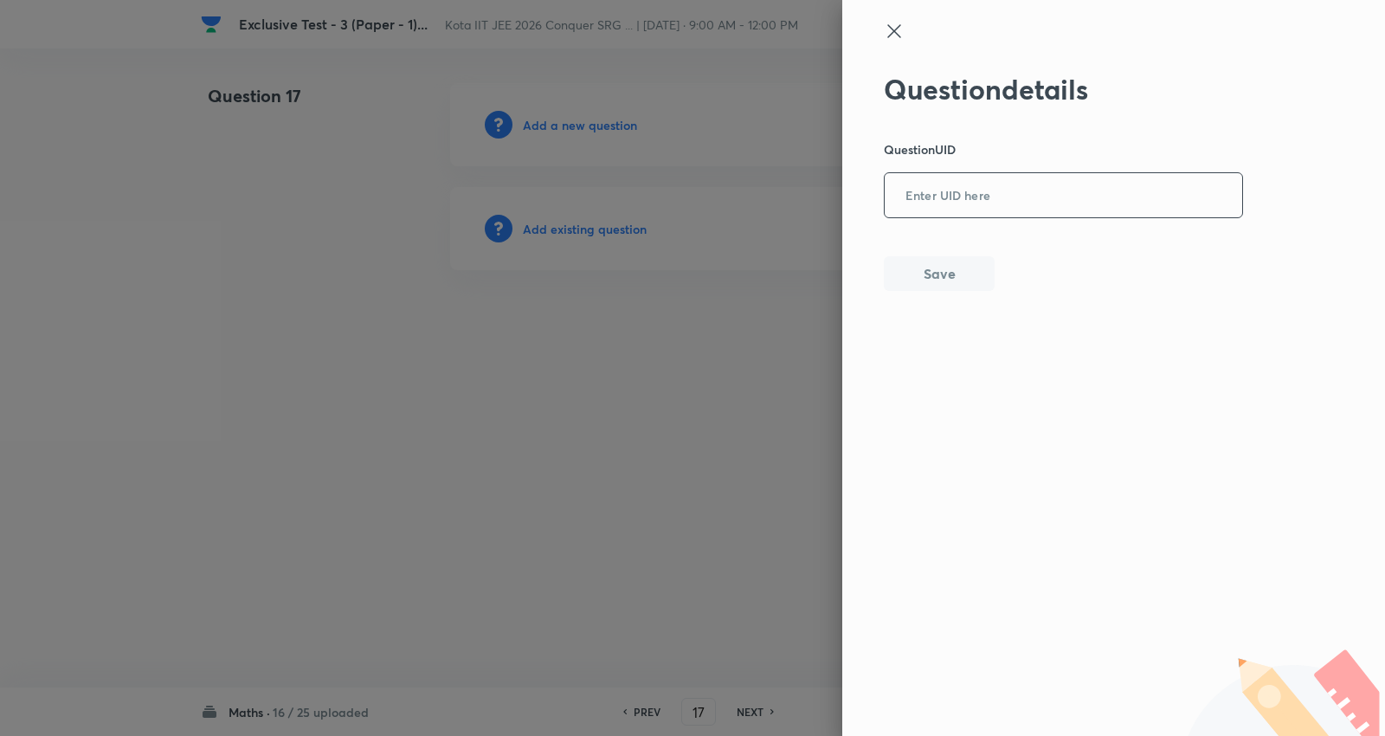
click at [1000, 194] on input "text" at bounding box center [1062, 196] width 357 height 42
paste input "RBE2E"
type input "RBE2E"
click at [926, 270] on button "Save" at bounding box center [939, 271] width 111 height 35
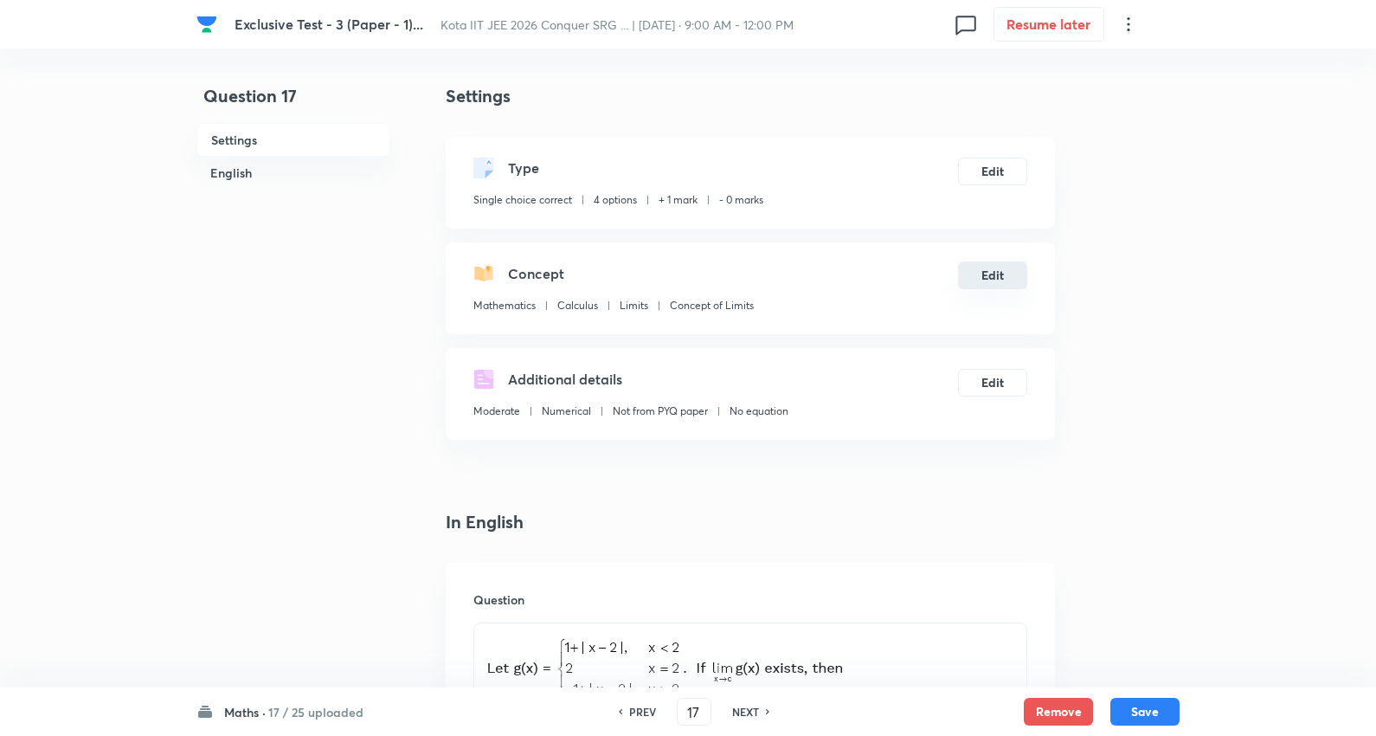
click at [1002, 275] on button "Edit" at bounding box center [992, 275] width 69 height 28
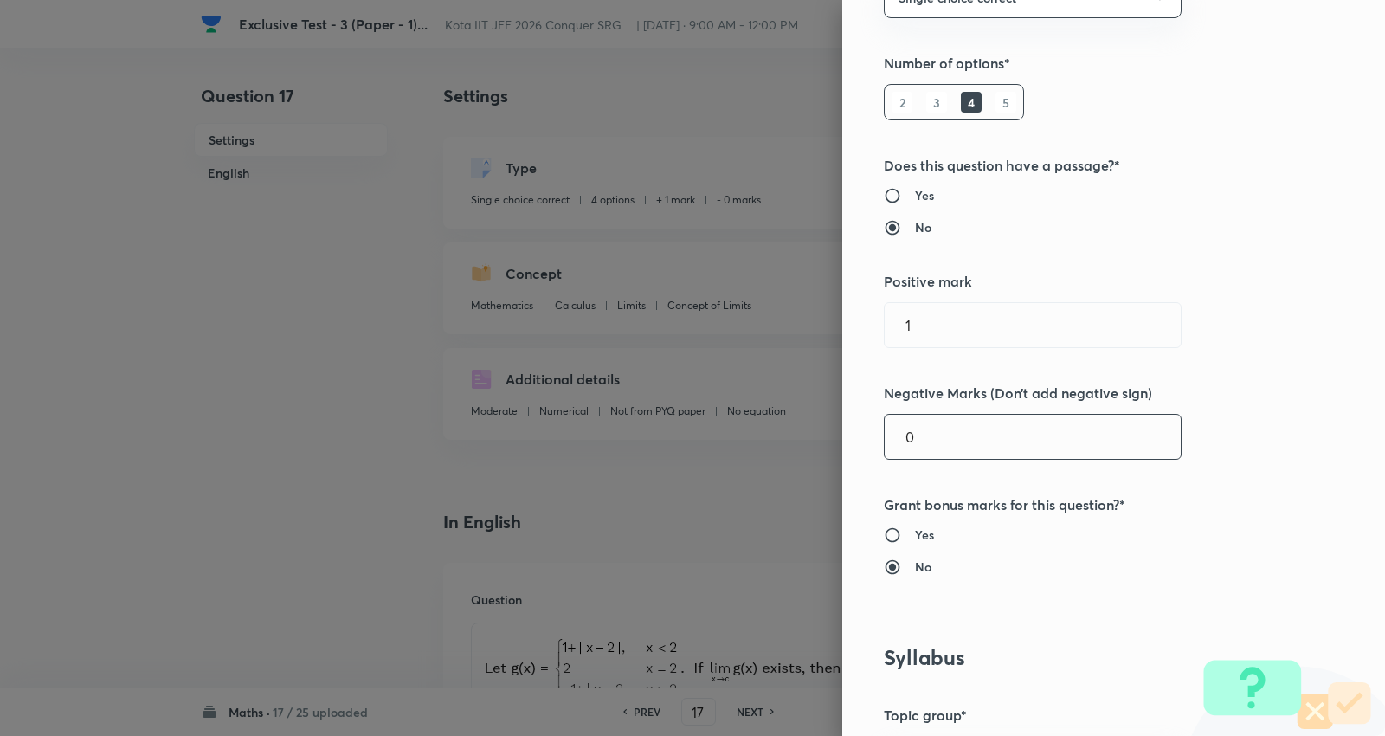
scroll to position [384, 0]
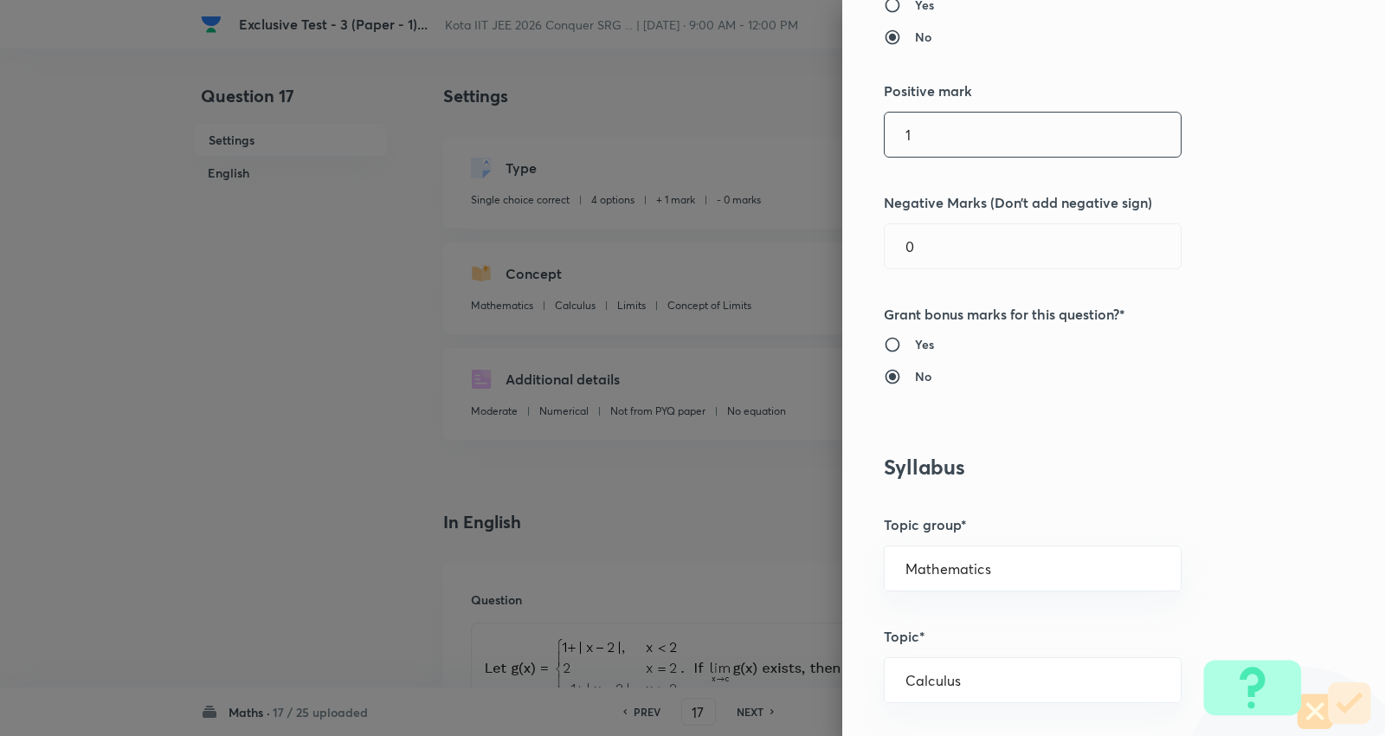
drag, startPoint x: 968, startPoint y: 128, endPoint x: 698, endPoint y: 118, distance: 270.2
click at [694, 124] on div "Question settings Question type* Single choice correct Number of options* 2 3 4…" at bounding box center [692, 368] width 1385 height 736
type input "4"
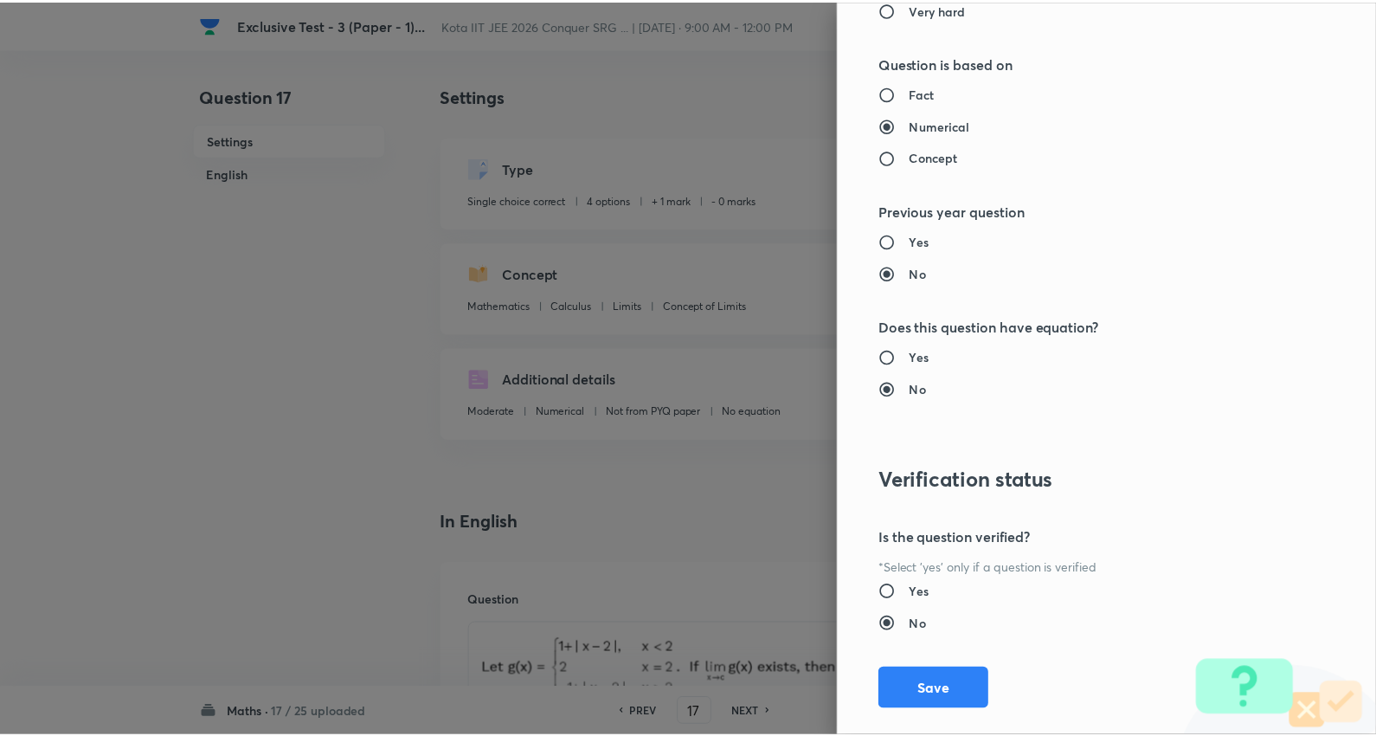
scroll to position [1740, 0]
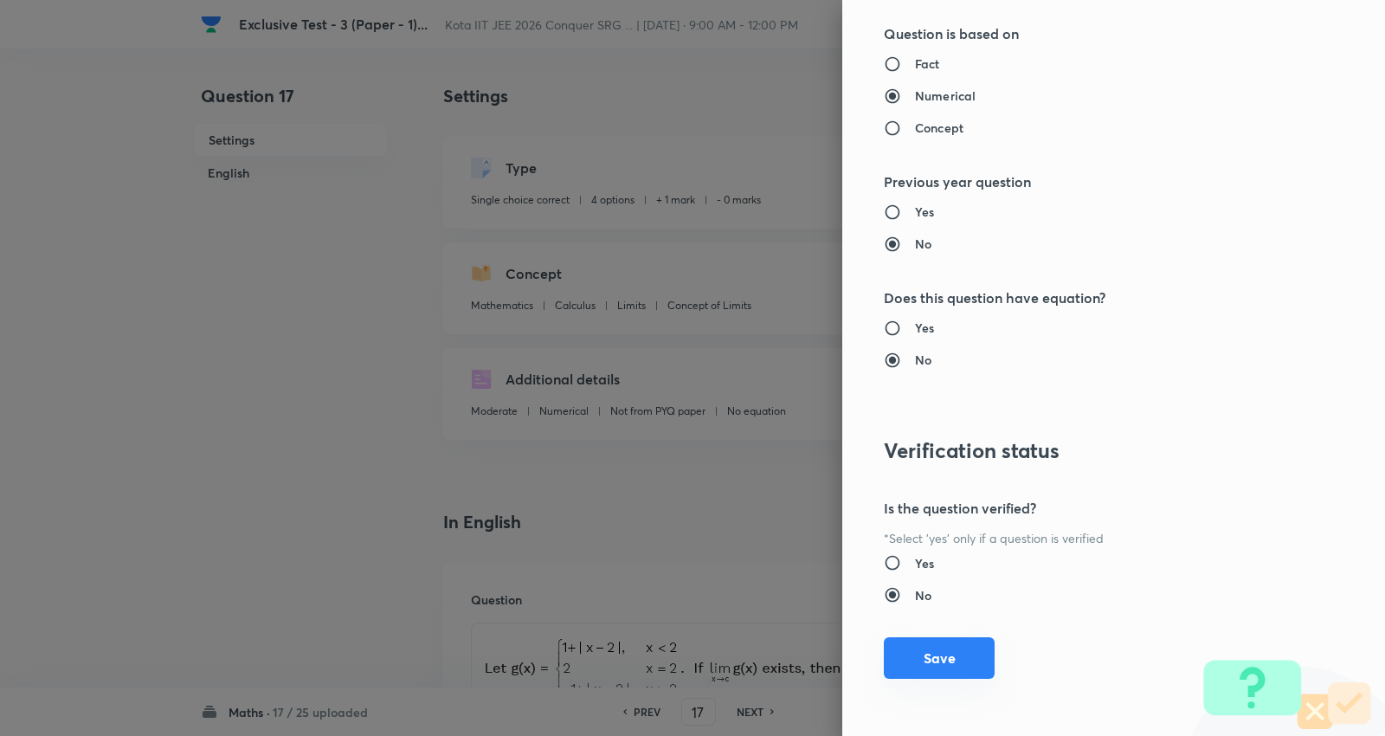
type input "1"
drag, startPoint x: 905, startPoint y: 666, endPoint x: 1141, endPoint y: 699, distance: 237.7
click at [909, 666] on button "Save" at bounding box center [939, 658] width 111 height 42
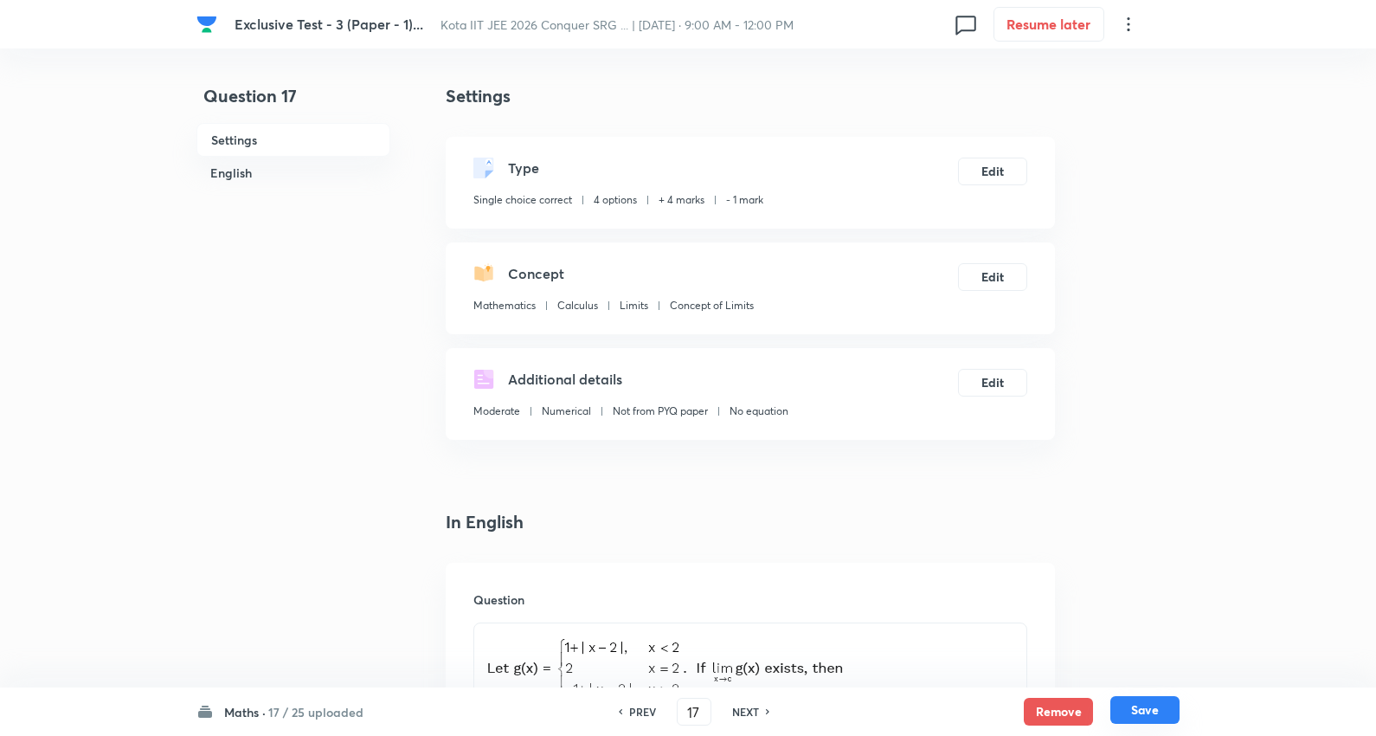
click at [1156, 710] on button "Save" at bounding box center [1144, 710] width 69 height 28
type input "18"
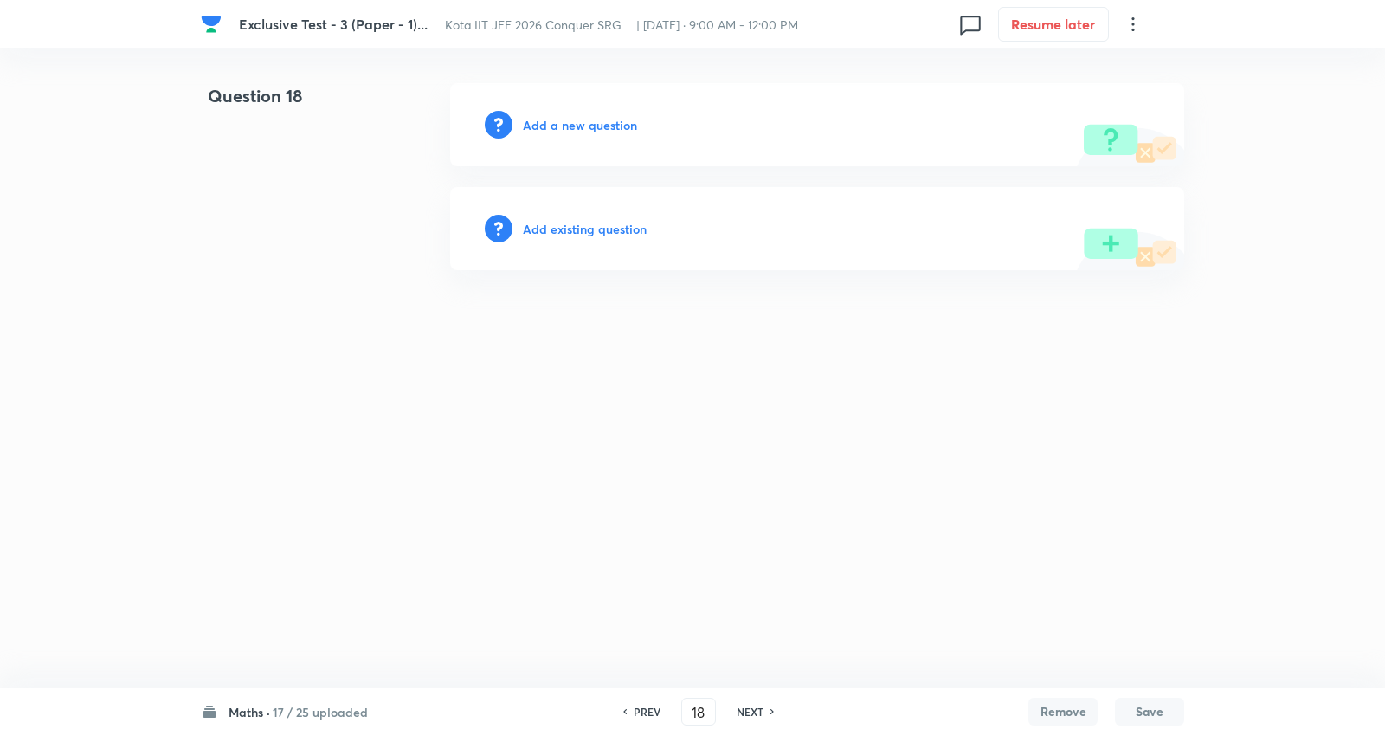
click at [608, 226] on h6 "Add existing question" at bounding box center [585, 229] width 124 height 18
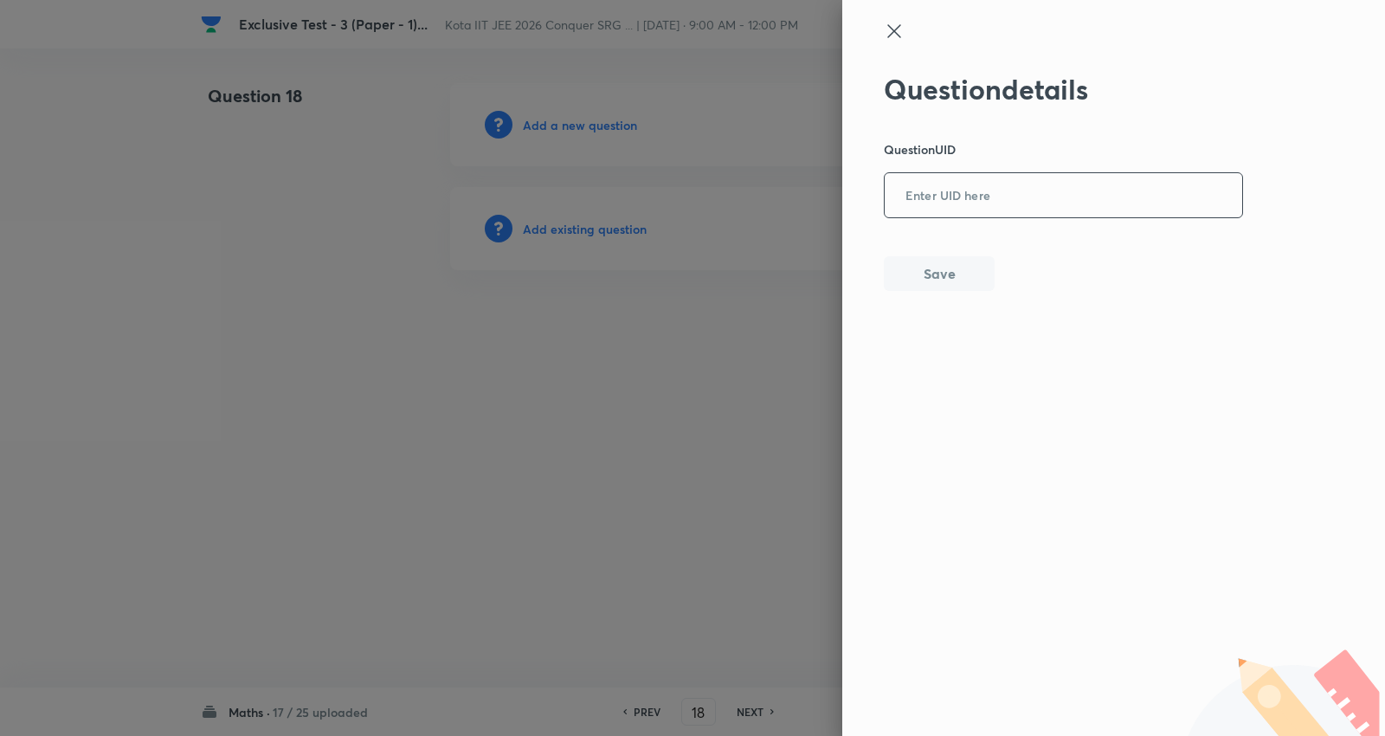
click at [967, 196] on input "text" at bounding box center [1062, 196] width 357 height 42
click at [941, 194] on input "text" at bounding box center [1062, 196] width 357 height 42
click at [997, 208] on input "text" at bounding box center [1062, 196] width 357 height 42
paste input "GVA9L"
type input "GVA9L"
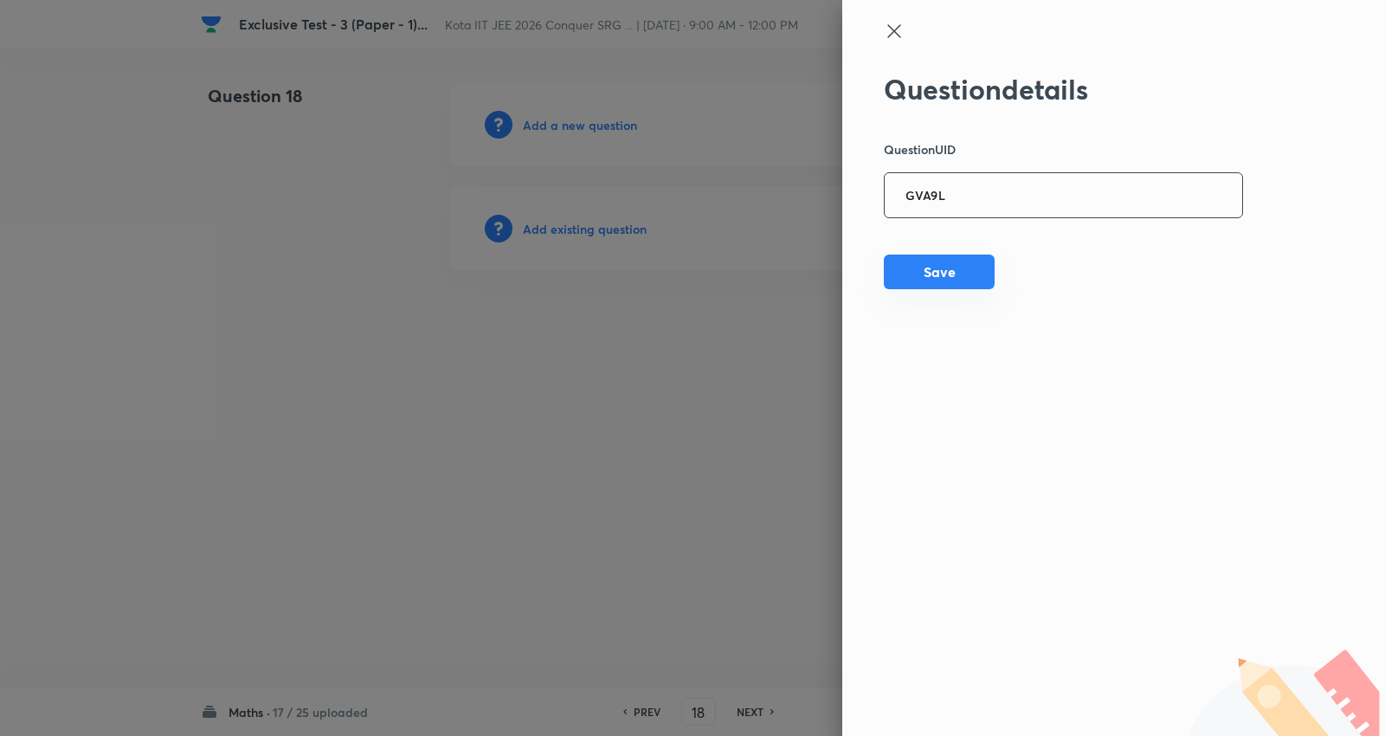
click at [937, 272] on button "Save" at bounding box center [939, 271] width 111 height 35
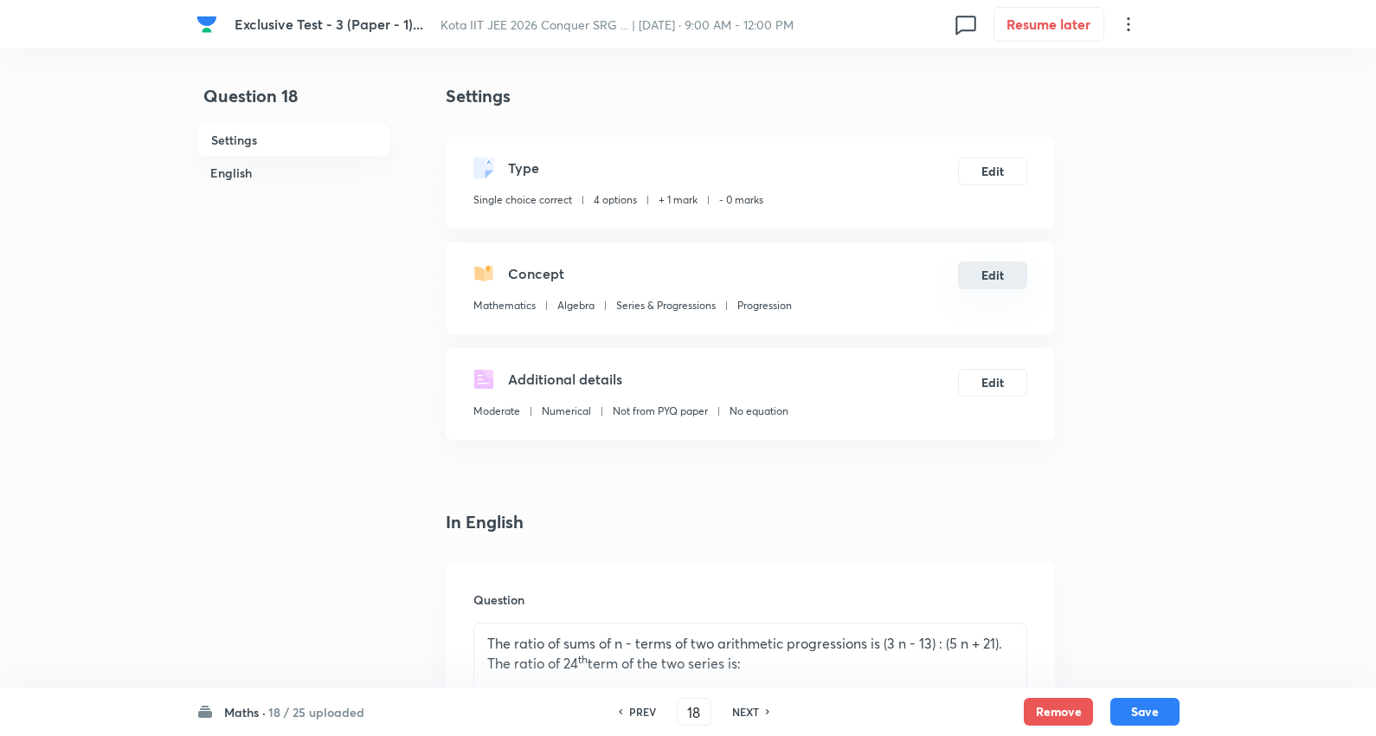
click at [997, 289] on div "Concept Mathematics Algebra Series & Progressions Progression Edit" at bounding box center [750, 288] width 609 height 92
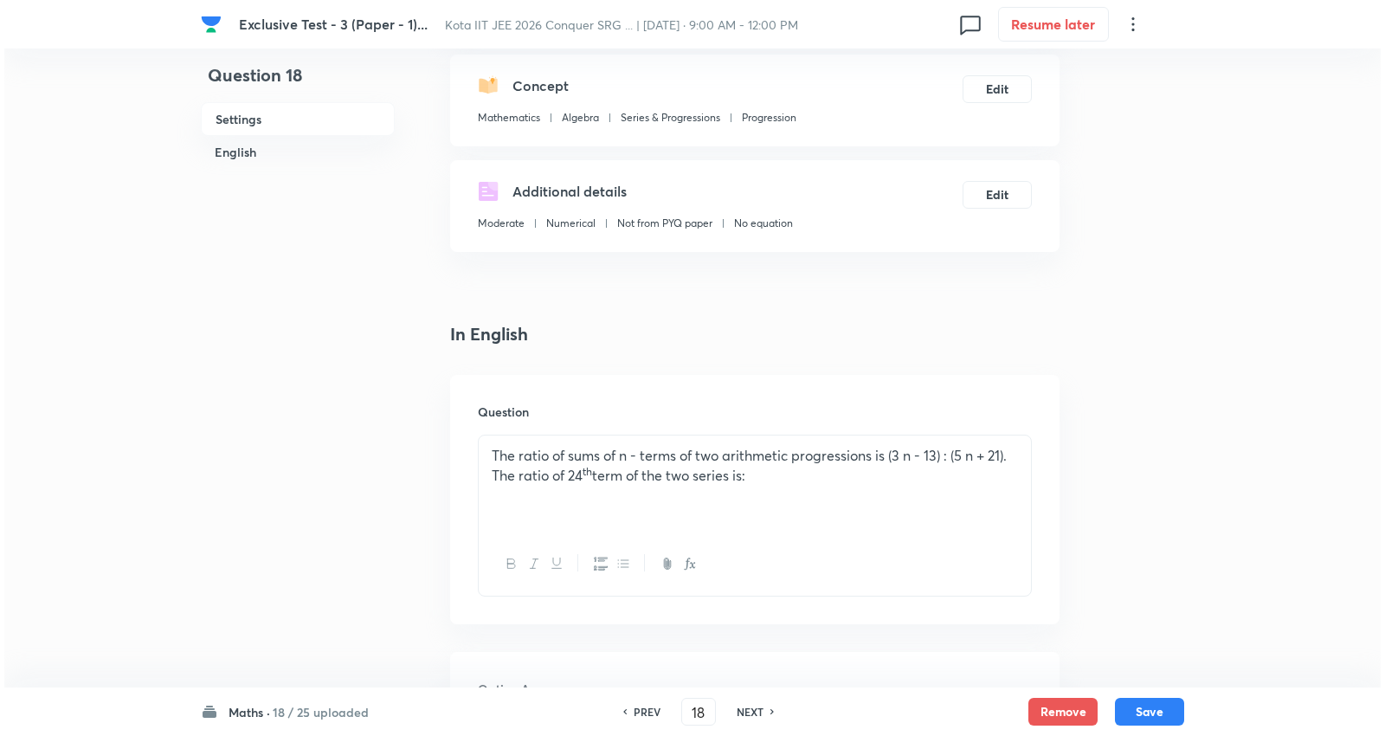
scroll to position [96, 0]
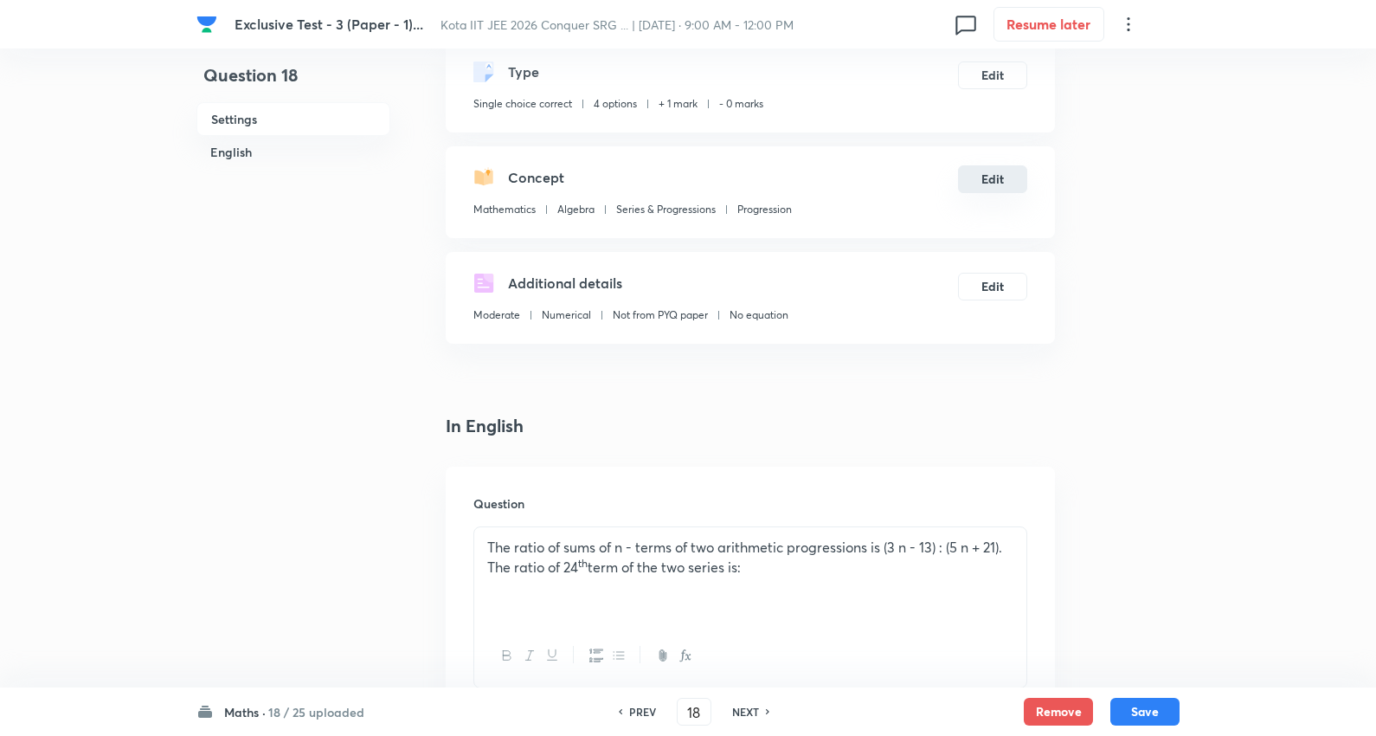
click at [996, 178] on button "Edit" at bounding box center [992, 179] width 69 height 28
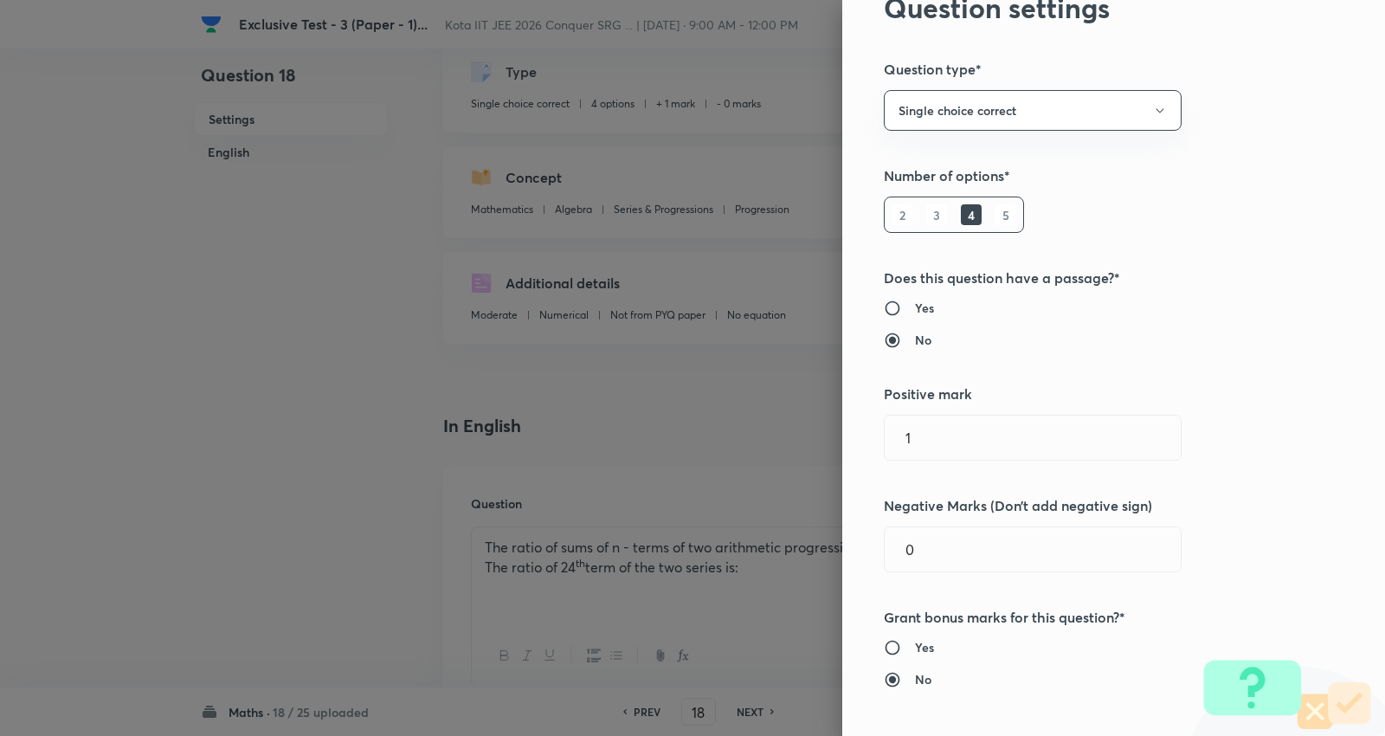
scroll to position [192, 0]
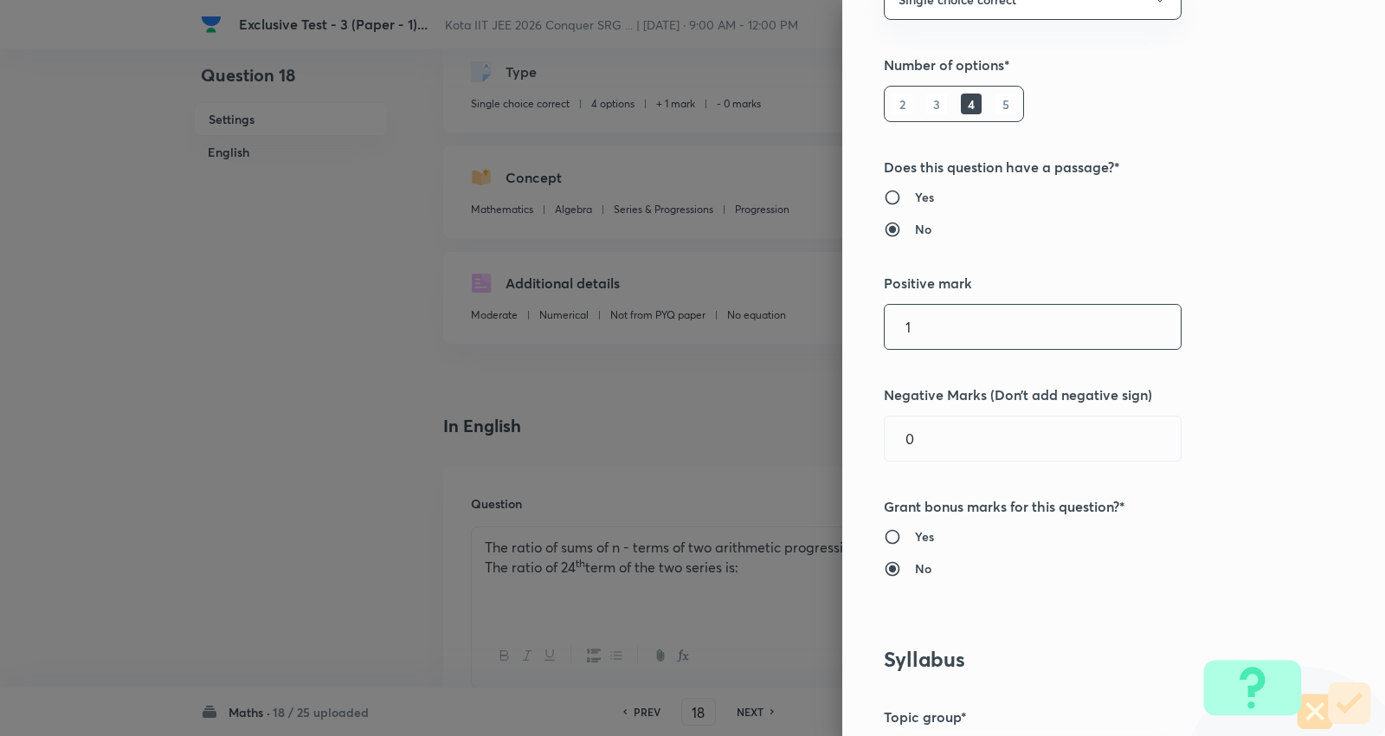
drag, startPoint x: 760, startPoint y: 320, endPoint x: 685, endPoint y: 300, distance: 77.9
click at [685, 300] on div "Question settings Question type* Single choice correct Number of options* 2 3 4…" at bounding box center [692, 368] width 1385 height 736
type input "4"
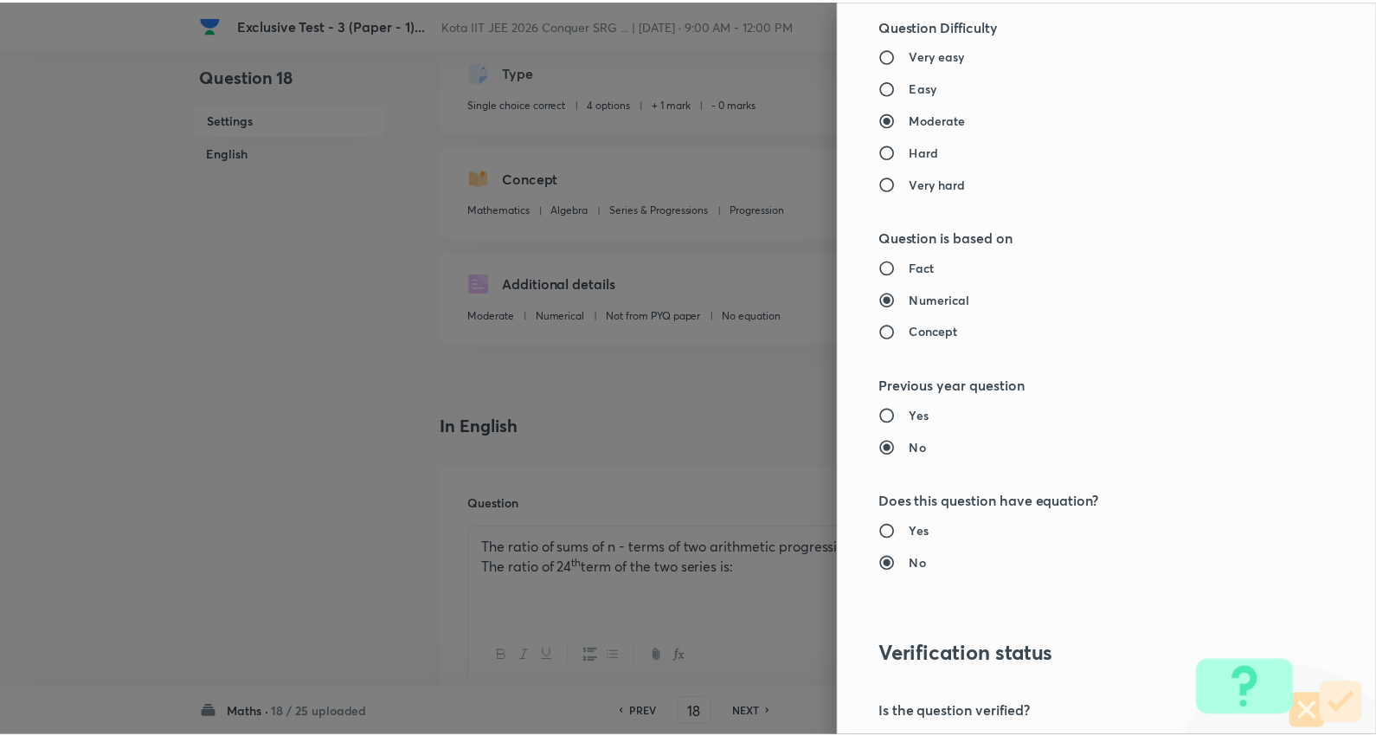
scroll to position [1740, 0]
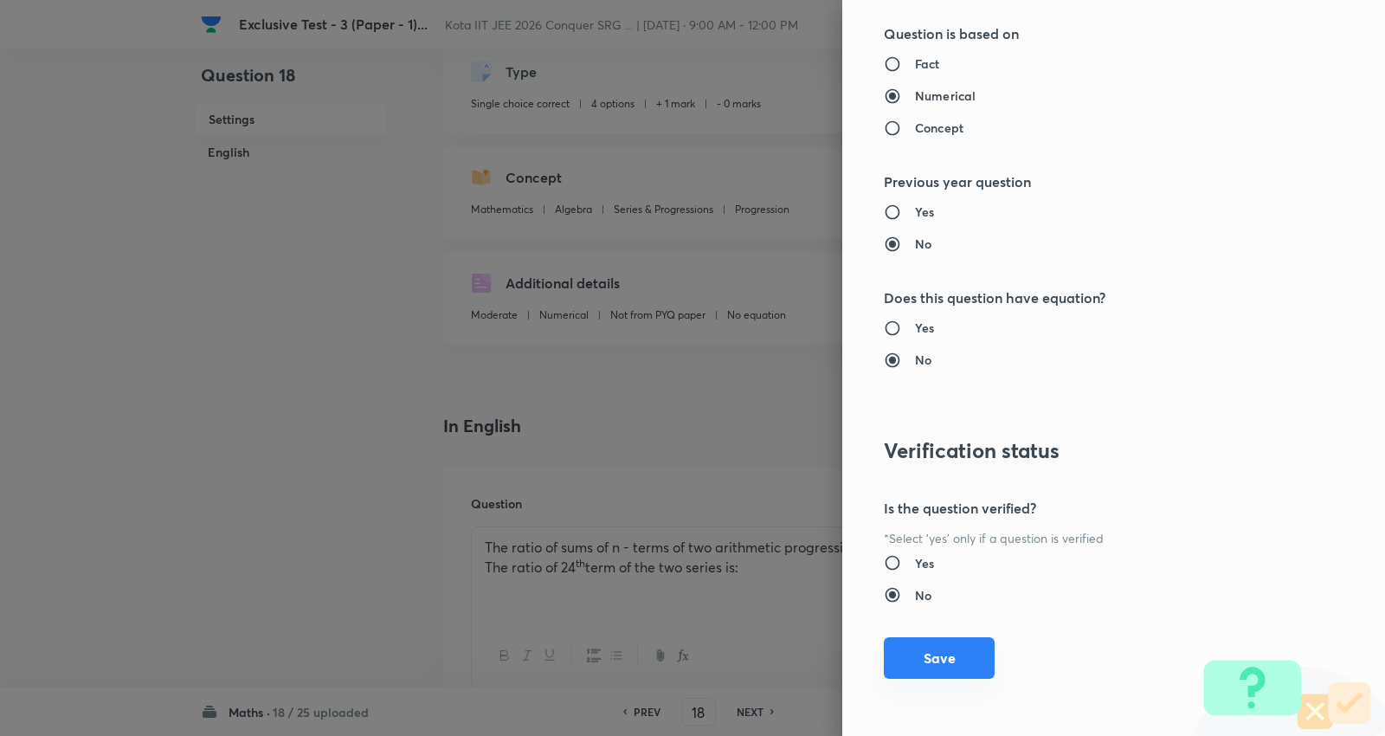
type input "1"
click at [931, 643] on button "Save" at bounding box center [939, 658] width 111 height 42
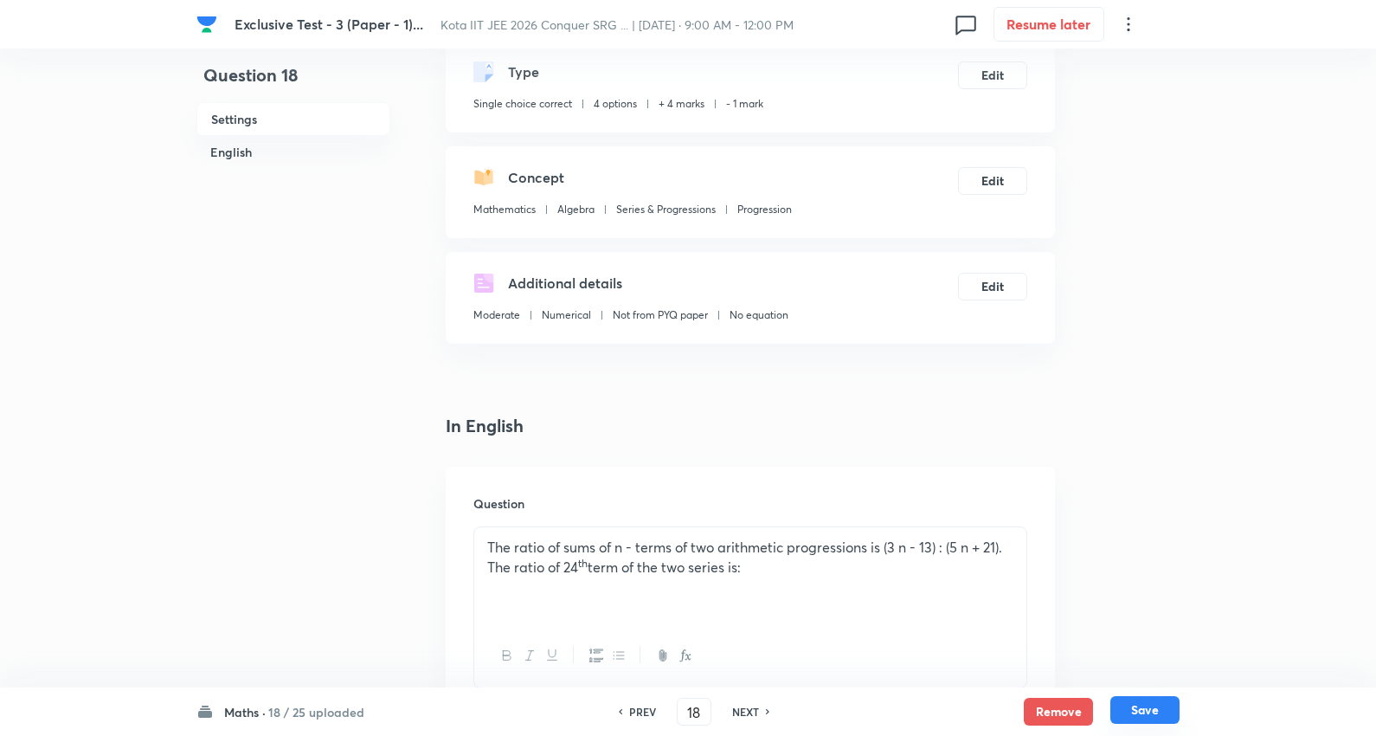
click at [1152, 708] on button "Save" at bounding box center [1144, 710] width 69 height 28
type input "19"
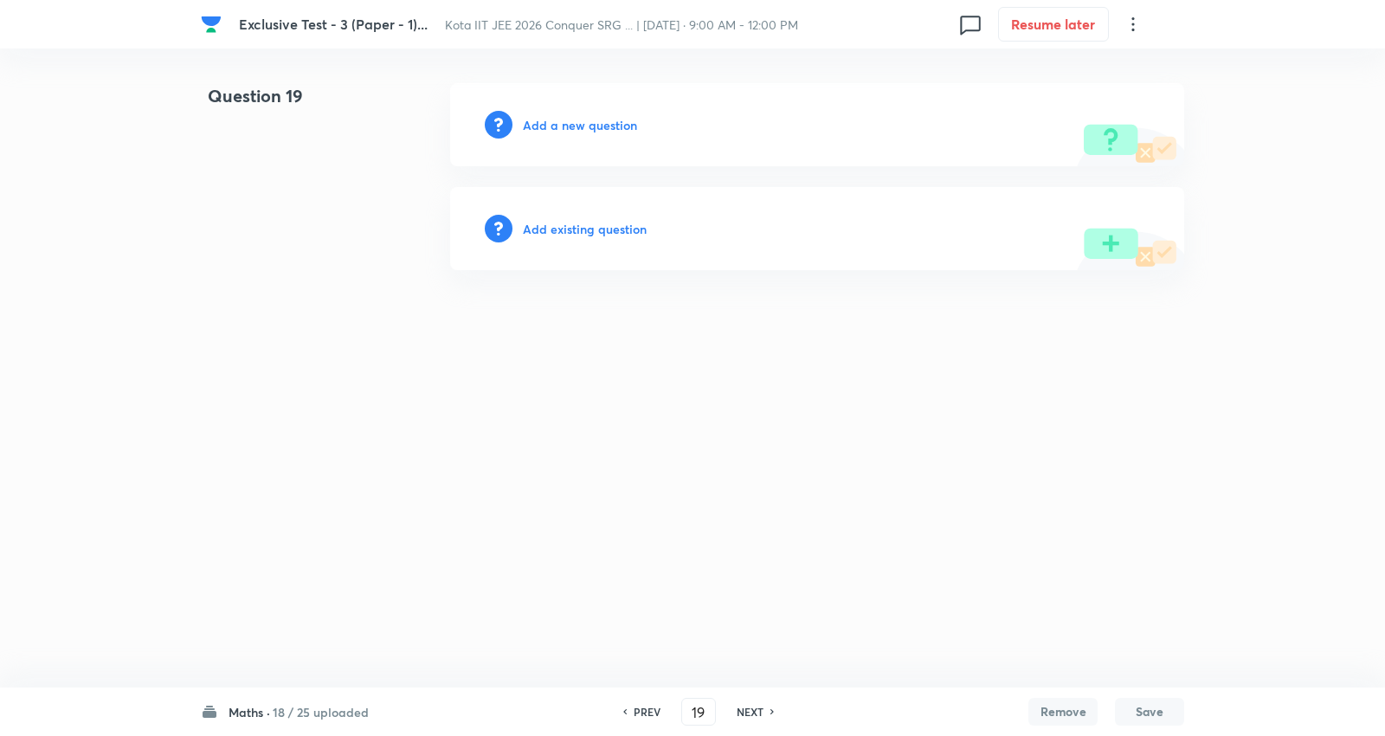
click at [624, 229] on h6 "Add existing question" at bounding box center [585, 229] width 124 height 18
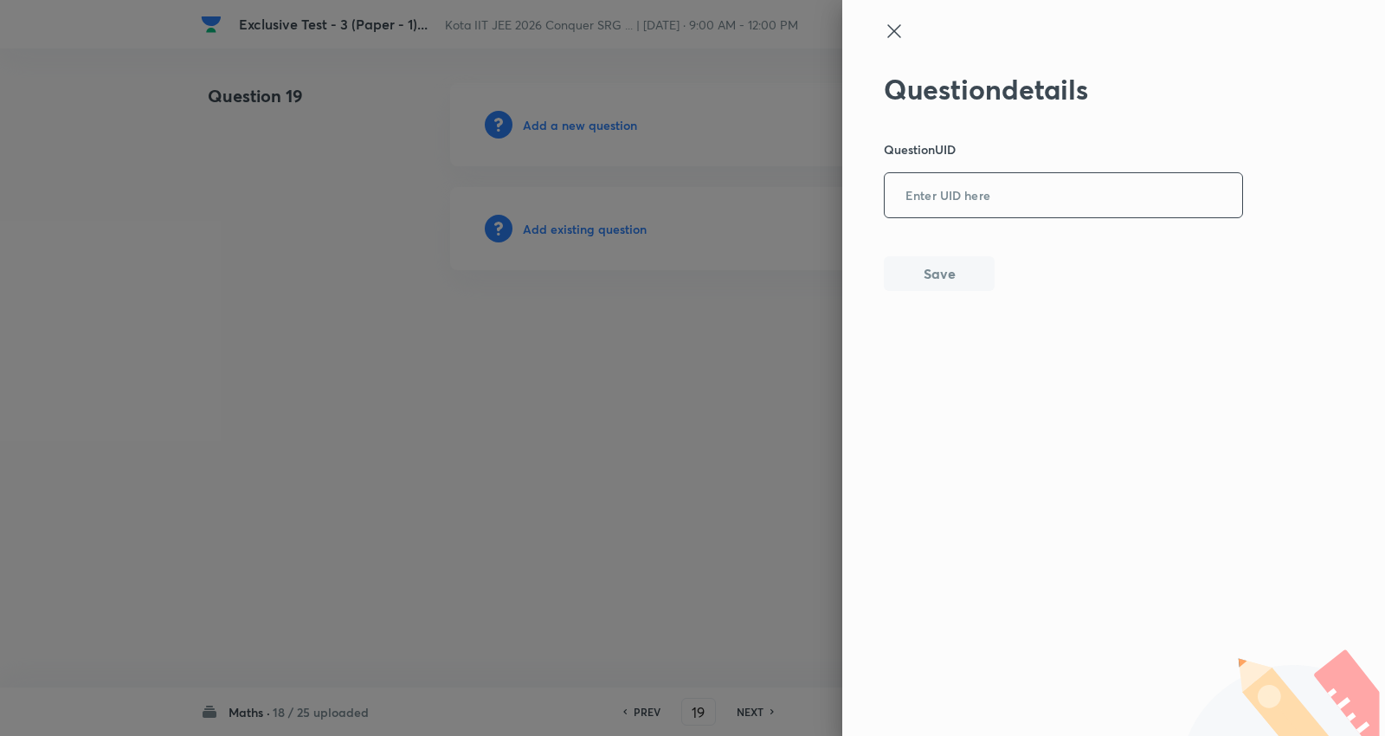
click at [966, 196] on input "text" at bounding box center [1062, 196] width 357 height 42
paste input "6V9HP"
type input "6V9HP"
click at [957, 264] on button "Save" at bounding box center [939, 271] width 111 height 35
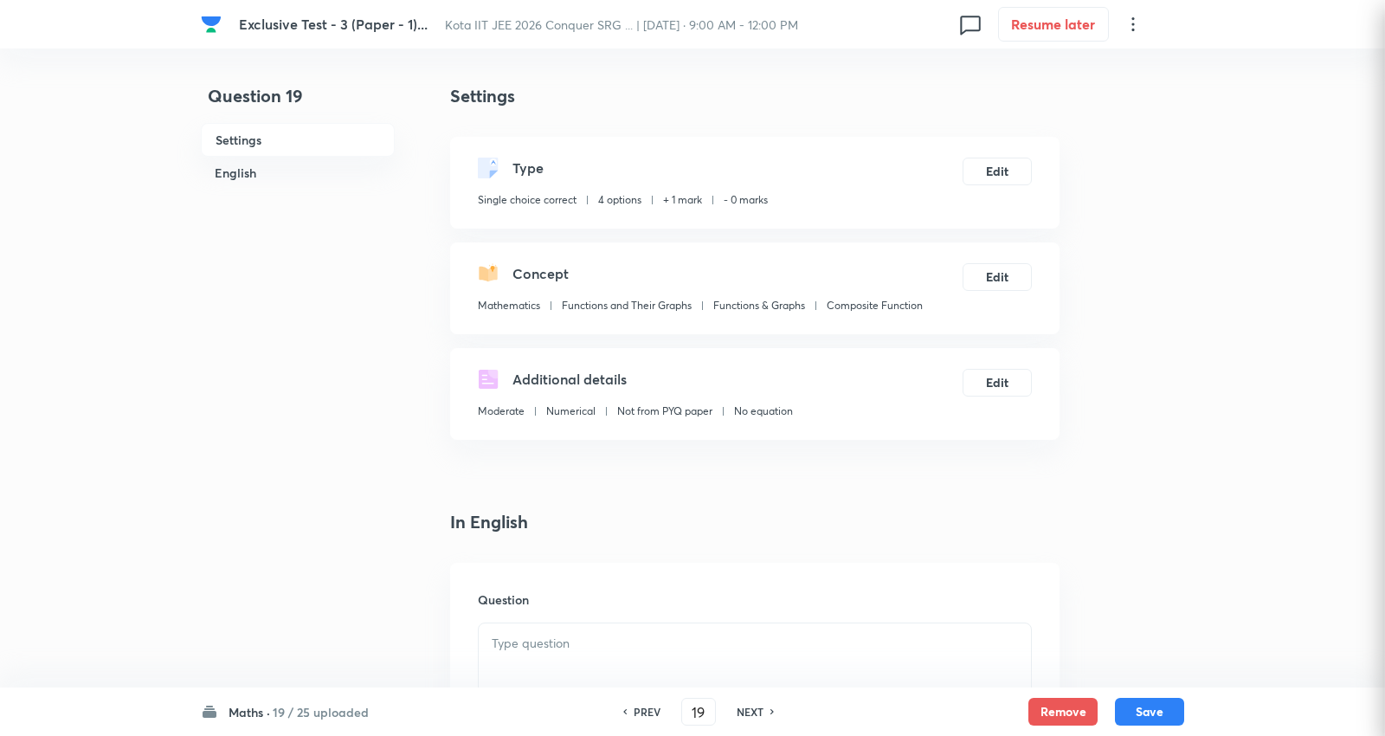
checkbox input "true"
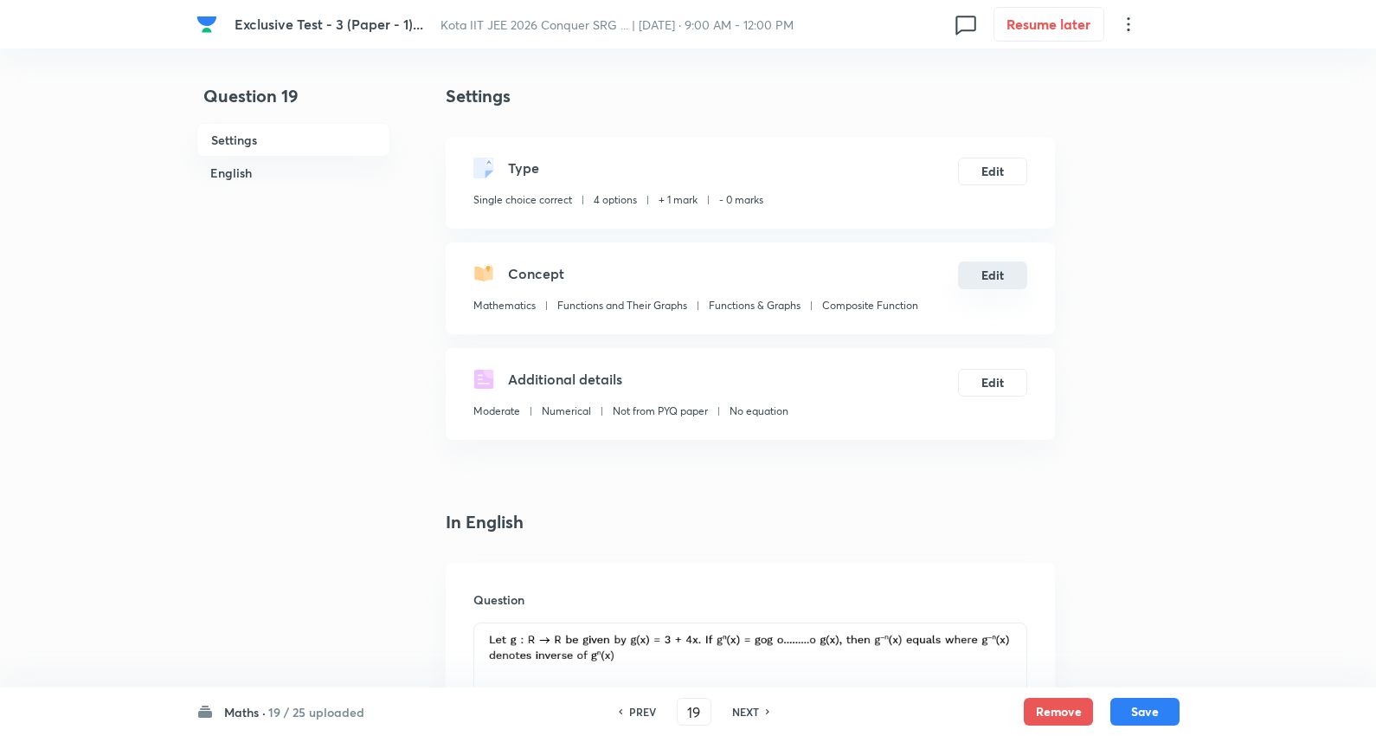
click at [1005, 286] on button "Edit" at bounding box center [992, 275] width 69 height 28
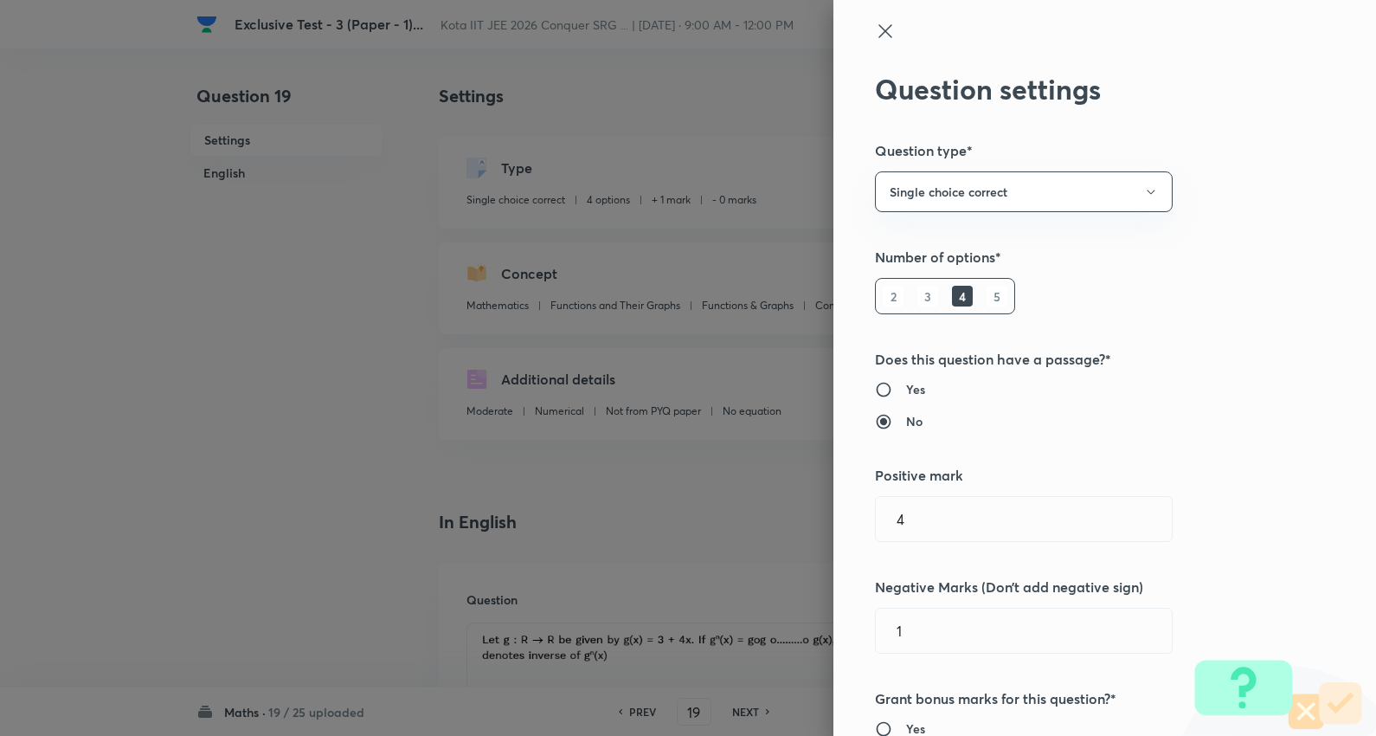
type input "Mathematics"
type input "Algebra"
type input "Series & Progressions"
type input "Progression"
type input "1"
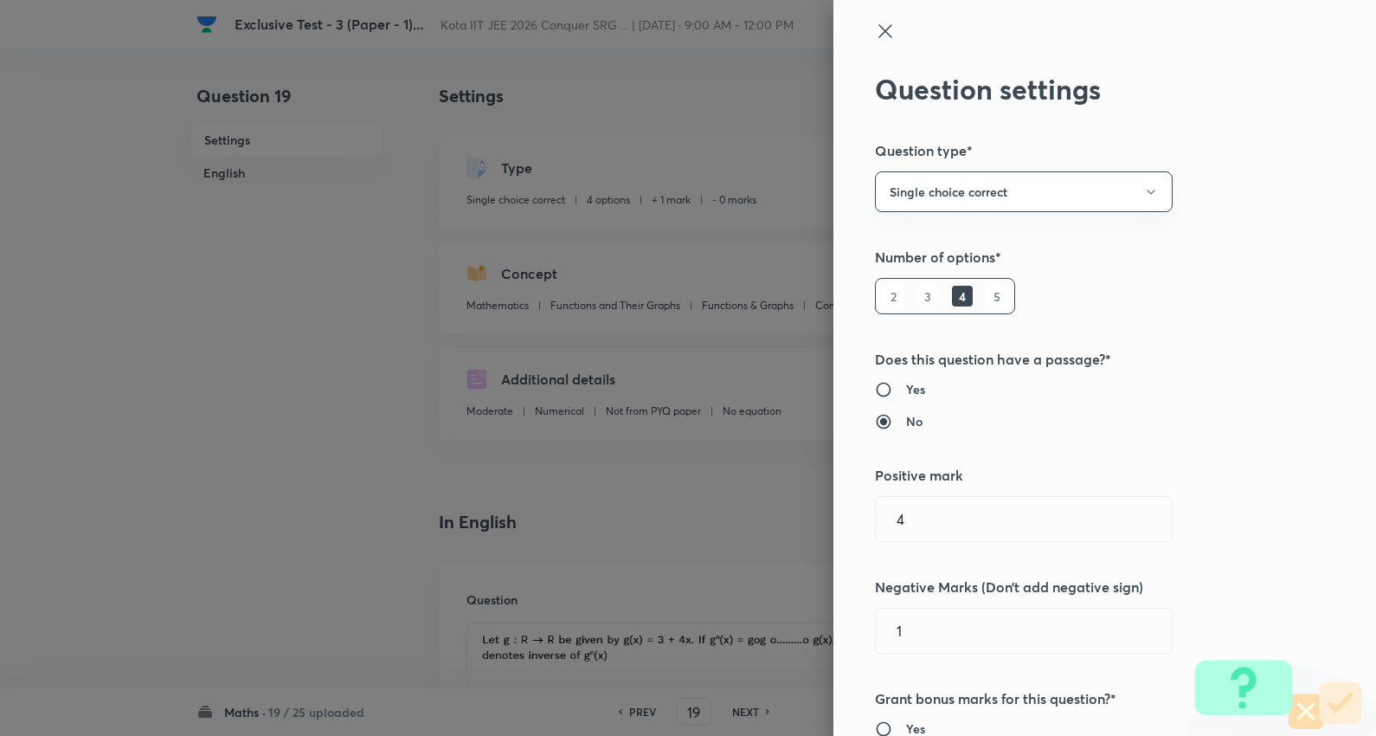
type input "0"
type input "Functions and Their Graphs"
type input "Functions & Graphs"
type input "Composite Function"
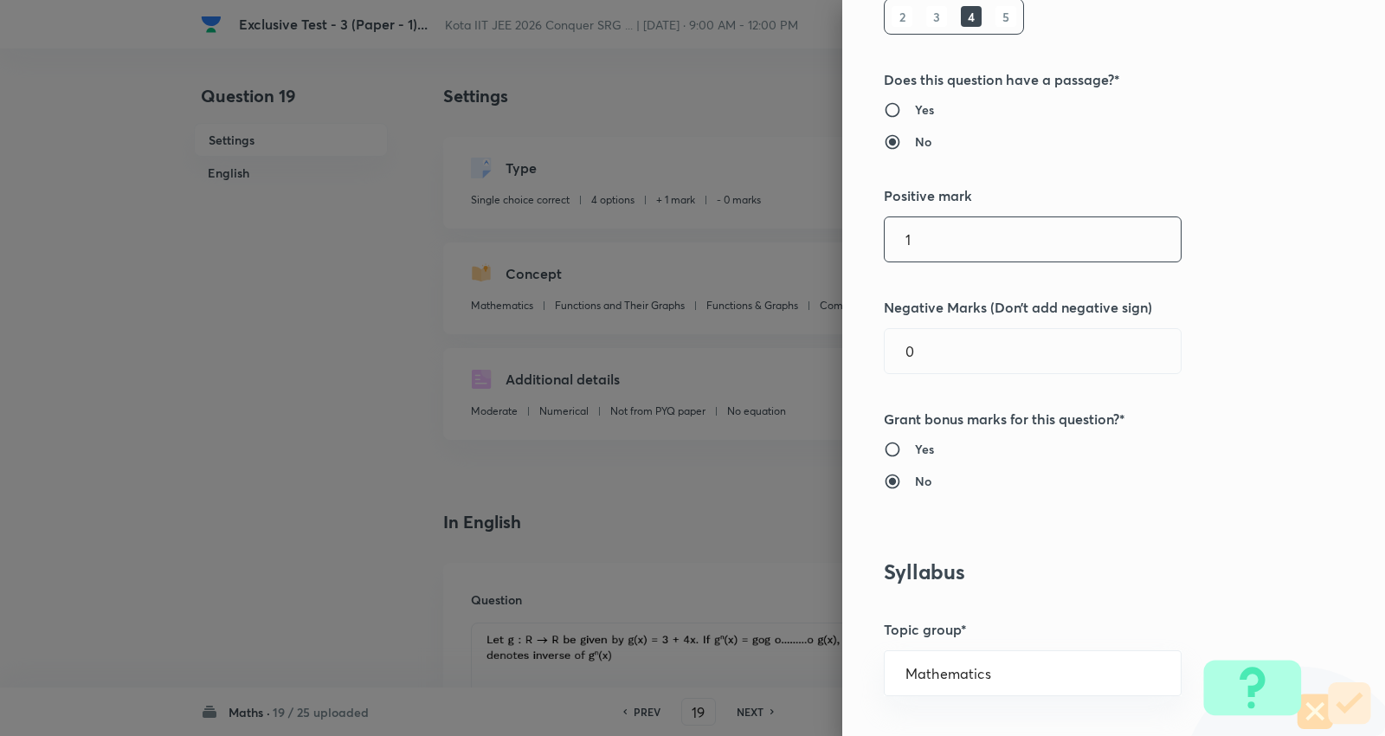
scroll to position [288, 0]
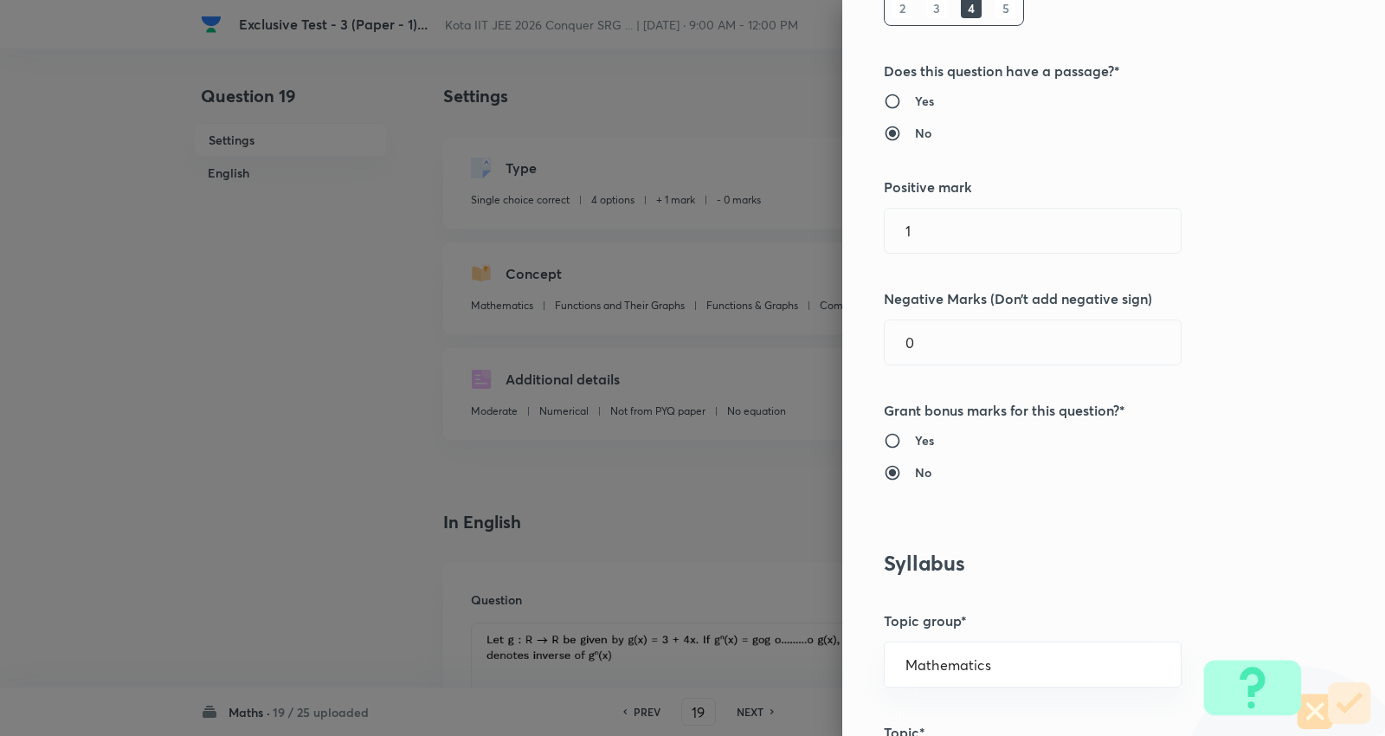
click at [842, 230] on div "Question settings Question type* Single choice correct Number of options* 2 3 4…" at bounding box center [1113, 368] width 543 height 736
type input "4"
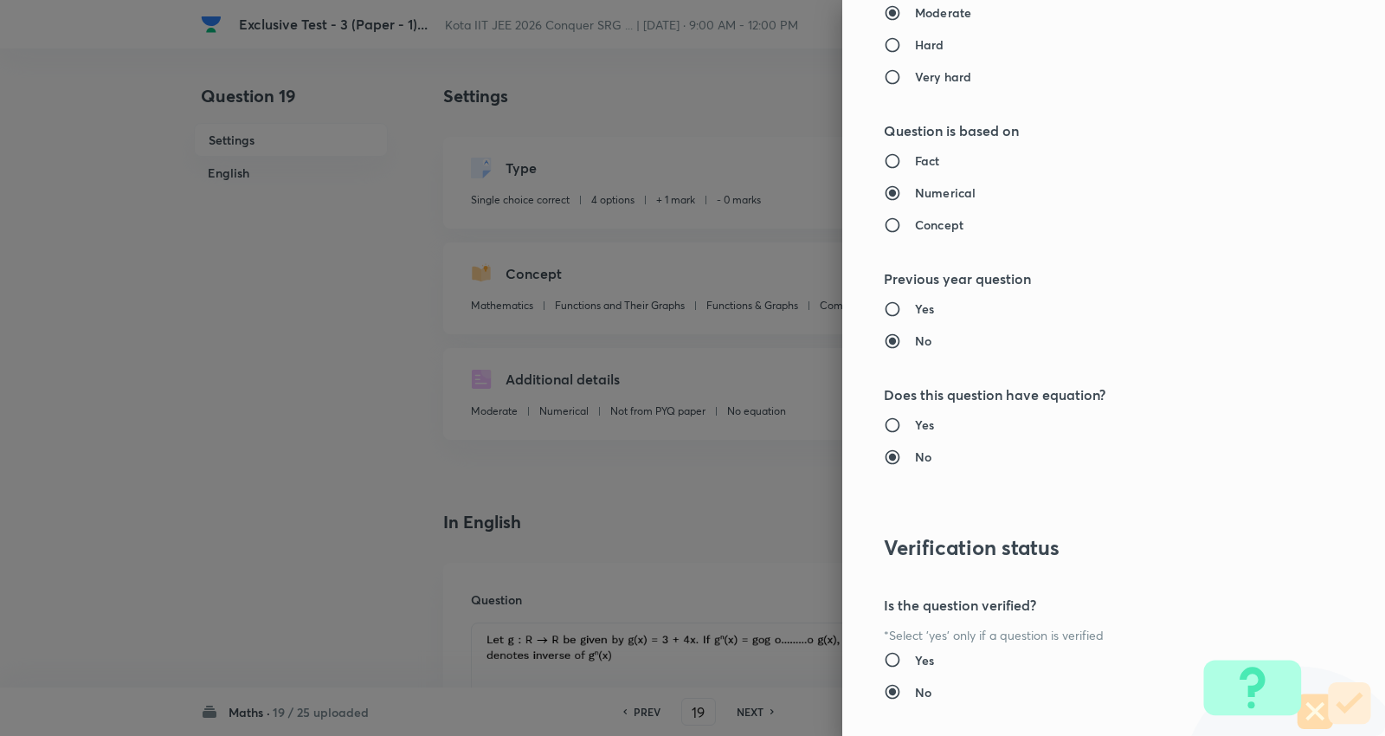
scroll to position [1740, 0]
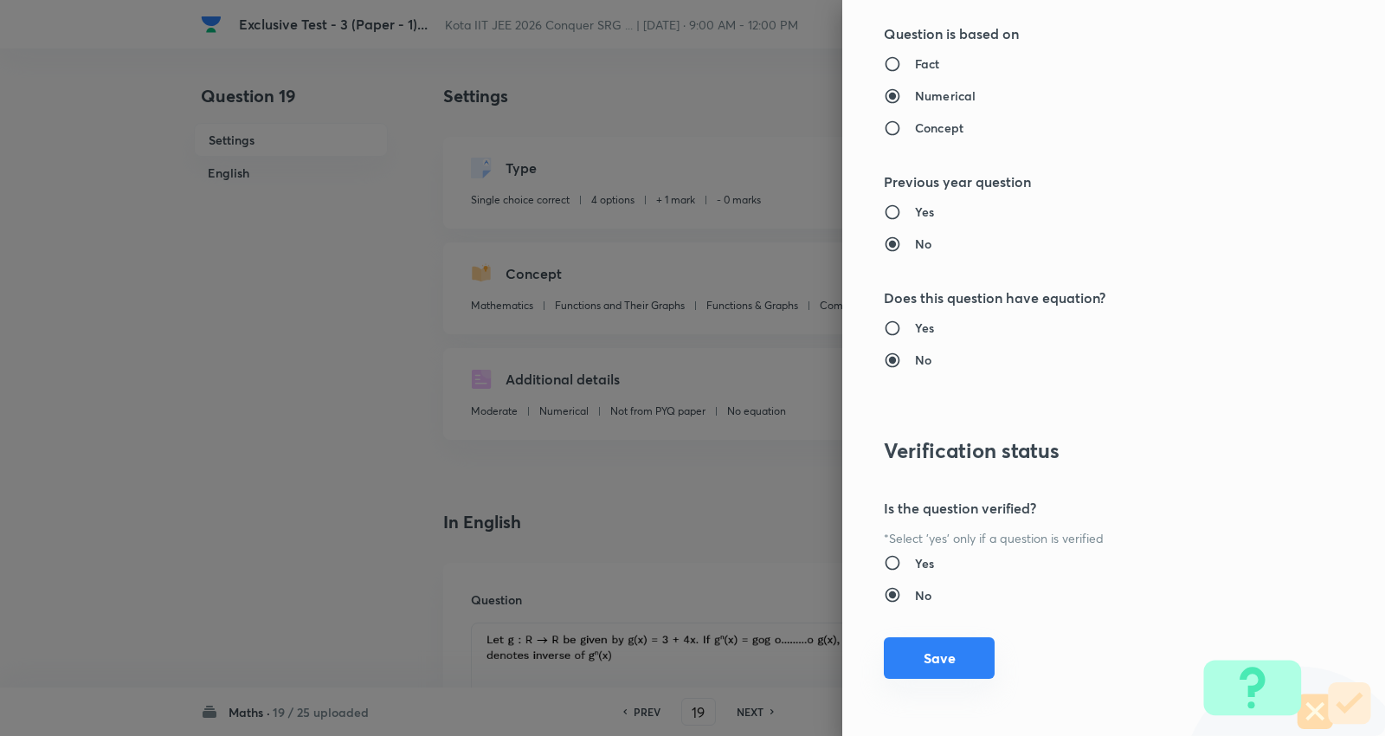
type input "1"
click at [929, 642] on button "Save" at bounding box center [939, 658] width 111 height 42
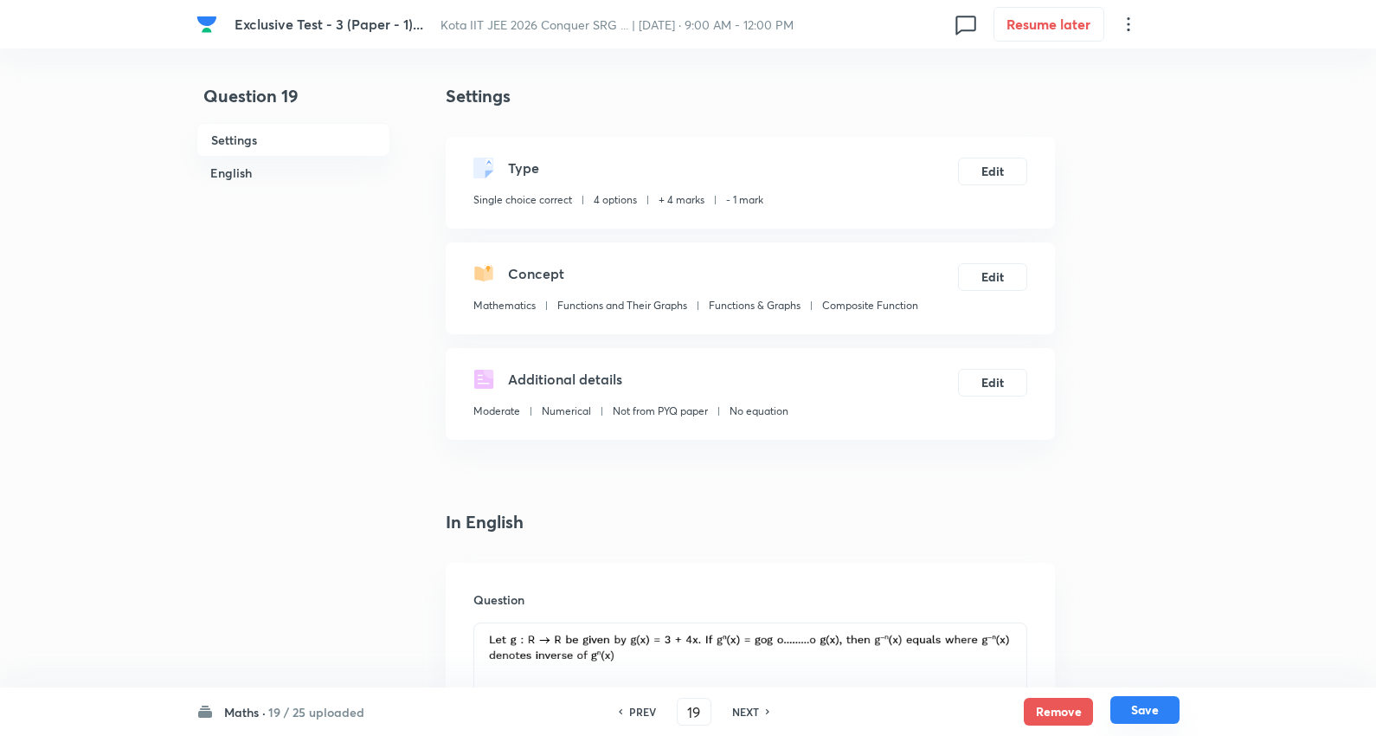
click at [1125, 701] on button "Save" at bounding box center [1144, 710] width 69 height 28
type input "20"
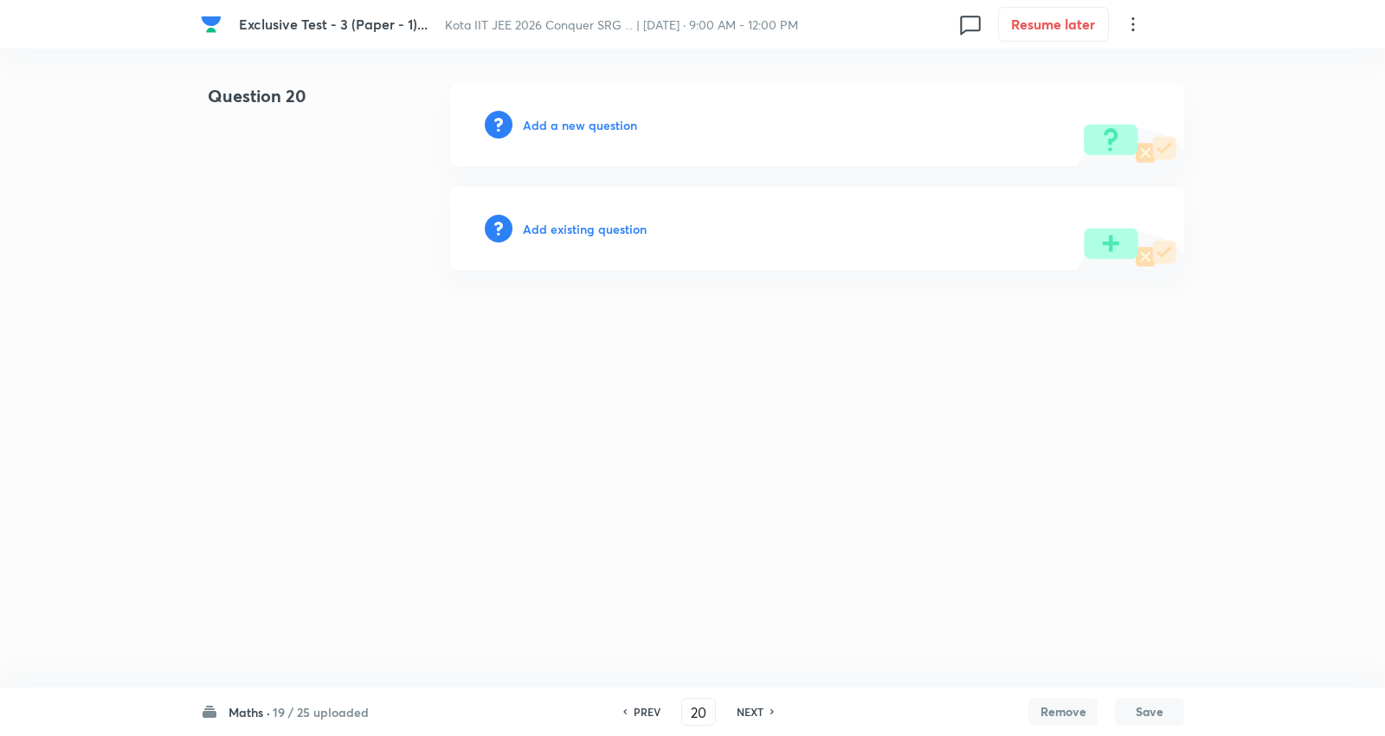
click at [598, 223] on h6 "Add existing question" at bounding box center [585, 229] width 124 height 18
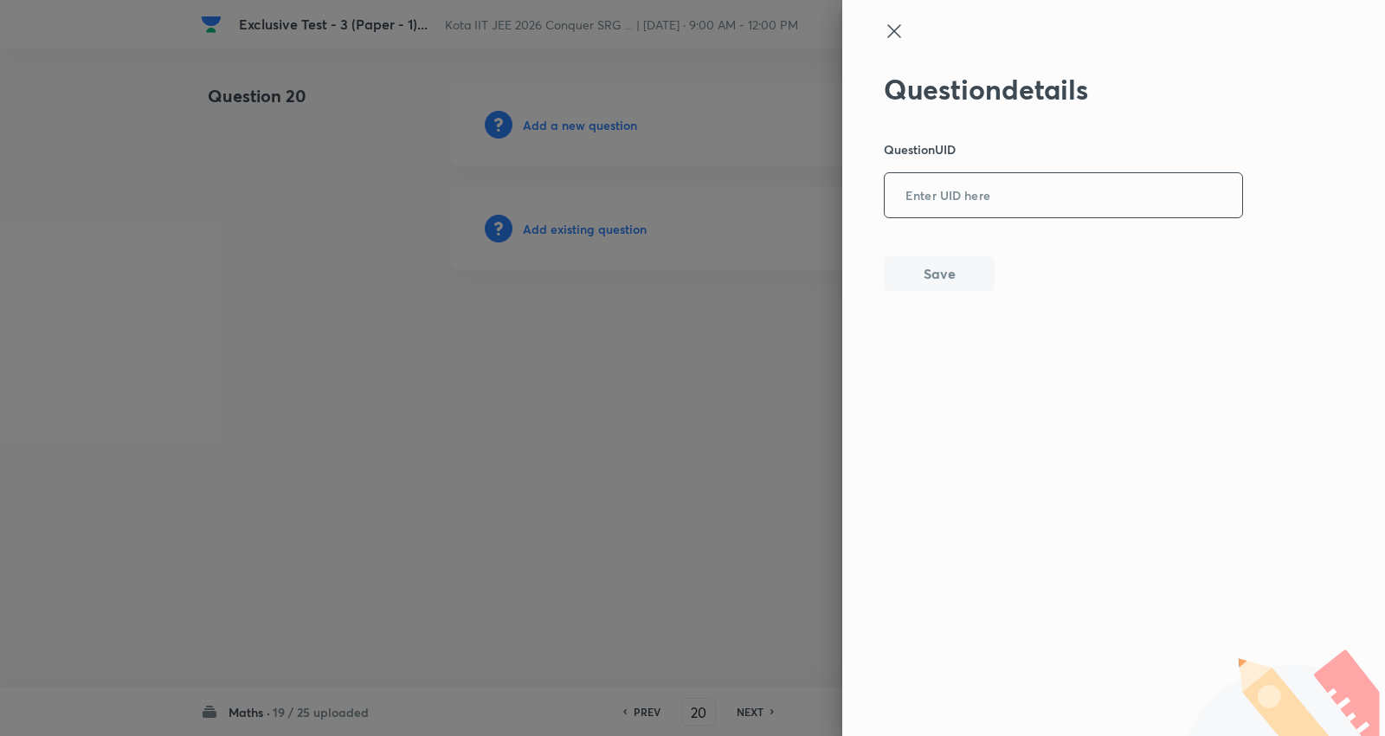
click at [914, 210] on input "text" at bounding box center [1062, 196] width 357 height 42
paste input "17R8K"
type input "17R8K"
drag, startPoint x: 948, startPoint y: 295, endPoint x: 943, endPoint y: 275, distance: 20.4
click at [948, 291] on div "Question details Question UID 17R8K ​ Save" at bounding box center [1113, 368] width 543 height 736
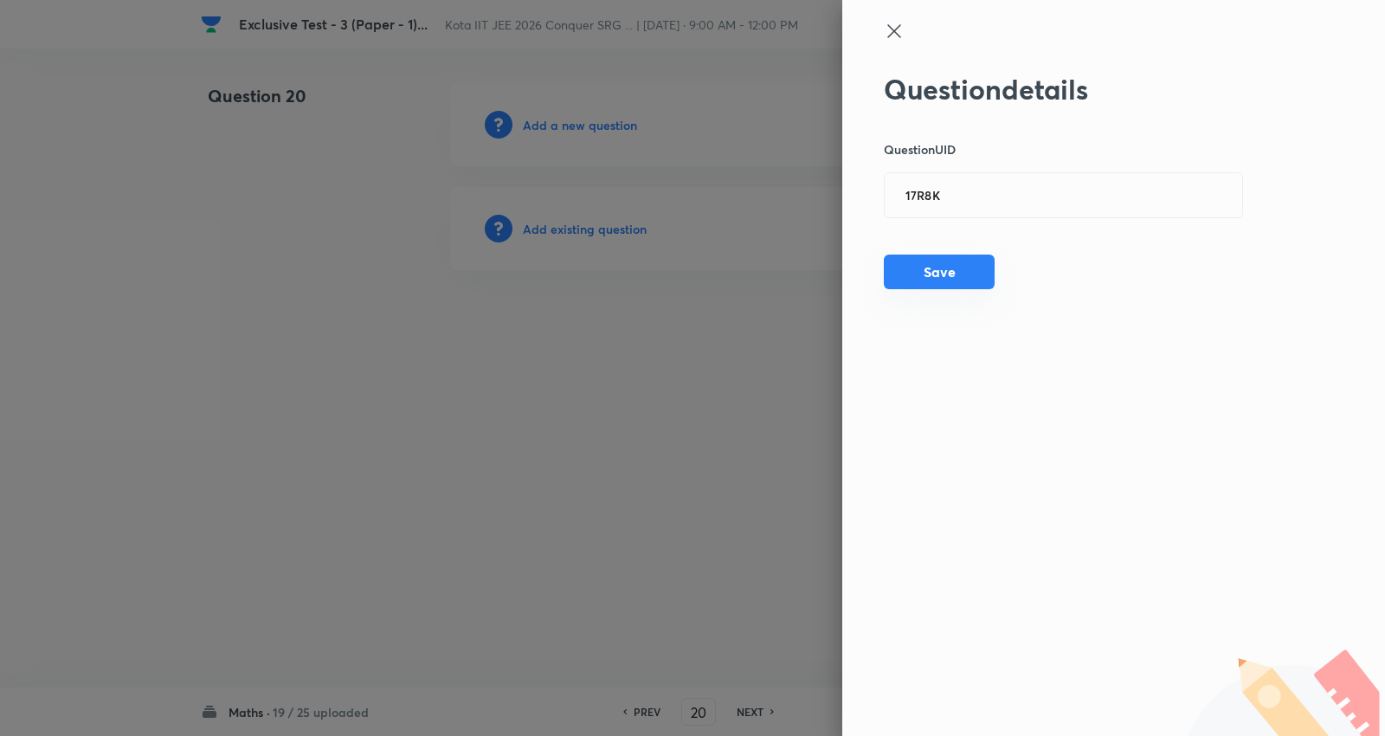
drag, startPoint x: 946, startPoint y: 272, endPoint x: 932, endPoint y: 269, distance: 14.1
click at [947, 271] on button "Save" at bounding box center [939, 271] width 111 height 35
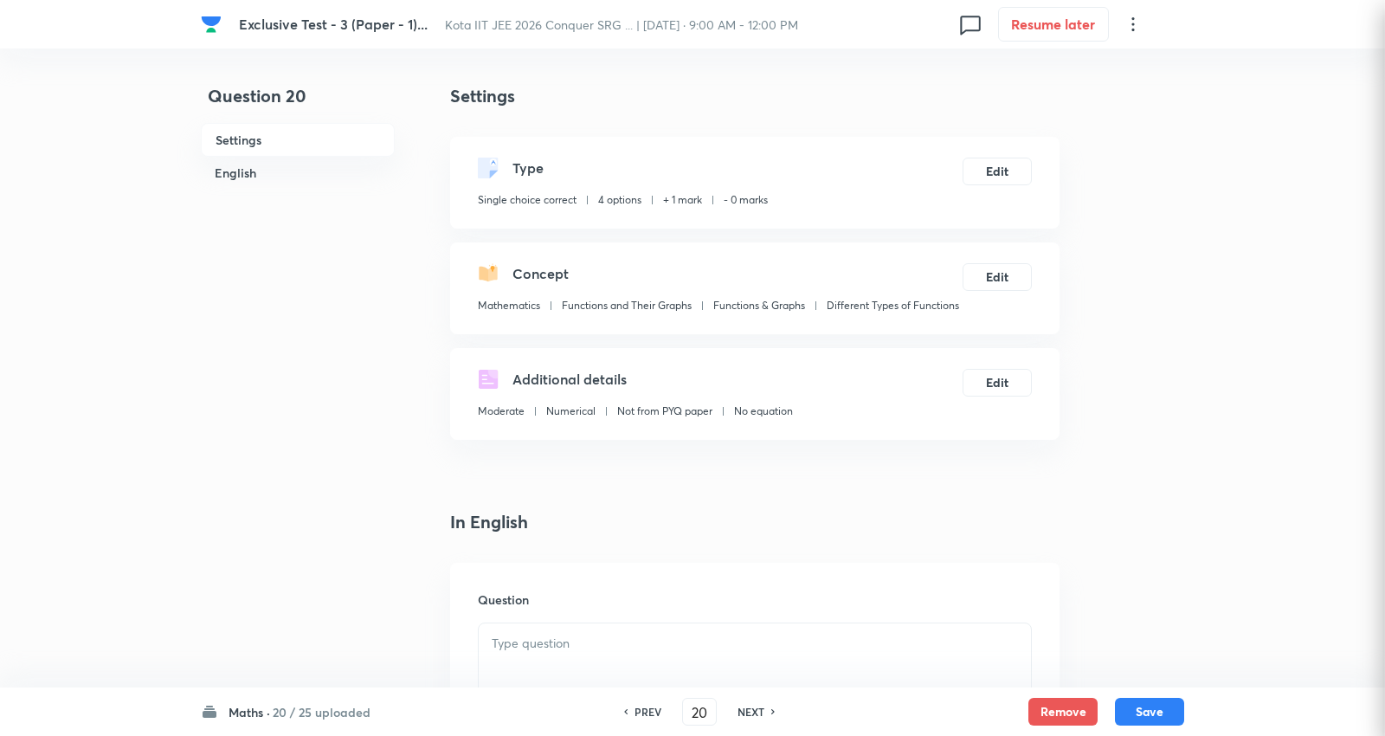
checkbox input "true"
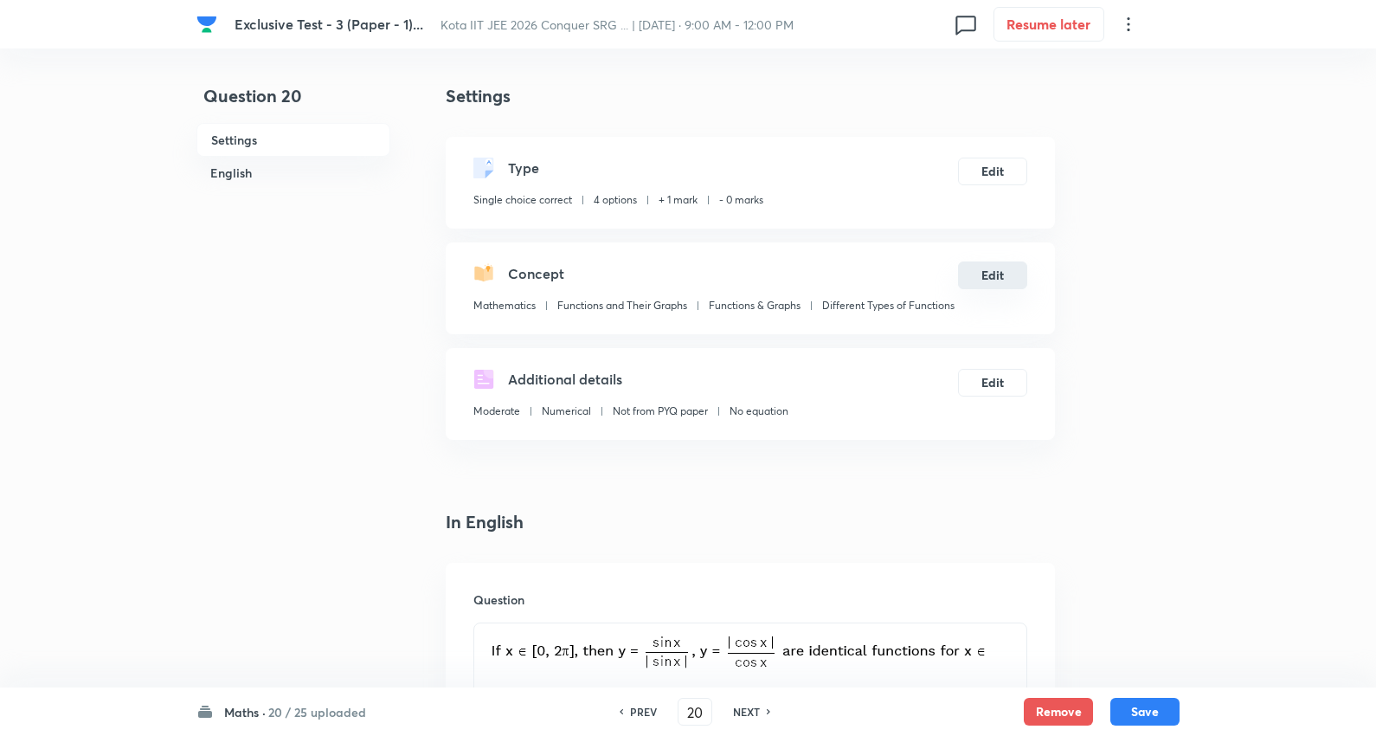
click at [996, 270] on button "Edit" at bounding box center [992, 275] width 69 height 28
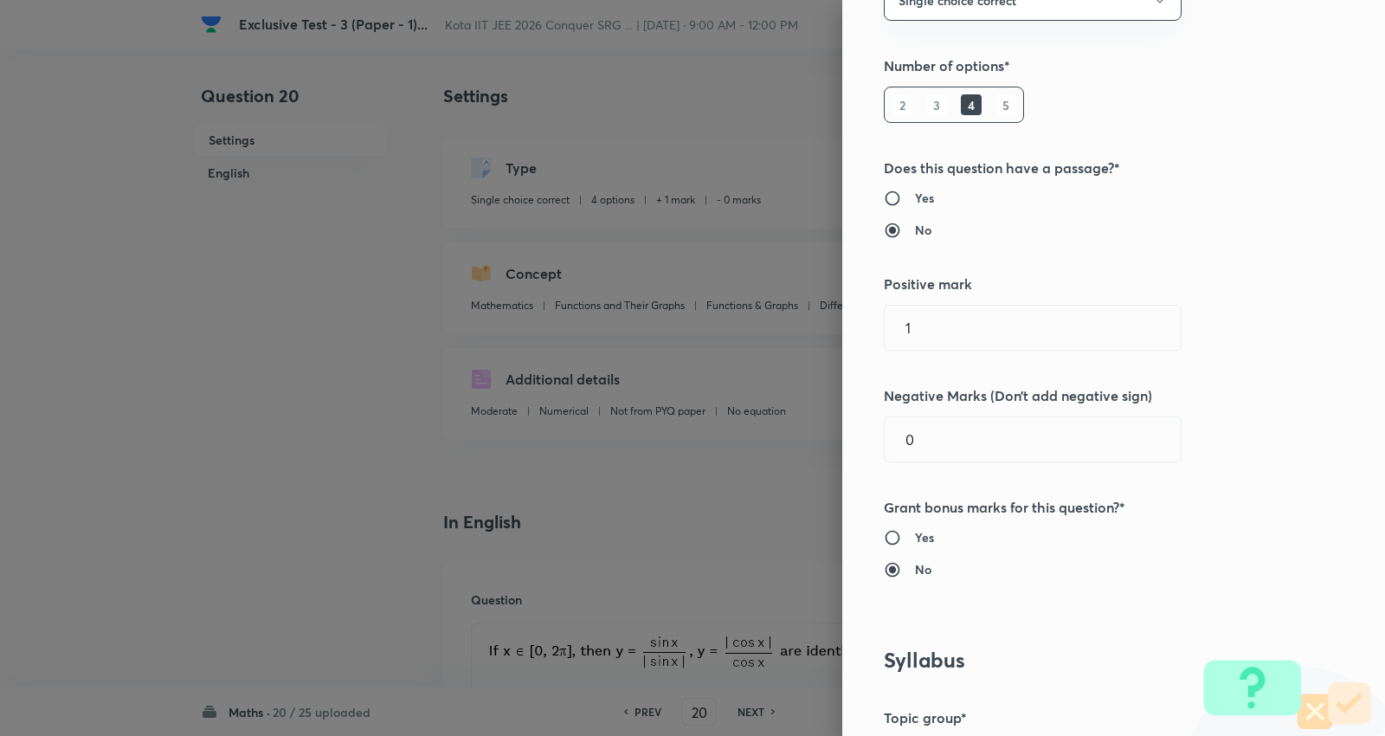
scroll to position [192, 0]
drag, startPoint x: 975, startPoint y: 321, endPoint x: 642, endPoint y: 291, distance: 334.6
click at [642, 291] on div "Question settings Question type* Single choice correct Number of options* 2 3 4…" at bounding box center [692, 368] width 1385 height 736
type input "4"
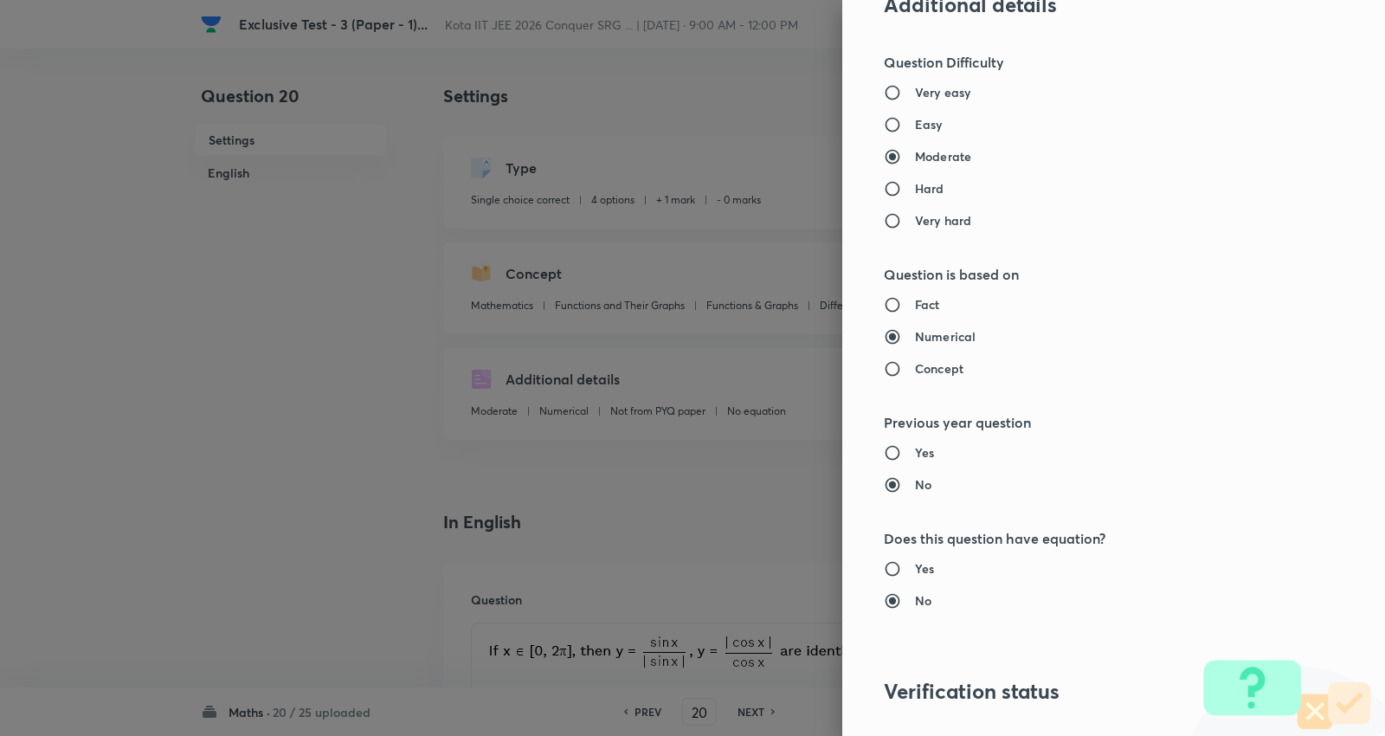
scroll to position [1740, 0]
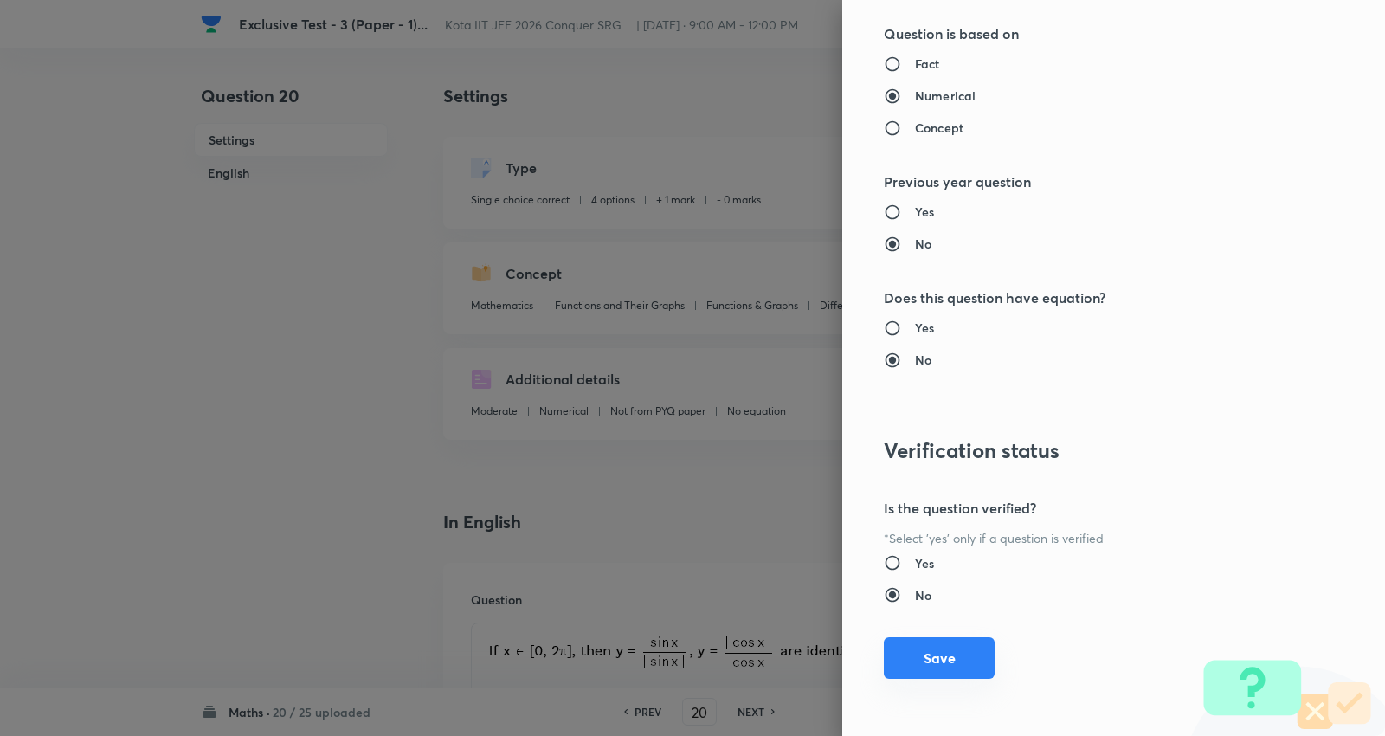
type input "1"
click at [911, 641] on button "Save" at bounding box center [939, 658] width 111 height 42
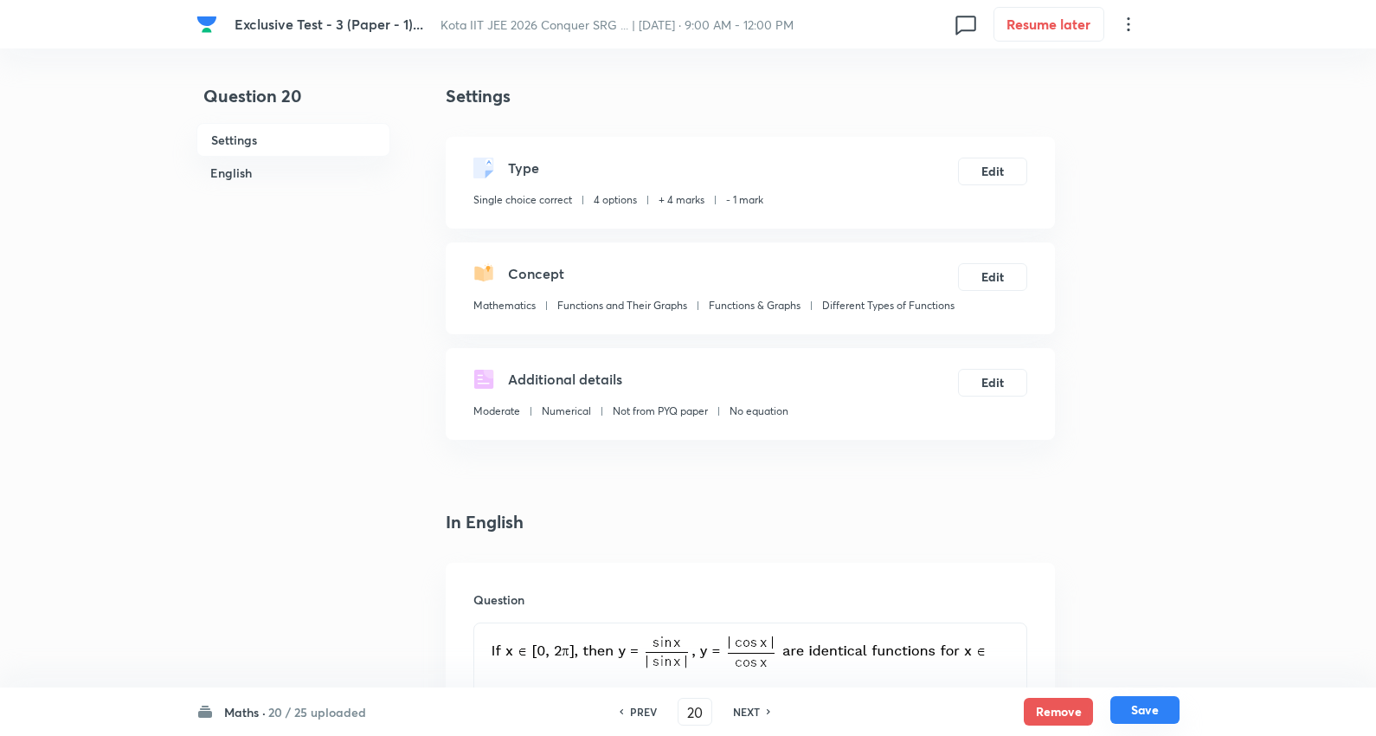
click at [1158, 710] on button "Save" at bounding box center [1144, 710] width 69 height 28
type input "21"
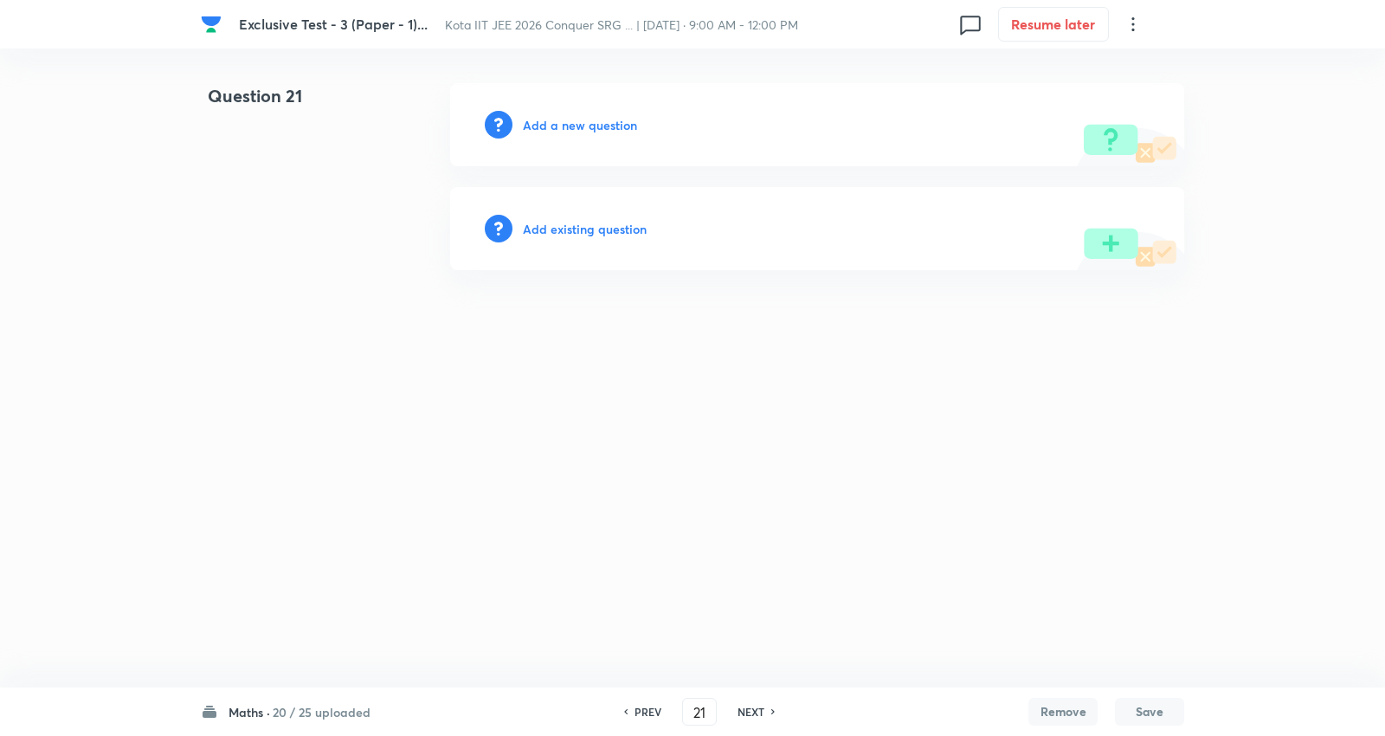
click at [643, 232] on h6 "Add existing question" at bounding box center [585, 229] width 124 height 18
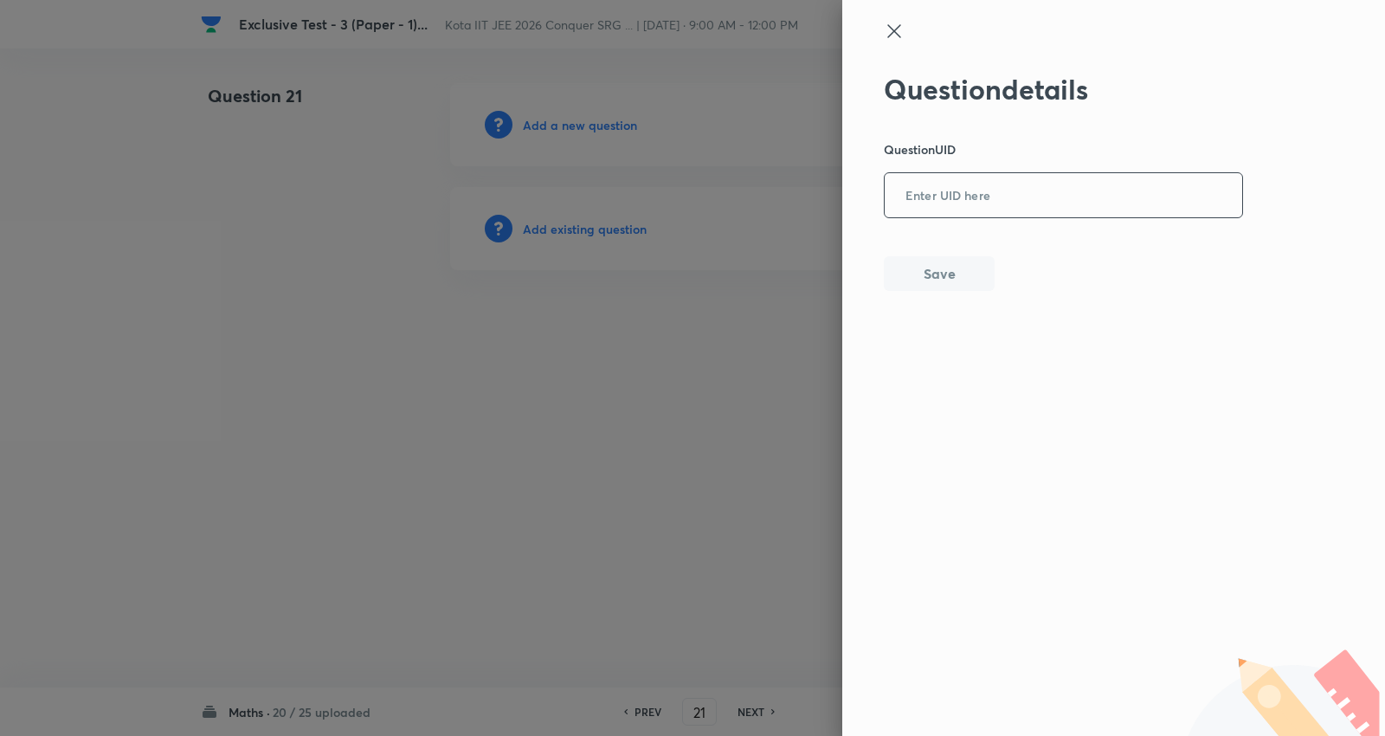
click at [1076, 185] on input "text" at bounding box center [1062, 196] width 357 height 42
paste input "2UV1M"
type input "2UV1M"
click at [935, 284] on button "Save" at bounding box center [939, 271] width 111 height 35
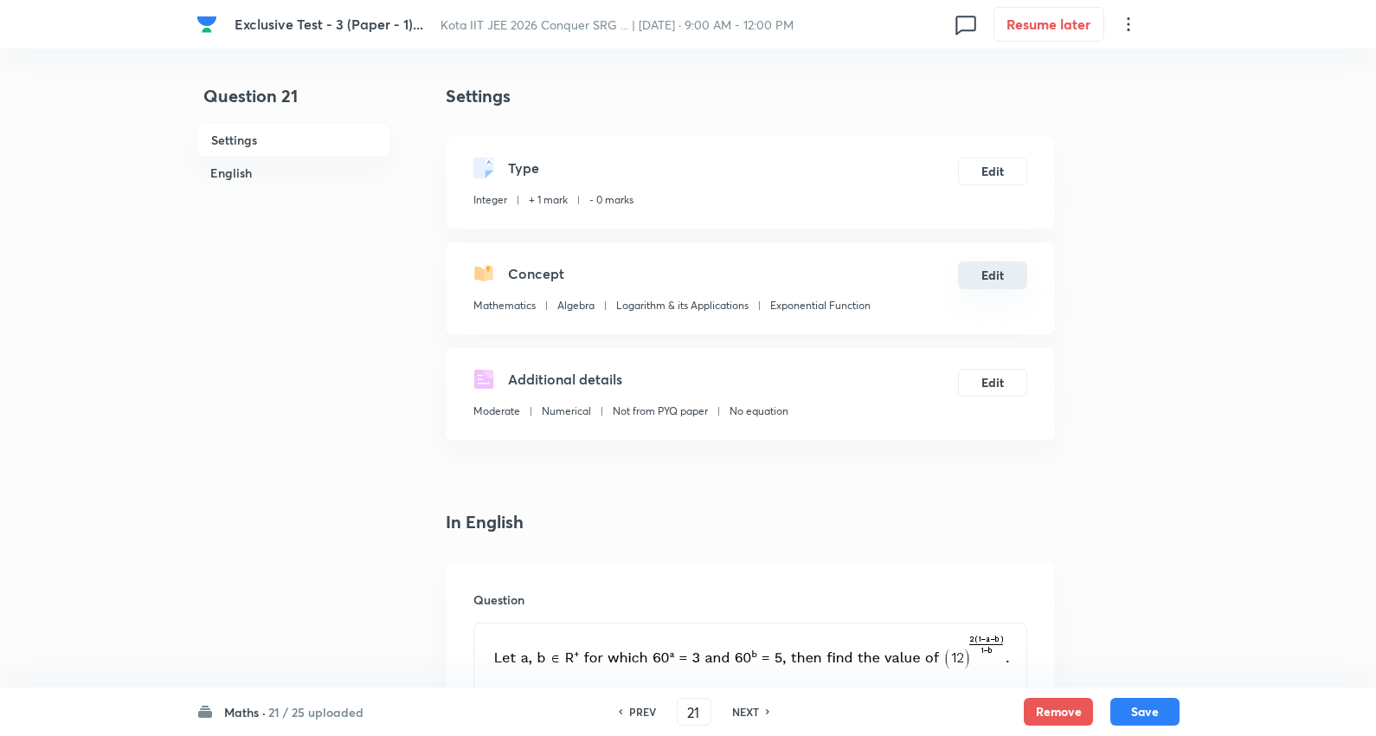
click at [976, 271] on button "Edit" at bounding box center [992, 275] width 69 height 28
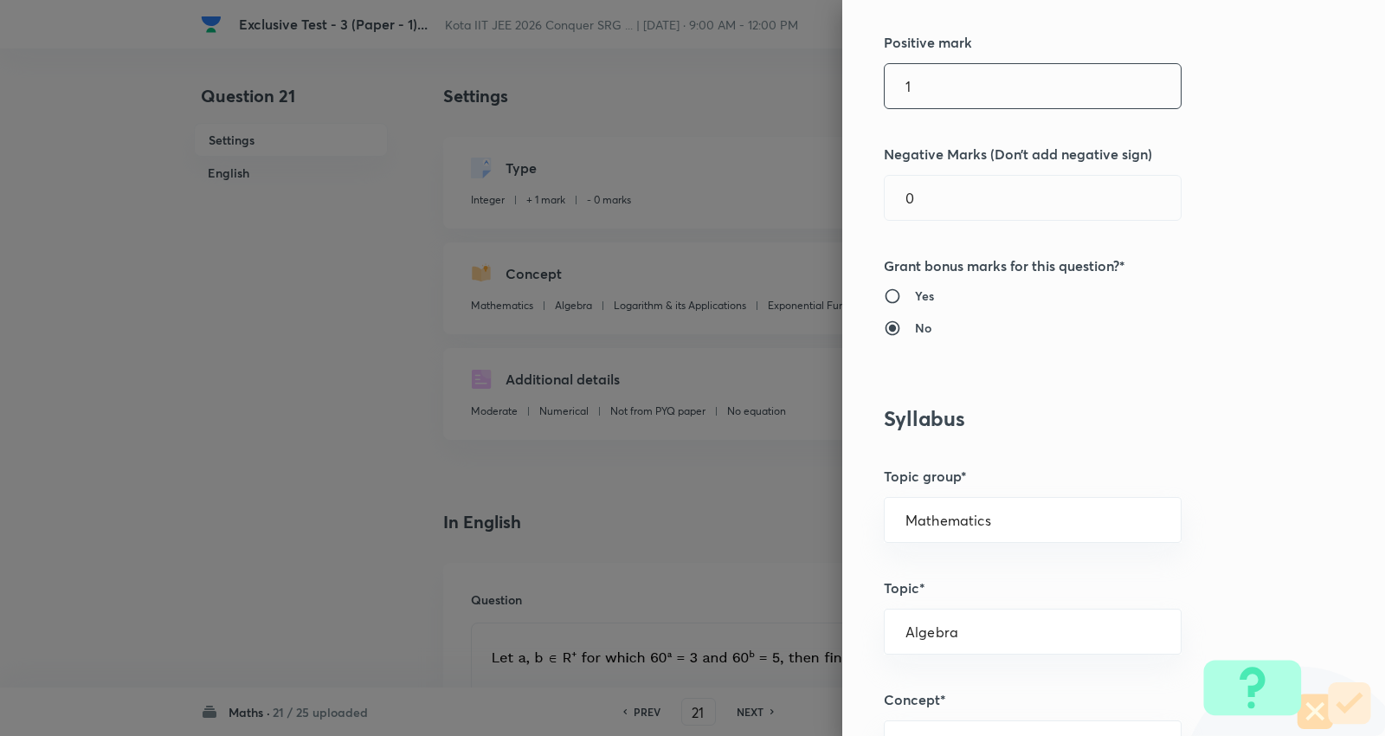
scroll to position [288, 0]
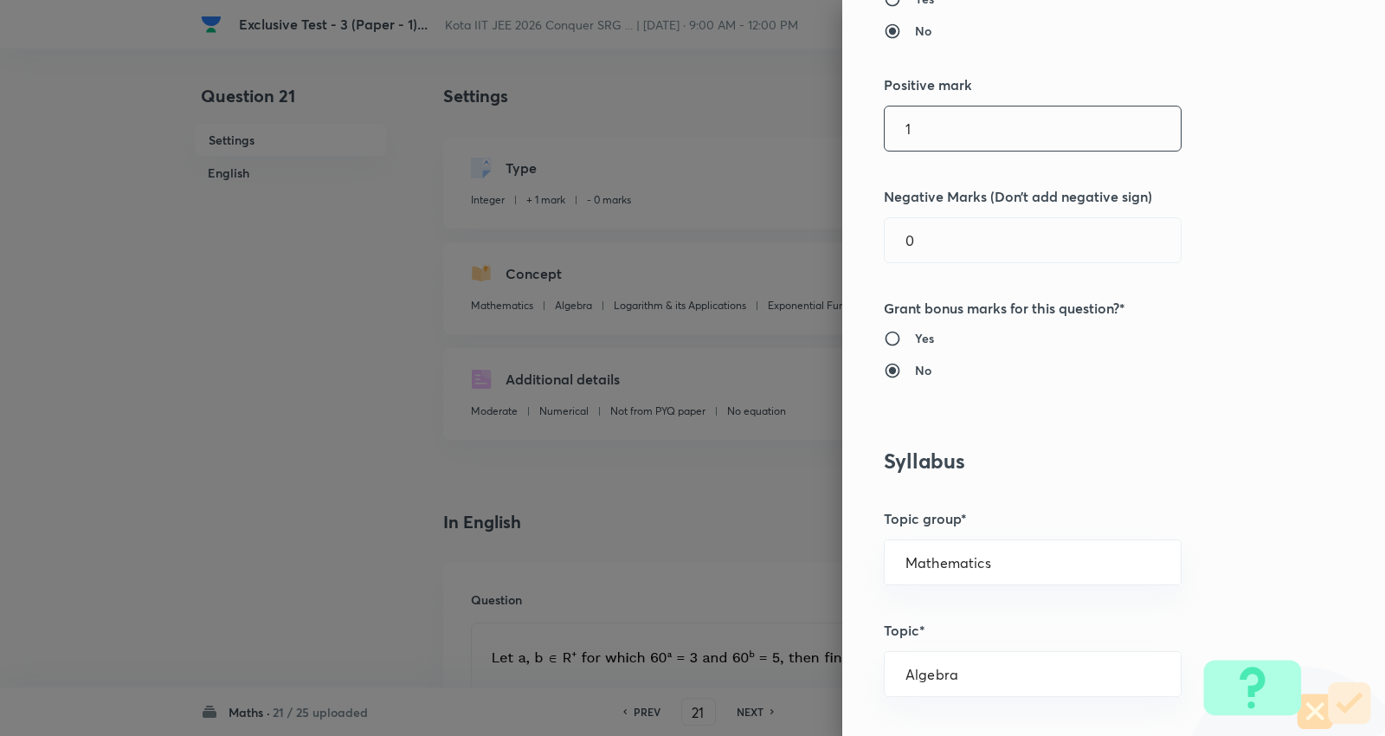
drag, startPoint x: 947, startPoint y: 126, endPoint x: 756, endPoint y: 123, distance: 190.4
click at [756, 123] on div "Question settings Question type* Integer Does this question have a passage?* Ye…" at bounding box center [692, 368] width 1385 height 736
type input "4"
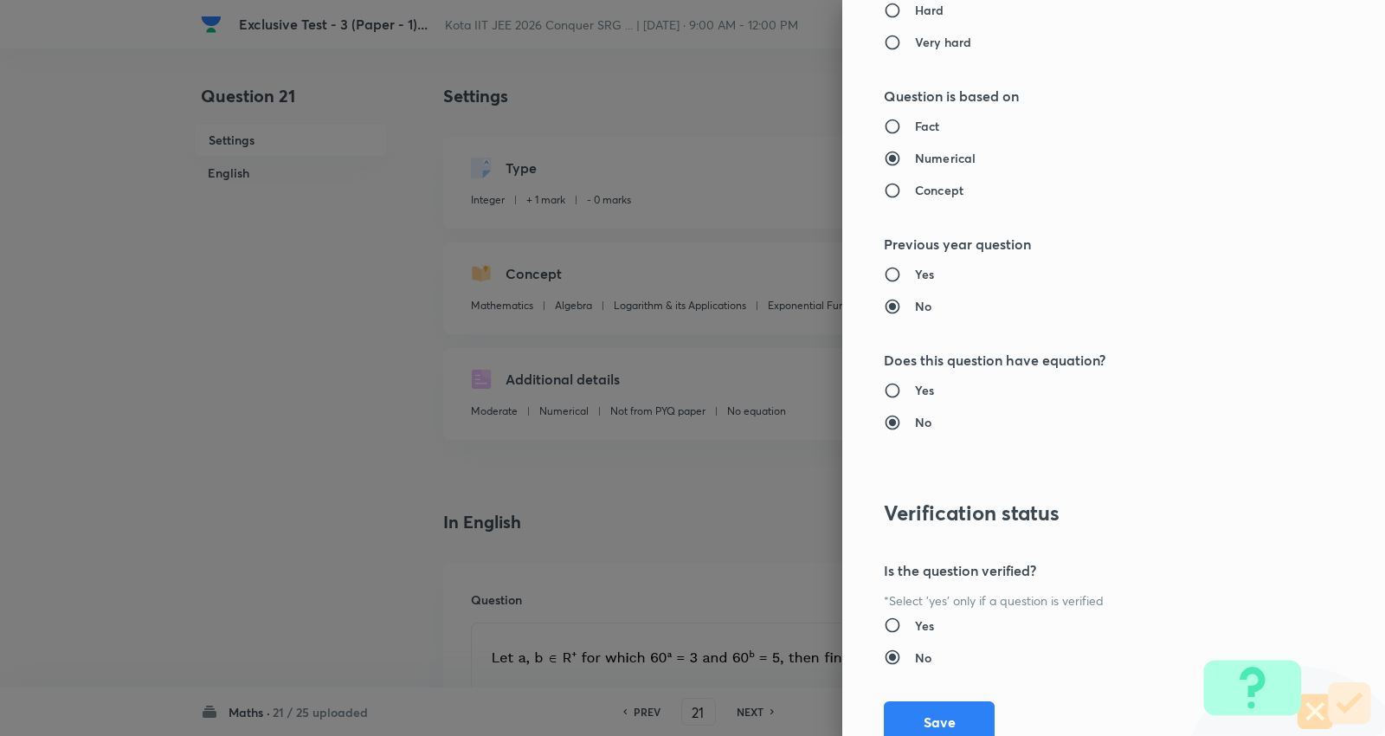
scroll to position [1638, 0]
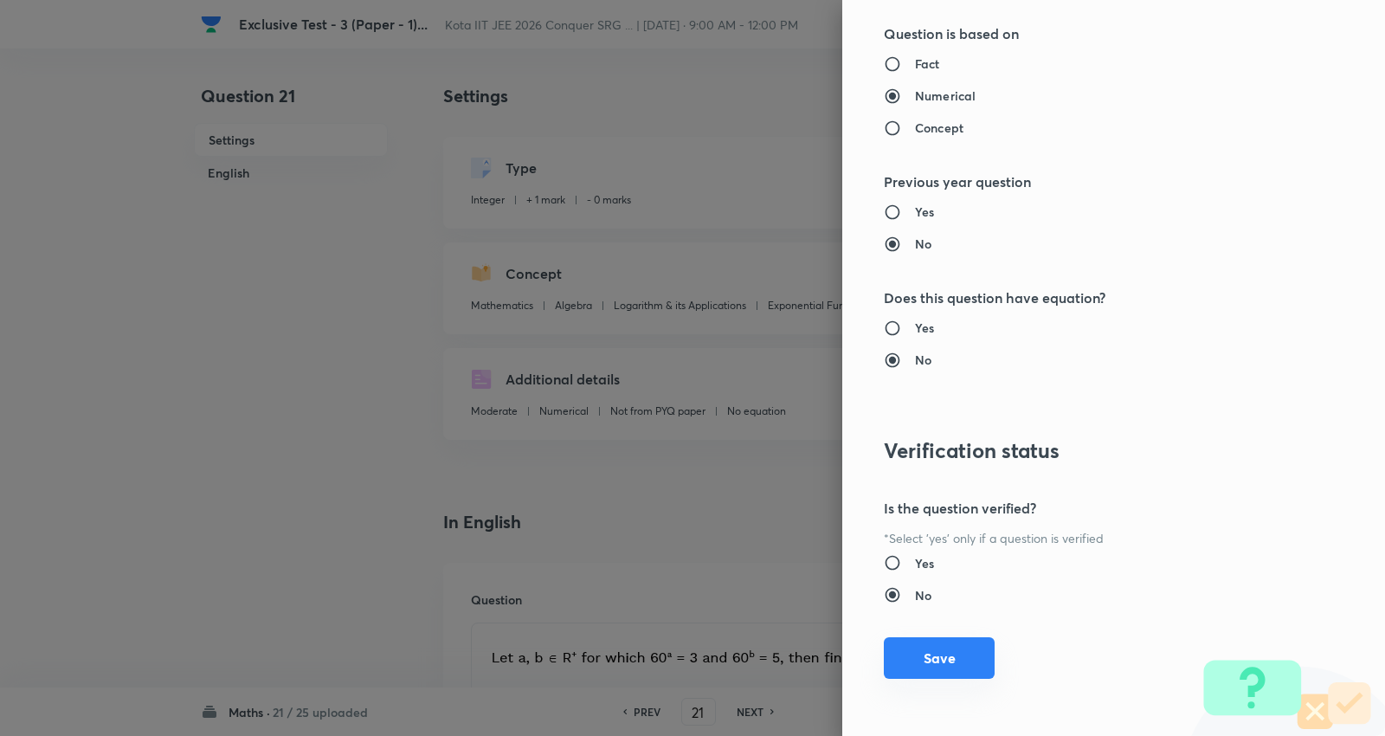
type input "1"
click at [944, 666] on button "Save" at bounding box center [939, 658] width 111 height 42
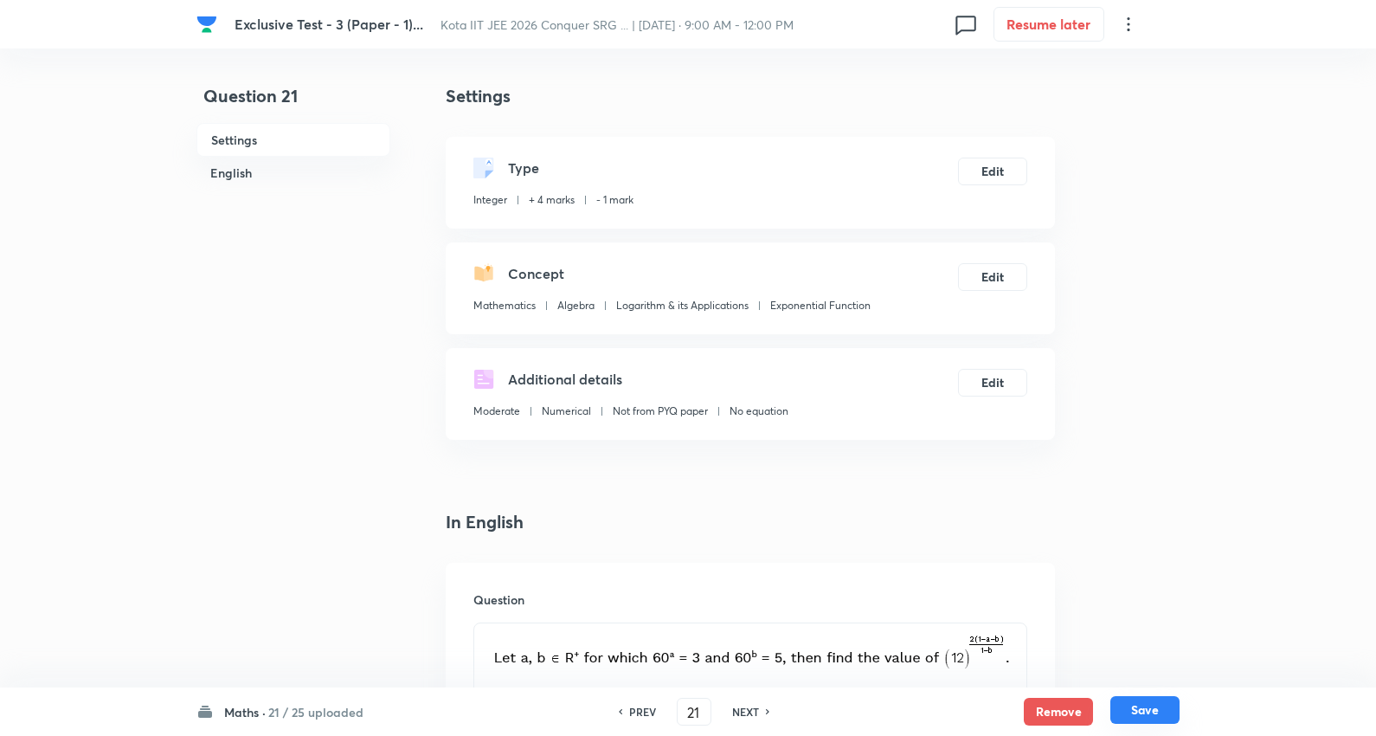
click at [1147, 703] on button "Save" at bounding box center [1144, 710] width 69 height 28
type input "22"
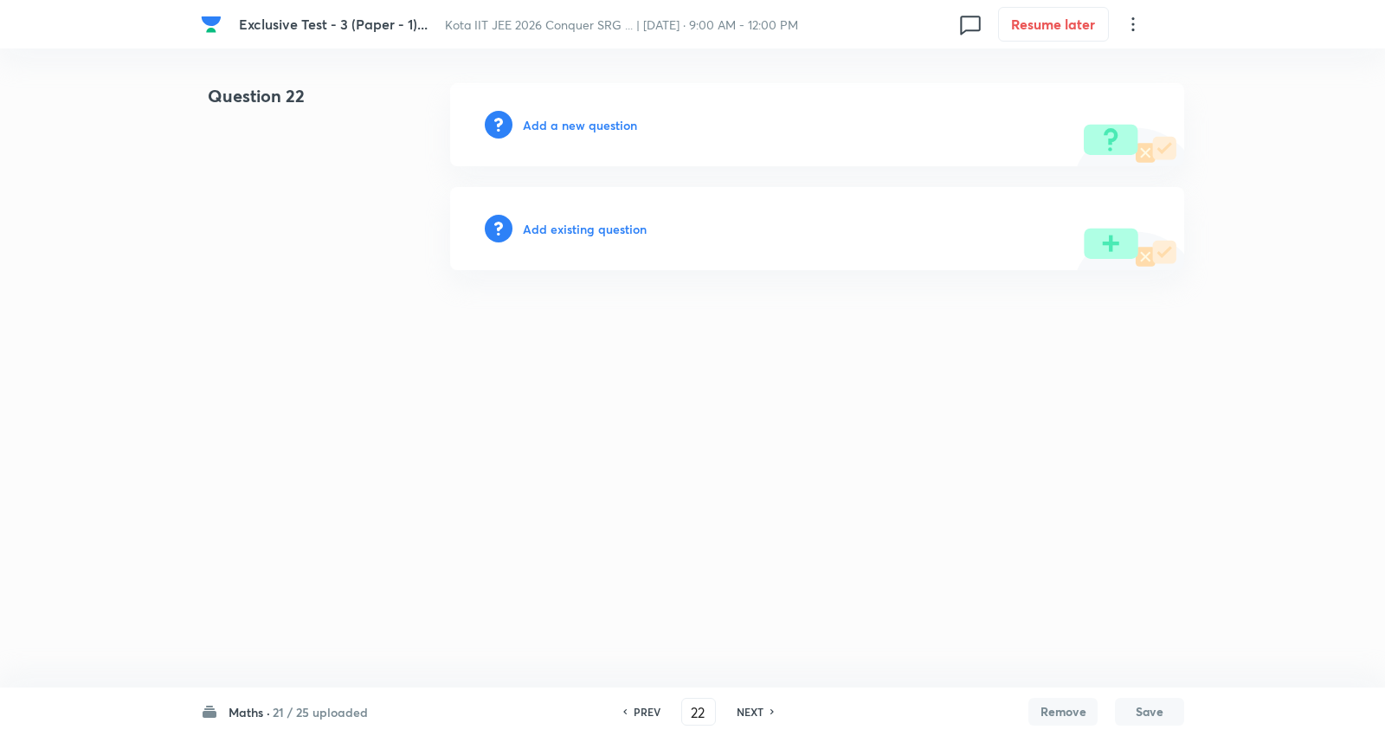
drag, startPoint x: 571, startPoint y: 217, endPoint x: 680, endPoint y: 231, distance: 109.9
click at [569, 217] on div "Add existing question" at bounding box center [817, 228] width 734 height 83
click at [624, 225] on h6 "Add existing question" at bounding box center [585, 229] width 124 height 18
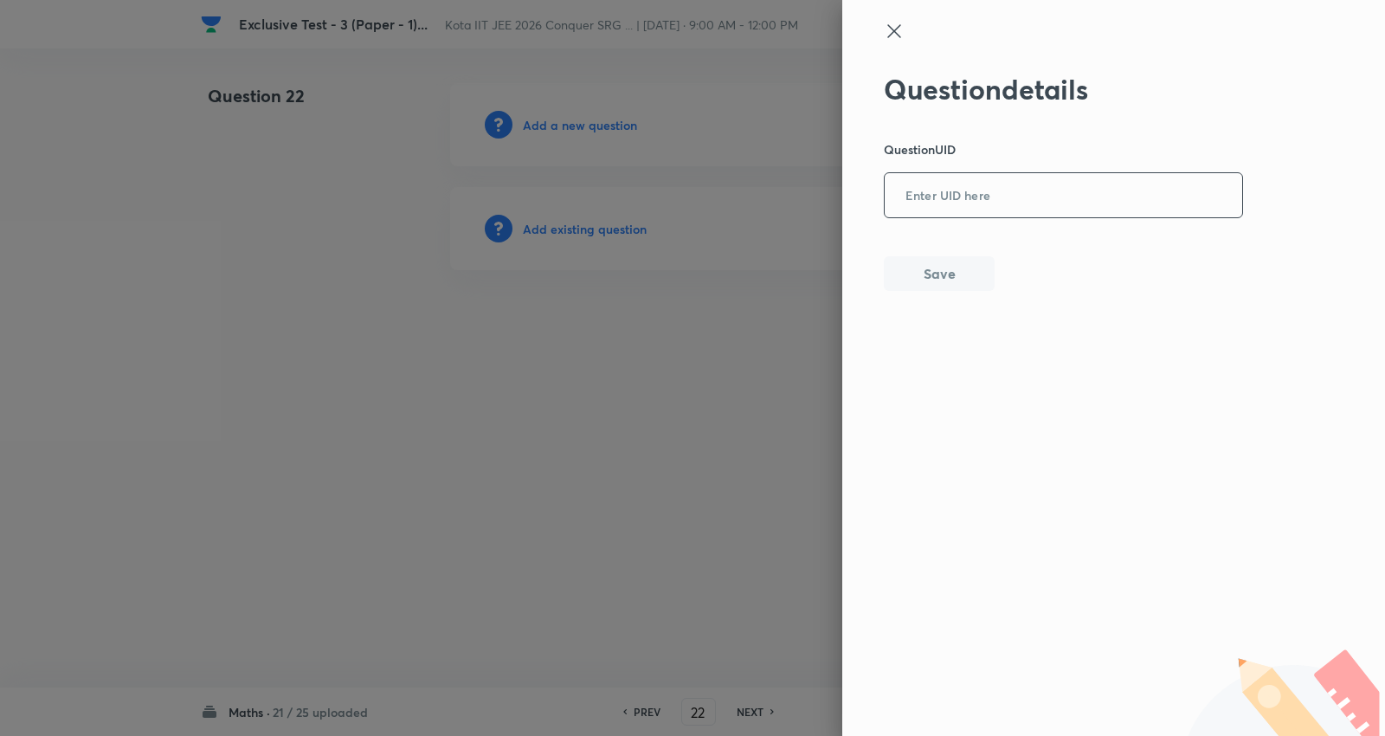
click at [1007, 201] on input "text" at bounding box center [1062, 196] width 357 height 42
paste input "0MWDZ"
type input "0MWDZ"
click at [949, 296] on div "Question details Question UID 0MWDZ ​ Save" at bounding box center [1113, 368] width 543 height 736
click at [956, 278] on button "Save" at bounding box center [939, 271] width 111 height 35
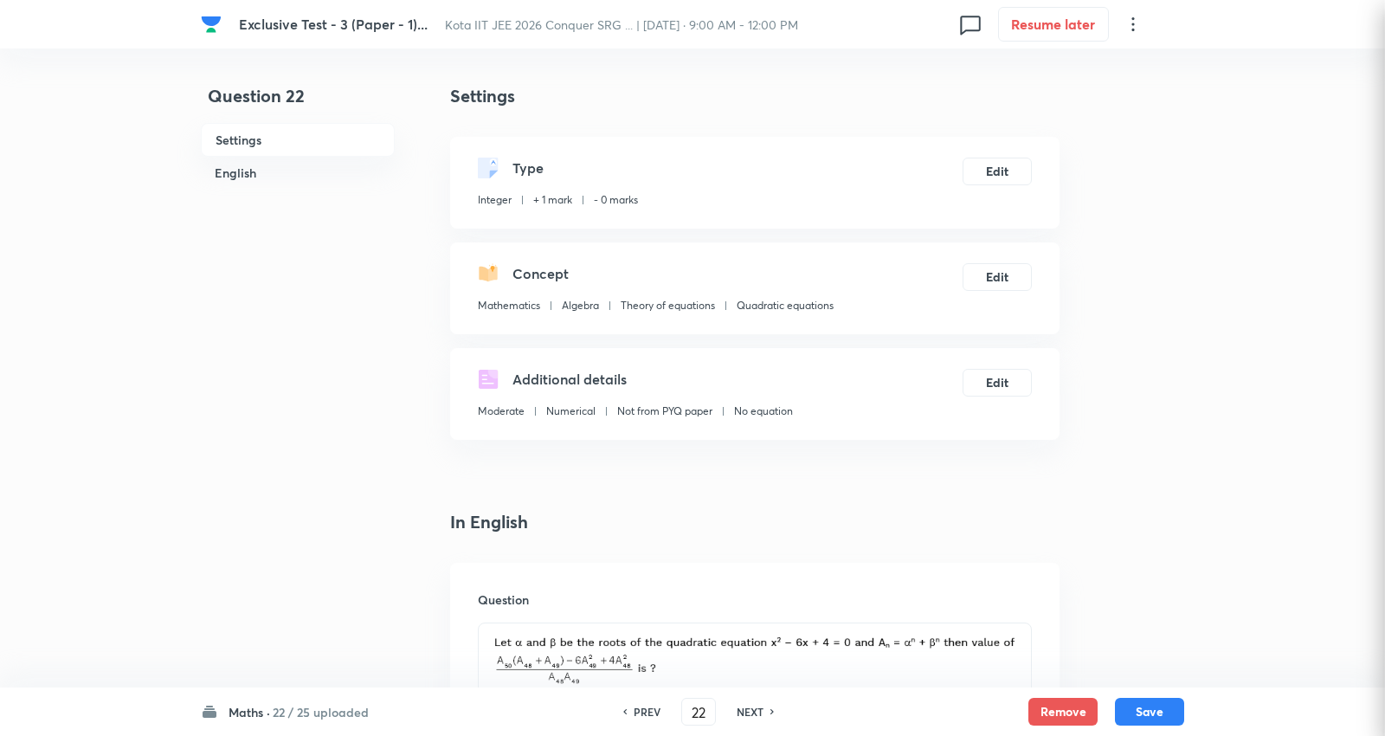
type input "2"
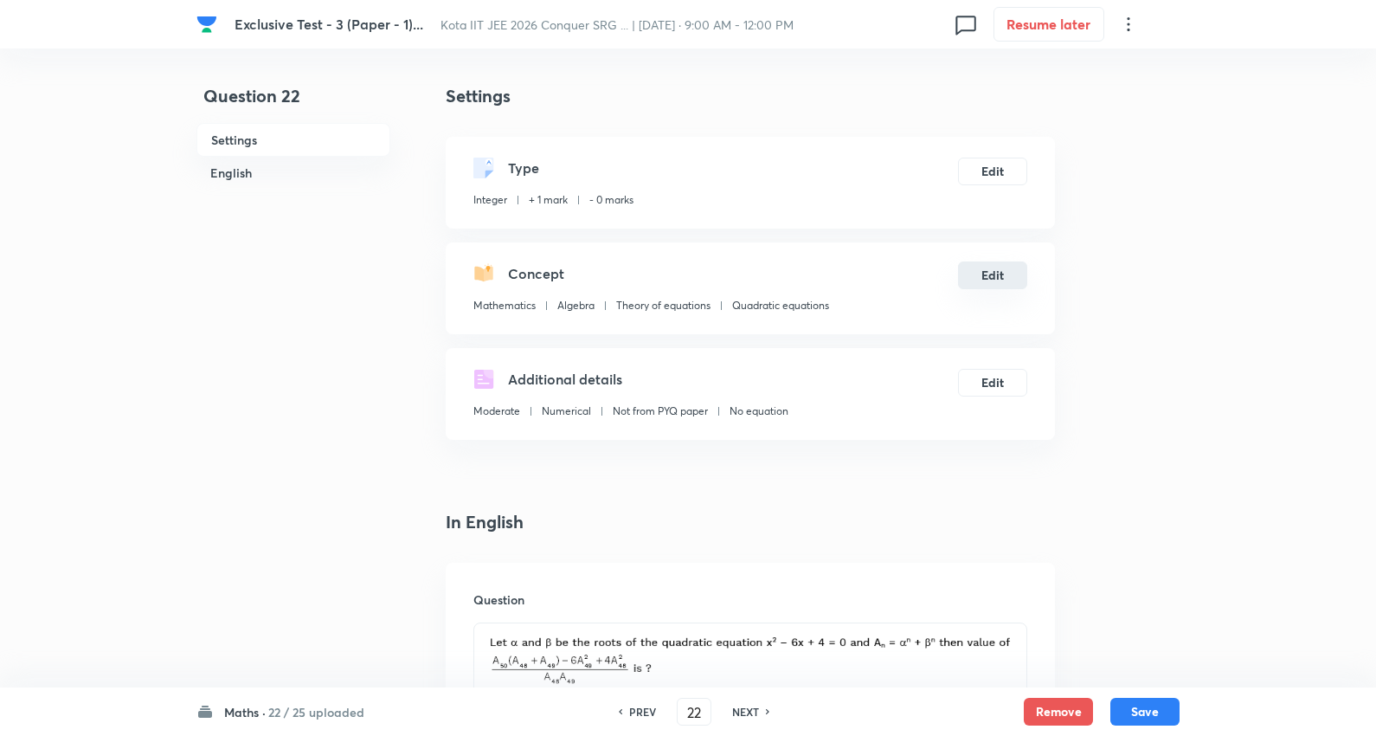
click at [997, 271] on button "Edit" at bounding box center [992, 275] width 69 height 28
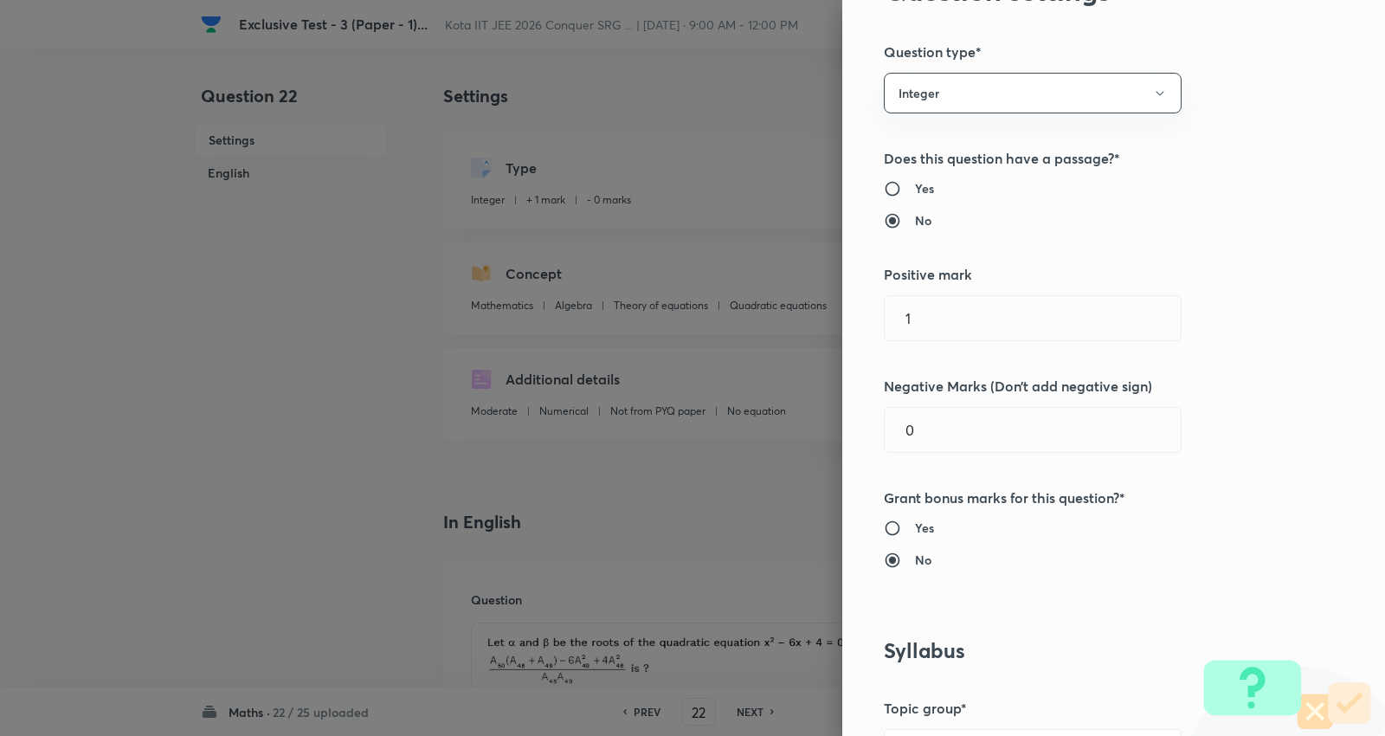
scroll to position [192, 0]
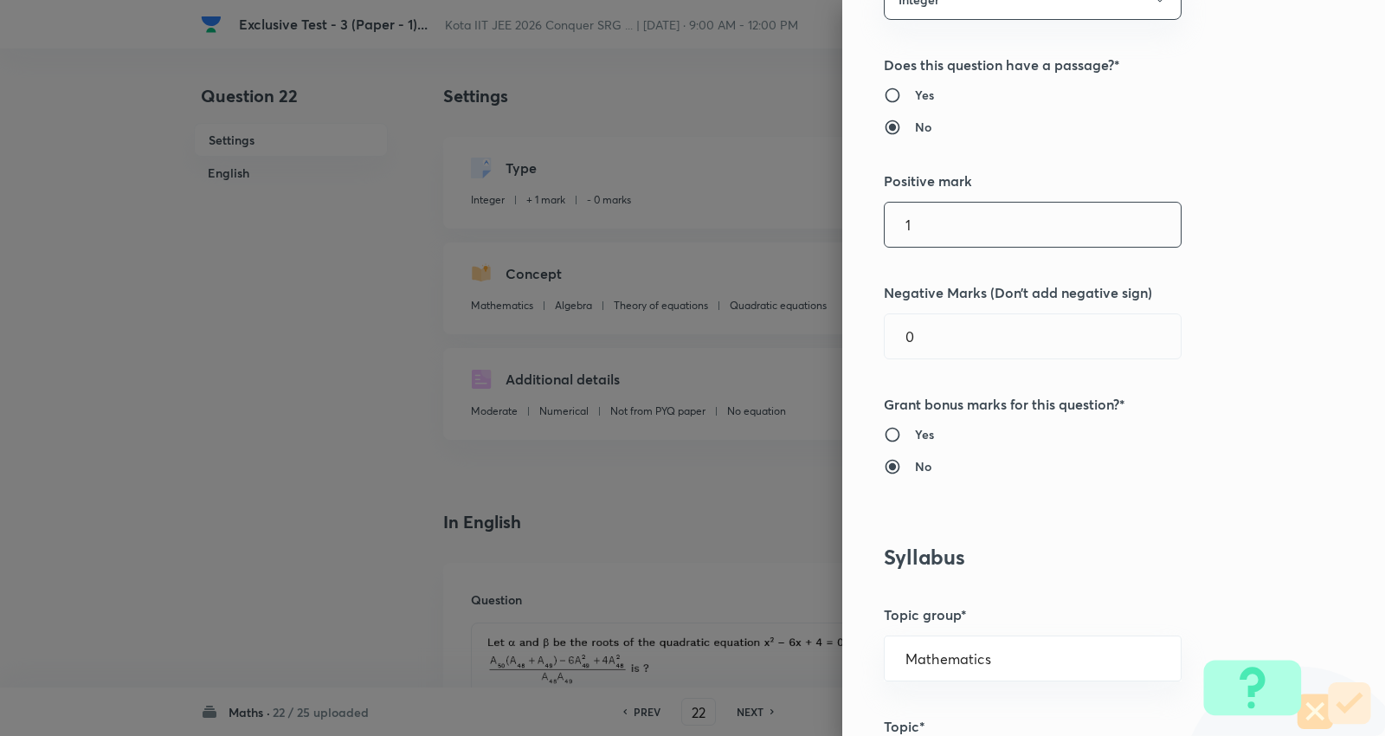
drag, startPoint x: 981, startPoint y: 221, endPoint x: 732, endPoint y: 220, distance: 249.2
click at [734, 226] on div "Question settings Question type* Integer Does this question have a passage?* Ye…" at bounding box center [692, 368] width 1385 height 736
type input "4"
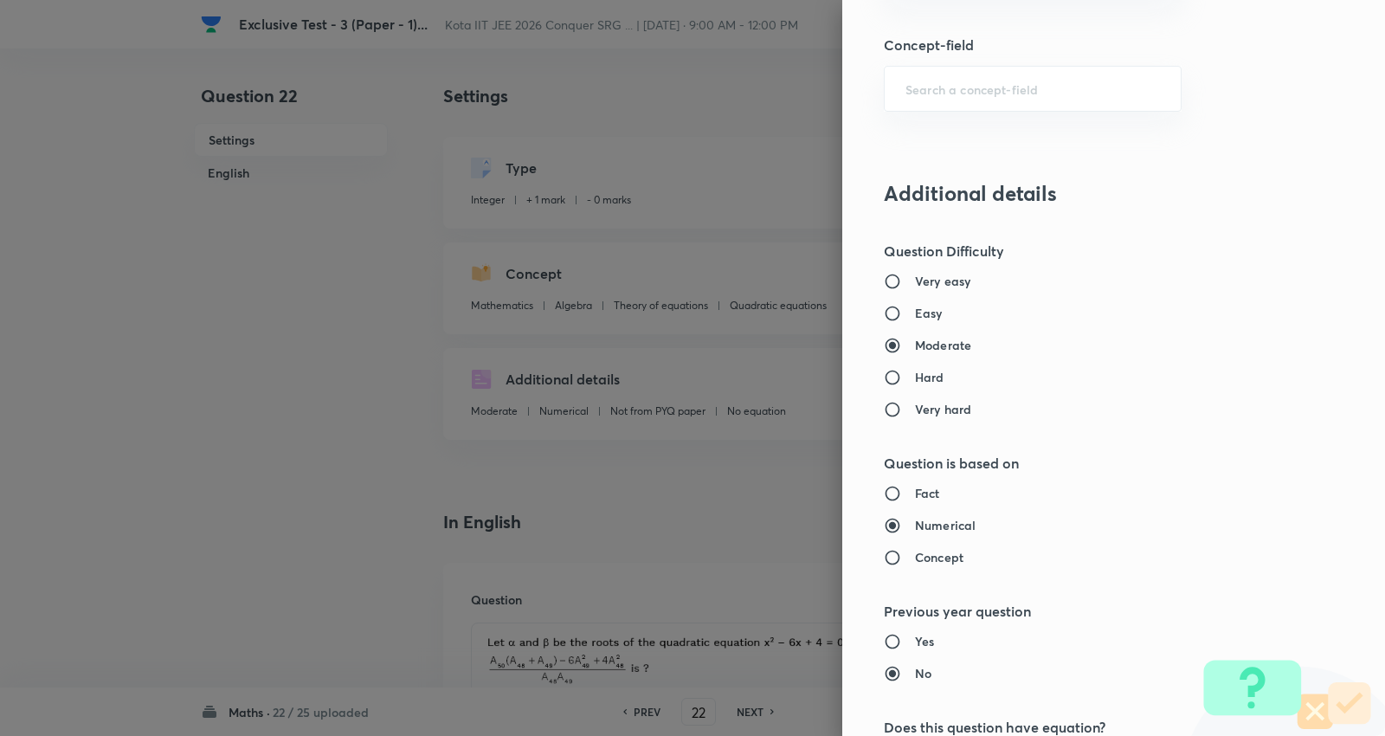
scroll to position [1638, 0]
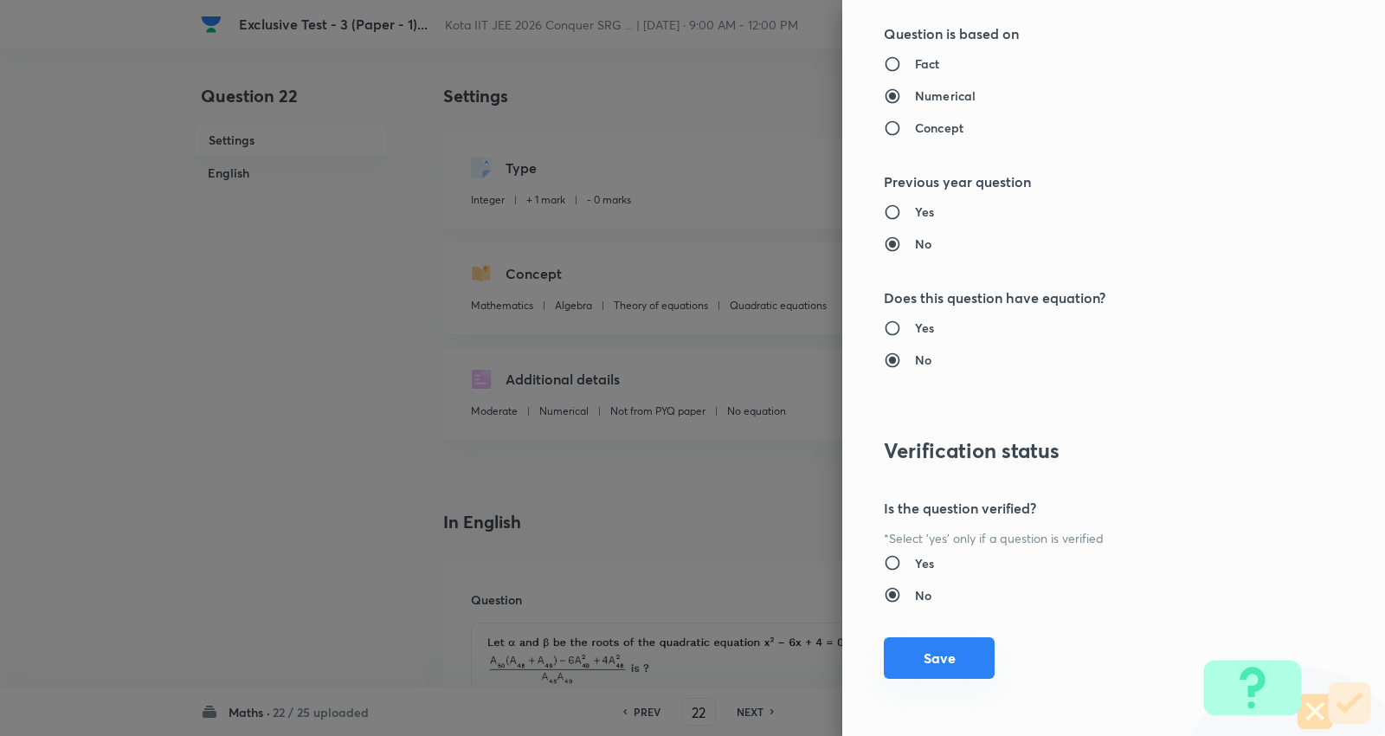
type input "1"
click at [937, 654] on button "Save" at bounding box center [939, 658] width 111 height 42
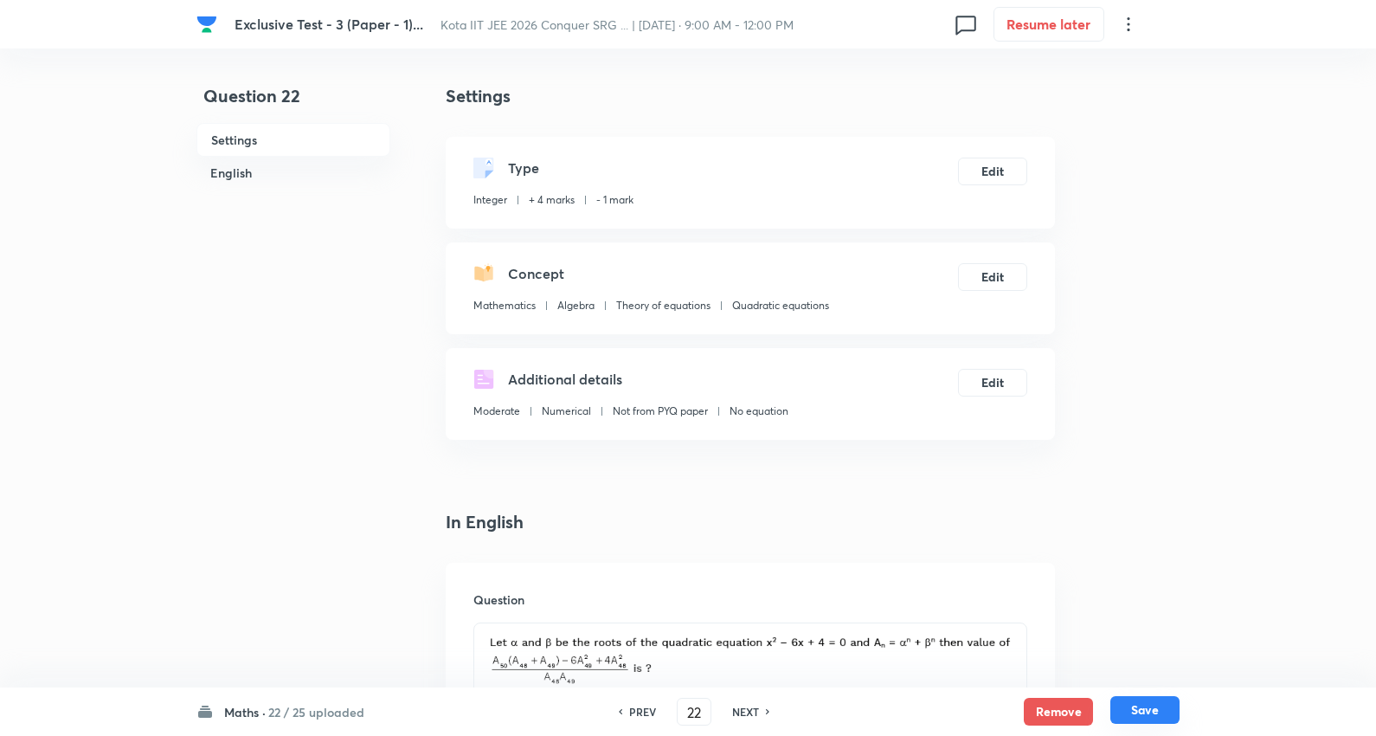
click at [1143, 710] on button "Save" at bounding box center [1144, 710] width 69 height 28
type input "23"
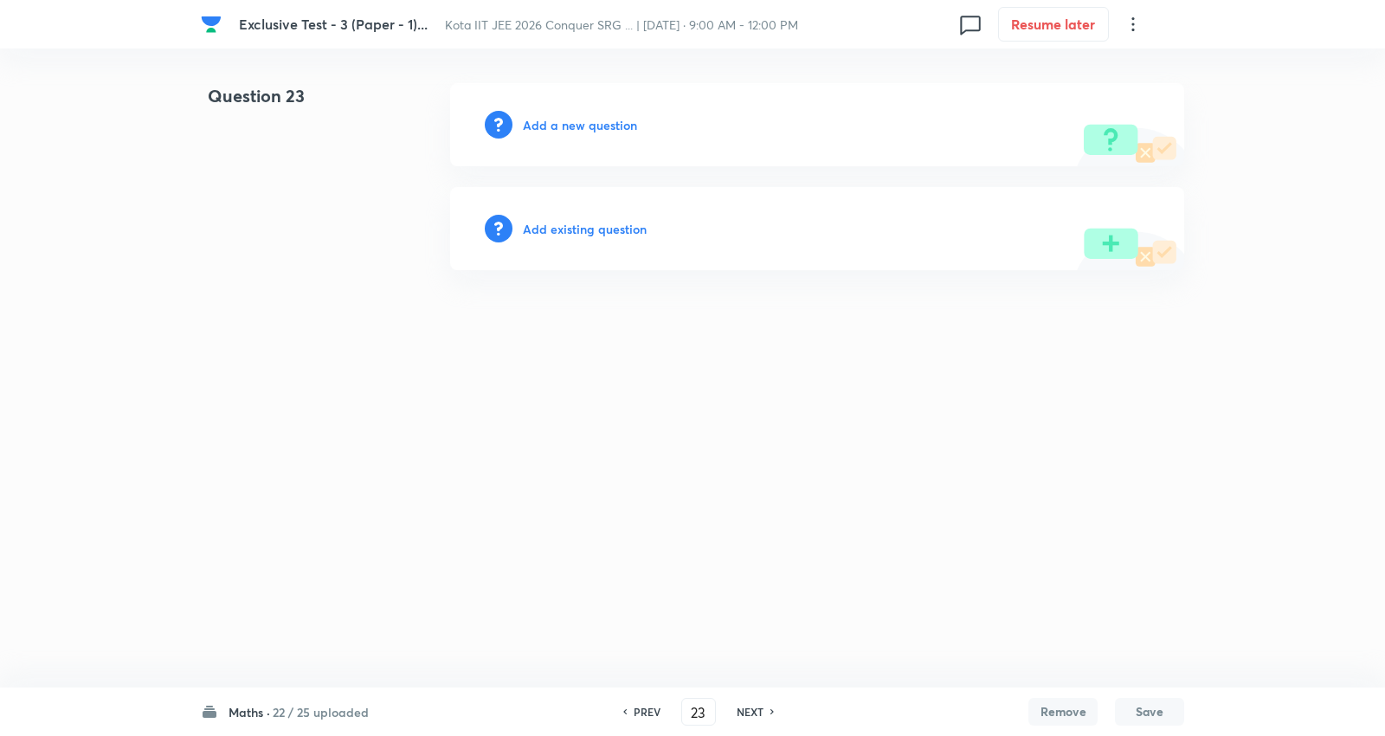
click at [614, 228] on h6 "Add existing question" at bounding box center [585, 229] width 124 height 18
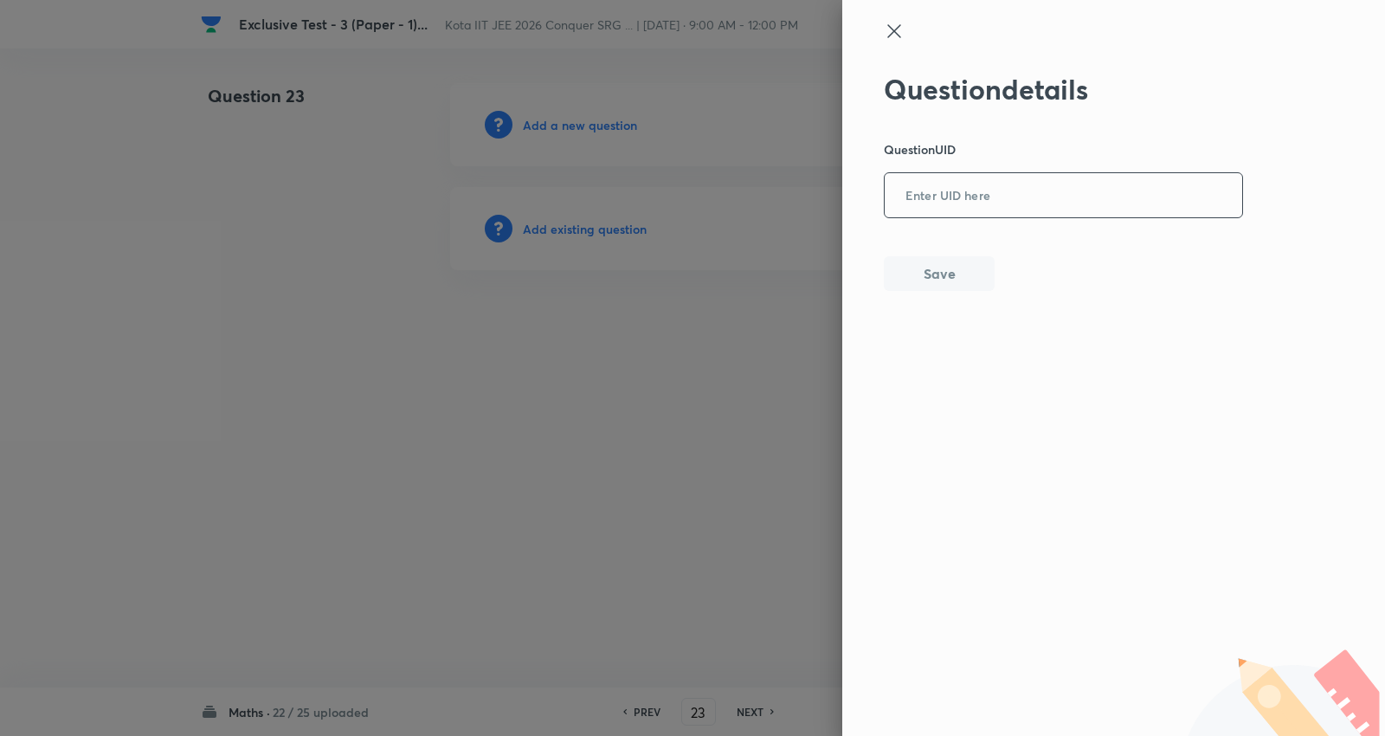
click at [948, 201] on input "text" at bounding box center [1062, 196] width 357 height 42
paste input "IPD35"
type input "IPD35"
click at [938, 272] on button "Save" at bounding box center [939, 271] width 111 height 35
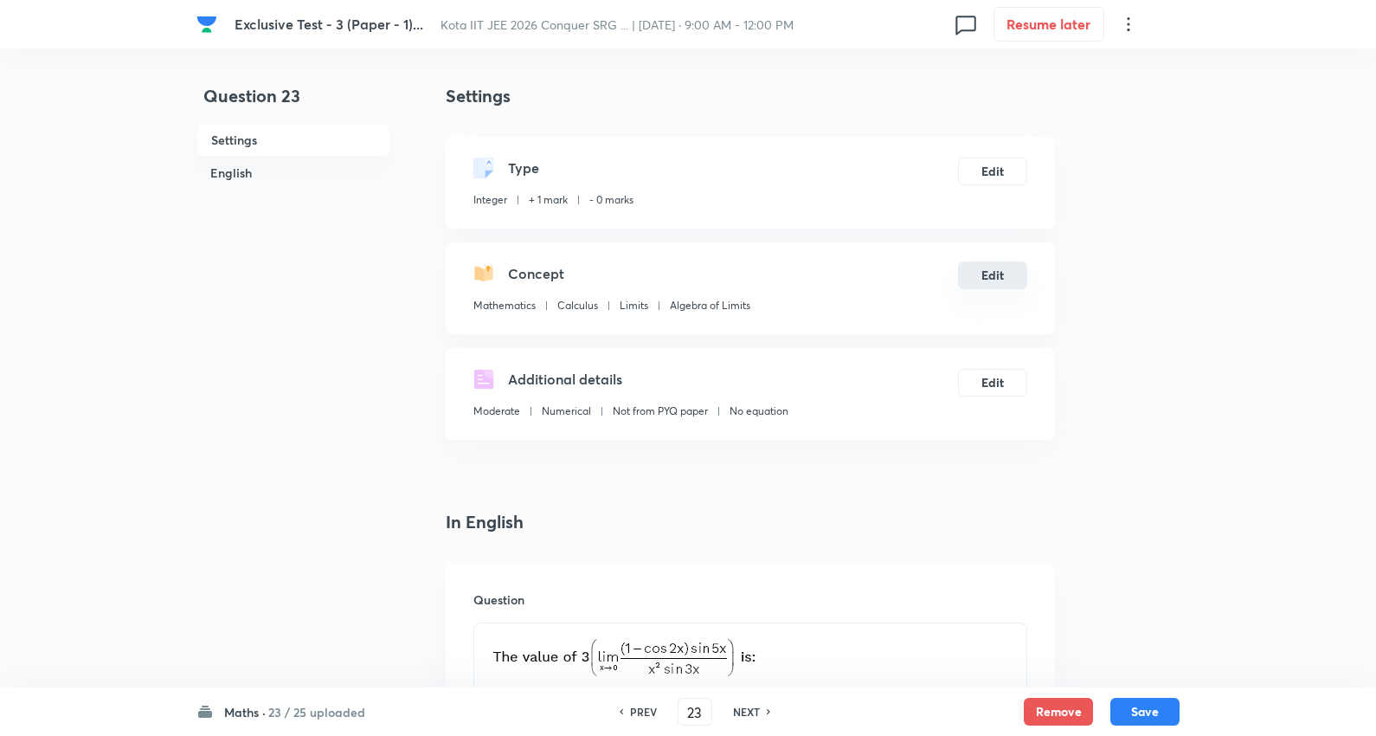
click at [1005, 277] on button "Edit" at bounding box center [992, 275] width 69 height 28
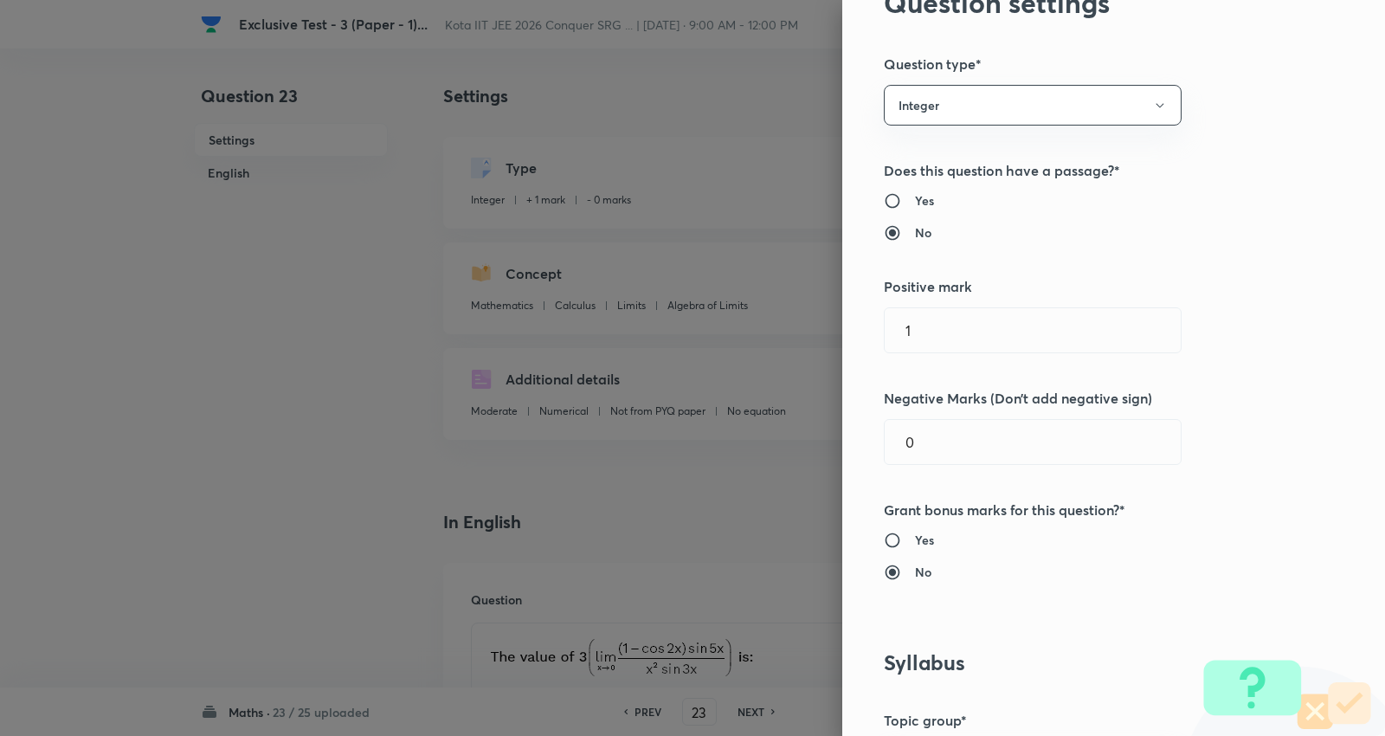
scroll to position [288, 0]
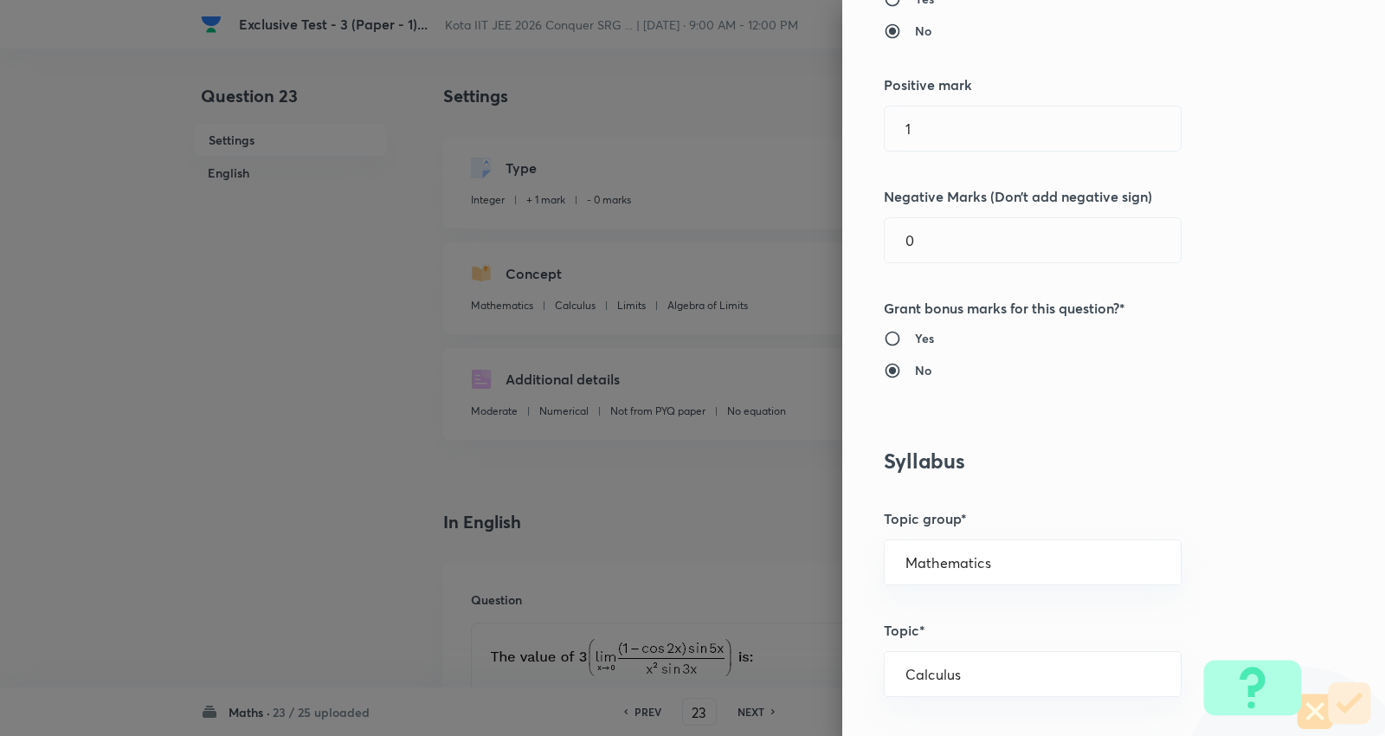
drag, startPoint x: 937, startPoint y: 138, endPoint x: 531, endPoint y: 130, distance: 406.0
click at [531, 131] on div "Question settings Question type* Integer Does this question have a passage?* Ye…" at bounding box center [692, 368] width 1385 height 736
type input "4"
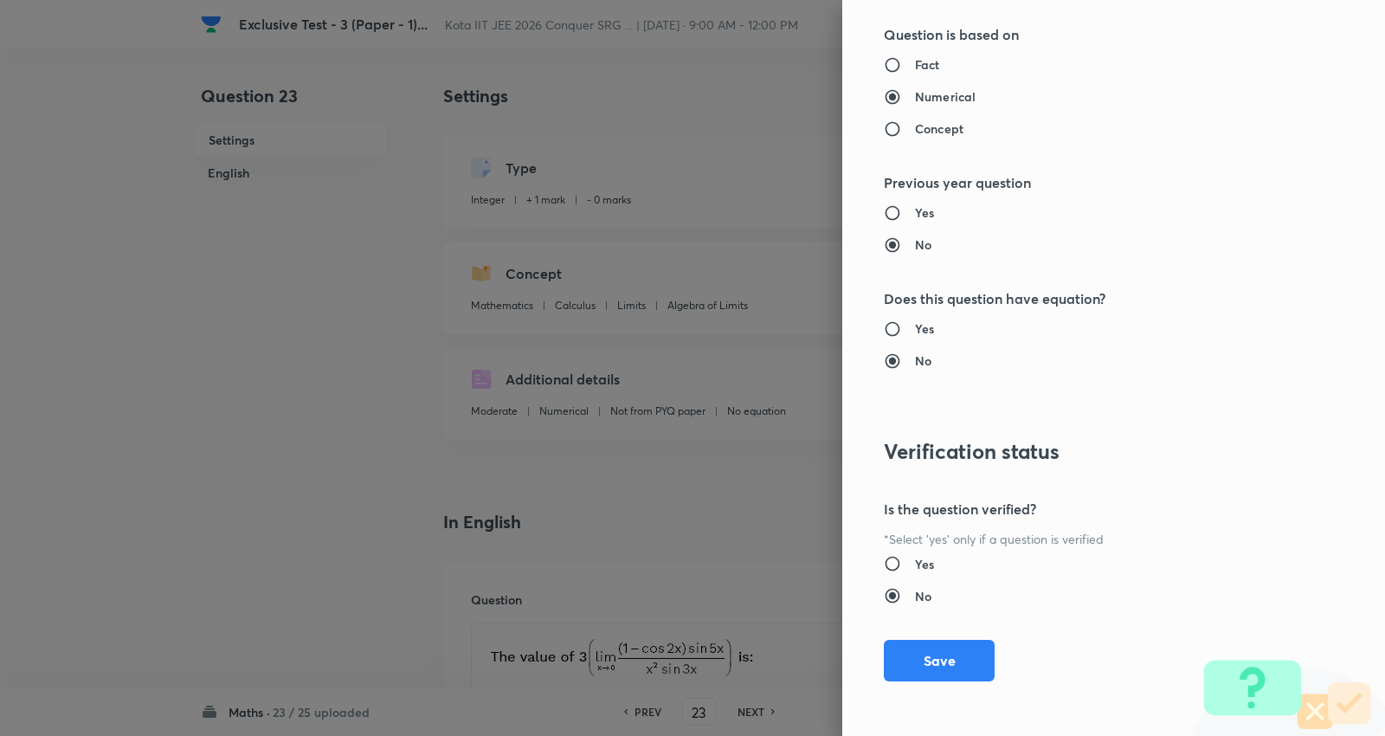
scroll to position [1638, 0]
type input "1"
click at [923, 645] on button "Save" at bounding box center [939, 658] width 111 height 42
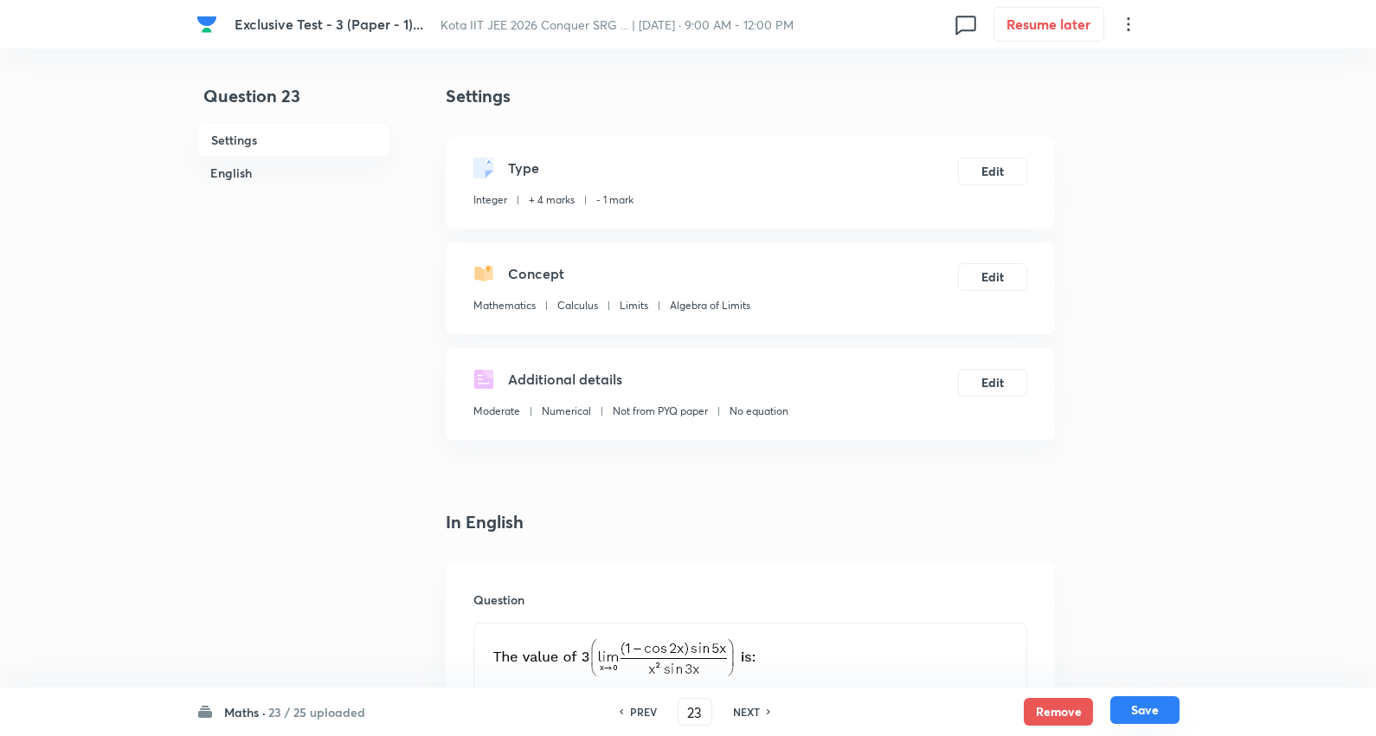
click at [1130, 705] on button "Save" at bounding box center [1144, 710] width 69 height 28
type input "24"
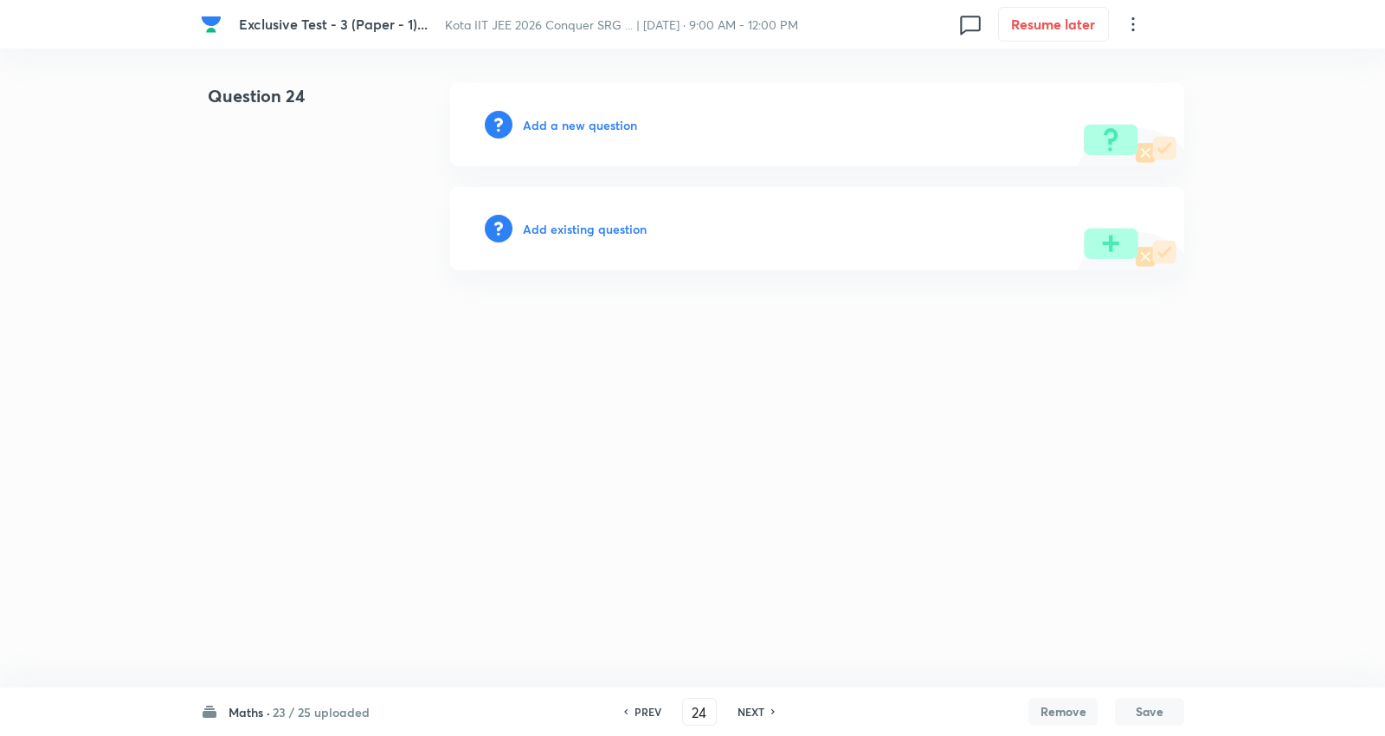
click at [604, 228] on h6 "Add existing question" at bounding box center [585, 229] width 124 height 18
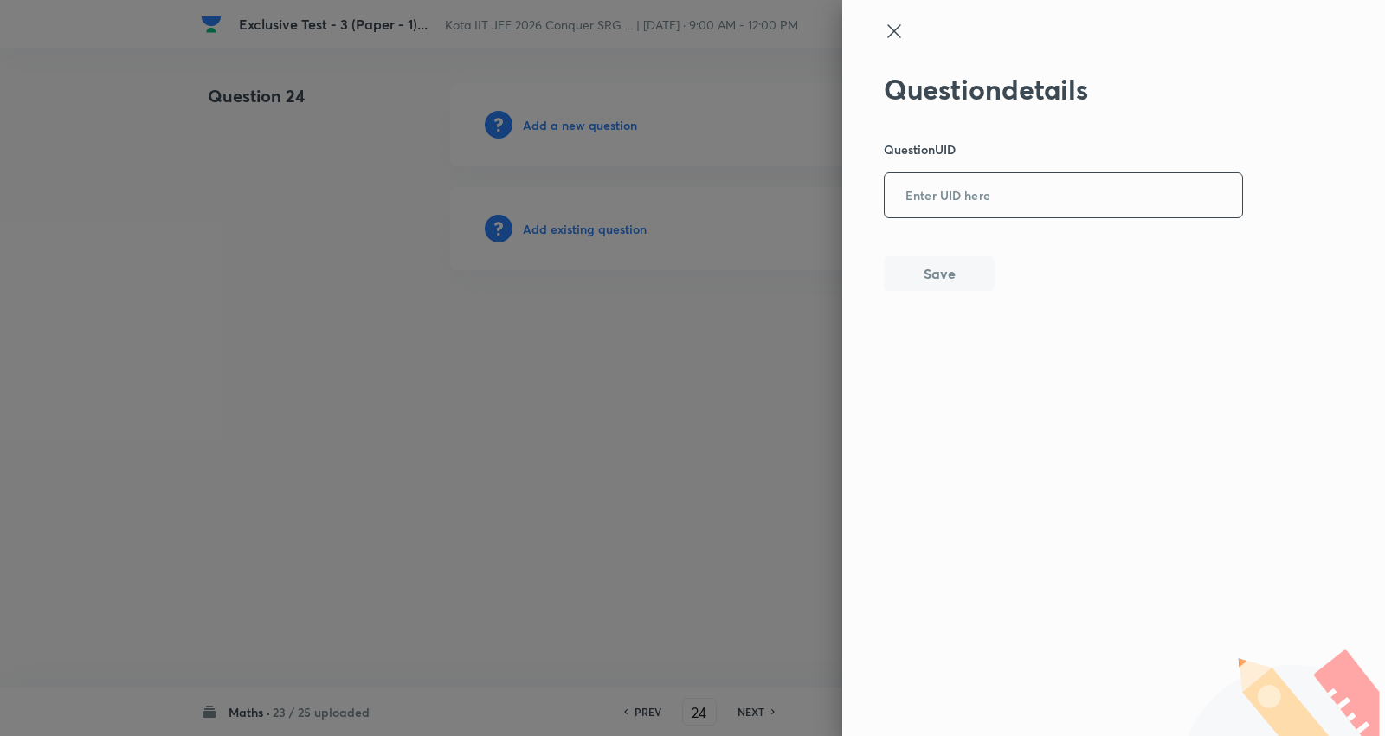
click at [966, 209] on input "text" at bounding box center [1062, 196] width 357 height 42
paste input "4I6VW"
type input "4I6VW"
click at [949, 270] on button "Save" at bounding box center [939, 271] width 111 height 35
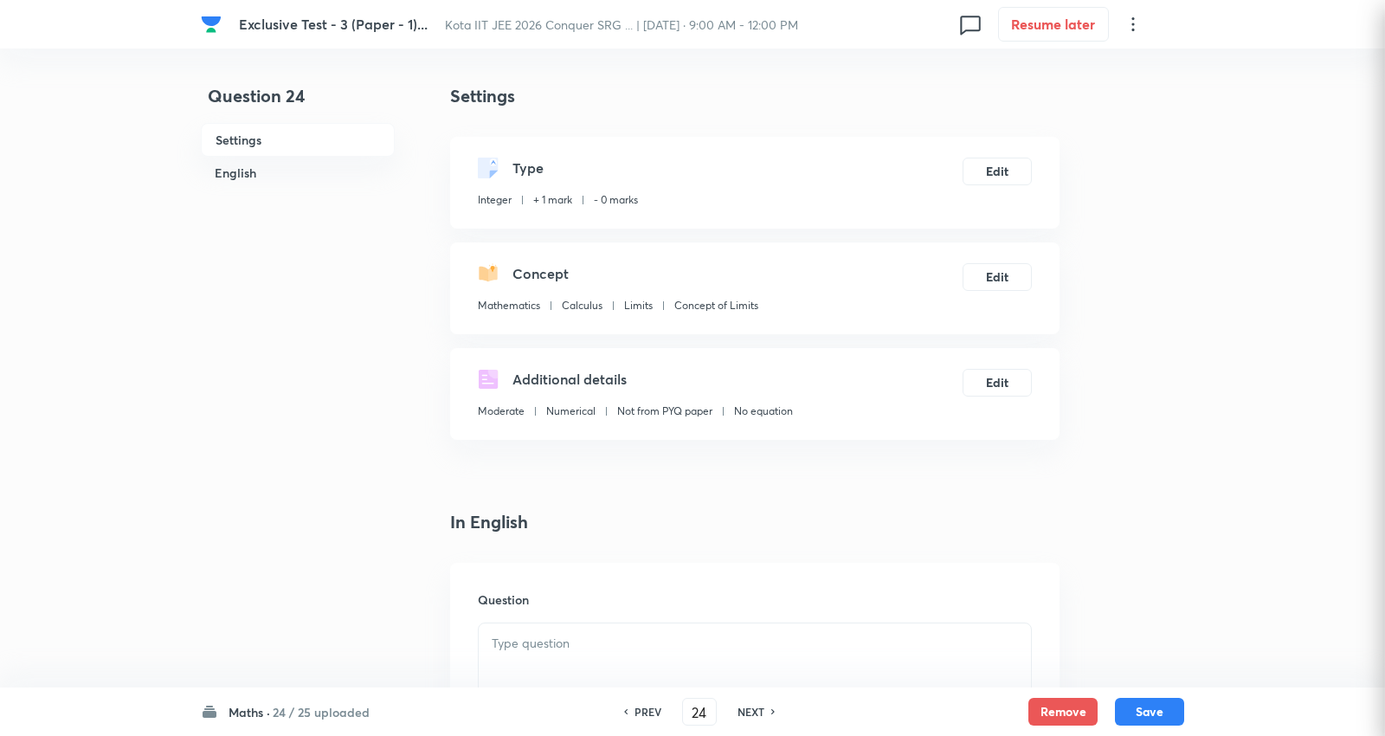
type input "37"
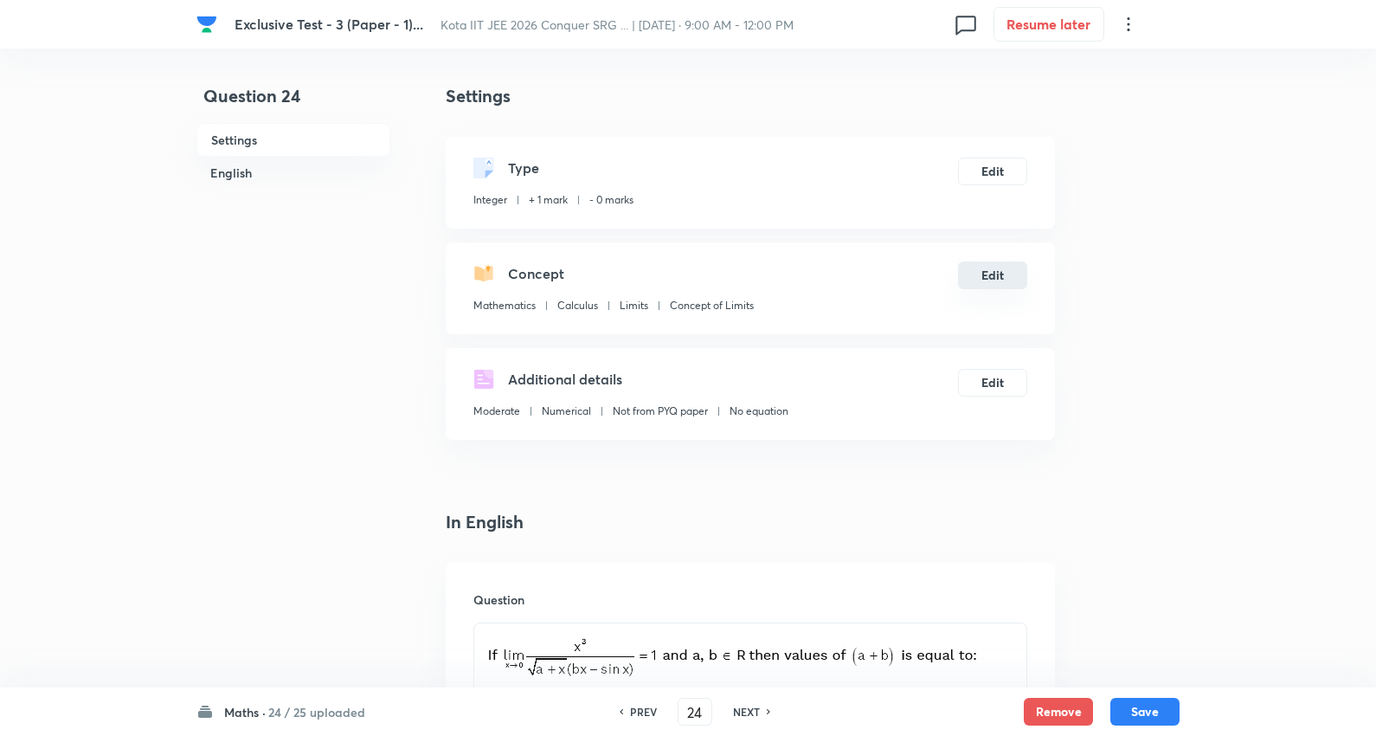
click at [995, 271] on button "Edit" at bounding box center [992, 275] width 69 height 28
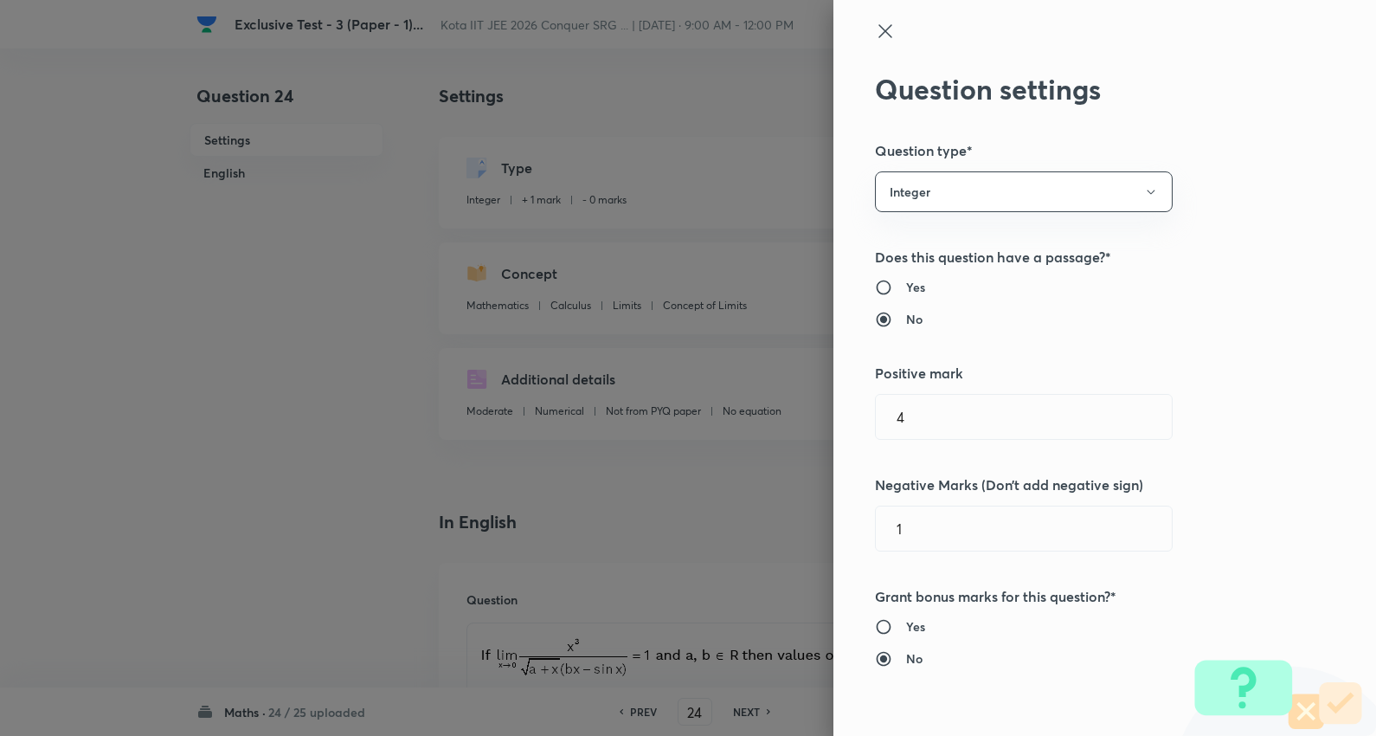
type input "1"
type input "0"
type input "Concept of Limits"
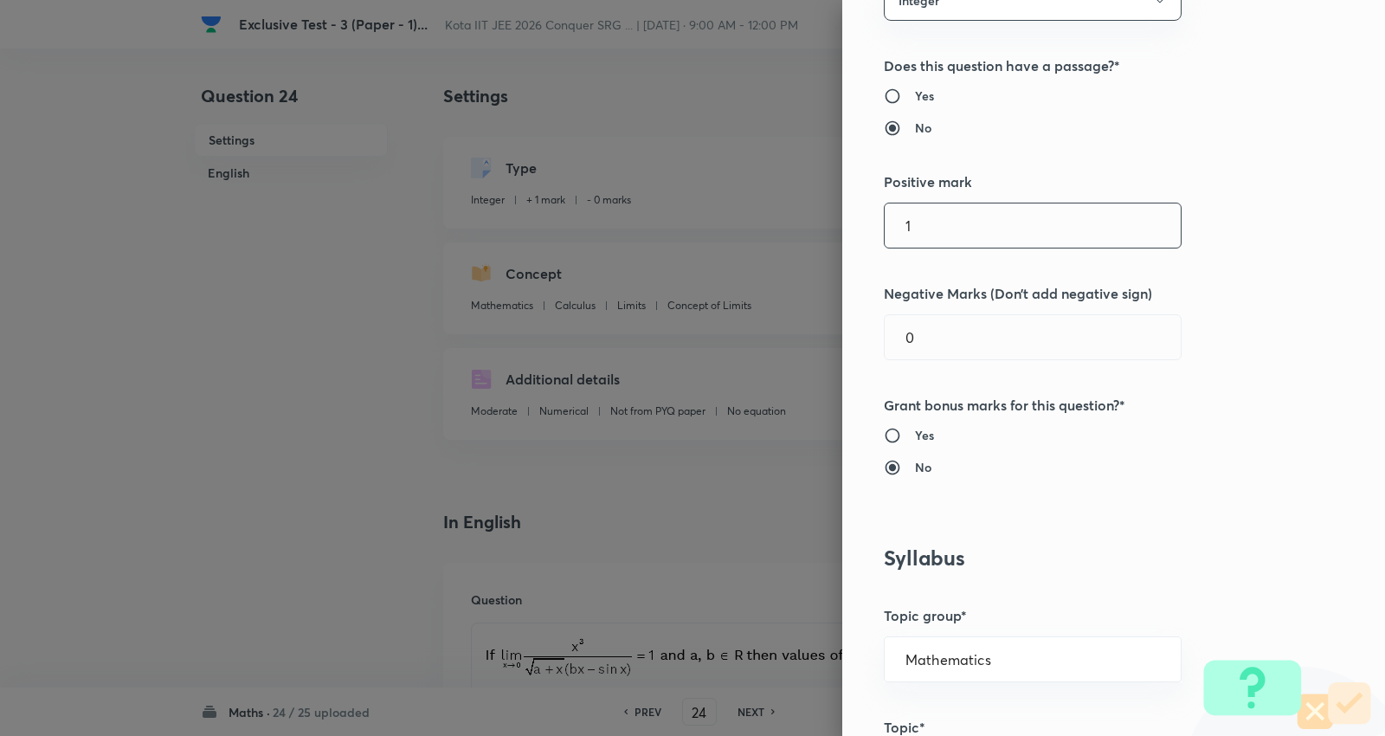
scroll to position [192, 0]
drag, startPoint x: 937, startPoint y: 226, endPoint x: 671, endPoint y: 221, distance: 266.6
click at [671, 221] on div "Question settings Question type* Integer Does this question have a passage?* Ye…" at bounding box center [692, 368] width 1385 height 736
type input "4"
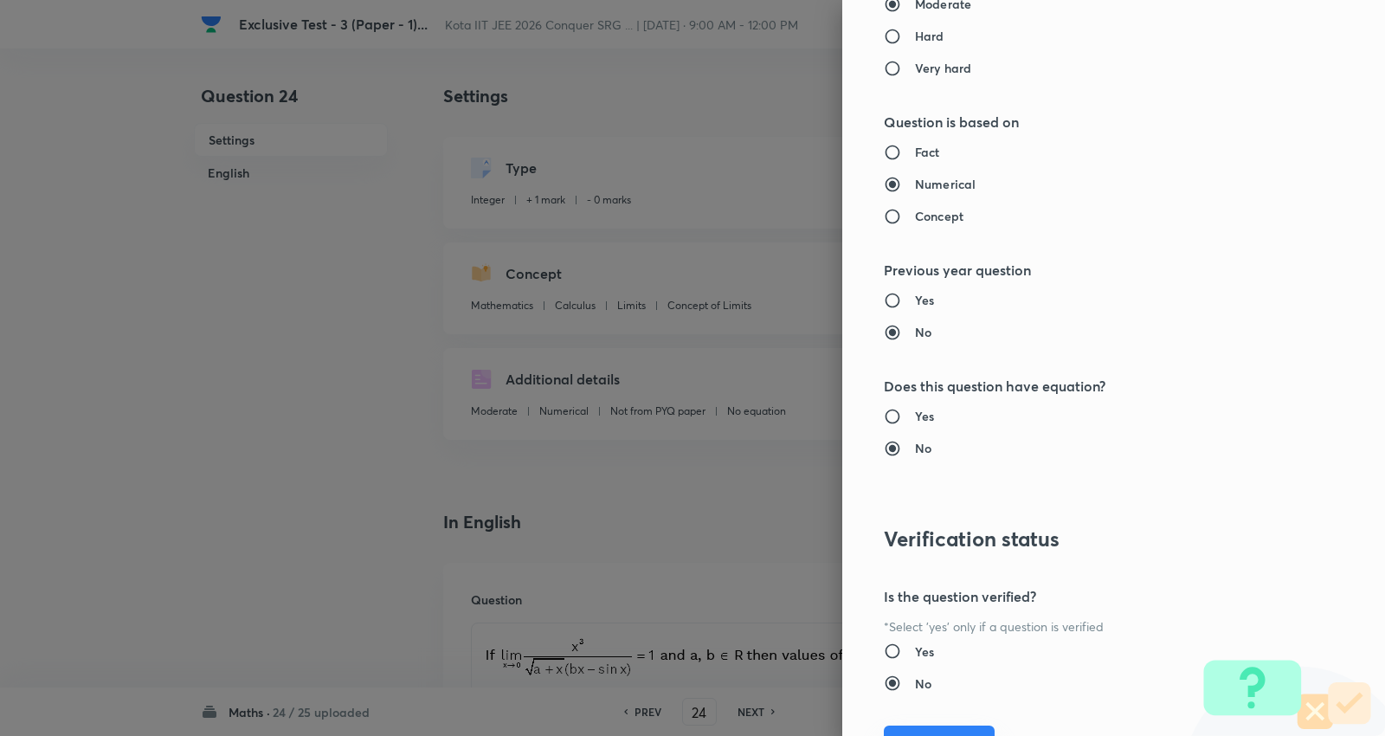
scroll to position [1638, 0]
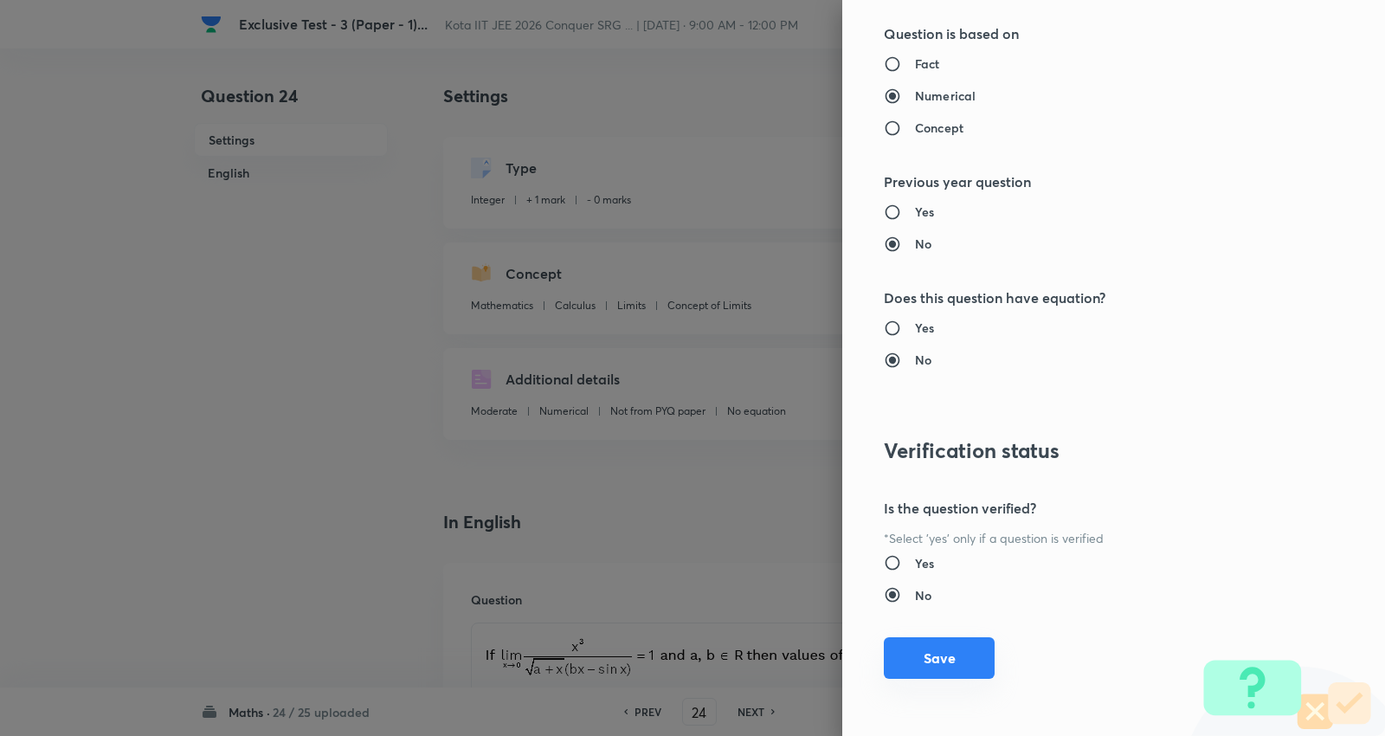
type input "1"
click at [905, 663] on button "Save" at bounding box center [939, 658] width 111 height 42
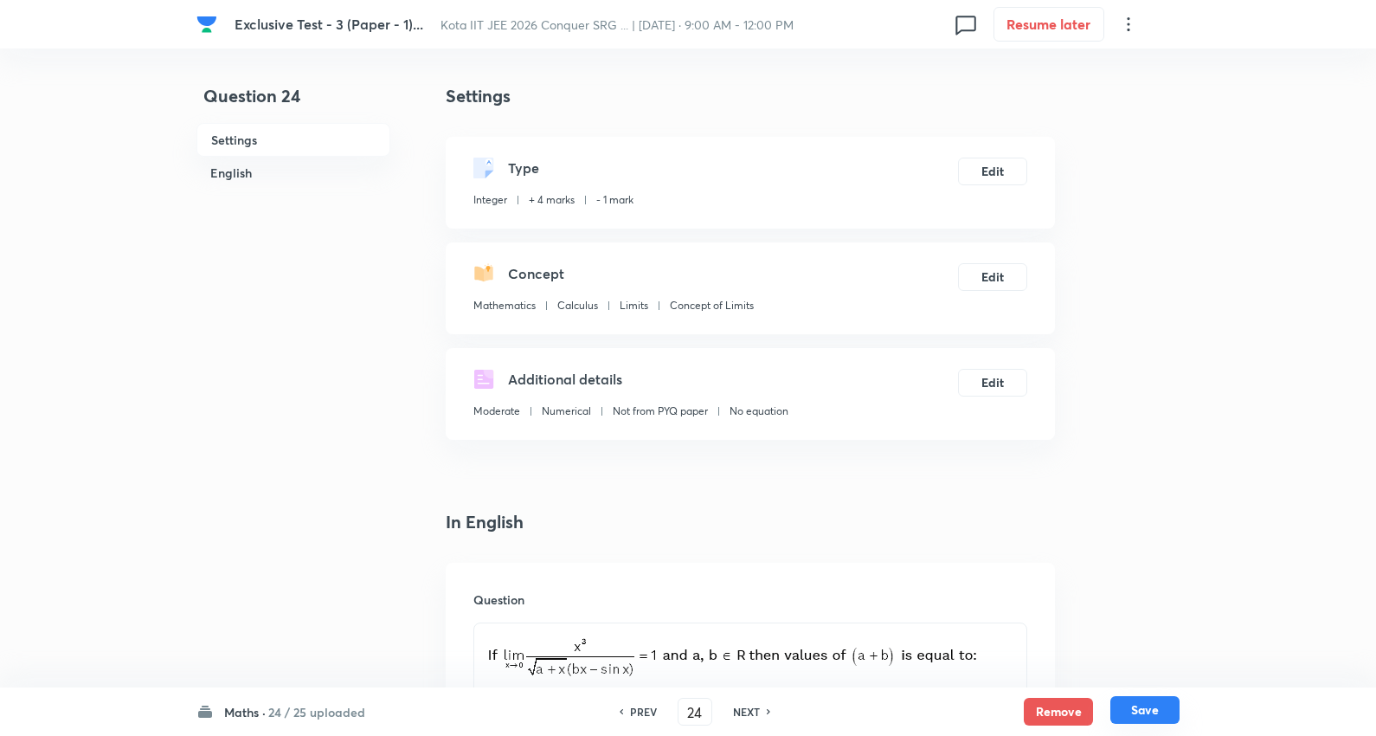
drag, startPoint x: 1143, startPoint y: 712, endPoint x: 1131, endPoint y: 707, distance: 13.2
click at [1143, 711] on button "Save" at bounding box center [1144, 710] width 69 height 28
type input "25"
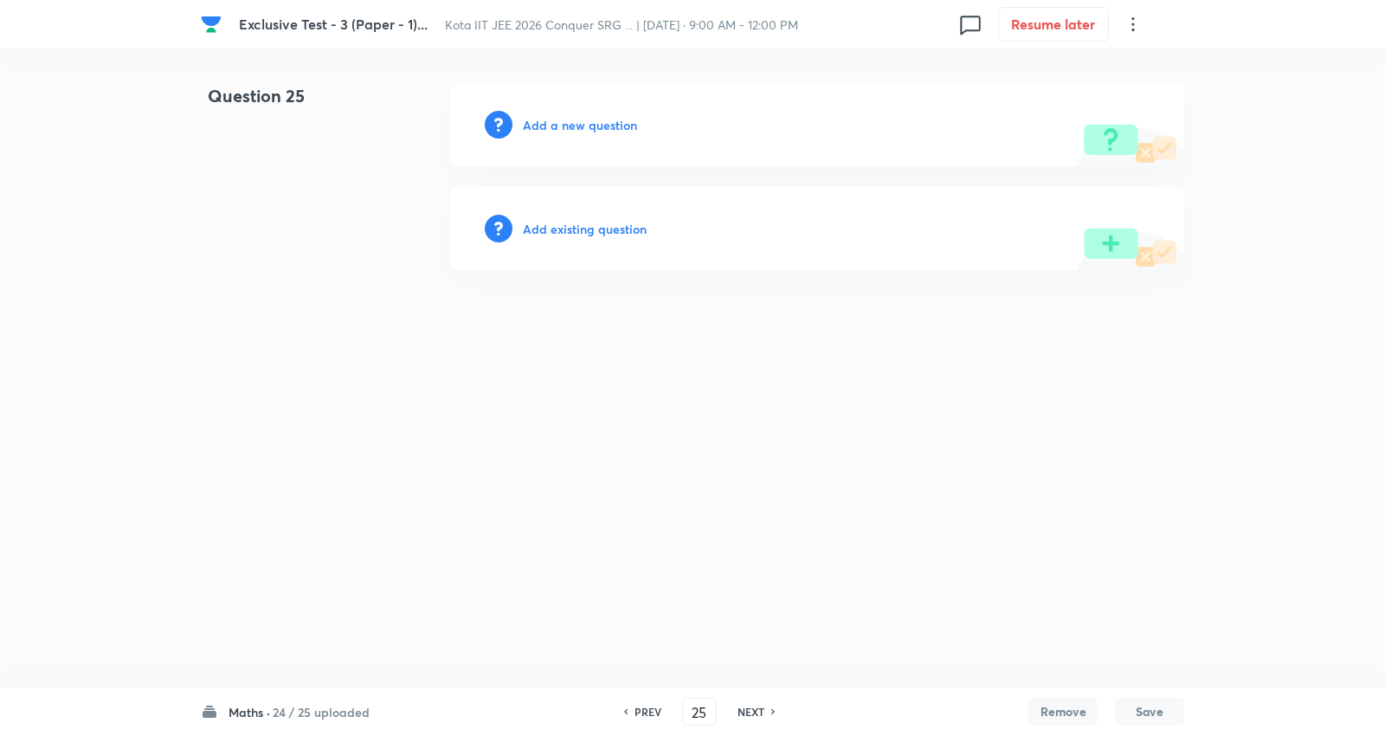
click at [586, 220] on h6 "Add existing question" at bounding box center [585, 229] width 124 height 18
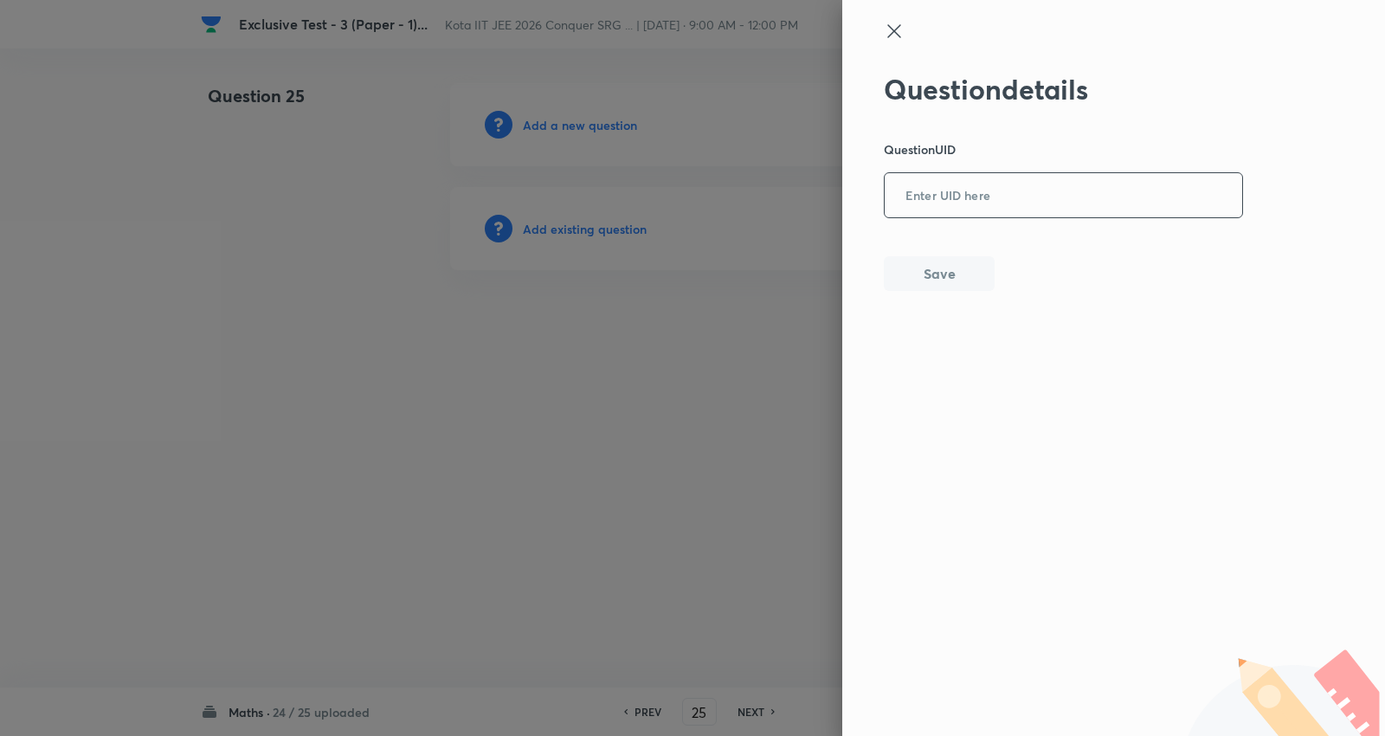
click at [1030, 196] on input "text" at bounding box center [1062, 196] width 357 height 42
paste input "KKMPO"
type input "KKMPO"
click at [917, 274] on button "Save" at bounding box center [939, 271] width 111 height 35
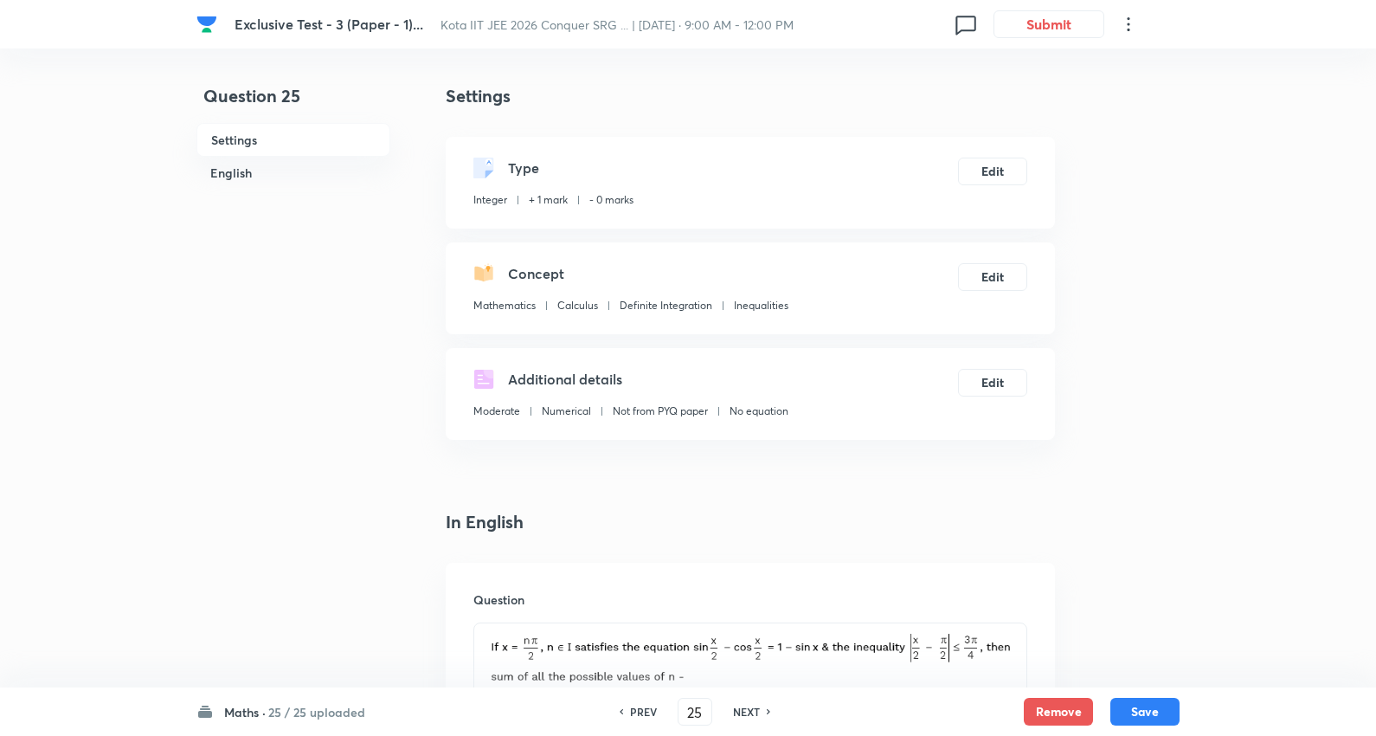
drag, startPoint x: 1146, startPoint y: 685, endPoint x: 1146, endPoint y: 696, distance: 10.4
click at [1144, 703] on button "Save" at bounding box center [1144, 710] width 69 height 28
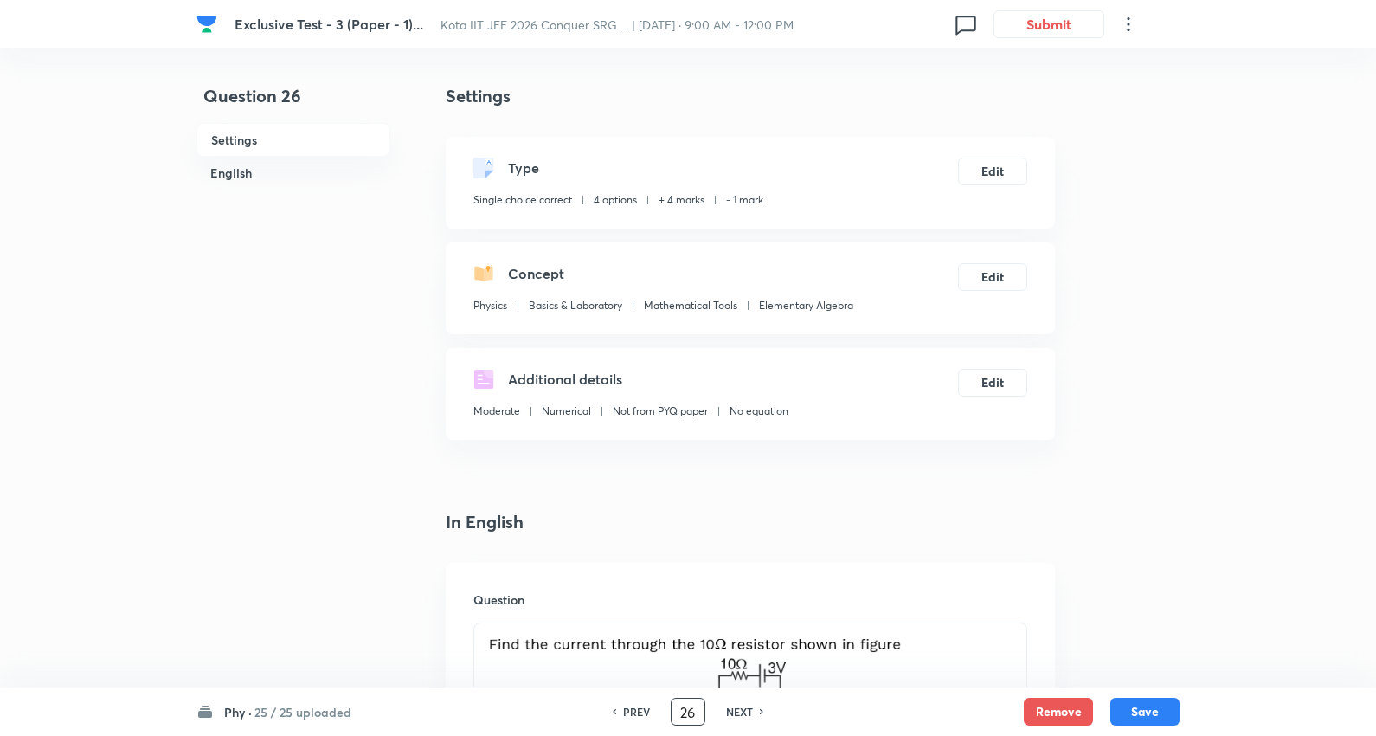
click at [694, 718] on input "26" at bounding box center [688, 712] width 33 height 30
type input "1"
checkbox input "false"
checkbox input "true"
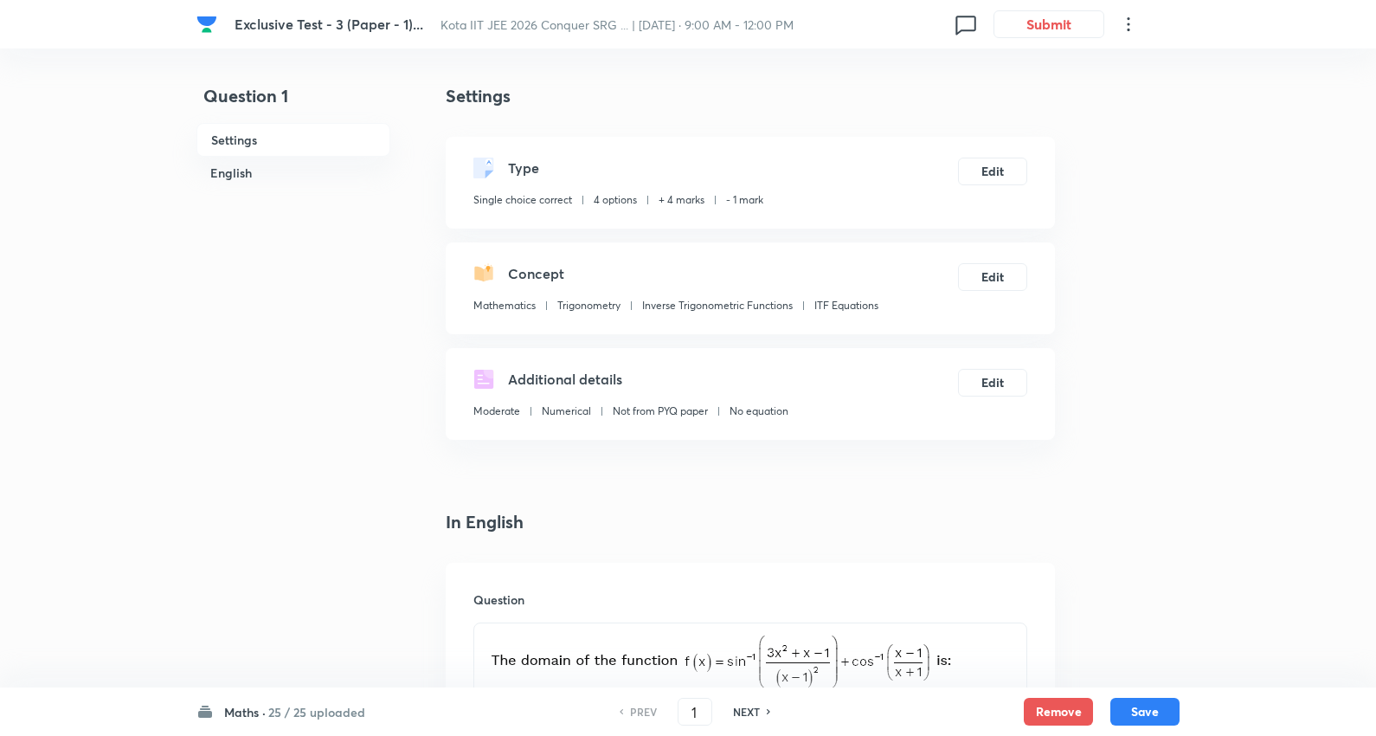
click at [739, 711] on h6 "NEXT" at bounding box center [746, 712] width 27 height 16
type input "2"
checkbox input "false"
checkbox input "true"
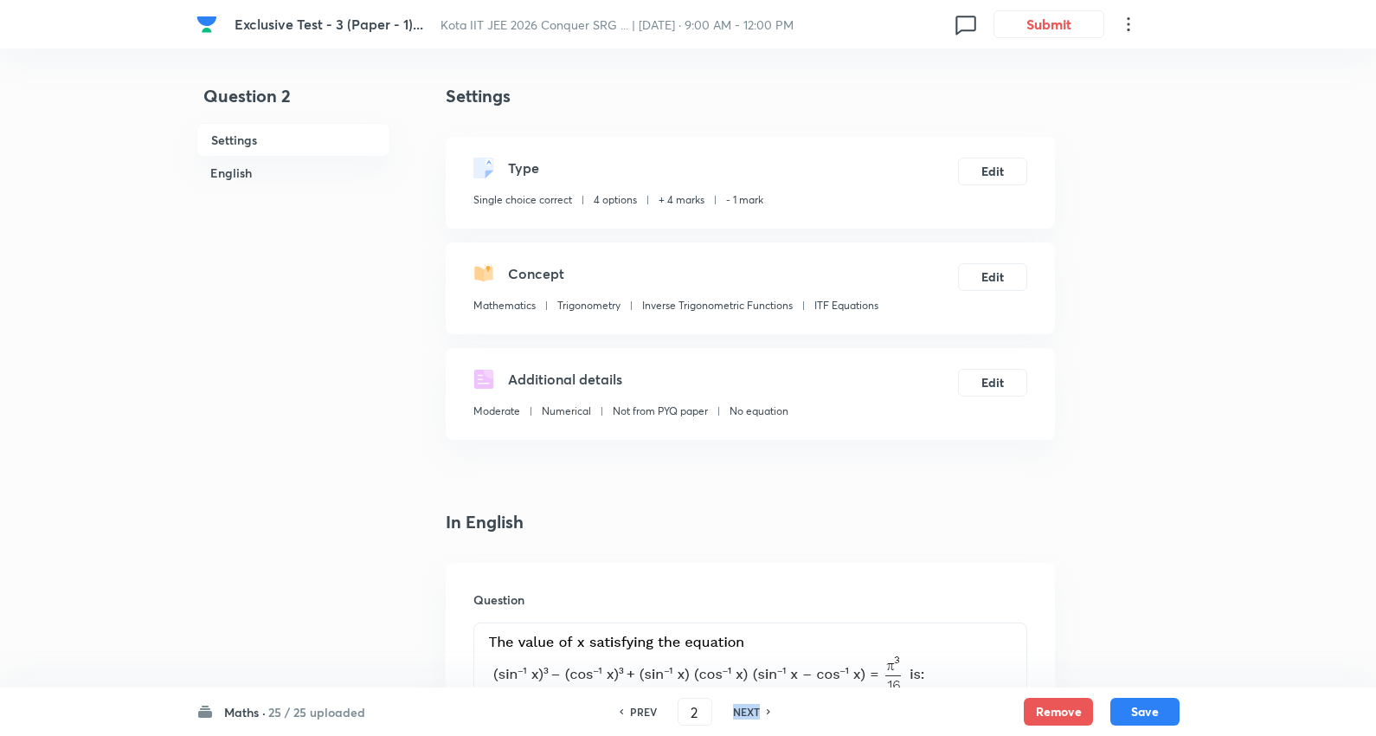
click at [739, 711] on h6 "NEXT" at bounding box center [746, 712] width 27 height 16
type input "3"
checkbox input "false"
checkbox input "true"
click at [739, 711] on h6 "NEXT" at bounding box center [746, 712] width 27 height 16
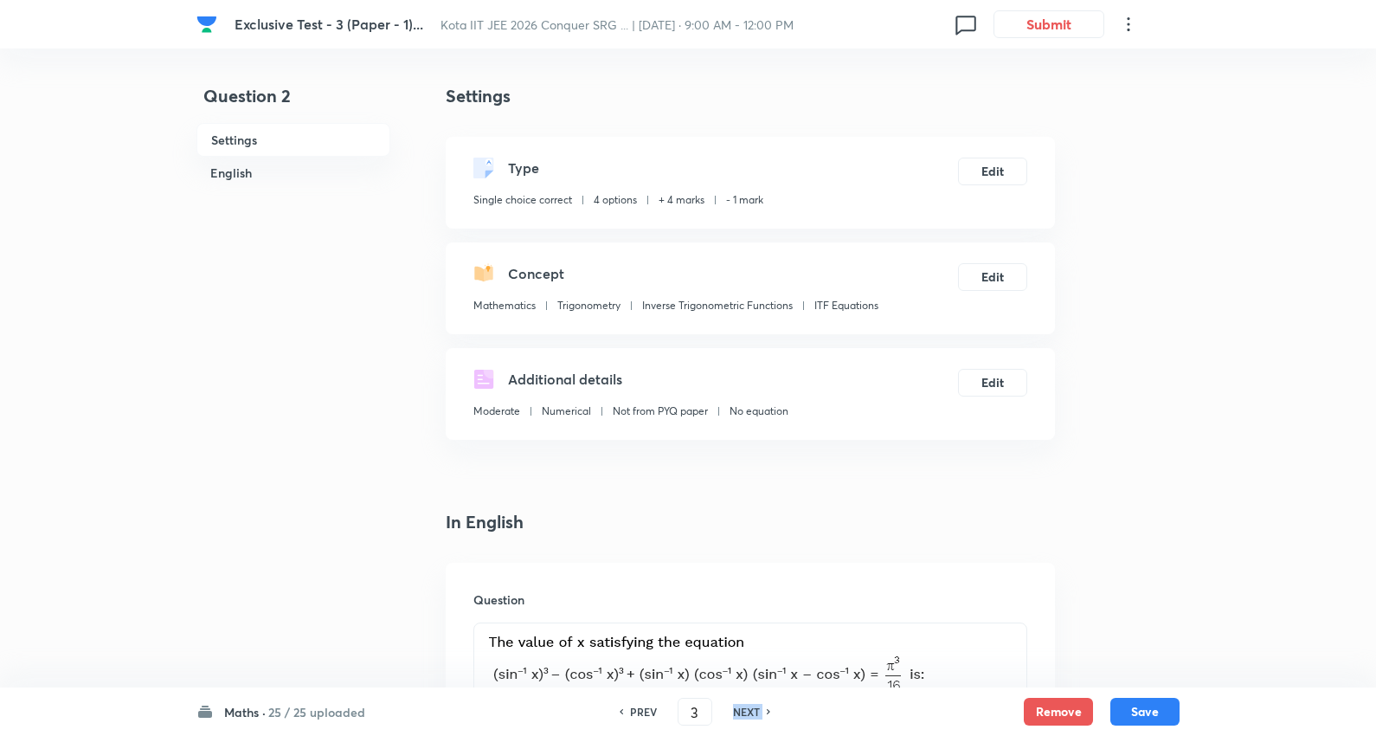
type input "4"
checkbox input "false"
checkbox input "true"
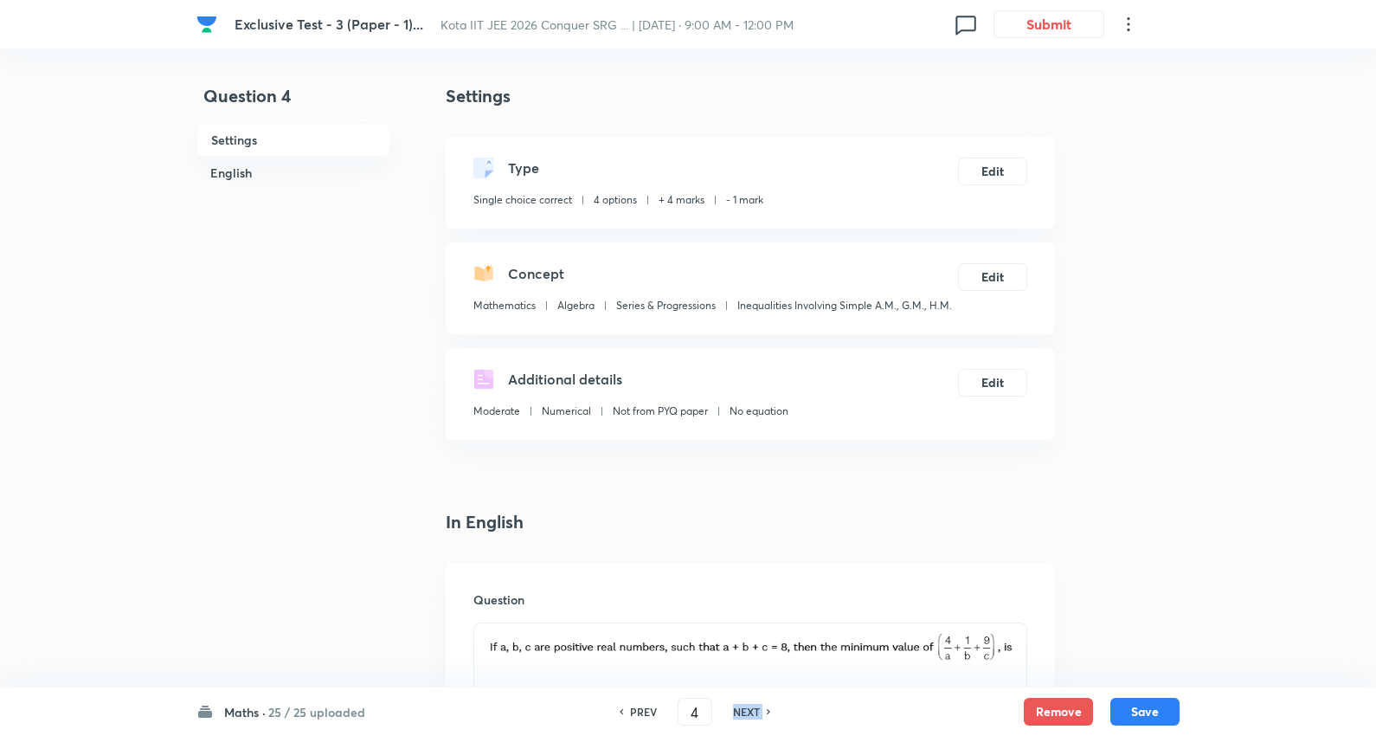
click at [739, 711] on h6 "NEXT" at bounding box center [746, 712] width 27 height 16
type input "5"
checkbox input "false"
checkbox input "true"
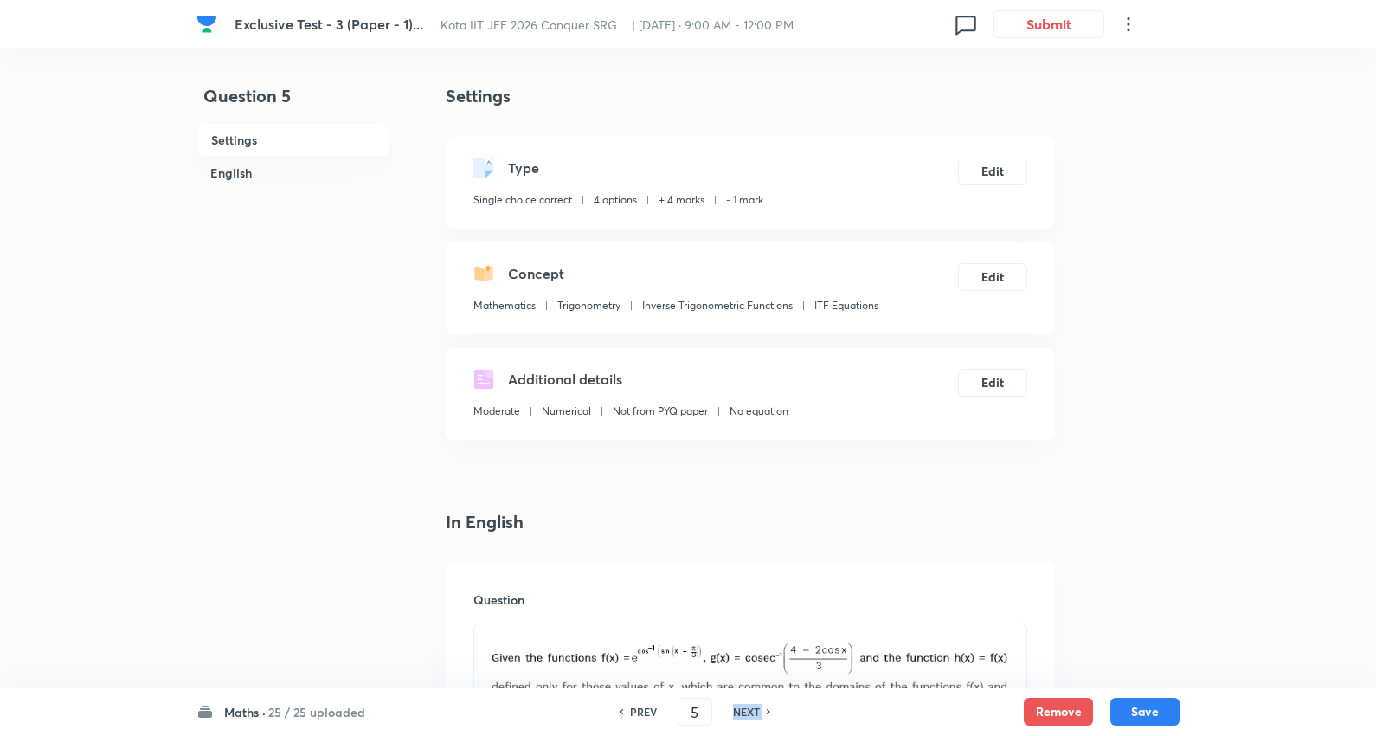
click at [739, 711] on h6 "NEXT" at bounding box center [746, 712] width 27 height 16
type input "6"
checkbox input "true"
click at [738, 711] on h6 "NEXT" at bounding box center [746, 712] width 27 height 16
type input "7"
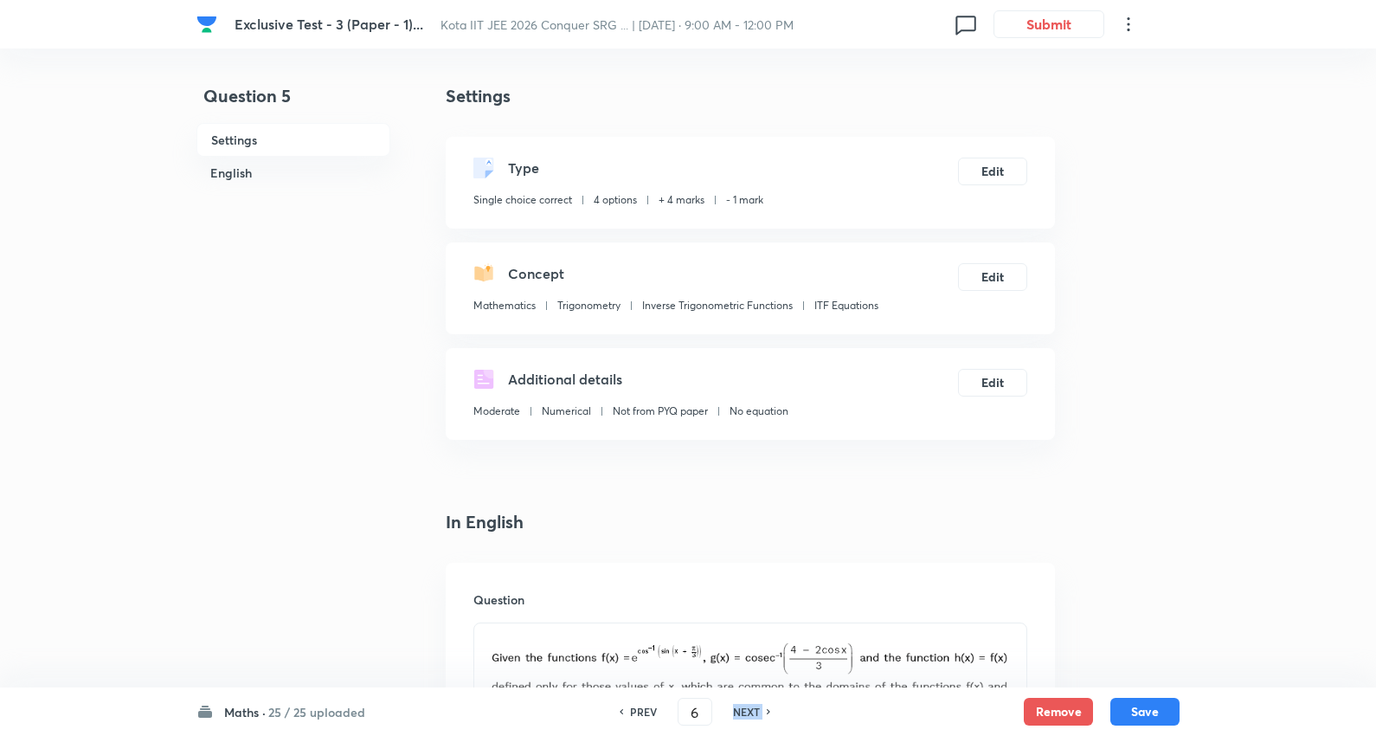
checkbox input "false"
checkbox input "true"
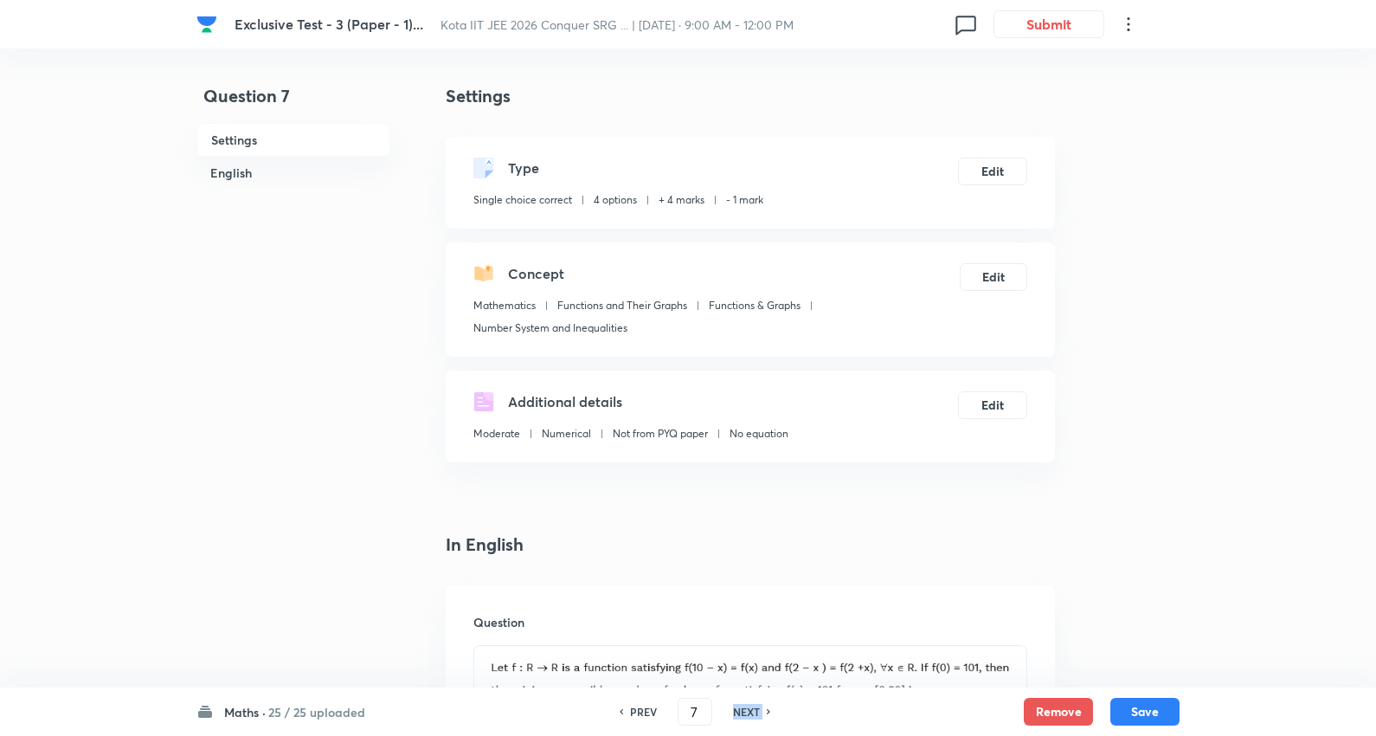
click at [734, 713] on h6 "NEXT" at bounding box center [746, 712] width 27 height 16
type input "8"
checkbox input "false"
checkbox input "true"
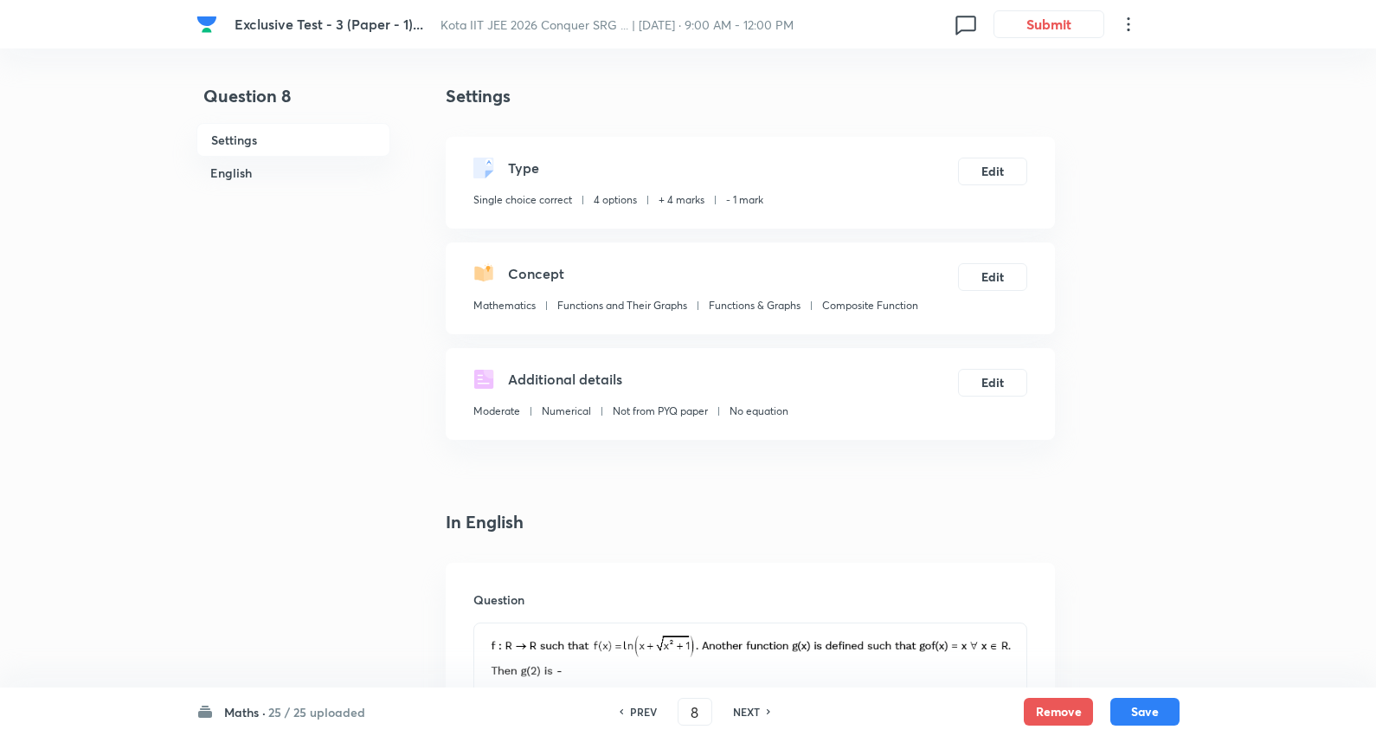
click at [734, 713] on h6 "NEXT" at bounding box center [746, 712] width 27 height 16
type input "9"
checkbox input "false"
checkbox input "true"
click at [734, 713] on h6 "NEXT" at bounding box center [746, 712] width 27 height 16
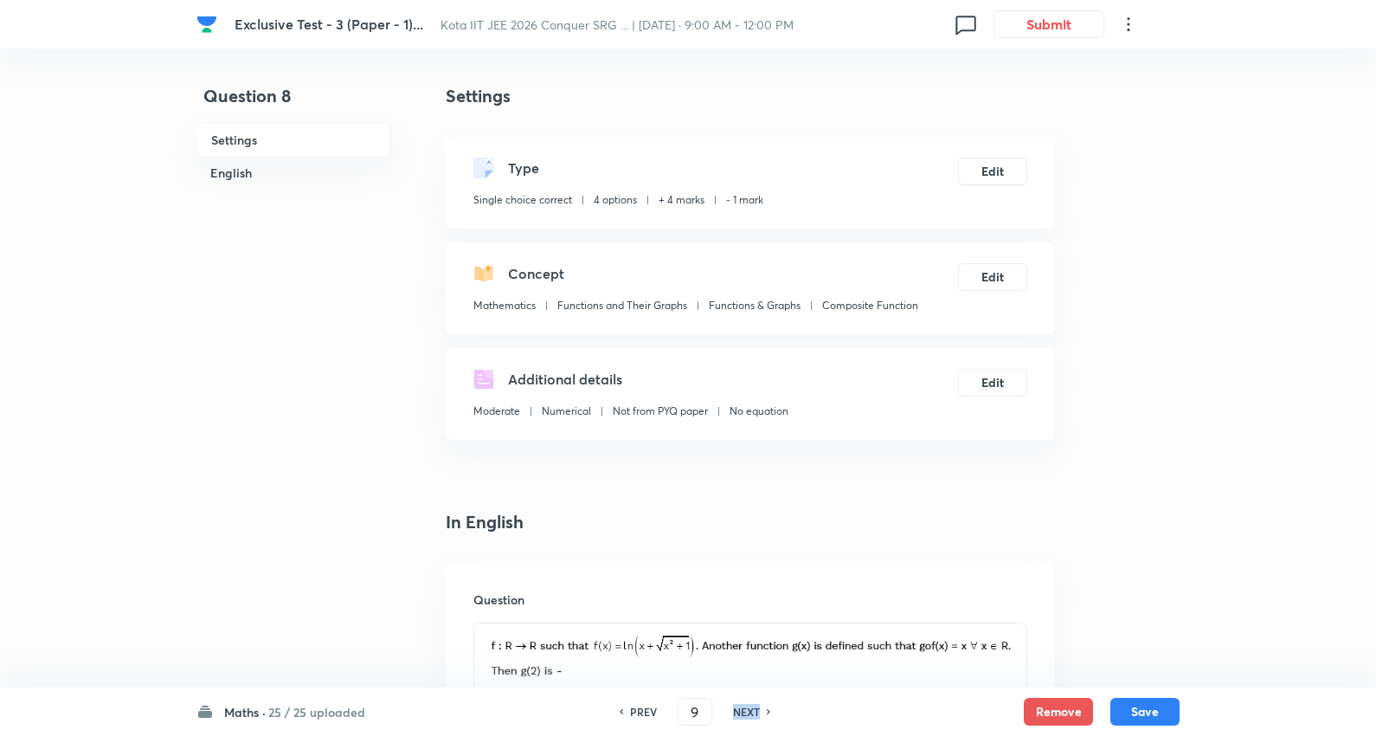
type input "10"
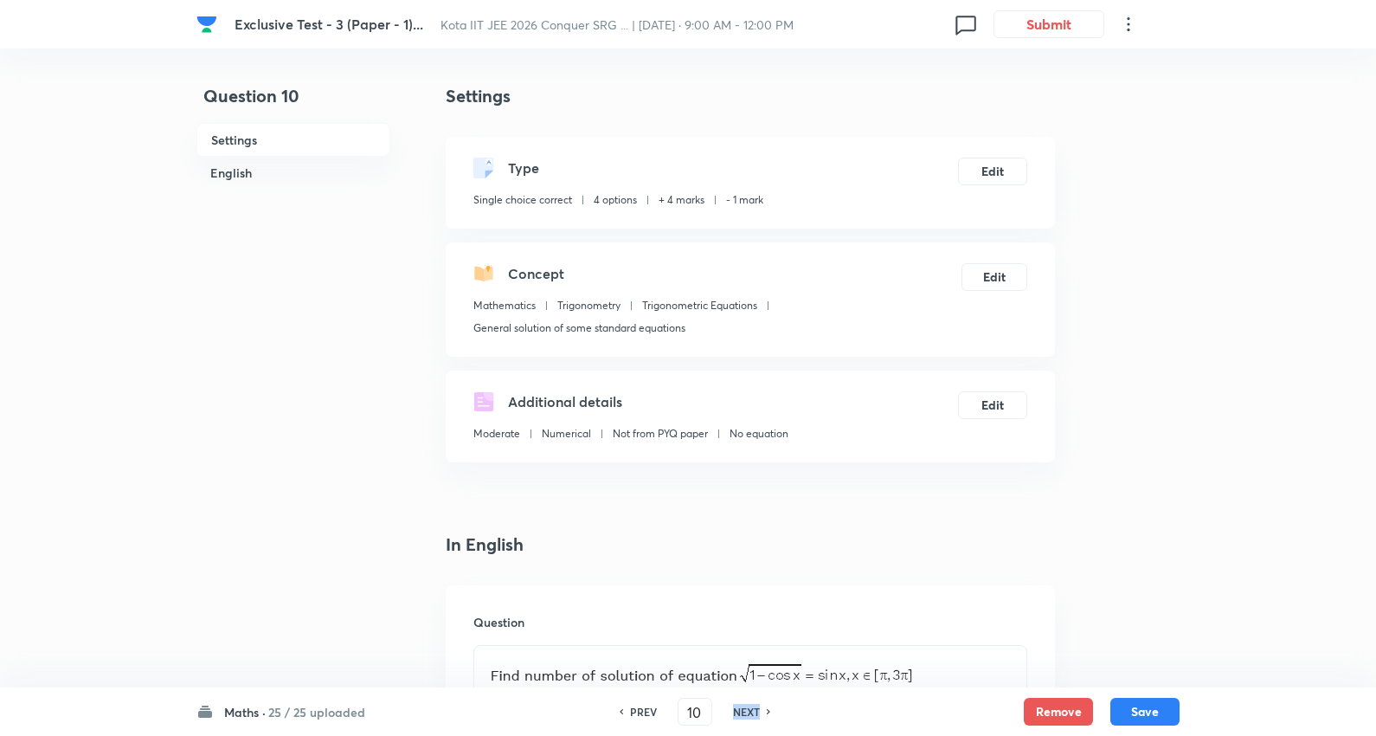
checkbox input "true"
click at [734, 713] on h6 "NEXT" at bounding box center [746, 712] width 27 height 16
type input "11"
checkbox input "false"
checkbox input "true"
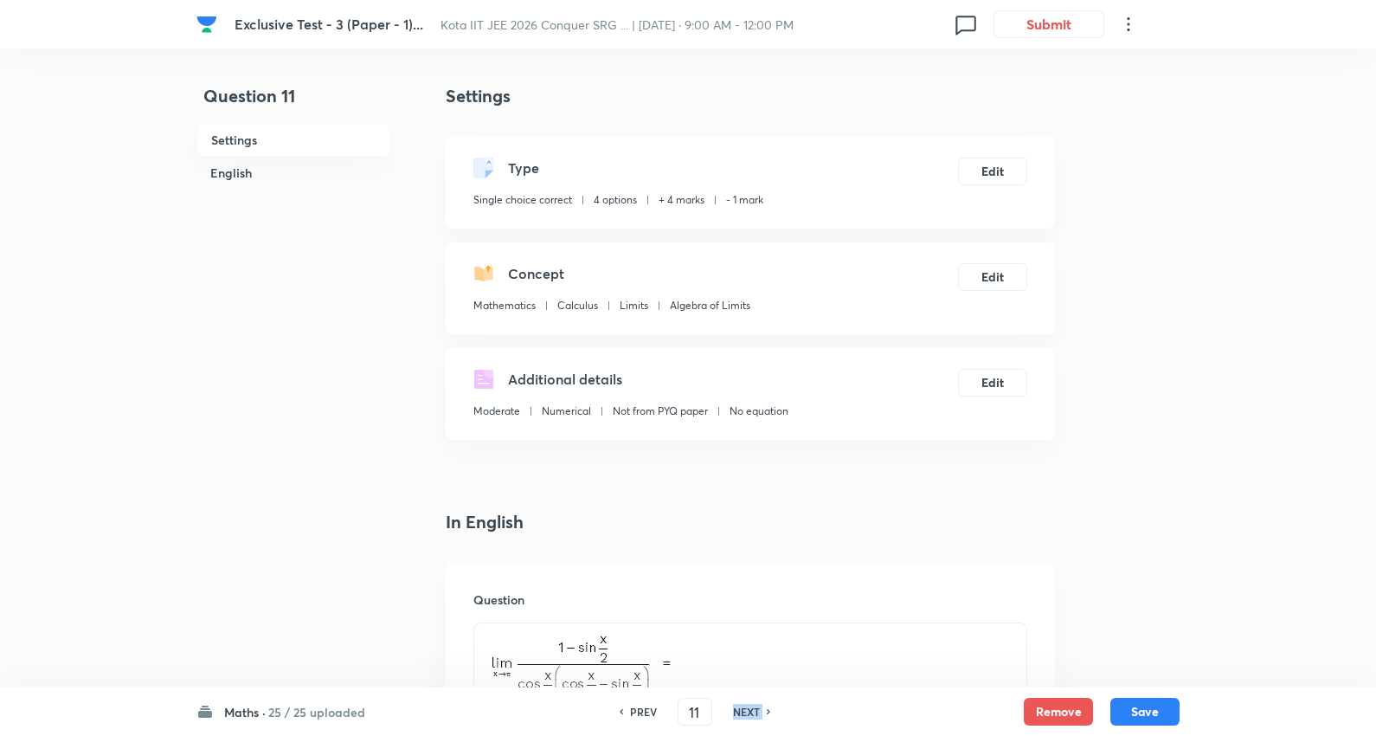
click at [734, 713] on h6 "NEXT" at bounding box center [746, 712] width 27 height 16
type input "12"
checkbox input "true"
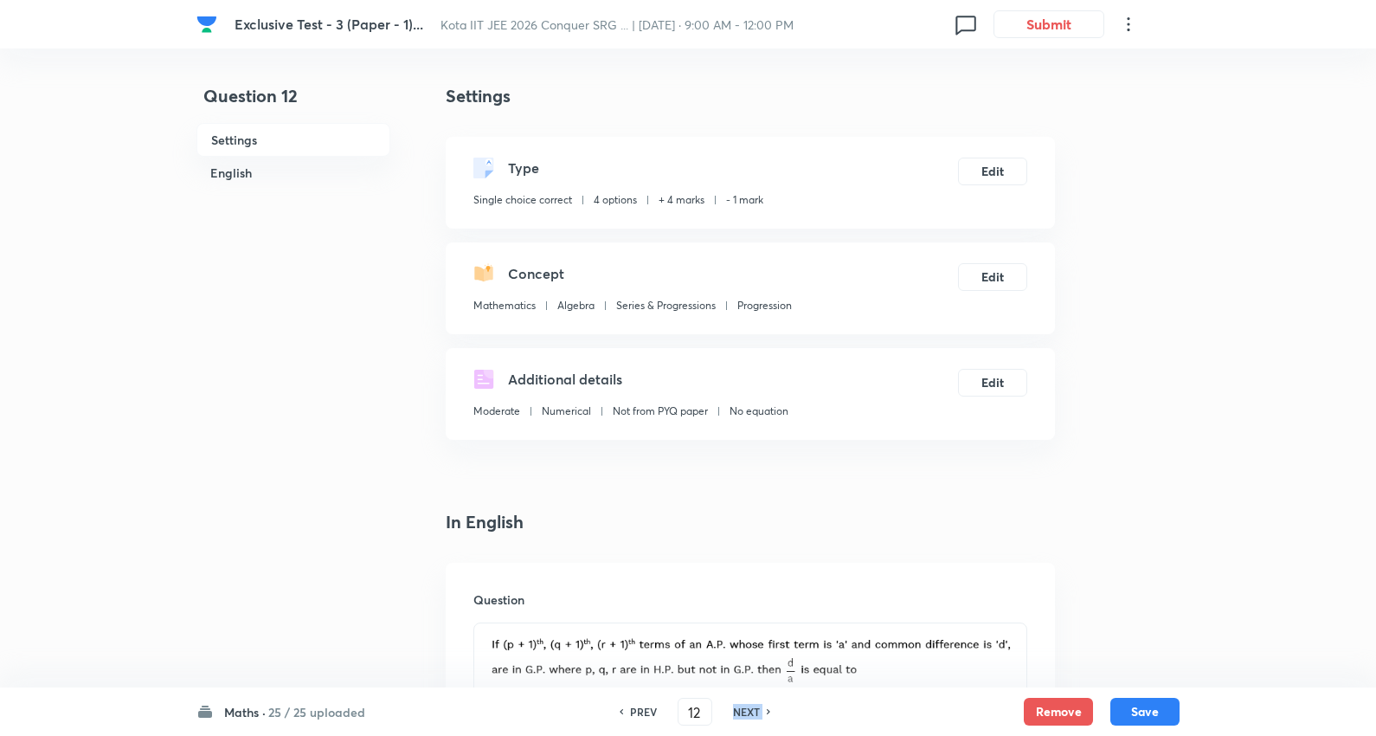
click at [734, 713] on h6 "NEXT" at bounding box center [746, 712] width 27 height 16
type input "13"
checkbox input "false"
checkbox input "true"
click at [734, 713] on h6 "NEXT" at bounding box center [746, 712] width 27 height 16
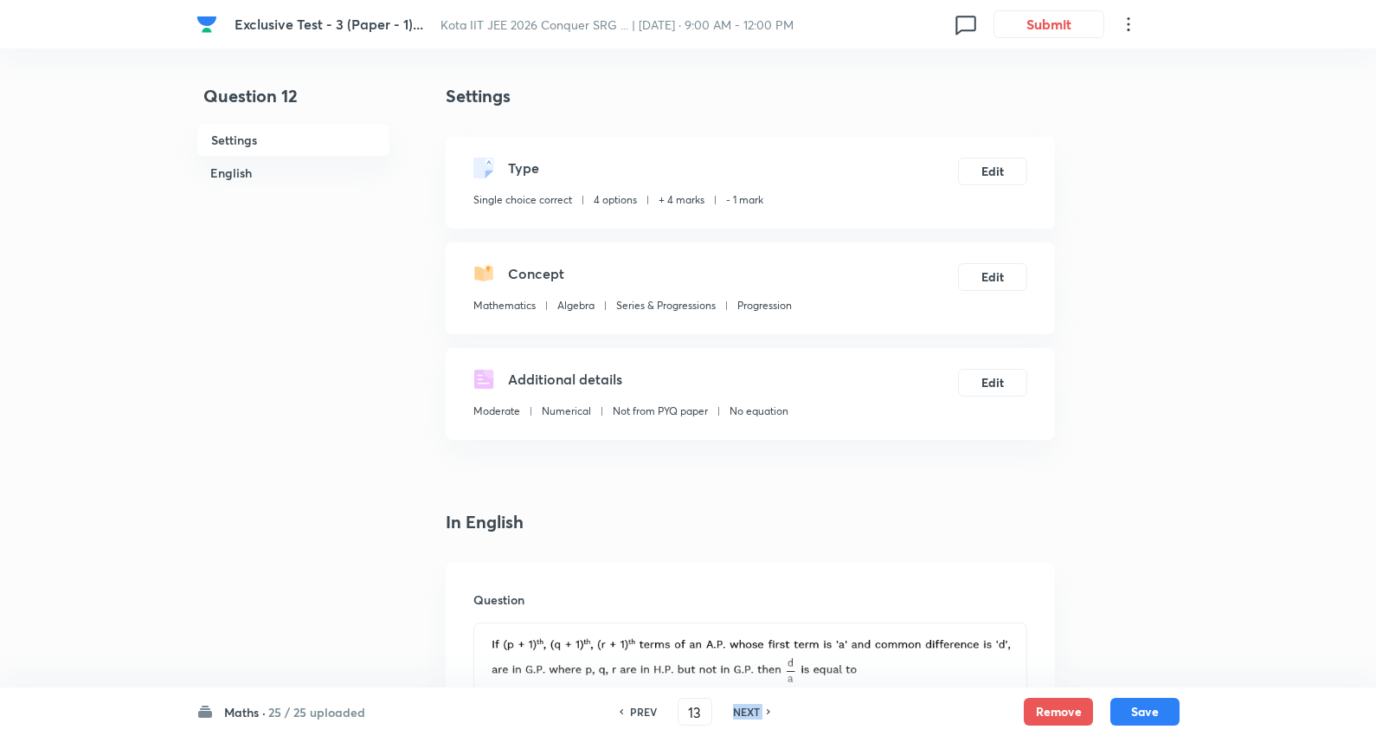
type input "14"
checkbox input "false"
checkbox input "true"
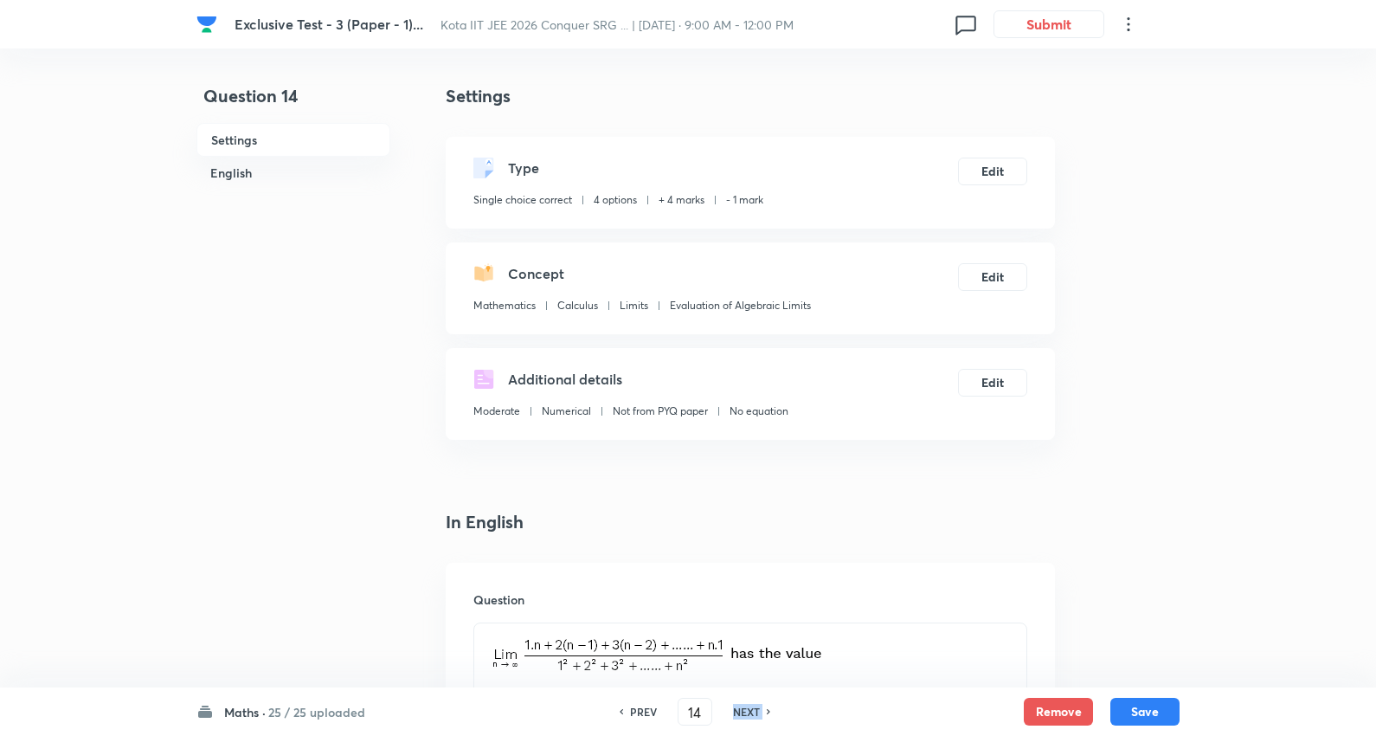
click at [734, 713] on h6 "NEXT" at bounding box center [746, 712] width 27 height 16
type input "15"
checkbox input "false"
checkbox input "true"
click at [734, 713] on h6 "NEXT" at bounding box center [746, 712] width 27 height 16
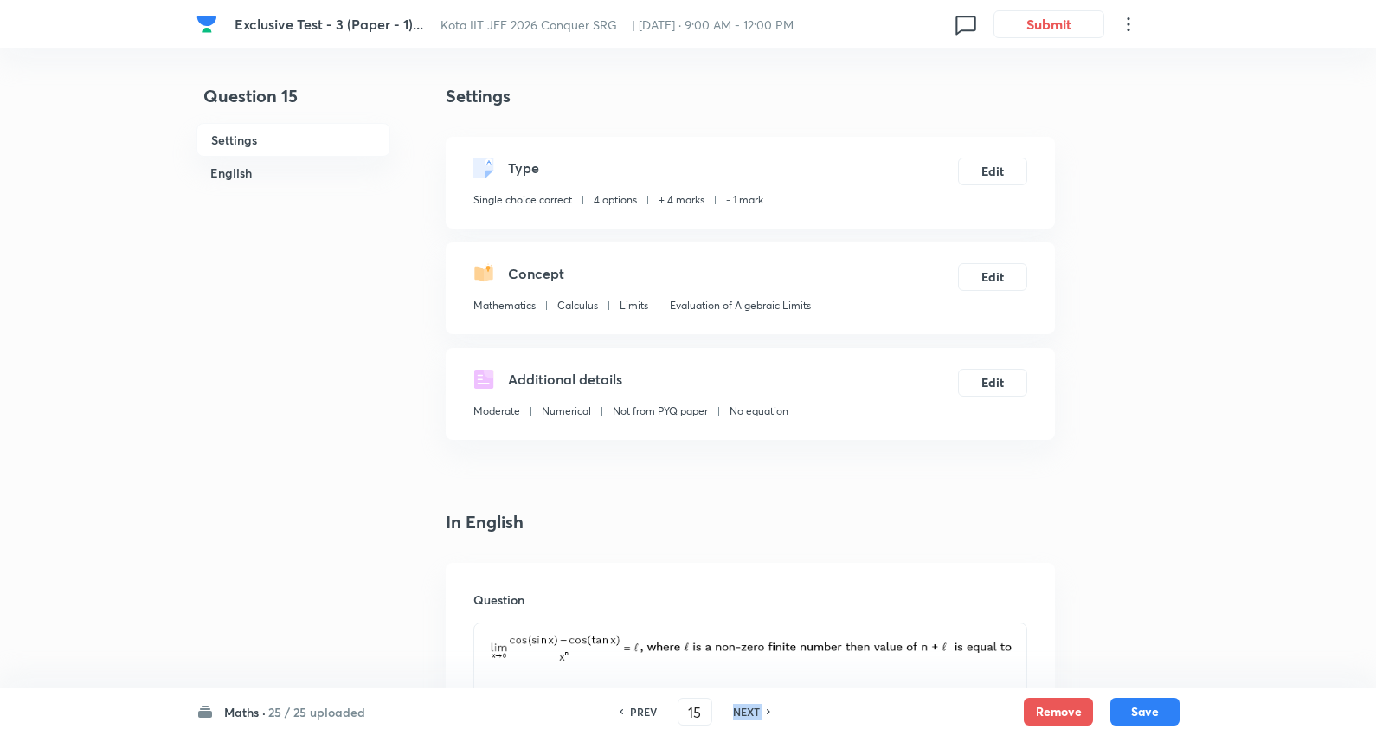
type input "16"
checkbox input "false"
checkbox input "true"
click at [734, 713] on h6 "NEXT" at bounding box center [746, 712] width 27 height 16
type input "17"
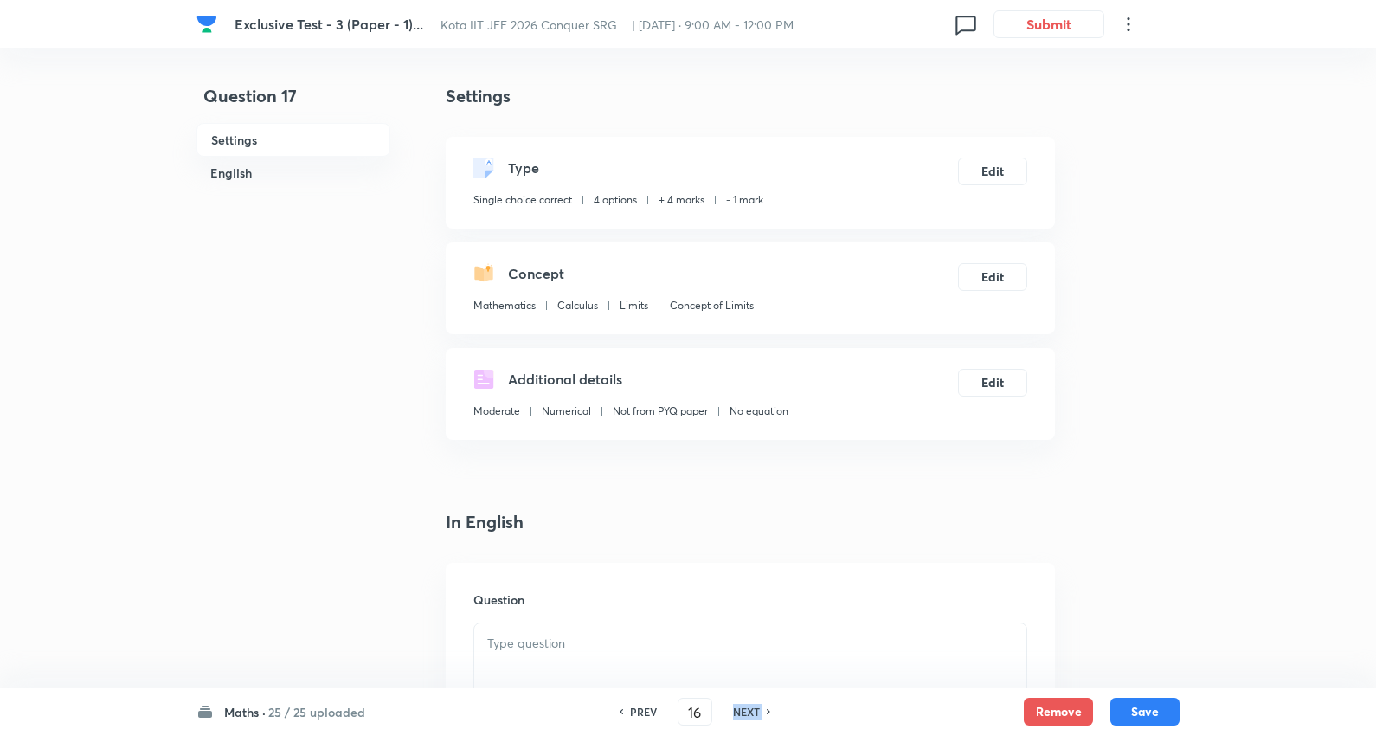
checkbox input "false"
checkbox input "true"
click at [734, 713] on h6 "NEXT" at bounding box center [746, 712] width 27 height 16
type input "18"
checkbox input "true"
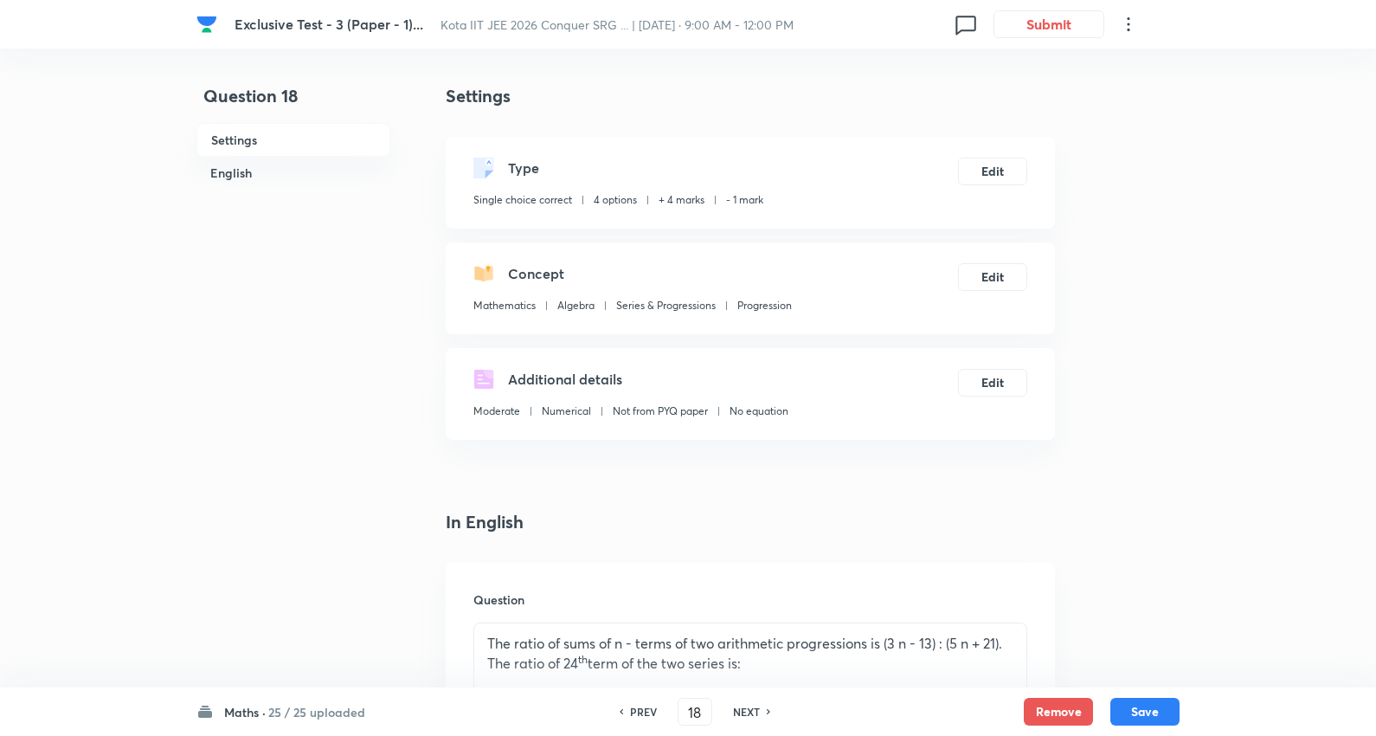
click at [733, 713] on h6 "NEXT" at bounding box center [746, 712] width 27 height 16
type input "19"
checkbox input "false"
checkbox input "true"
click at [733, 713] on h6 "NEXT" at bounding box center [746, 712] width 27 height 16
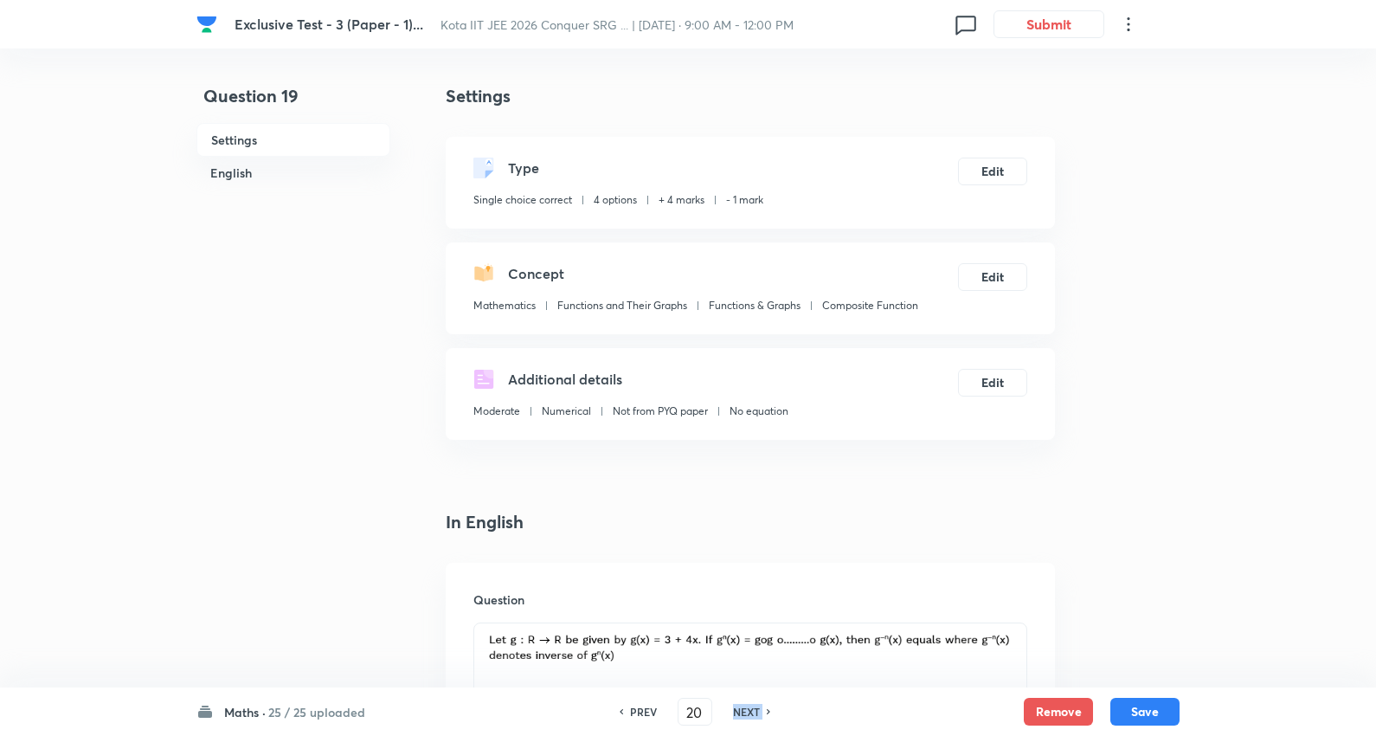
click at [733, 713] on h6 "NEXT" at bounding box center [746, 712] width 27 height 16
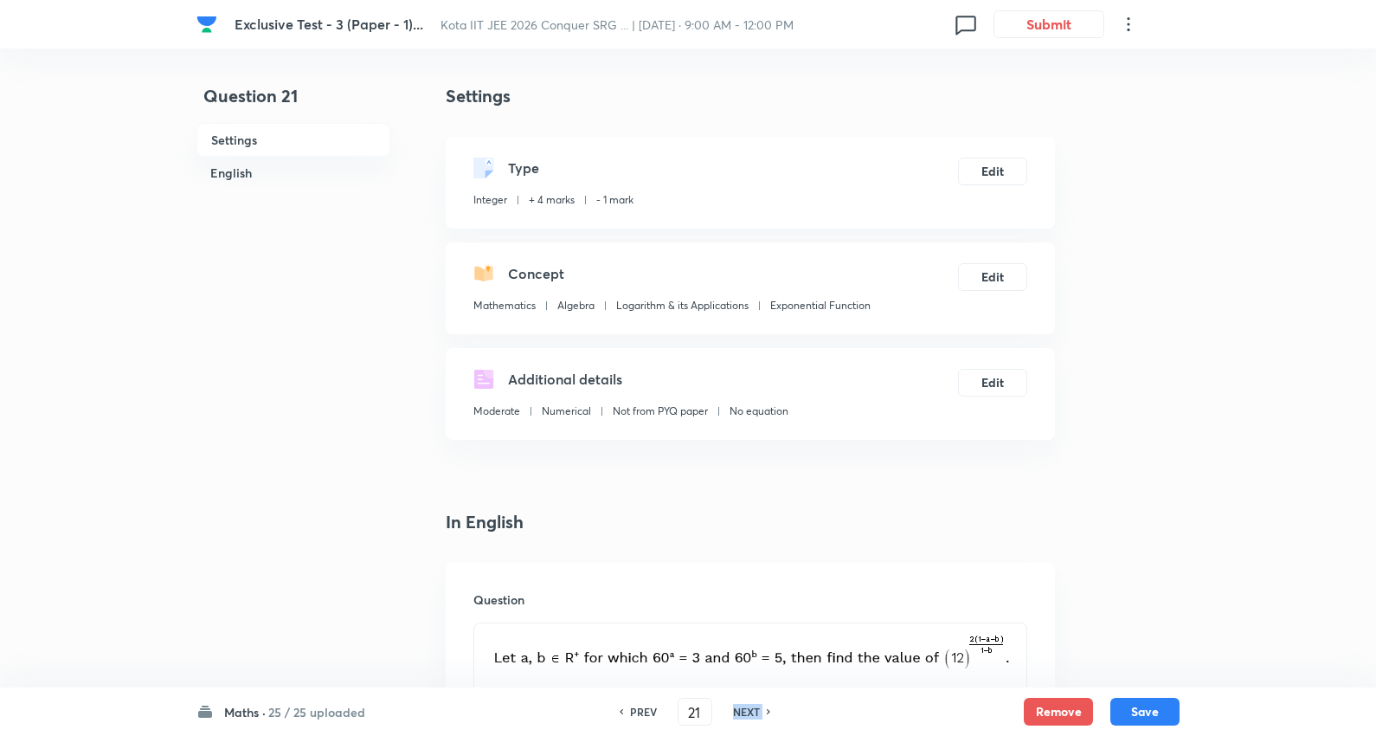
click at [733, 713] on h6 "NEXT" at bounding box center [746, 712] width 27 height 16
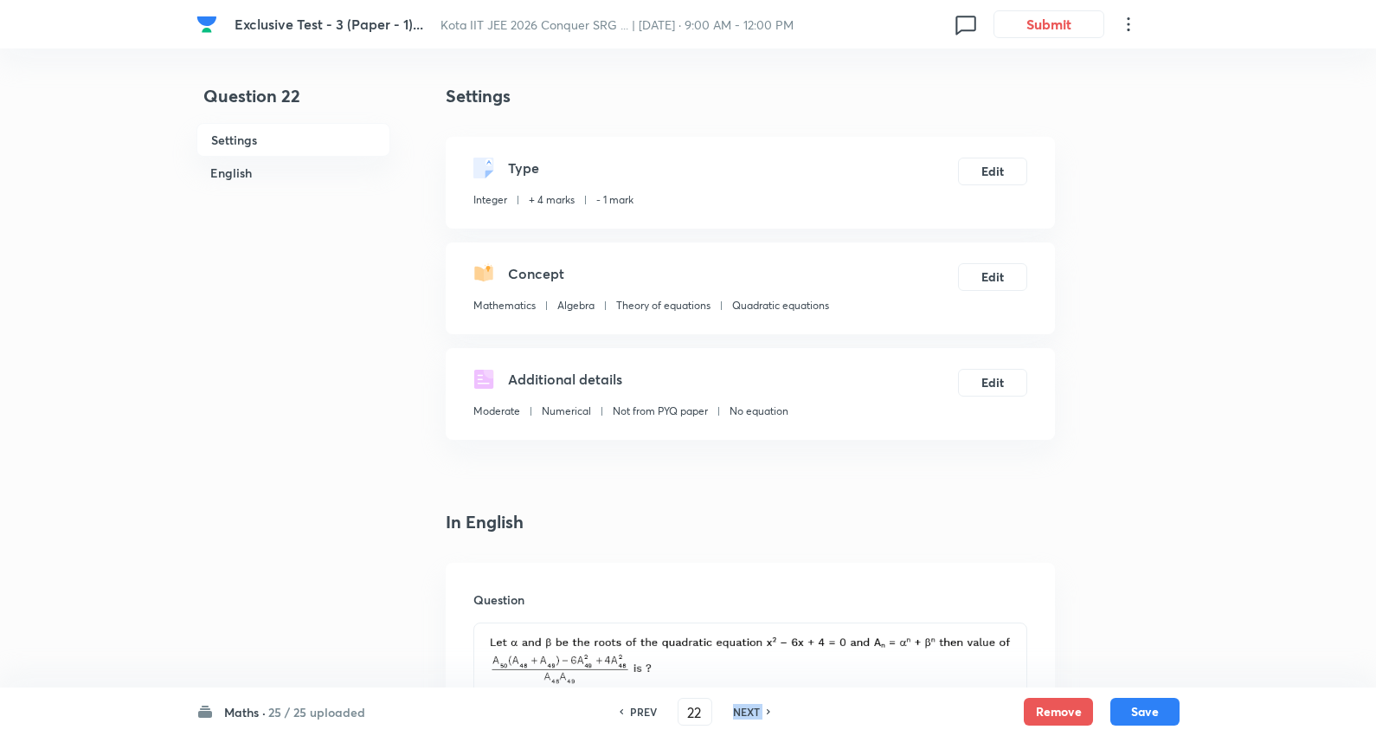
click at [733, 713] on h6 "NEXT" at bounding box center [746, 712] width 27 height 16
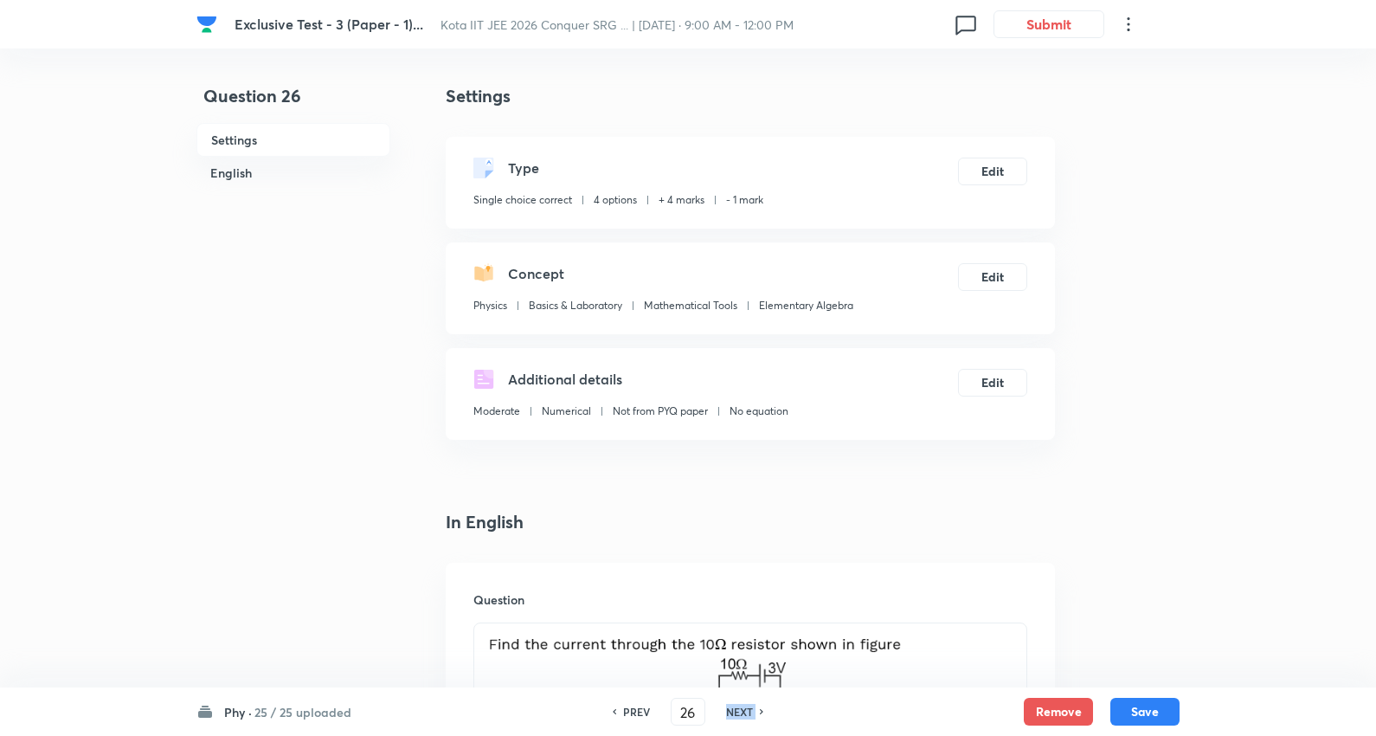
click at [732, 715] on h6 "NEXT" at bounding box center [739, 712] width 27 height 16
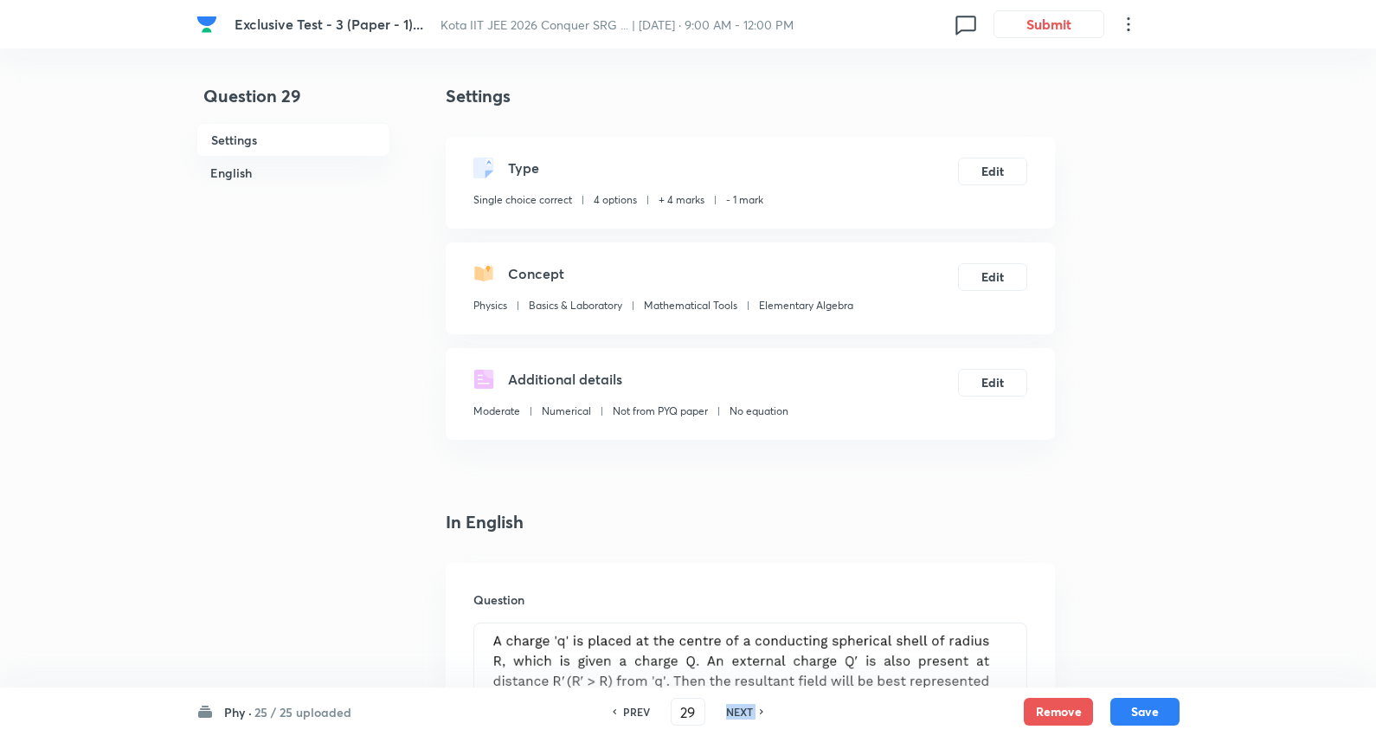
click at [732, 715] on h6 "NEXT" at bounding box center [739, 712] width 27 height 16
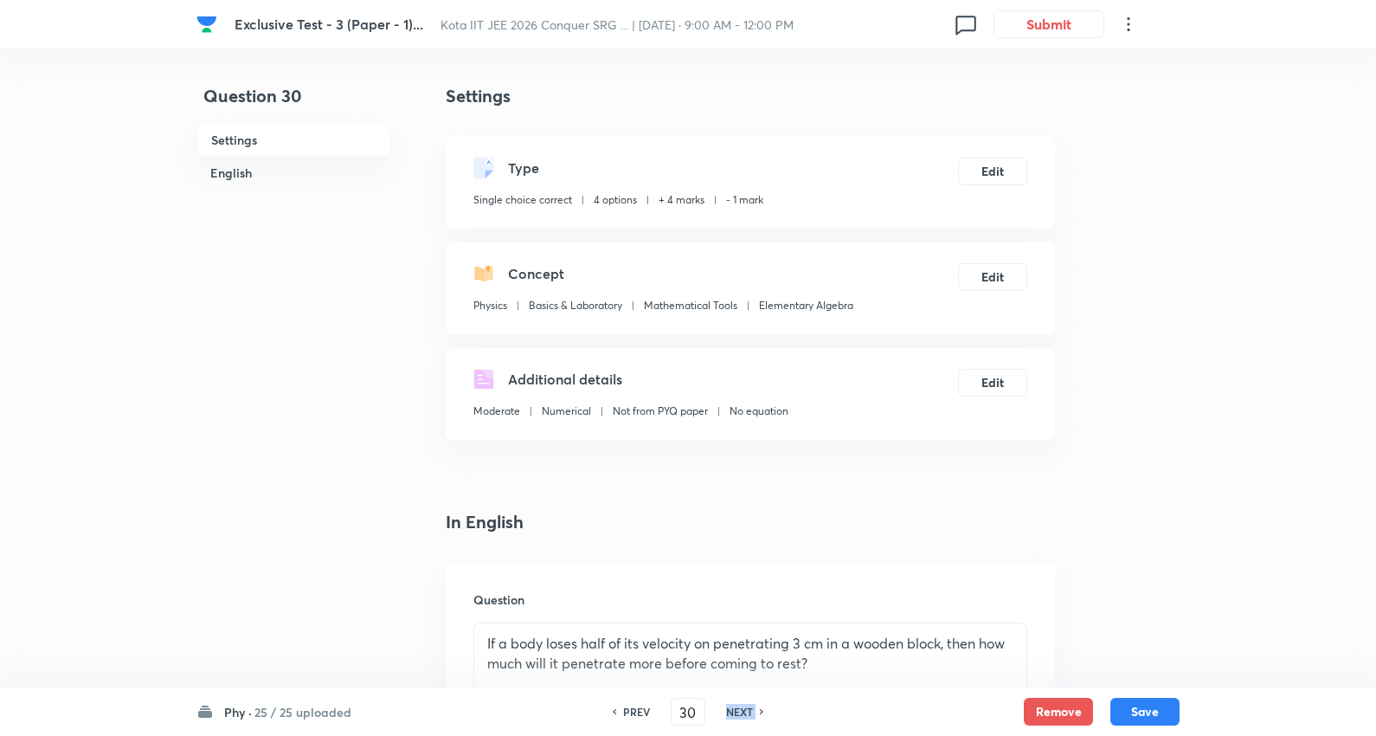
click at [732, 715] on h6 "NEXT" at bounding box center [739, 712] width 27 height 16
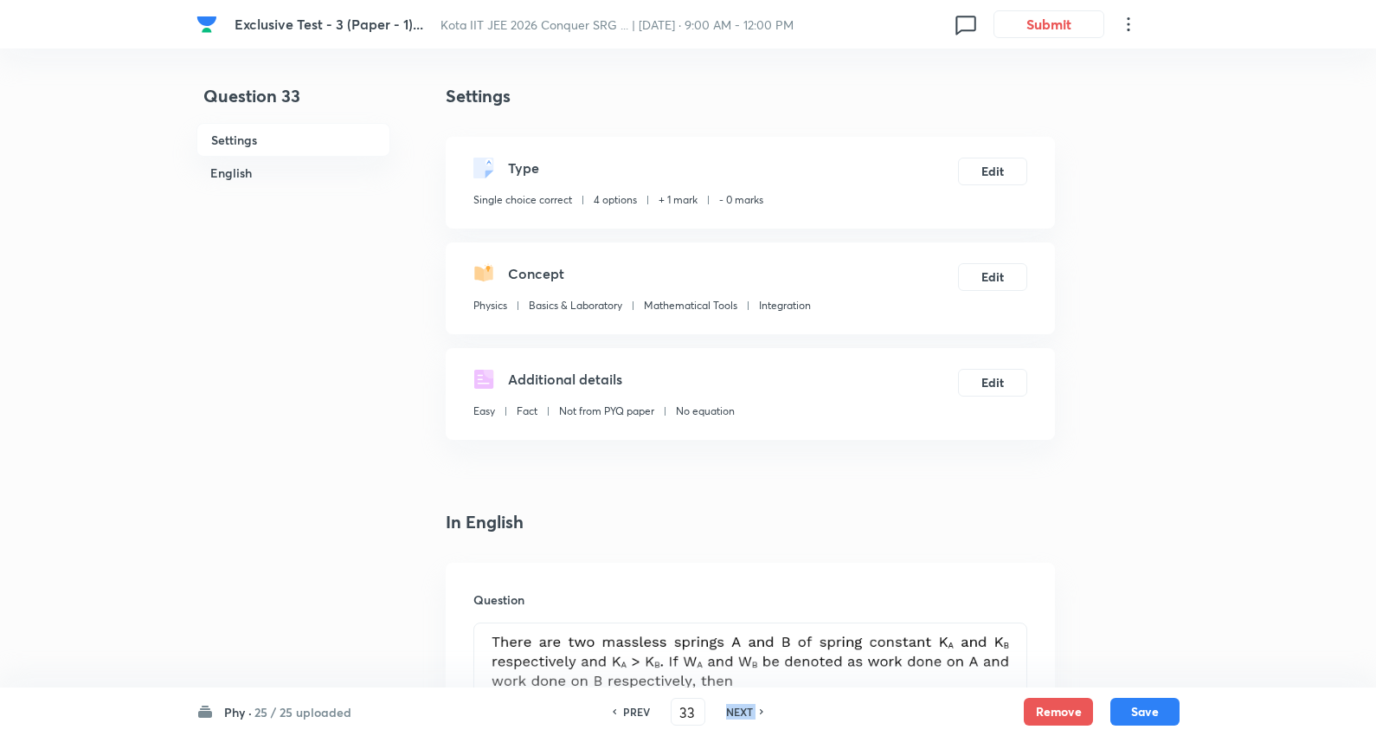
click at [732, 715] on h6 "NEXT" at bounding box center [739, 712] width 27 height 16
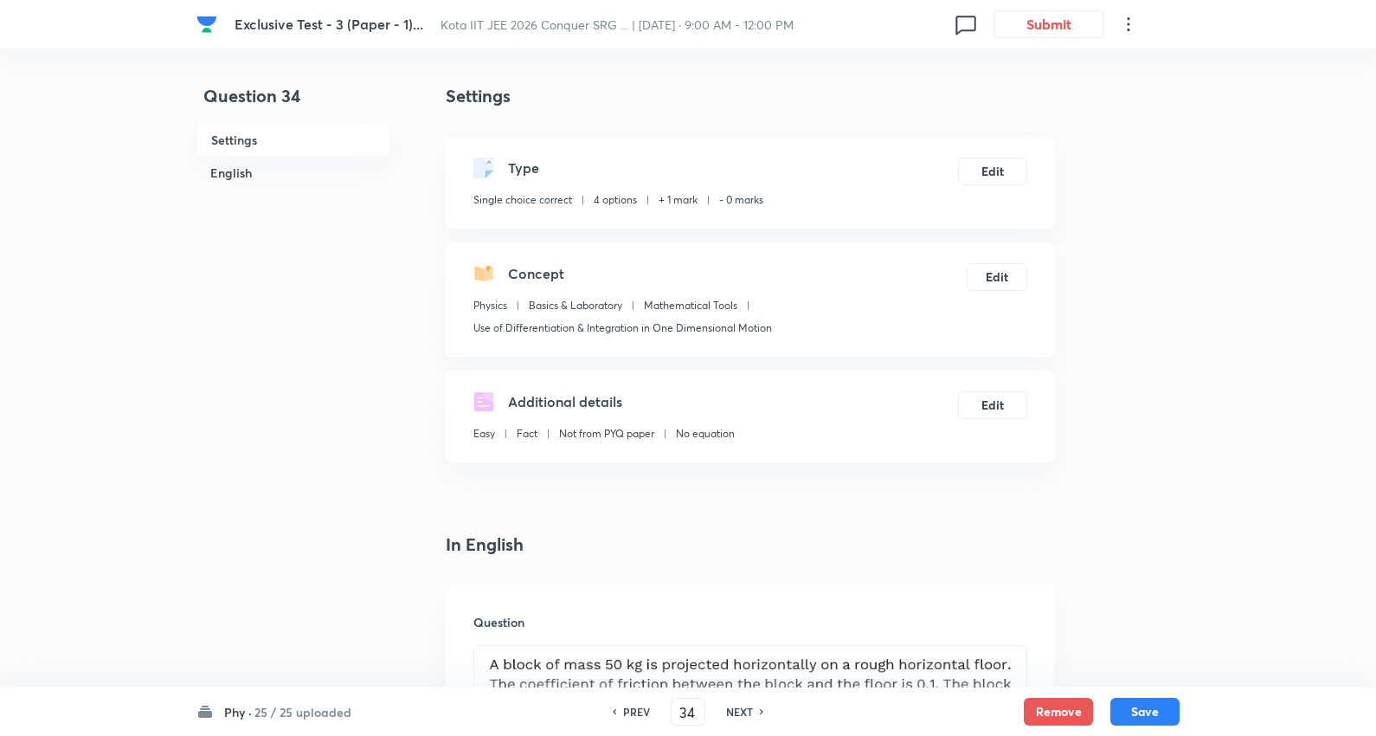
click at [731, 715] on h6 "NEXT" at bounding box center [739, 712] width 27 height 16
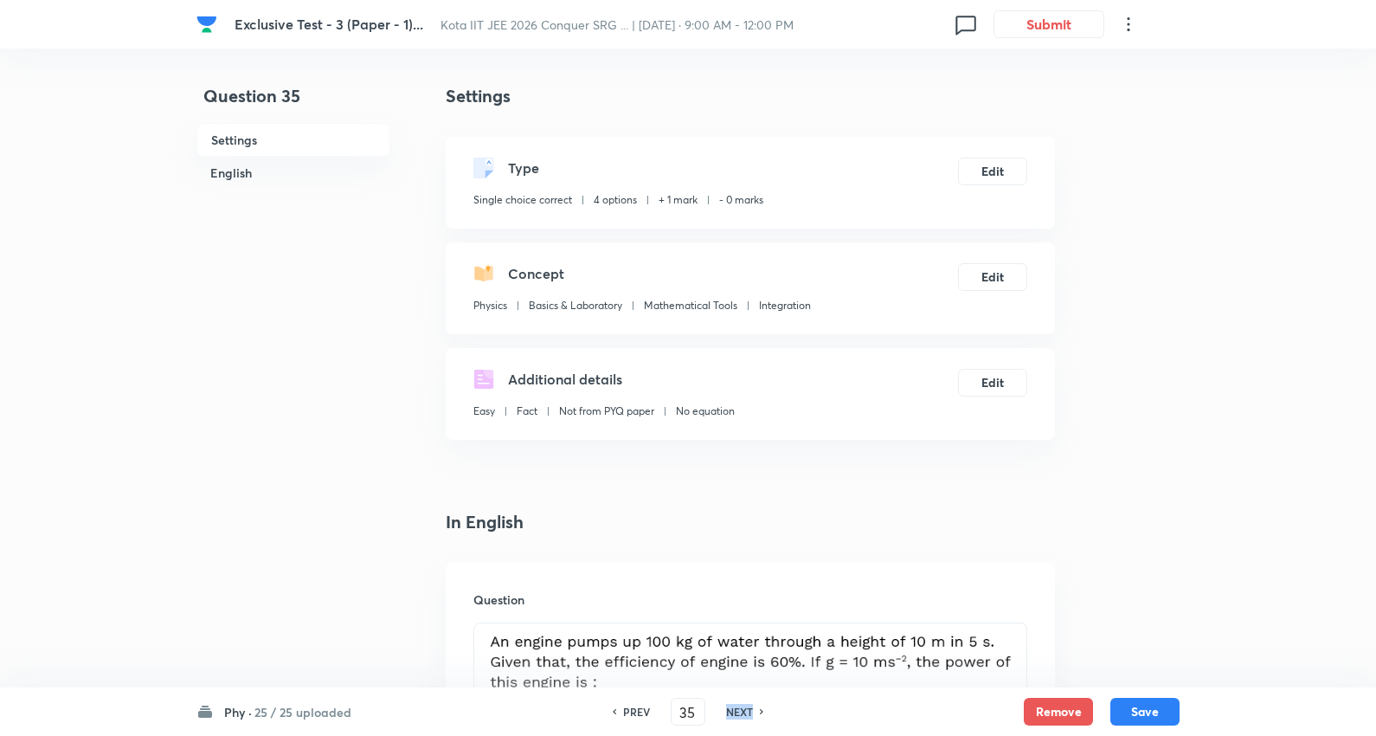
click at [731, 715] on h6 "NEXT" at bounding box center [739, 712] width 27 height 16
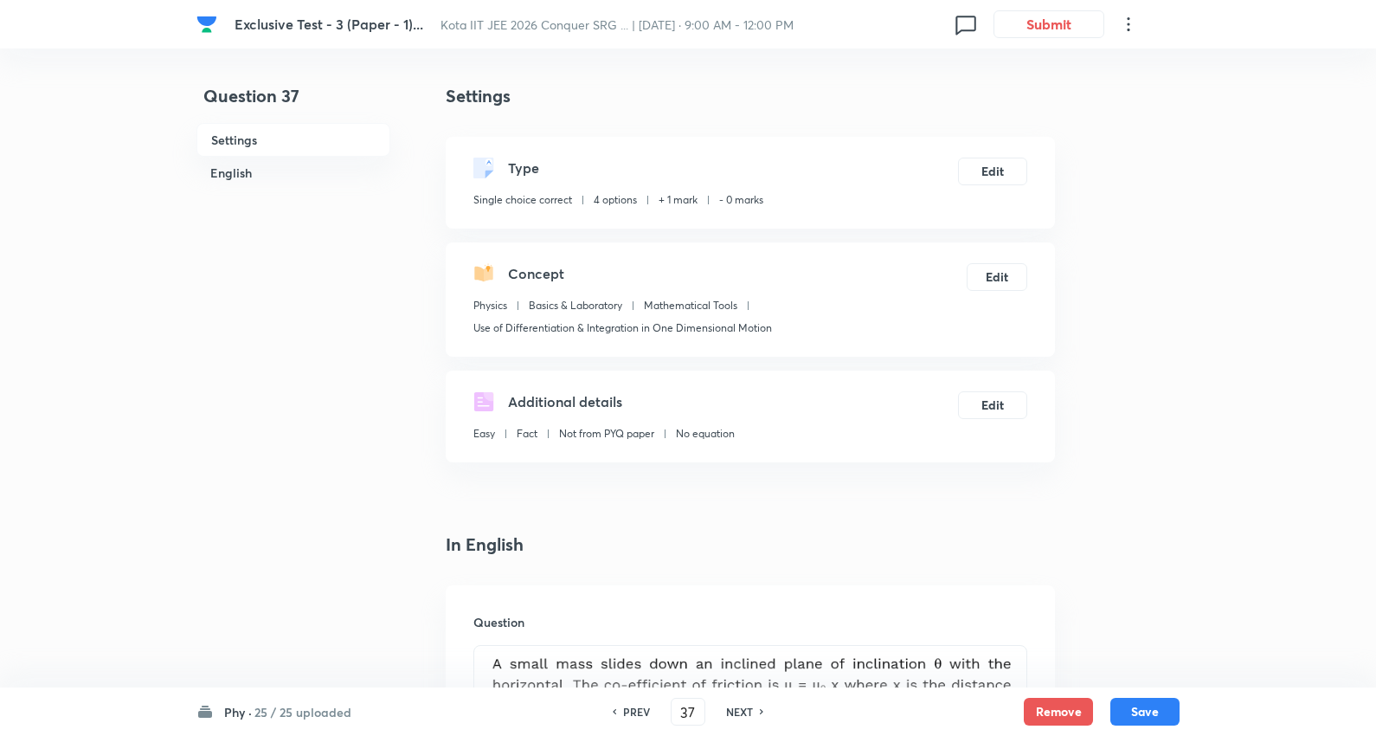
click at [734, 707] on h6 "NEXT" at bounding box center [739, 712] width 27 height 16
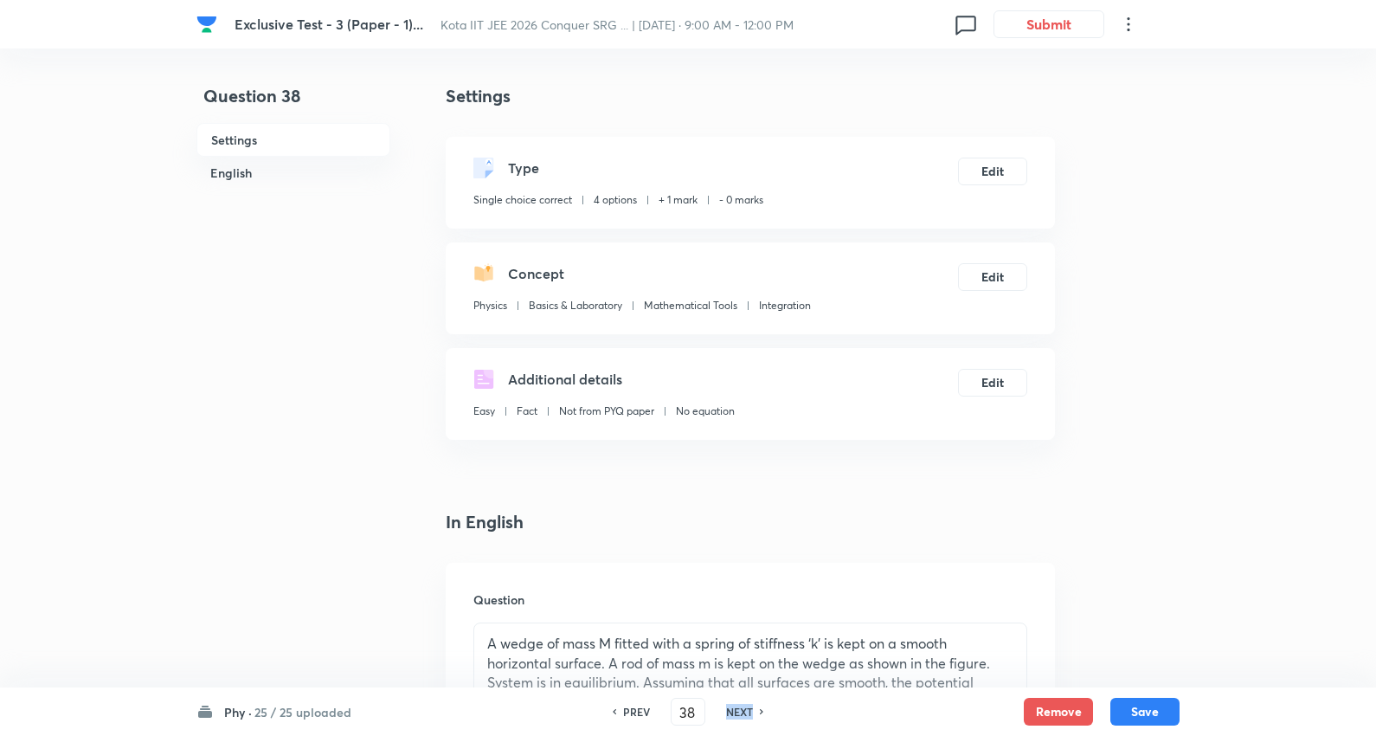
click at [736, 705] on h6 "NEXT" at bounding box center [739, 712] width 27 height 16
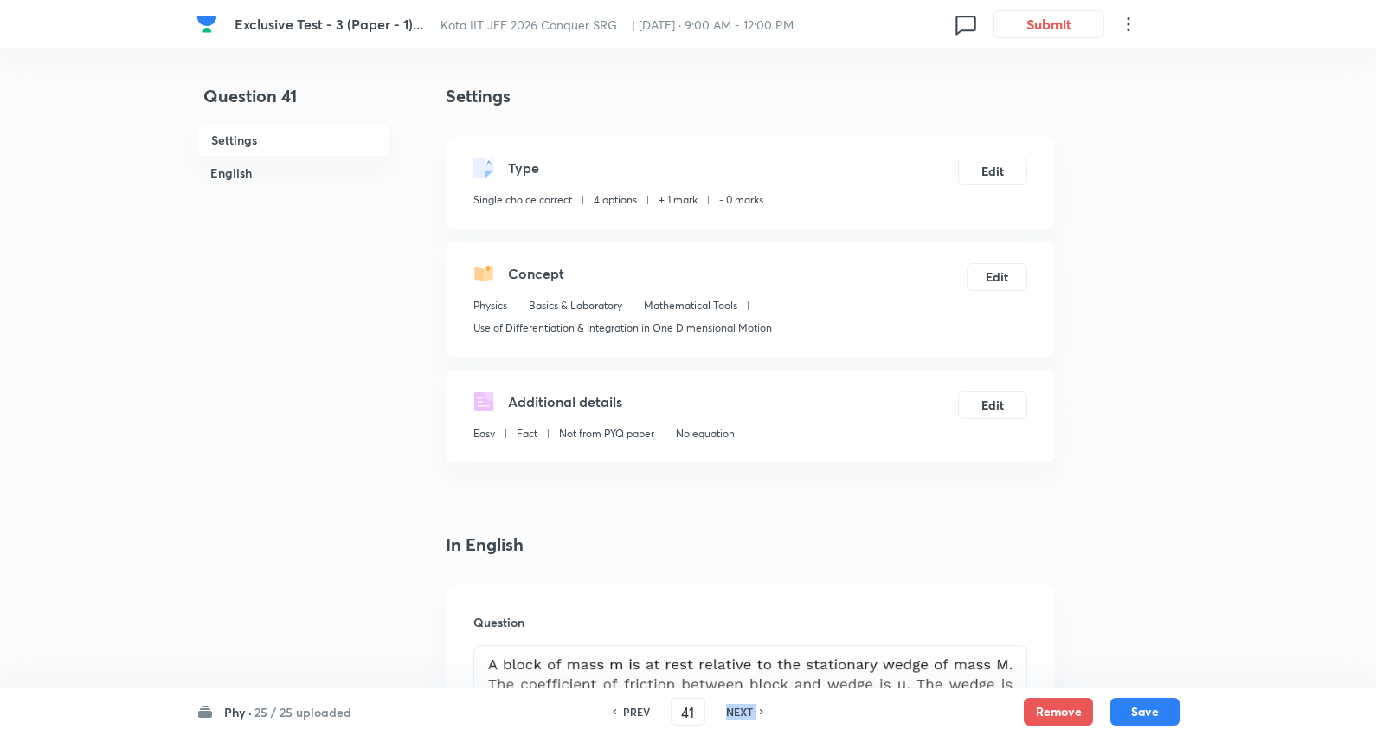
click at [736, 705] on h6 "NEXT" at bounding box center [739, 712] width 27 height 16
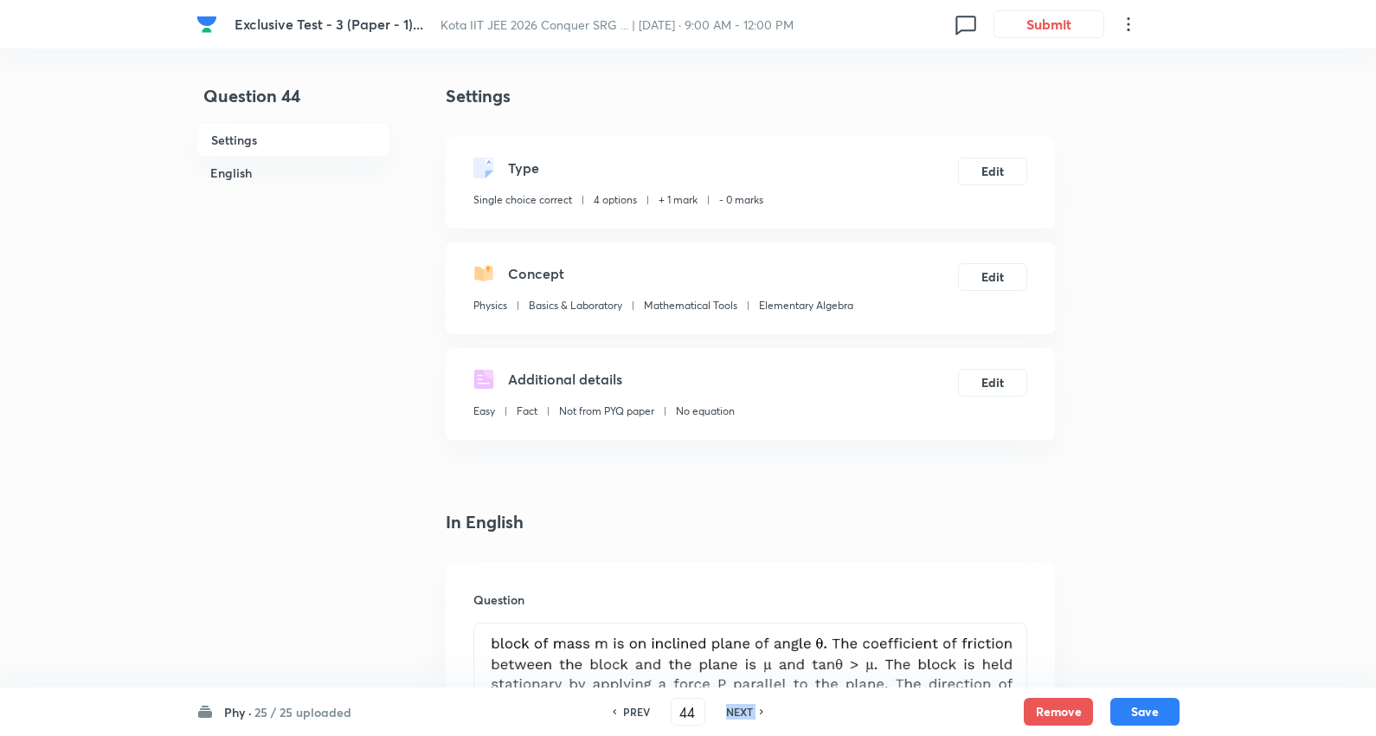
click at [736, 705] on h6 "NEXT" at bounding box center [739, 712] width 27 height 16
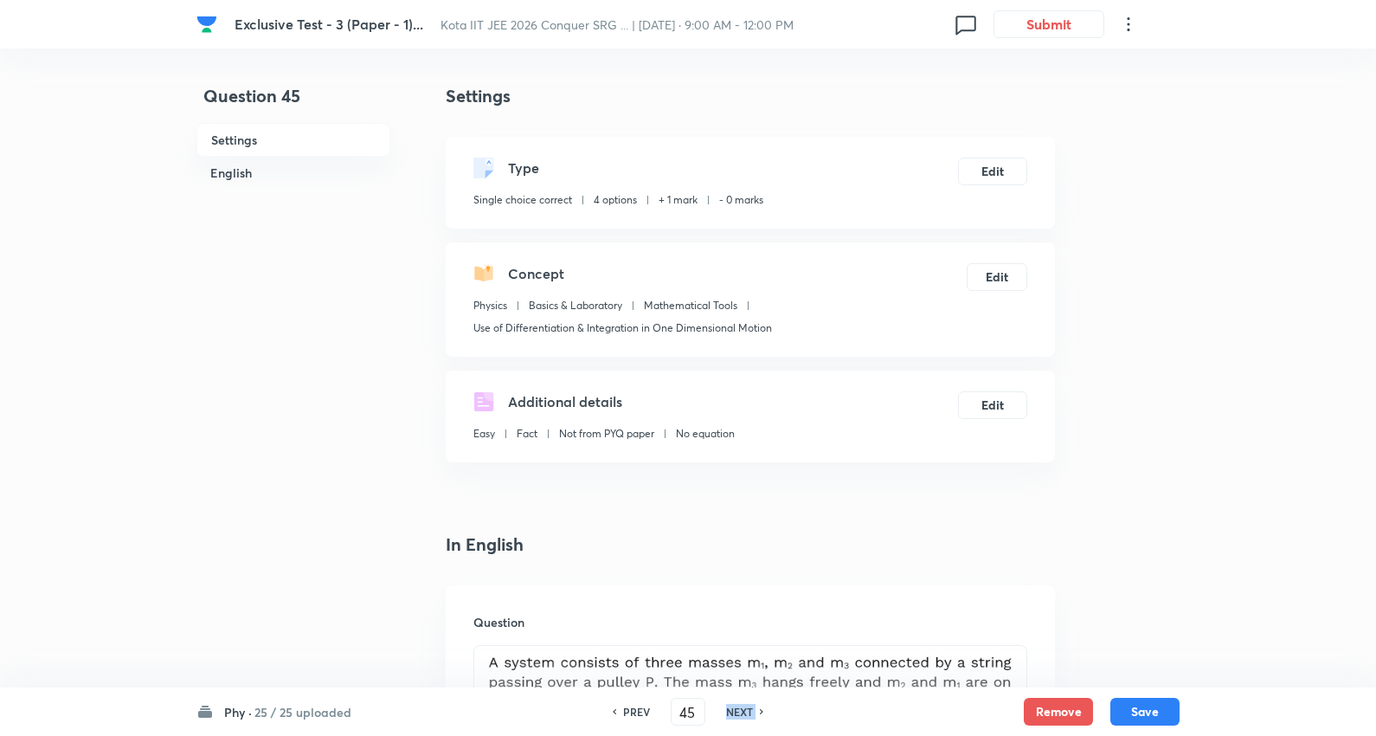
click at [736, 705] on h6 "NEXT" at bounding box center [739, 712] width 27 height 16
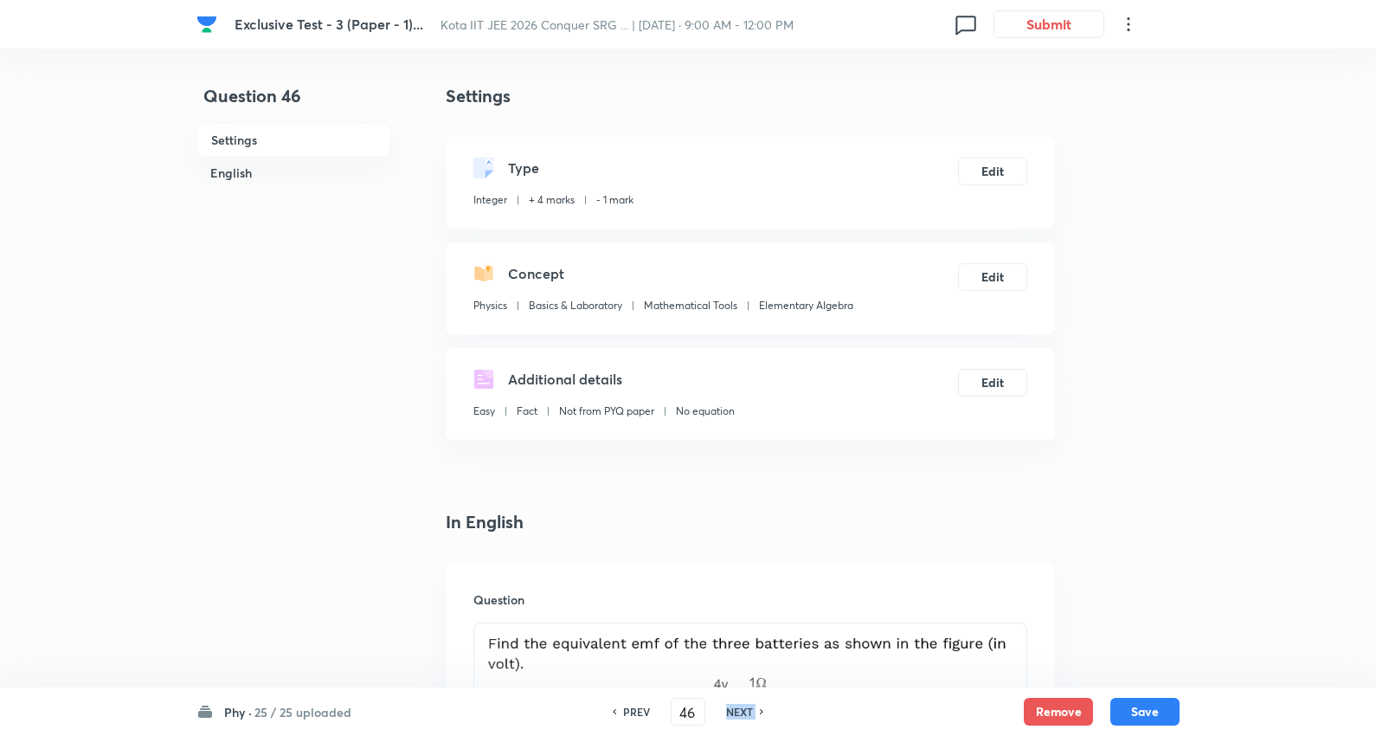
click at [736, 705] on h6 "NEXT" at bounding box center [739, 712] width 27 height 16
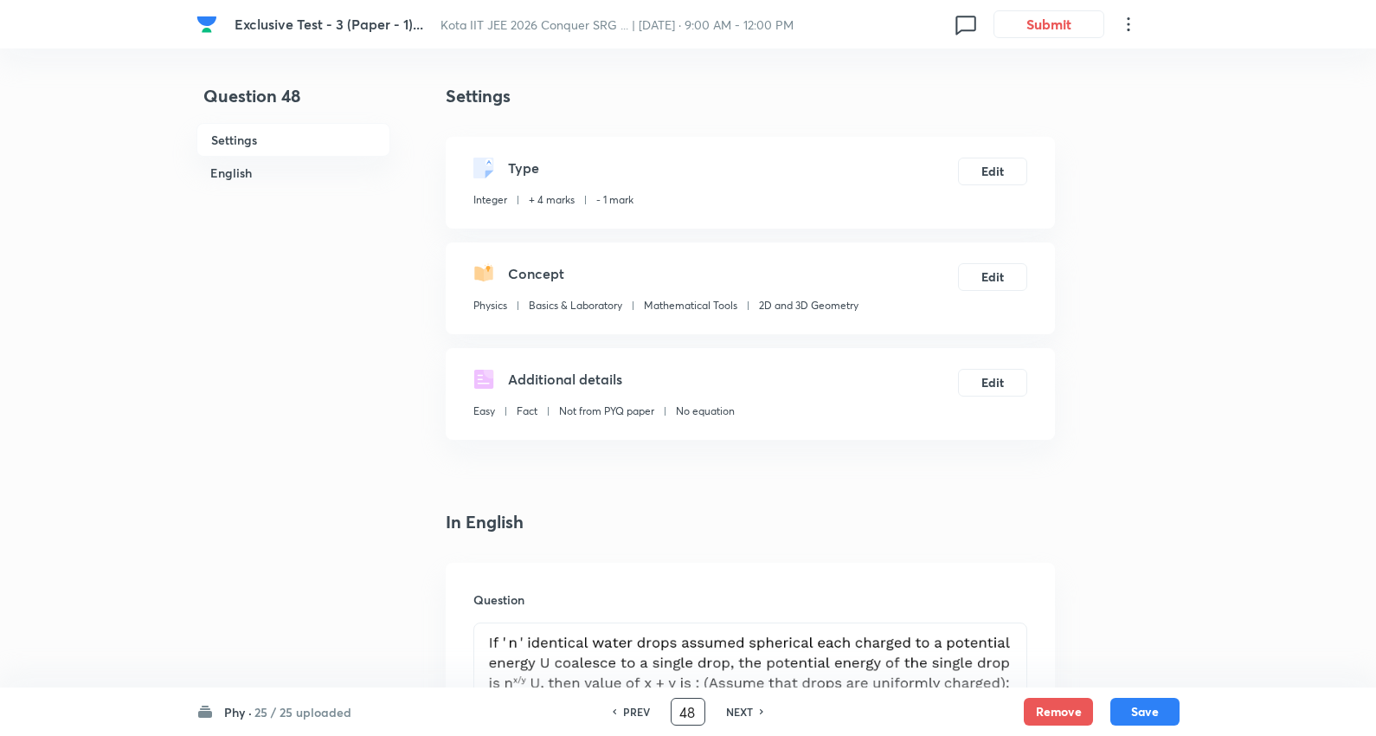
click at [692, 703] on input "48" at bounding box center [688, 712] width 33 height 30
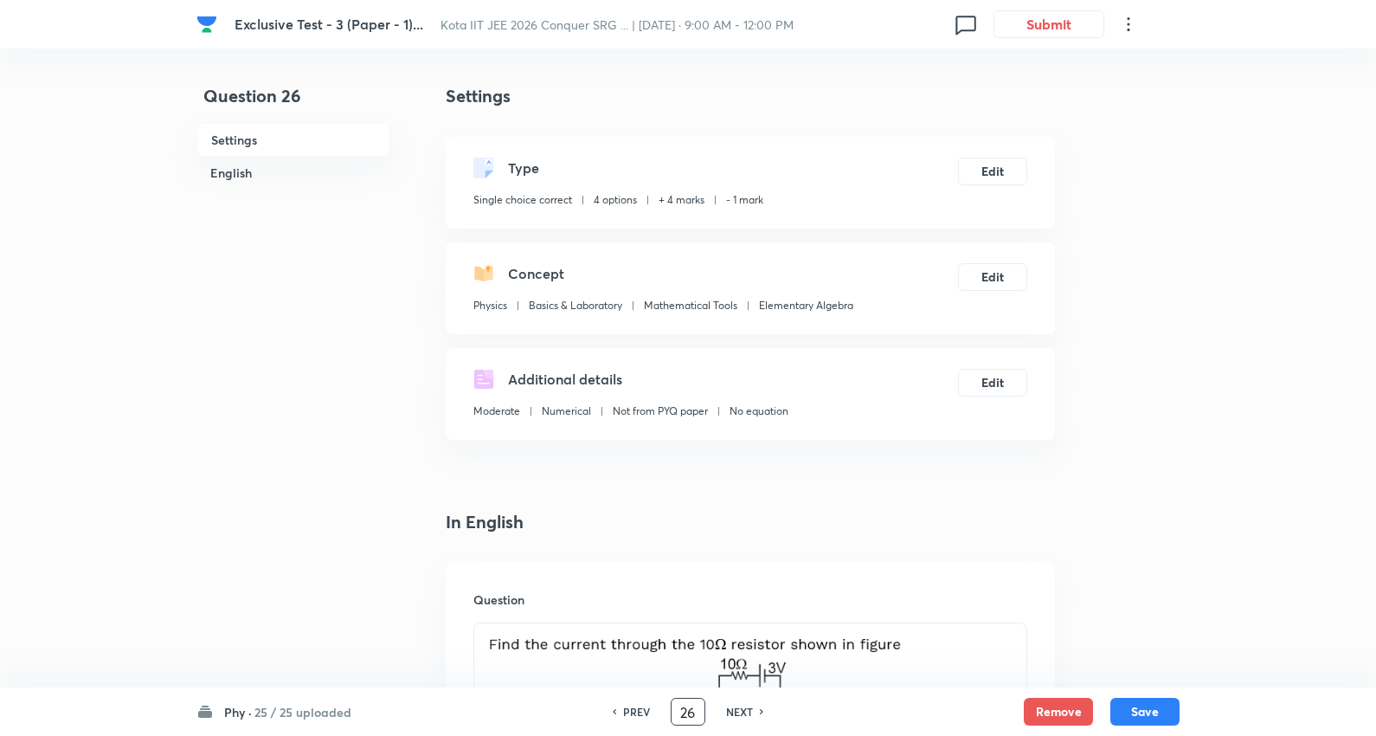
click at [736, 711] on h6 "NEXT" at bounding box center [739, 712] width 27 height 16
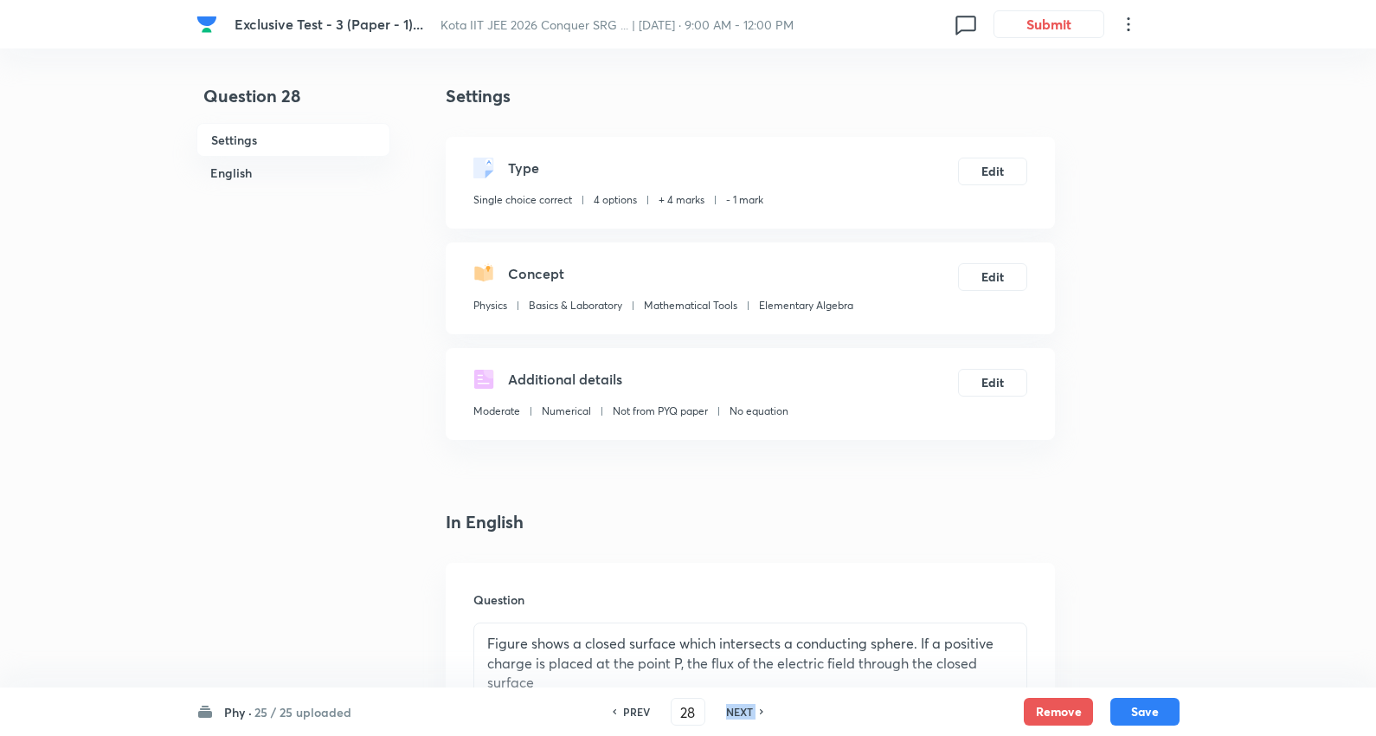
click at [736, 711] on h6 "NEXT" at bounding box center [739, 712] width 27 height 16
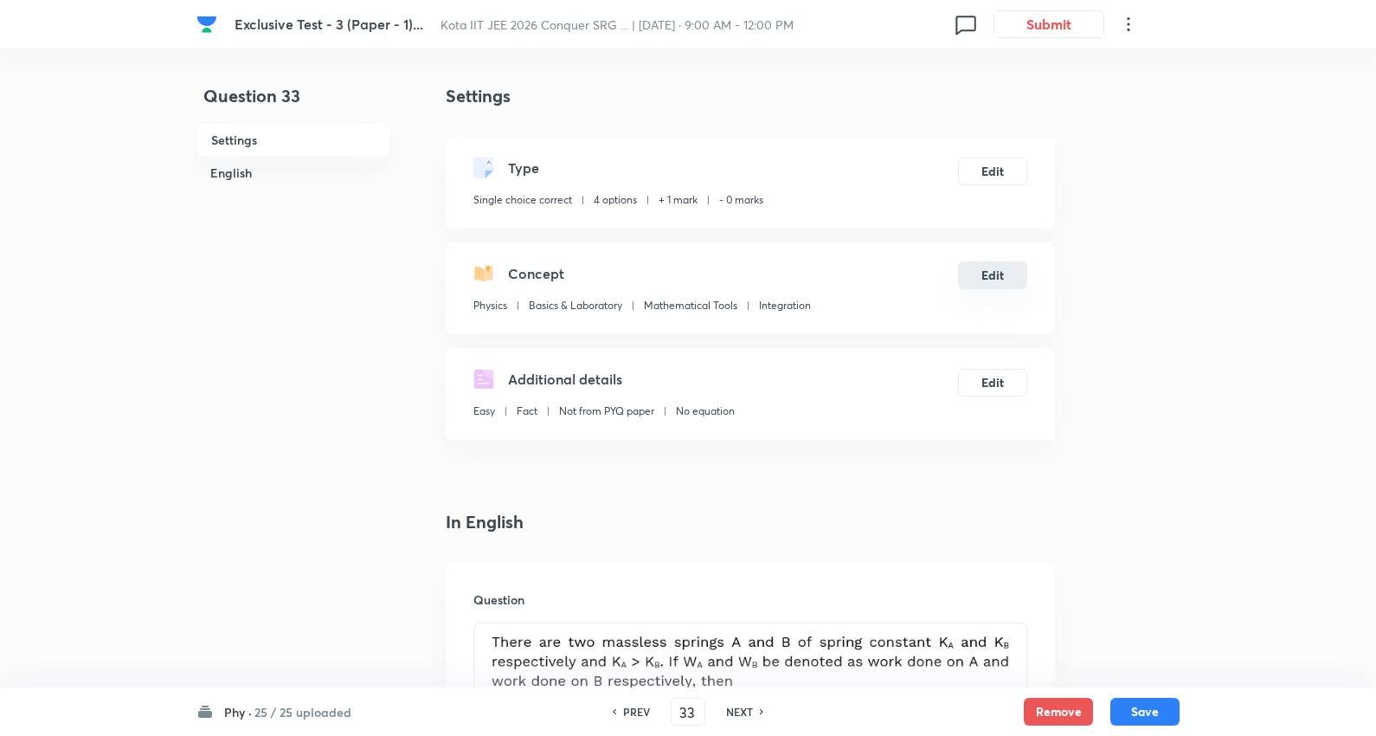
click at [996, 273] on button "Edit" at bounding box center [992, 275] width 69 height 28
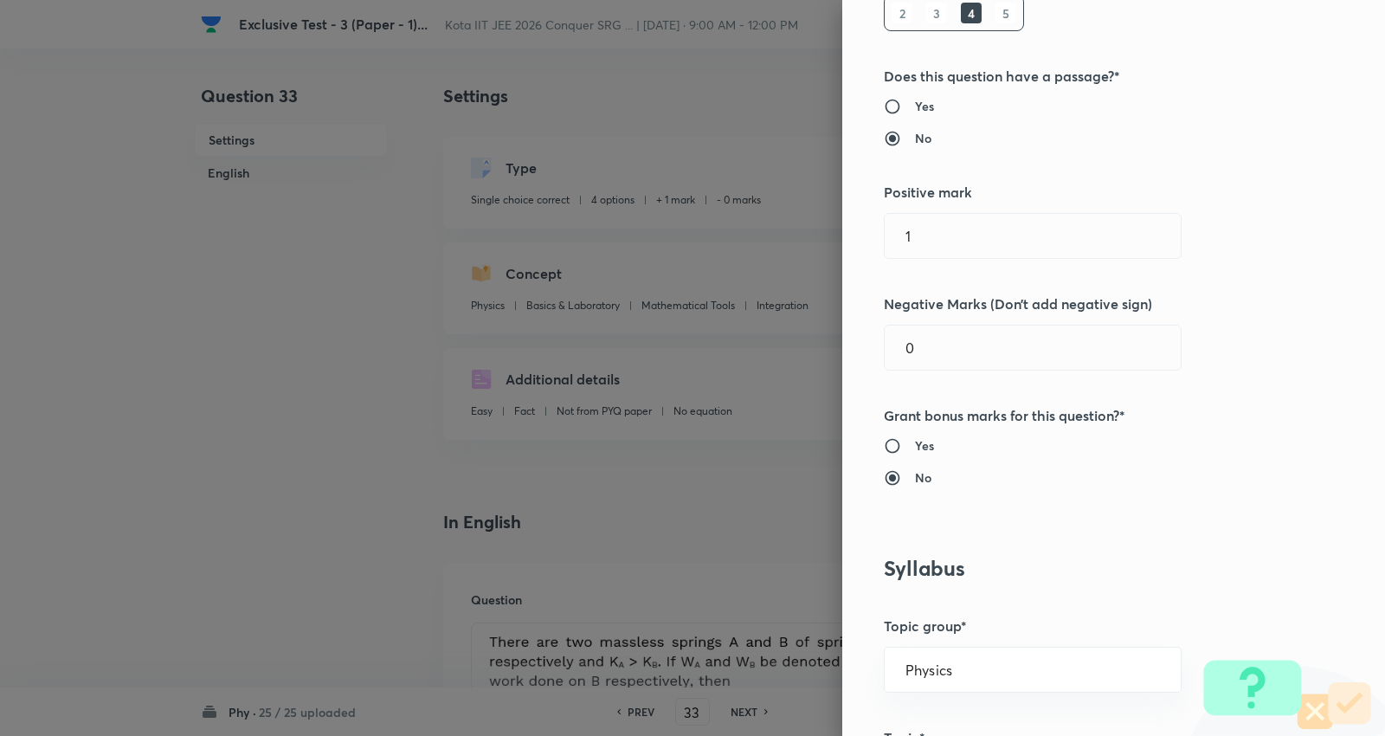
scroll to position [288, 0]
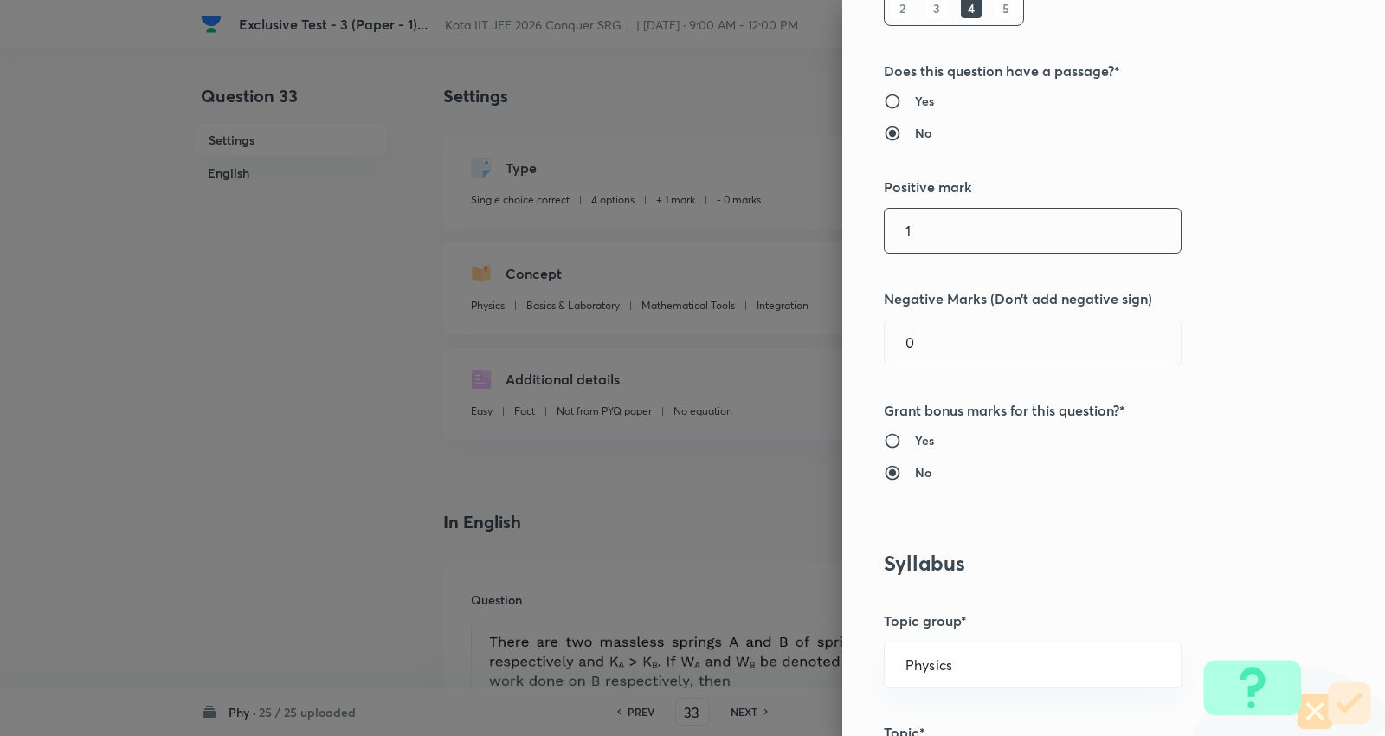
drag, startPoint x: 955, startPoint y: 245, endPoint x: 690, endPoint y: 228, distance: 265.3
click at [688, 238] on div "Question settings Question type* Single choice correct Number of options* 2 3 4…" at bounding box center [692, 368] width 1385 height 736
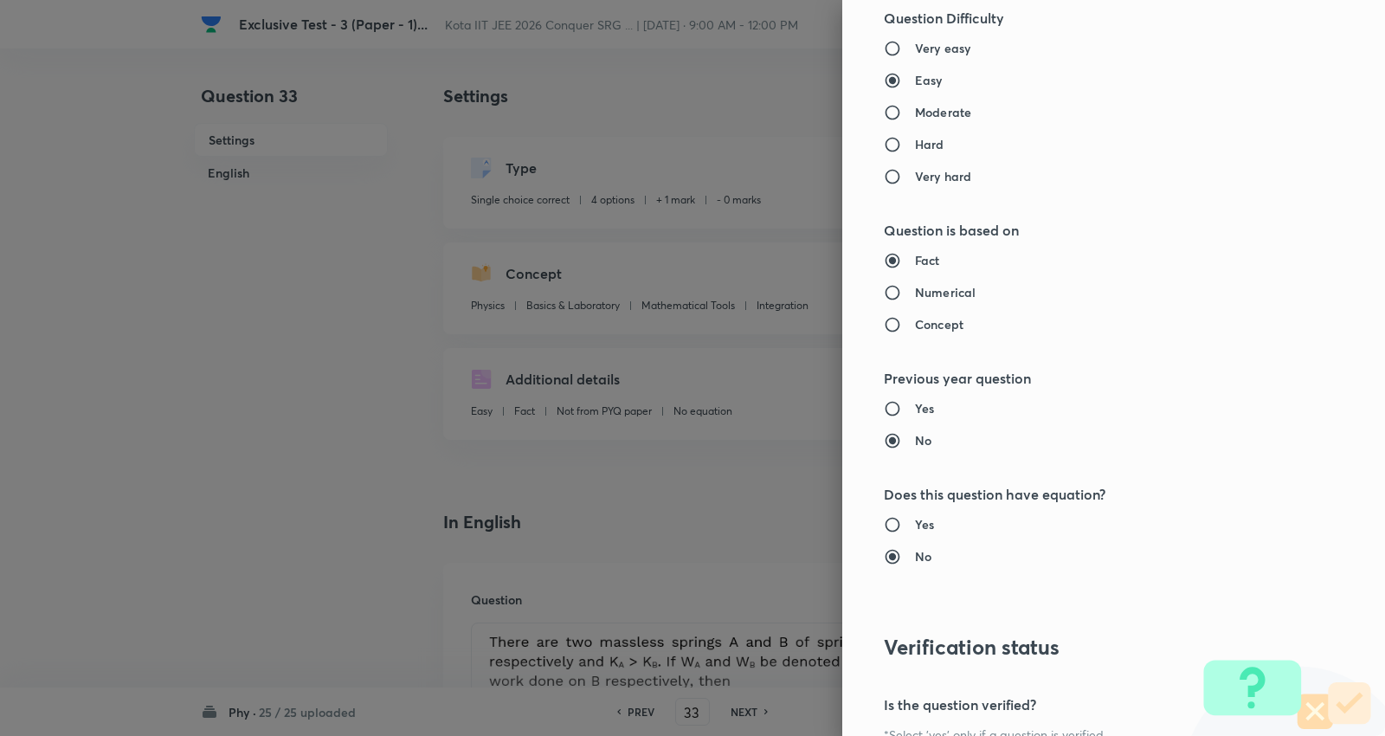
scroll to position [1740, 0]
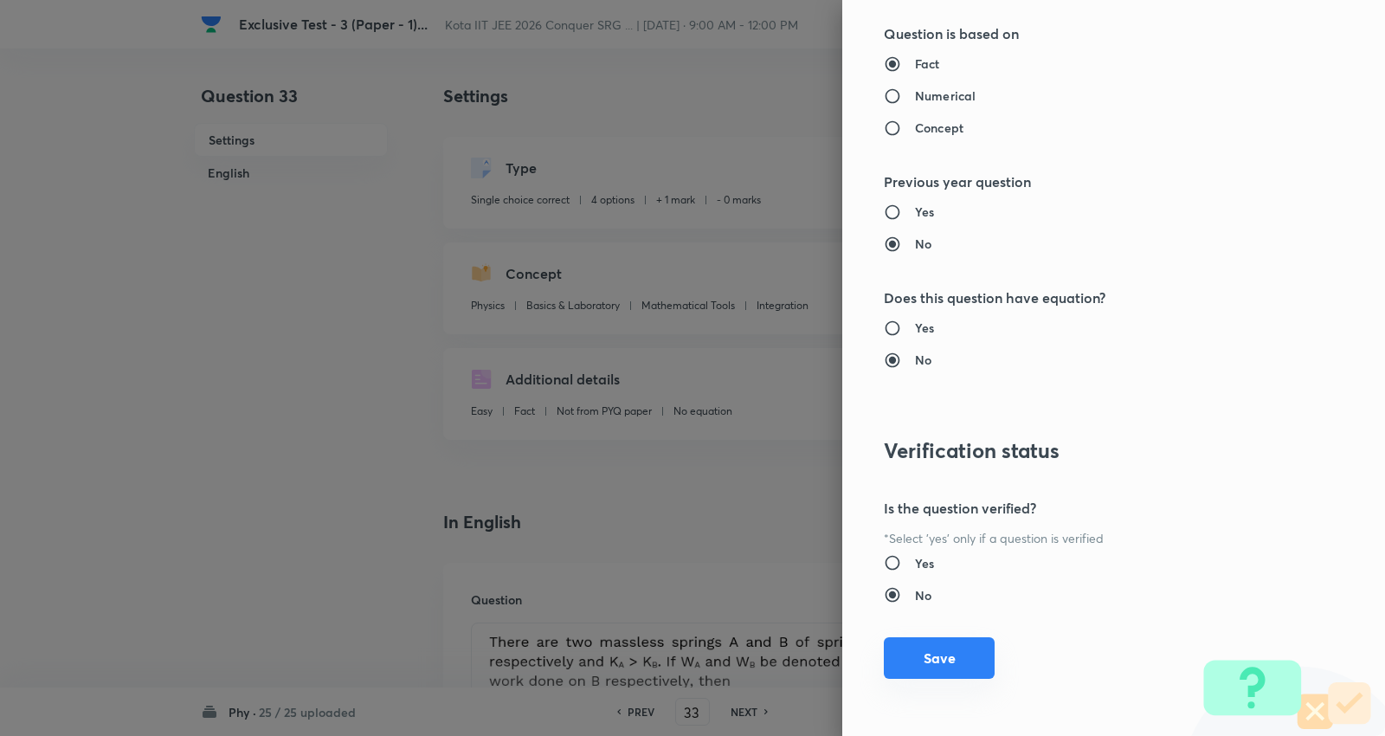
click at [915, 652] on button "Save" at bounding box center [939, 658] width 111 height 42
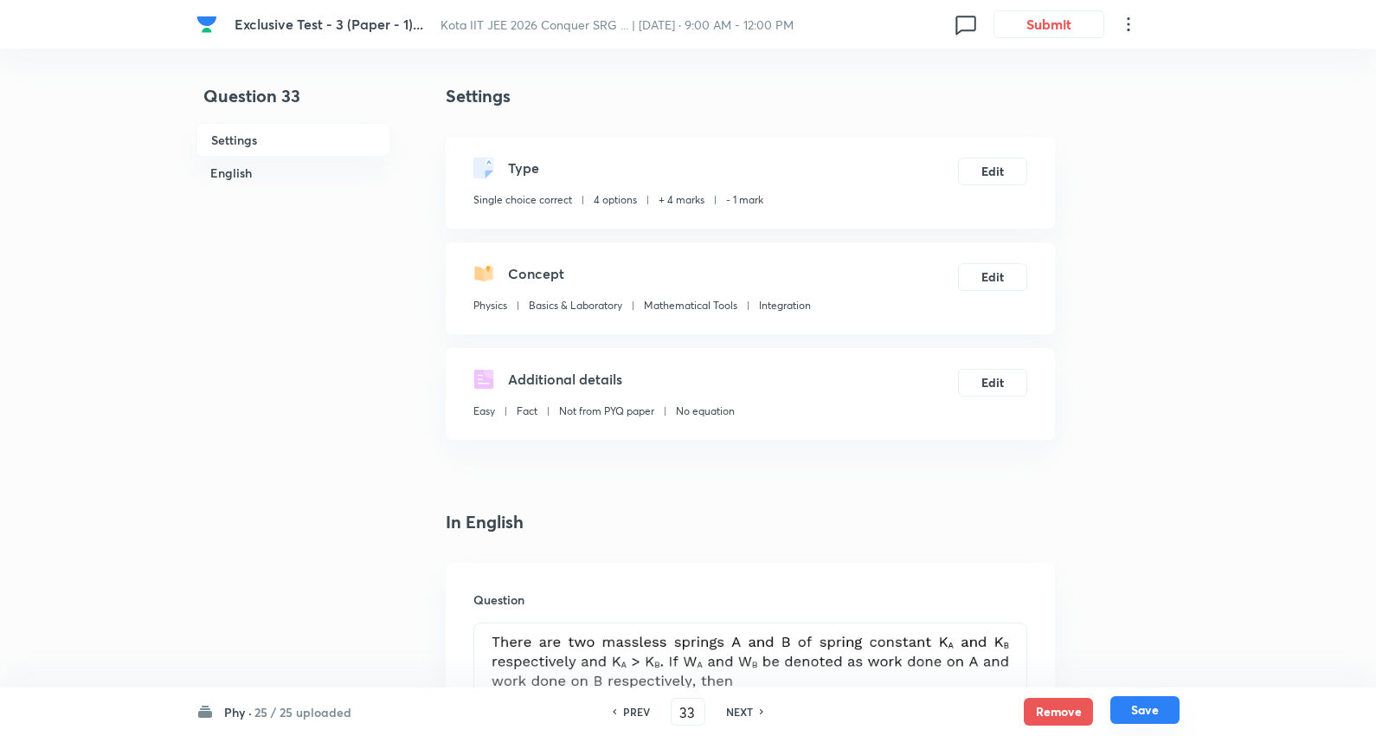
click at [1143, 701] on button "Save" at bounding box center [1144, 710] width 69 height 28
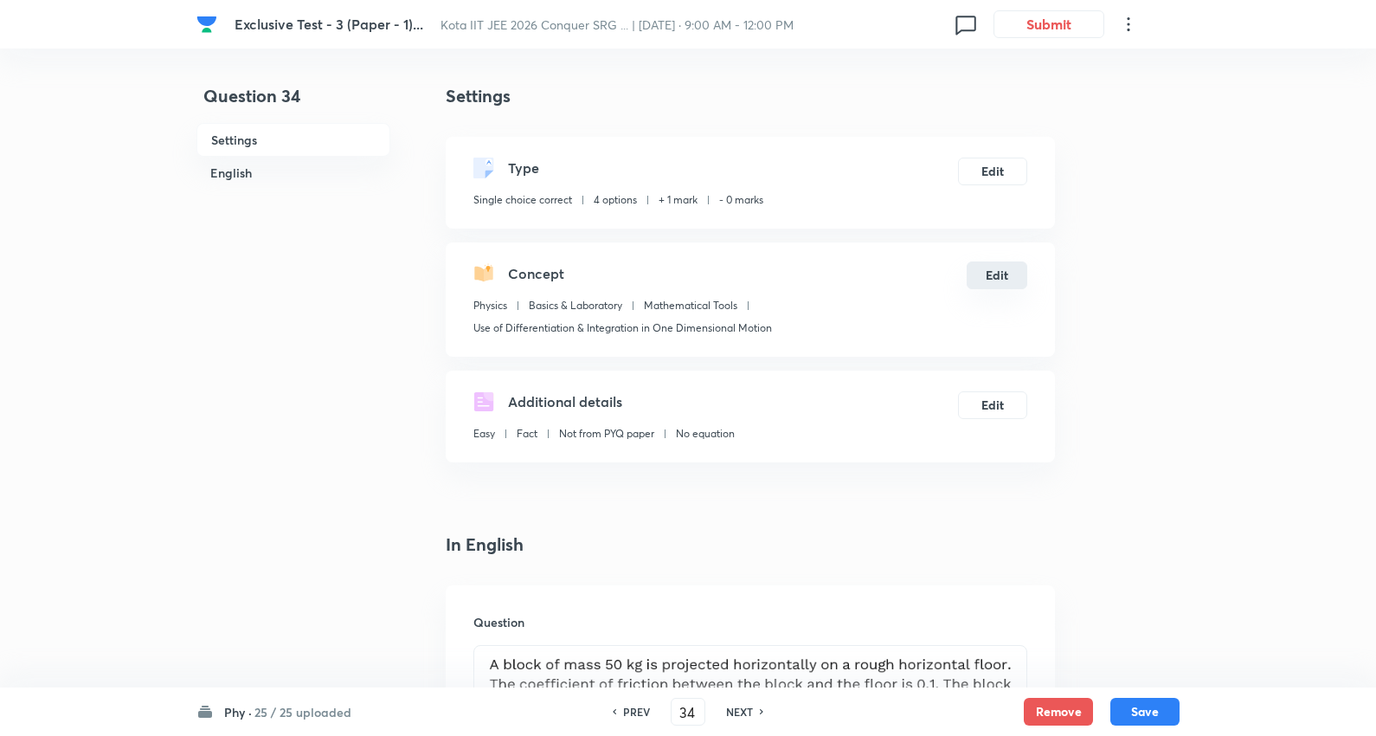
click at [1001, 270] on button "Edit" at bounding box center [997, 275] width 61 height 28
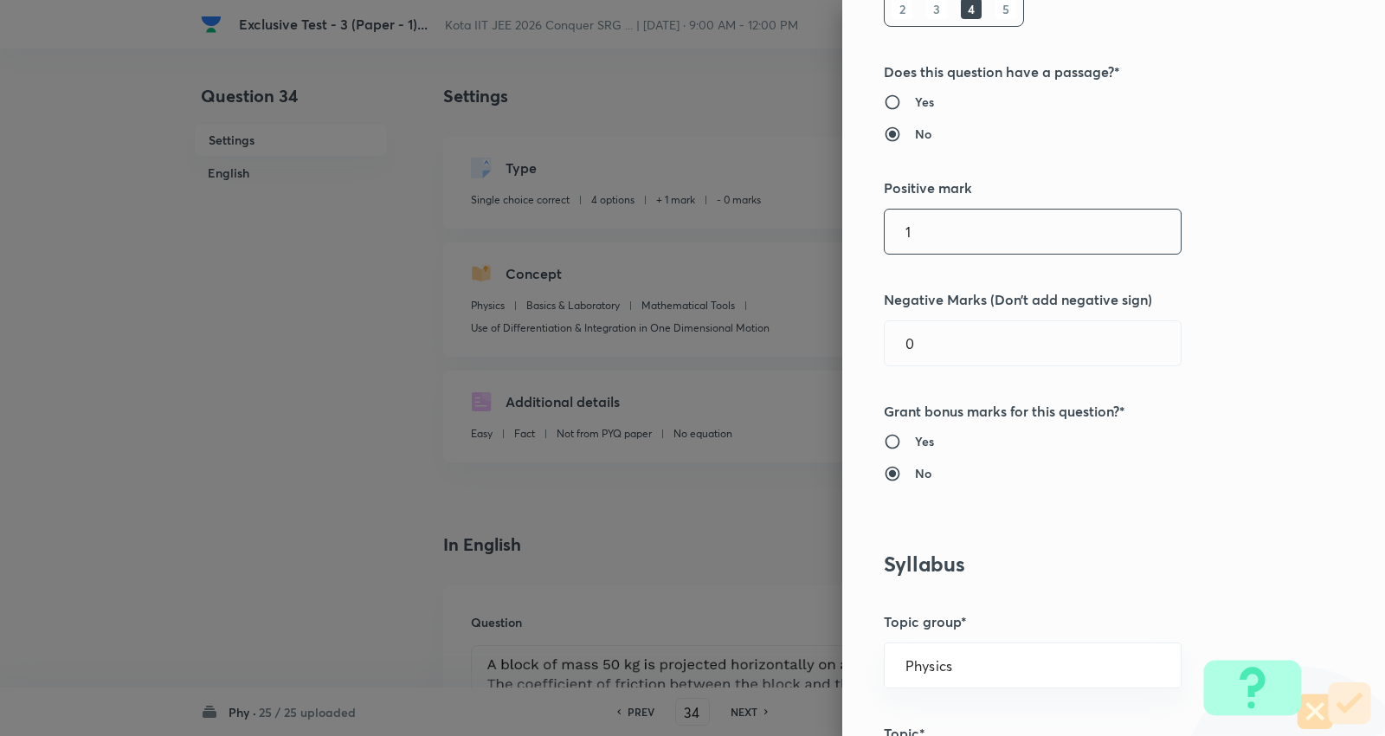
scroll to position [288, 0]
drag, startPoint x: 926, startPoint y: 241, endPoint x: 782, endPoint y: 235, distance: 143.8
click at [791, 237] on div "Question settings Question type* Single choice correct Number of options* 2 3 4…" at bounding box center [692, 368] width 1385 height 736
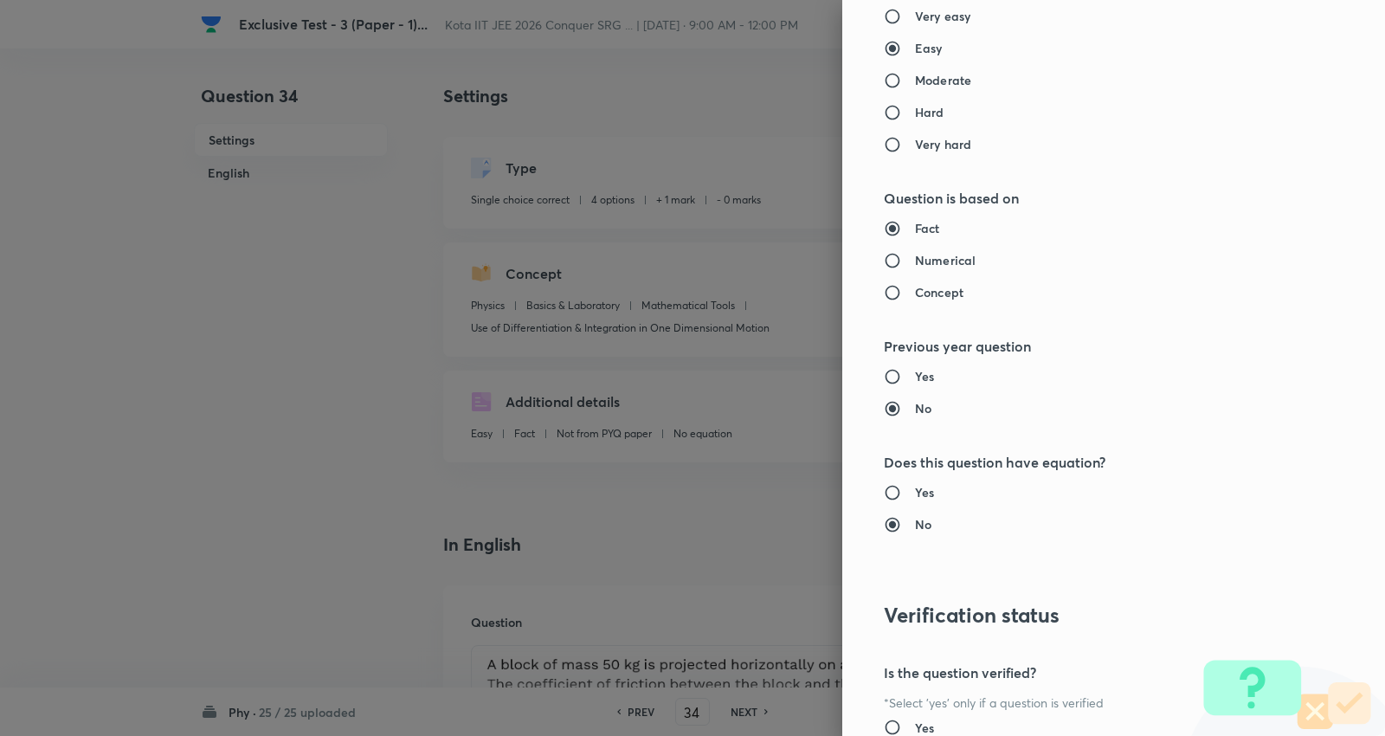
scroll to position [1740, 0]
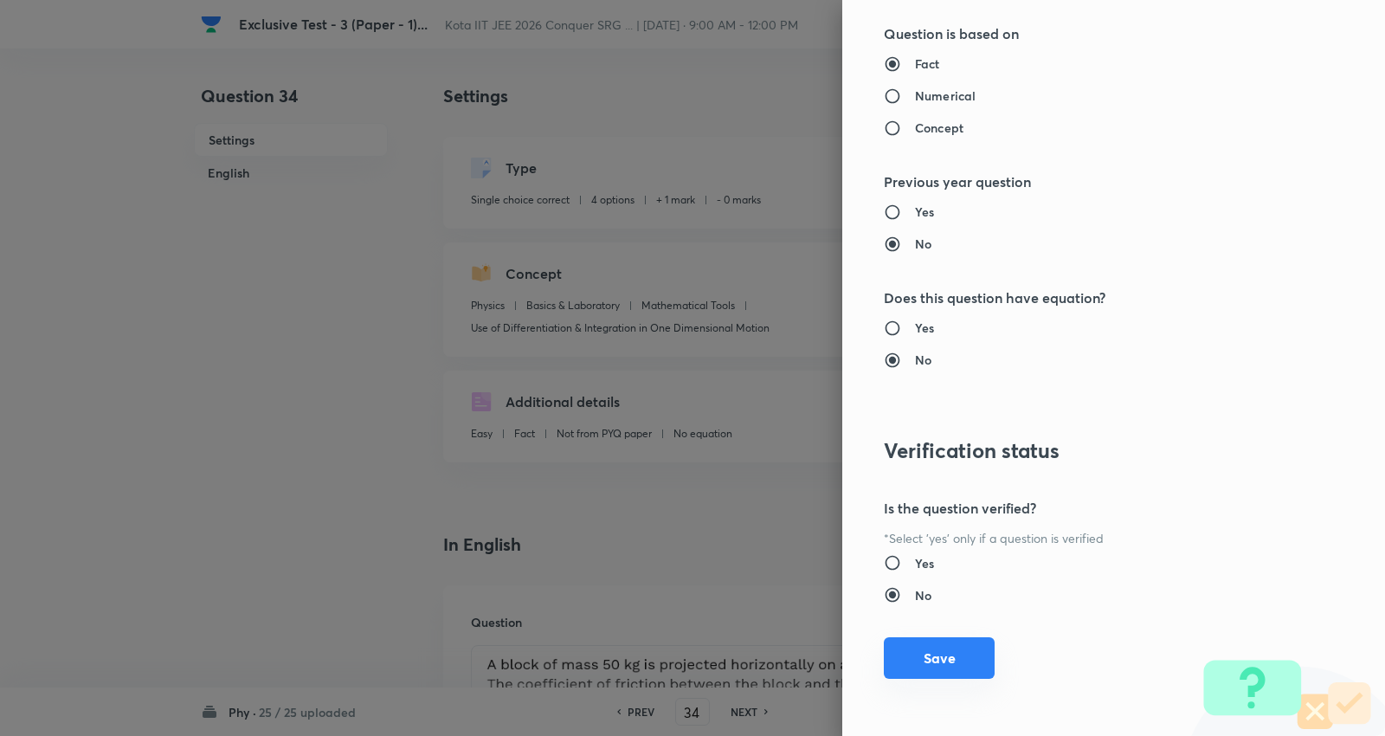
click at [905, 652] on button "Save" at bounding box center [939, 658] width 111 height 42
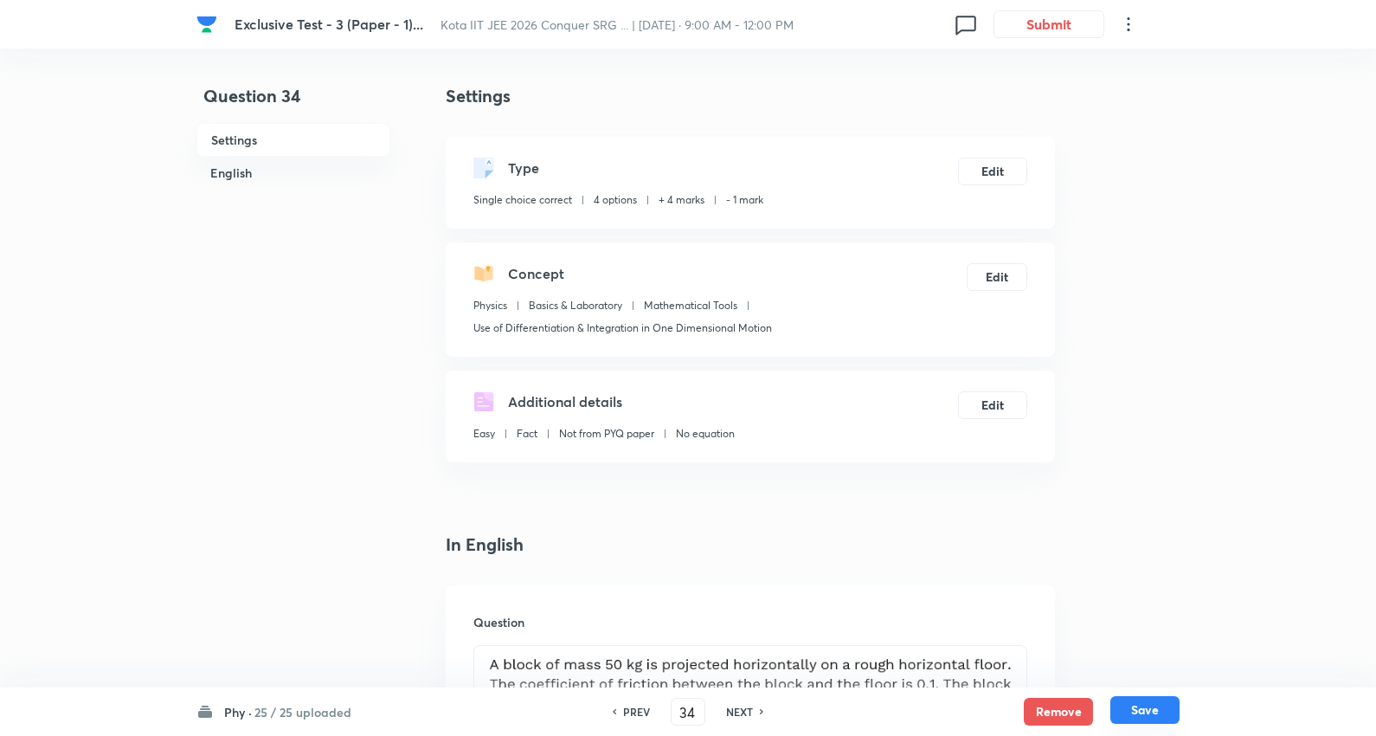
click at [1158, 701] on button "Save" at bounding box center [1144, 710] width 69 height 28
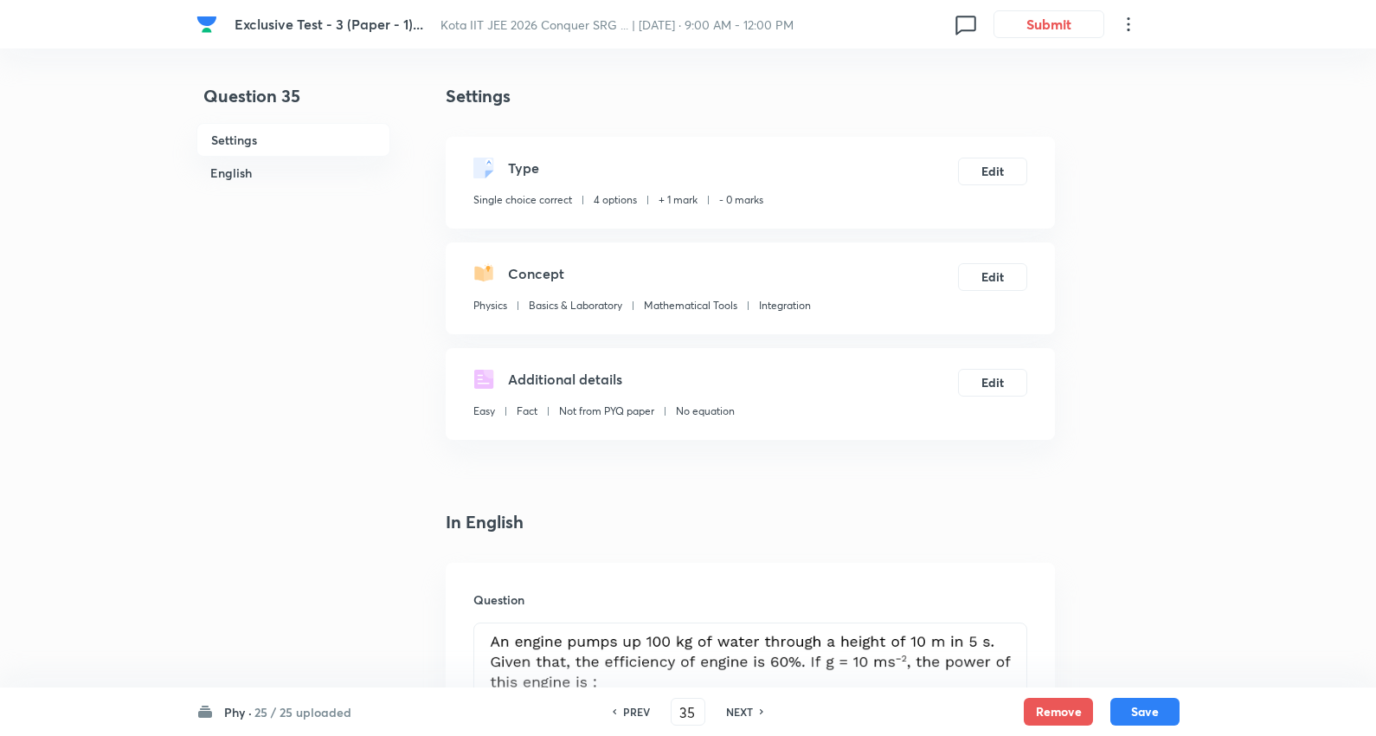
click at [743, 713] on h6 "NEXT" at bounding box center [739, 712] width 27 height 16
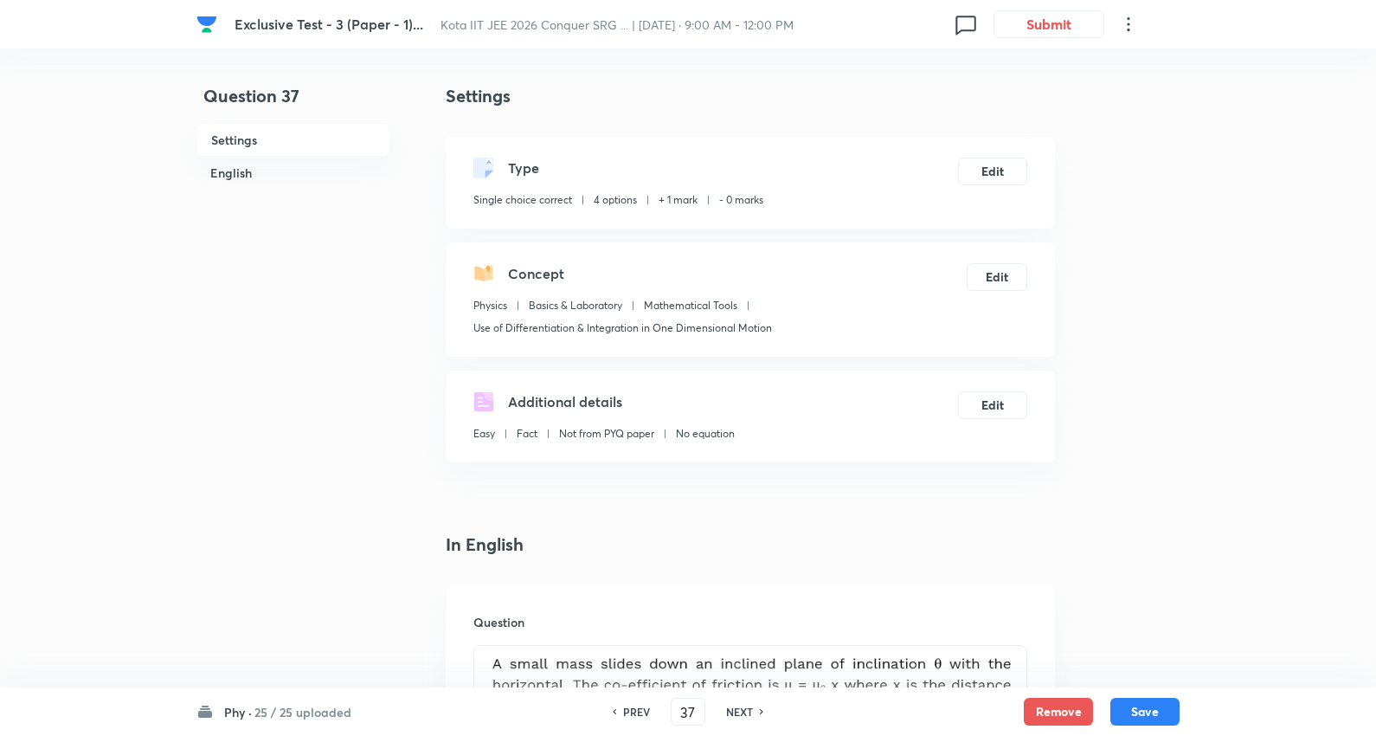
click at [743, 713] on h6 "NEXT" at bounding box center [739, 712] width 27 height 16
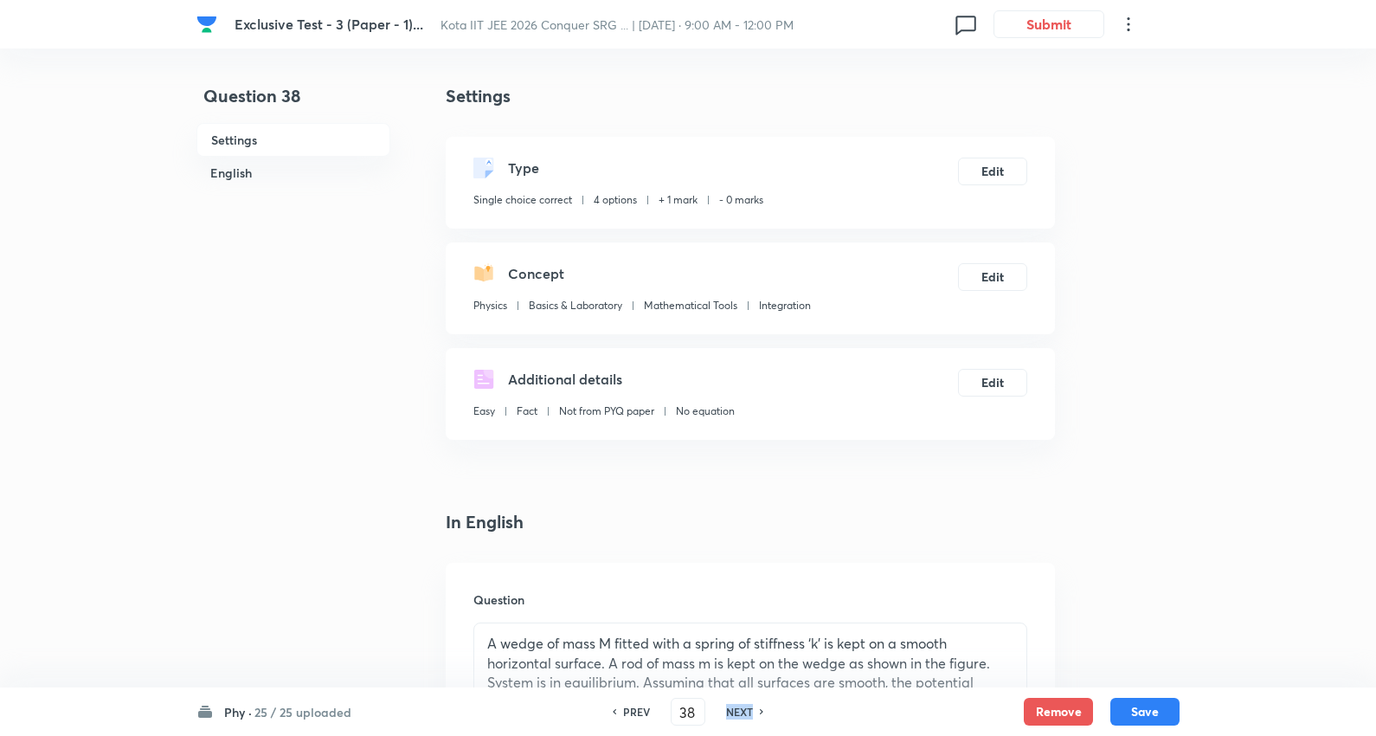
click at [743, 713] on h6 "NEXT" at bounding box center [739, 712] width 27 height 16
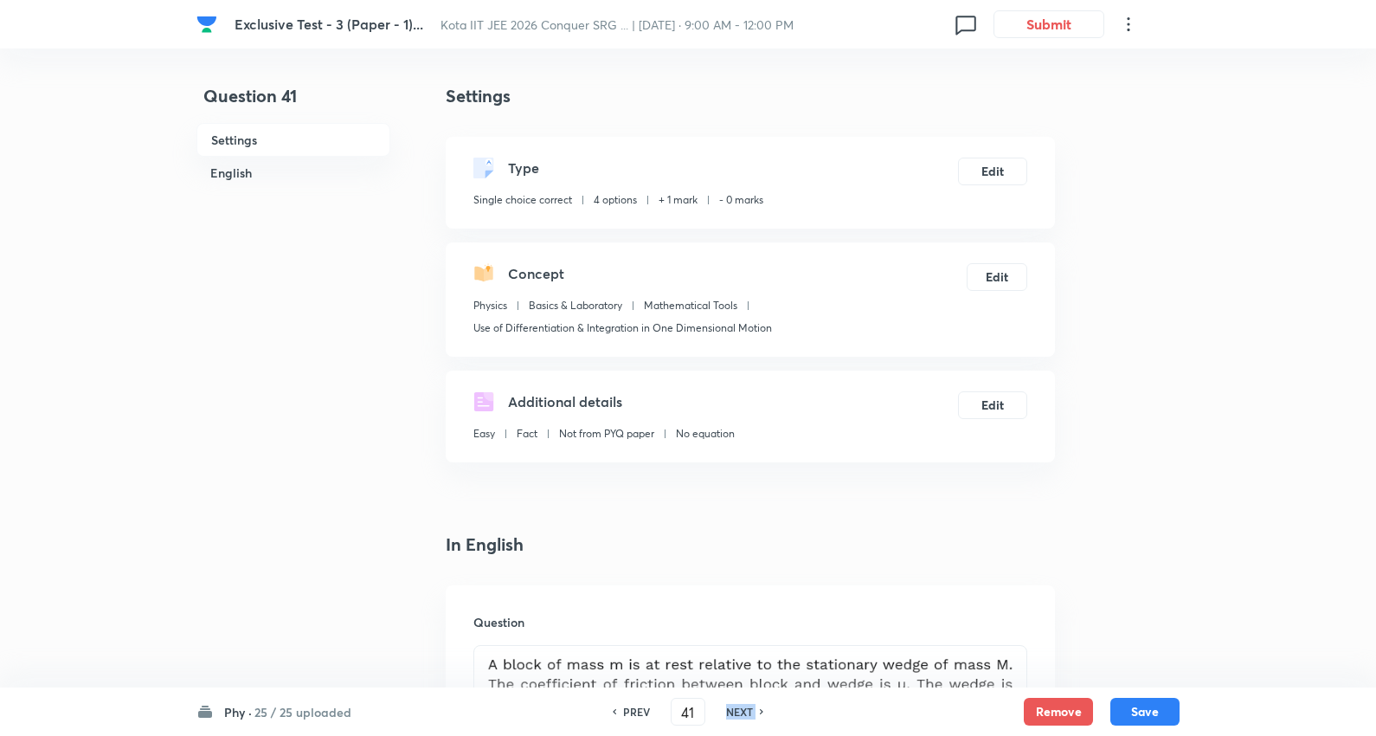
click at [743, 713] on h6 "NEXT" at bounding box center [739, 712] width 27 height 16
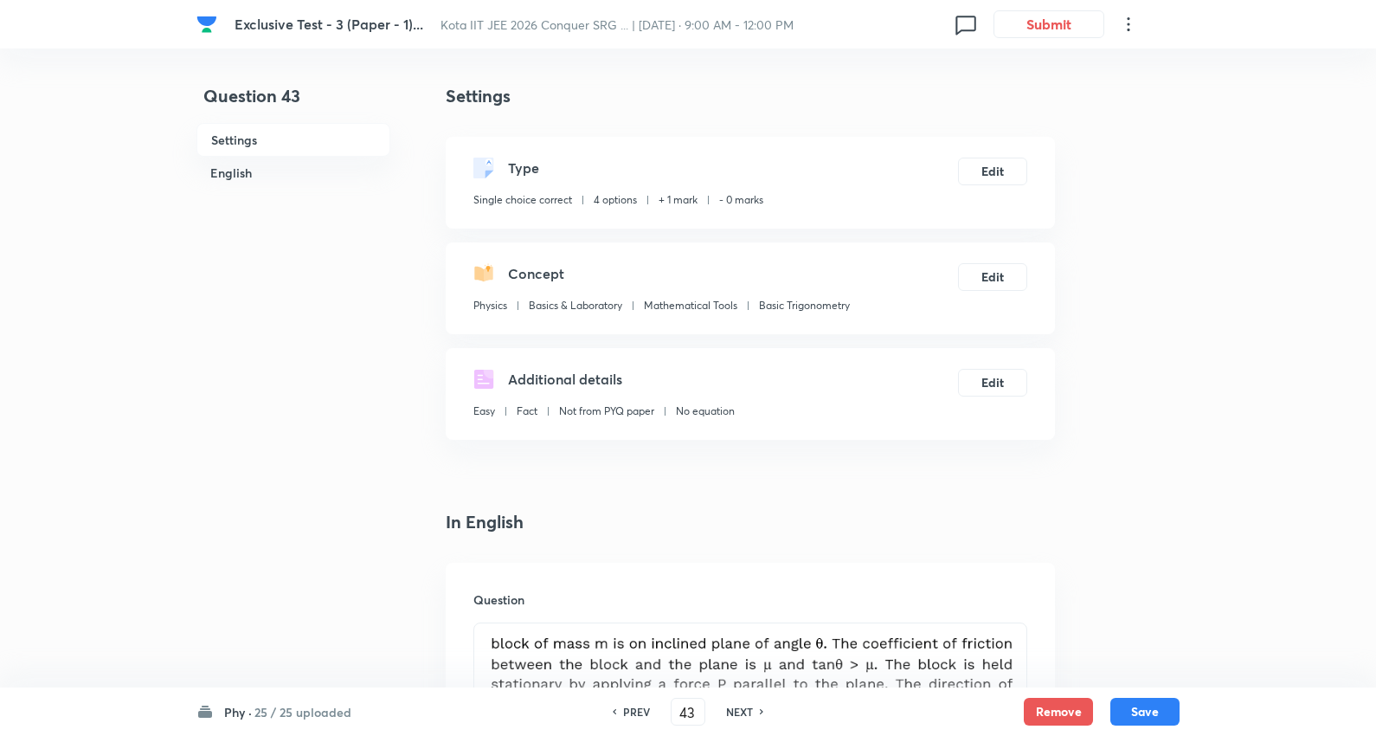
click at [743, 713] on h6 "NEXT" at bounding box center [739, 712] width 27 height 16
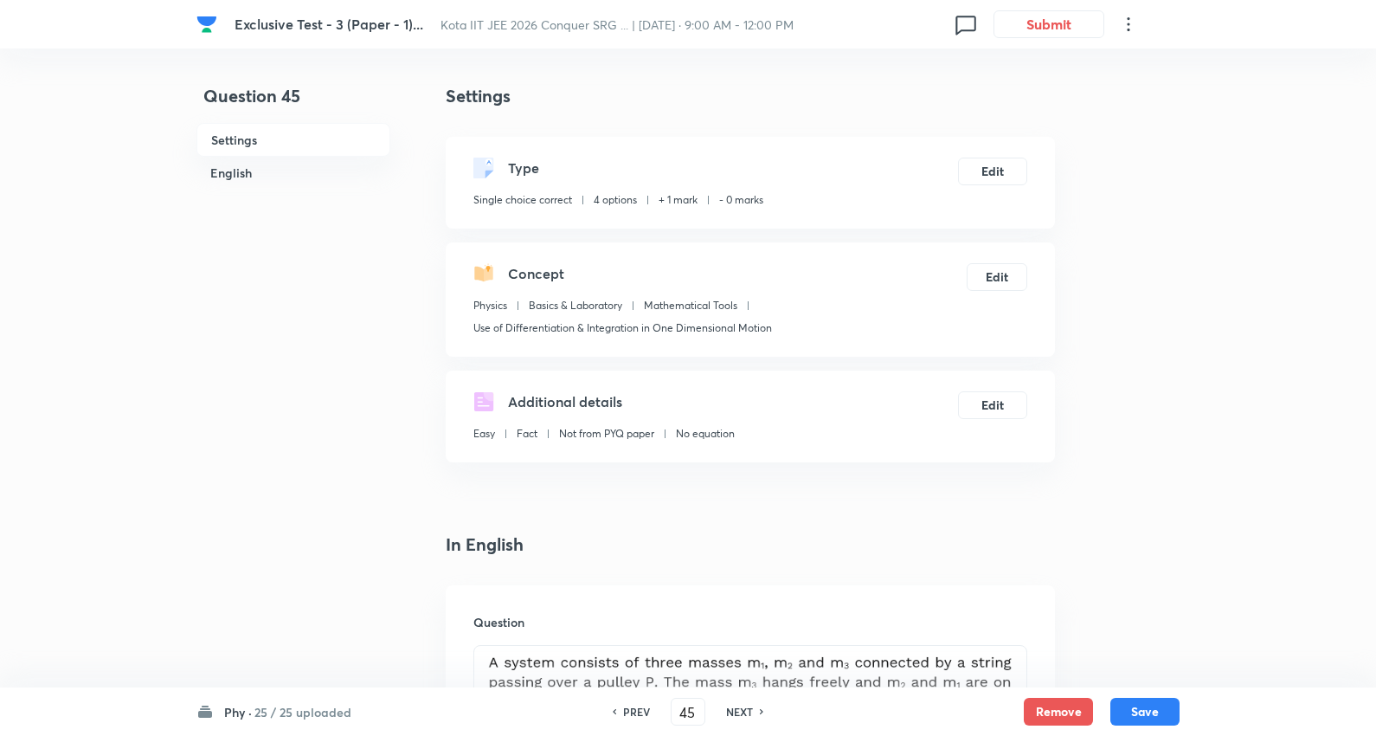
click at [743, 713] on h6 "NEXT" at bounding box center [739, 712] width 27 height 16
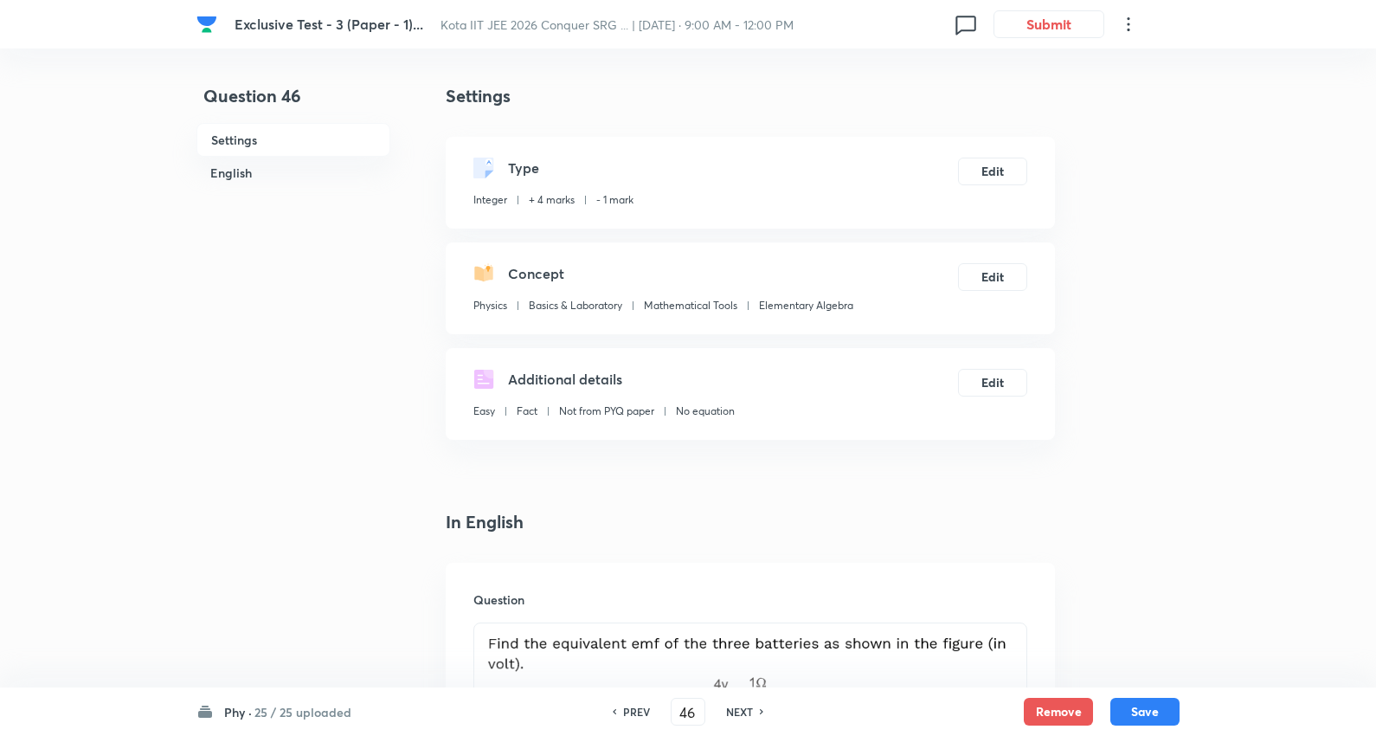
click at [743, 713] on h6 "NEXT" at bounding box center [739, 712] width 27 height 16
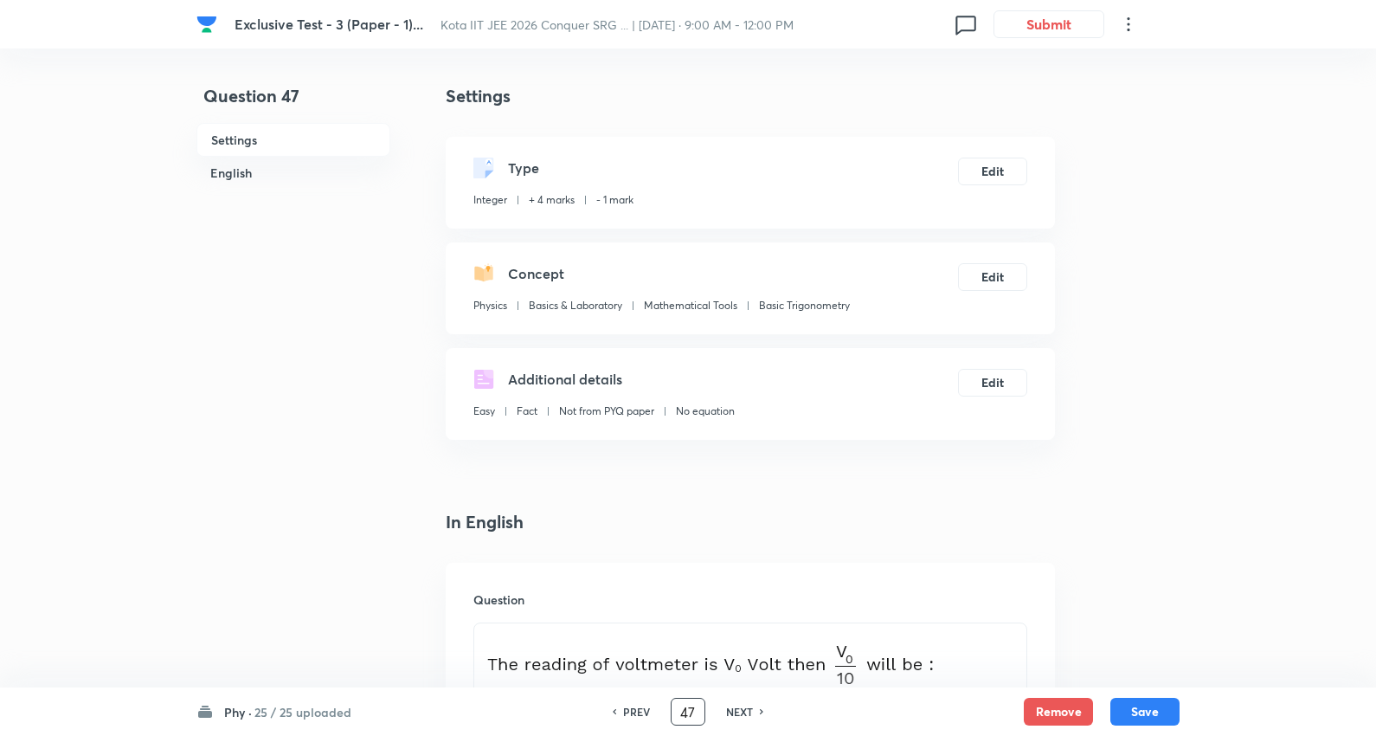
click at [694, 719] on input "47" at bounding box center [688, 712] width 33 height 30
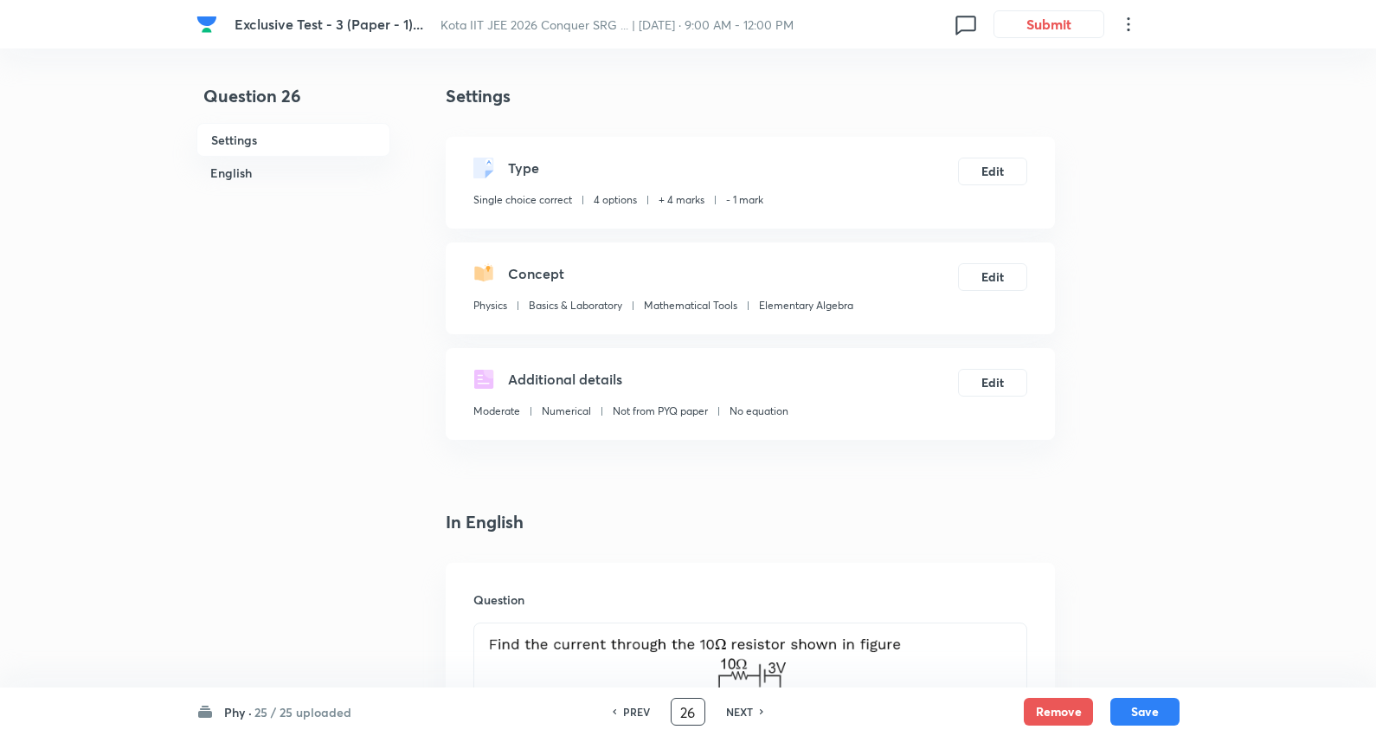
click at [681, 707] on input "26" at bounding box center [688, 712] width 33 height 30
click at [740, 710] on h6 "NEXT" at bounding box center [739, 712] width 27 height 16
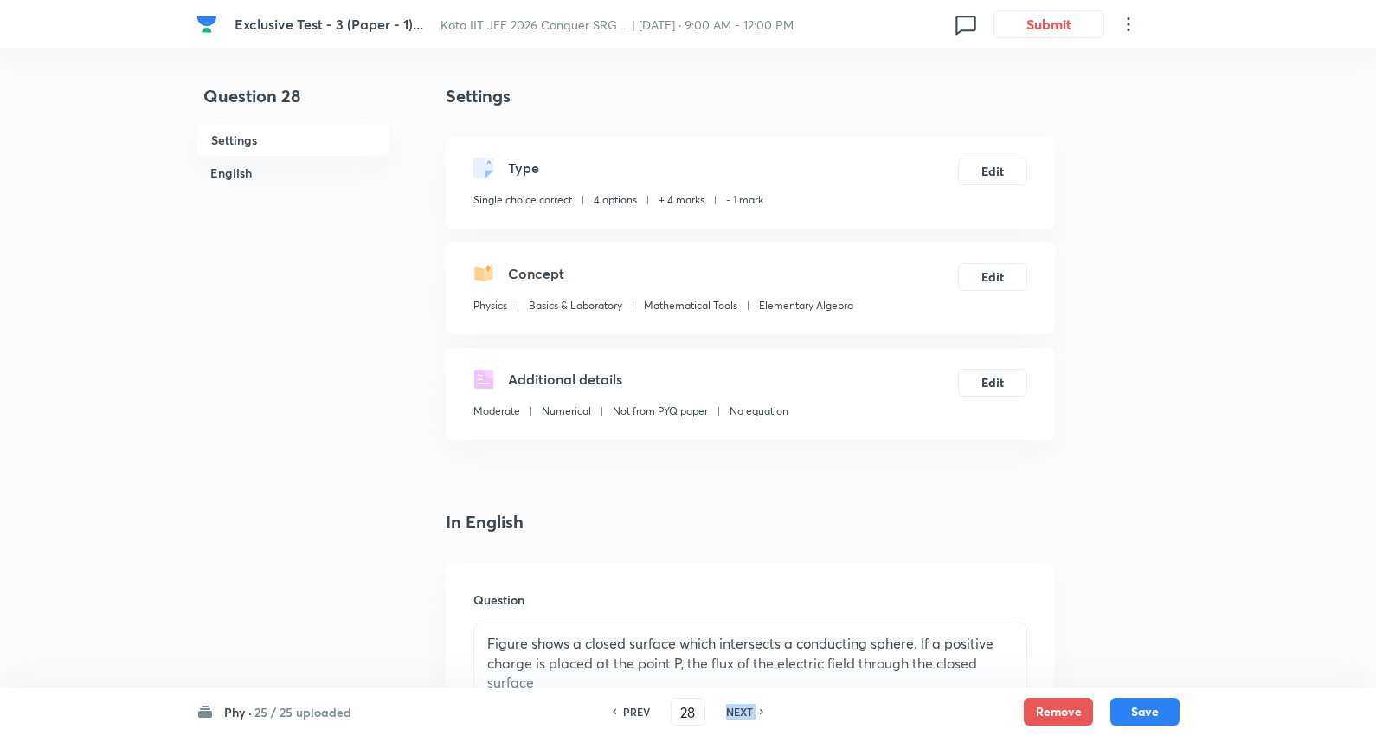
click at [740, 710] on h6 "NEXT" at bounding box center [739, 712] width 27 height 16
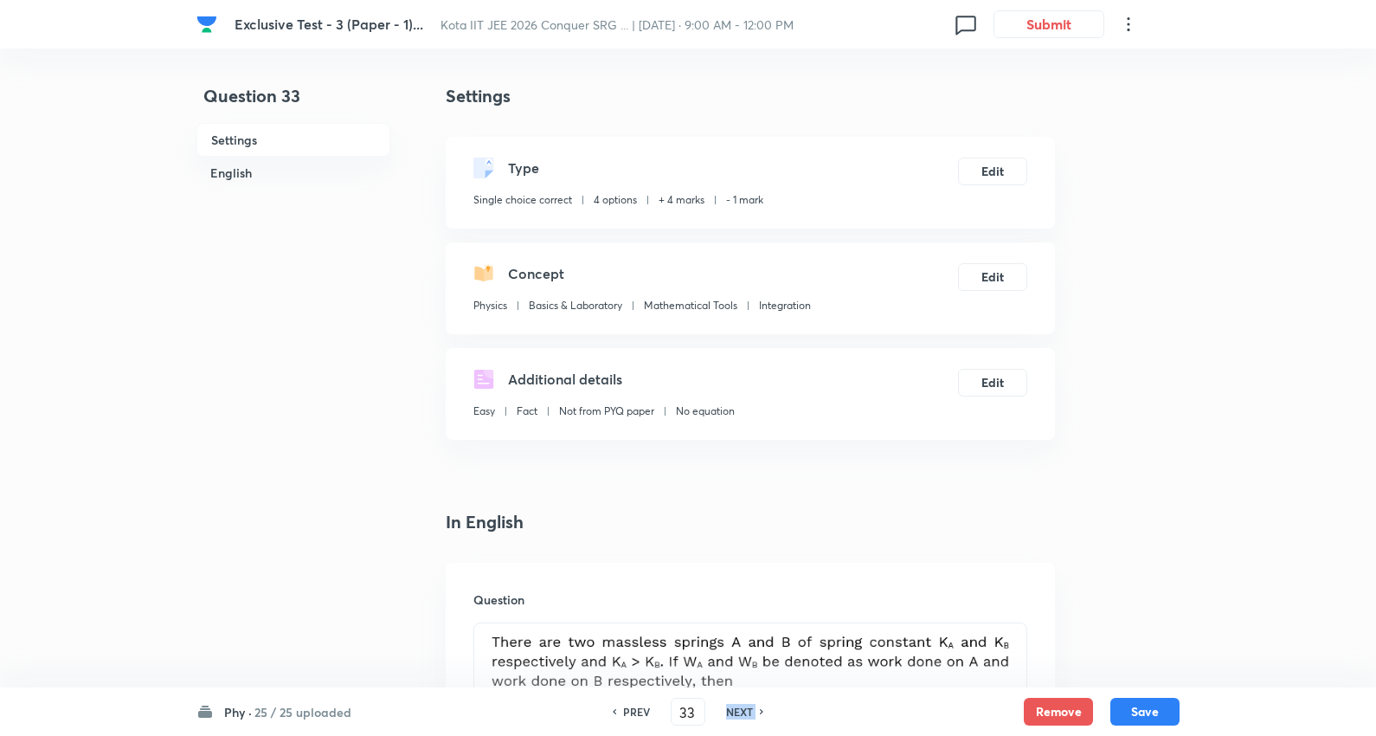
click at [740, 710] on h6 "NEXT" at bounding box center [739, 712] width 27 height 16
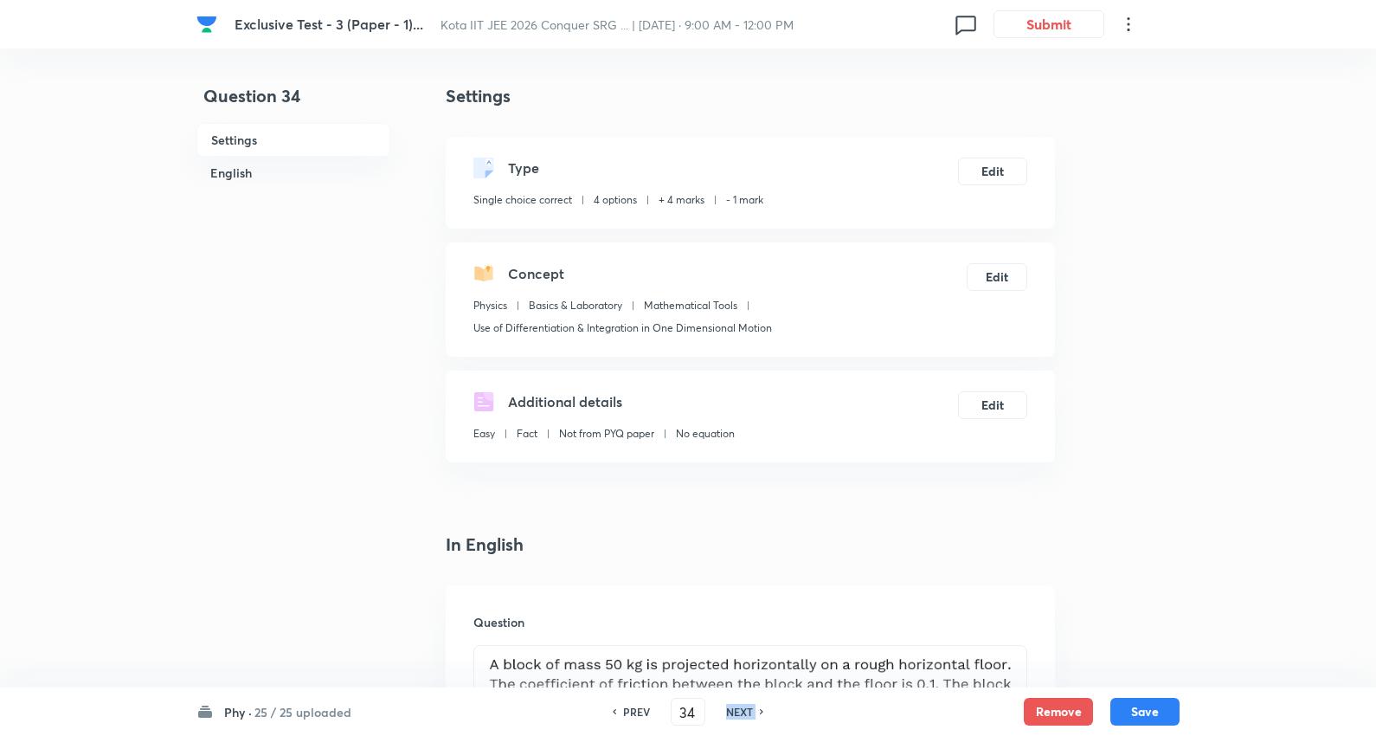
click at [740, 710] on h6 "NEXT" at bounding box center [739, 712] width 27 height 16
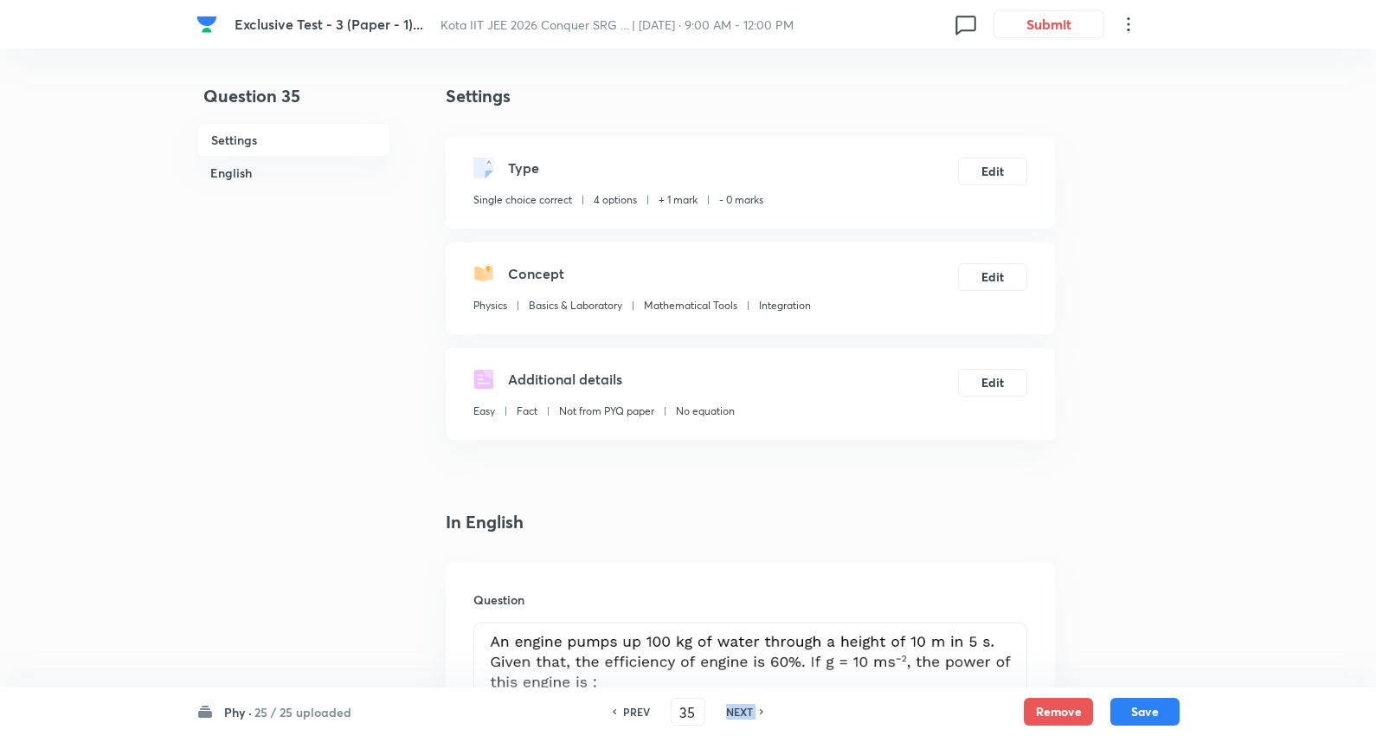
click at [740, 710] on h6 "NEXT" at bounding box center [739, 712] width 27 height 16
click at [634, 710] on h6 "PREV" at bounding box center [636, 712] width 27 height 16
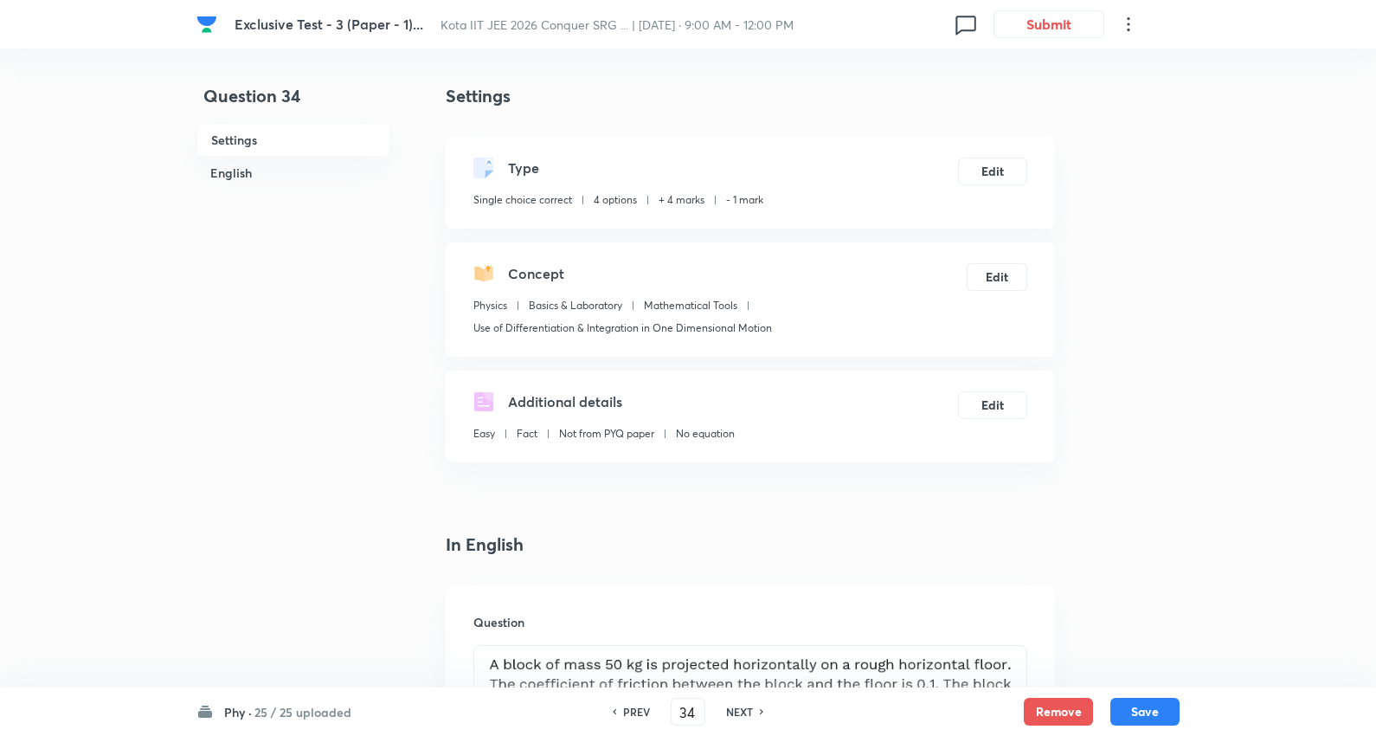
click at [736, 711] on h6 "NEXT" at bounding box center [739, 712] width 27 height 16
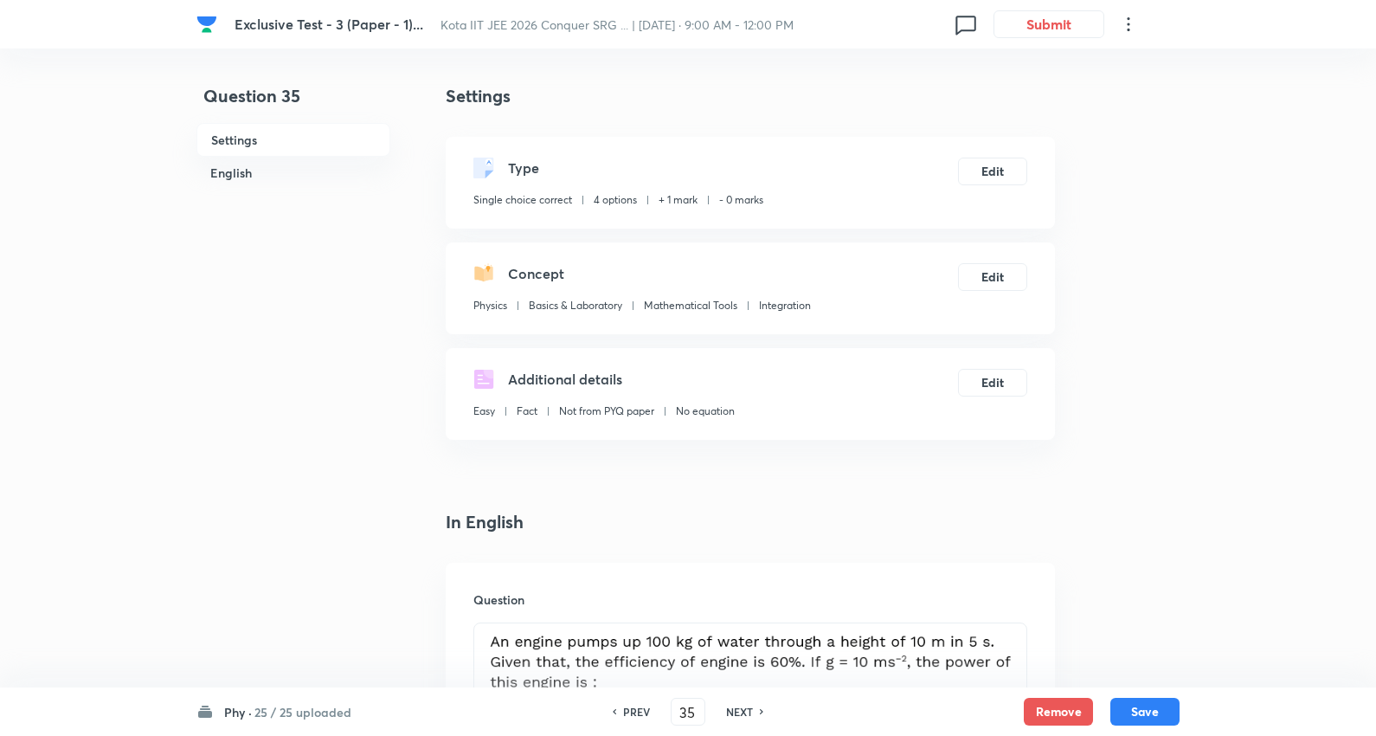
click at [639, 706] on h6 "PREV" at bounding box center [636, 712] width 27 height 16
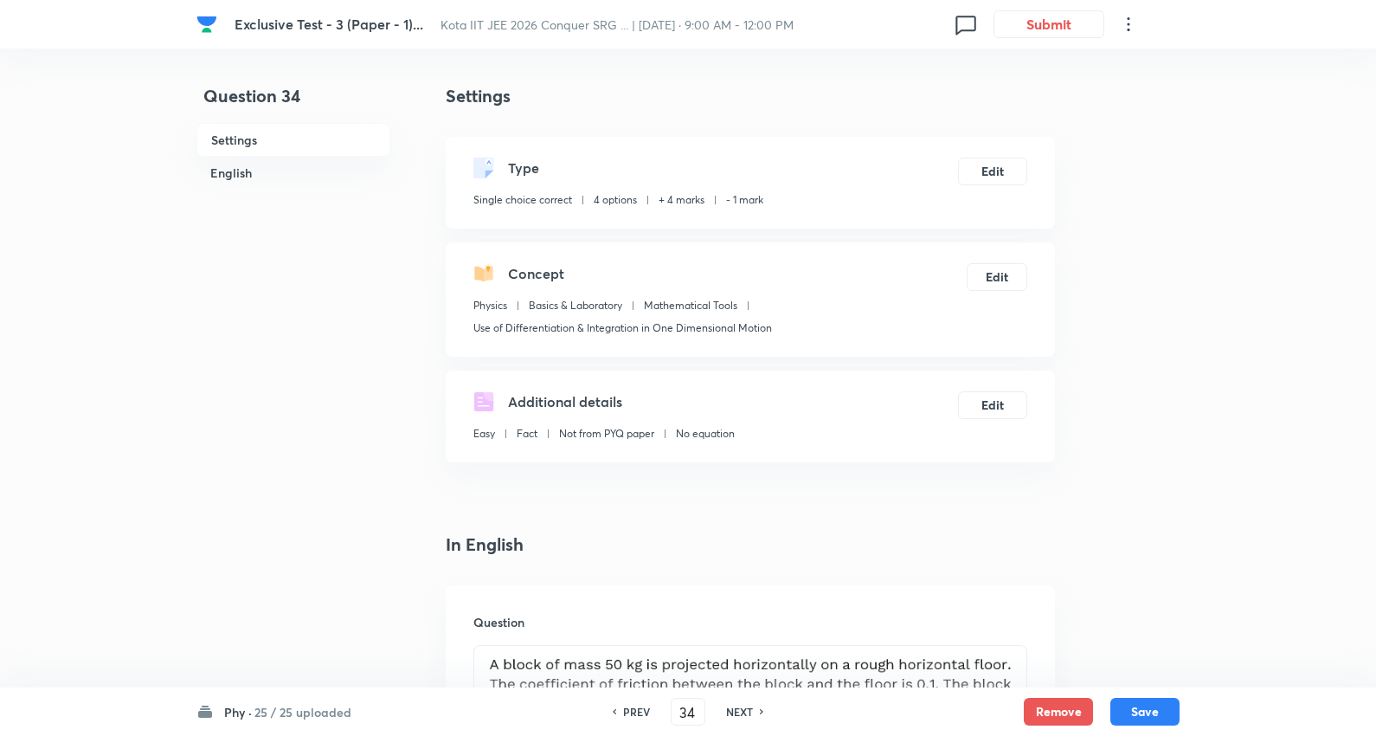
click at [745, 708] on h6 "NEXT" at bounding box center [739, 712] width 27 height 16
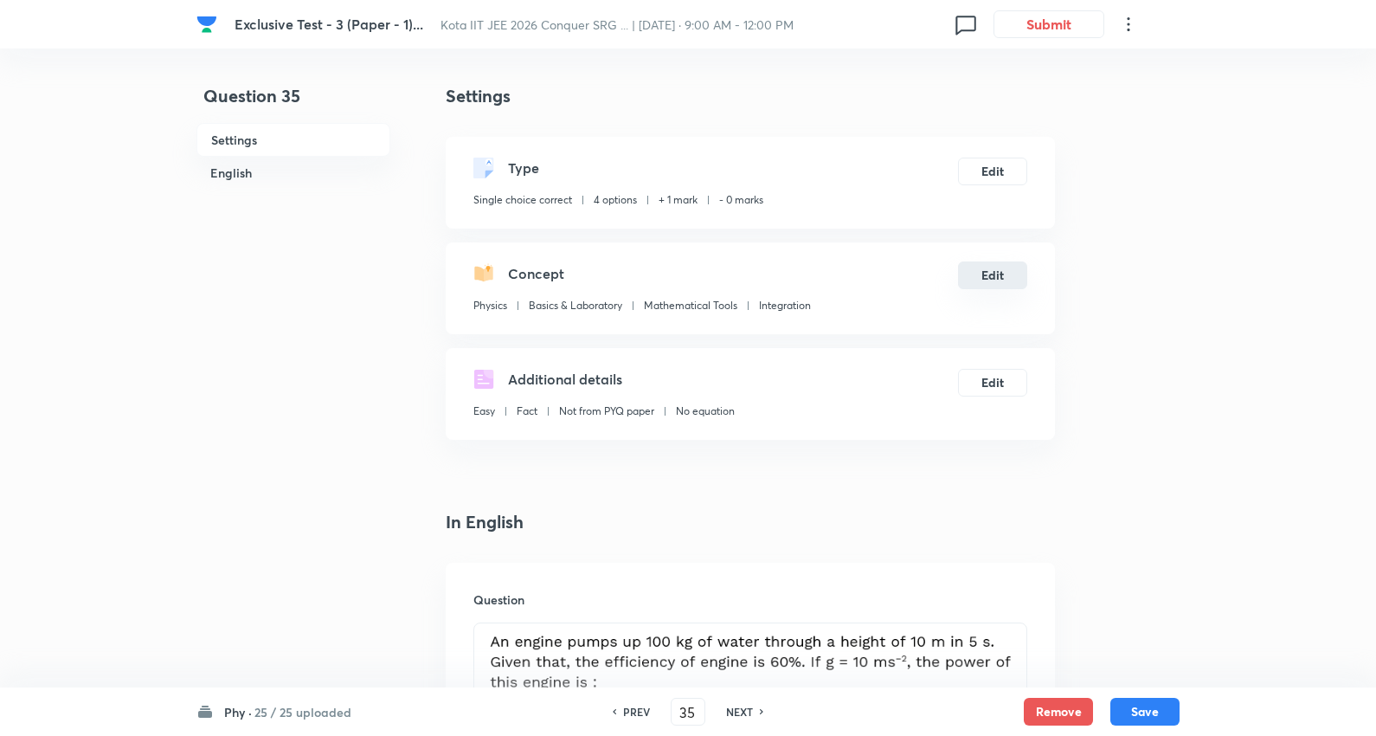
click at [984, 271] on button "Edit" at bounding box center [992, 275] width 69 height 28
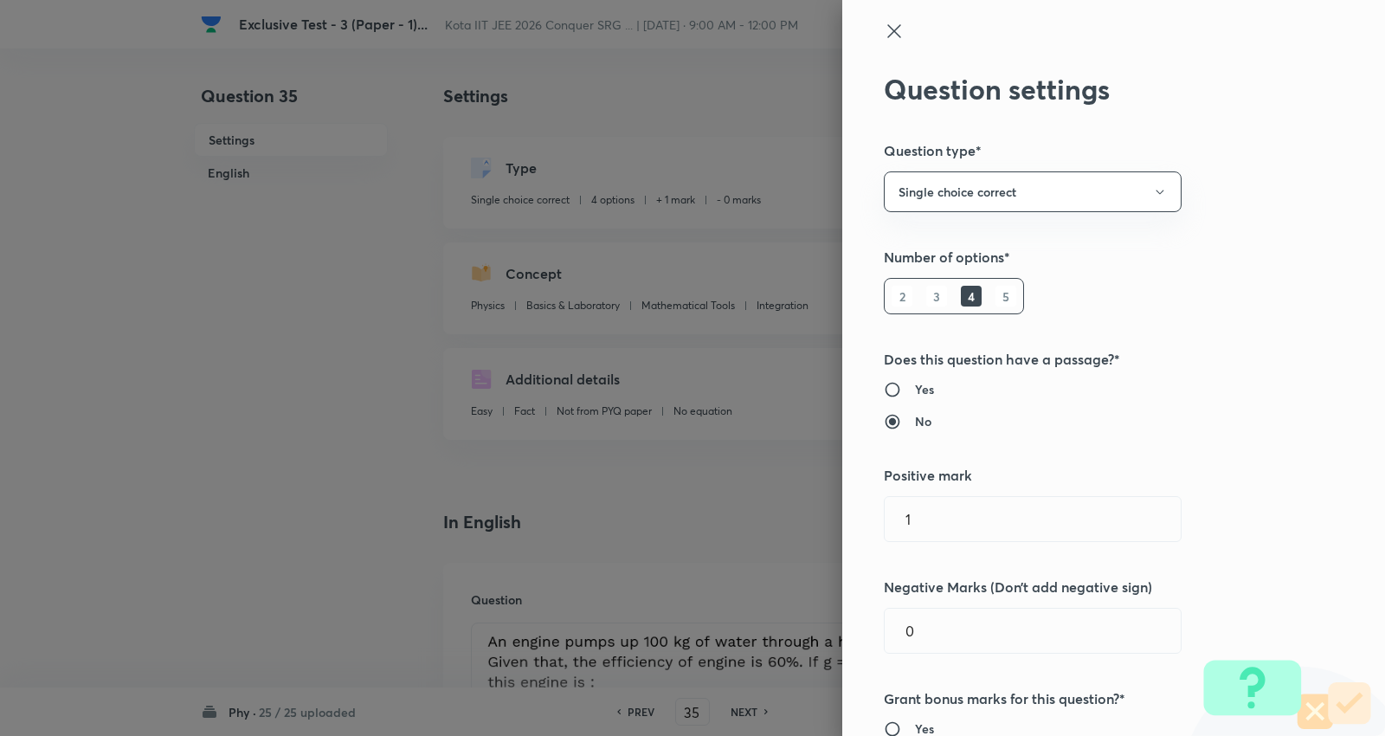
drag, startPoint x: 548, startPoint y: 459, endPoint x: 537, endPoint y: 457, distance: 10.5
click at [535, 457] on div "Question settings Question type* Single choice correct Number of options* 2 3 4…" at bounding box center [692, 368] width 1385 height 736
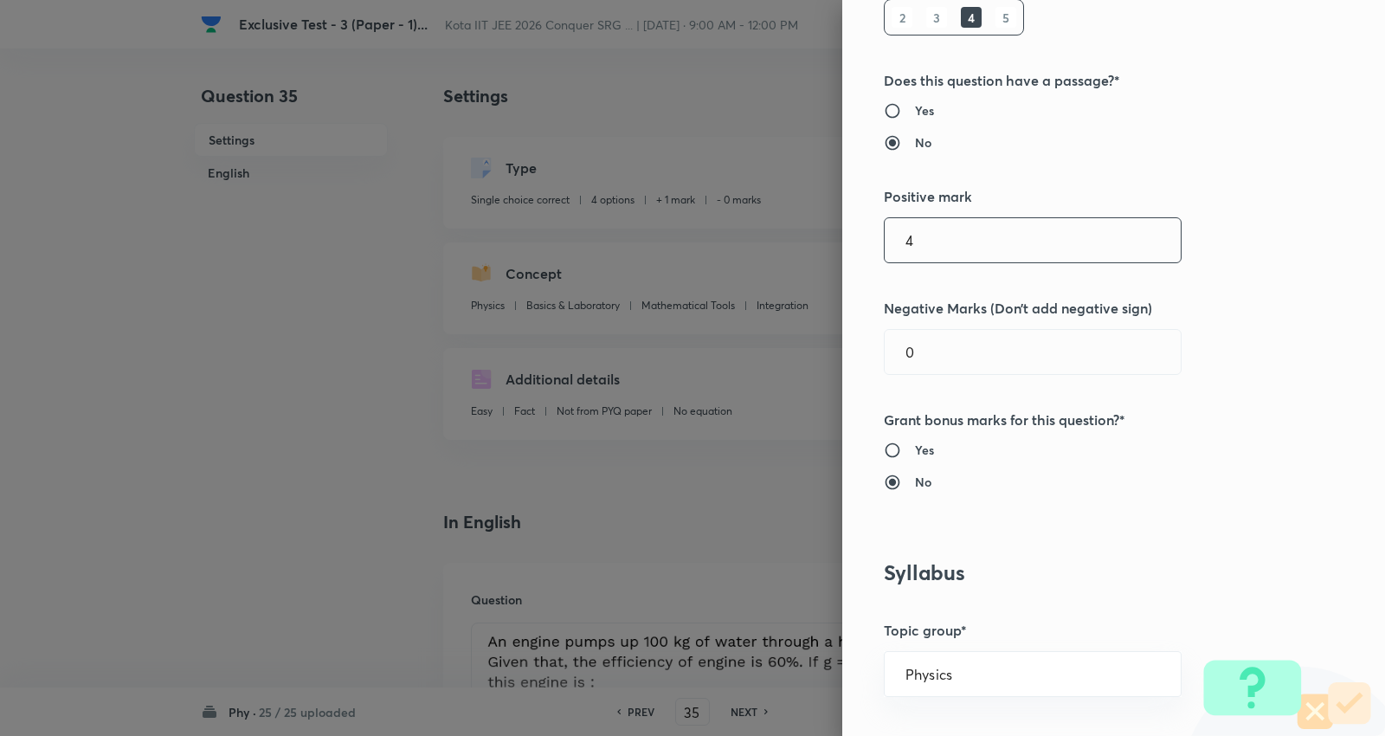
scroll to position [288, 0]
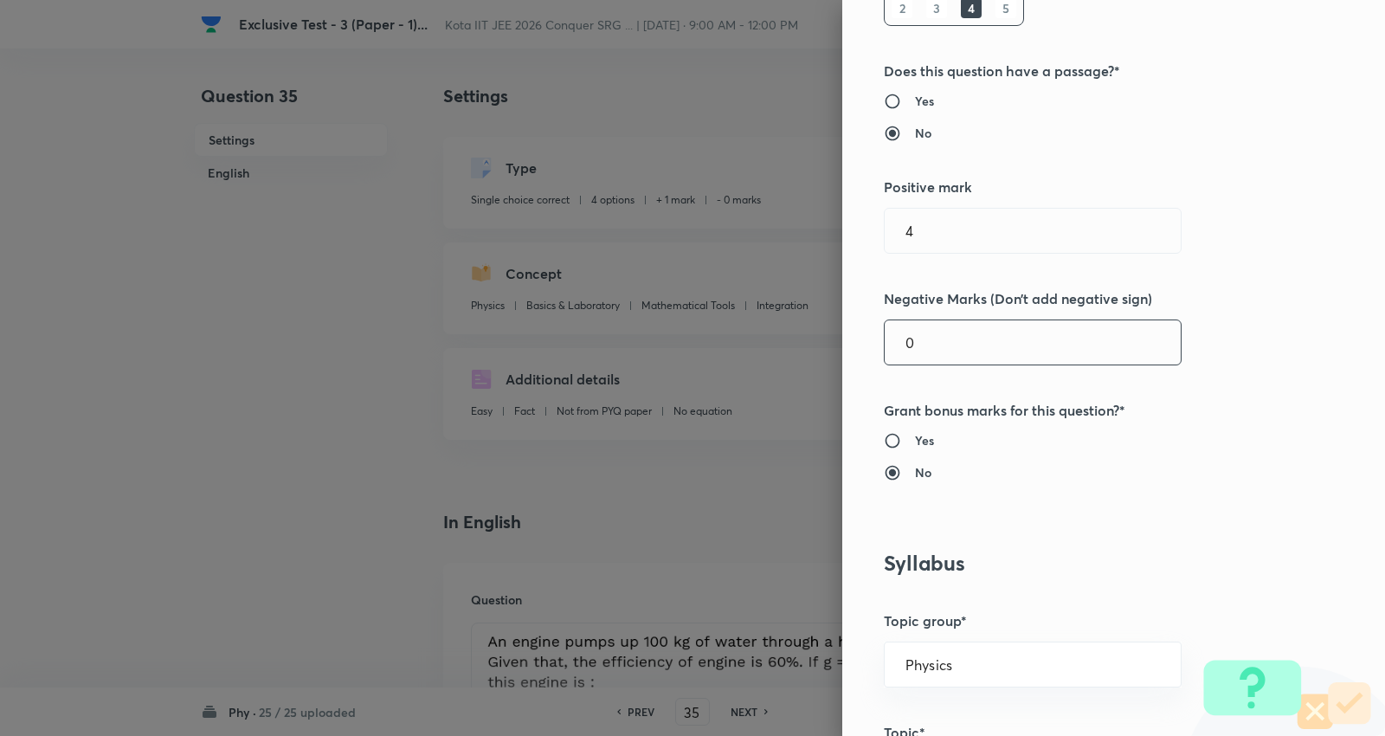
drag, startPoint x: 931, startPoint y: 342, endPoint x: 806, endPoint y: 331, distance: 126.0
click at [806, 331] on div "Question settings Question type* Single choice correct Number of options* 2 3 4…" at bounding box center [692, 368] width 1385 height 736
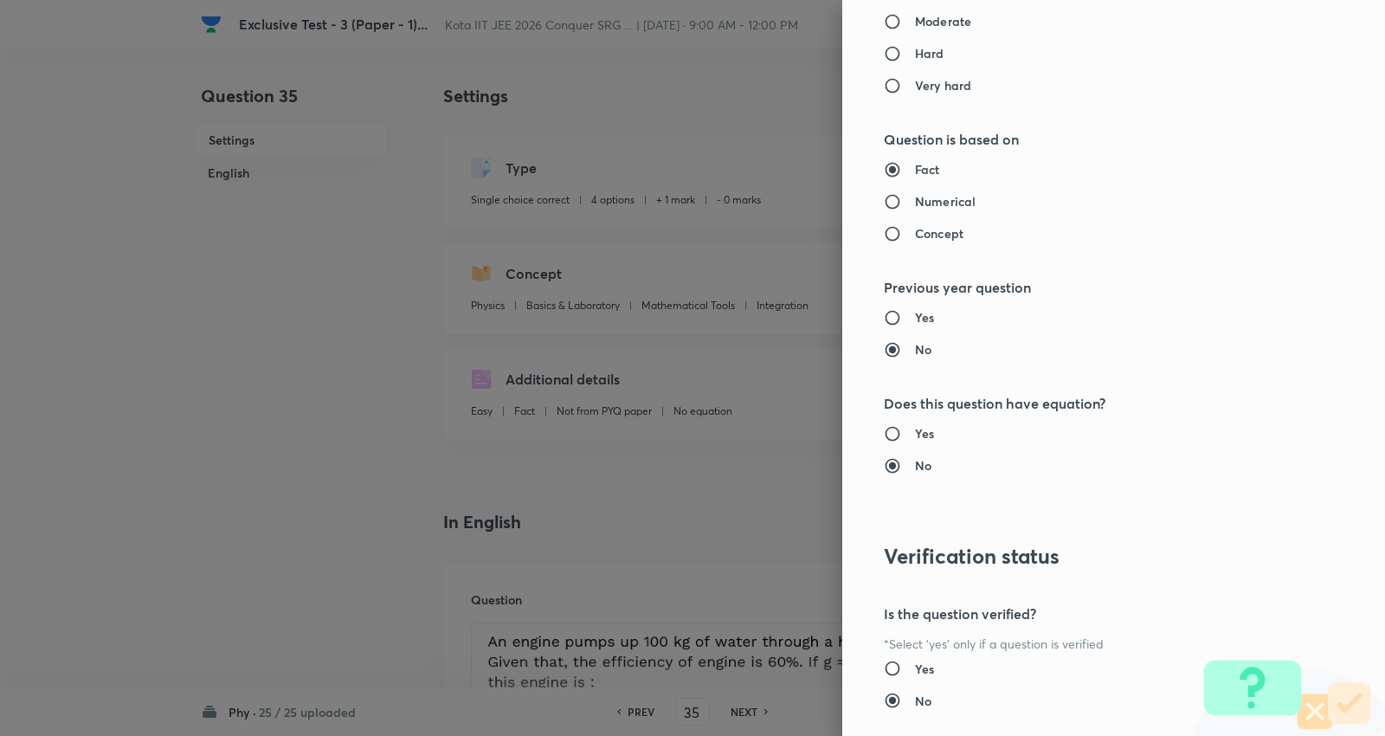
scroll to position [1740, 0]
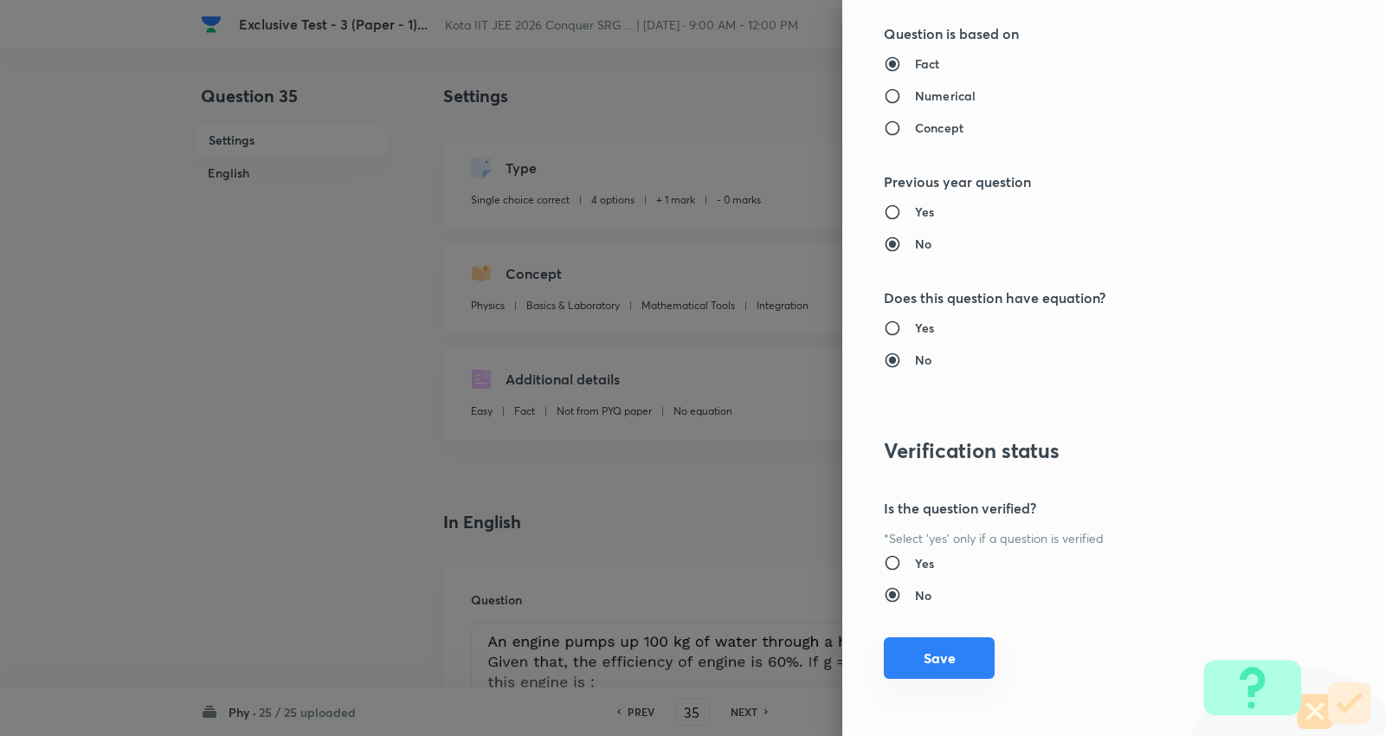
click at [919, 666] on button "Save" at bounding box center [939, 658] width 111 height 42
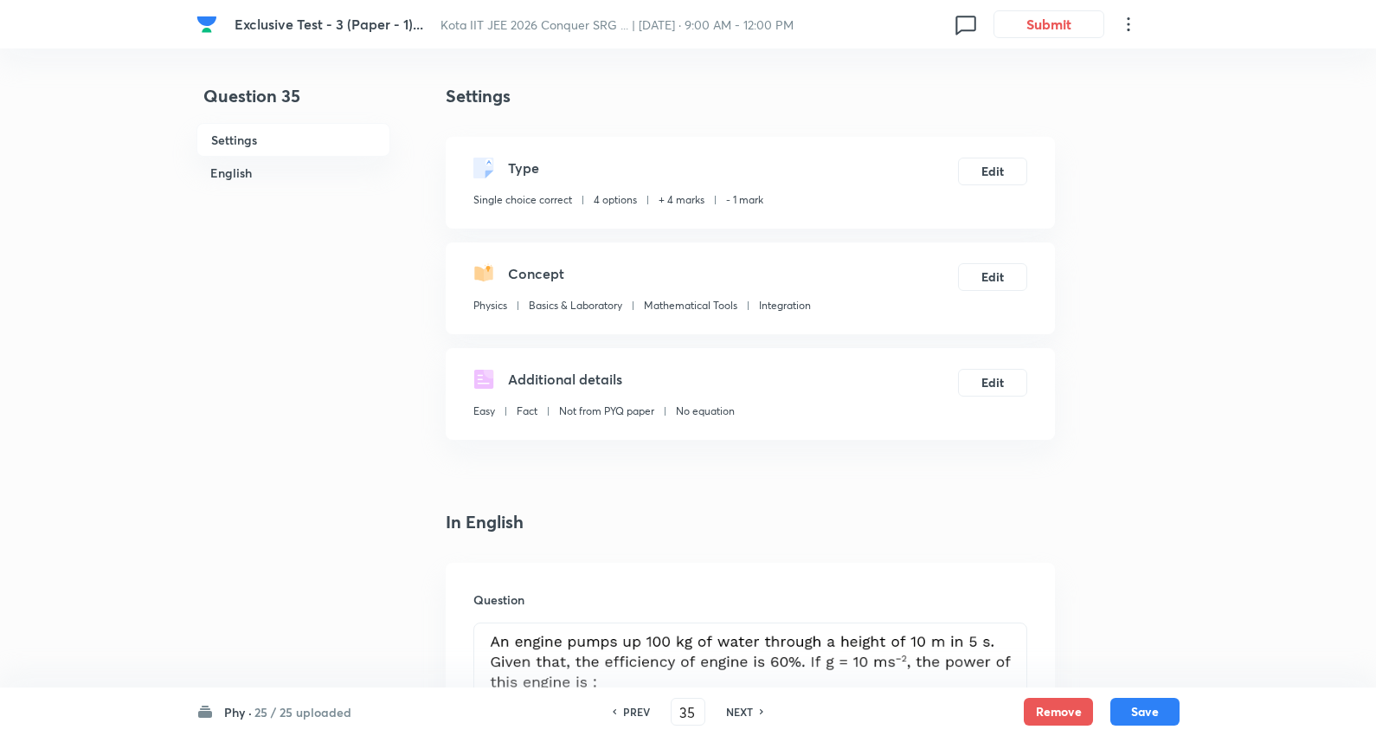
drag, startPoint x: 1143, startPoint y: 704, endPoint x: 936, endPoint y: 365, distance: 397.3
click at [1143, 705] on button "Save" at bounding box center [1144, 712] width 69 height 28
click at [993, 273] on button "Edit" at bounding box center [992, 275] width 69 height 28
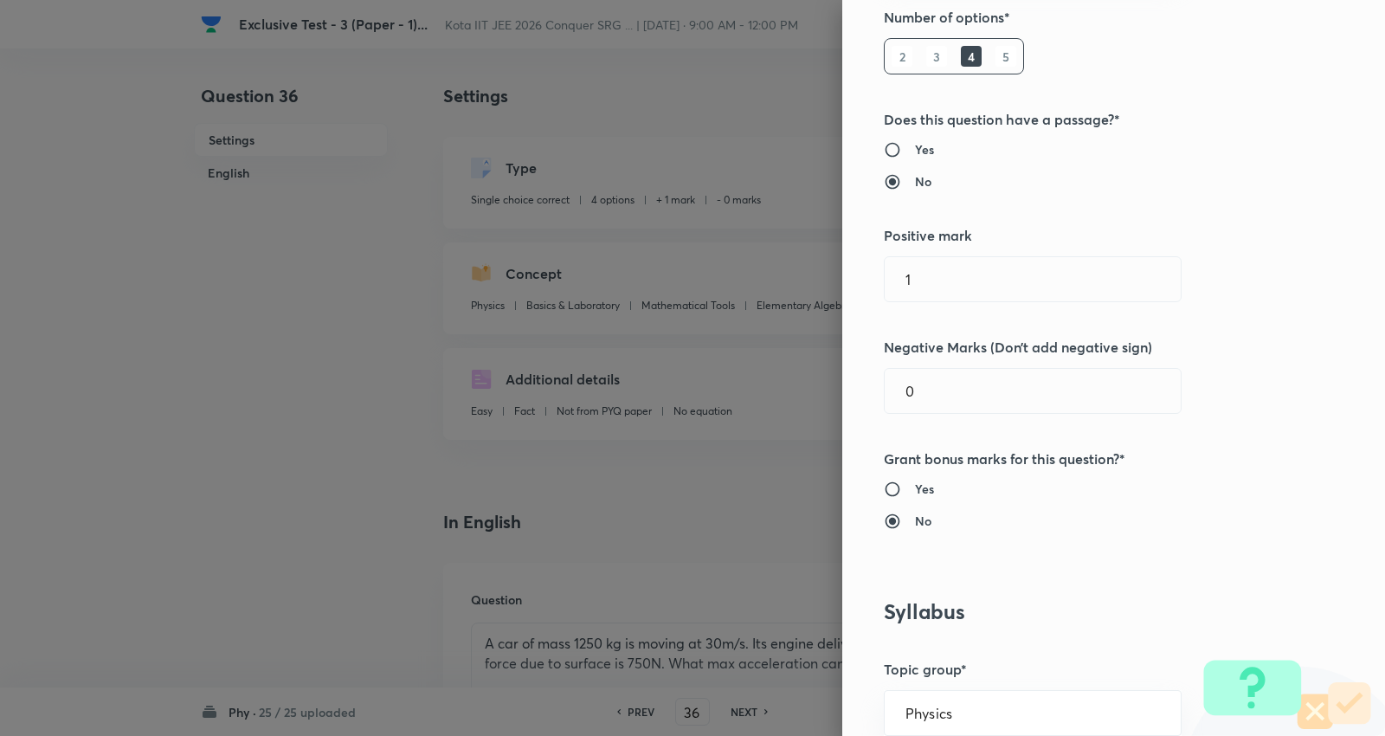
scroll to position [288, 0]
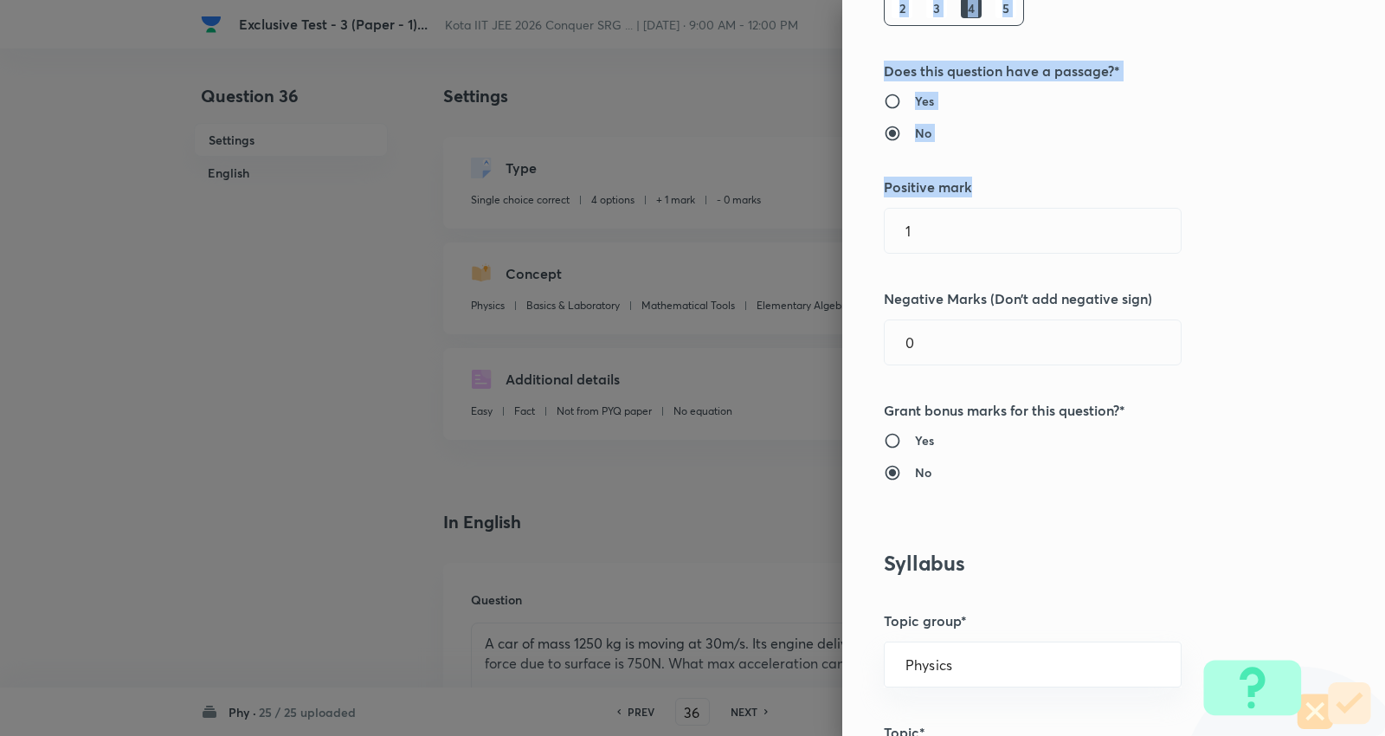
drag, startPoint x: 935, startPoint y: 255, endPoint x: 754, endPoint y: 238, distance: 182.6
click at [754, 238] on div "Question settings Question type* Single choice correct Number of options* 2 3 4…" at bounding box center [692, 368] width 1385 height 736
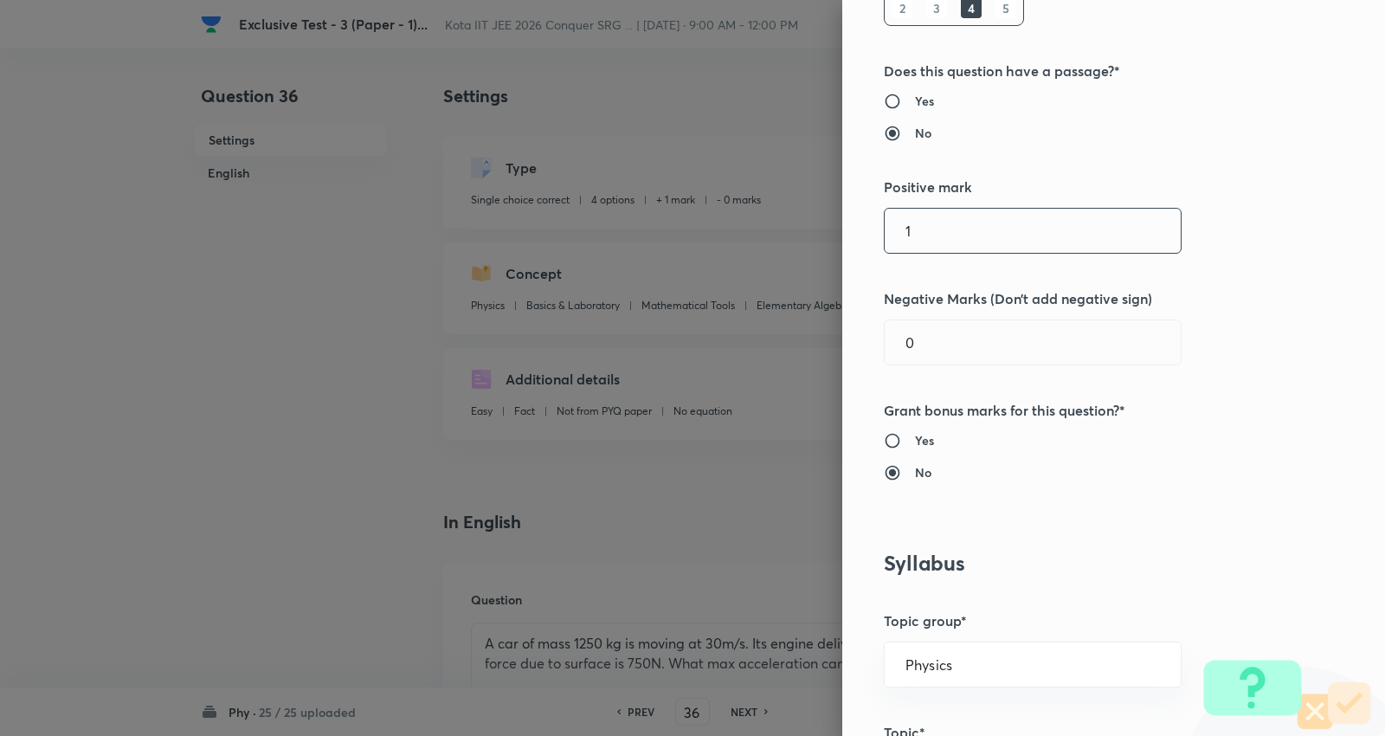
click at [927, 231] on input "1" at bounding box center [1032, 231] width 296 height 44
drag, startPoint x: 903, startPoint y: 228, endPoint x: 770, endPoint y: 222, distance: 133.4
click at [771, 223] on div "Question settings Question type* Single choice correct Number of options* 2 3 4…" at bounding box center [692, 368] width 1385 height 736
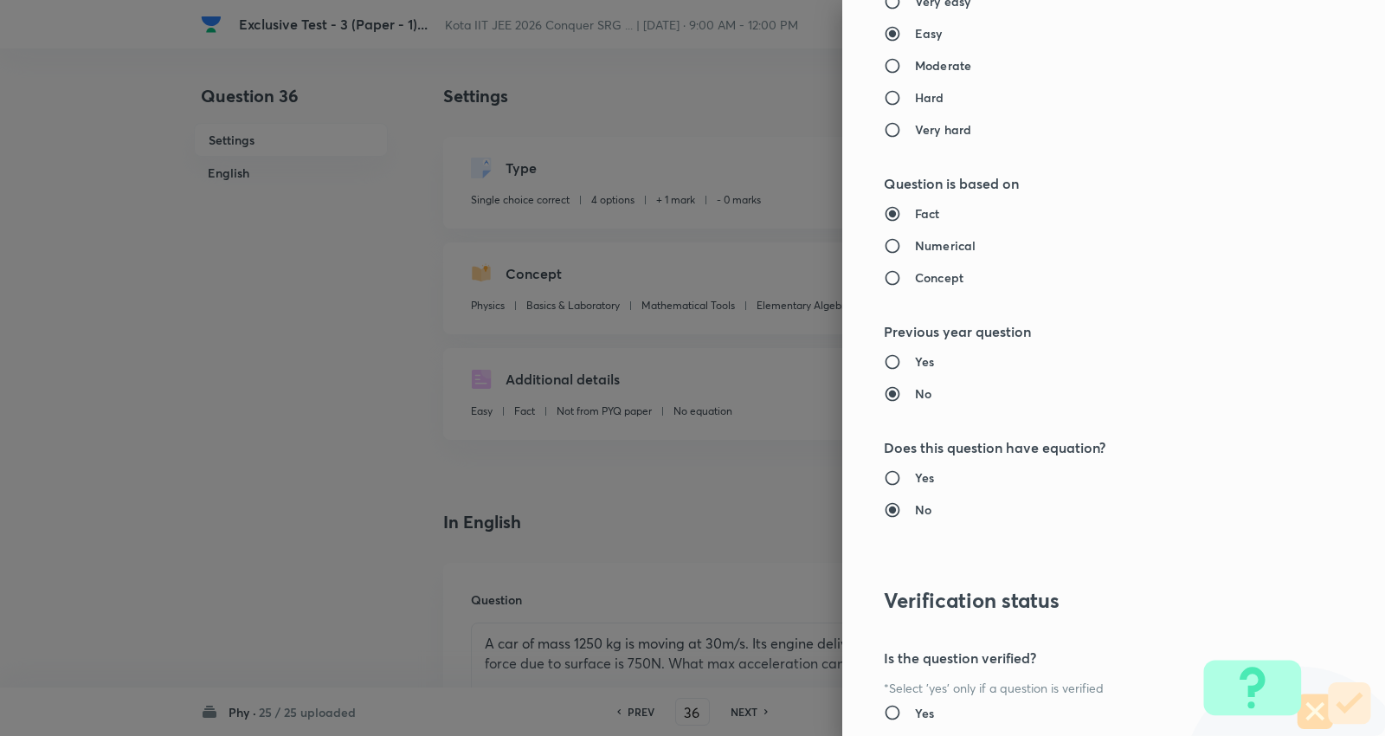
scroll to position [1740, 0]
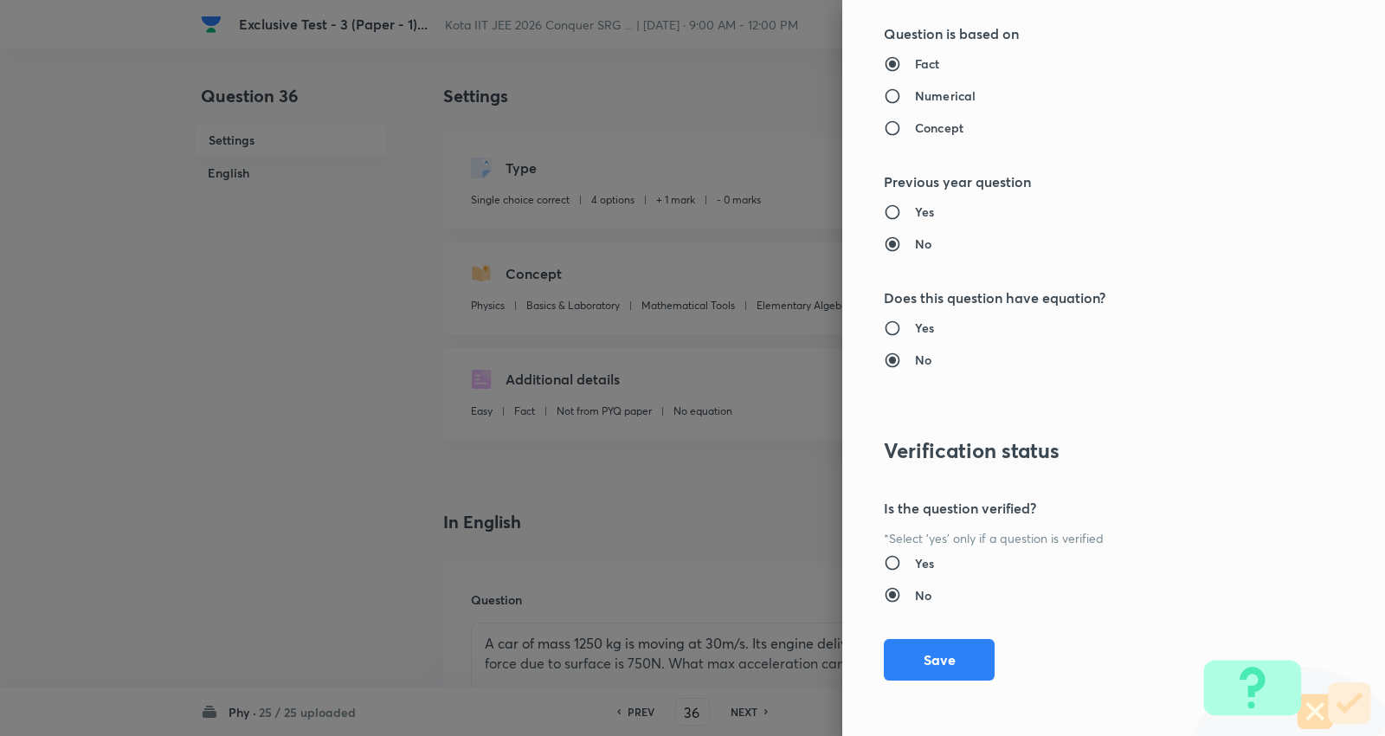
click at [937, 650] on button "Save" at bounding box center [939, 660] width 111 height 42
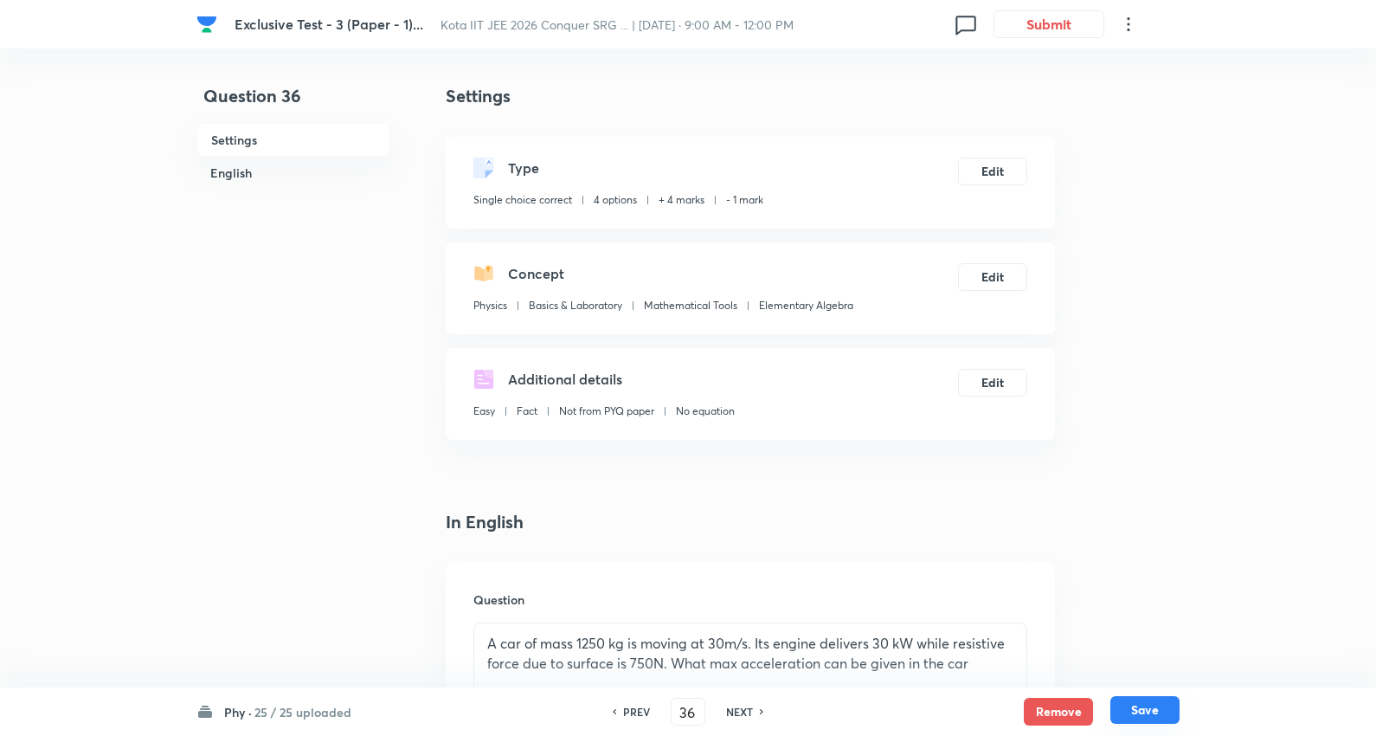
click at [1144, 701] on button "Save" at bounding box center [1144, 710] width 69 height 28
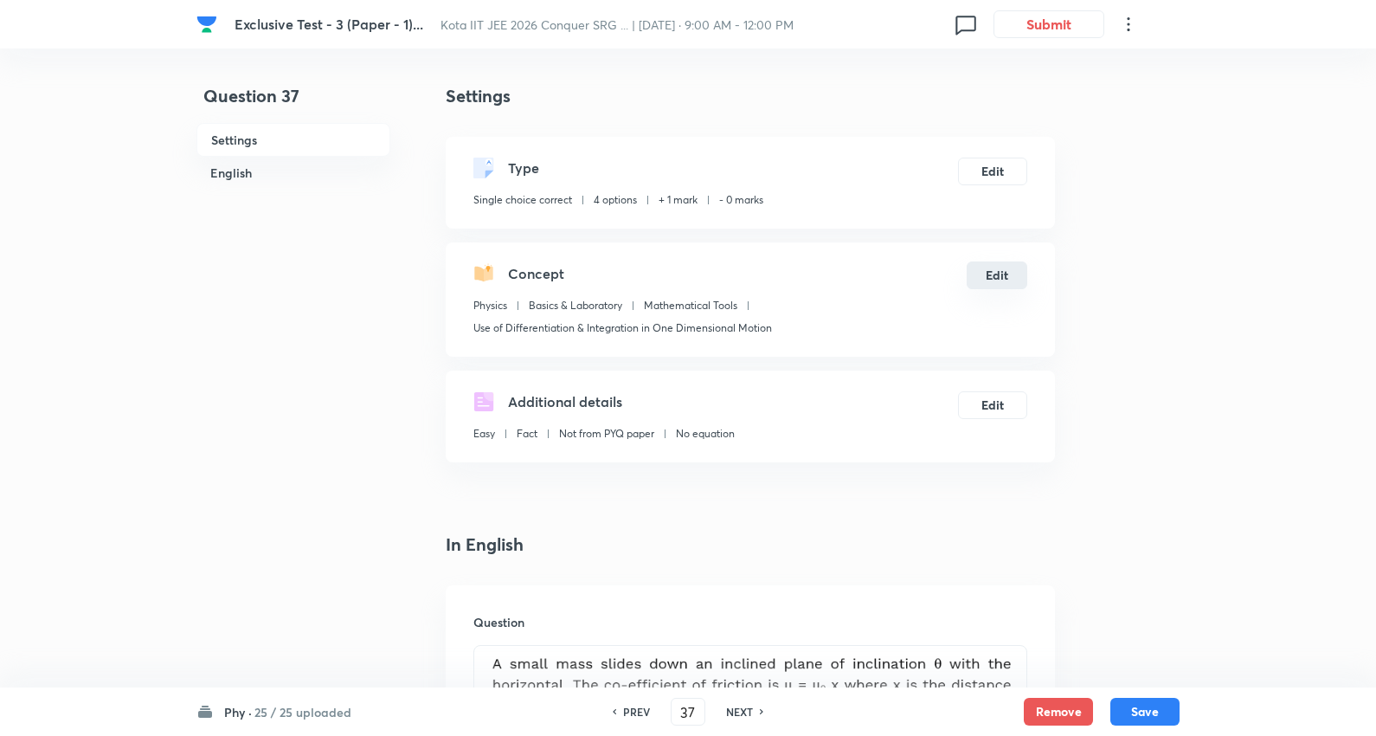
click at [991, 265] on button "Edit" at bounding box center [997, 275] width 61 height 28
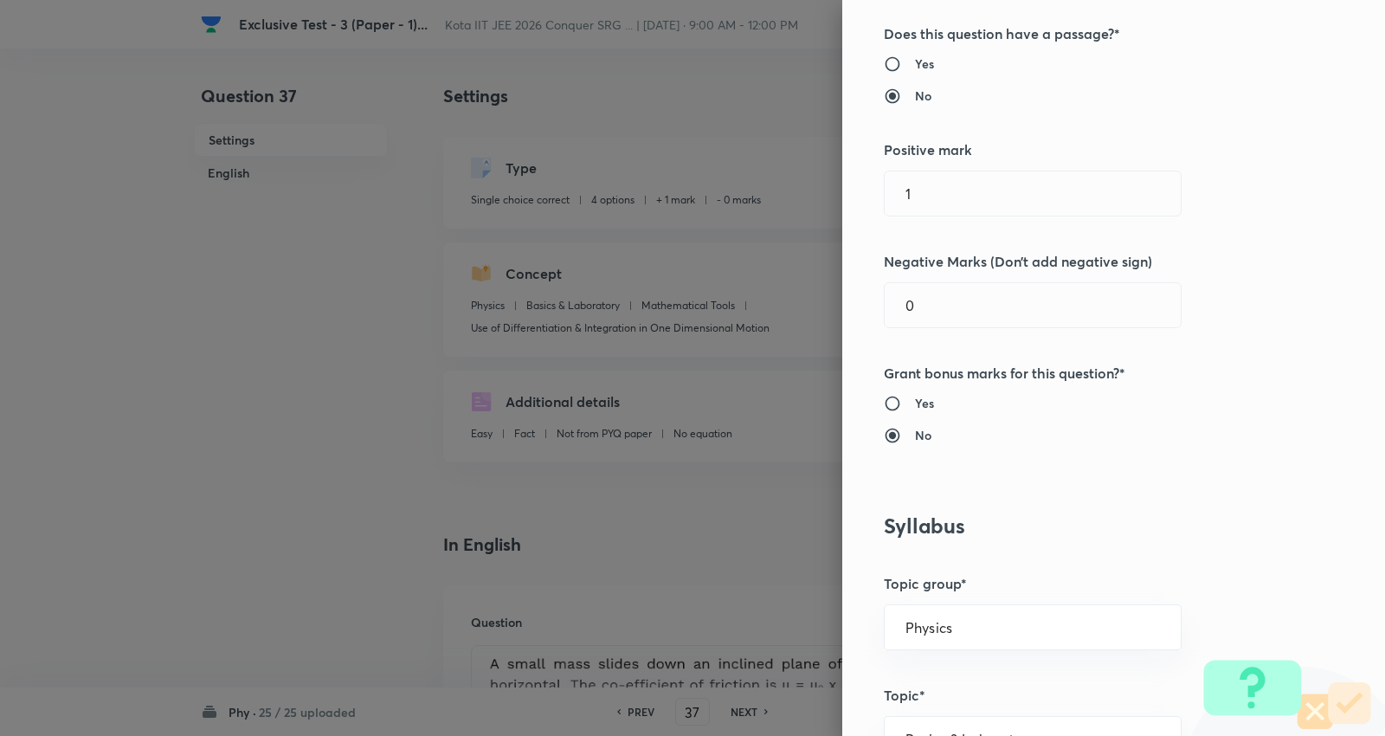
scroll to position [384, 0]
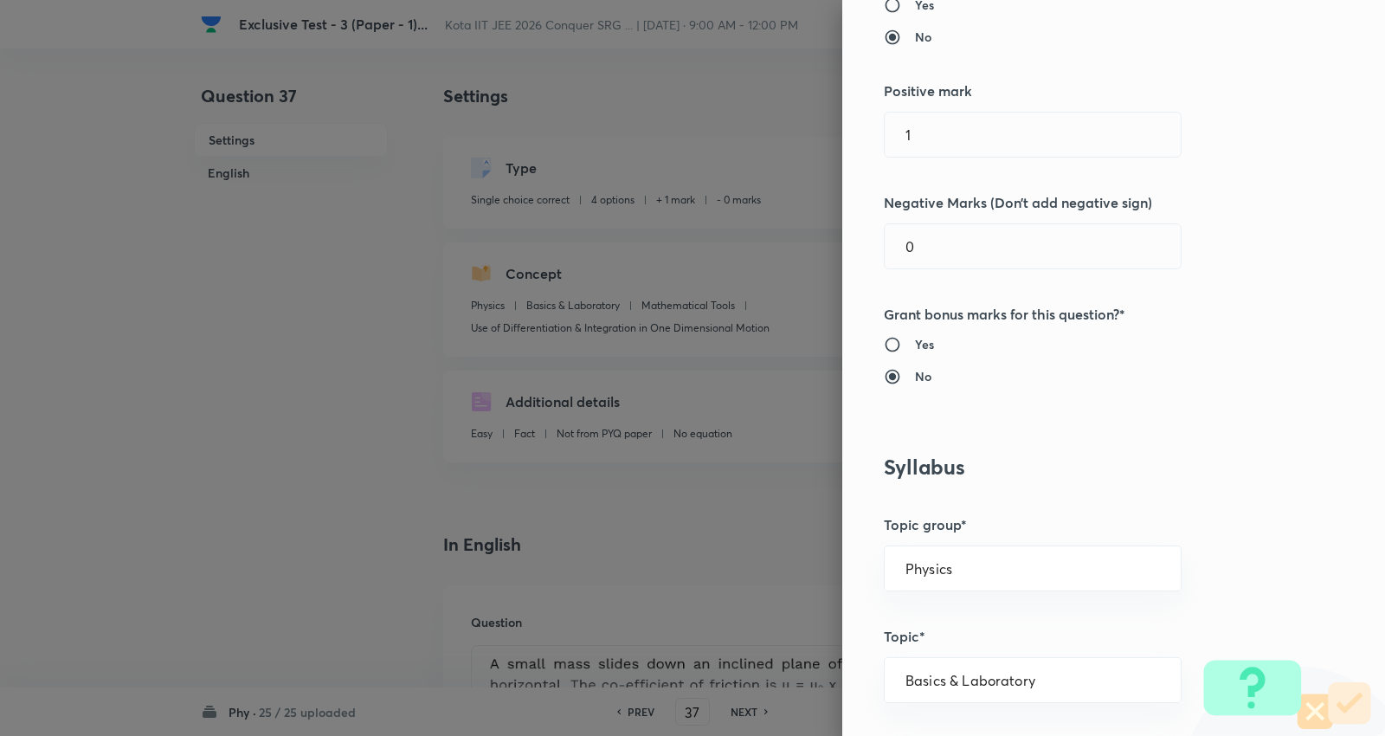
click at [681, 124] on div "Question settings Question type* Single choice correct Number of options* 2 3 4…" at bounding box center [692, 368] width 1385 height 736
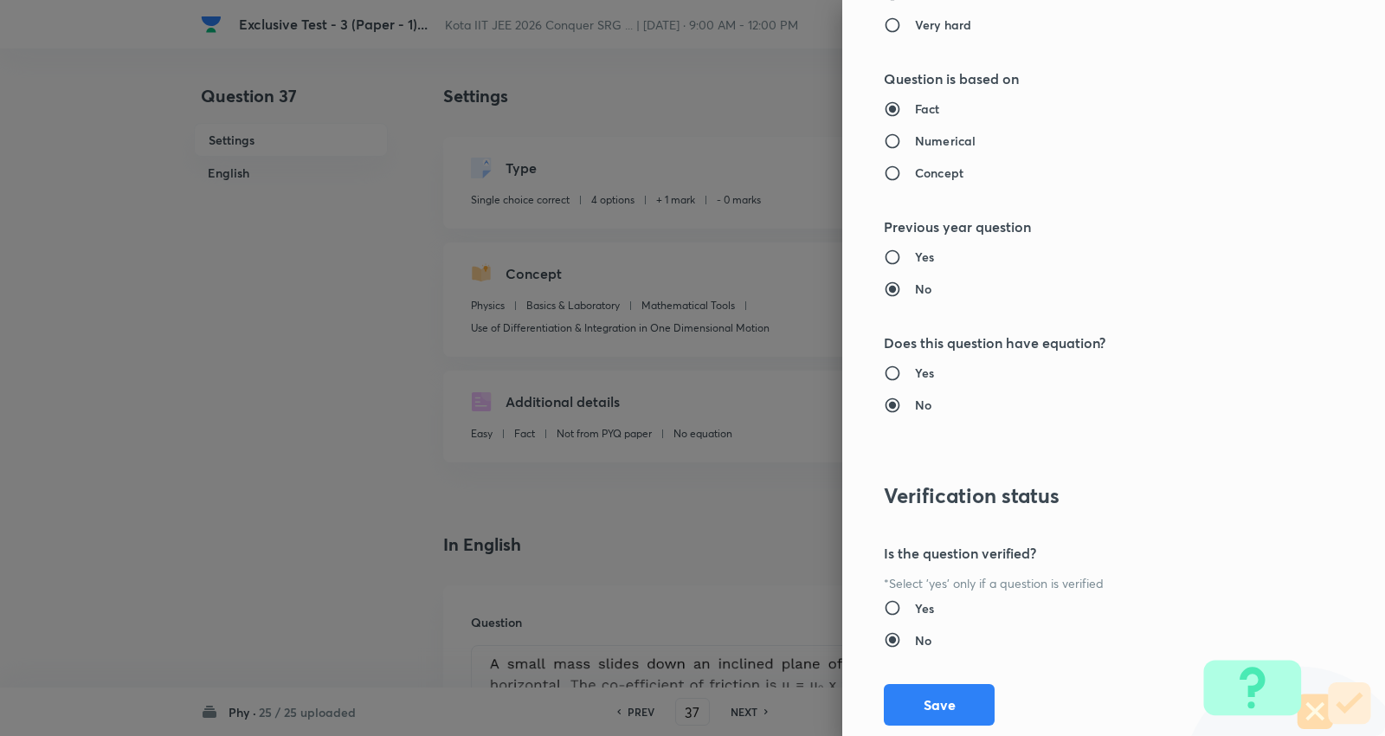
scroll to position [1740, 0]
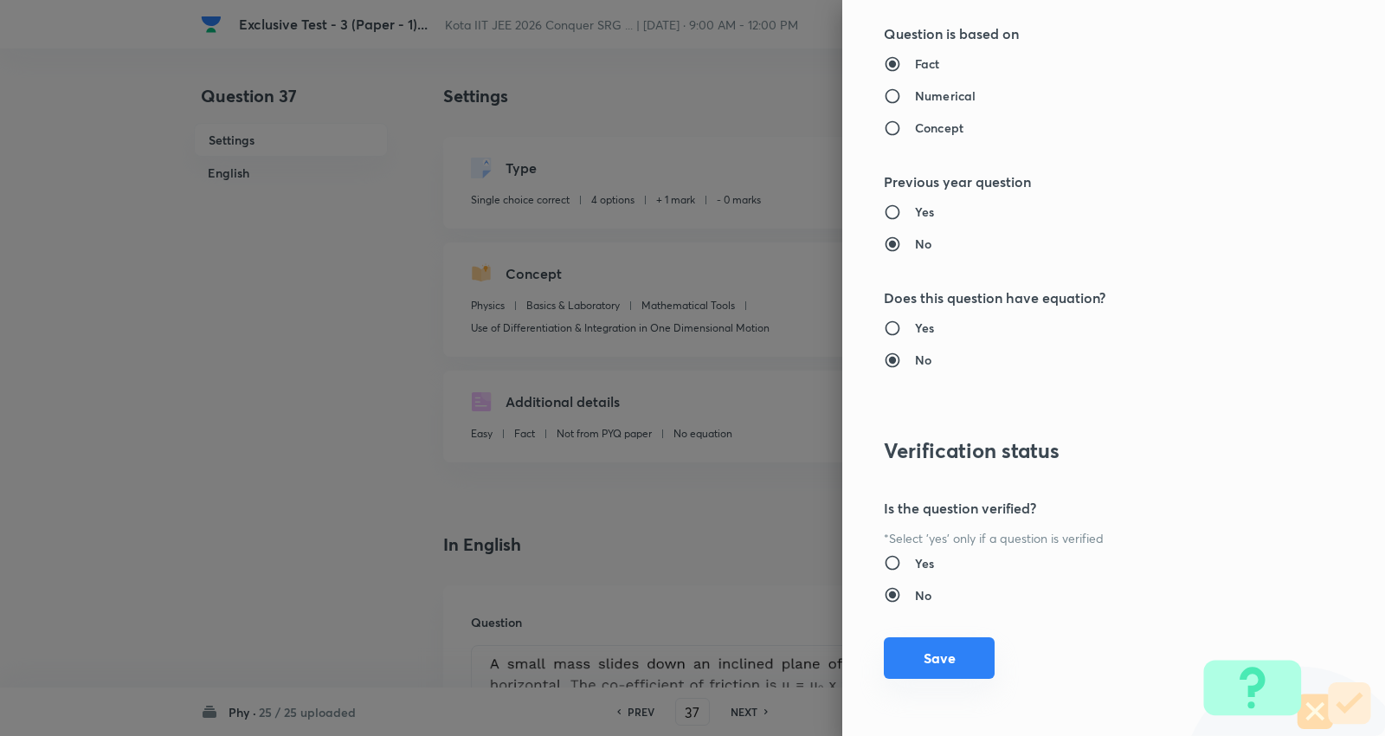
click at [926, 646] on button "Save" at bounding box center [939, 658] width 111 height 42
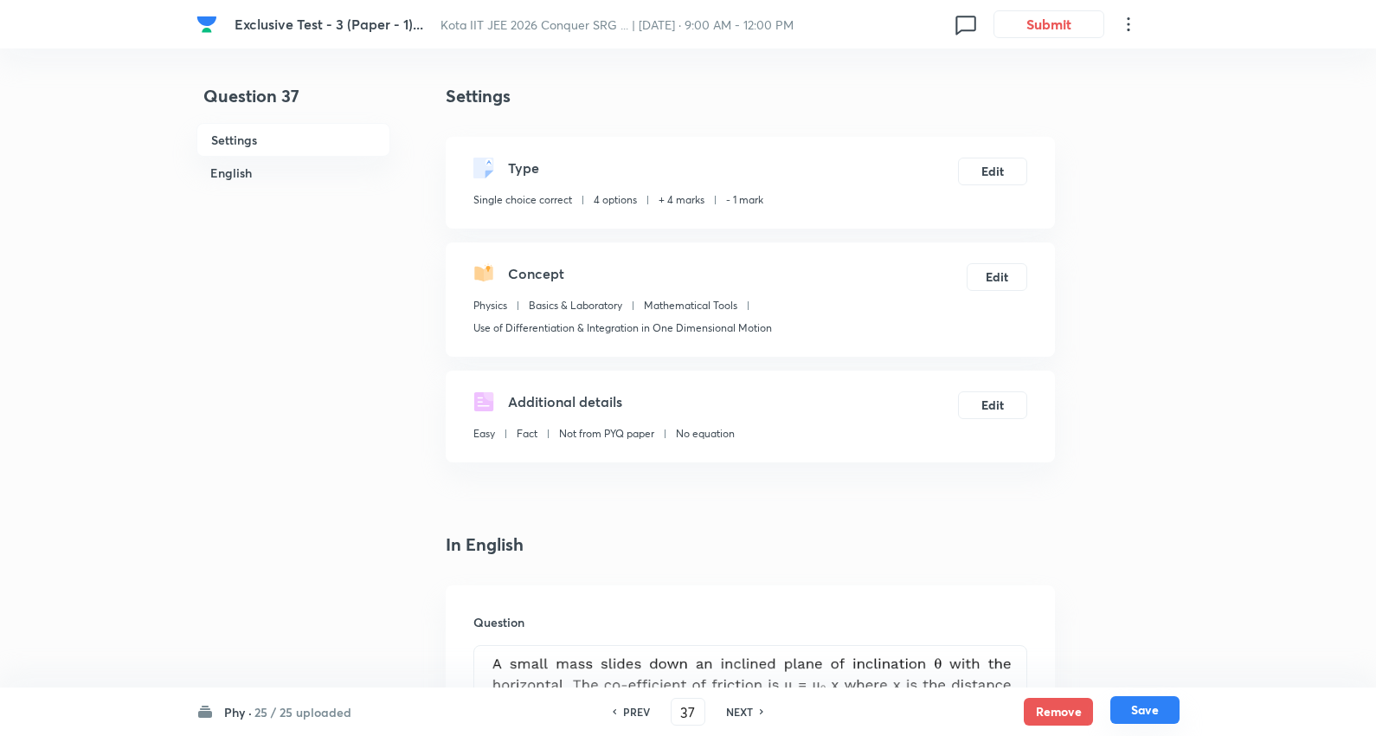
click at [1141, 702] on button "Save" at bounding box center [1144, 710] width 69 height 28
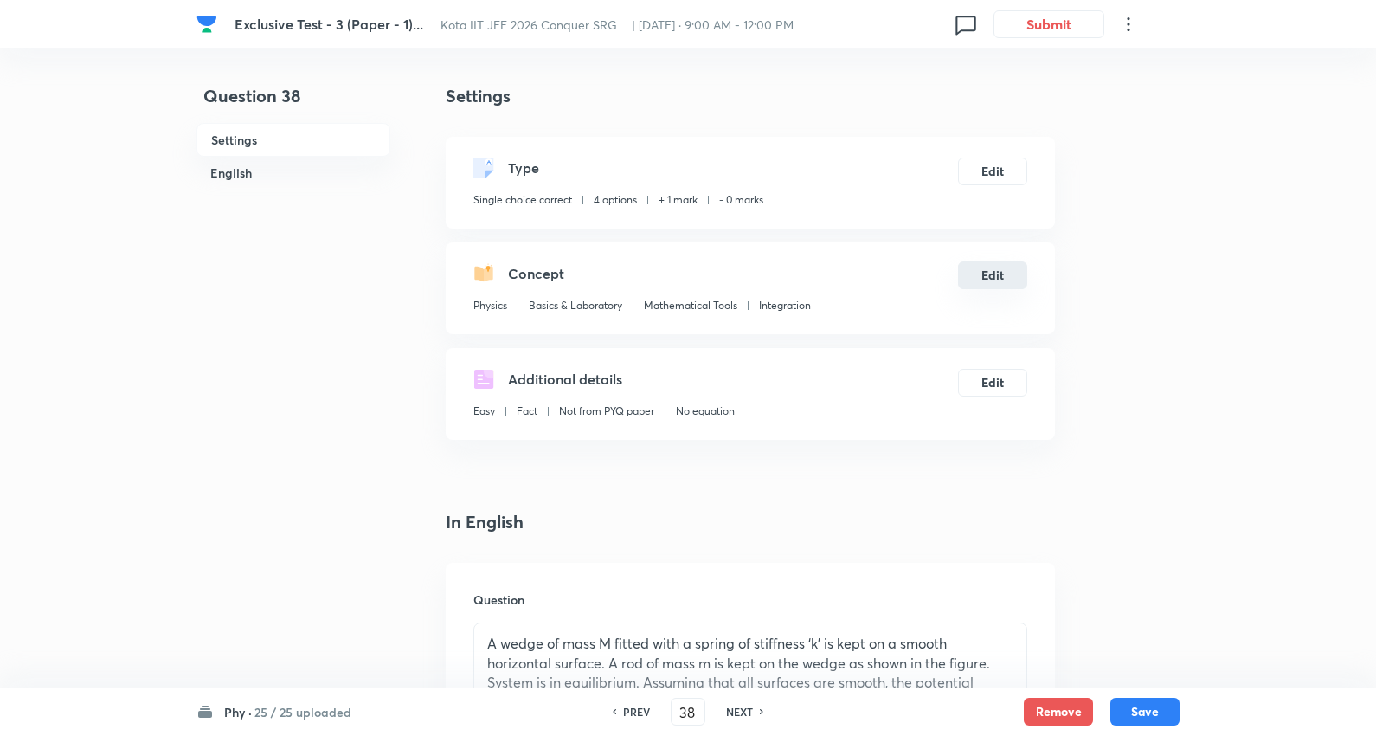
click at [998, 270] on button "Edit" at bounding box center [992, 275] width 69 height 28
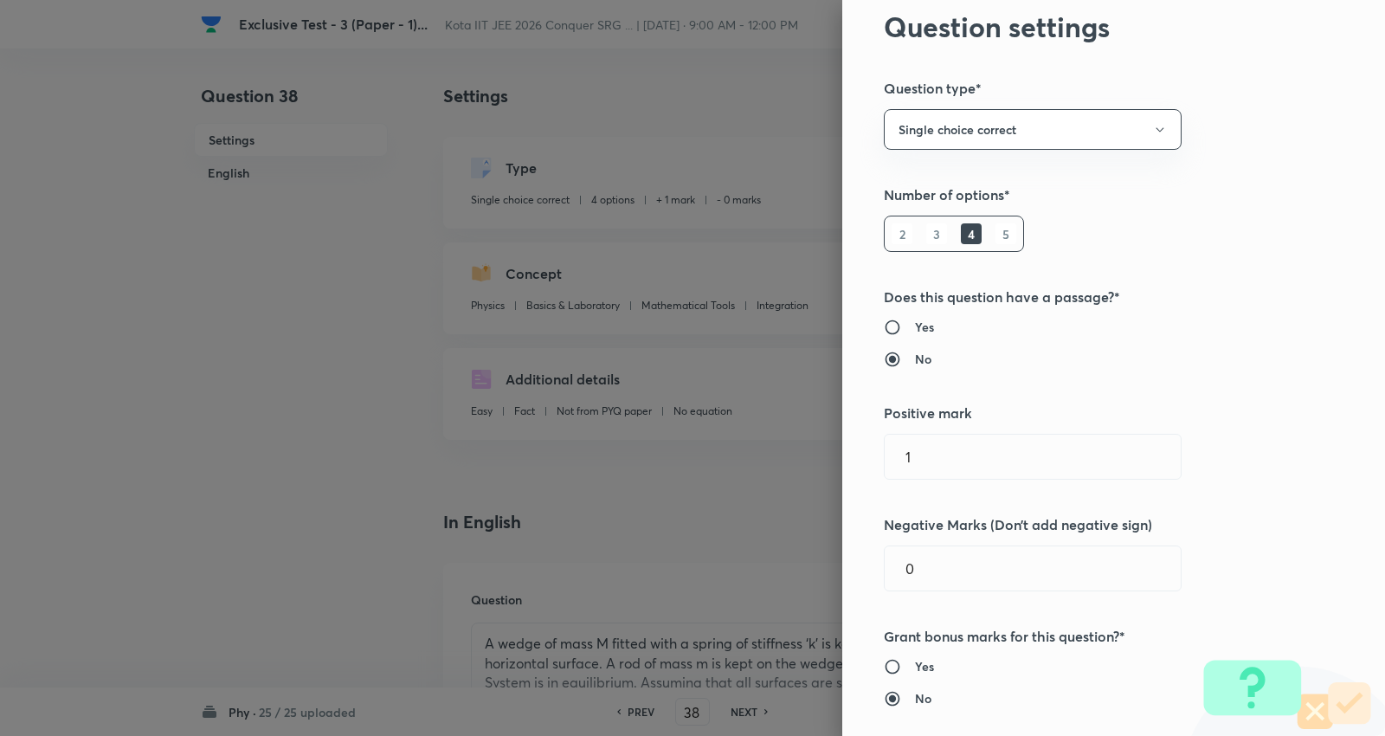
scroll to position [96, 0]
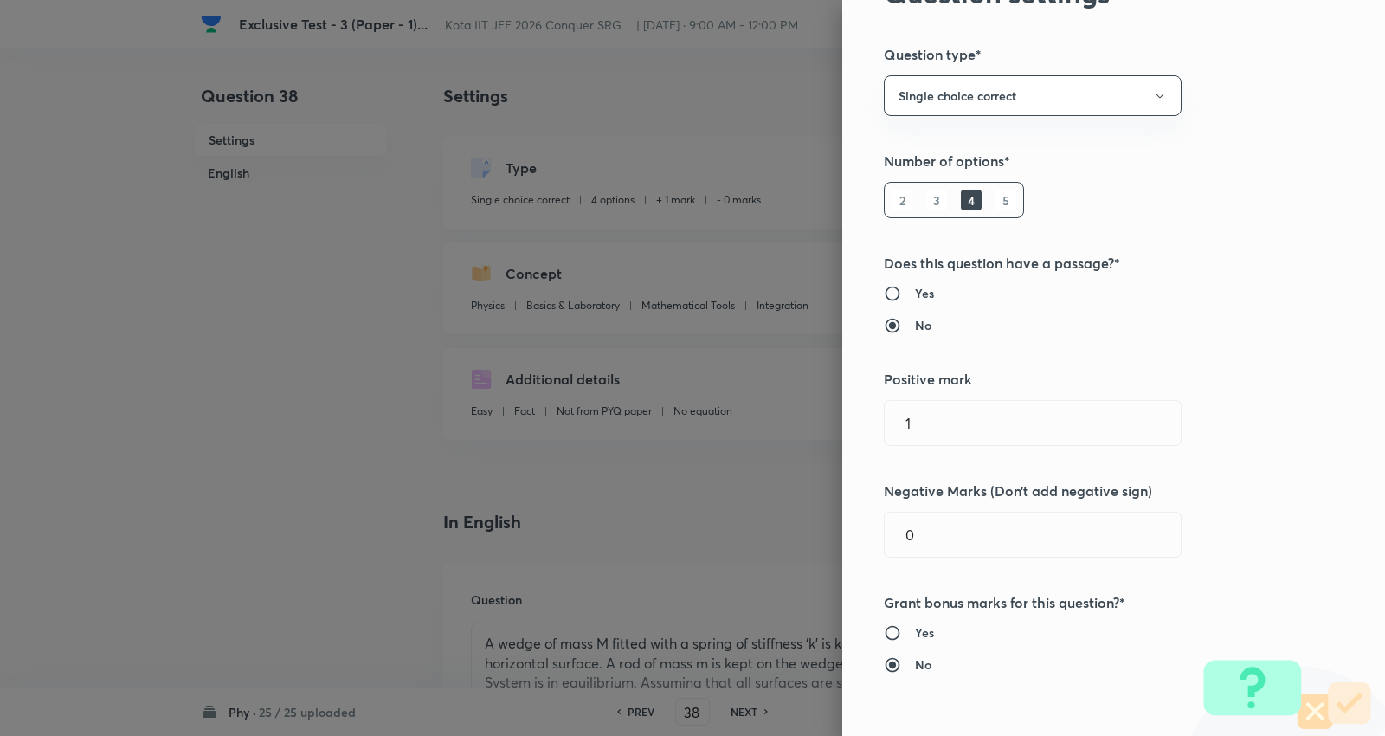
drag, startPoint x: 959, startPoint y: 425, endPoint x: 571, endPoint y: 401, distance: 388.5
click at [571, 401] on div "Question settings Question type* Single choice correct Number of options* 2 3 4…" at bounding box center [692, 368] width 1385 height 736
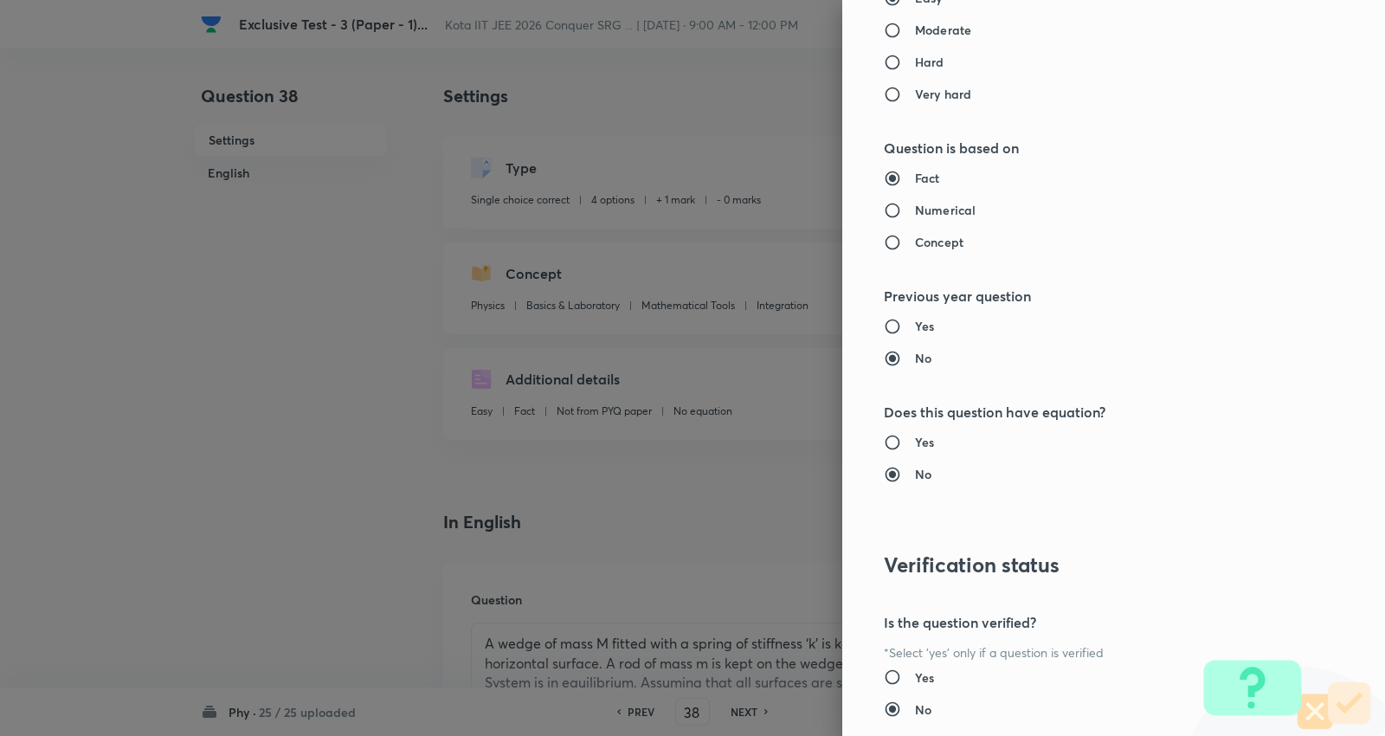
scroll to position [1355, 0]
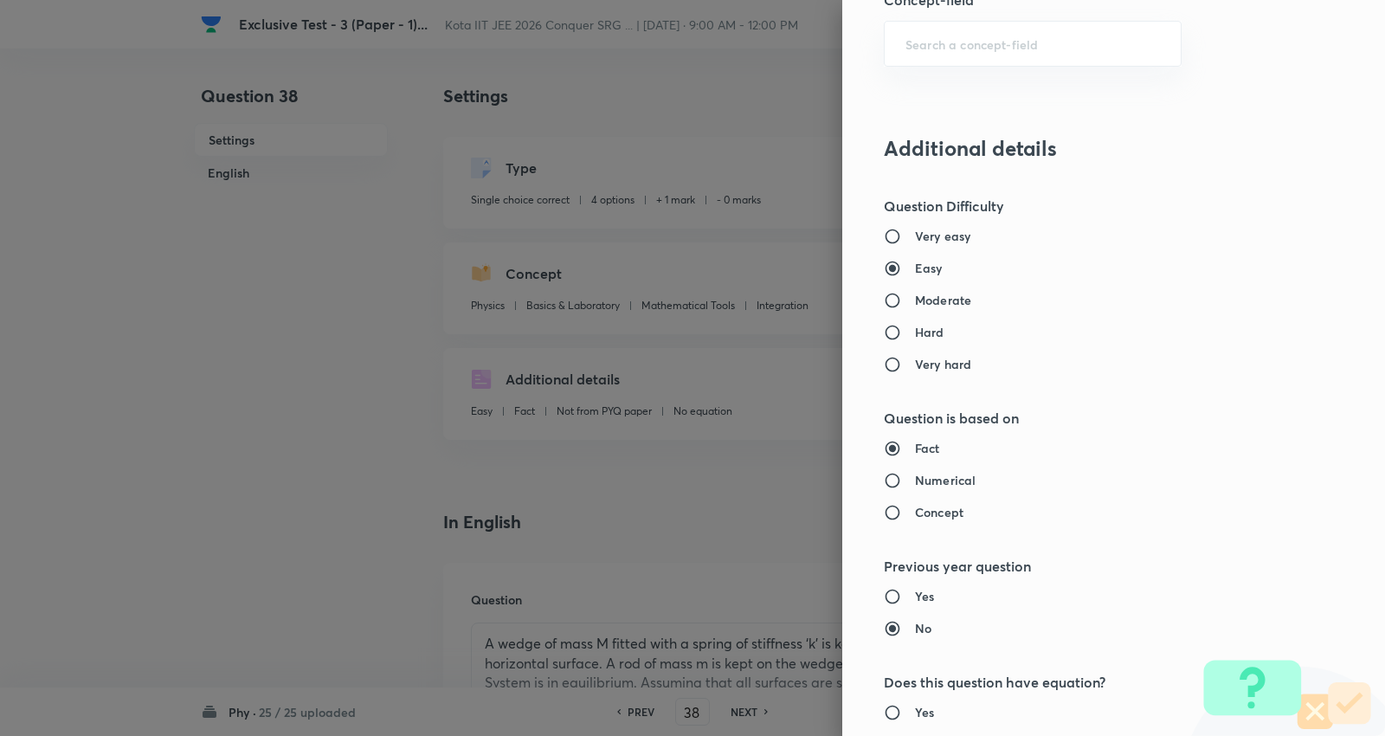
click at [930, 300] on h6 "Moderate" at bounding box center [943, 300] width 56 height 18
click at [915, 300] on input "Moderate" at bounding box center [899, 300] width 31 height 17
click at [935, 479] on h6 "Numerical" at bounding box center [945, 480] width 61 height 18
click at [915, 479] on input "Numerical" at bounding box center [899, 480] width 31 height 17
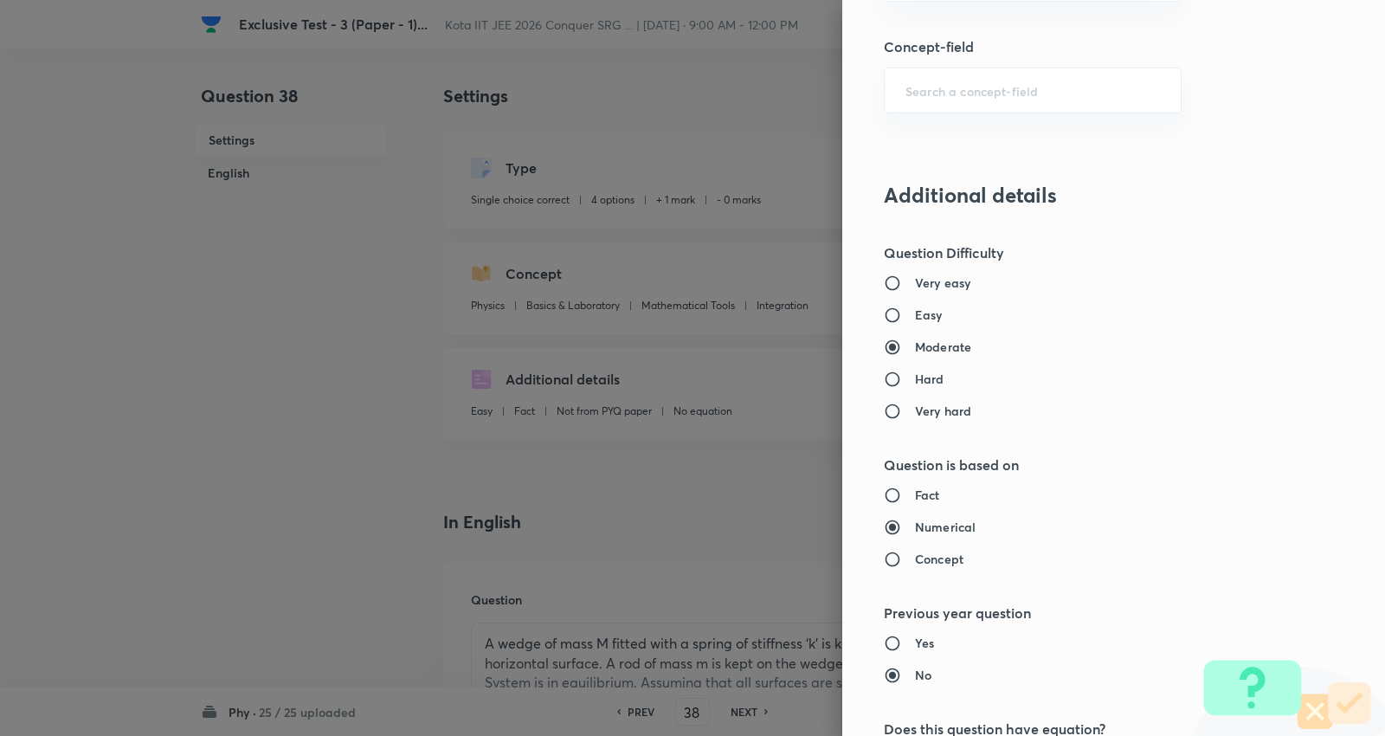
scroll to position [1740, 0]
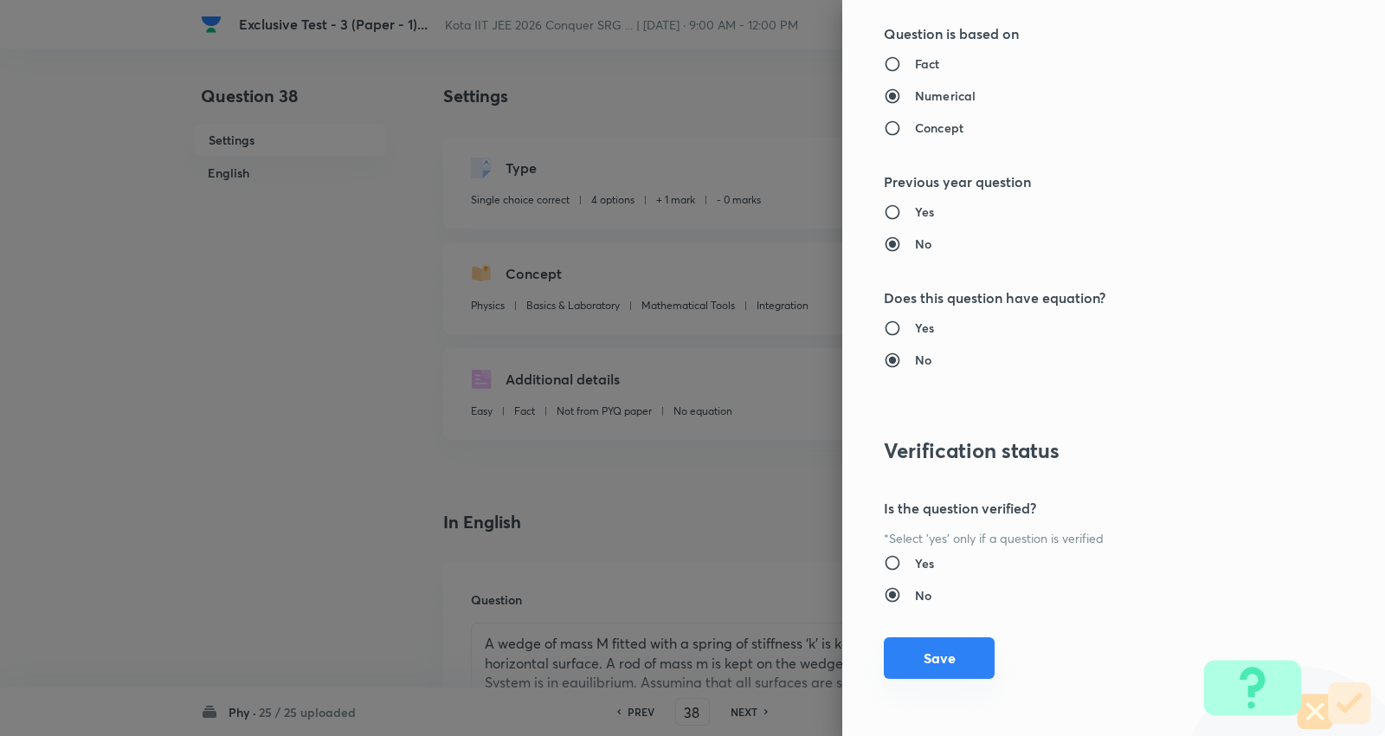
click at [938, 653] on button "Save" at bounding box center [939, 658] width 111 height 42
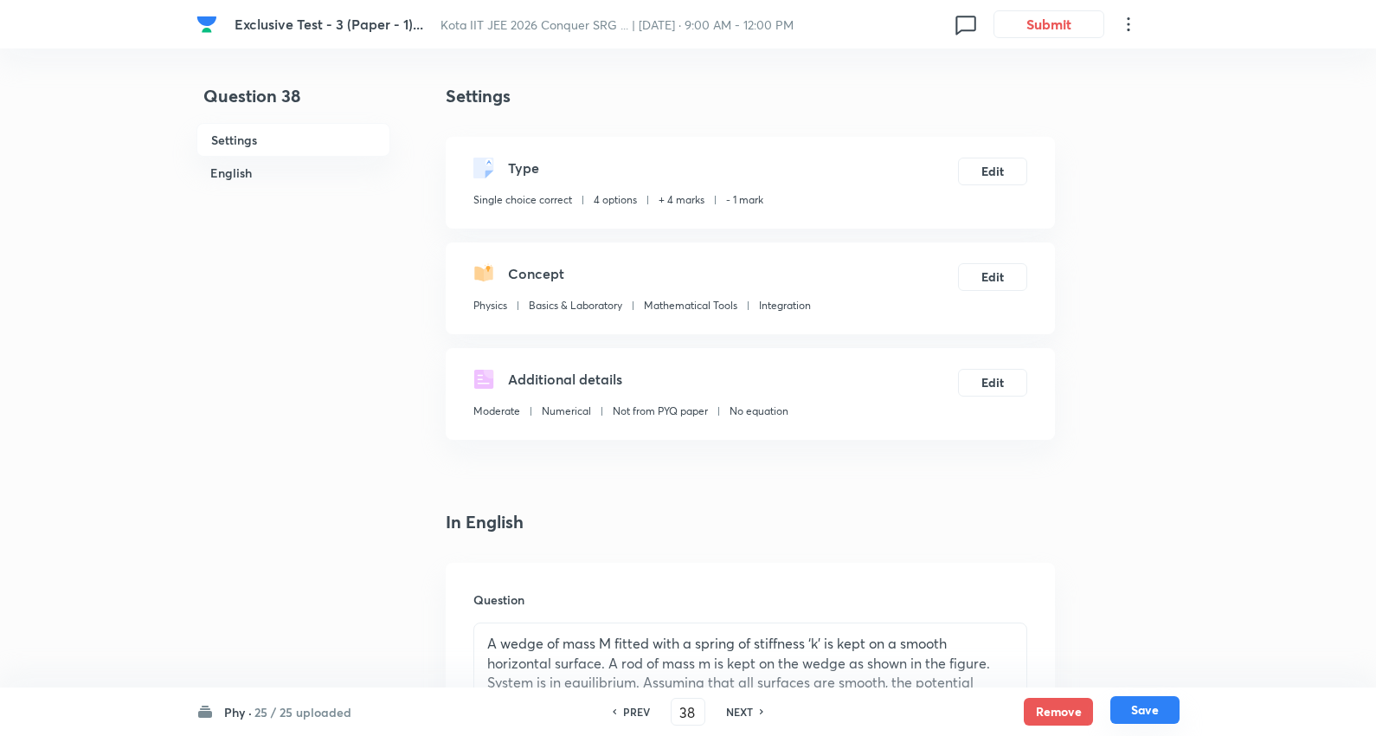
click at [1155, 714] on button "Save" at bounding box center [1144, 710] width 69 height 28
click at [993, 265] on button "Edit" at bounding box center [992, 275] width 69 height 28
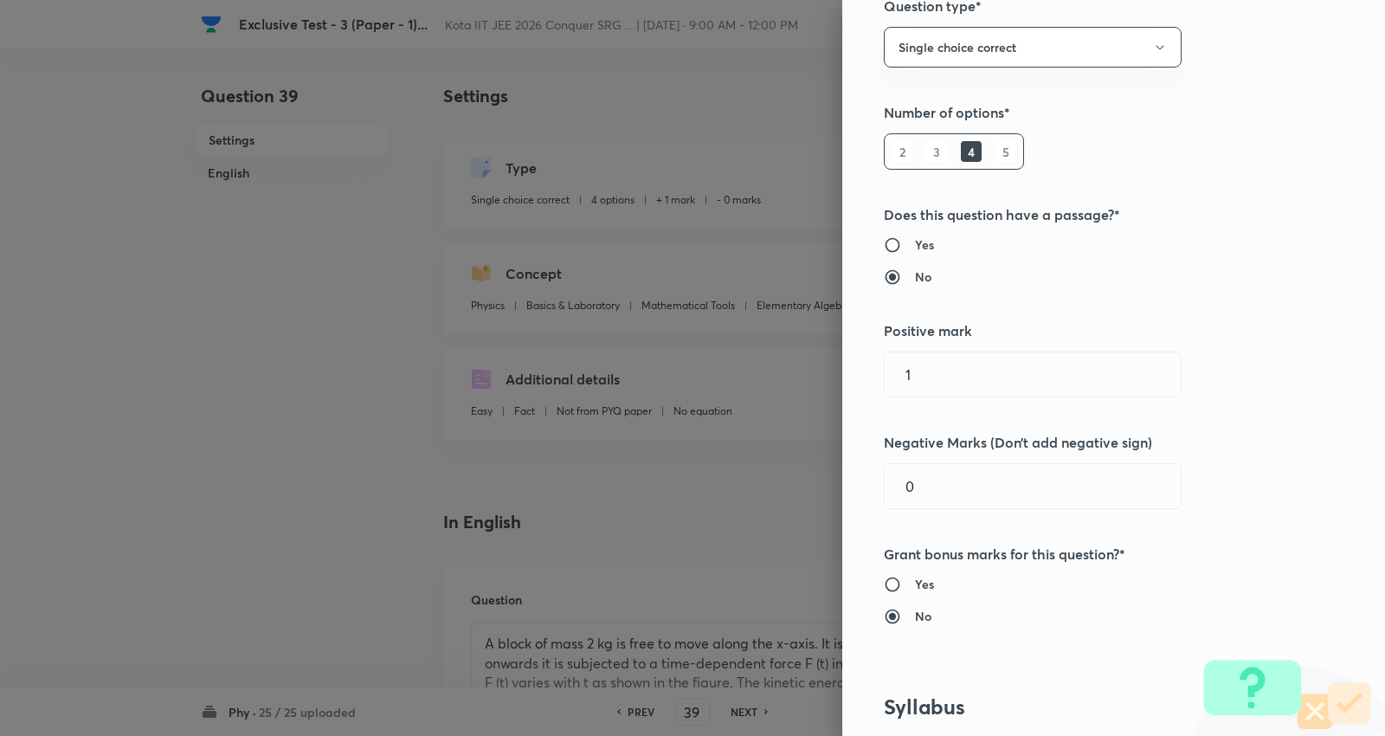
scroll to position [288, 0]
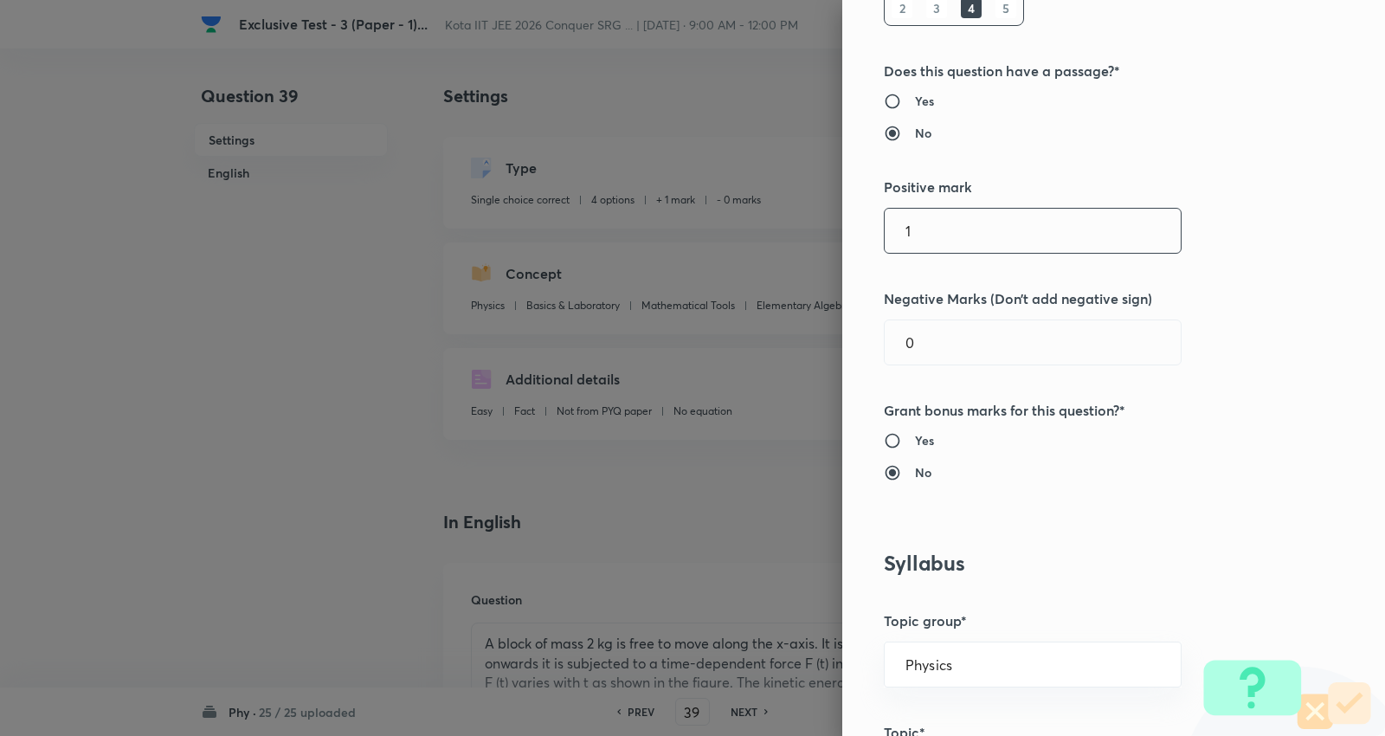
drag, startPoint x: 924, startPoint y: 228, endPoint x: 807, endPoint y: 234, distance: 117.9
click at [810, 223] on div "Question settings Question type* Single choice correct Number of options* 2 3 4…" at bounding box center [692, 368] width 1385 height 736
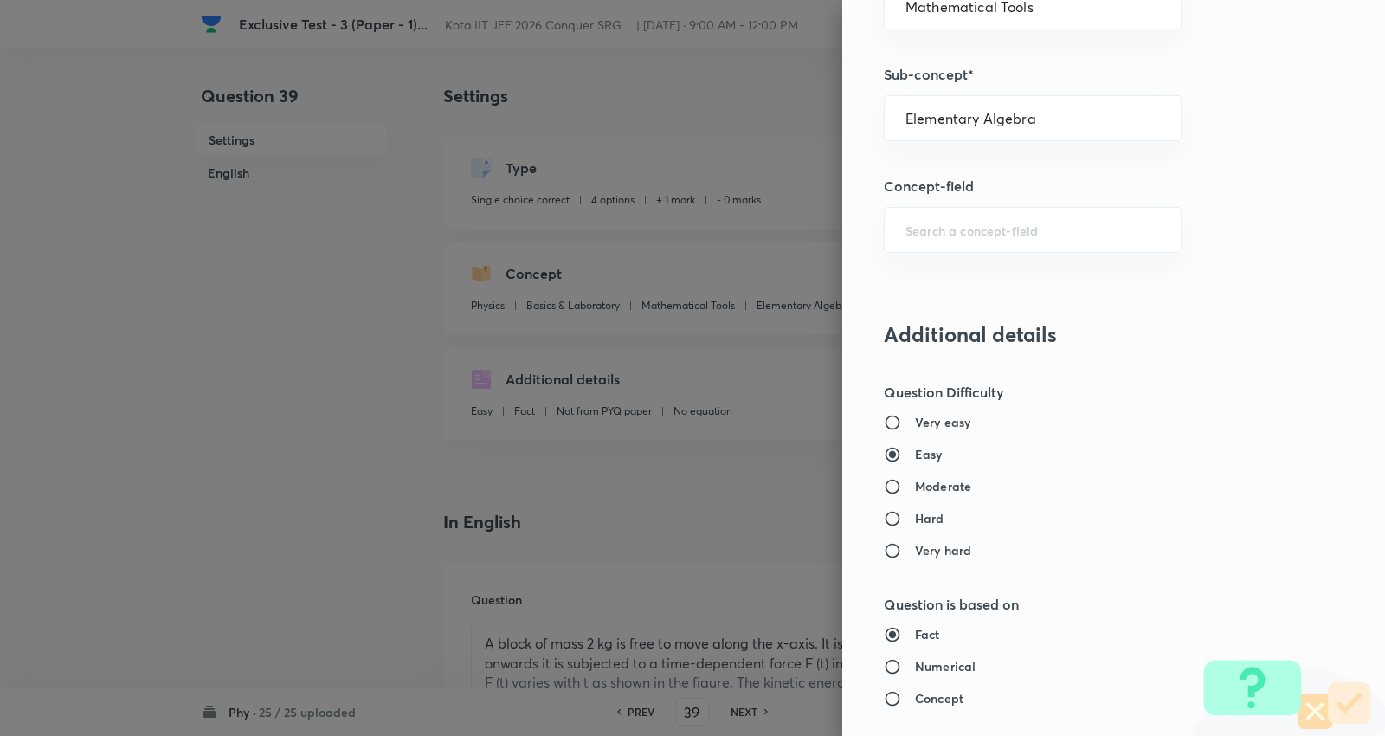
scroll to position [1346, 0]
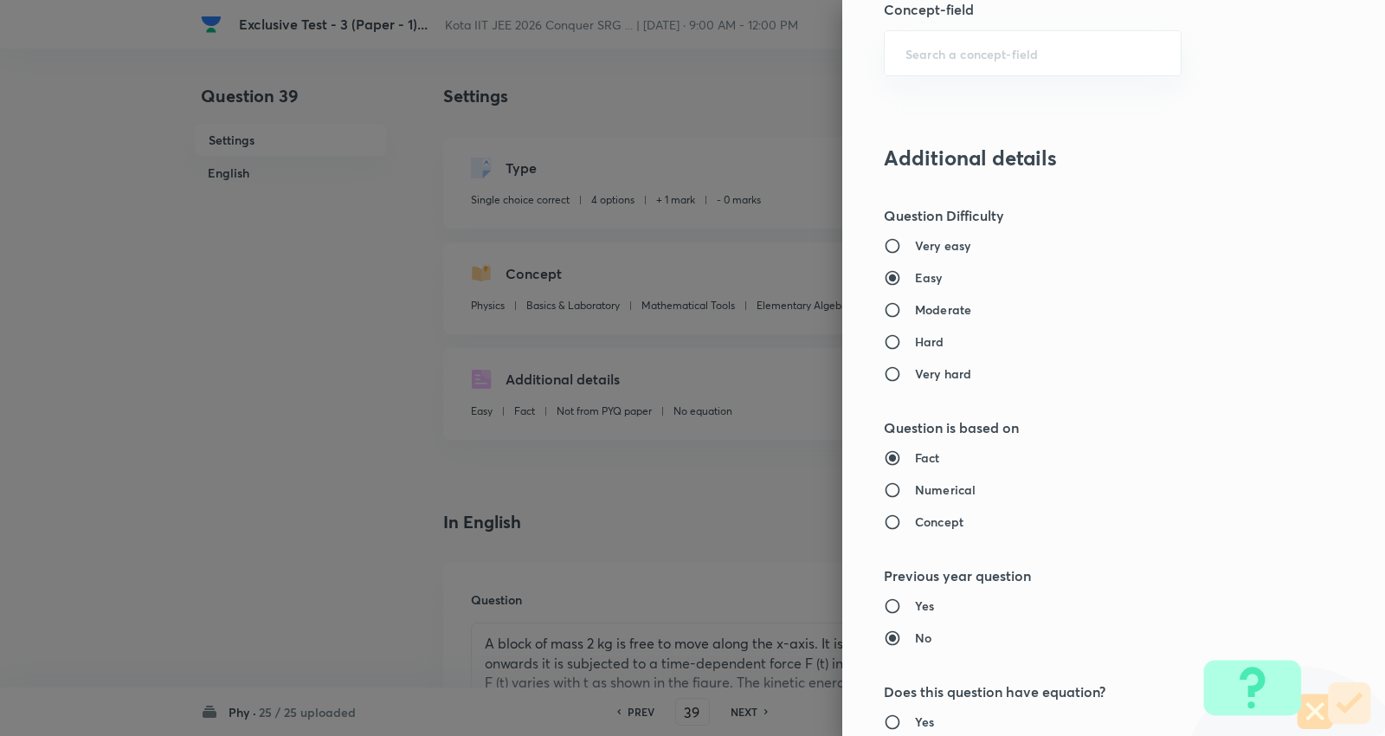
drag, startPoint x: 941, startPoint y: 299, endPoint x: 941, endPoint y: 362, distance: 63.2
click at [941, 303] on div "Very easy Easy Moderate Hard Very hard" at bounding box center [1085, 309] width 402 height 146
click at [937, 308] on h6 "Moderate" at bounding box center [943, 309] width 56 height 18
click at [915, 308] on input "Moderate" at bounding box center [899, 309] width 31 height 17
click at [919, 497] on h6 "Numerical" at bounding box center [945, 489] width 61 height 18
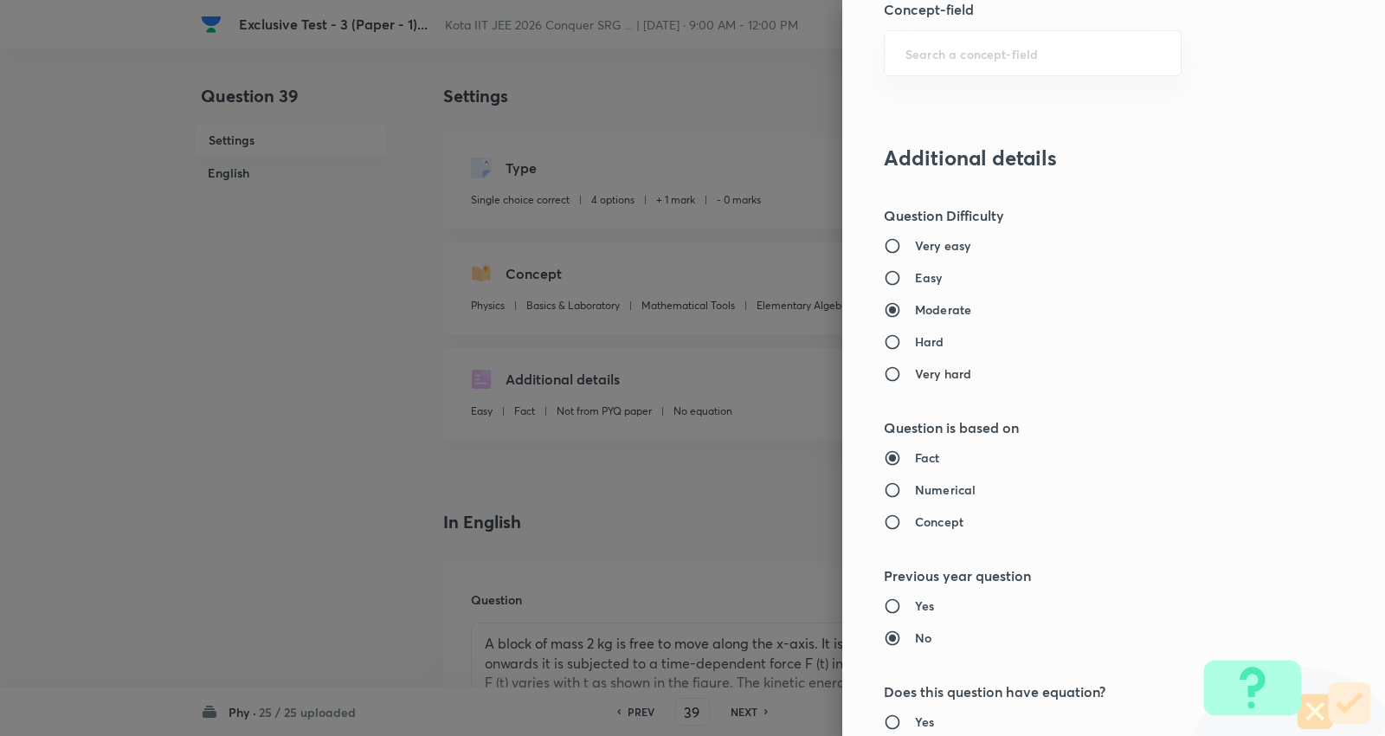
click at [915, 497] on input "Numerical" at bounding box center [899, 489] width 31 height 17
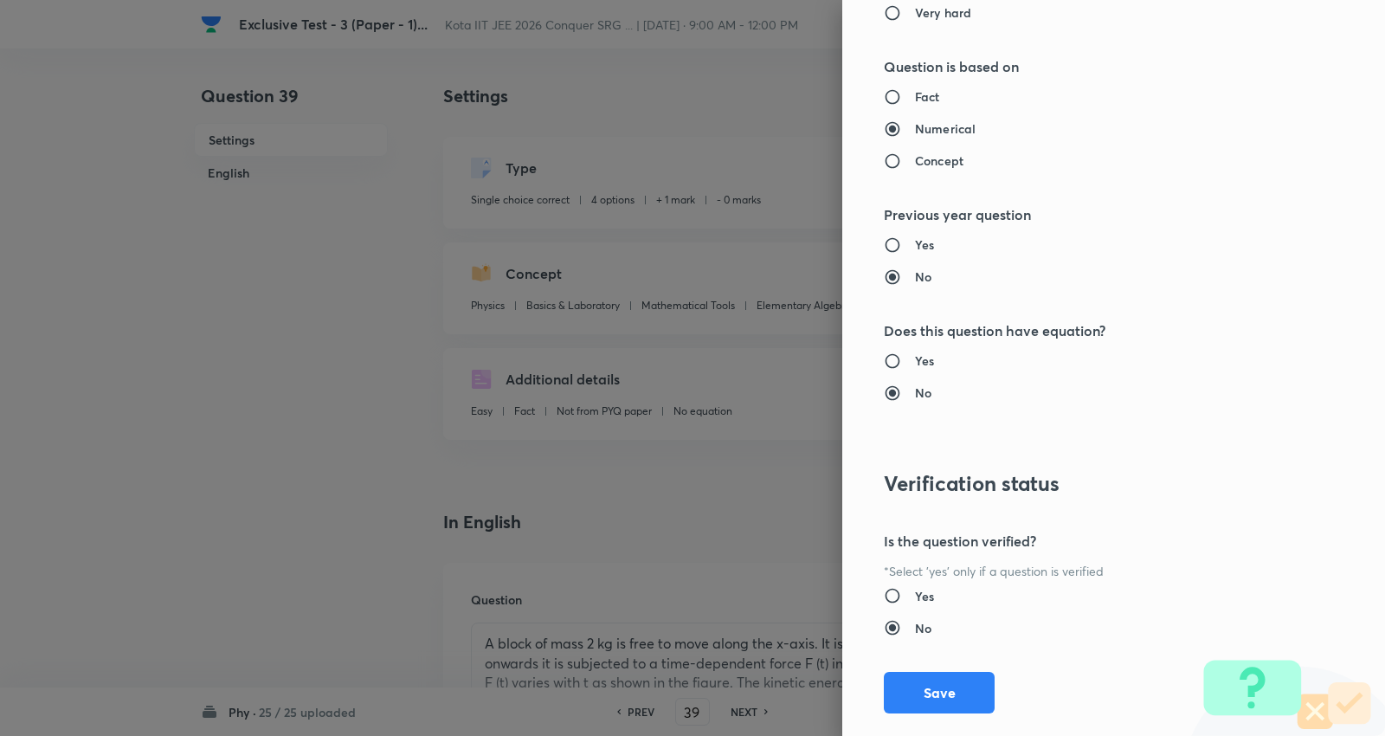
scroll to position [1740, 0]
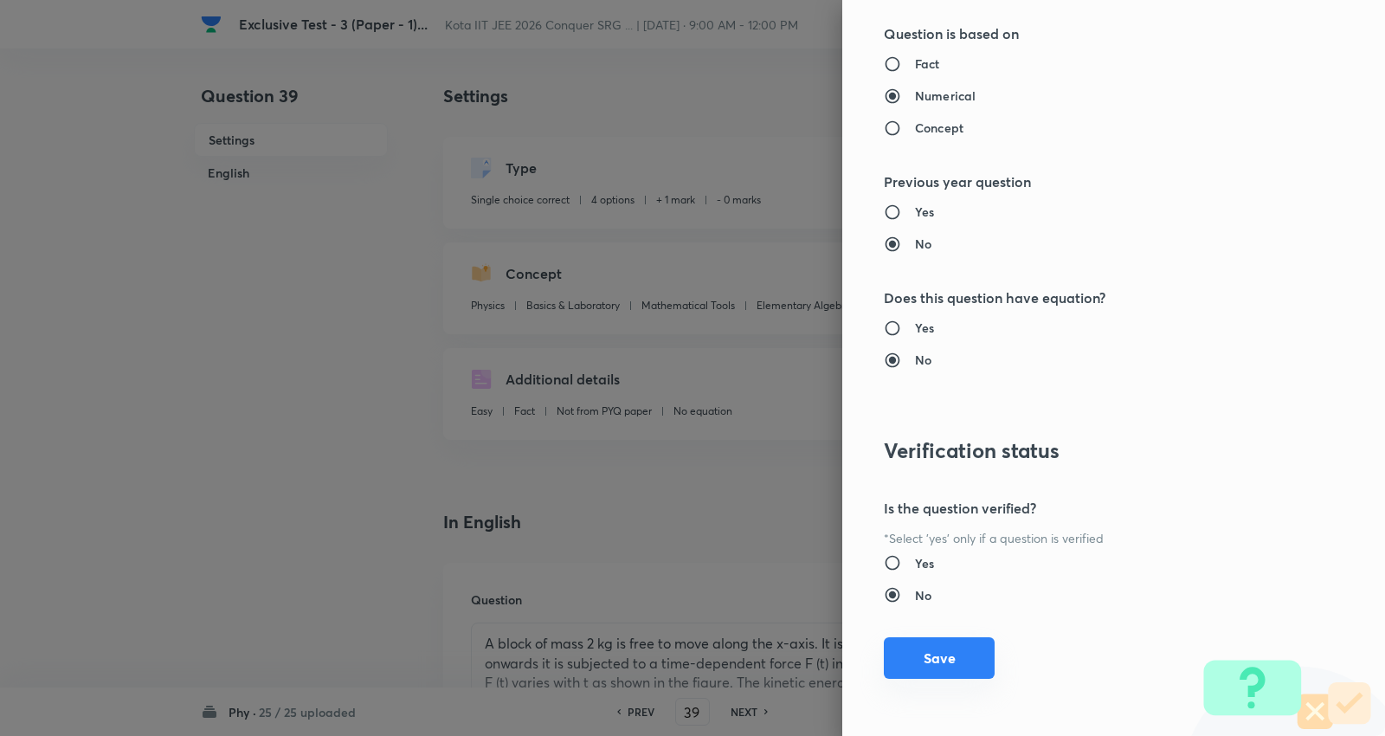
click at [917, 659] on button "Save" at bounding box center [939, 658] width 111 height 42
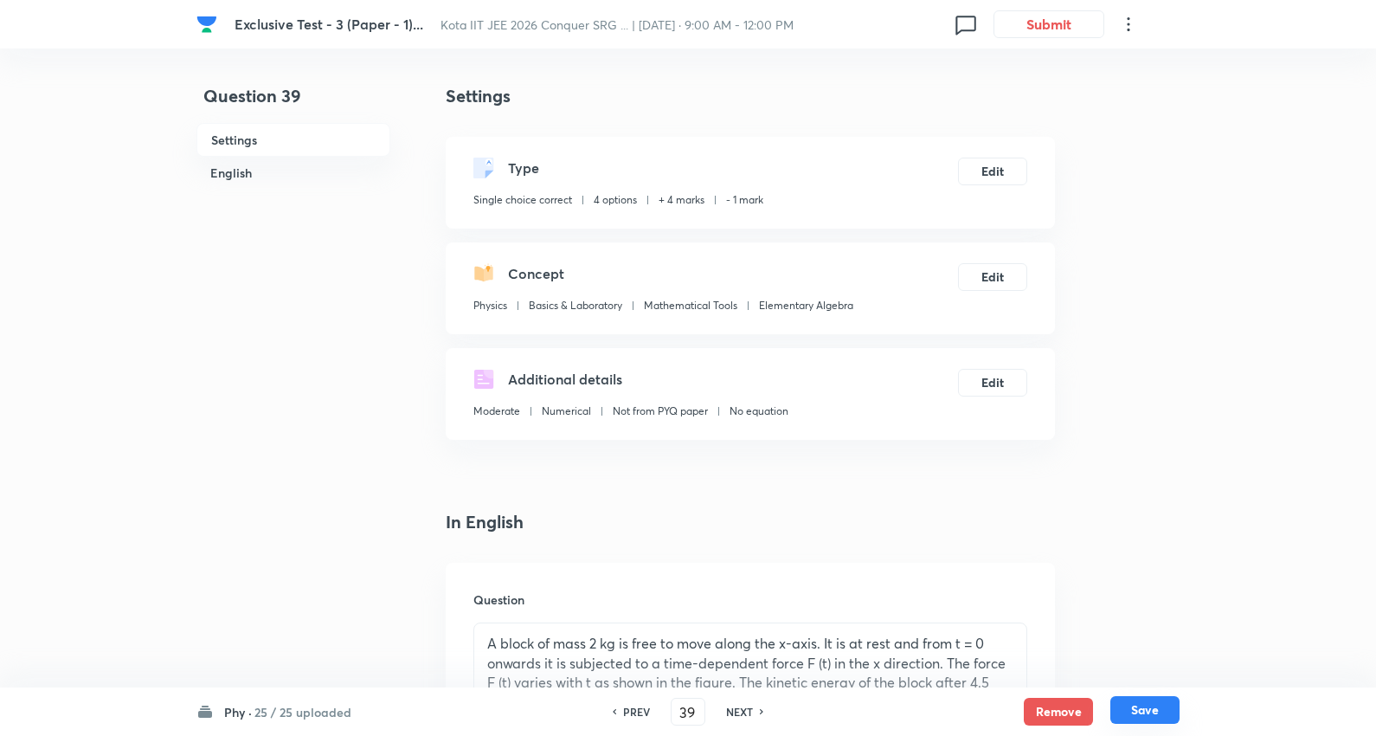
click at [1142, 706] on button "Save" at bounding box center [1144, 710] width 69 height 28
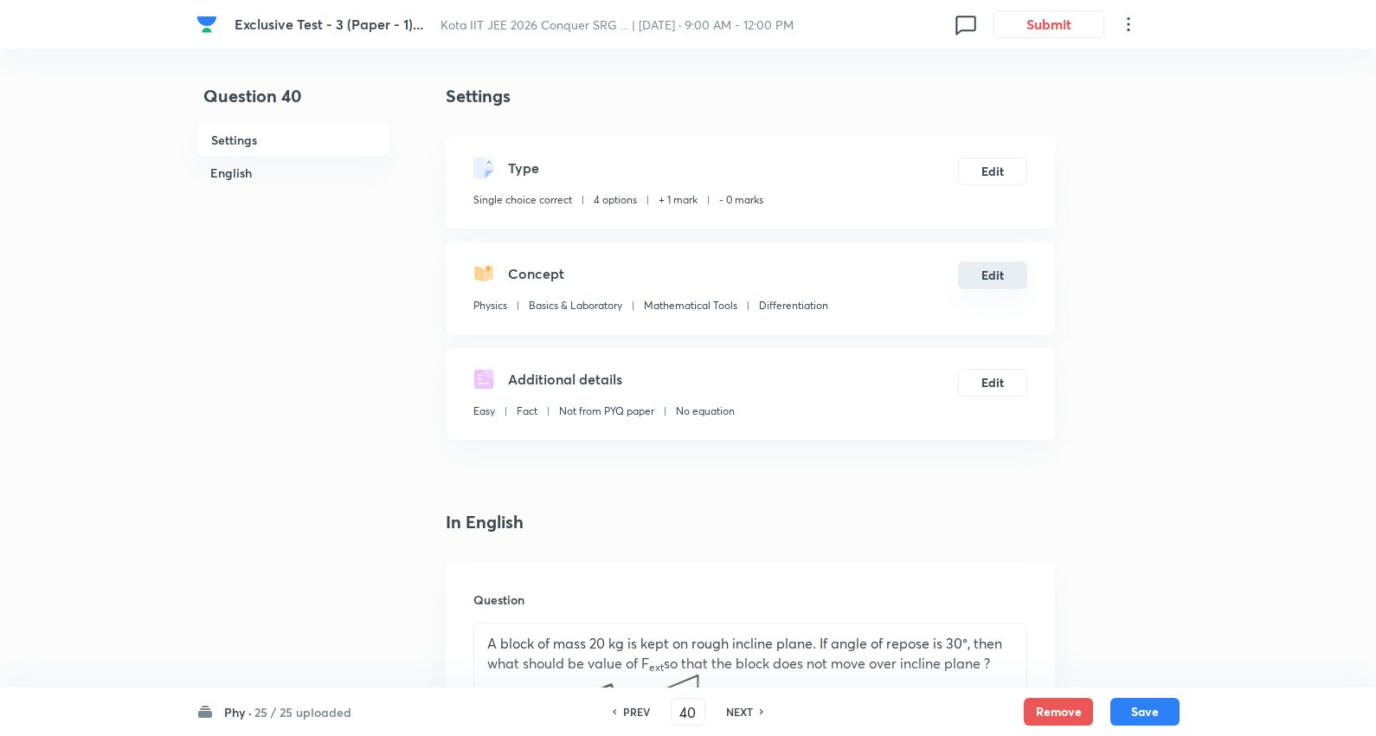
click at [995, 269] on button "Edit" at bounding box center [992, 275] width 69 height 28
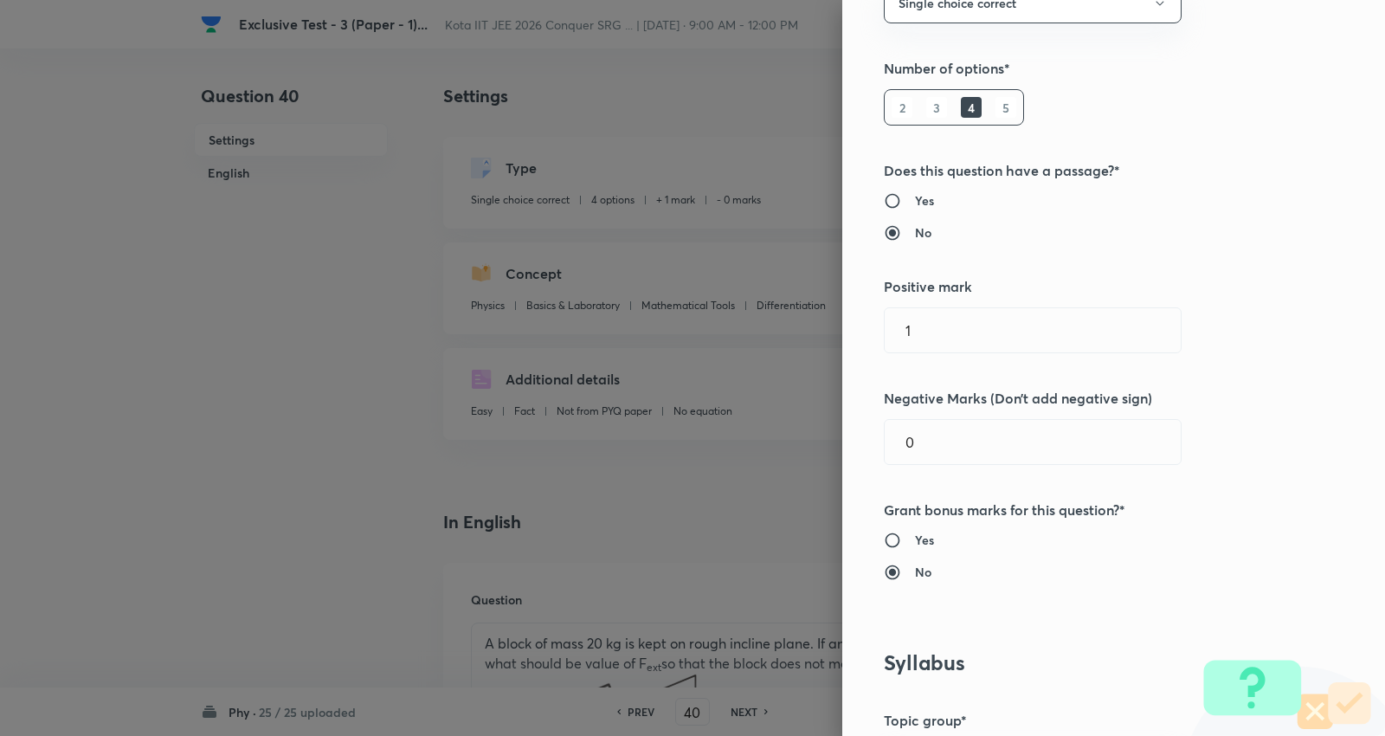
scroll to position [384, 0]
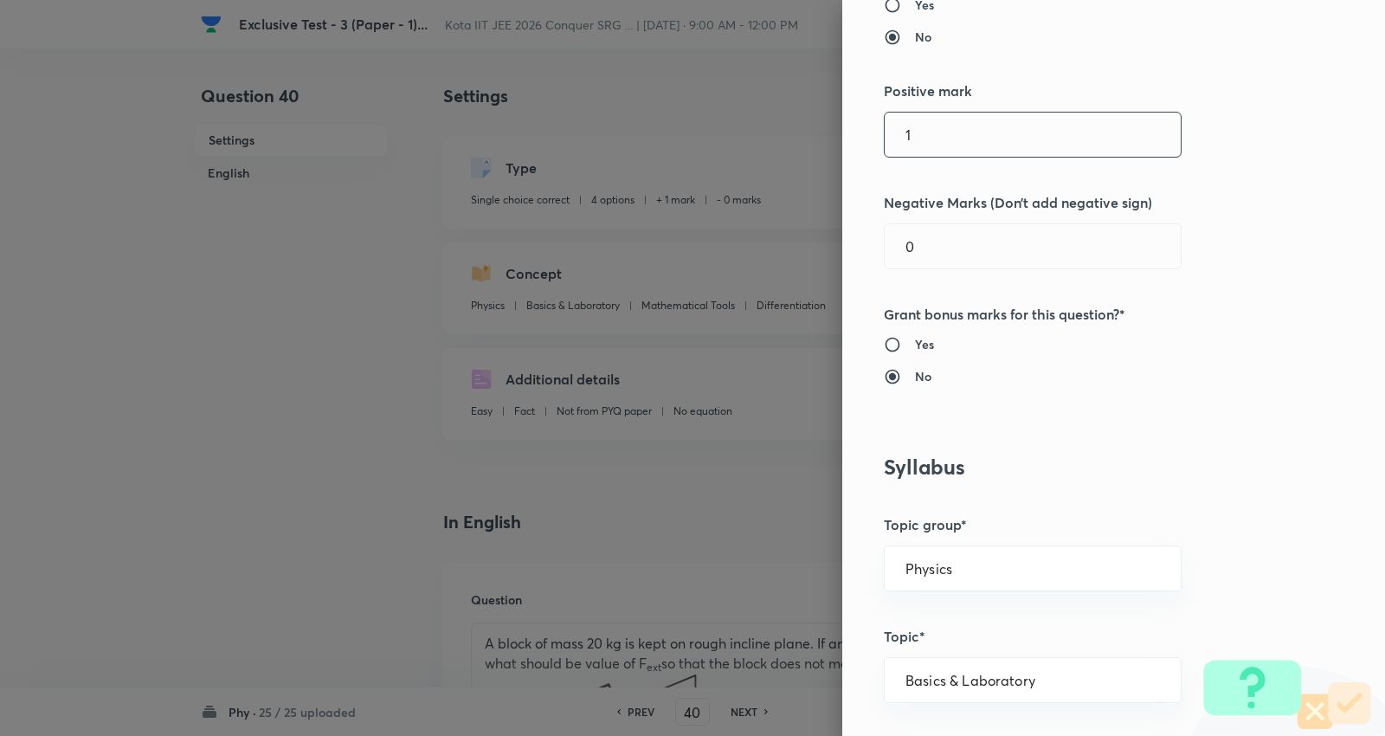
drag, startPoint x: 794, startPoint y: 123, endPoint x: 698, endPoint y: 118, distance: 96.2
click at [701, 118] on div "Question settings Question type* Single choice correct Number of options* 2 3 4…" at bounding box center [692, 368] width 1385 height 736
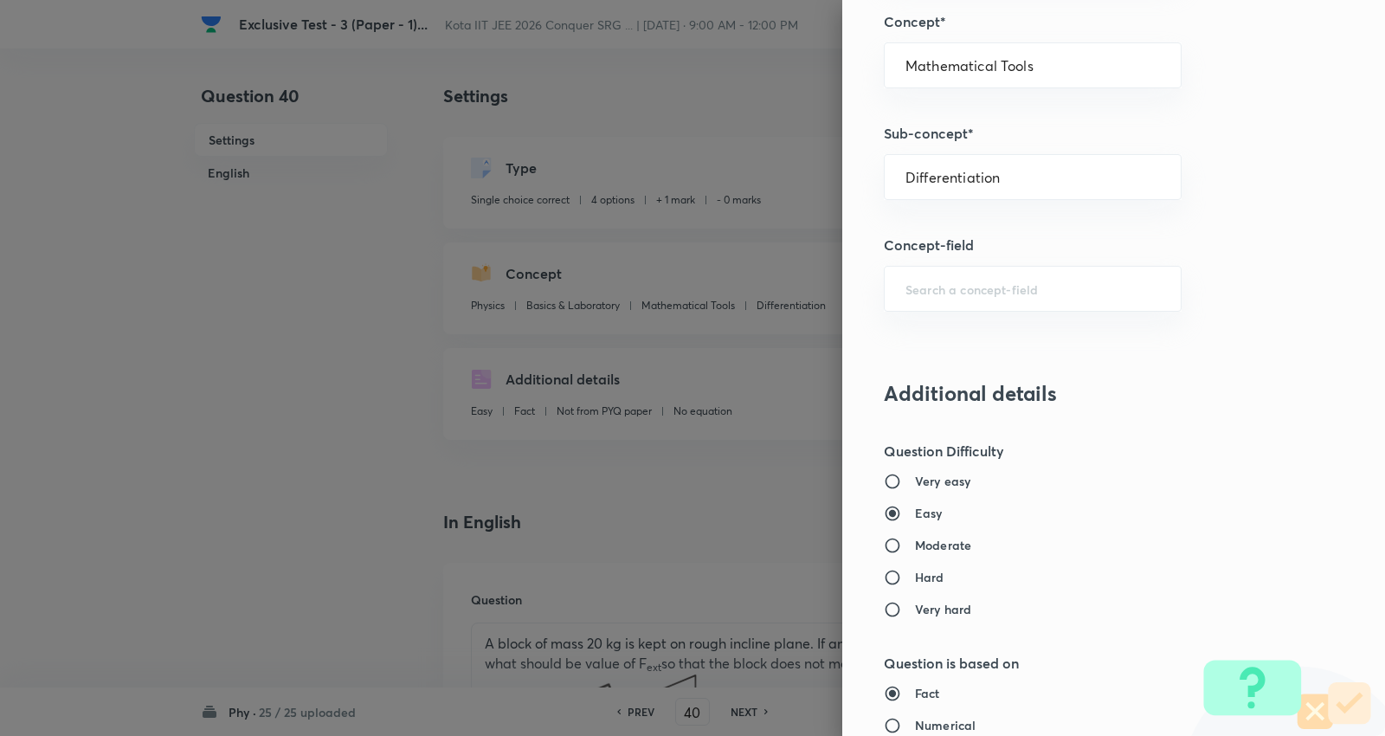
scroll to position [1250, 0]
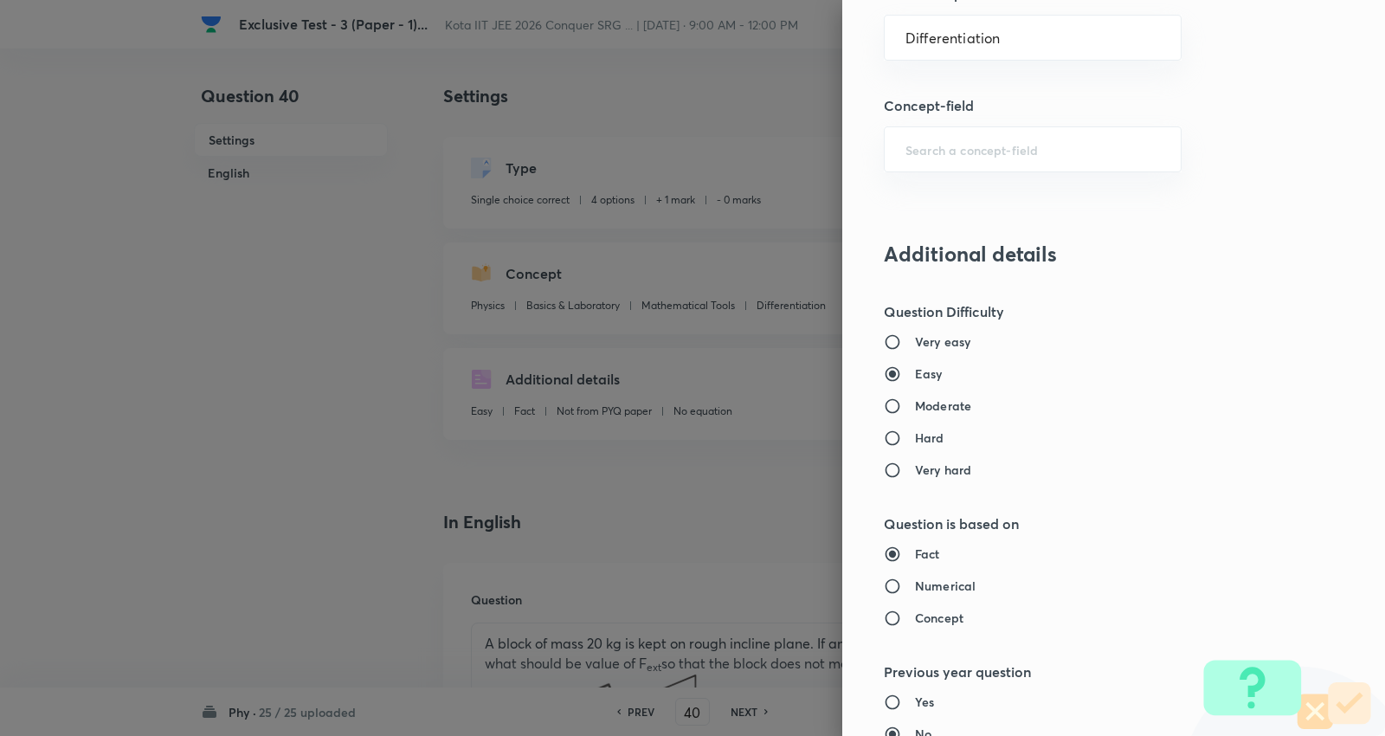
click at [929, 401] on h6 "Moderate" at bounding box center [943, 405] width 56 height 18
click at [915, 401] on input "Moderate" at bounding box center [899, 405] width 31 height 17
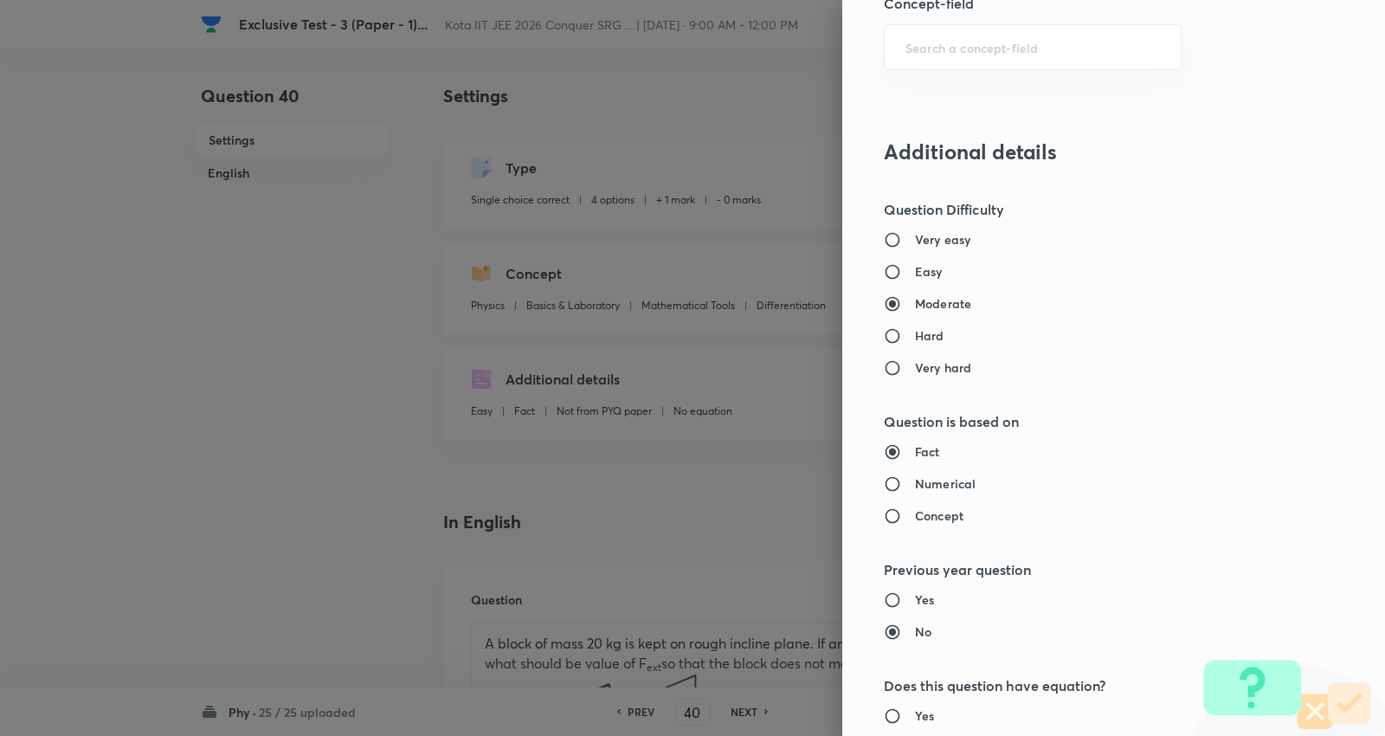
scroll to position [1442, 0]
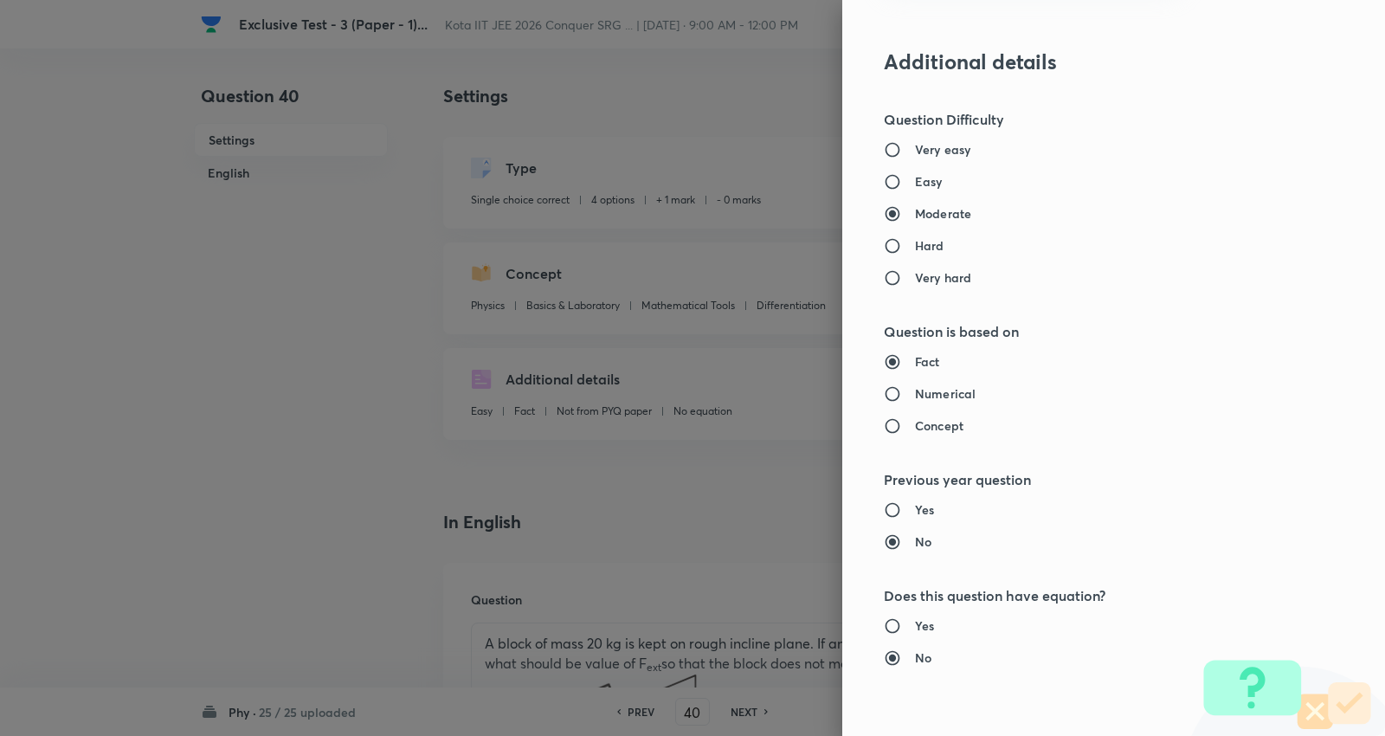
click at [939, 392] on h6 "Numerical" at bounding box center [945, 393] width 61 height 18
click at [915, 392] on input "Numerical" at bounding box center [899, 393] width 31 height 17
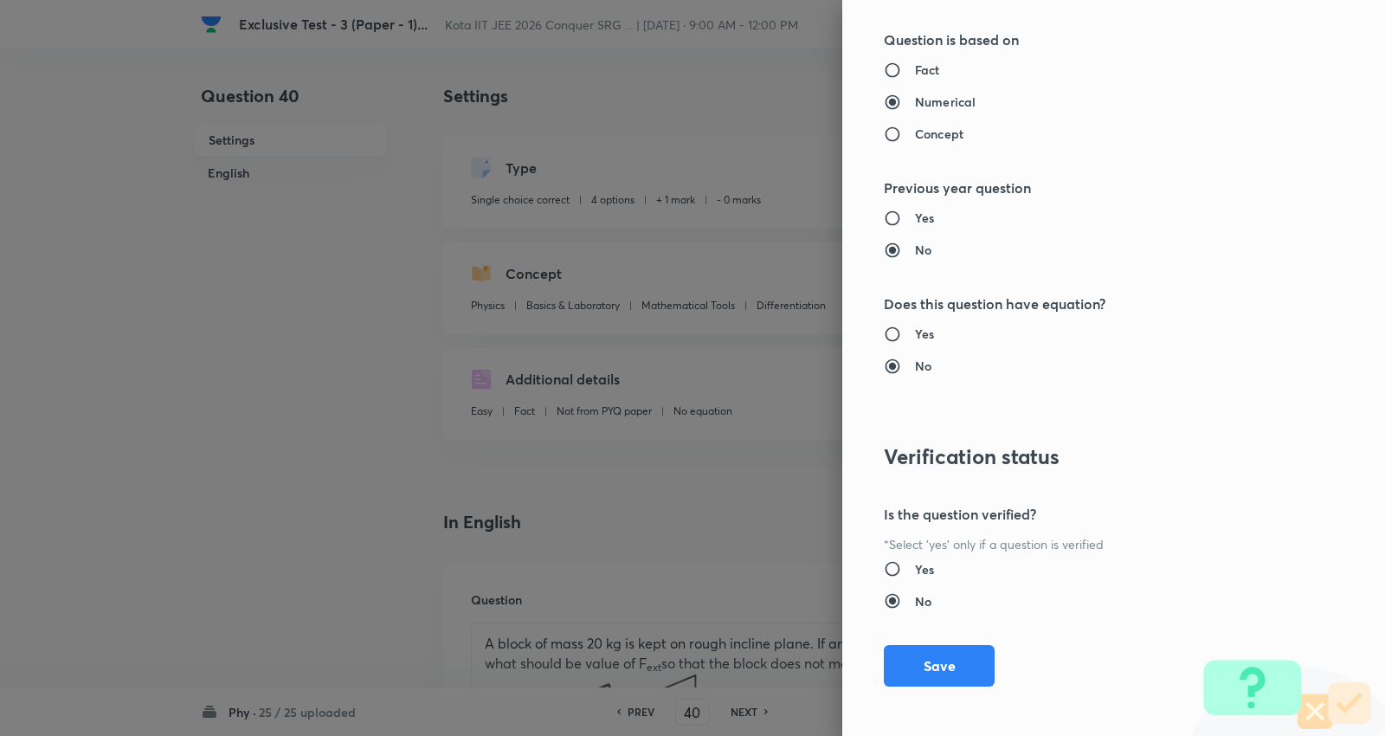
scroll to position [1740, 0]
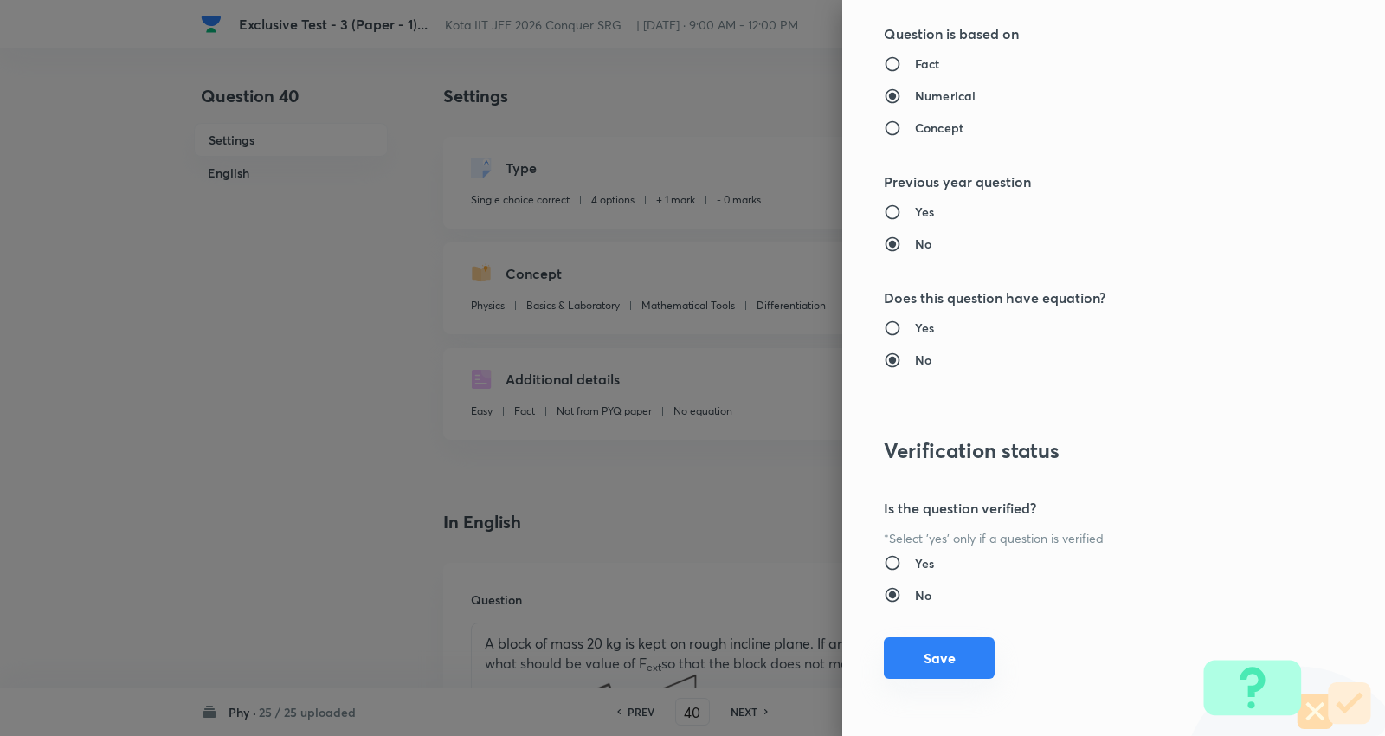
click at [931, 653] on button "Save" at bounding box center [939, 658] width 111 height 42
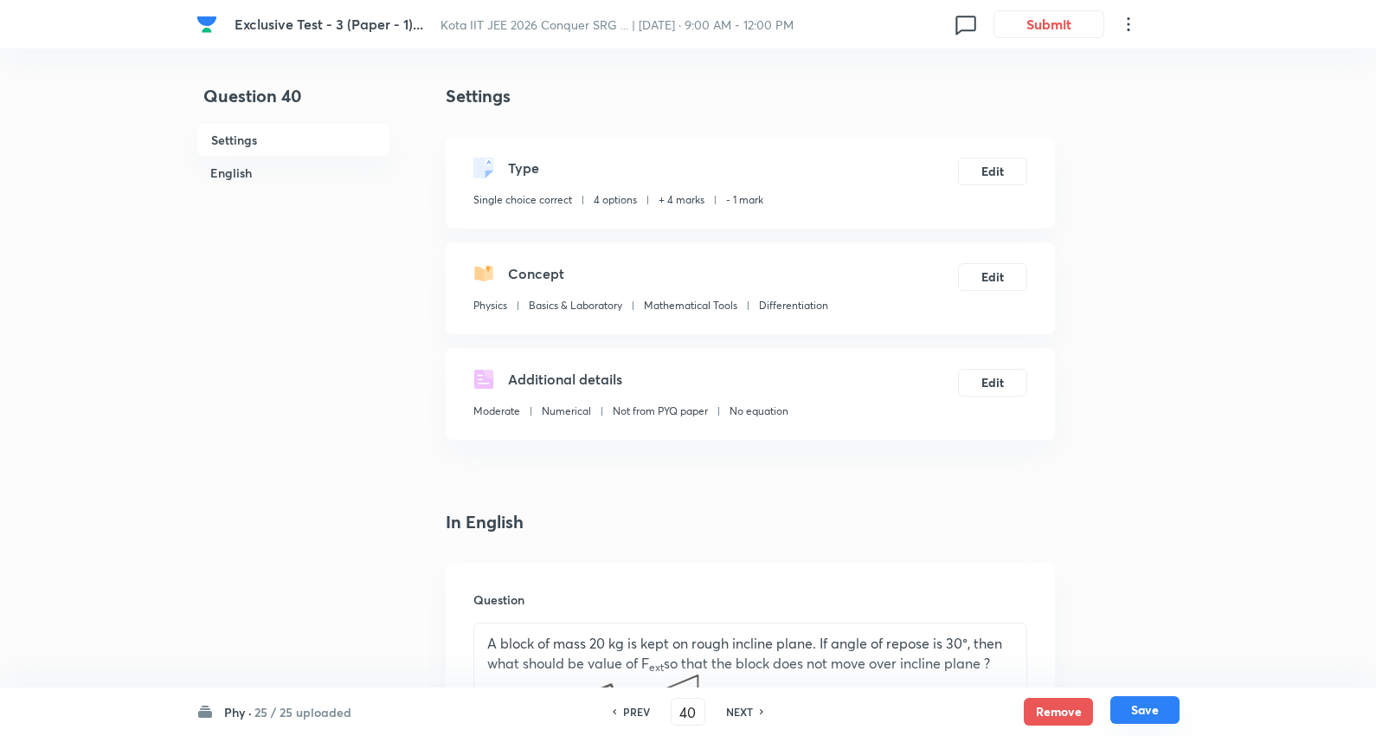
click at [1152, 708] on button "Save" at bounding box center [1144, 710] width 69 height 28
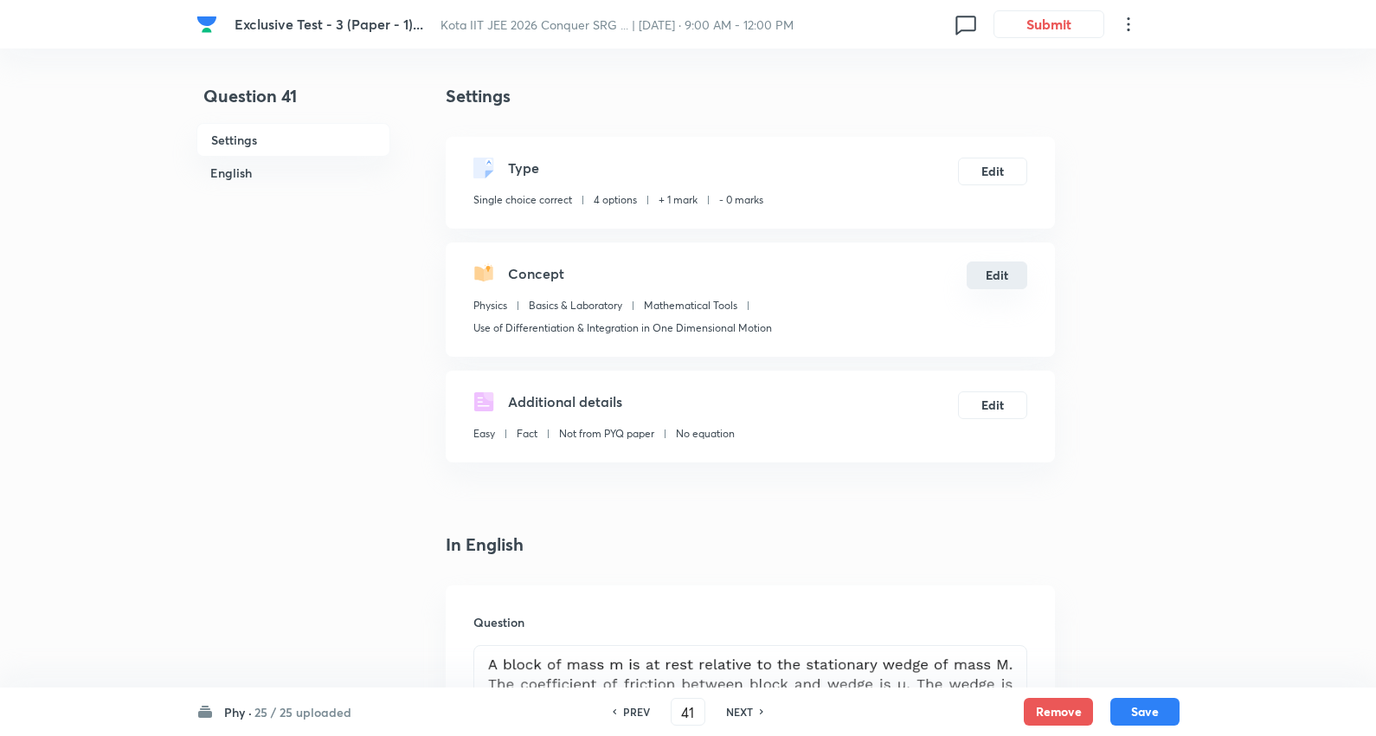
click at [993, 269] on button "Edit" at bounding box center [997, 275] width 61 height 28
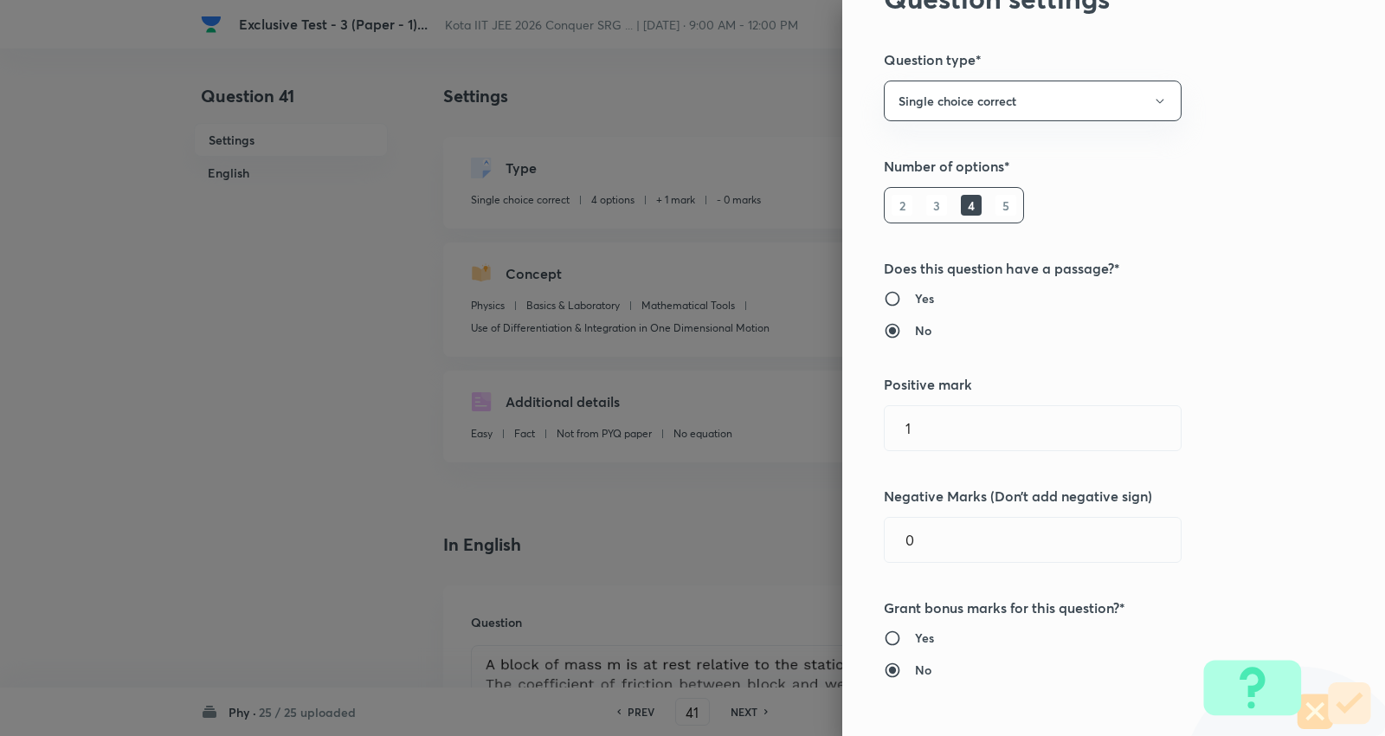
scroll to position [192, 0]
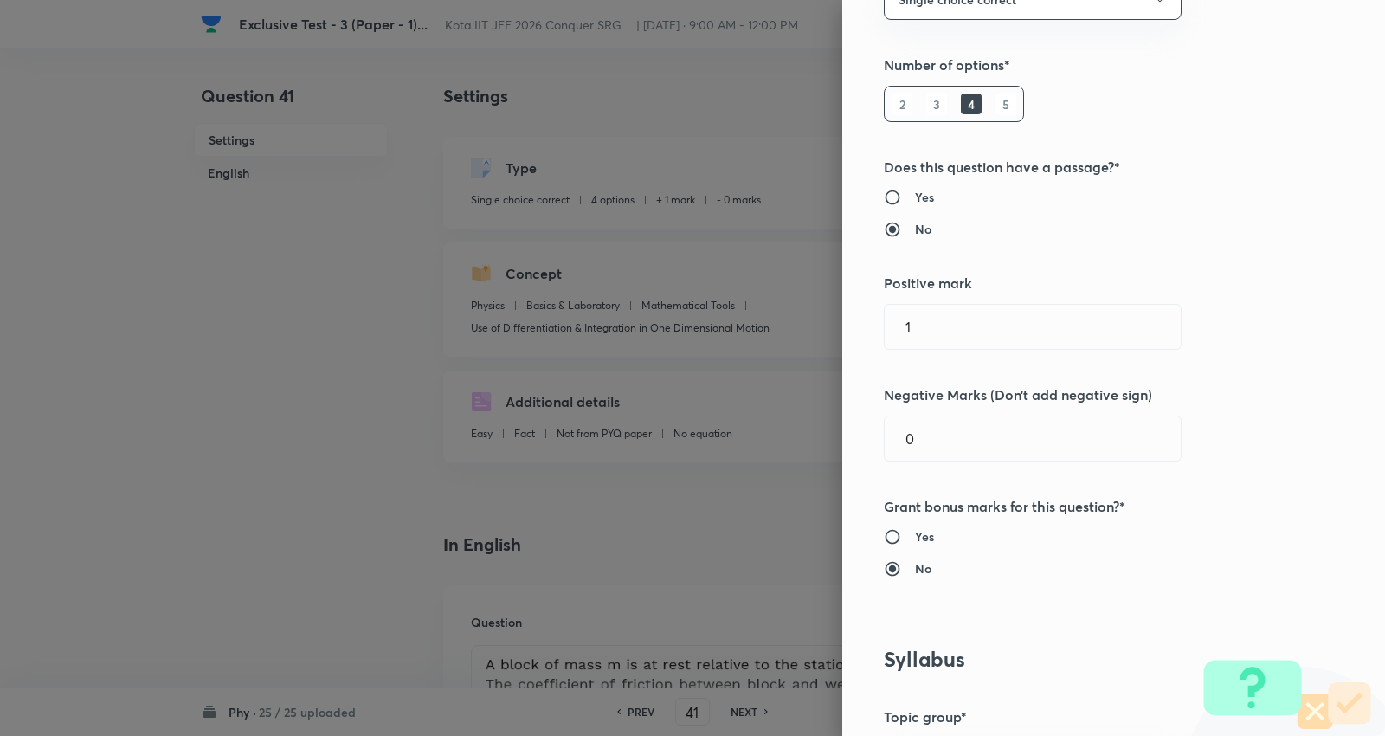
click at [653, 325] on div "Question settings Question type* Single choice correct Number of options* 2 3 4…" at bounding box center [692, 368] width 1385 height 736
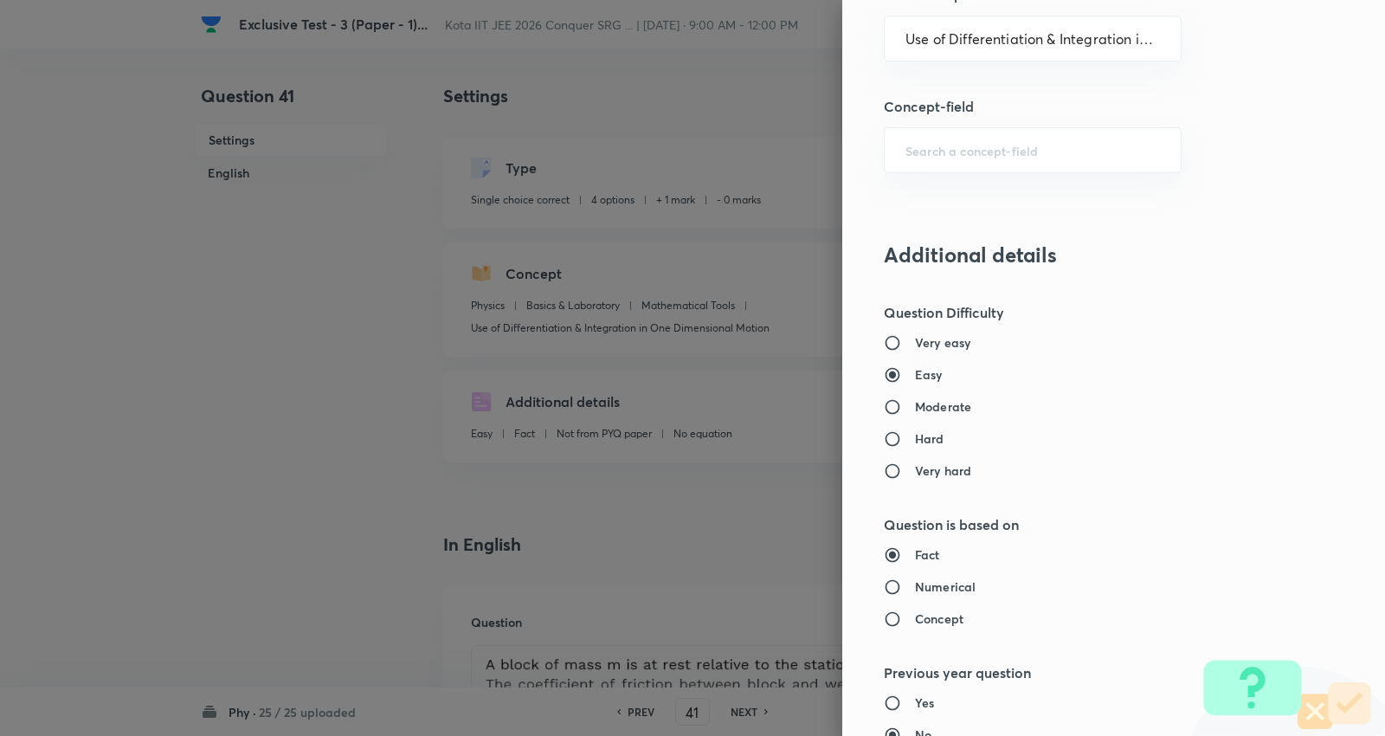
scroll to position [1250, 0]
click at [935, 408] on h6 "Moderate" at bounding box center [943, 405] width 56 height 18
click at [936, 590] on h6 "Numerical" at bounding box center [945, 585] width 61 height 18
click at [915, 590] on input "Numerical" at bounding box center [899, 585] width 31 height 17
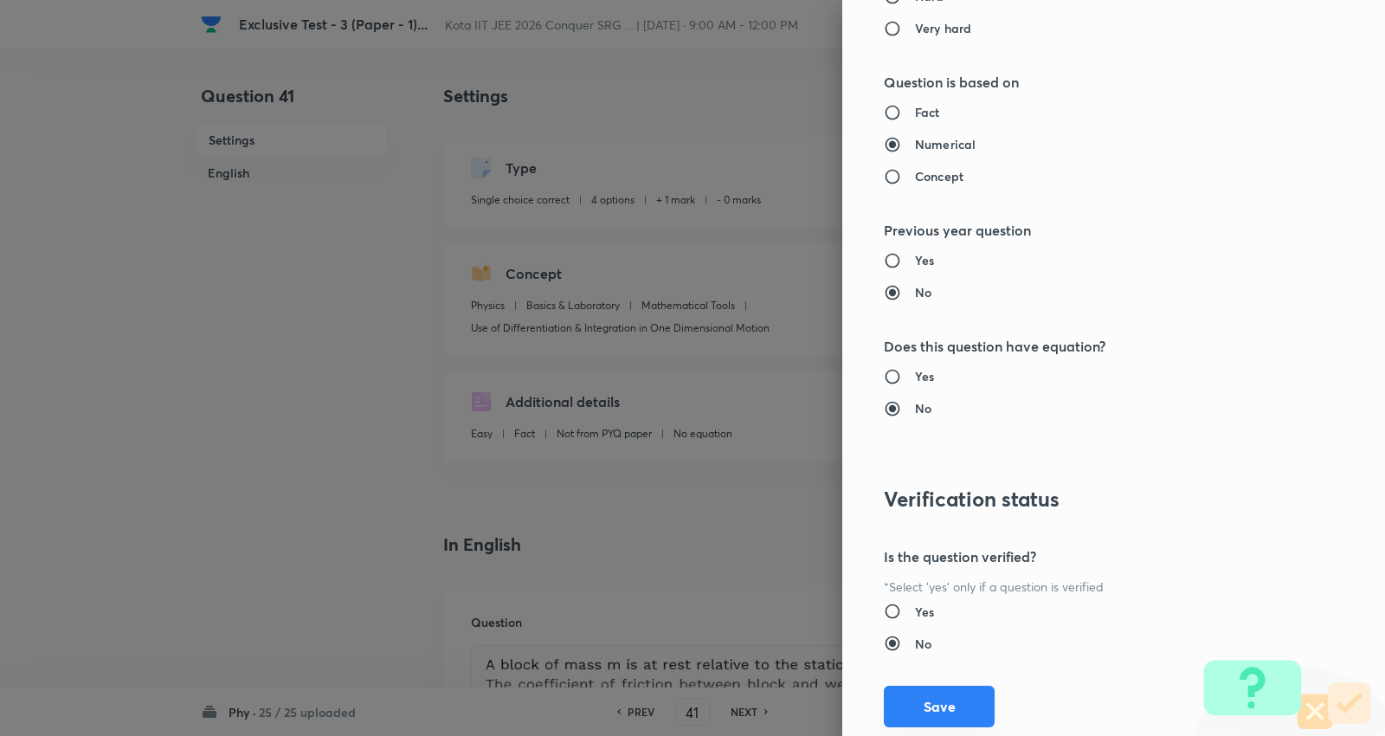
scroll to position [1740, 0]
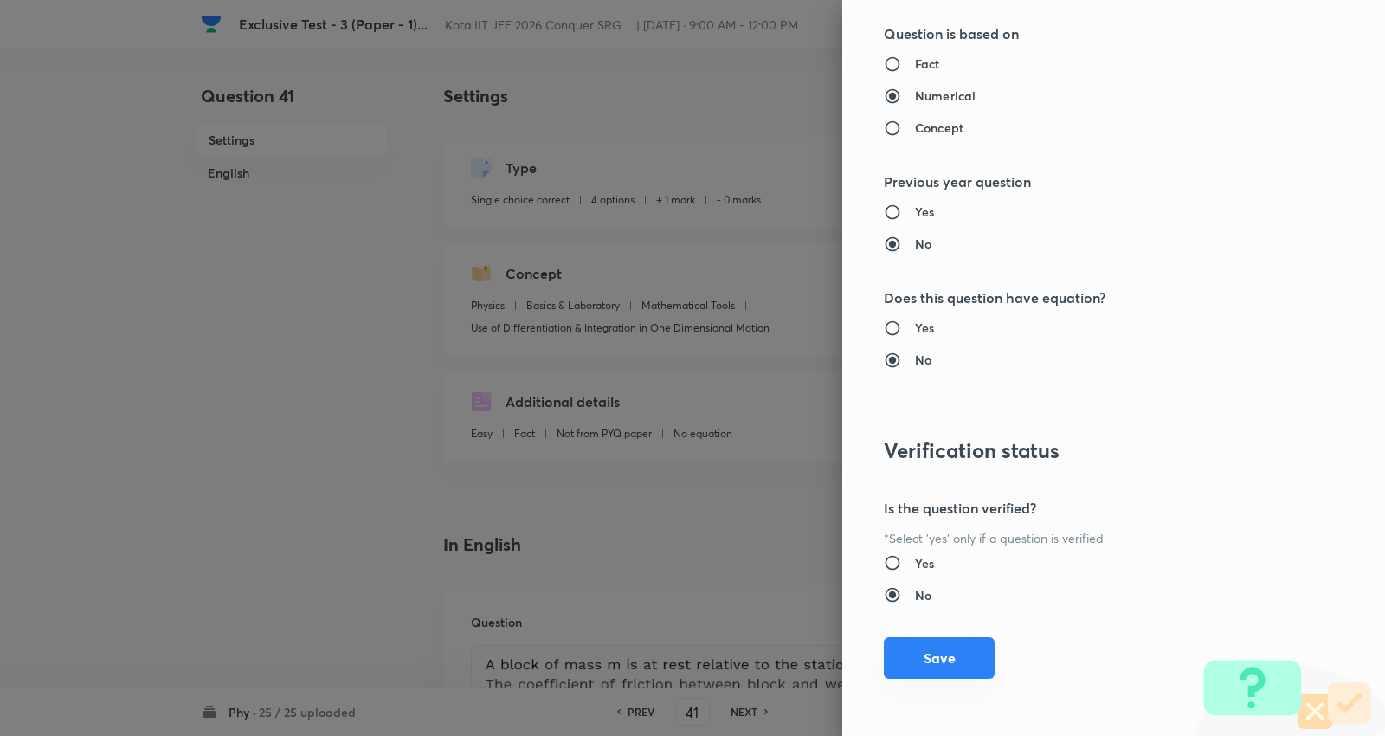
click at [918, 656] on button "Save" at bounding box center [939, 658] width 111 height 42
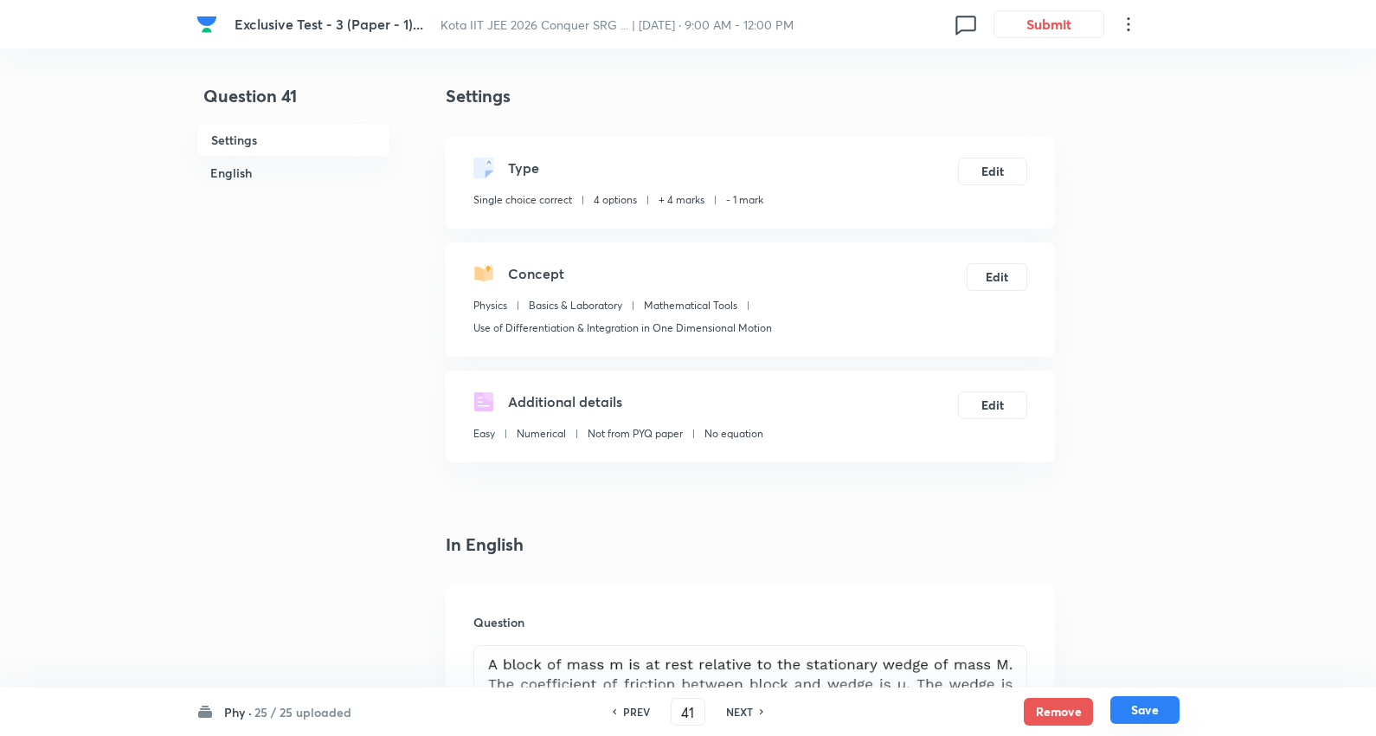
click at [1162, 705] on button "Save" at bounding box center [1144, 710] width 69 height 28
click at [1001, 275] on button "Edit" at bounding box center [997, 275] width 61 height 28
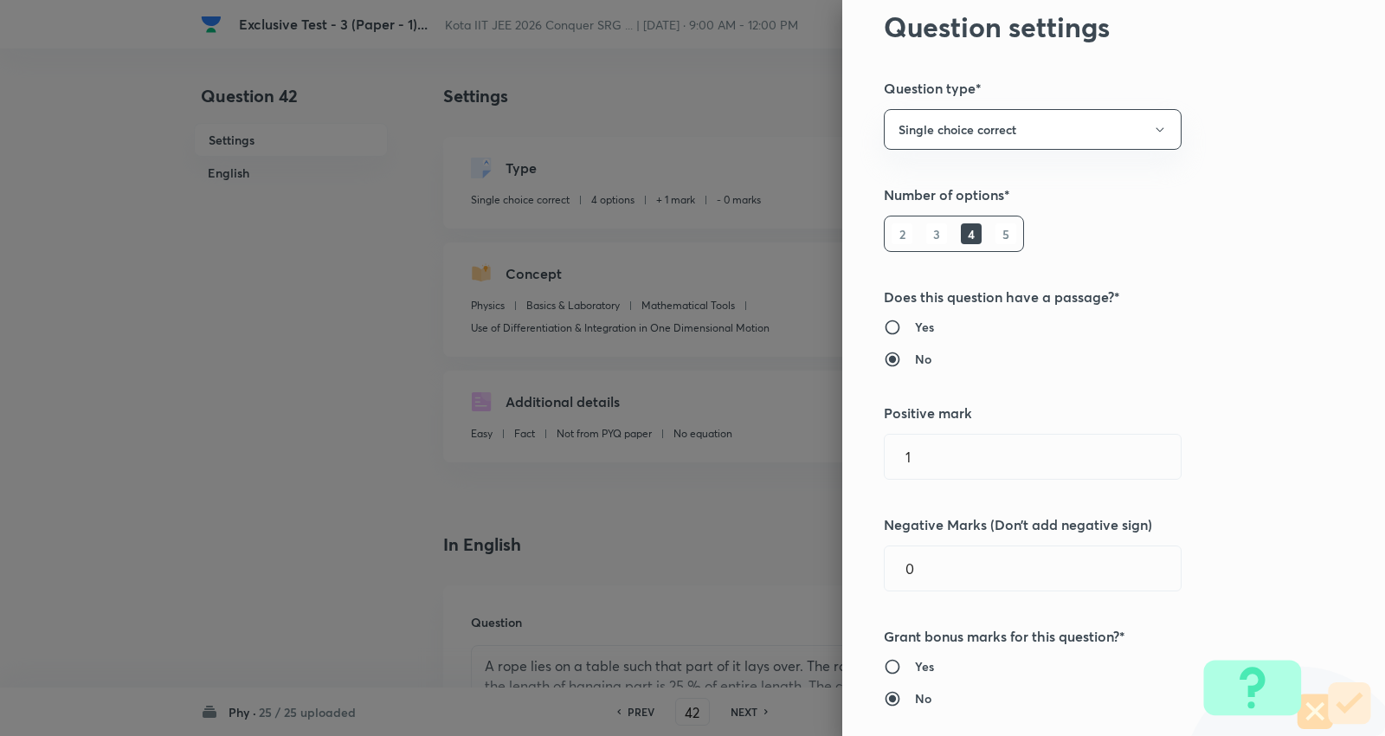
scroll to position [96, 0]
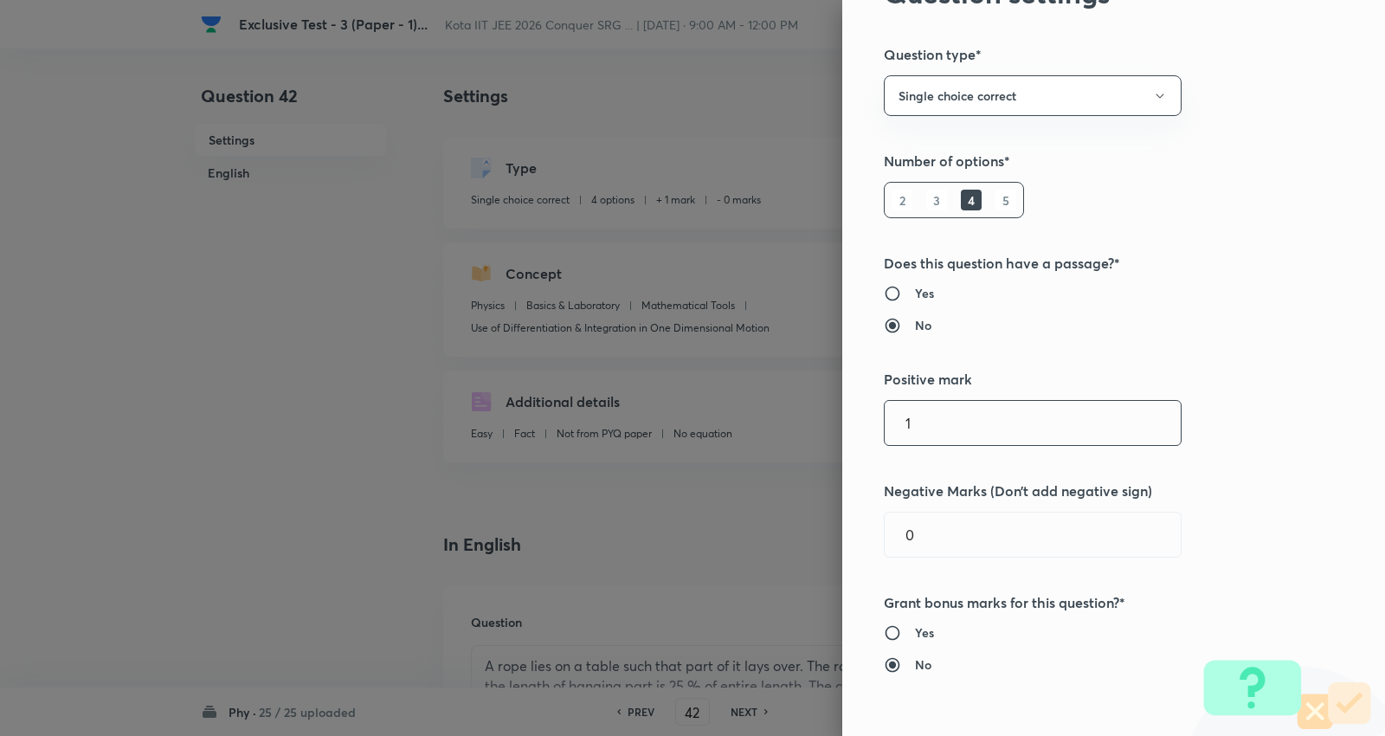
drag, startPoint x: 961, startPoint y: 434, endPoint x: 433, endPoint y: 428, distance: 528.8
click at [433, 428] on div "Question settings Question type* Single choice correct Number of options* 2 3 4…" at bounding box center [692, 368] width 1385 height 736
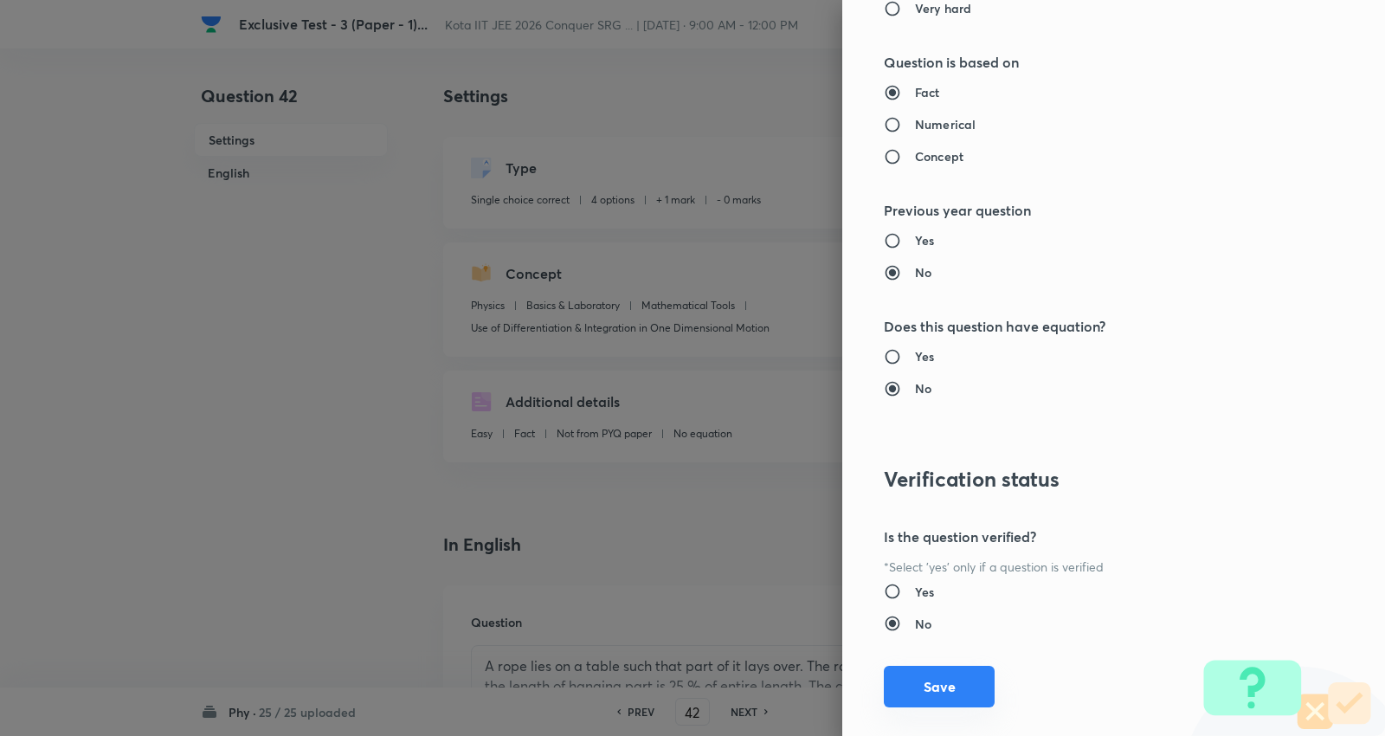
scroll to position [1740, 0]
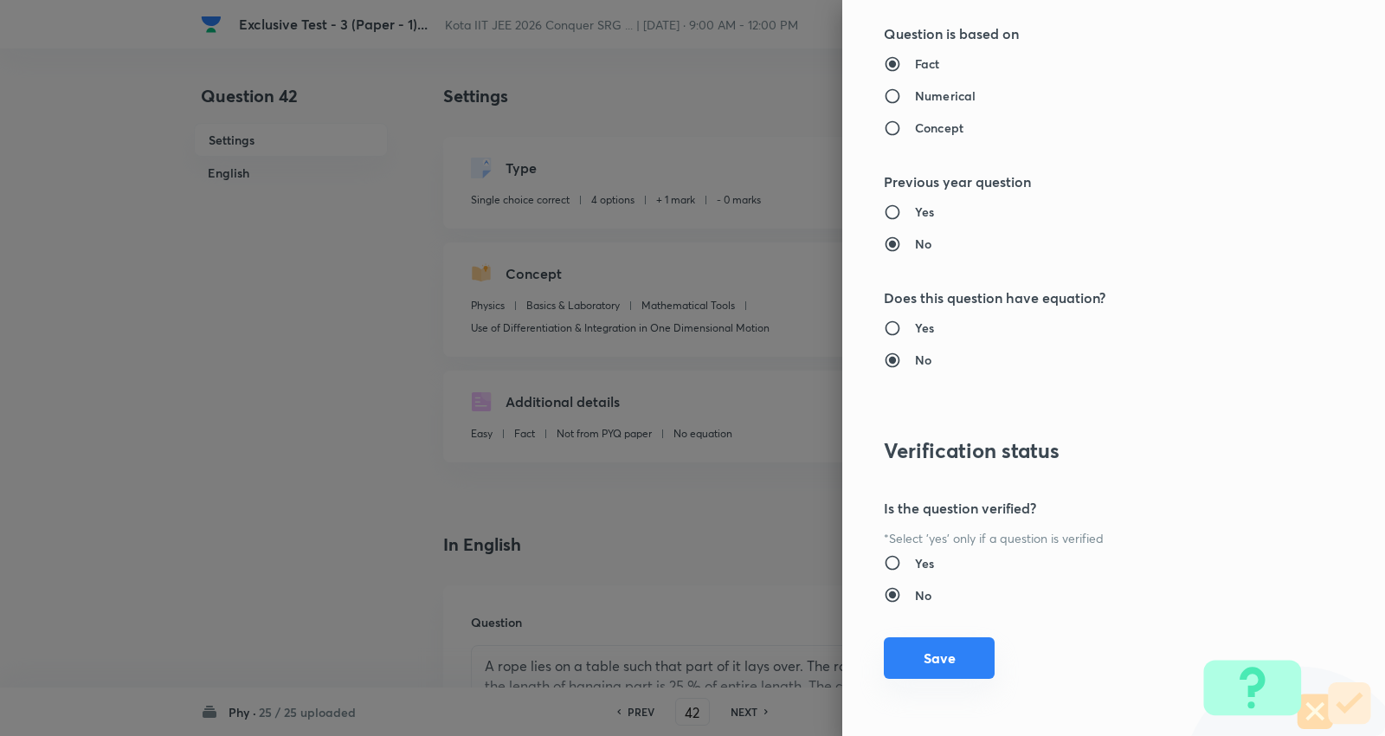
click at [924, 654] on button "Save" at bounding box center [939, 658] width 111 height 42
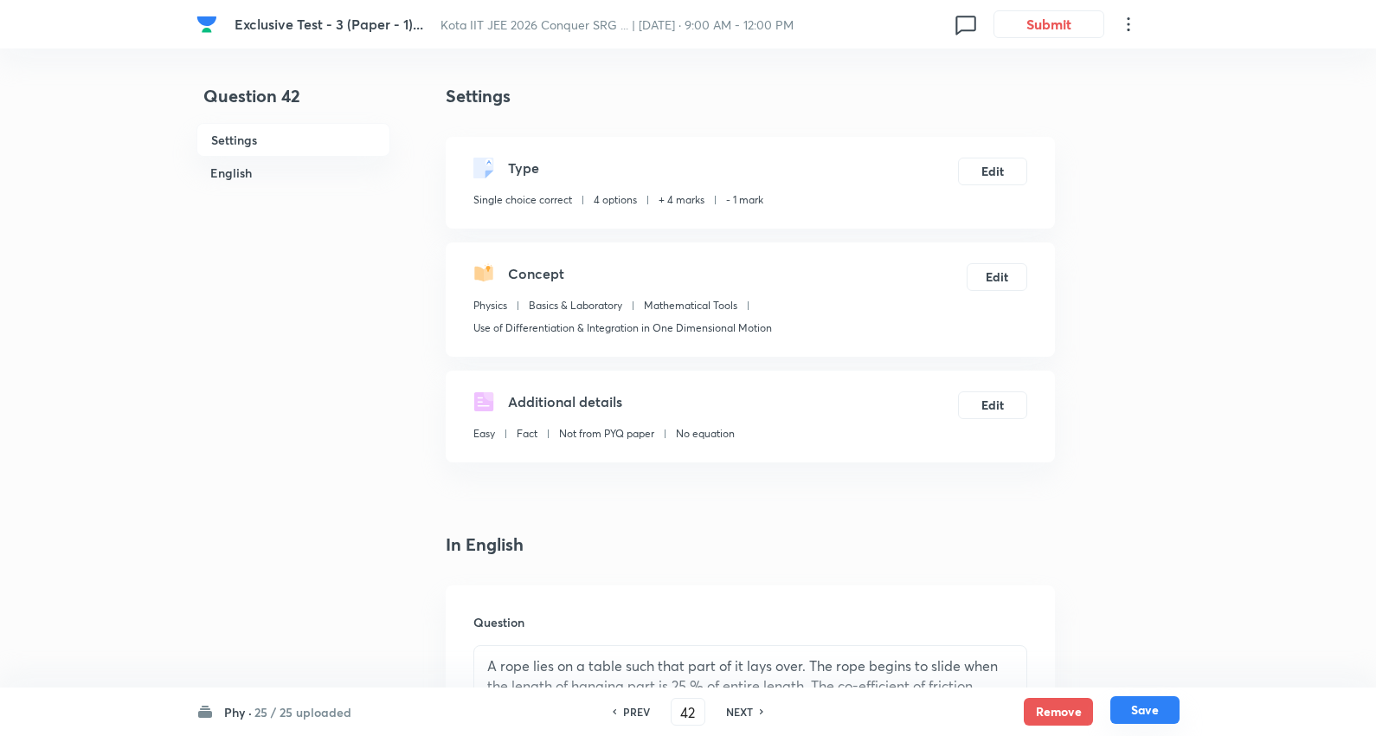
click at [1143, 706] on button "Save" at bounding box center [1144, 710] width 69 height 28
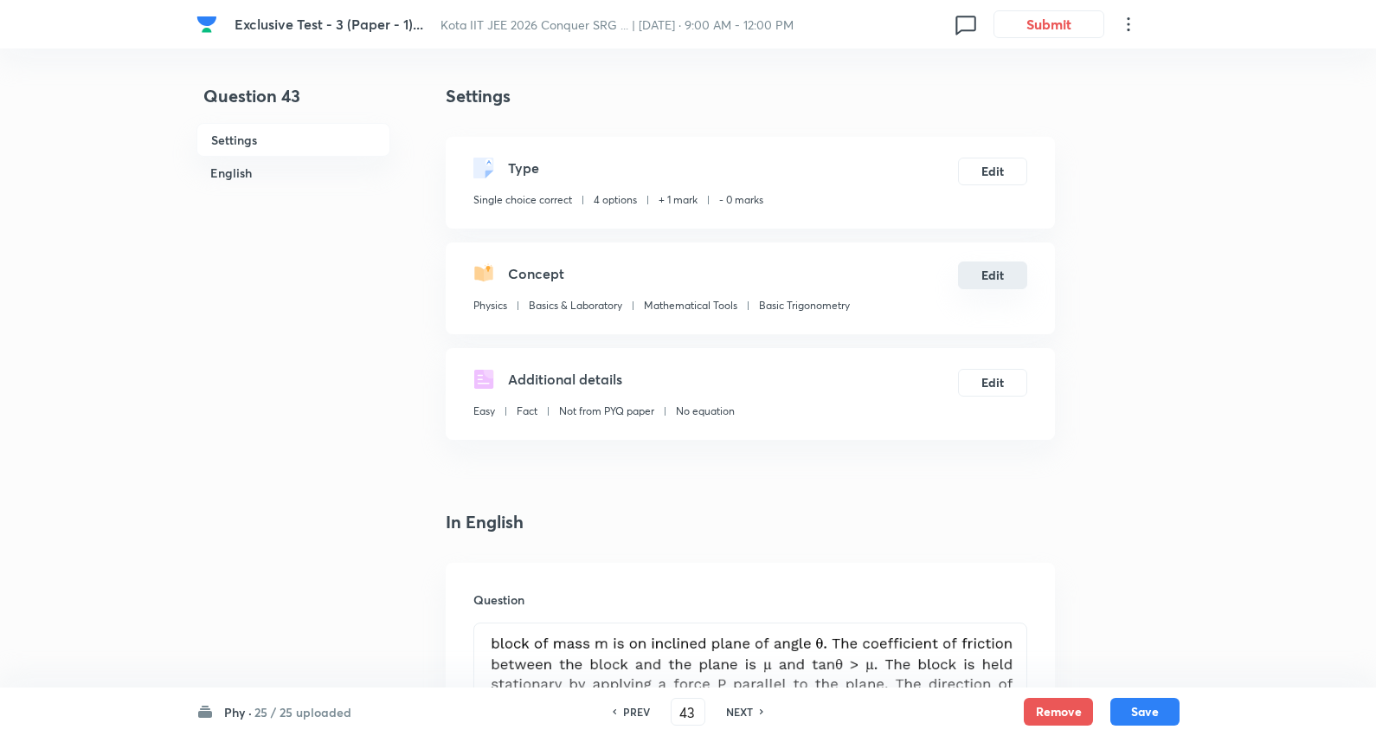
click at [1000, 278] on button "Edit" at bounding box center [992, 275] width 69 height 28
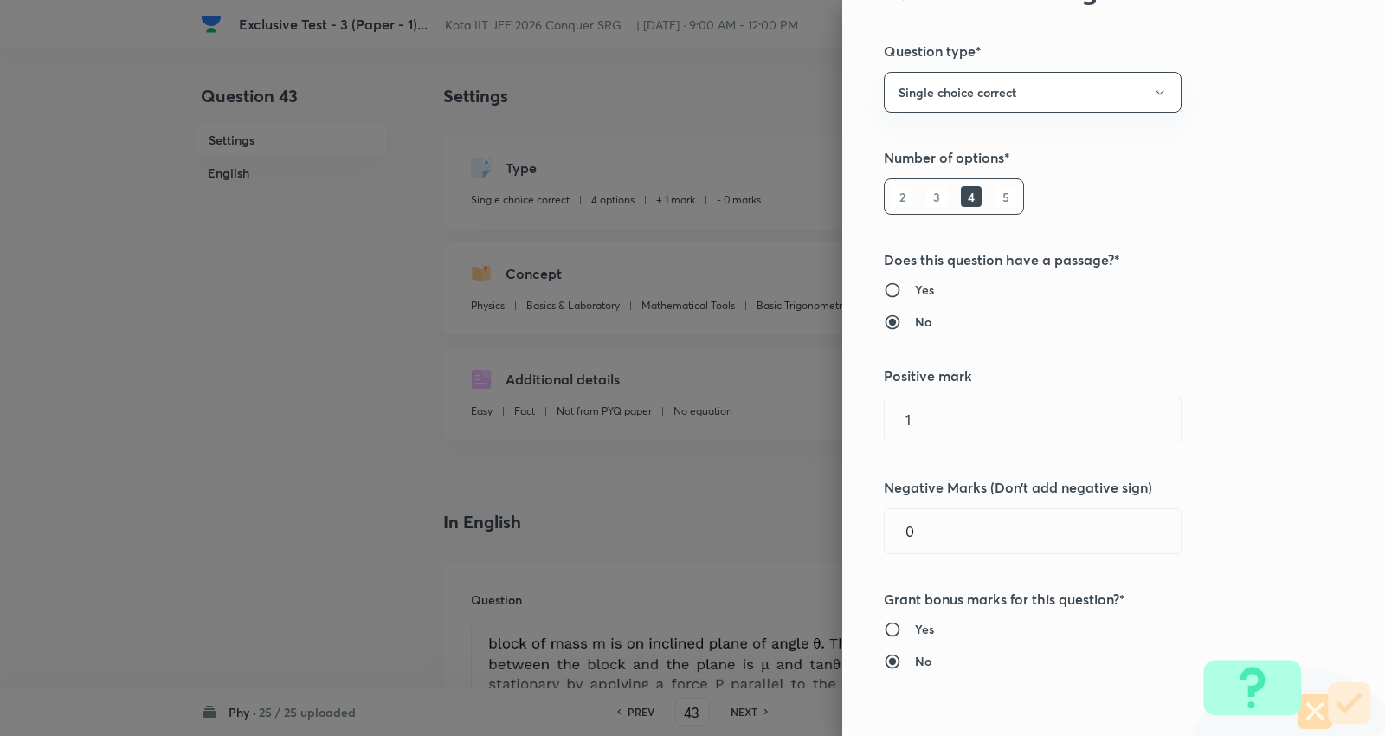
scroll to position [192, 0]
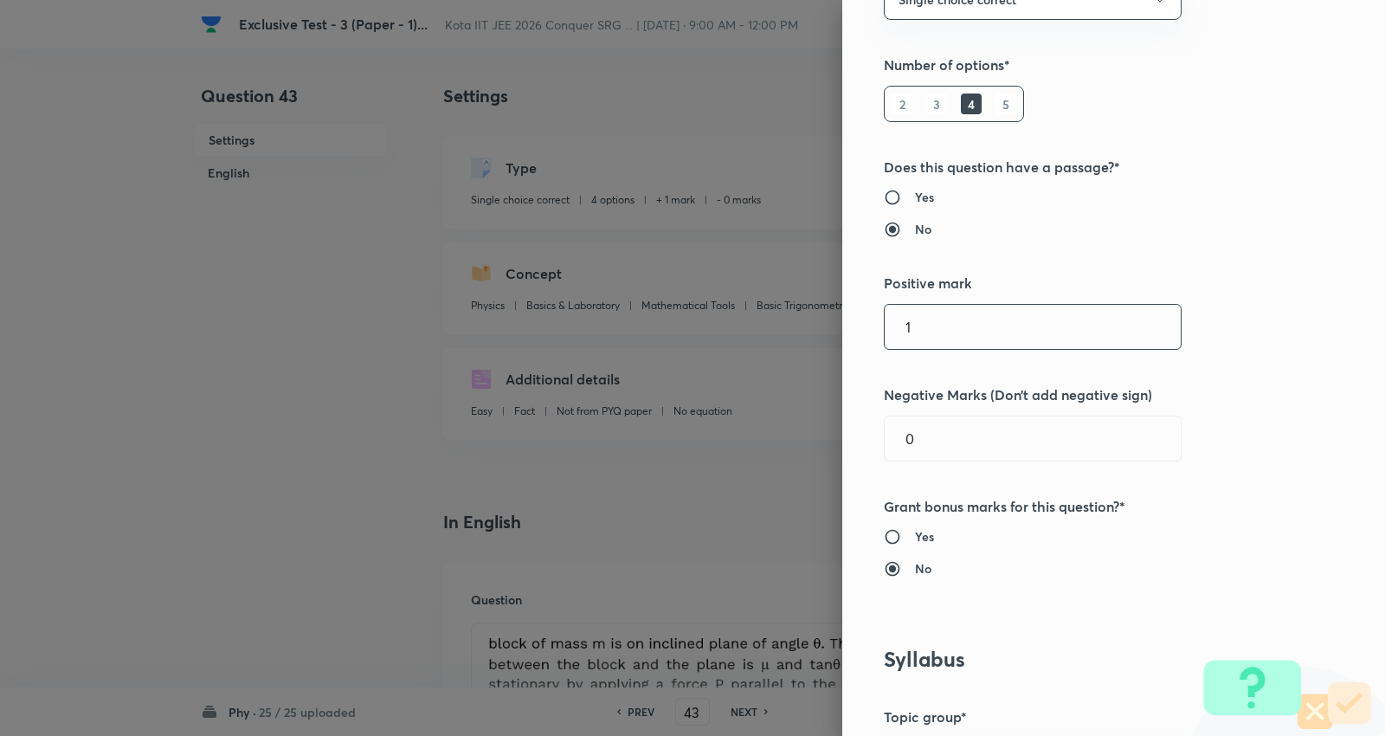
drag, startPoint x: 687, startPoint y: 325, endPoint x: 490, endPoint y: 316, distance: 197.5
click at [479, 322] on div "Question settings Question type* Single choice correct Number of options* 2 3 4…" at bounding box center [692, 368] width 1385 height 736
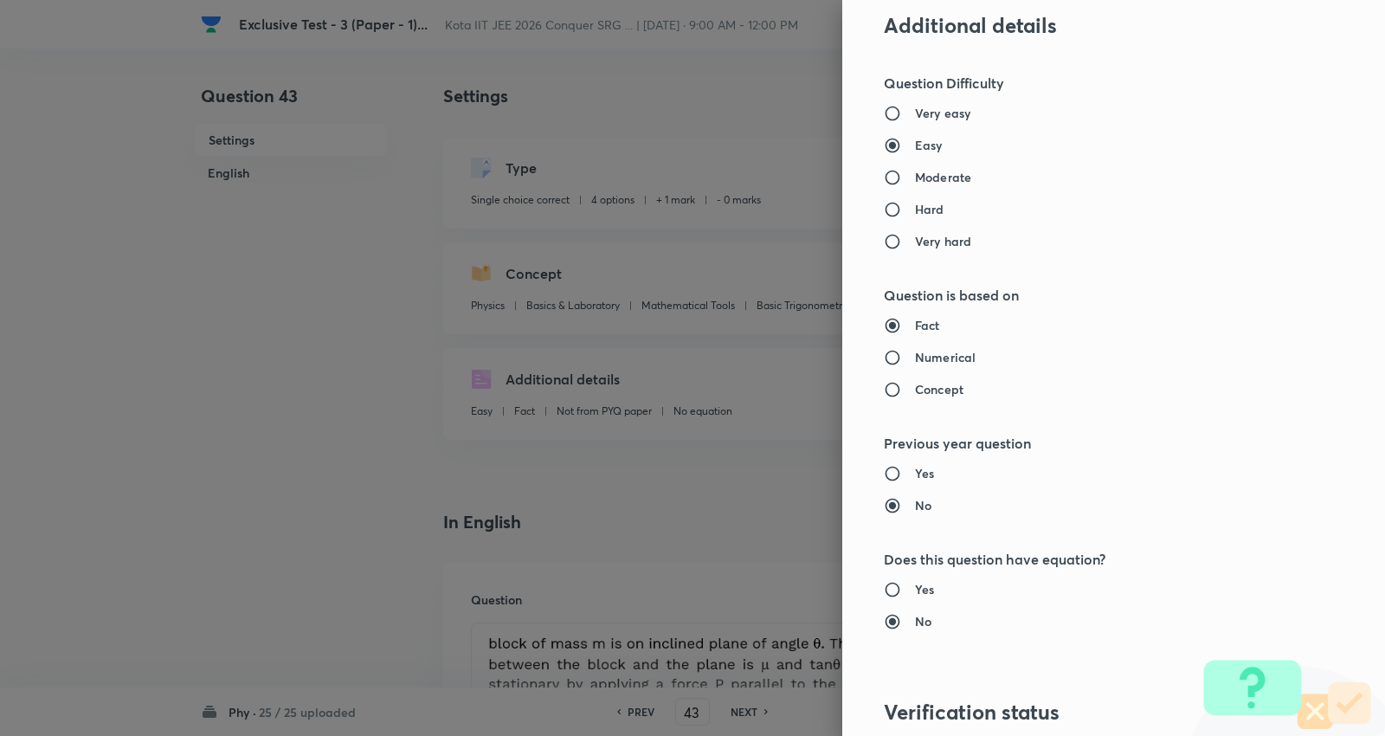
scroll to position [1740, 0]
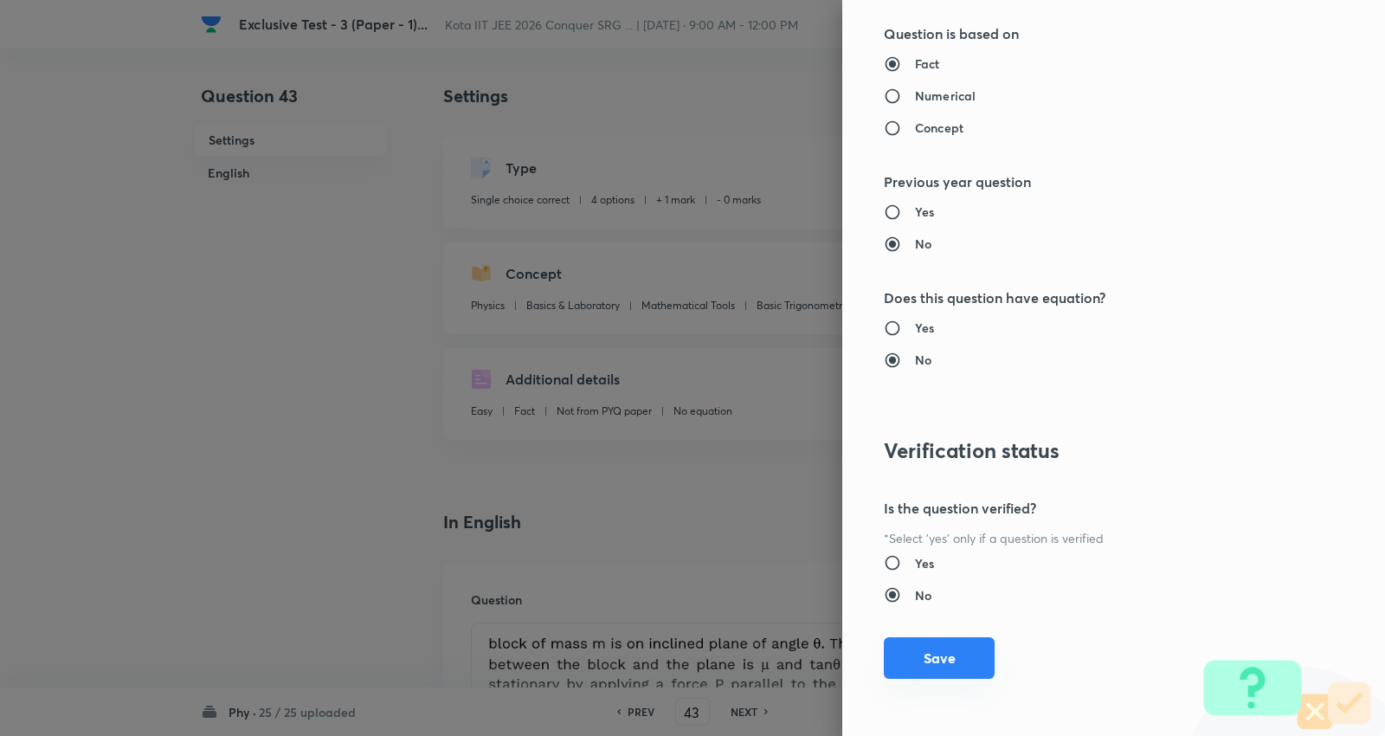
click at [946, 663] on button "Save" at bounding box center [939, 658] width 111 height 42
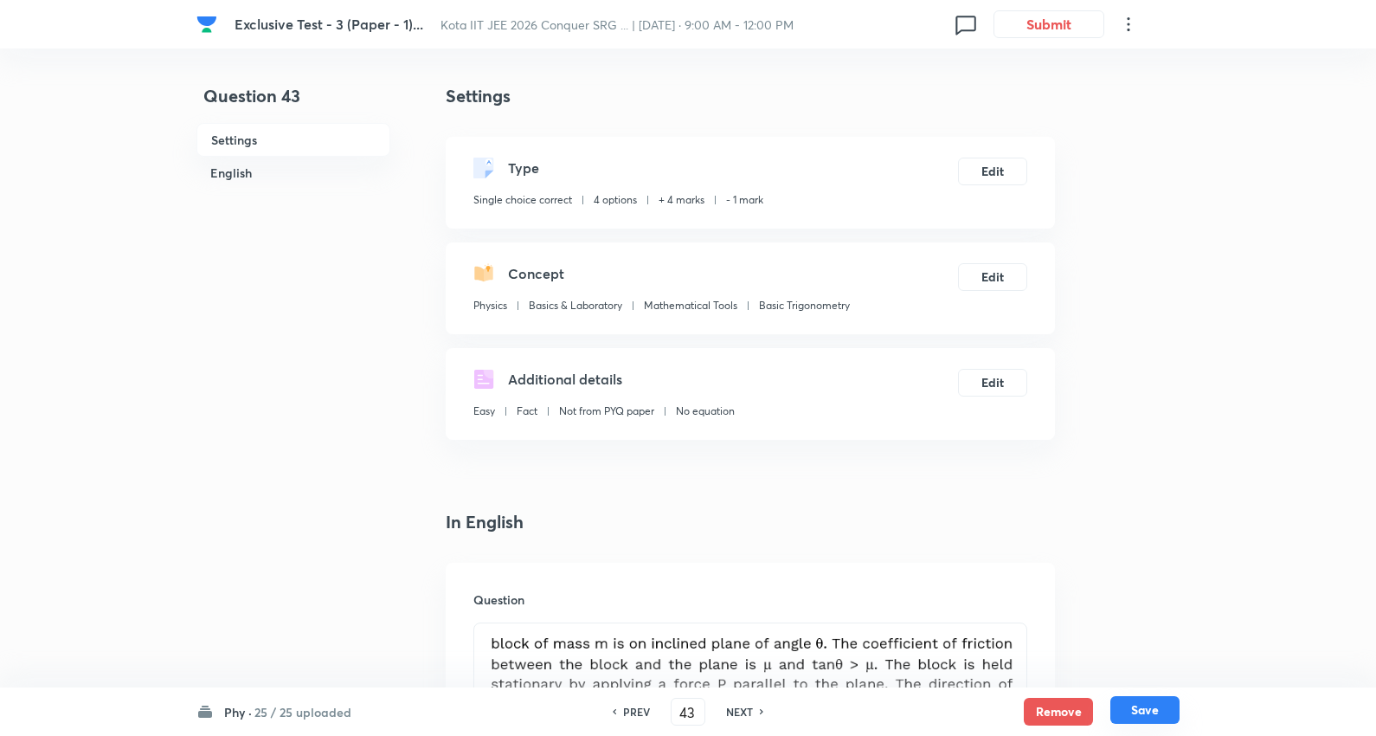
click at [1152, 710] on button "Save" at bounding box center [1144, 710] width 69 height 28
click at [985, 264] on button "Edit" at bounding box center [992, 275] width 69 height 28
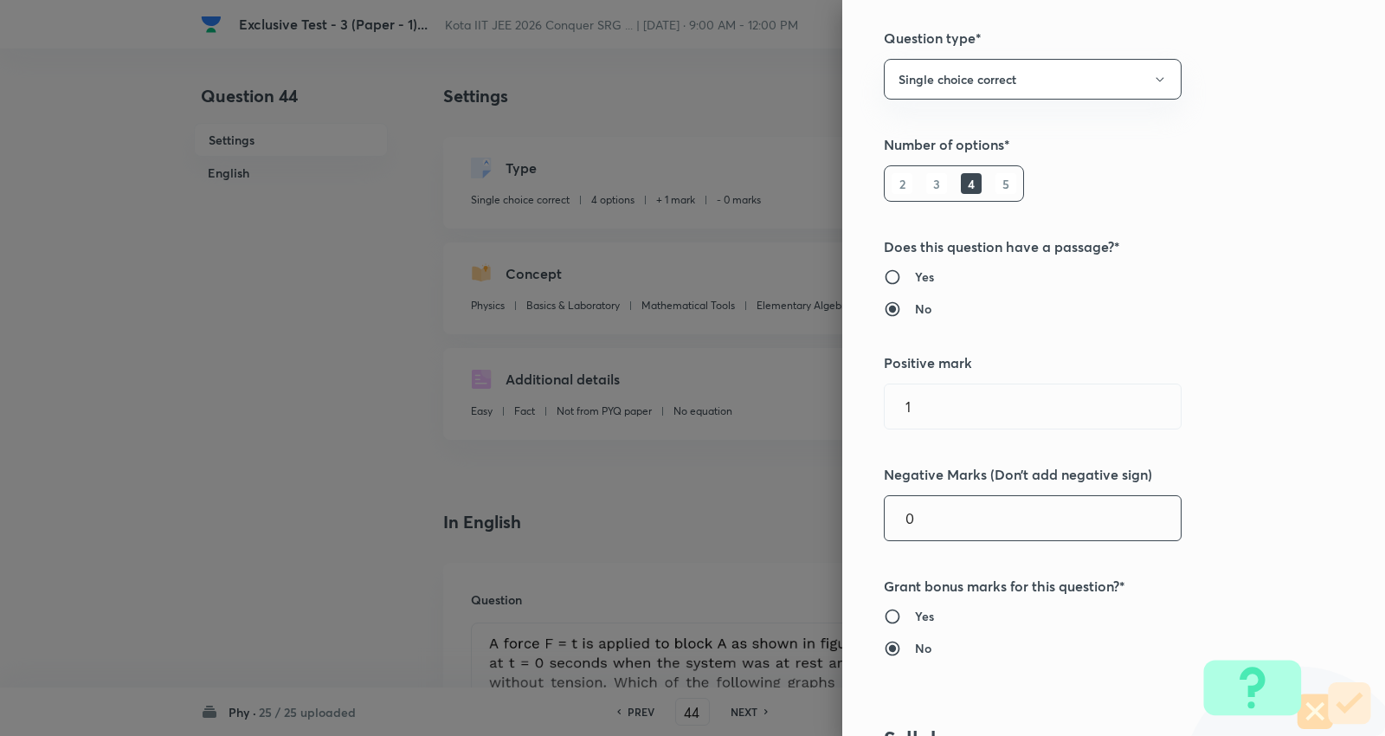
scroll to position [384, 0]
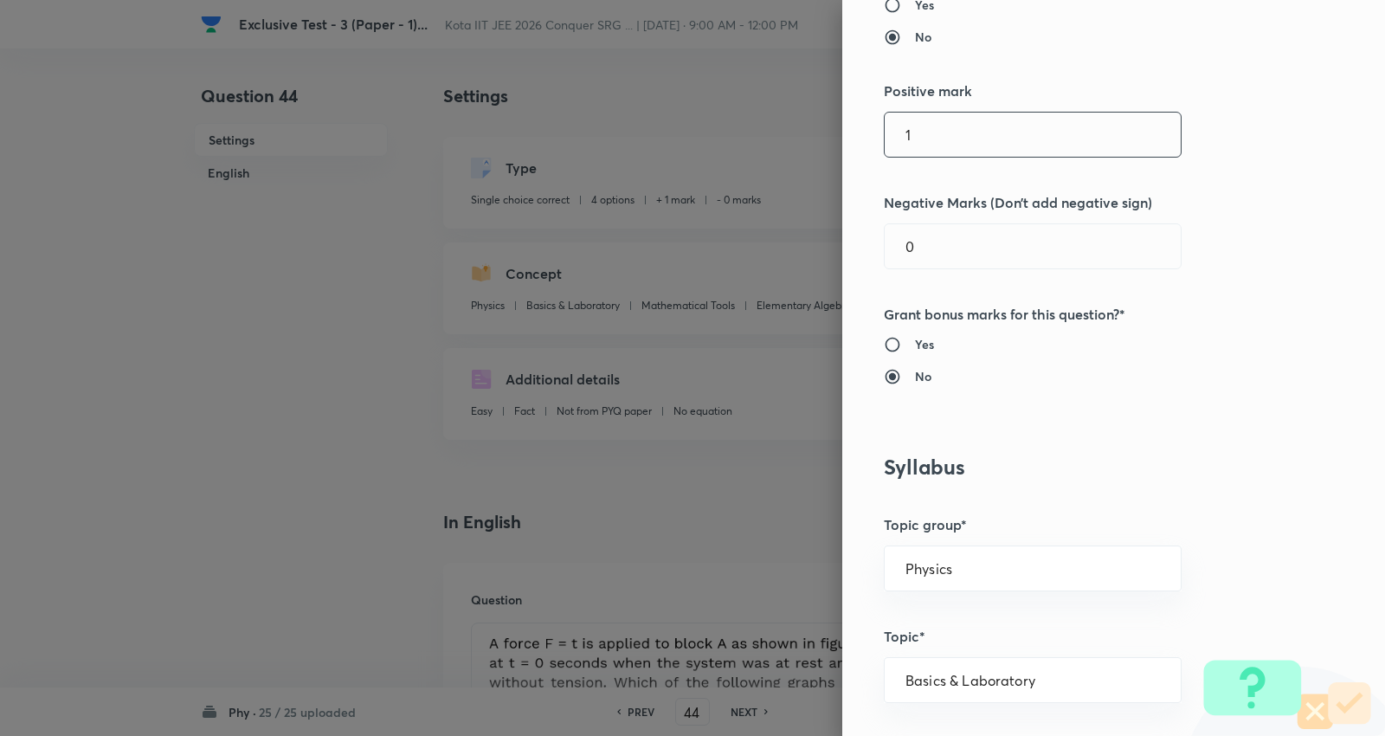
drag, startPoint x: 983, startPoint y: 137, endPoint x: 635, endPoint y: 113, distance: 348.7
click at [635, 113] on div "Question settings Question type* Single choice correct Number of options* 2 3 4…" at bounding box center [692, 368] width 1385 height 736
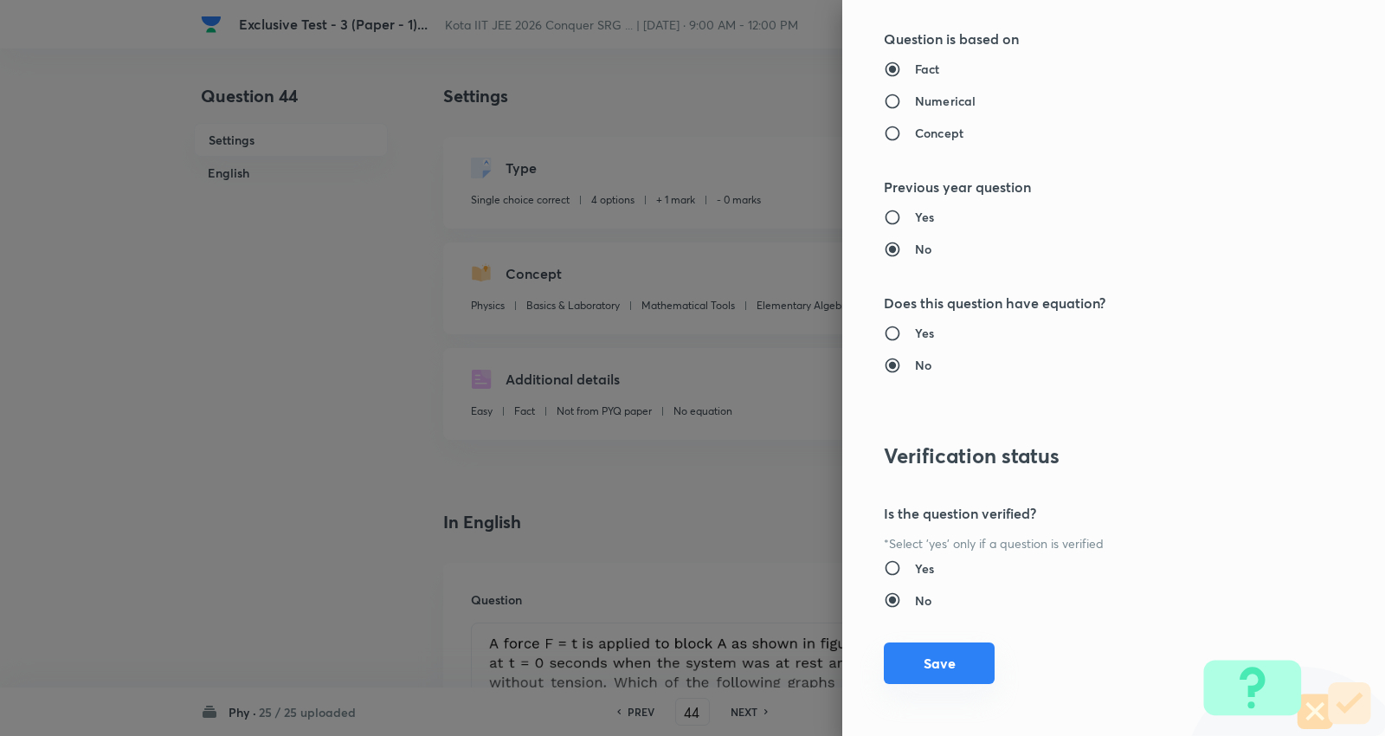
scroll to position [1740, 0]
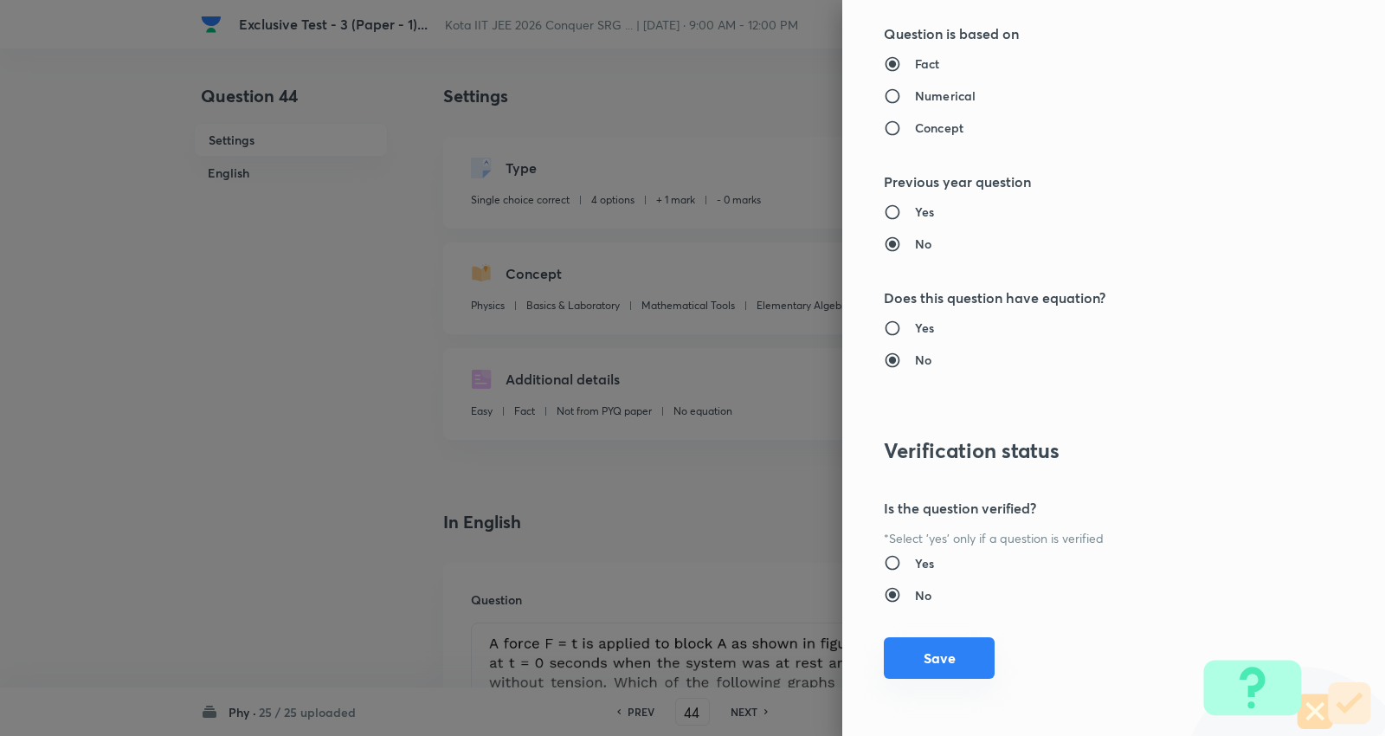
click at [949, 649] on button "Save" at bounding box center [939, 658] width 111 height 42
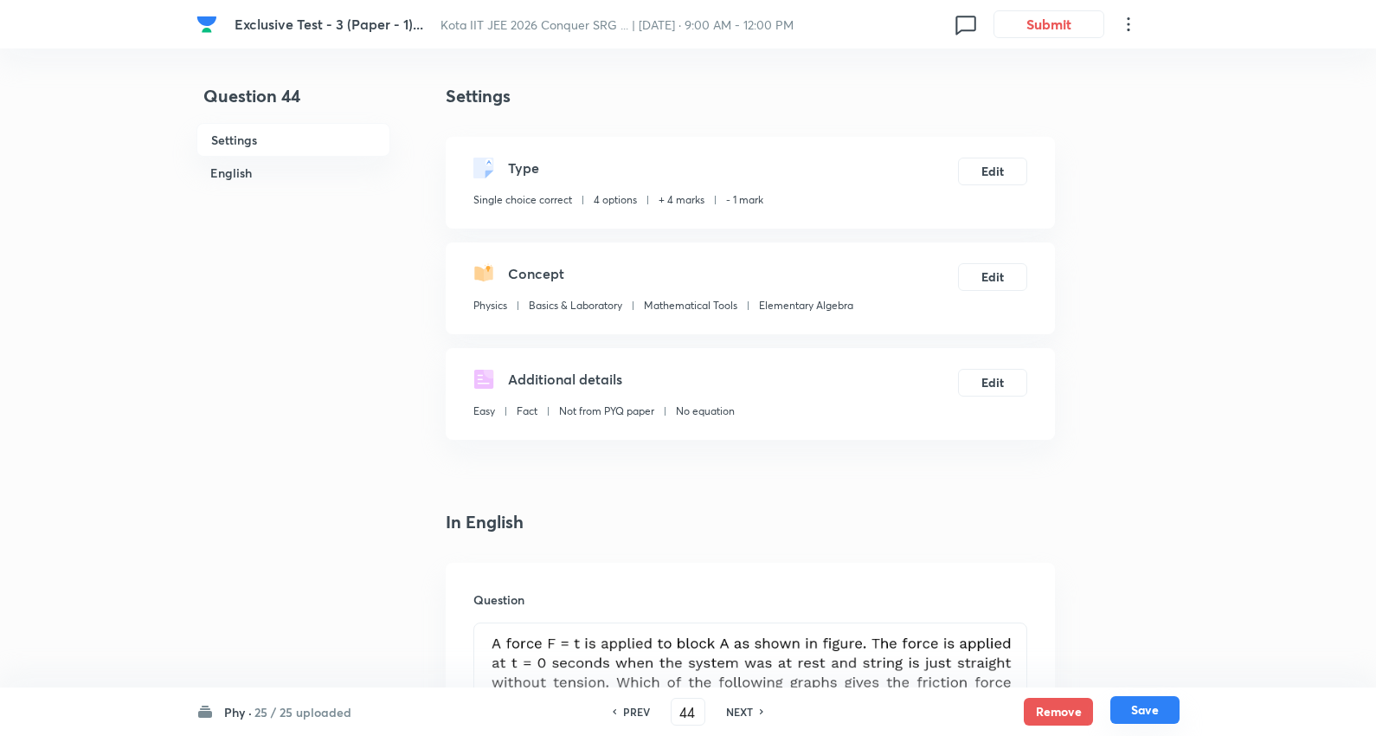
click at [1131, 702] on button "Save" at bounding box center [1144, 710] width 69 height 28
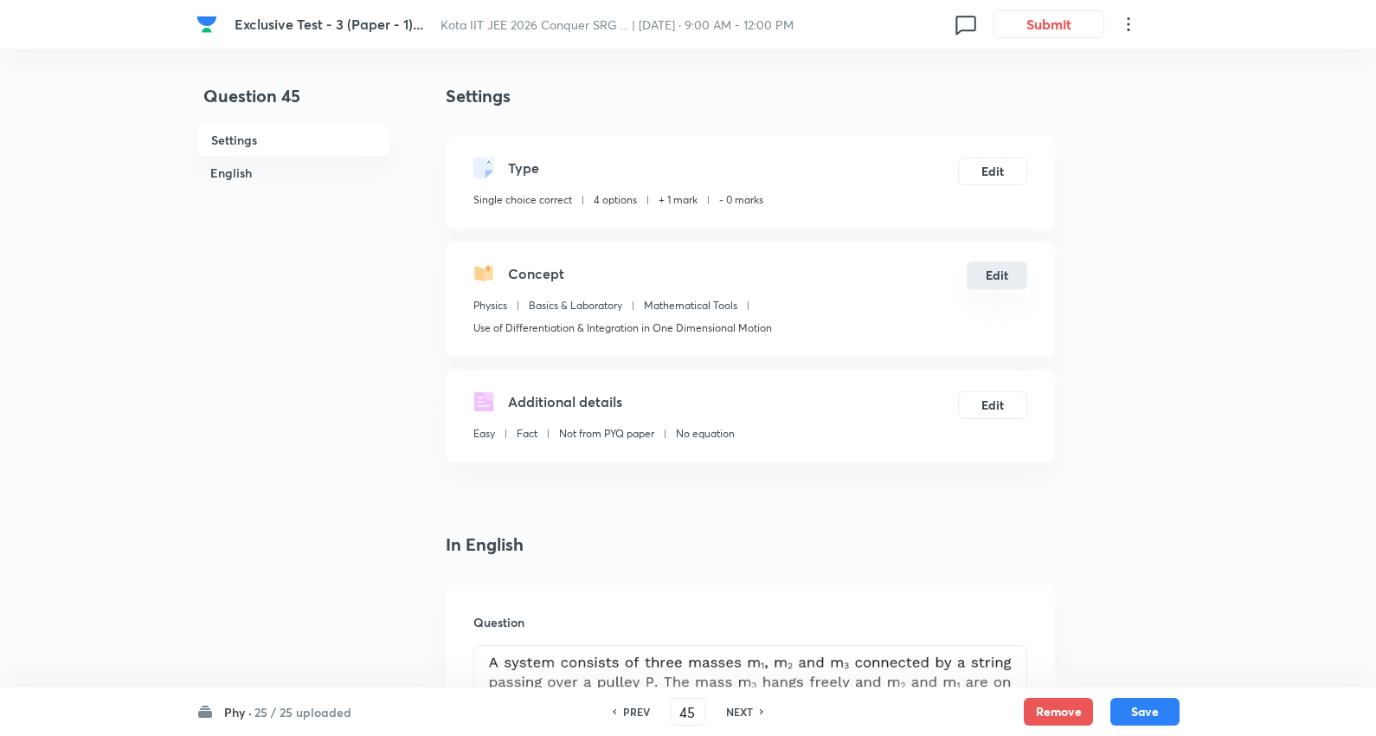
click at [985, 268] on button "Edit" at bounding box center [997, 275] width 61 height 28
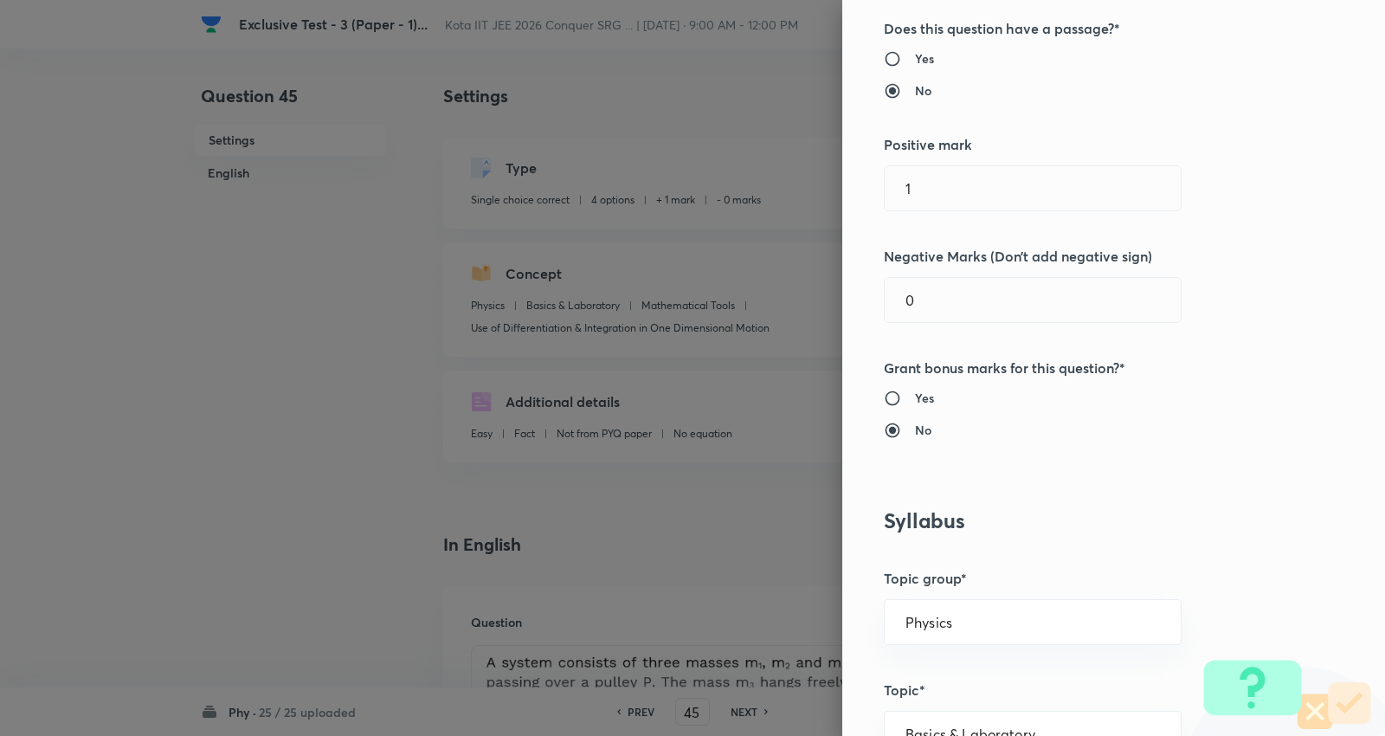
scroll to position [384, 0]
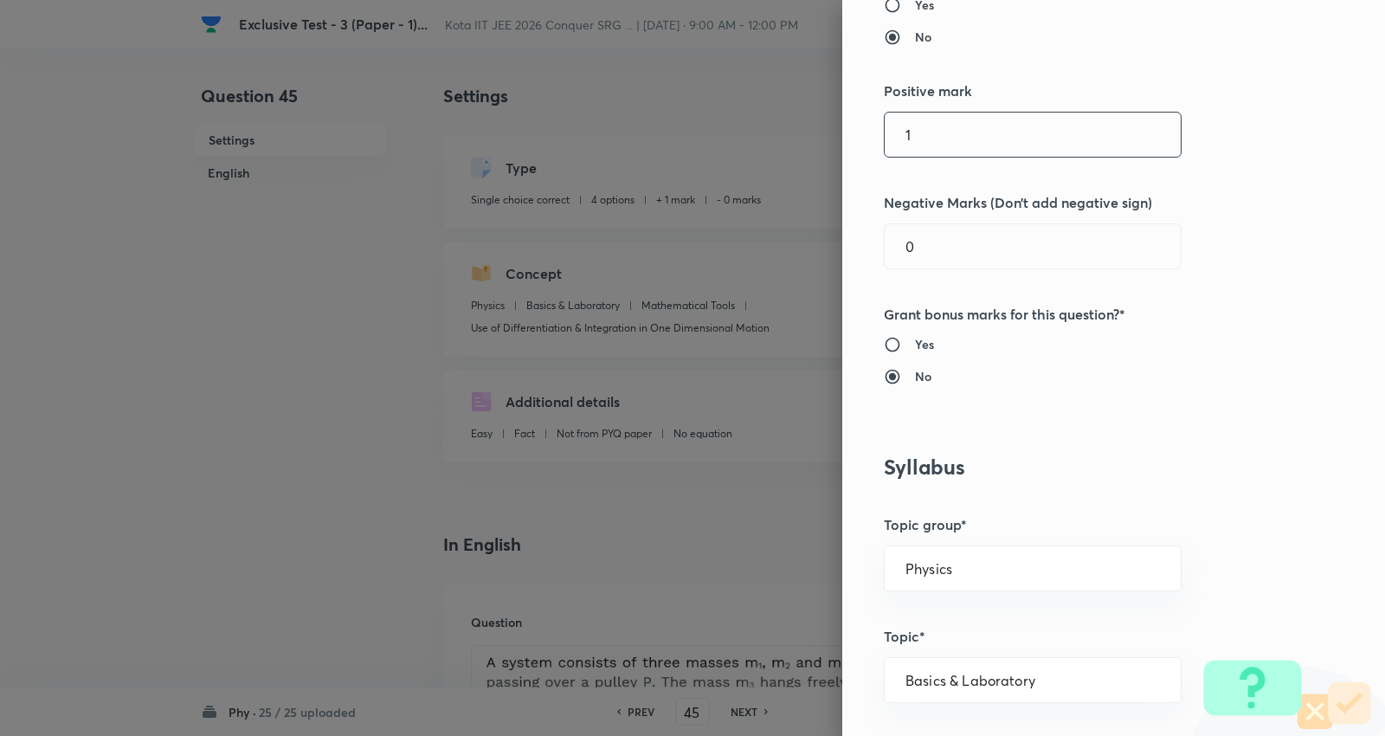
drag, startPoint x: 922, startPoint y: 131, endPoint x: 623, endPoint y: 119, distance: 298.8
click at [623, 122] on div "Question settings Question type* Single choice correct Number of options* 2 3 4…" at bounding box center [692, 368] width 1385 height 736
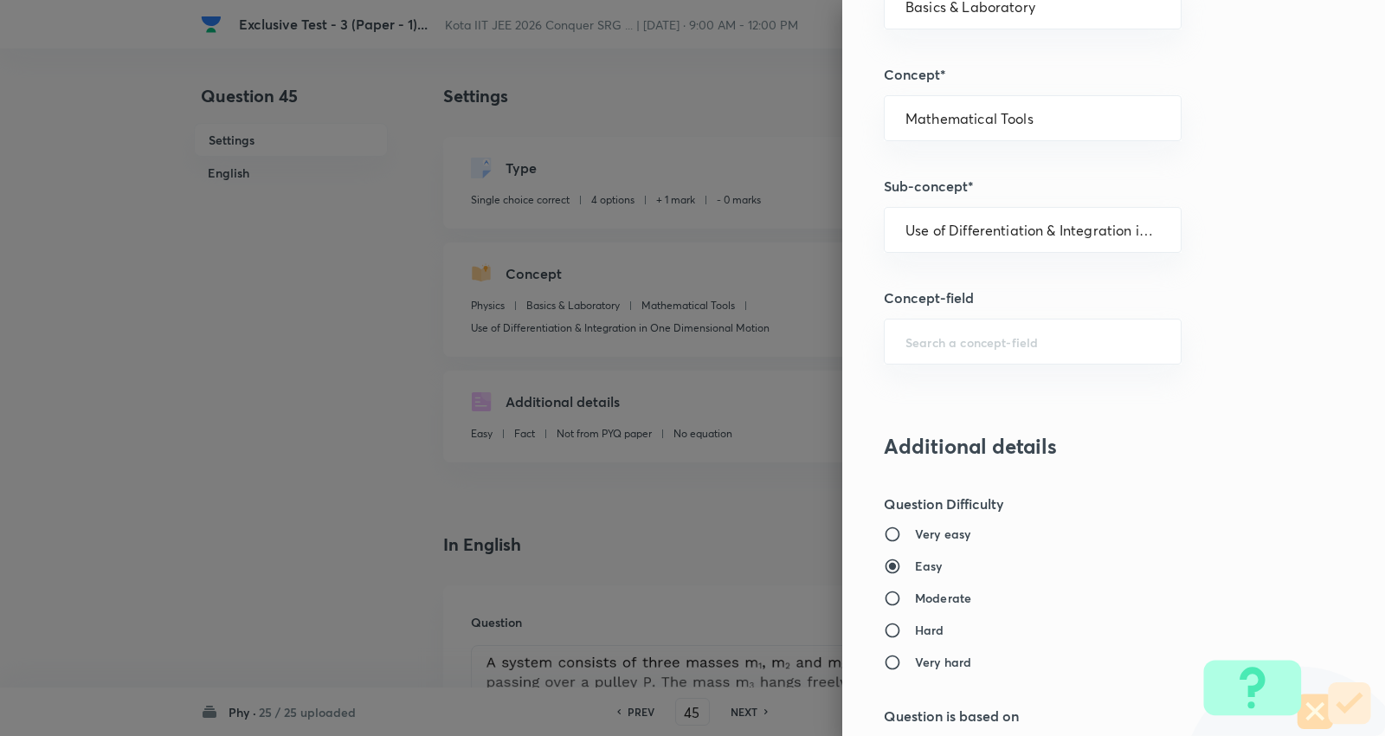
scroll to position [1346, 0]
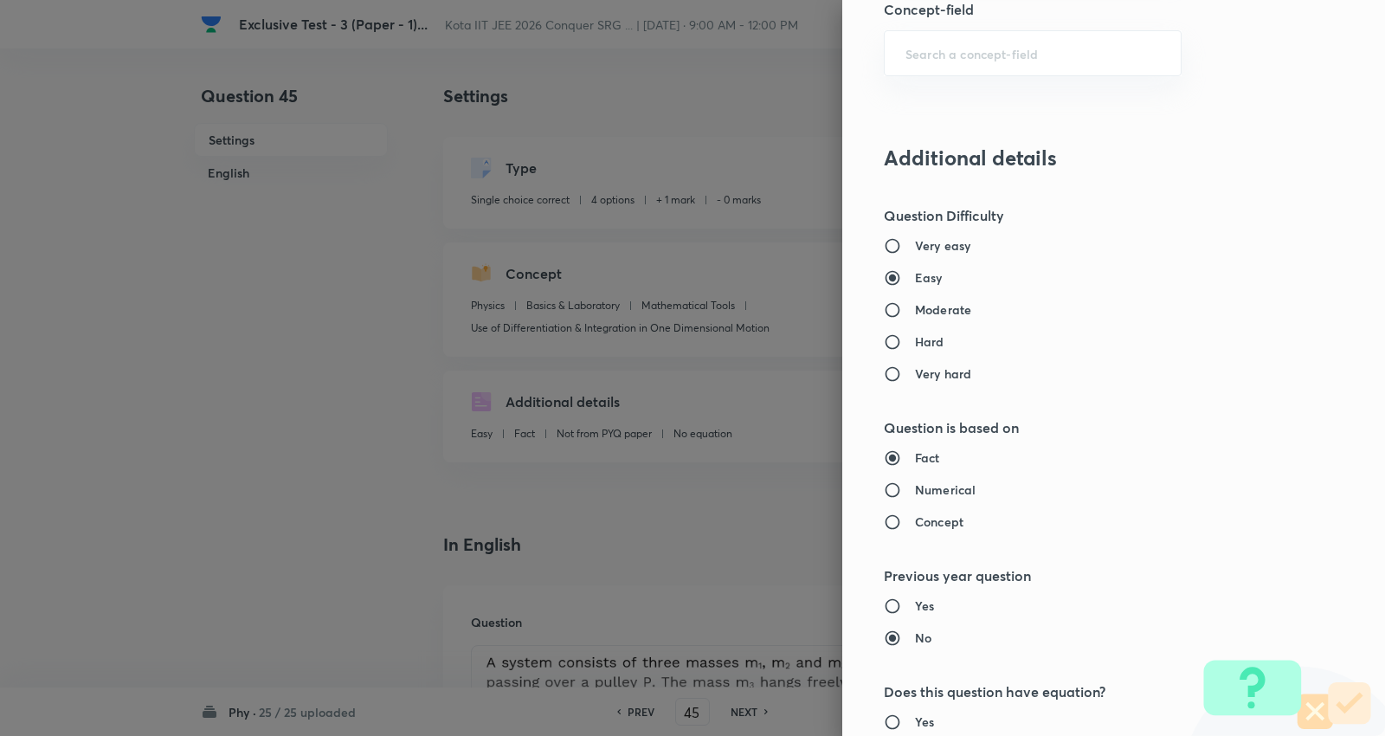
click at [944, 312] on h6 "Moderate" at bounding box center [943, 309] width 56 height 18
click at [915, 312] on input "Moderate" at bounding box center [899, 309] width 31 height 17
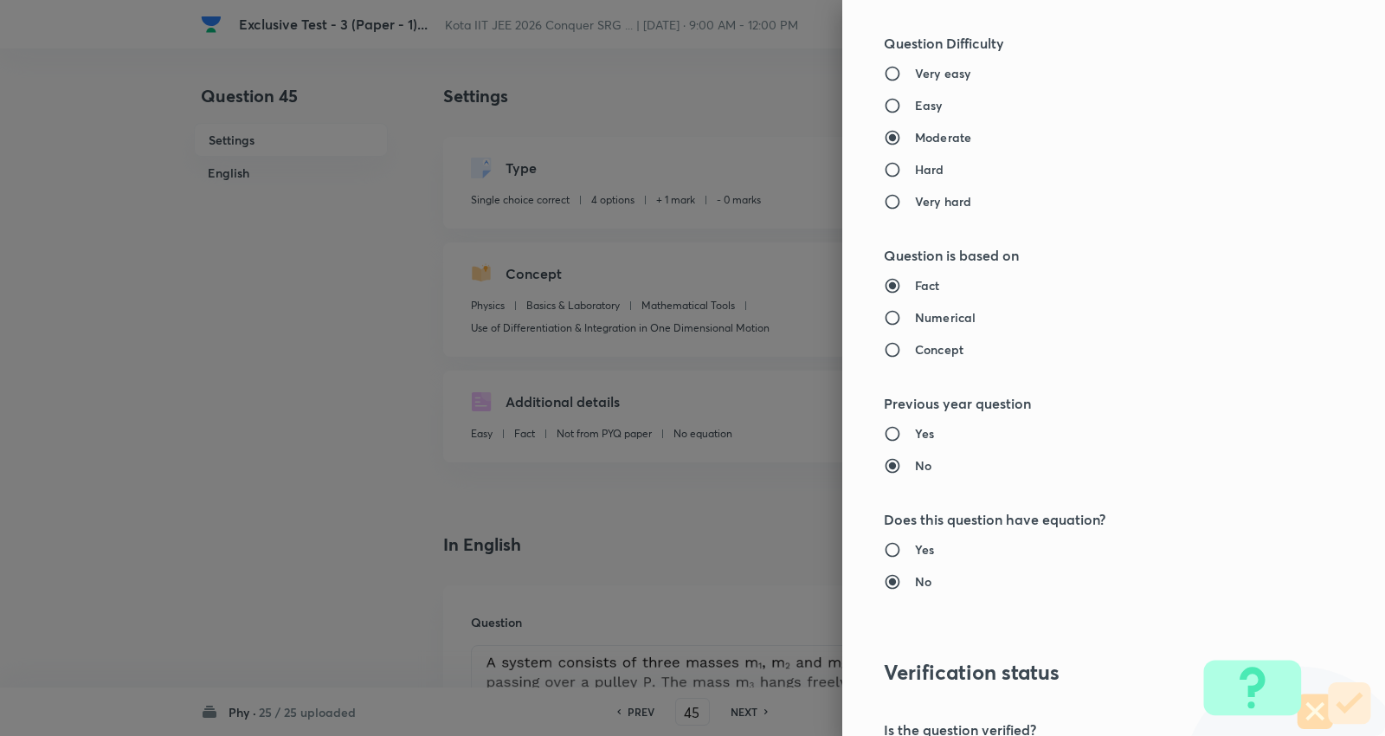
scroll to position [1740, 0]
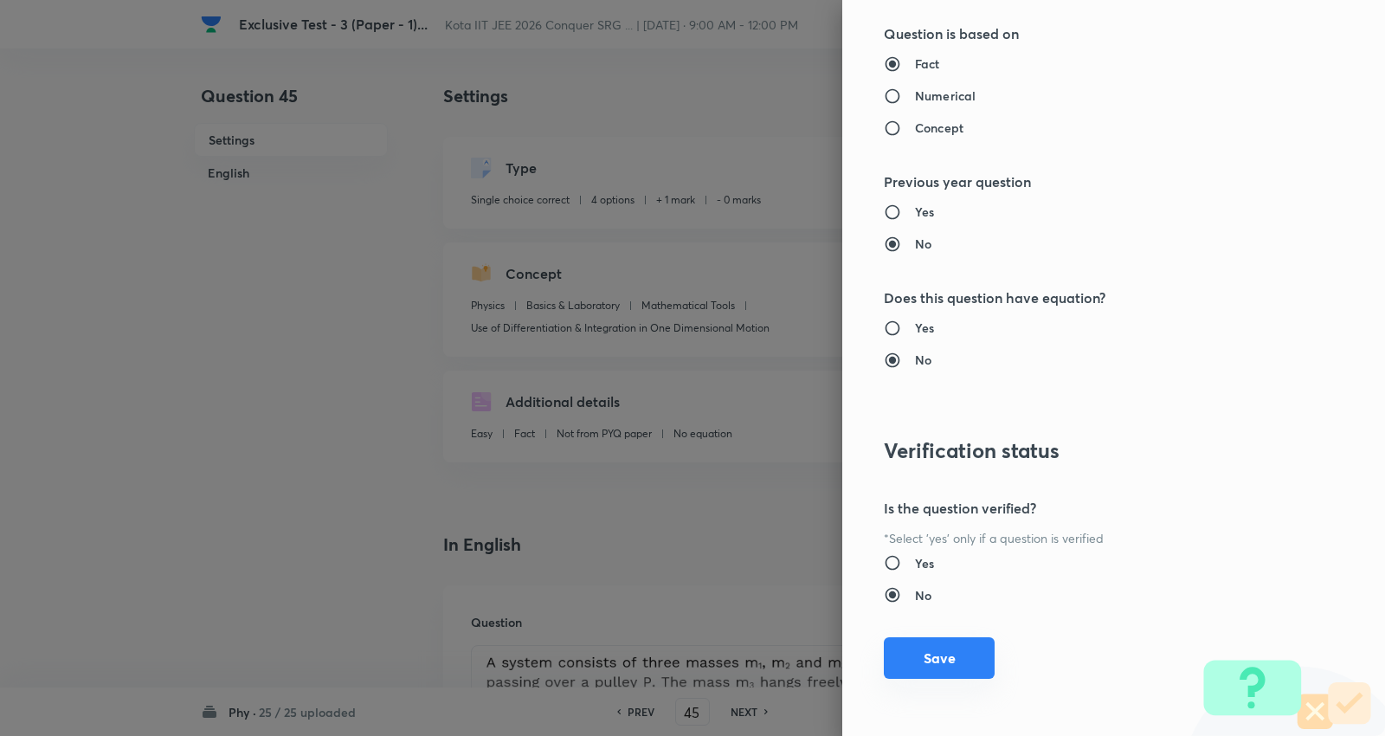
click at [911, 659] on button "Save" at bounding box center [939, 658] width 111 height 42
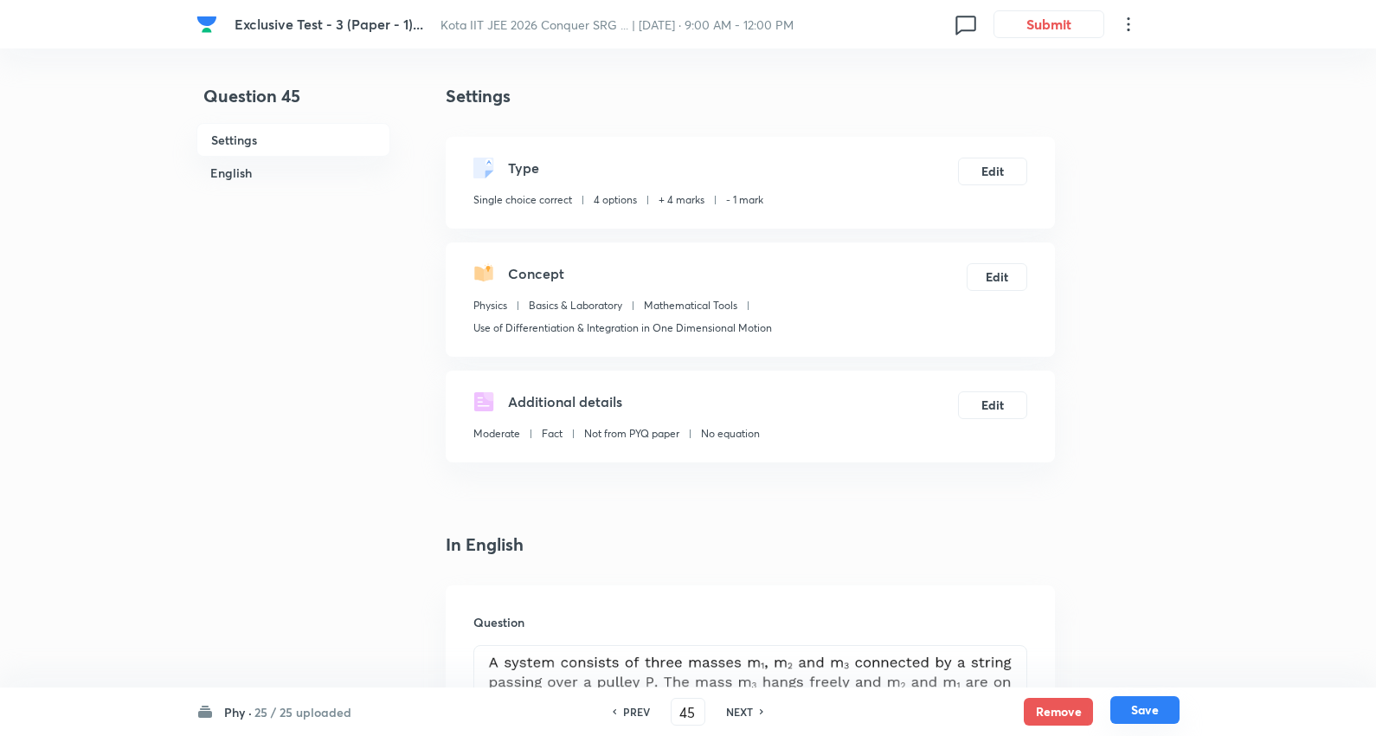
click at [1148, 706] on button "Save" at bounding box center [1144, 710] width 69 height 28
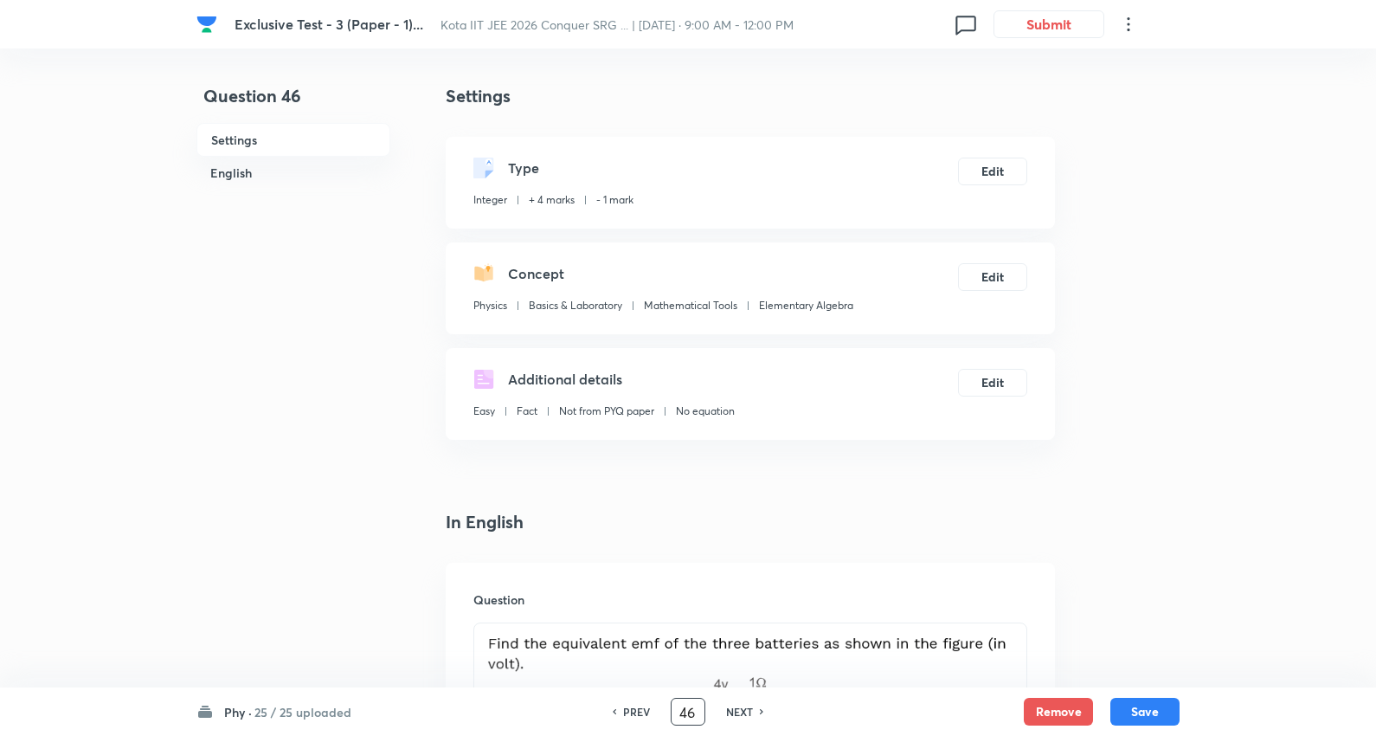
click at [689, 712] on input "46" at bounding box center [688, 712] width 33 height 30
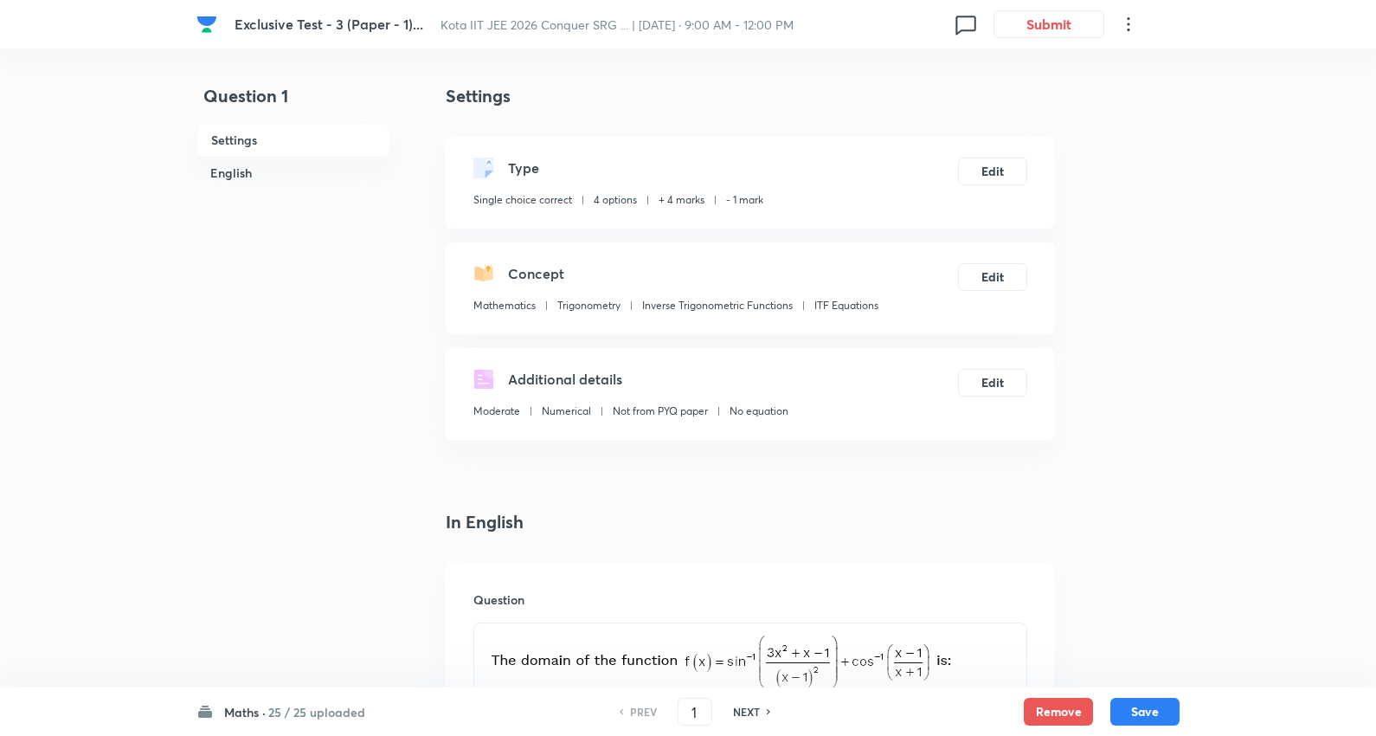
click at [751, 705] on h6 "NEXT" at bounding box center [746, 712] width 27 height 16
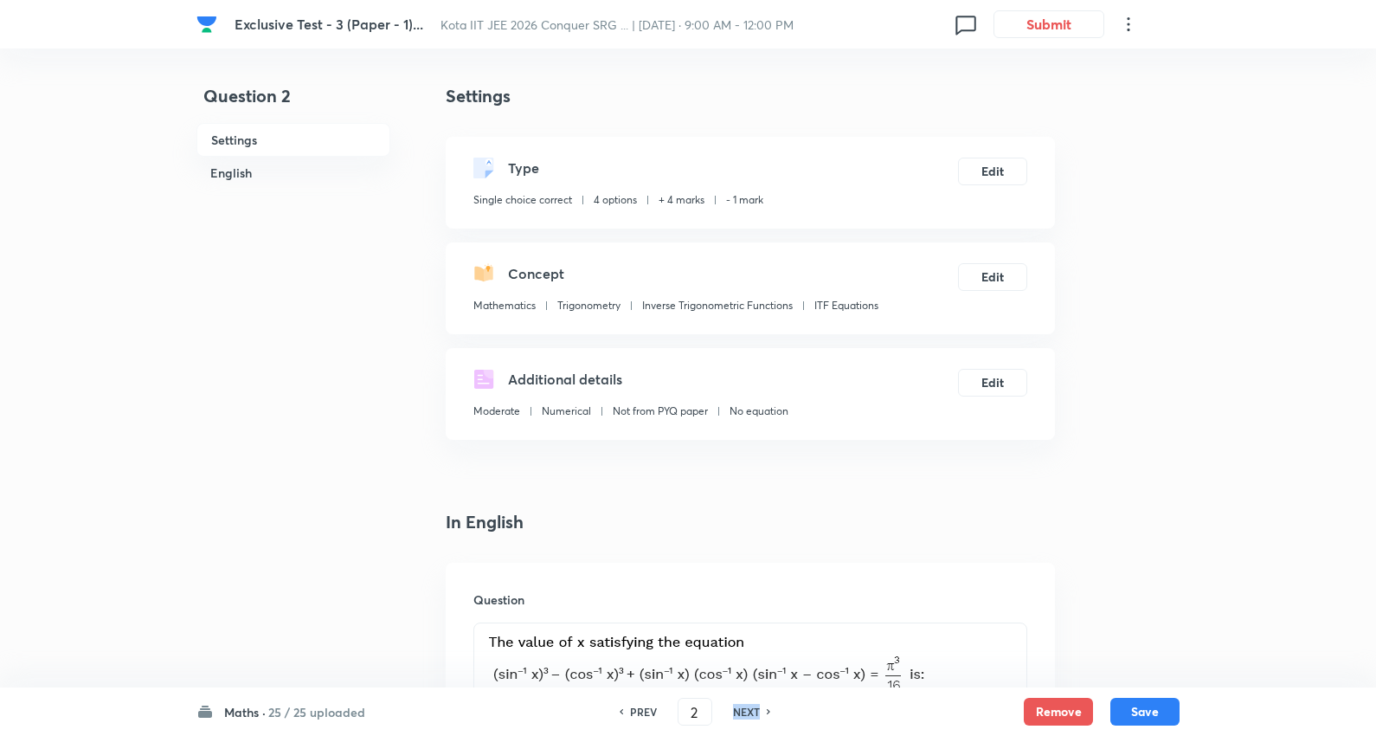
click at [751, 705] on h6 "NEXT" at bounding box center [746, 712] width 27 height 16
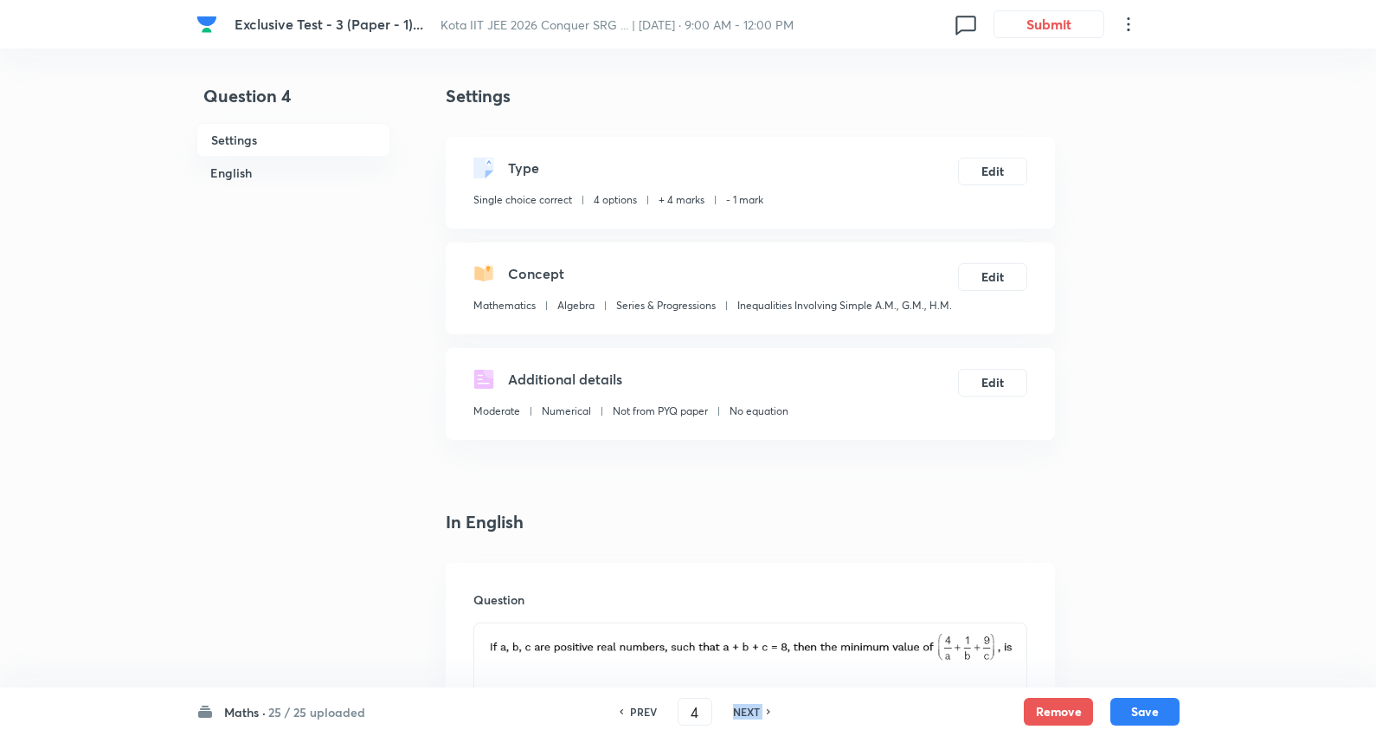
click at [751, 705] on h6 "NEXT" at bounding box center [746, 712] width 27 height 16
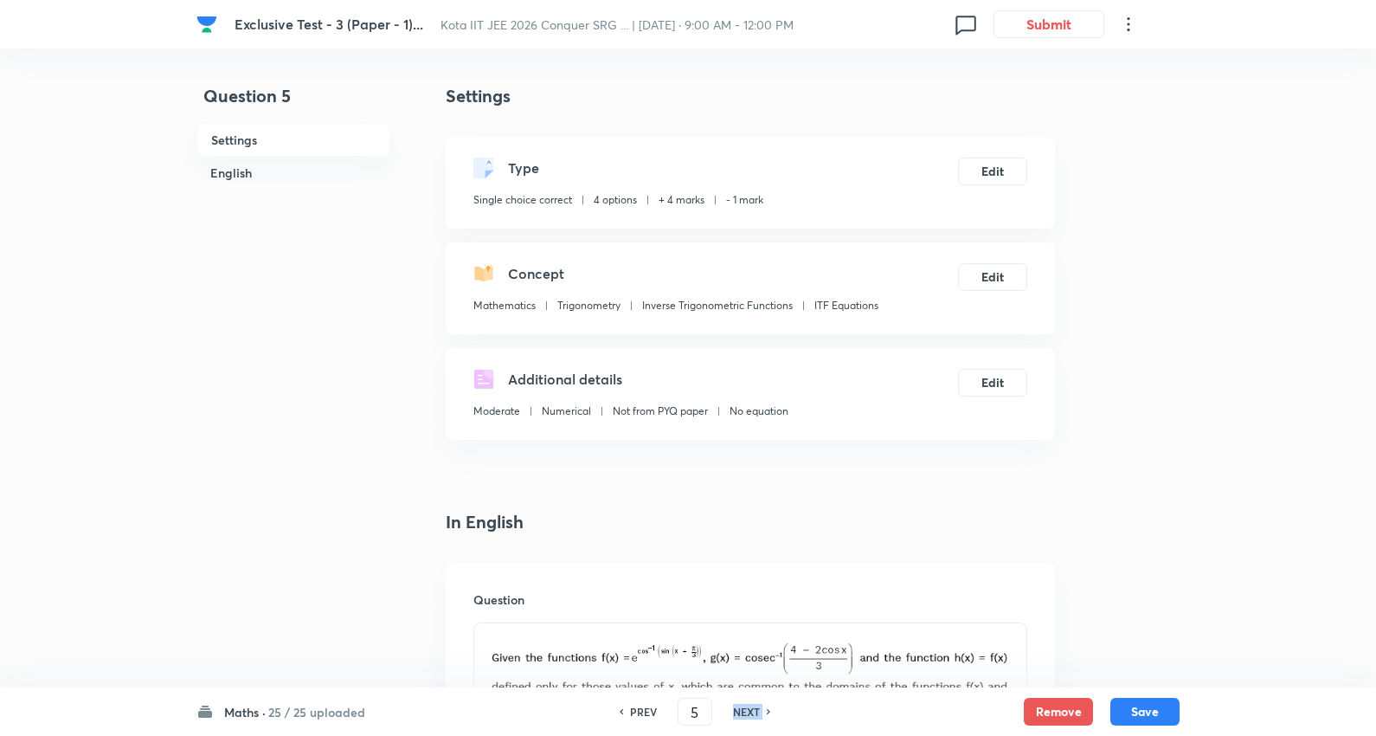
click at [751, 705] on h6 "NEXT" at bounding box center [746, 712] width 27 height 16
click at [751, 706] on h6 "NEXT" at bounding box center [746, 712] width 27 height 16
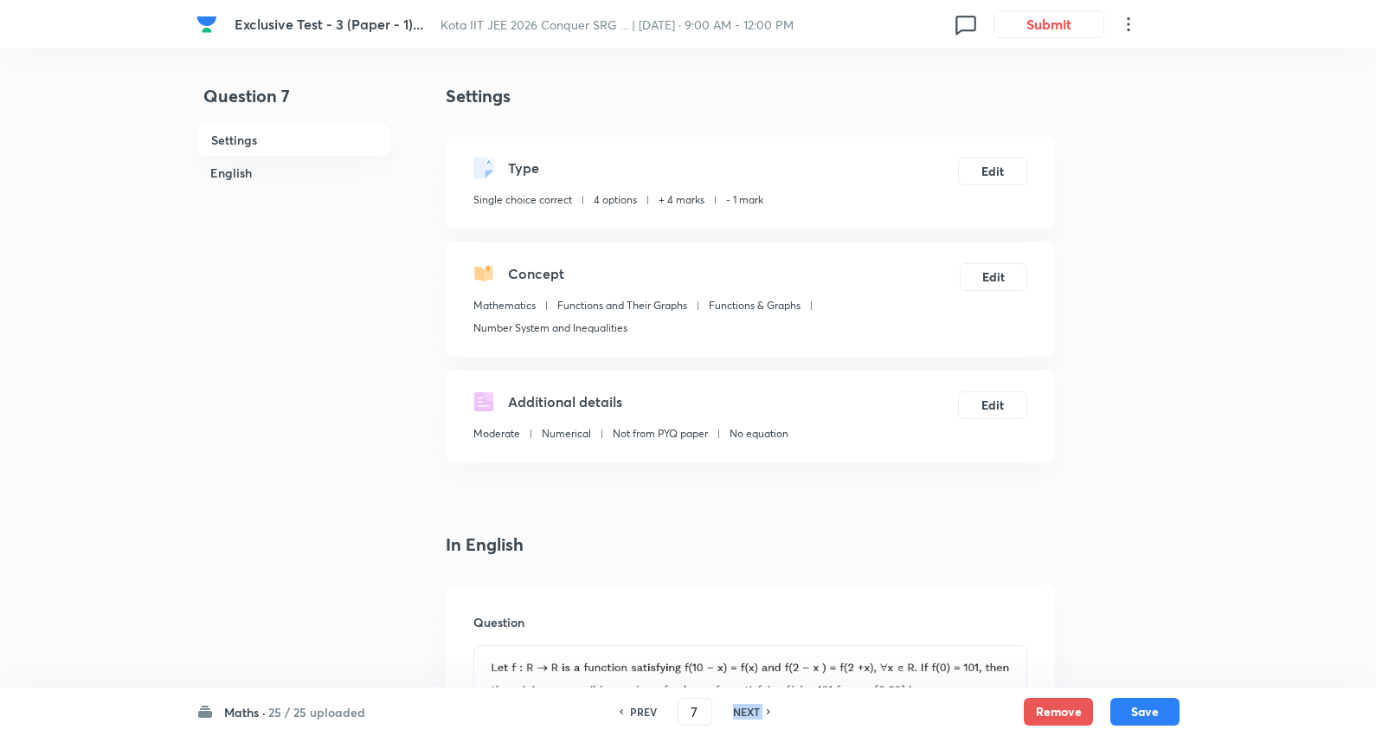
click at [751, 706] on h6 "NEXT" at bounding box center [746, 712] width 27 height 16
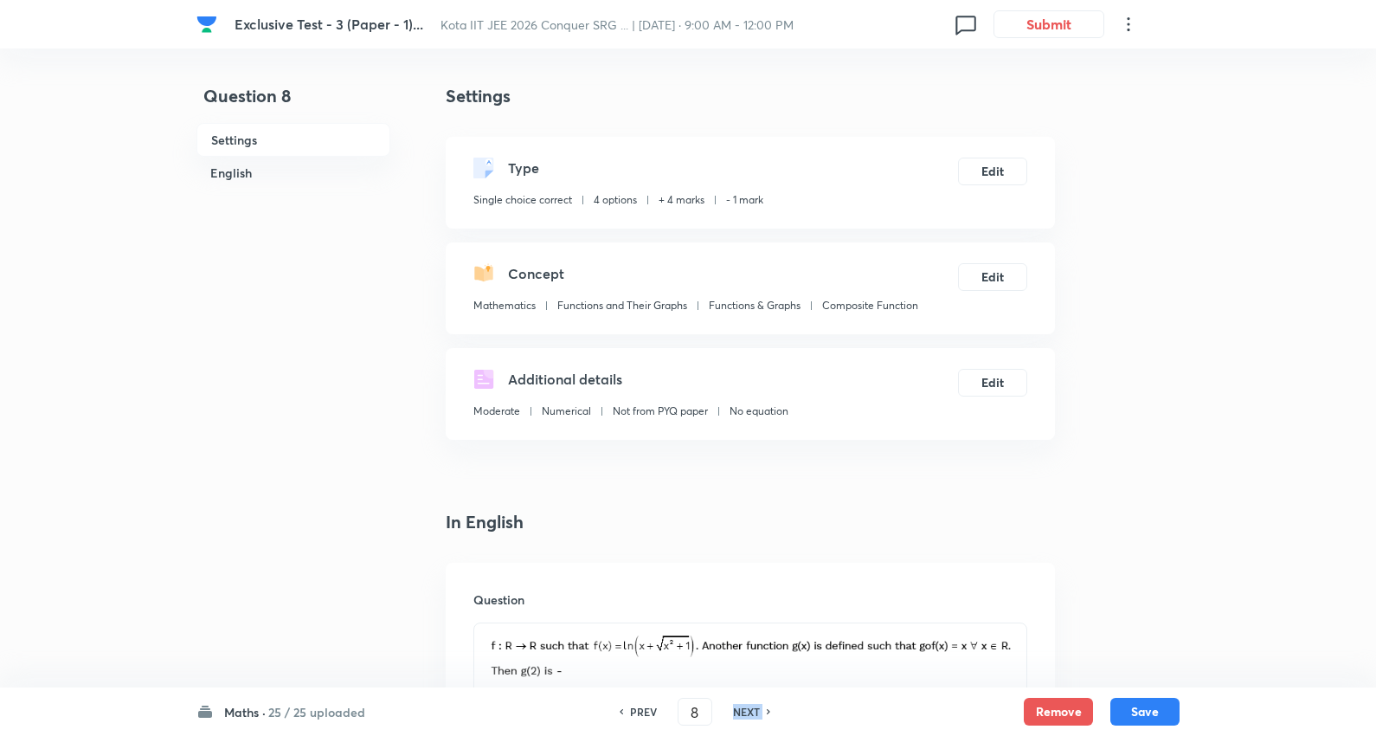
click at [751, 706] on h6 "NEXT" at bounding box center [746, 712] width 27 height 16
click at [750, 708] on h6 "NEXT" at bounding box center [746, 712] width 27 height 16
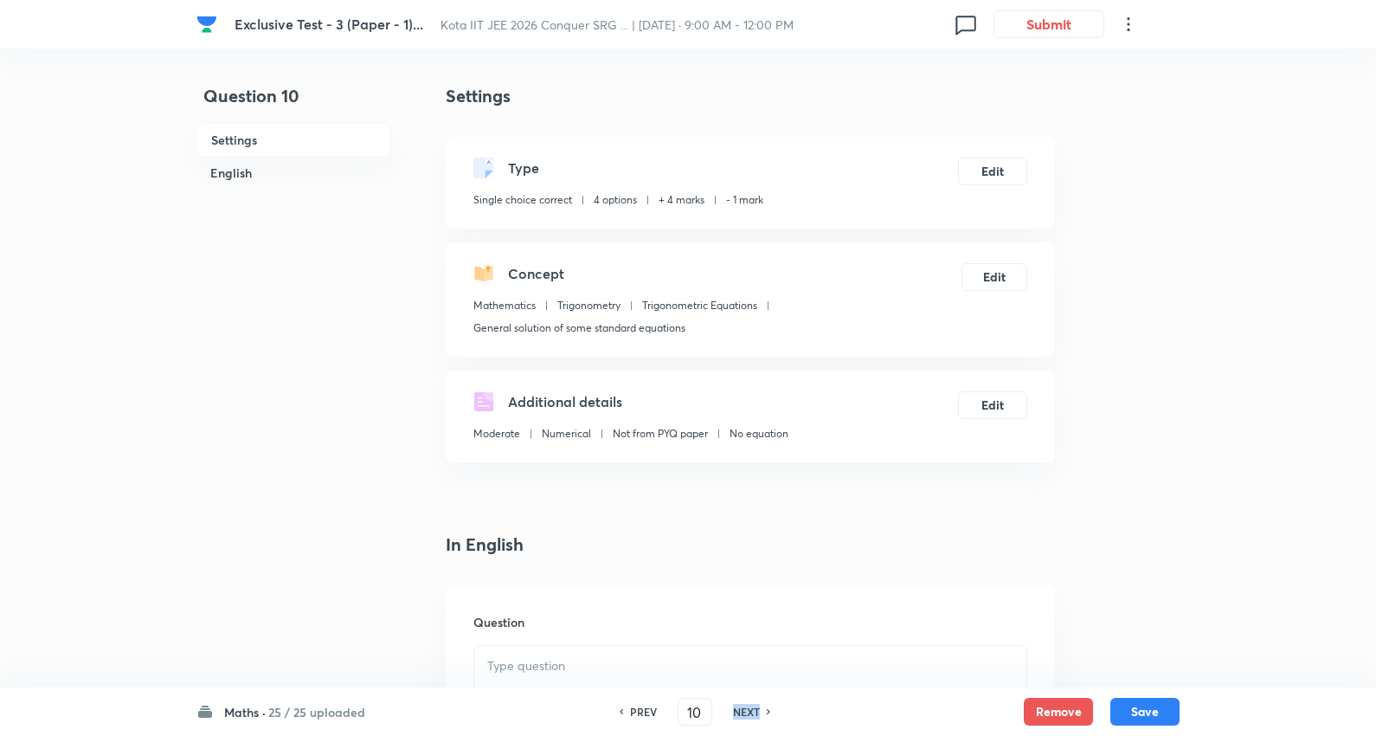
click at [749, 710] on h6 "NEXT" at bounding box center [746, 712] width 27 height 16
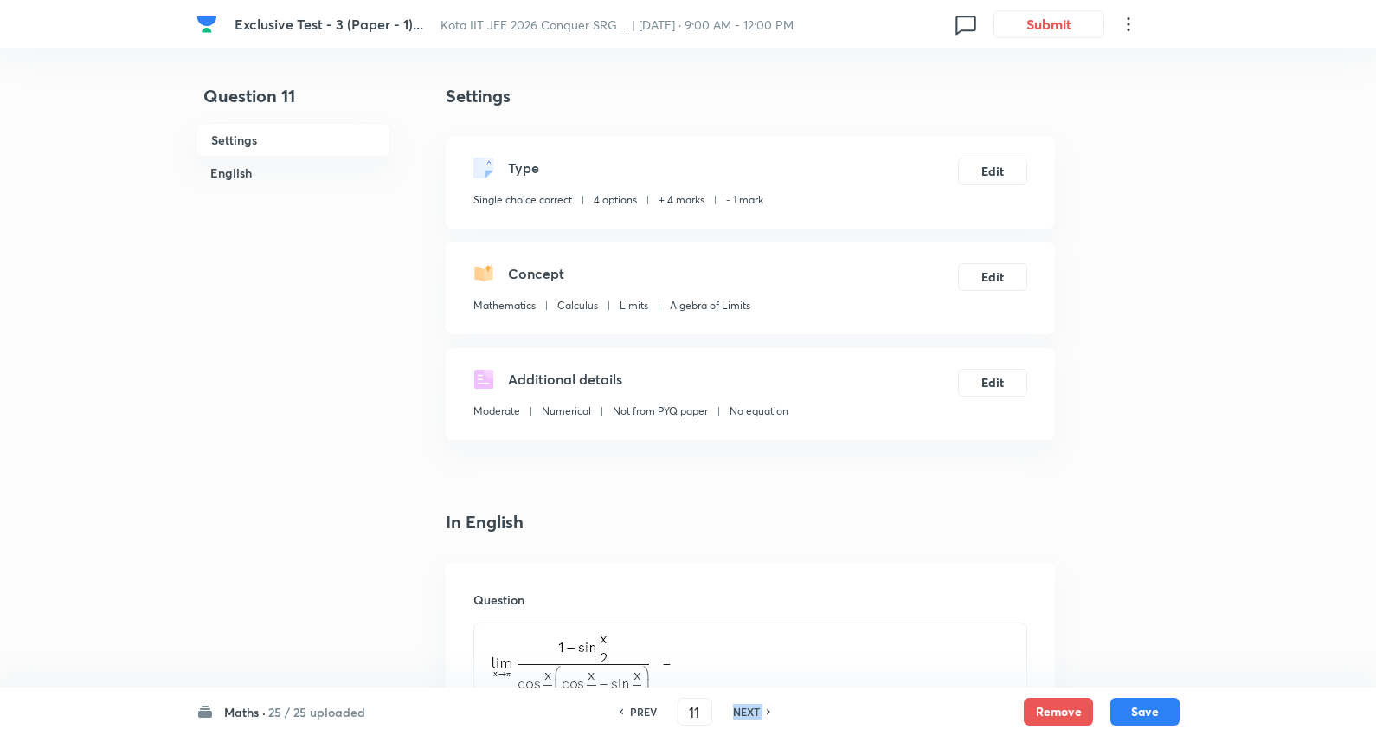
click at [749, 710] on h6 "NEXT" at bounding box center [746, 712] width 27 height 16
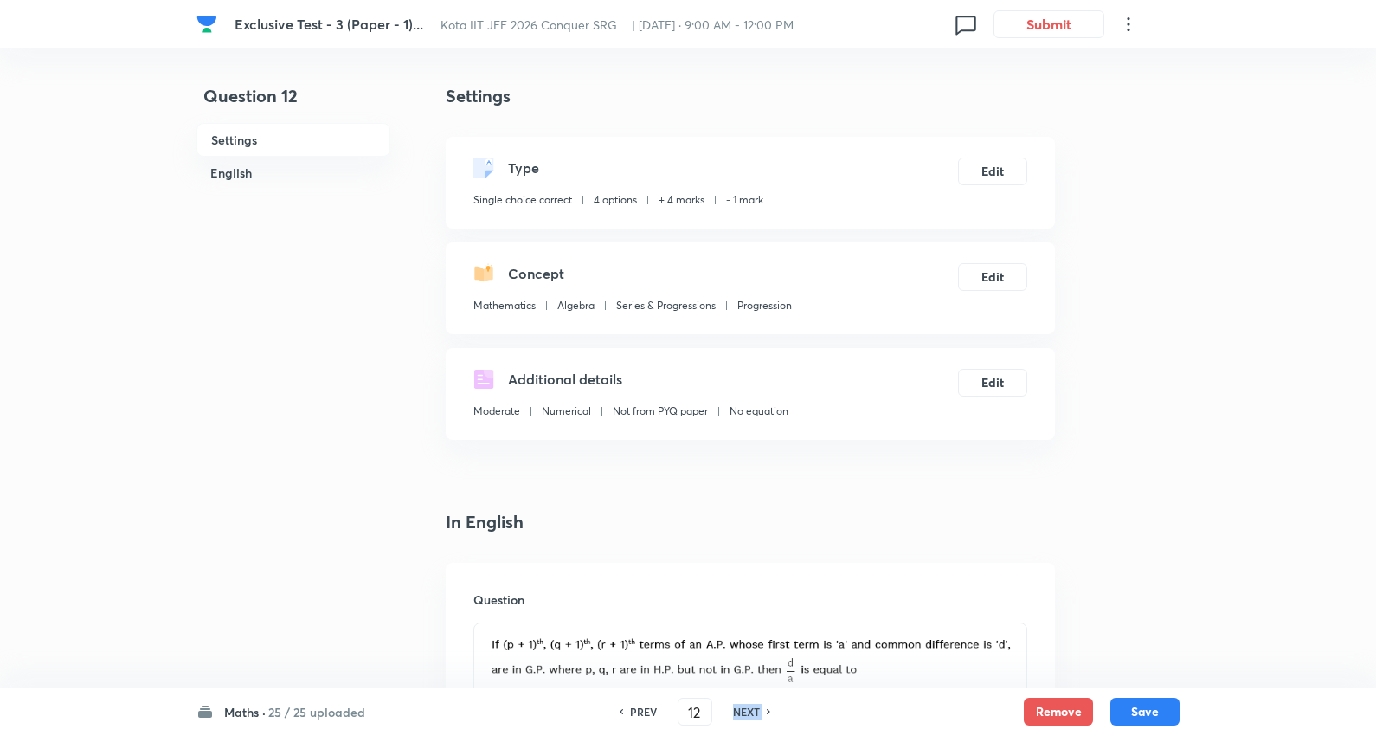
click at [749, 710] on h6 "NEXT" at bounding box center [746, 712] width 27 height 16
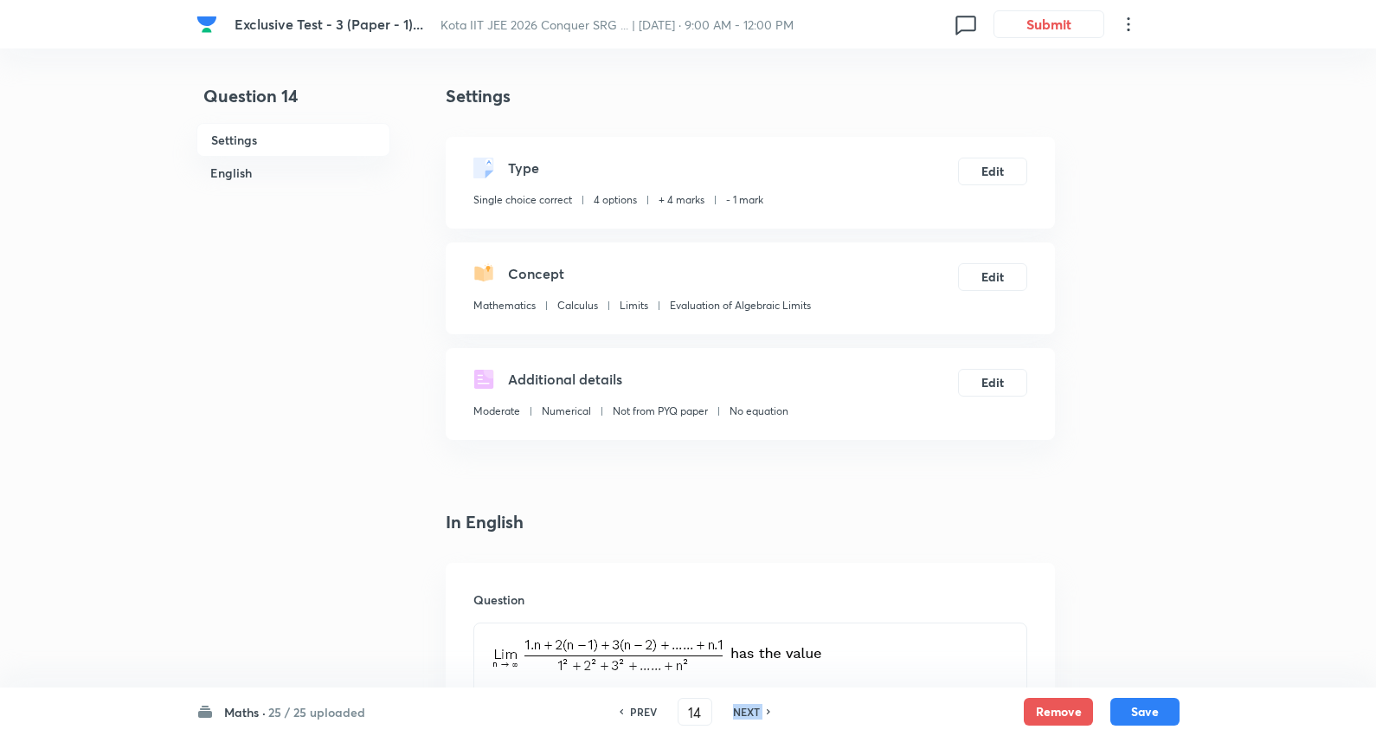
click at [749, 710] on h6 "NEXT" at bounding box center [746, 712] width 27 height 16
click at [749, 712] on h6 "NEXT" at bounding box center [746, 712] width 27 height 16
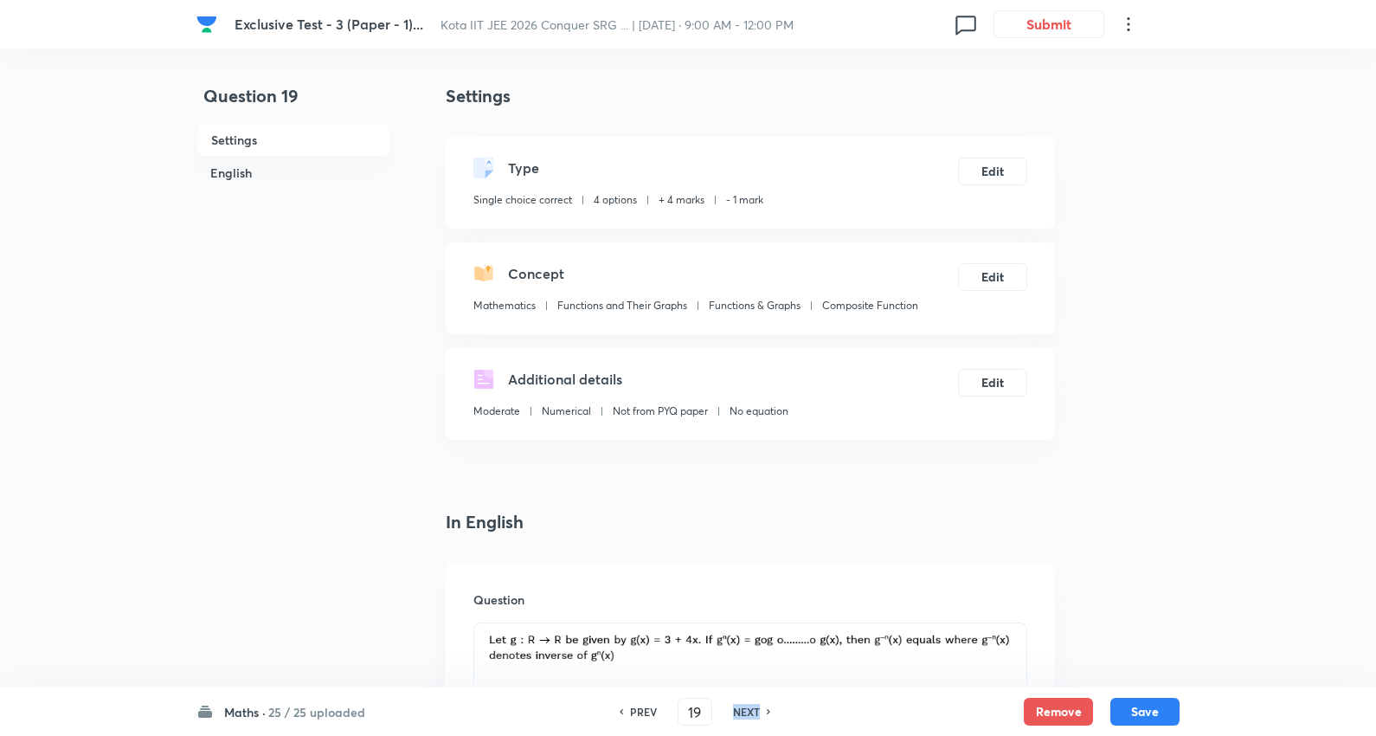
click at [749, 712] on h6 "NEXT" at bounding box center [746, 712] width 27 height 16
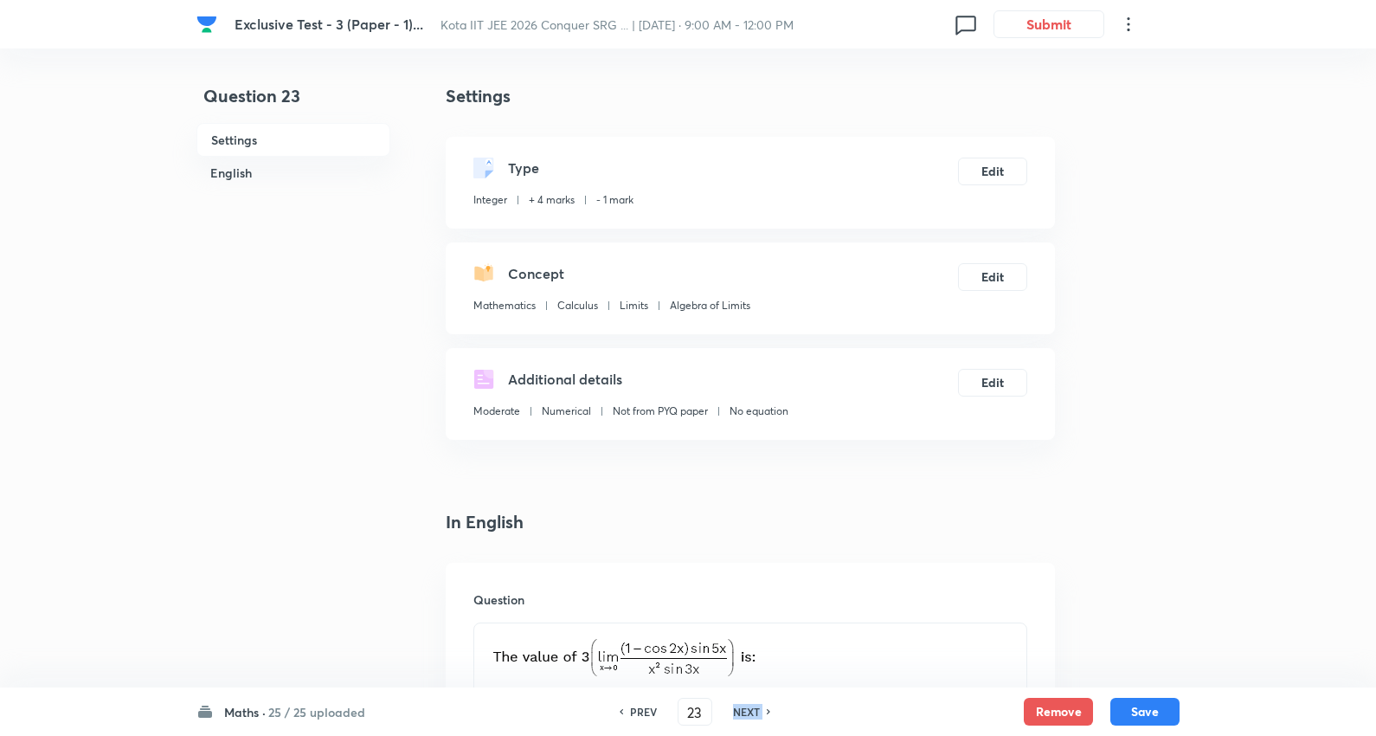
click at [749, 712] on h6 "NEXT" at bounding box center [746, 712] width 27 height 16
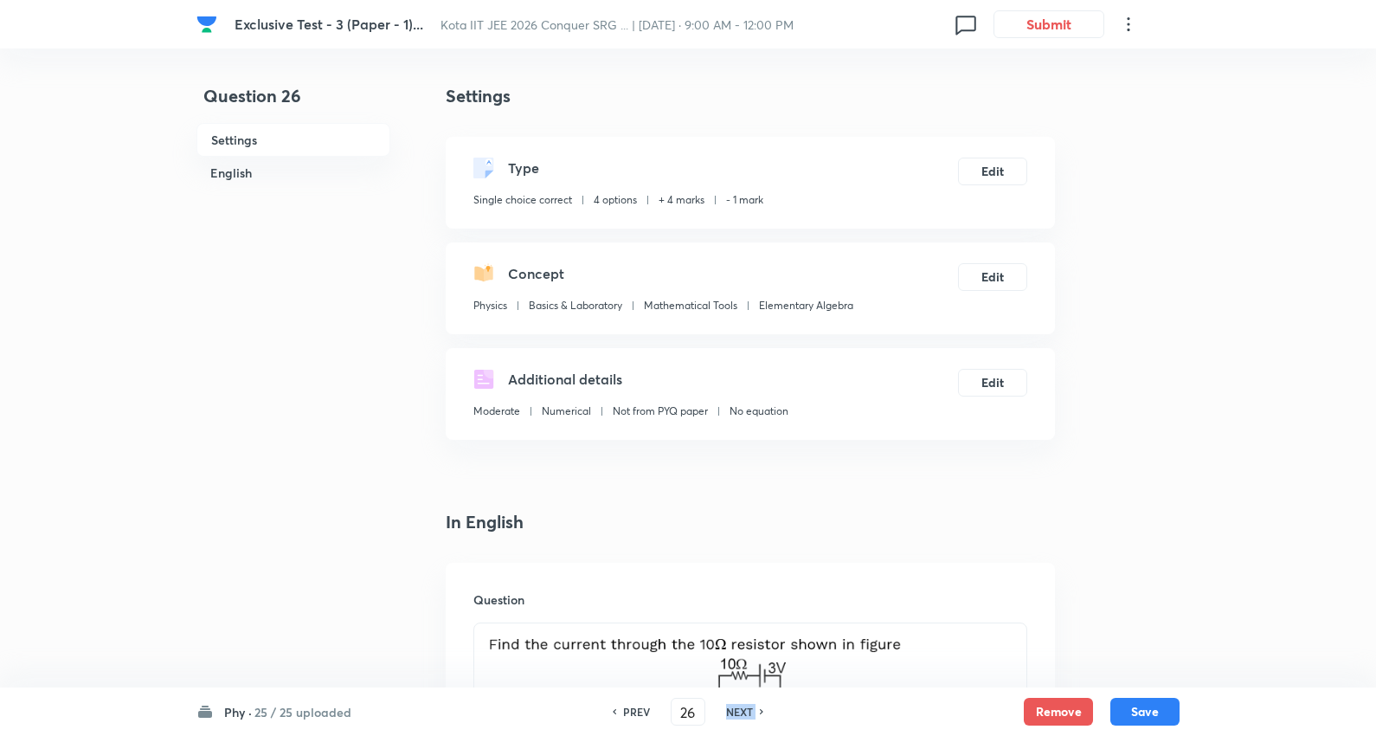
click at [749, 712] on h6 "NEXT" at bounding box center [739, 712] width 27 height 16
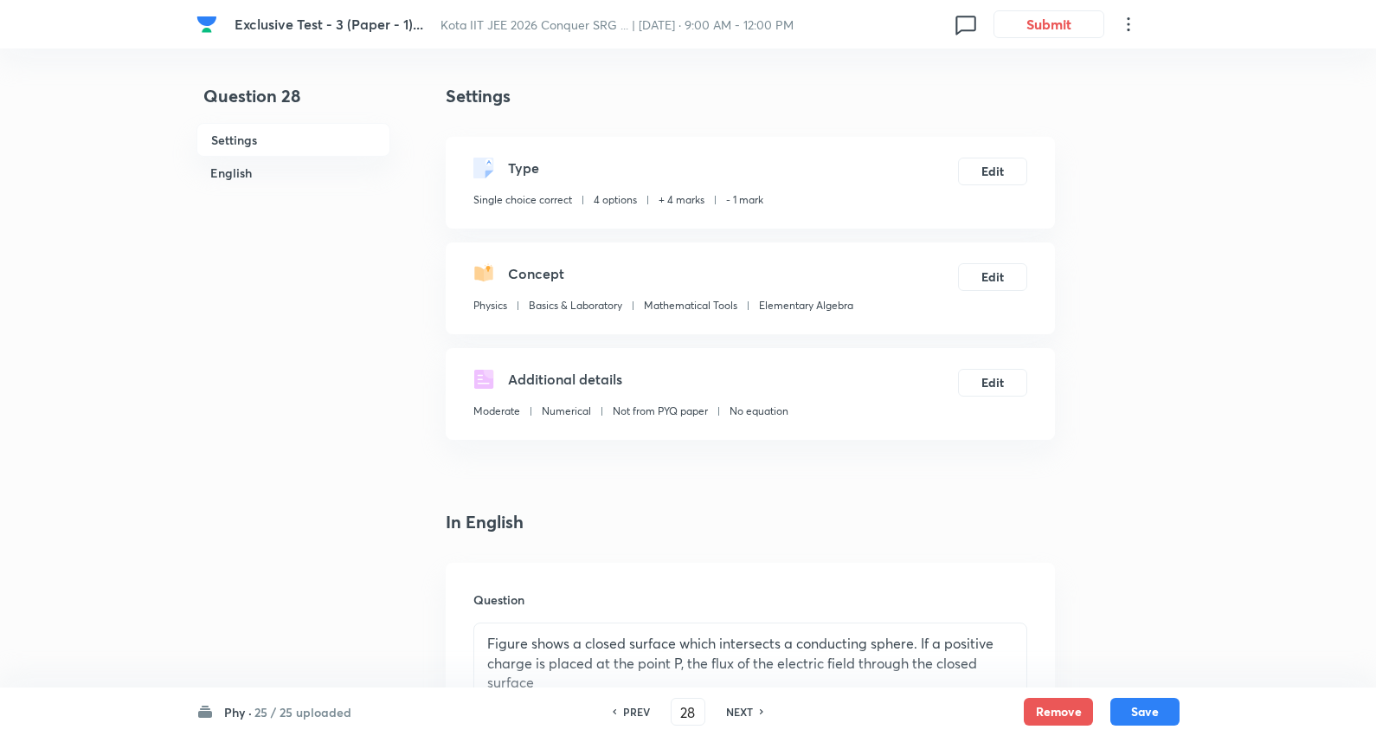
click at [630, 713] on h6 "PREV" at bounding box center [636, 712] width 27 height 16
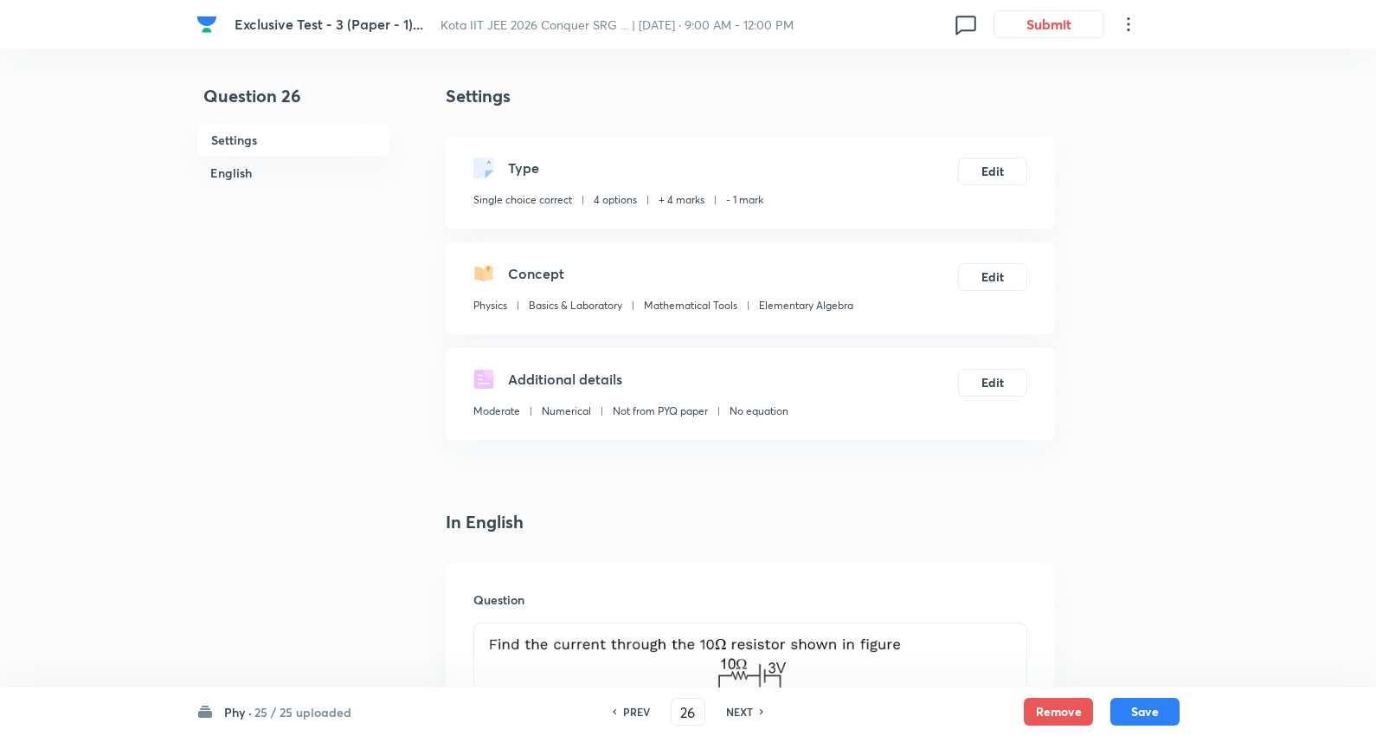
click at [629, 713] on h6 "PREV" at bounding box center [636, 712] width 27 height 16
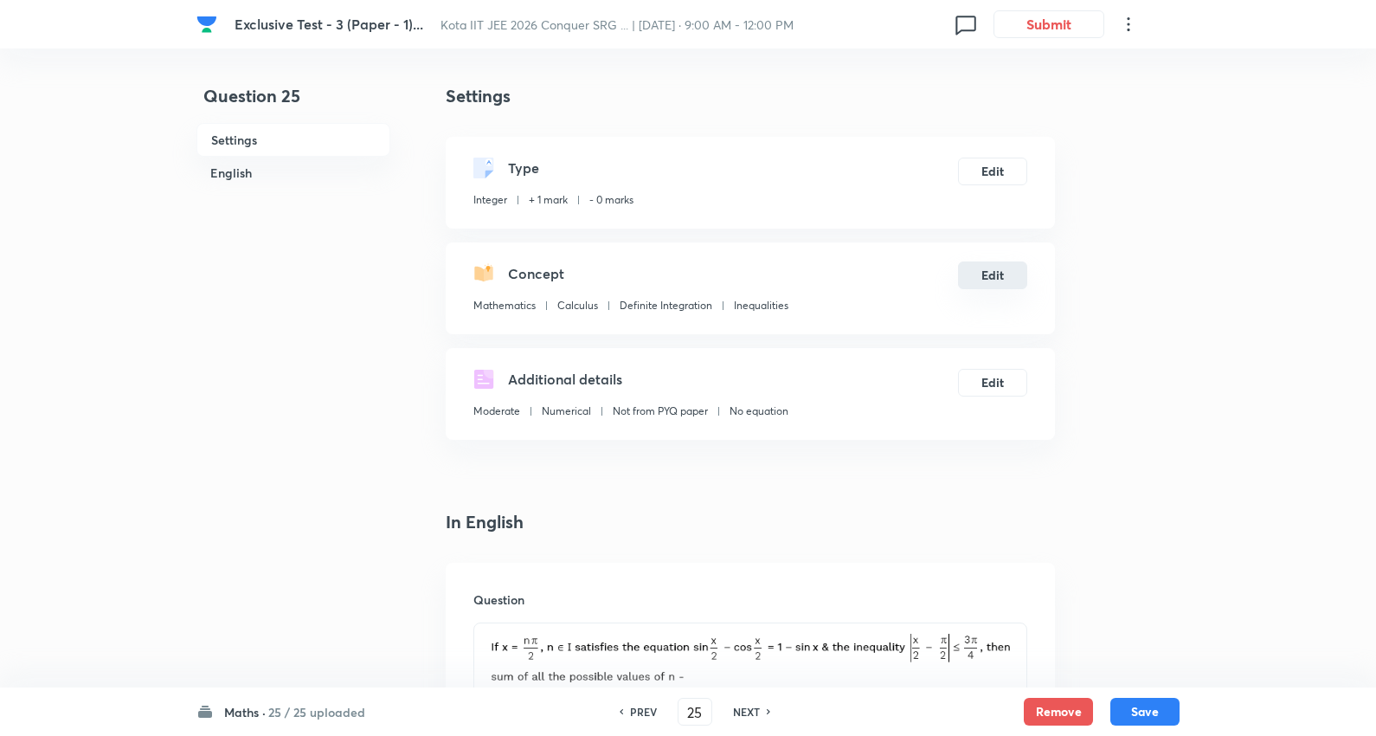
click at [999, 279] on button "Edit" at bounding box center [992, 275] width 69 height 28
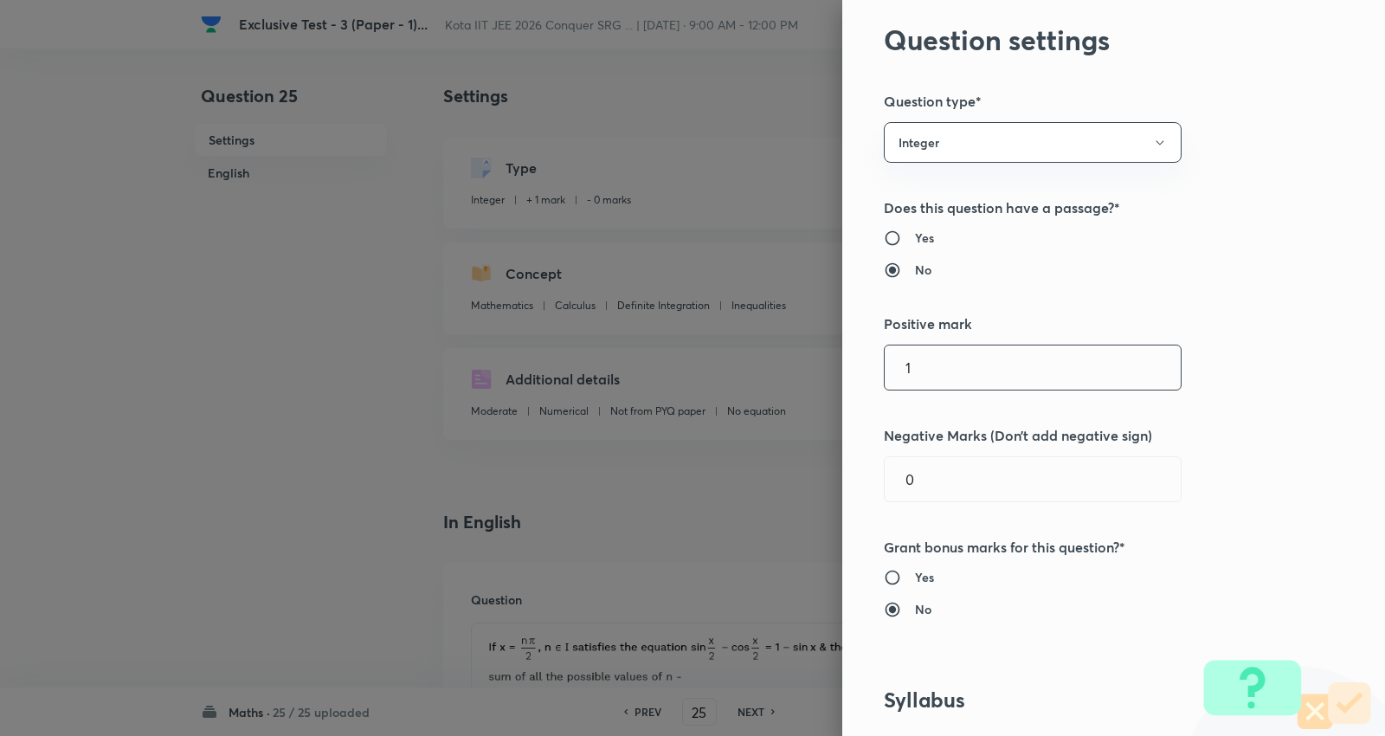
scroll to position [96, 0]
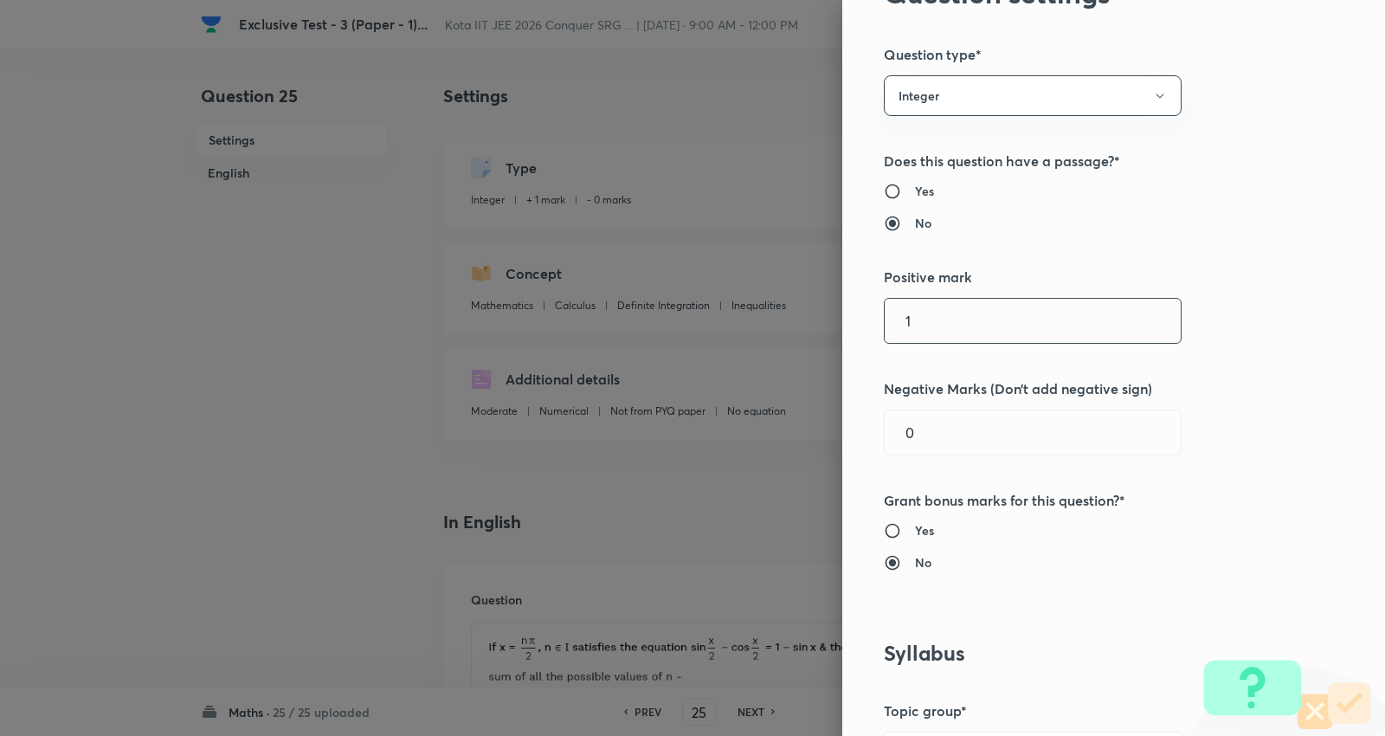
drag, startPoint x: 923, startPoint y: 318, endPoint x: 695, endPoint y: 300, distance: 229.1
click at [695, 300] on div "Question settings Question type* Integer Does this question have a passage?* Ye…" at bounding box center [692, 368] width 1385 height 736
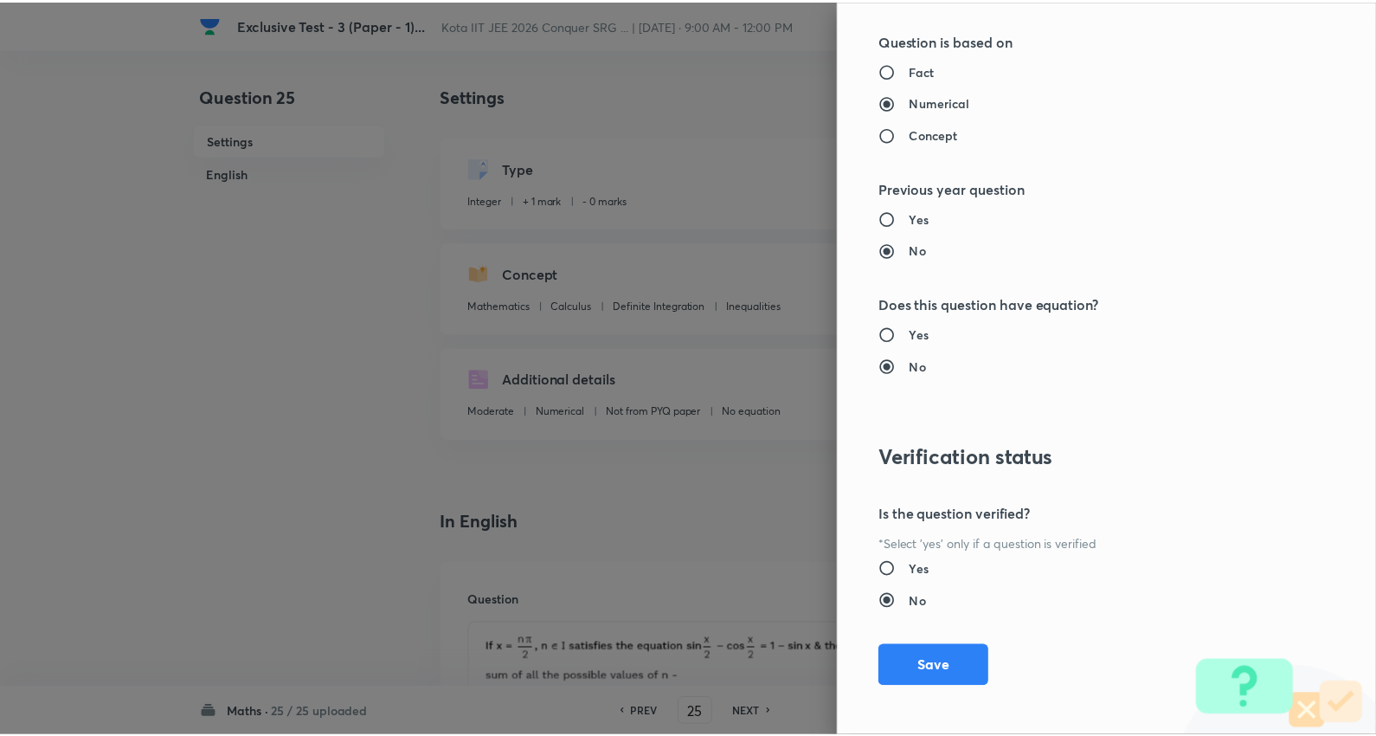
scroll to position [1638, 0]
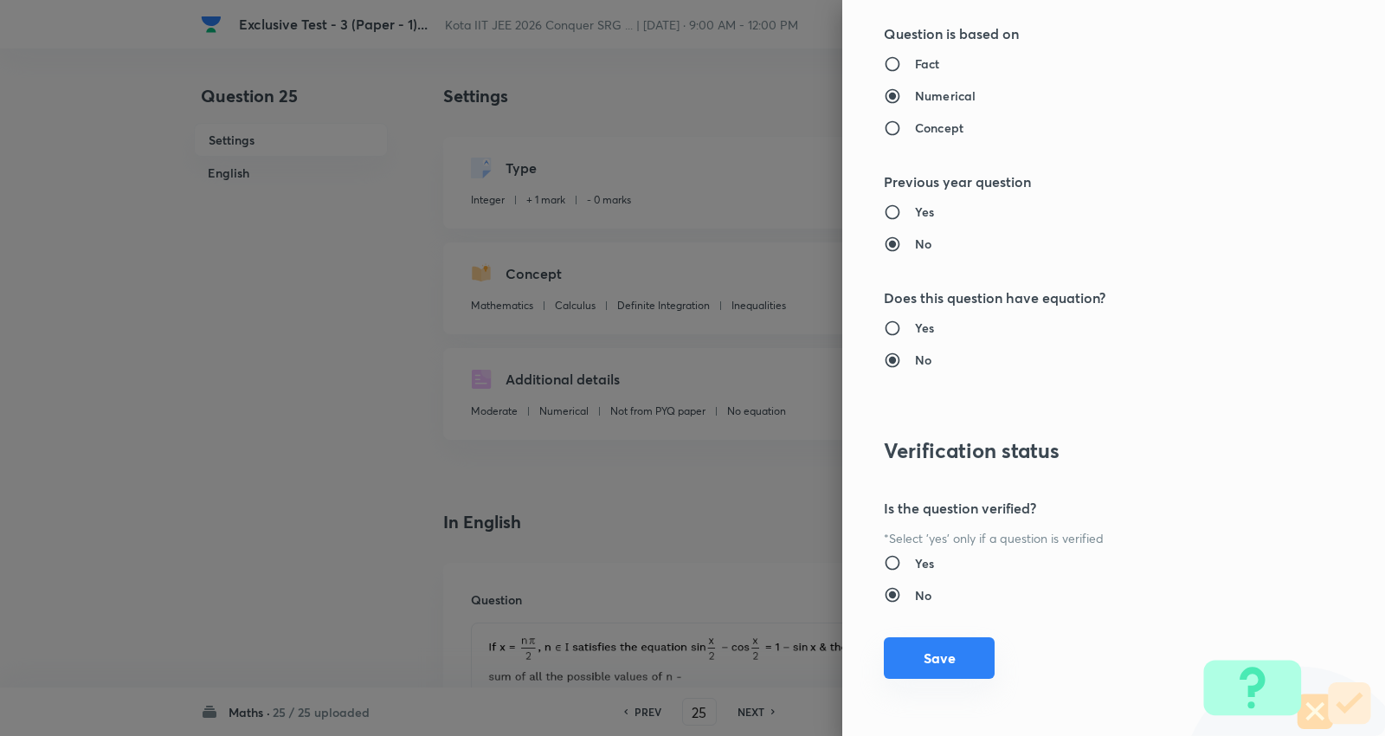
click at [924, 663] on button "Save" at bounding box center [939, 658] width 111 height 42
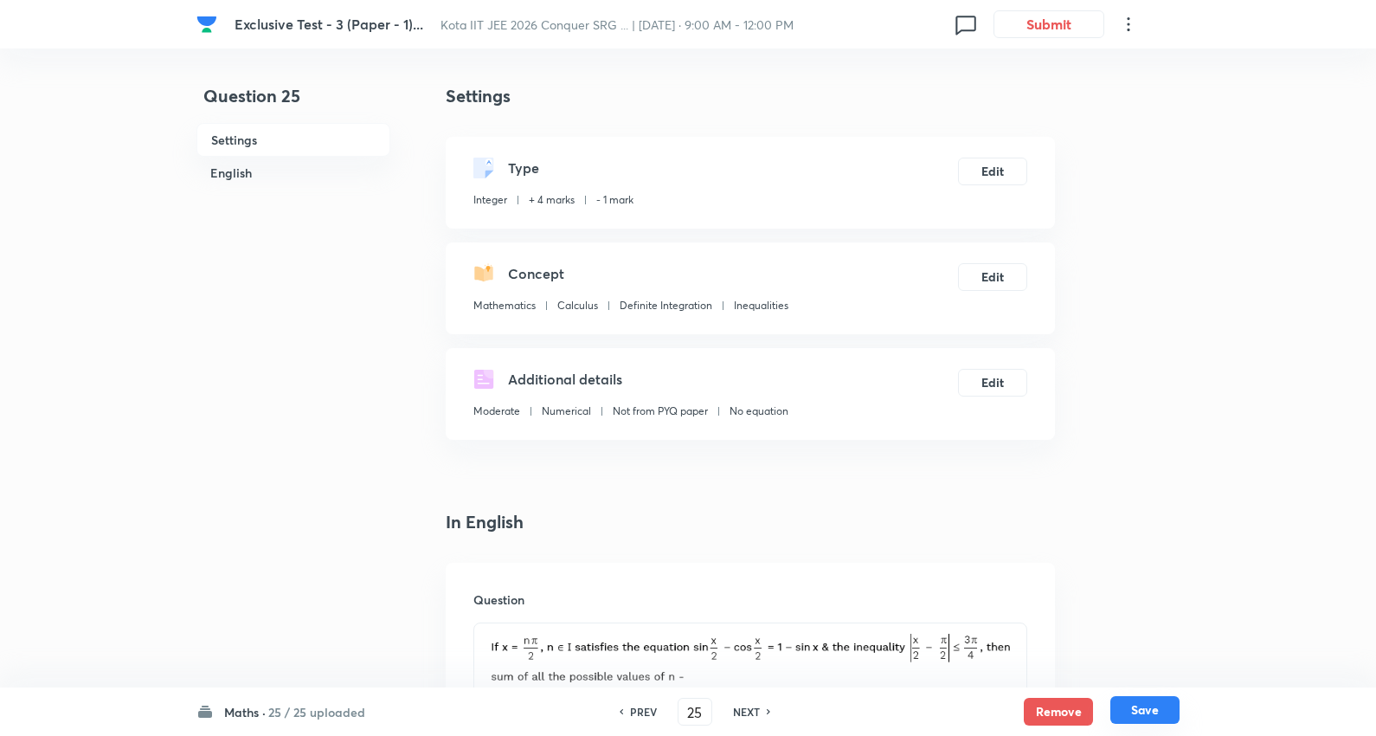
click at [1134, 706] on button "Save" at bounding box center [1144, 710] width 69 height 28
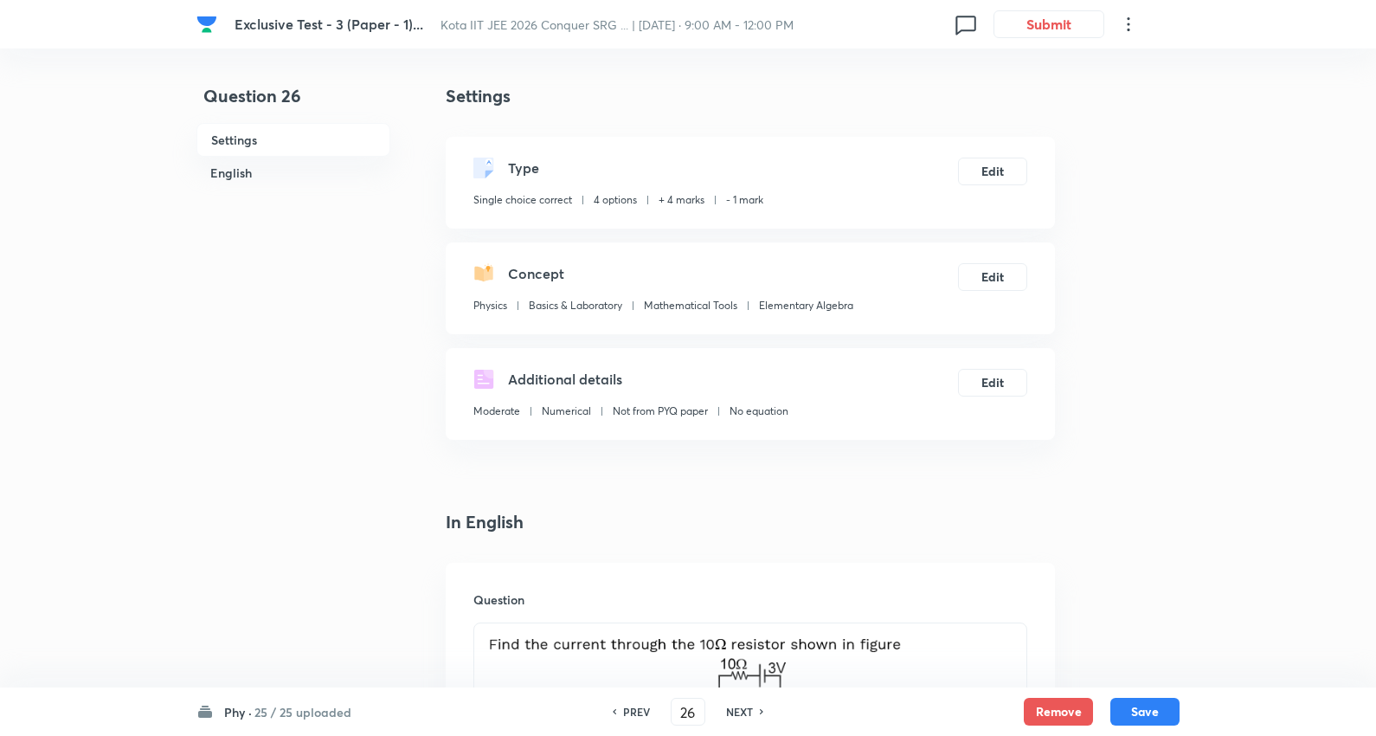
click at [649, 708] on div "PREV" at bounding box center [634, 712] width 46 height 16
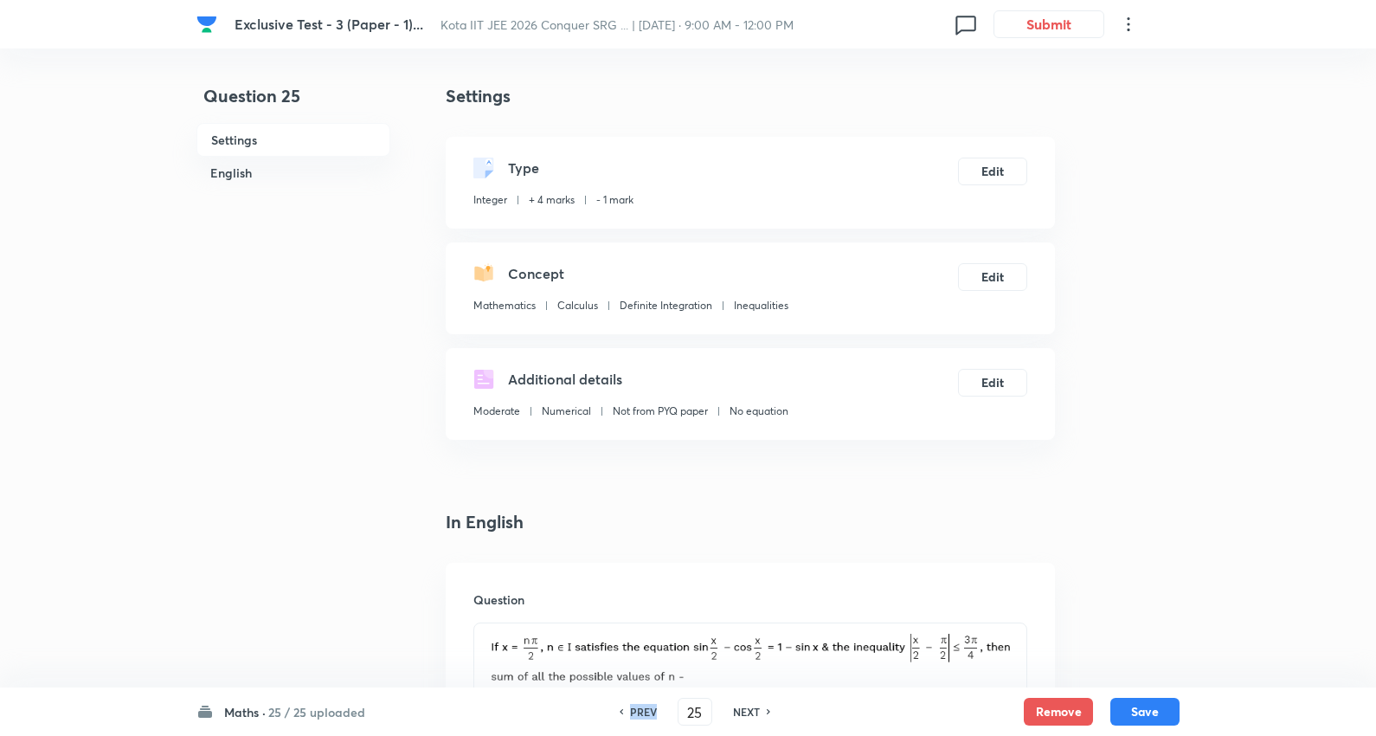
click at [649, 708] on h6 "PREV" at bounding box center [643, 712] width 27 height 16
